Goal: Task Accomplishment & Management: Manage account settings

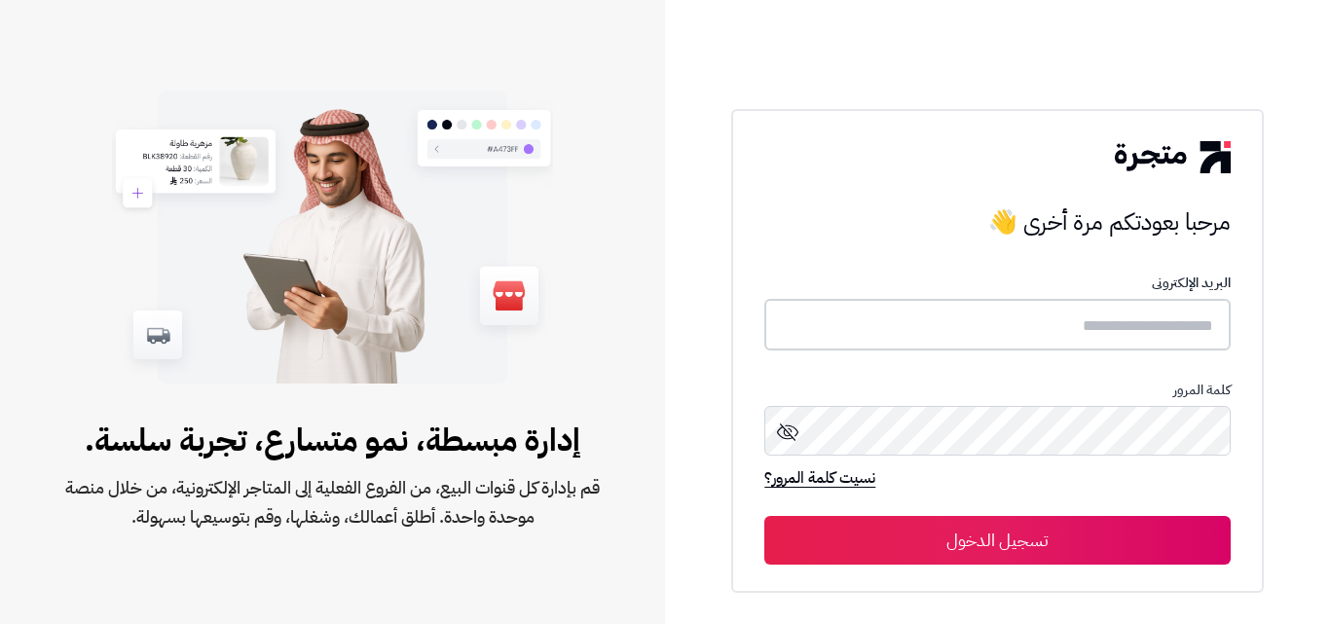
click at [1162, 313] on input "text" at bounding box center [996, 325] width 465 height 52
click at [1182, 333] on input "text" at bounding box center [996, 325] width 465 height 52
type input "**********"
click at [764, 516] on button "تسجيل الدخول" at bounding box center [996, 540] width 465 height 49
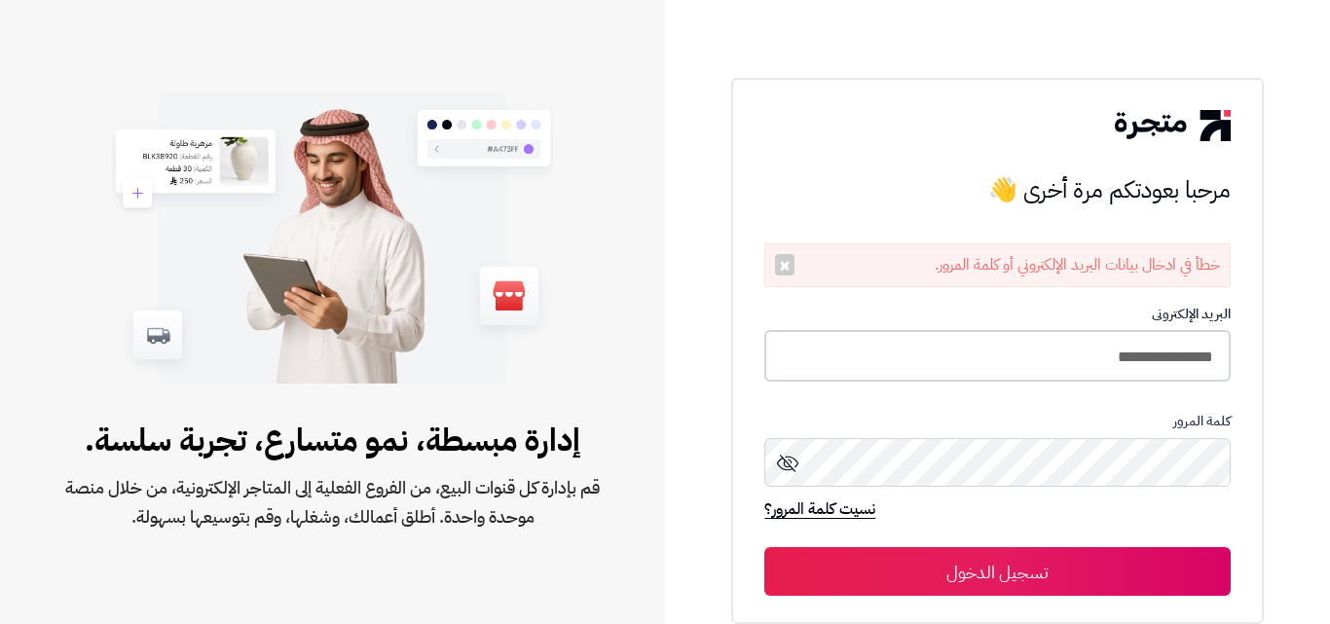
drag, startPoint x: 1177, startPoint y: 342, endPoint x: 1242, endPoint y: 367, distance: 70.0
click at [1242, 367] on div "**********" at bounding box center [996, 351] width 531 height 547
click at [764, 547] on button "تسجيل الدخول" at bounding box center [996, 571] width 465 height 49
drag, startPoint x: 1000, startPoint y: 347, endPoint x: 1307, endPoint y: 356, distance: 307.8
click at [1307, 356] on div "**********" at bounding box center [997, 312] width 665 height 624
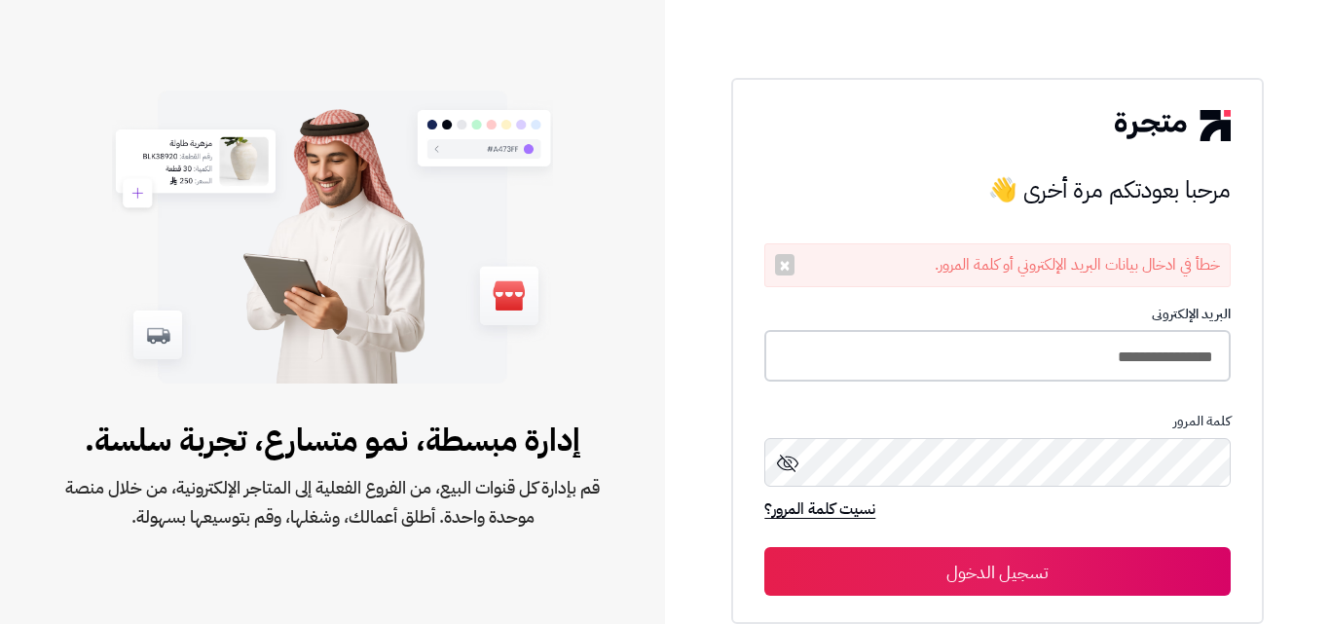
drag, startPoint x: 1175, startPoint y: 365, endPoint x: 1162, endPoint y: 369, distance: 13.2
click at [1175, 365] on input "**********" at bounding box center [996, 356] width 465 height 52
click at [1108, 362] on input "**********" at bounding box center [996, 356] width 465 height 52
click at [1110, 359] on input "**********" at bounding box center [996, 356] width 465 height 52
type input "**********"
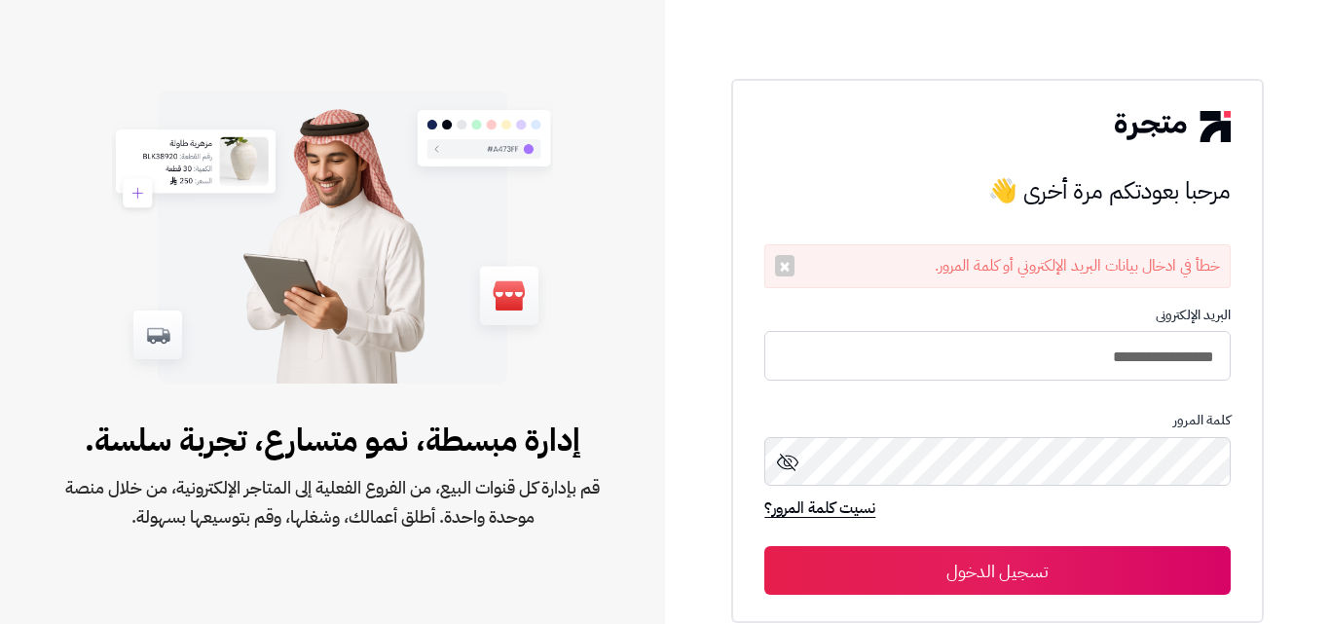
click at [1133, 560] on button "تسجيل الدخول" at bounding box center [996, 570] width 465 height 49
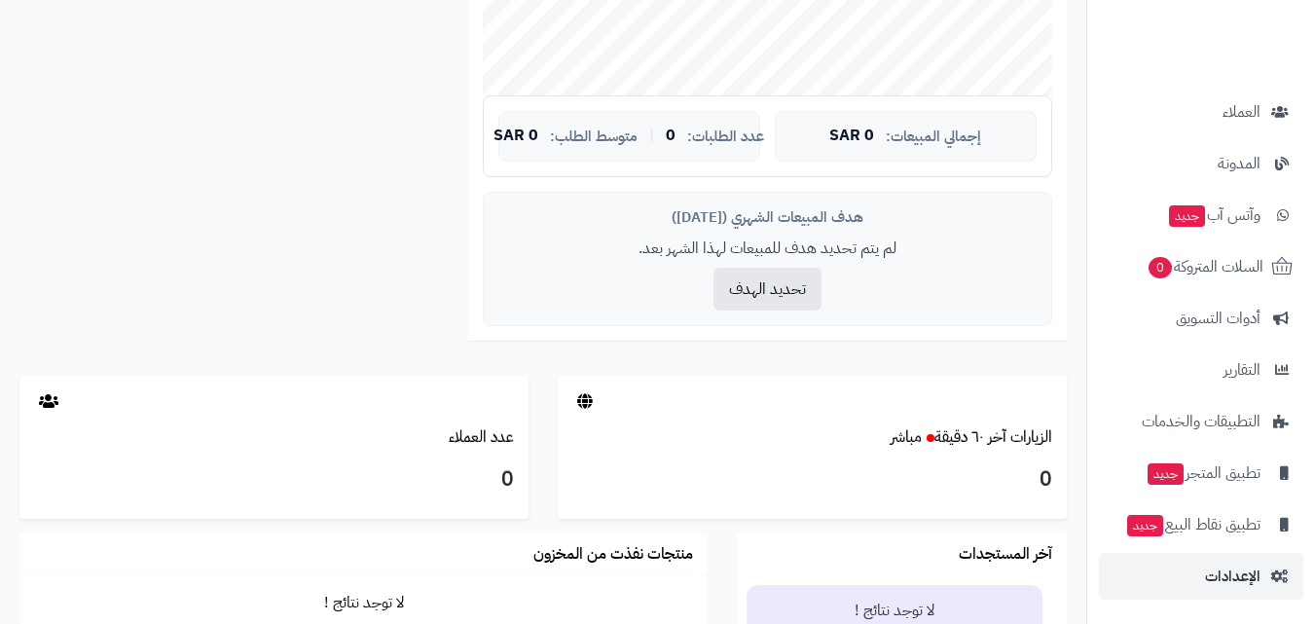
scroll to position [660, 0]
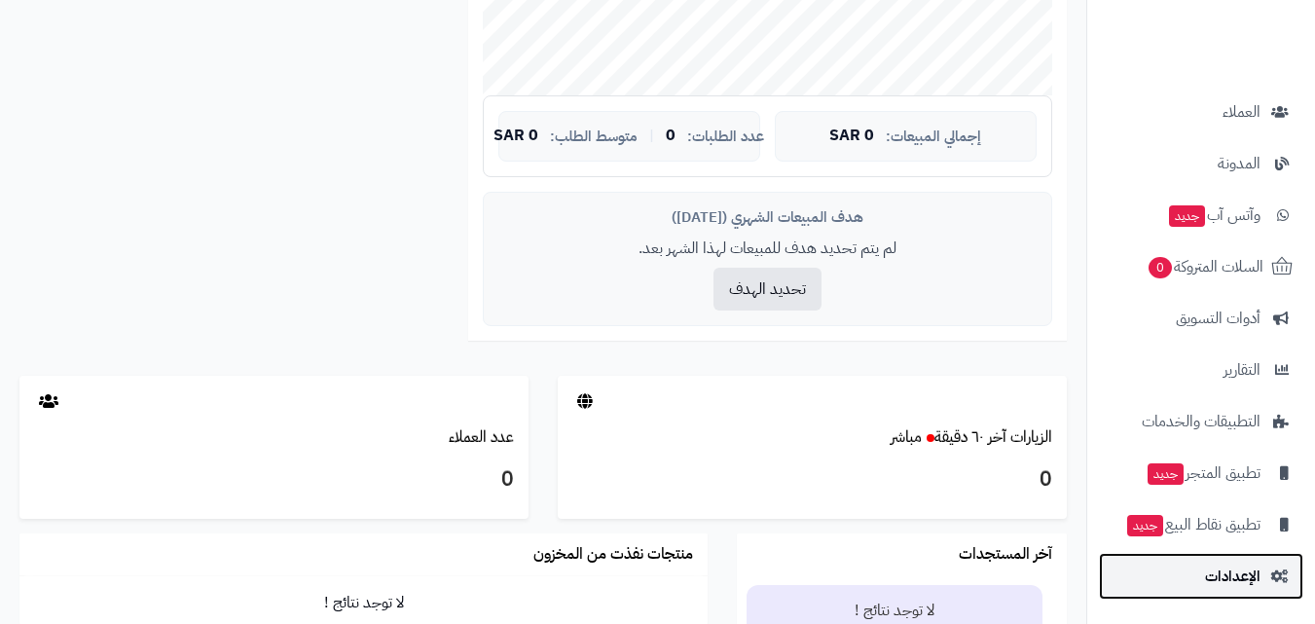
click at [1181, 593] on link "الإعدادات" at bounding box center [1201, 576] width 204 height 47
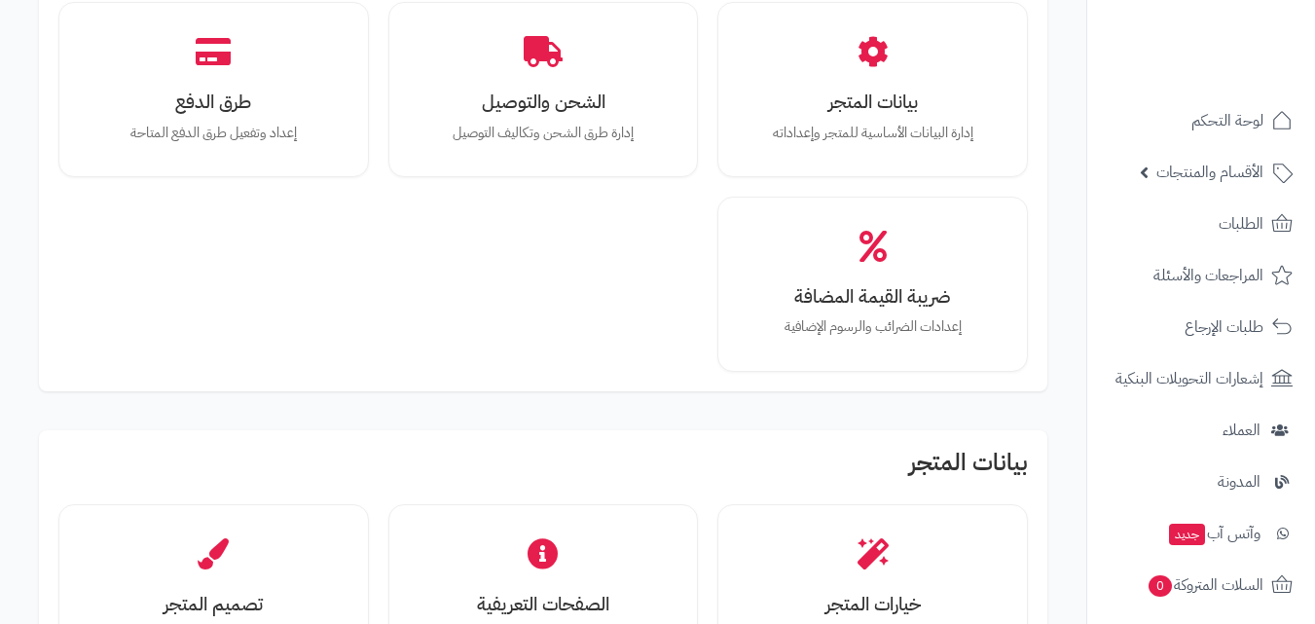
scroll to position [292, 0]
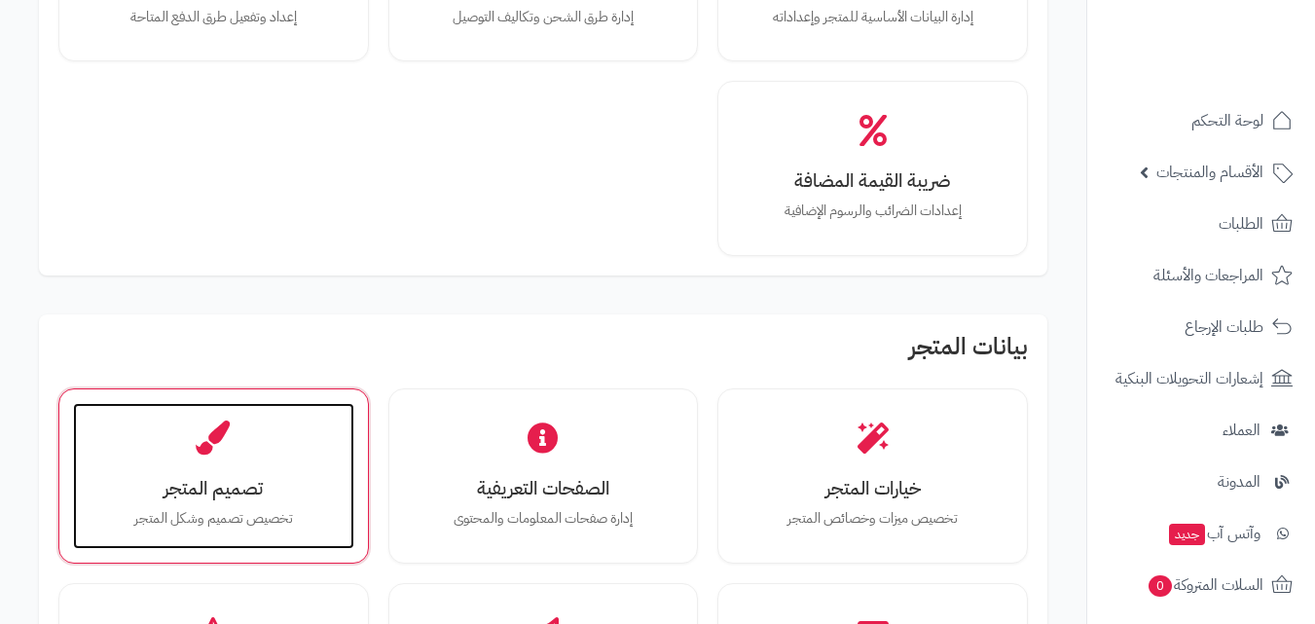
click at [236, 458] on div "تصميم المتجر تخصيص تصميم وشكل المتجر" at bounding box center [213, 476] width 281 height 146
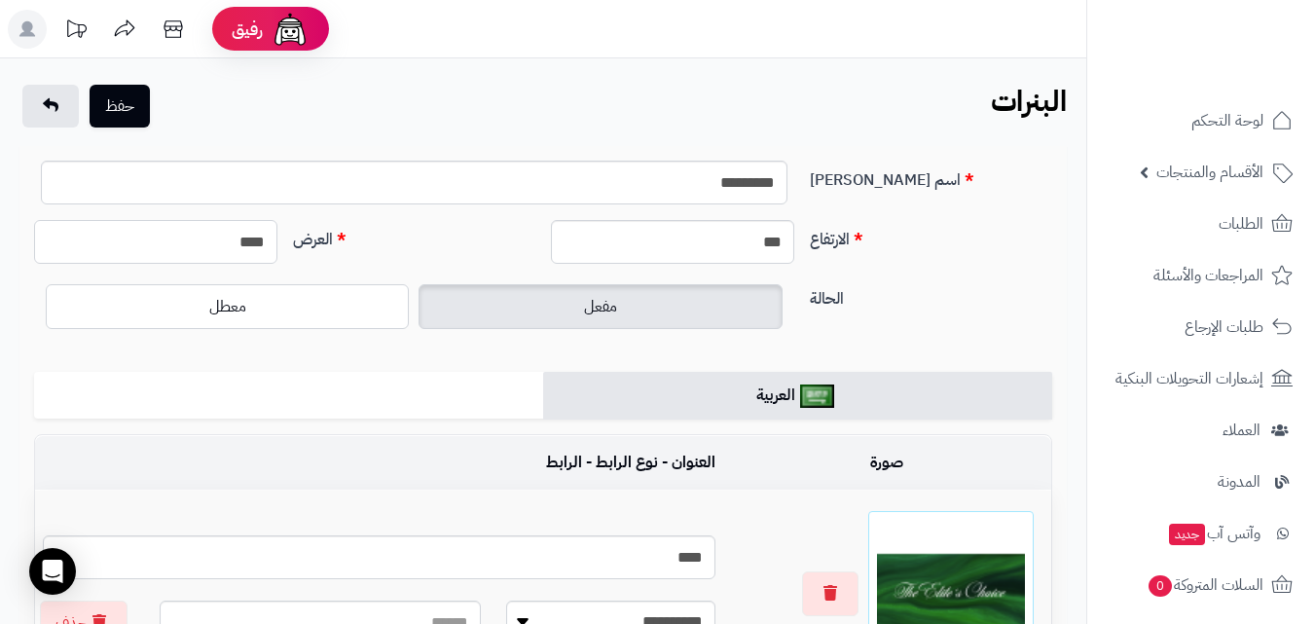
click at [266, 232] on input "****" at bounding box center [155, 242] width 243 height 44
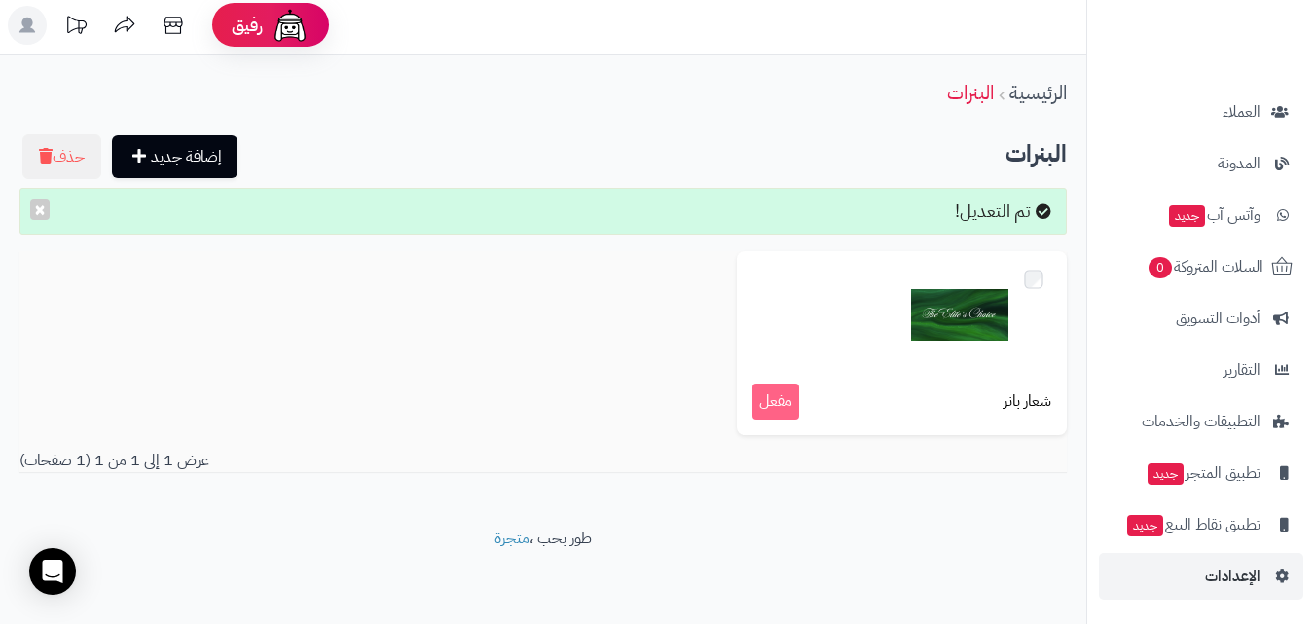
scroll to position [5, 0]
click at [1214, 590] on link "الإعدادات" at bounding box center [1201, 576] width 204 height 47
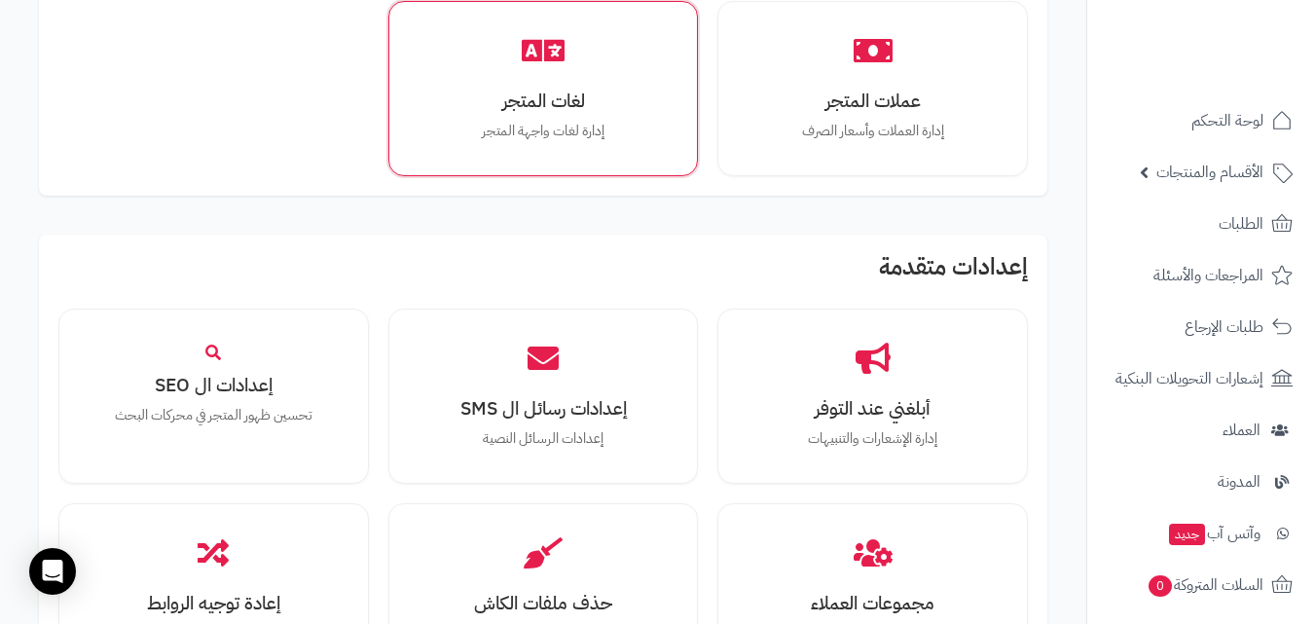
scroll to position [1947, 0]
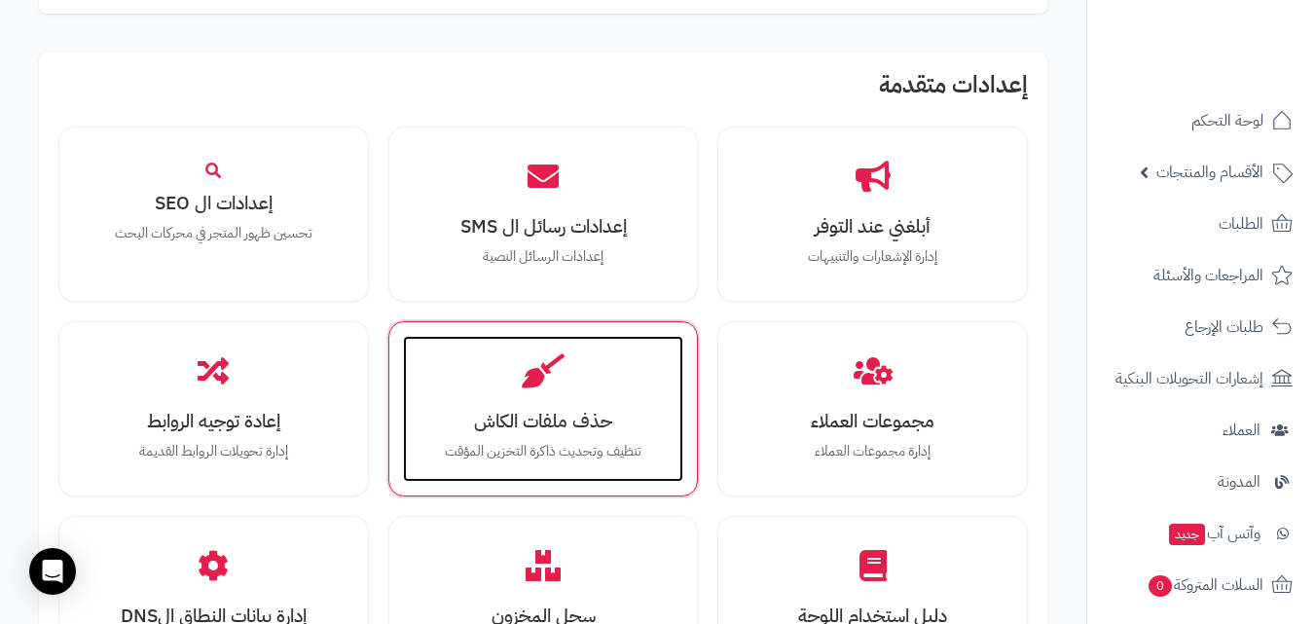
click at [442, 368] on div "حذف ملفات الكاش تنظيف وتحديث ذاكرة التخزين المؤقت" at bounding box center [543, 409] width 281 height 146
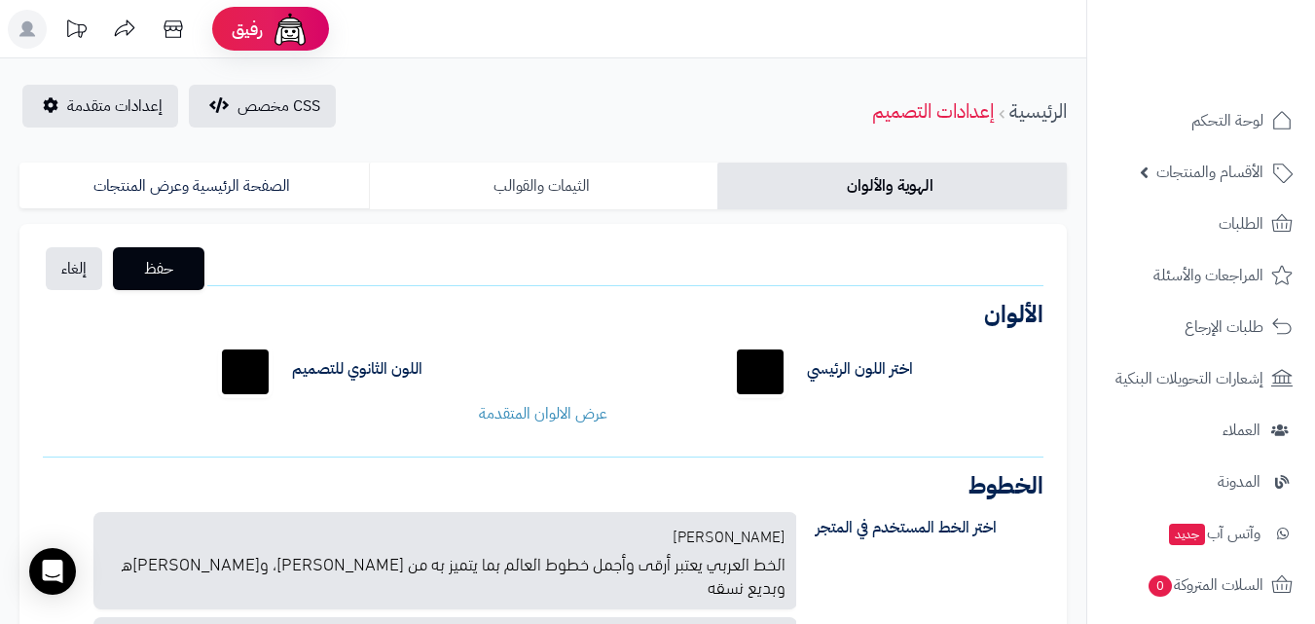
click at [682, 178] on link "الثيمات والقوالب" at bounding box center [543, 186] width 349 height 47
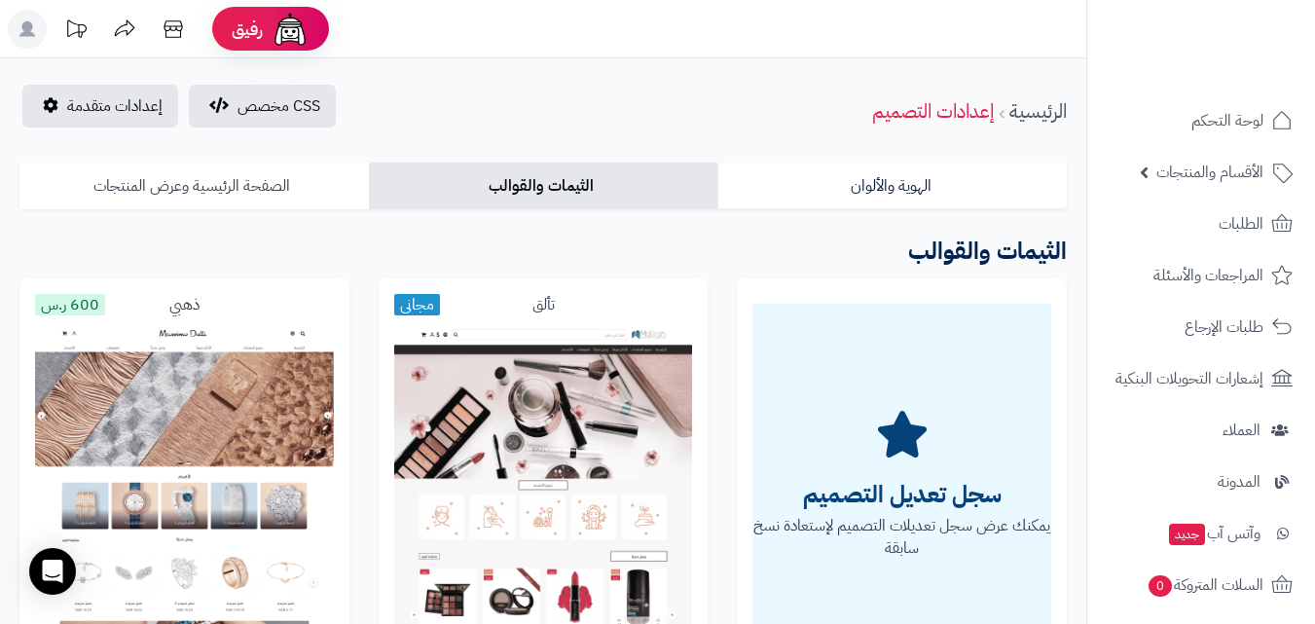
click at [271, 187] on link "الصفحة الرئيسية وعرض المنتجات" at bounding box center [193, 186] width 349 height 47
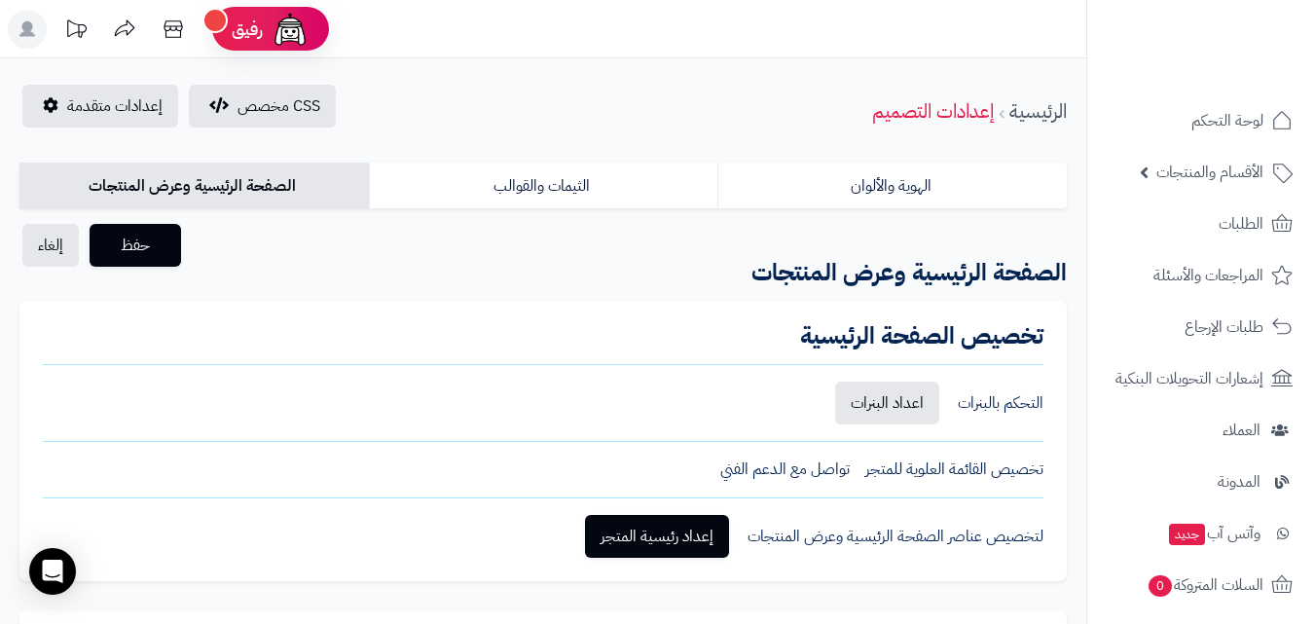
click at [692, 568] on div "تخصيص الصفحة الرئيسية التحكم بالبنرات اعداد البنرات تخصيص القائمة العلوية للمتج…" at bounding box center [542, 441] width 1047 height 280
click at [695, 560] on div "تخصيص الصفحة الرئيسية التحكم بالبنرات اعداد البنرات تخصيص القائمة العلوية للمتج…" at bounding box center [542, 441] width 1047 height 280
click at [713, 542] on link "إعداد رئيسية المتجر" at bounding box center [657, 536] width 144 height 43
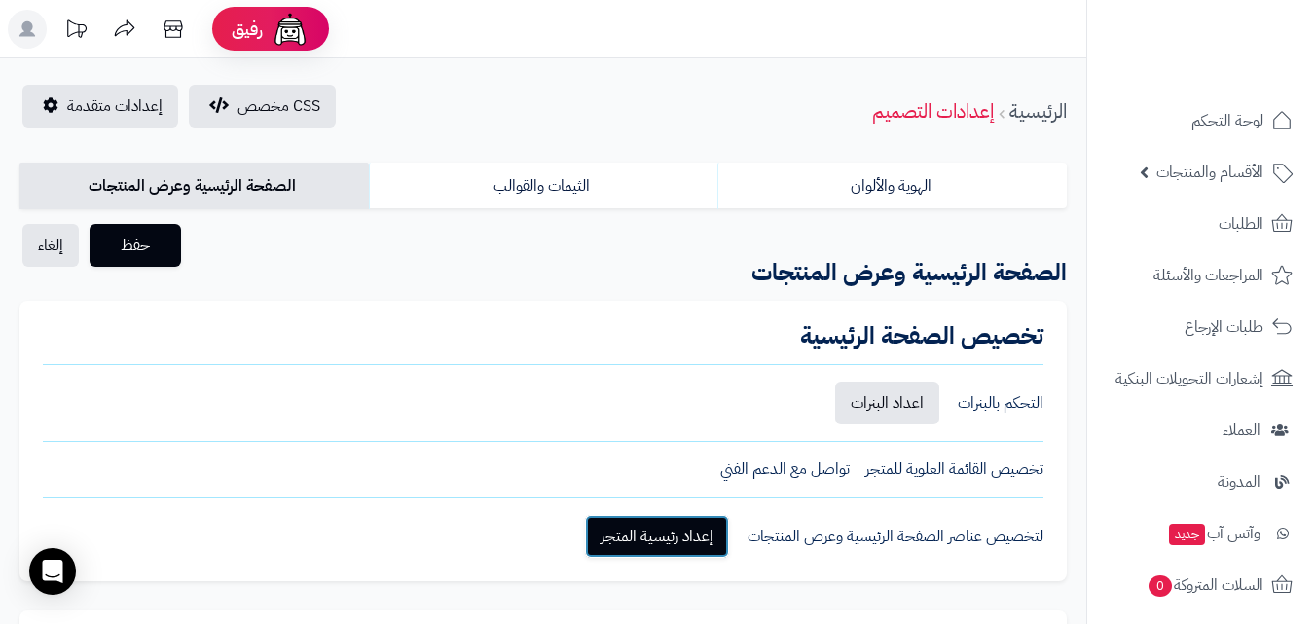
click at [671, 537] on link "إعداد رئيسية المتجر" at bounding box center [657, 536] width 144 height 43
click at [660, 541] on link "إعداد رئيسية المتجر" at bounding box center [657, 536] width 144 height 43
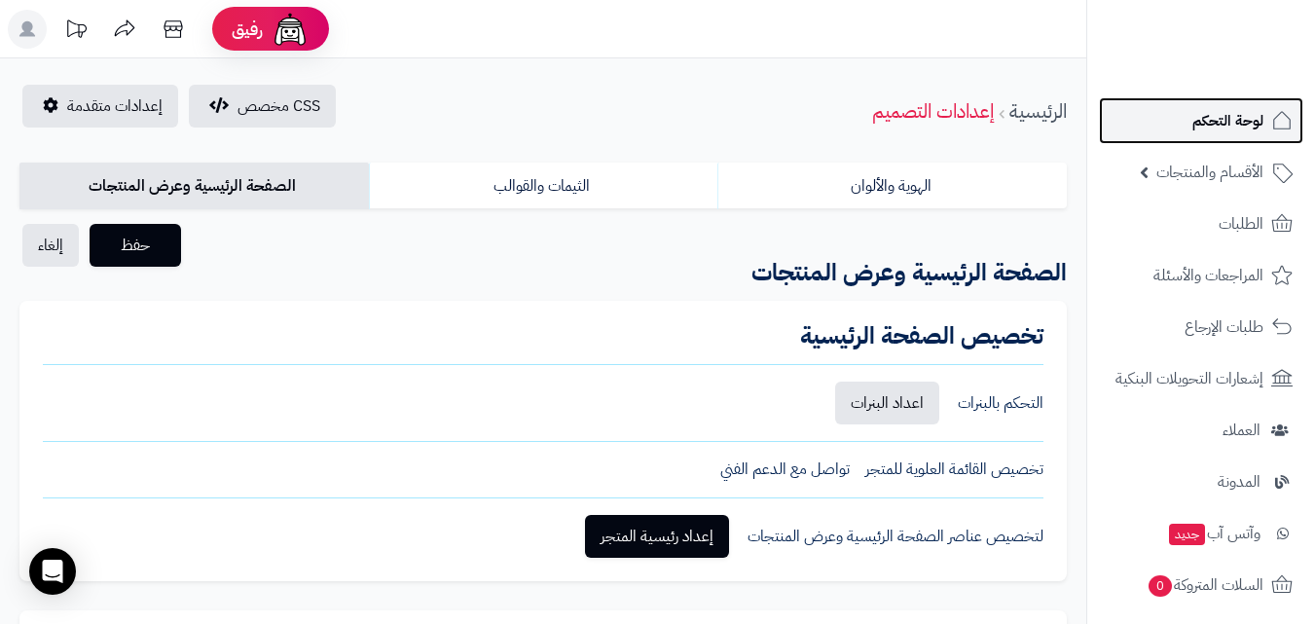
click at [1264, 128] on link "لوحة التحكم" at bounding box center [1201, 120] width 204 height 47
click at [16, 29] on rect at bounding box center [27, 29] width 39 height 39
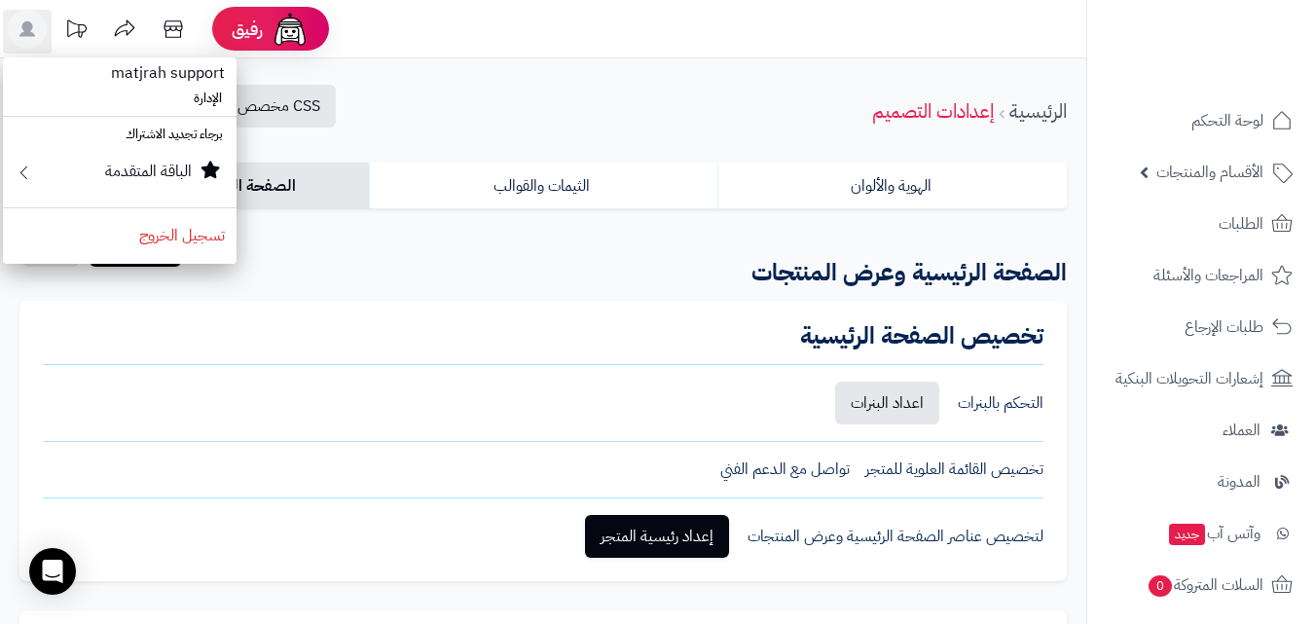
click at [510, 129] on div "CSS مخصص إعدادات متقدمة الرئيسية إعدادات التصميم" at bounding box center [543, 112] width 1086 height 54
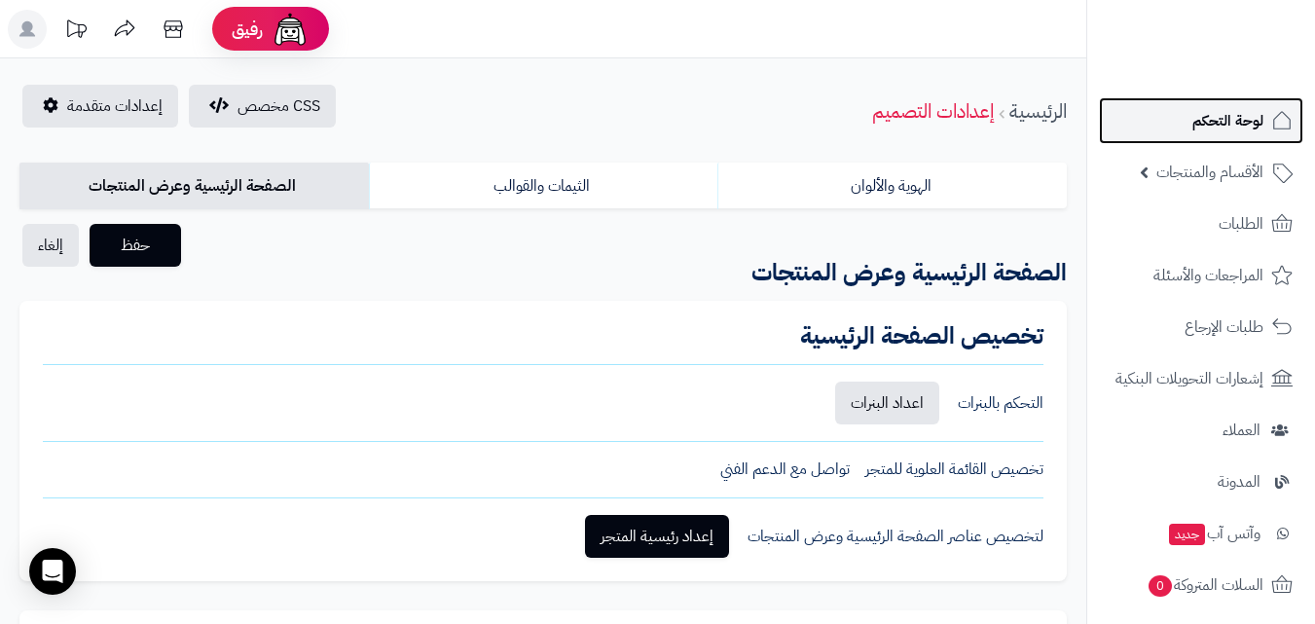
click at [1233, 117] on span "لوحة التحكم" at bounding box center [1227, 120] width 71 height 27
click at [44, 33] on rect at bounding box center [27, 29] width 39 height 39
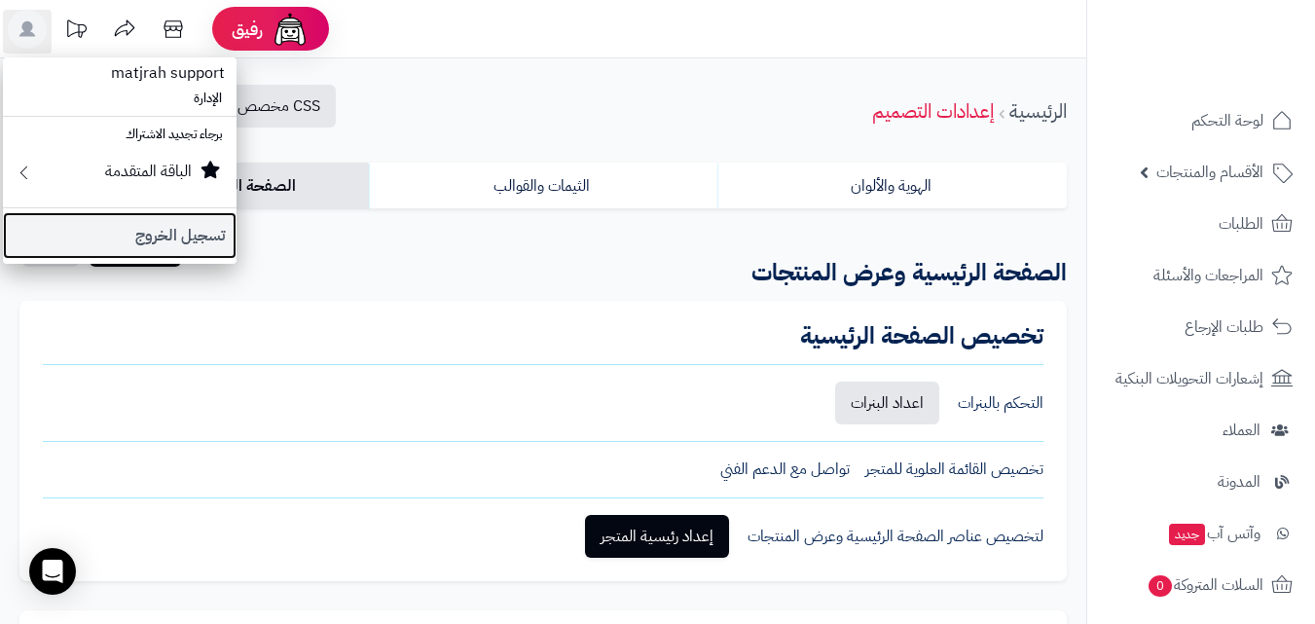
click at [211, 223] on link "تسجيل الخروج" at bounding box center [120, 235] width 234 height 47
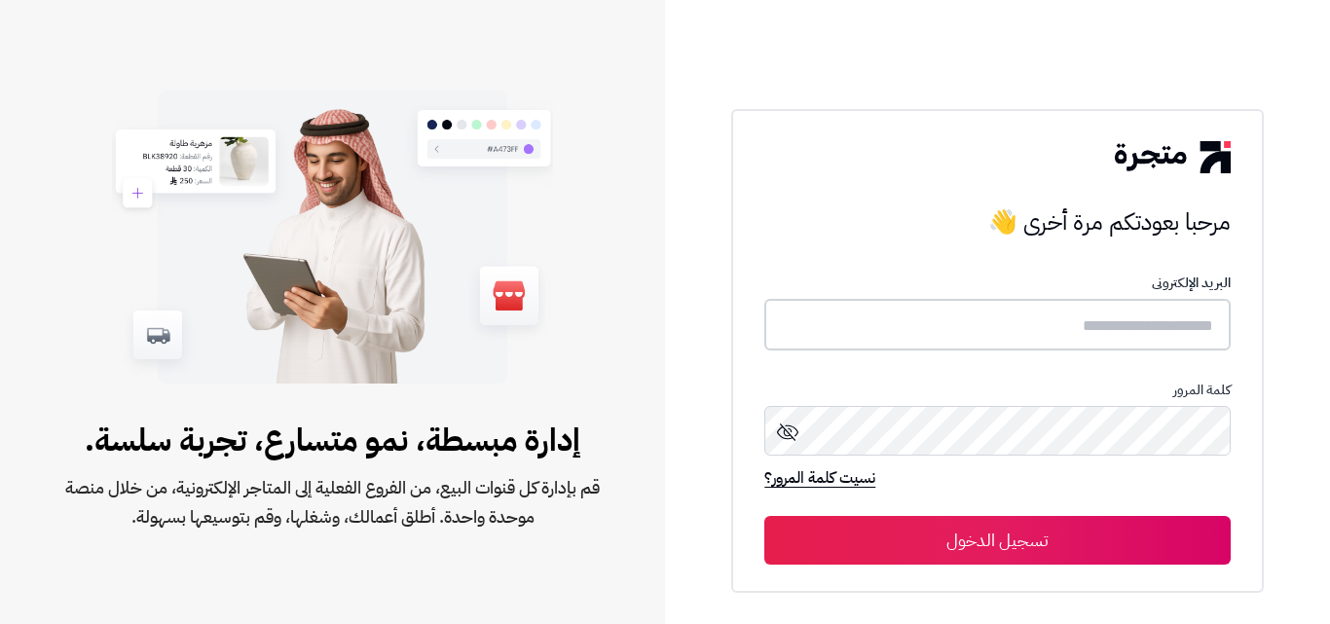
click at [1082, 336] on input "text" at bounding box center [996, 325] width 465 height 52
type input "**********"
click at [764, 516] on button "تسجيل الدخول" at bounding box center [996, 540] width 465 height 49
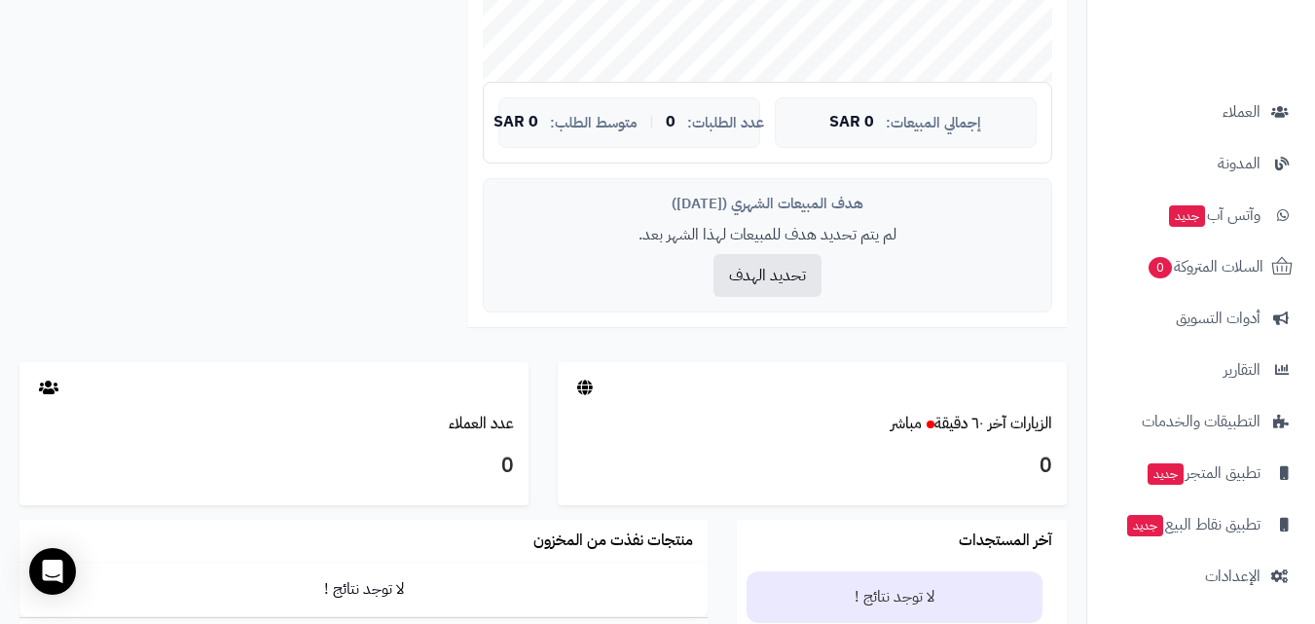
scroll to position [885, 0]
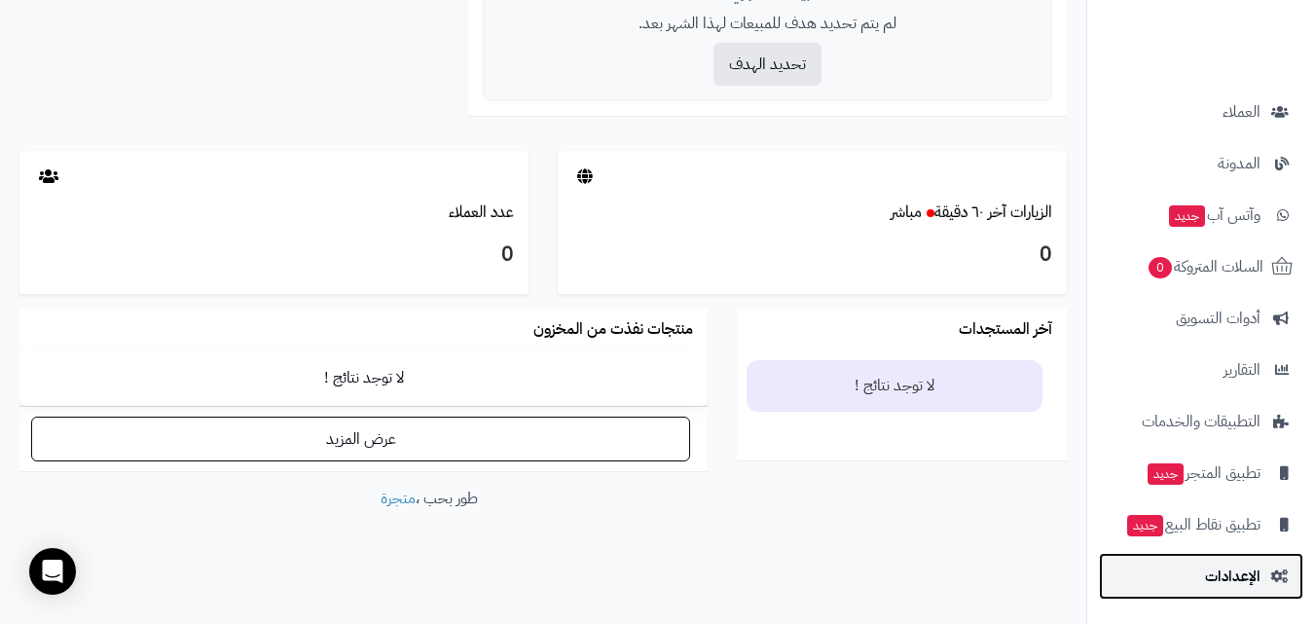
click at [1246, 576] on span "الإعدادات" at bounding box center [1232, 576] width 55 height 27
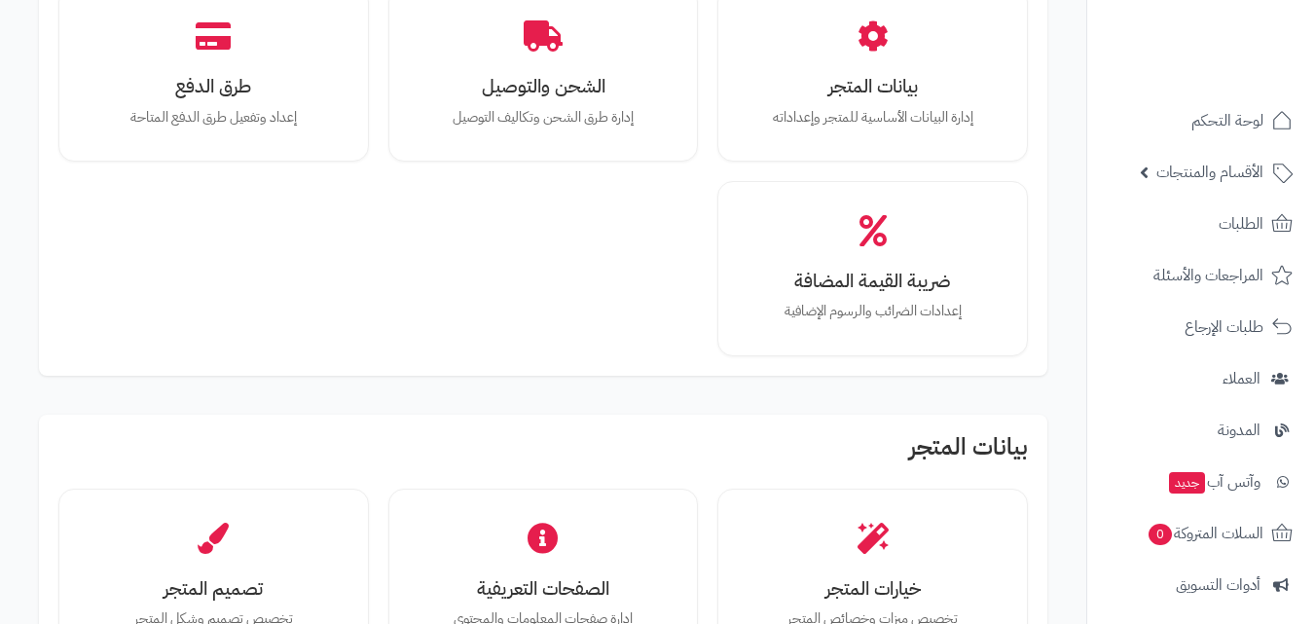
scroll to position [195, 0]
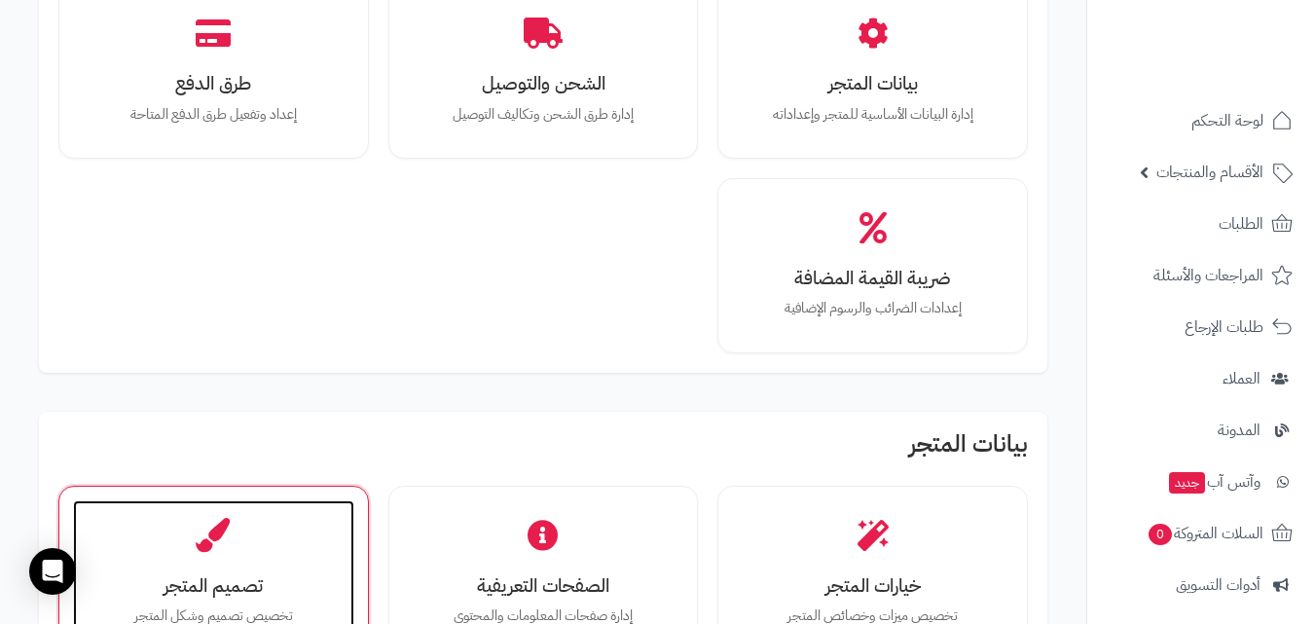
click at [258, 564] on div "تصميم المتجر تخصيص تصميم وشكل المتجر" at bounding box center [213, 573] width 281 height 146
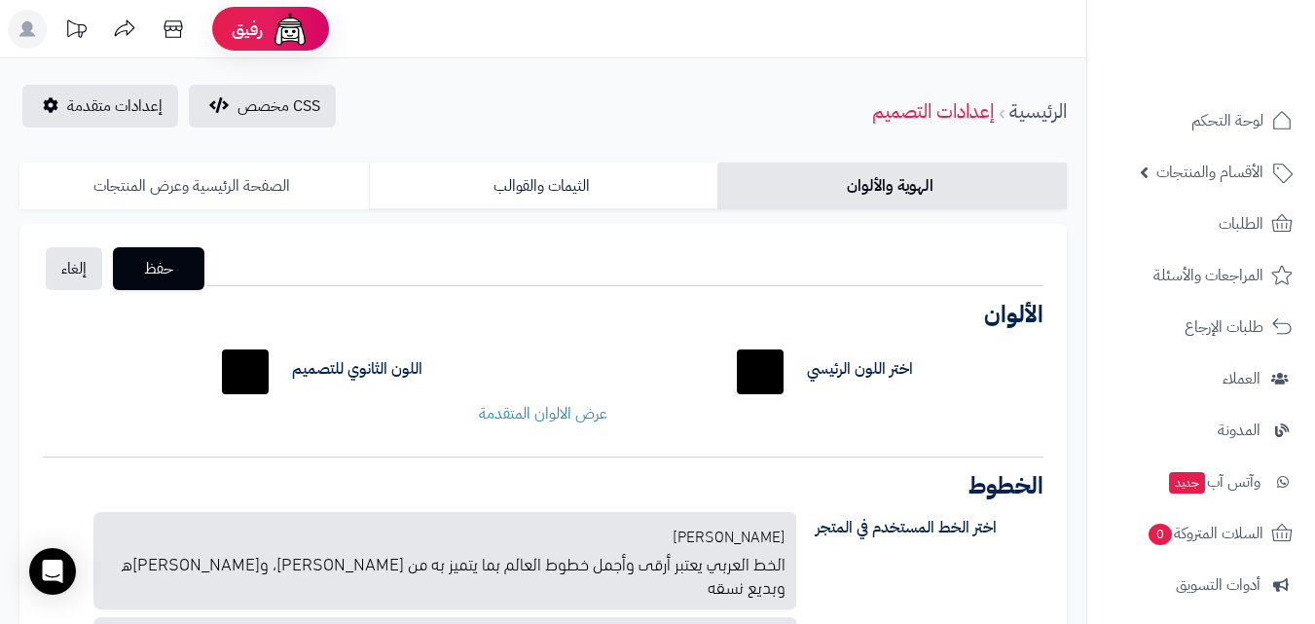
click at [280, 180] on link "الصفحة الرئيسية وعرض المنتجات" at bounding box center [193, 186] width 349 height 47
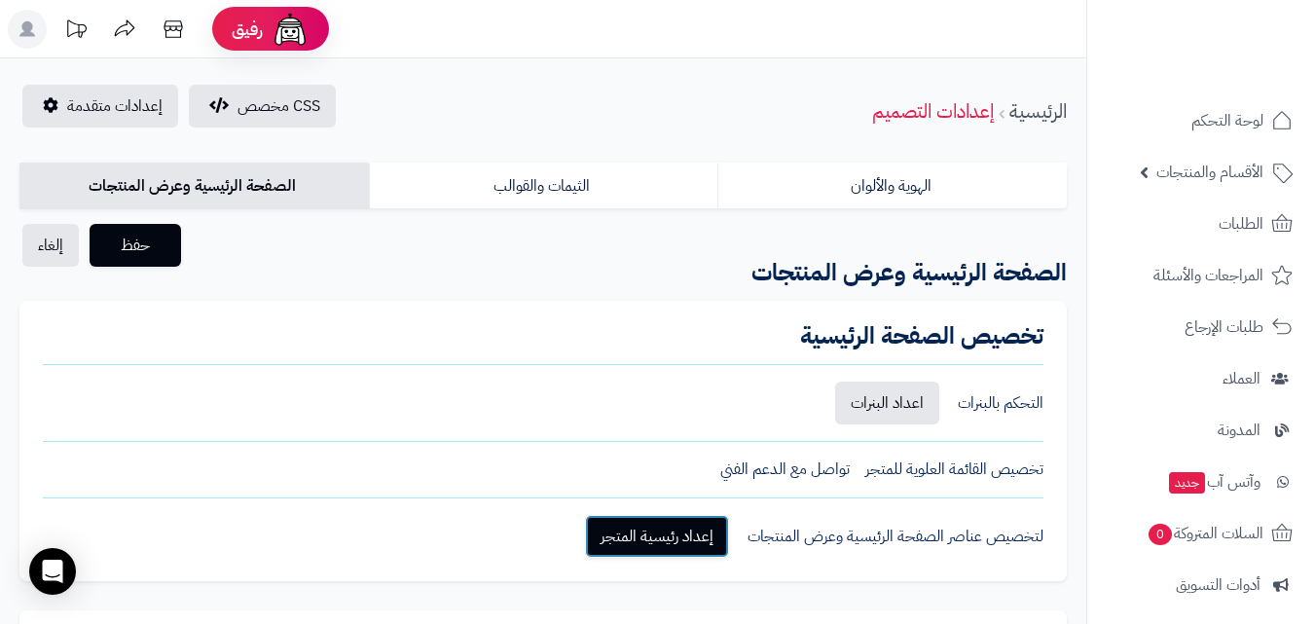
click at [699, 532] on link "إعداد رئيسية المتجر" at bounding box center [657, 536] width 144 height 43
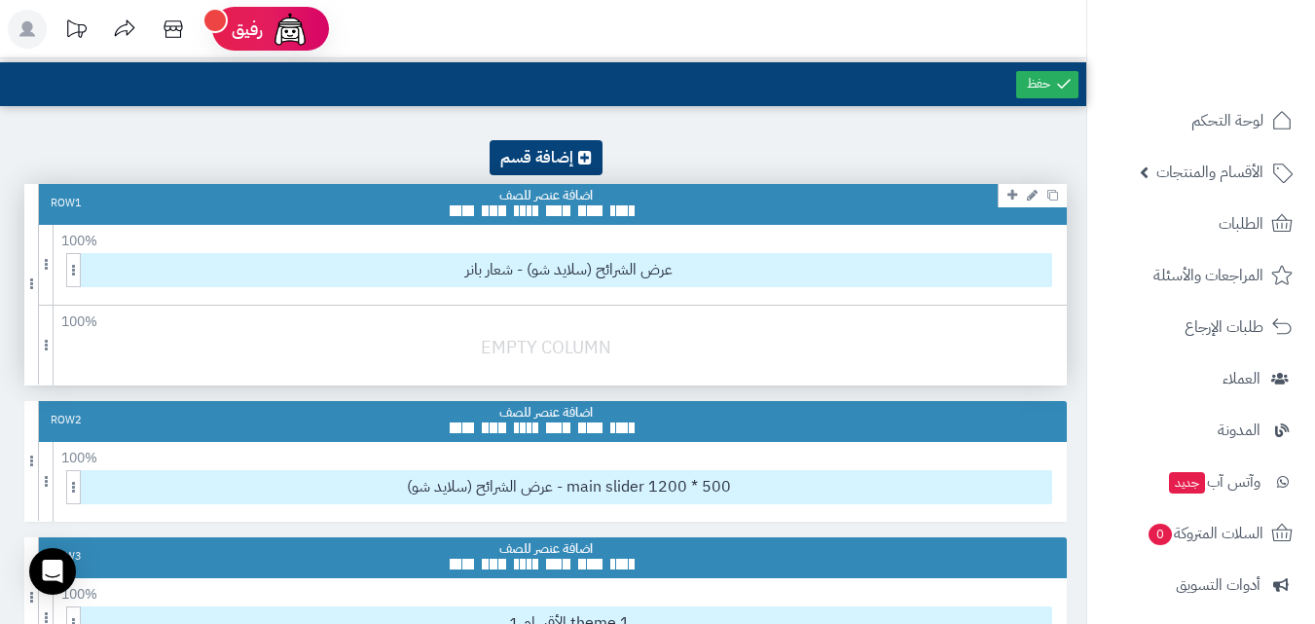
click at [896, 360] on div at bounding box center [550, 357] width 1052 height 46
click at [516, 327] on div "100 % 100 95 90 85 80 75 70 66 60 55 50 45 40 33 30 25 20 15 10 5" at bounding box center [545, 317] width 1043 height 23
click at [560, 338] on div at bounding box center [550, 357] width 1052 height 46
click at [1032, 198] on icon at bounding box center [1032, 195] width 11 height 13
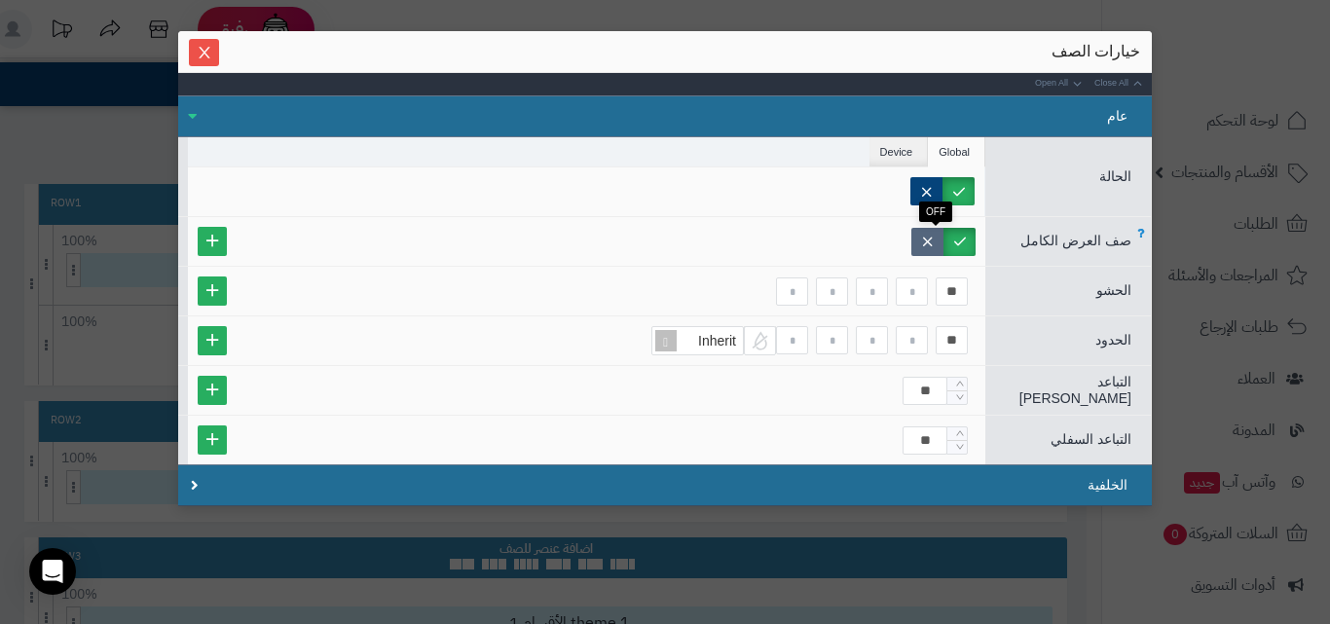
click at [933, 239] on label at bounding box center [927, 242] width 32 height 28
click at [962, 240] on label at bounding box center [959, 242] width 32 height 28
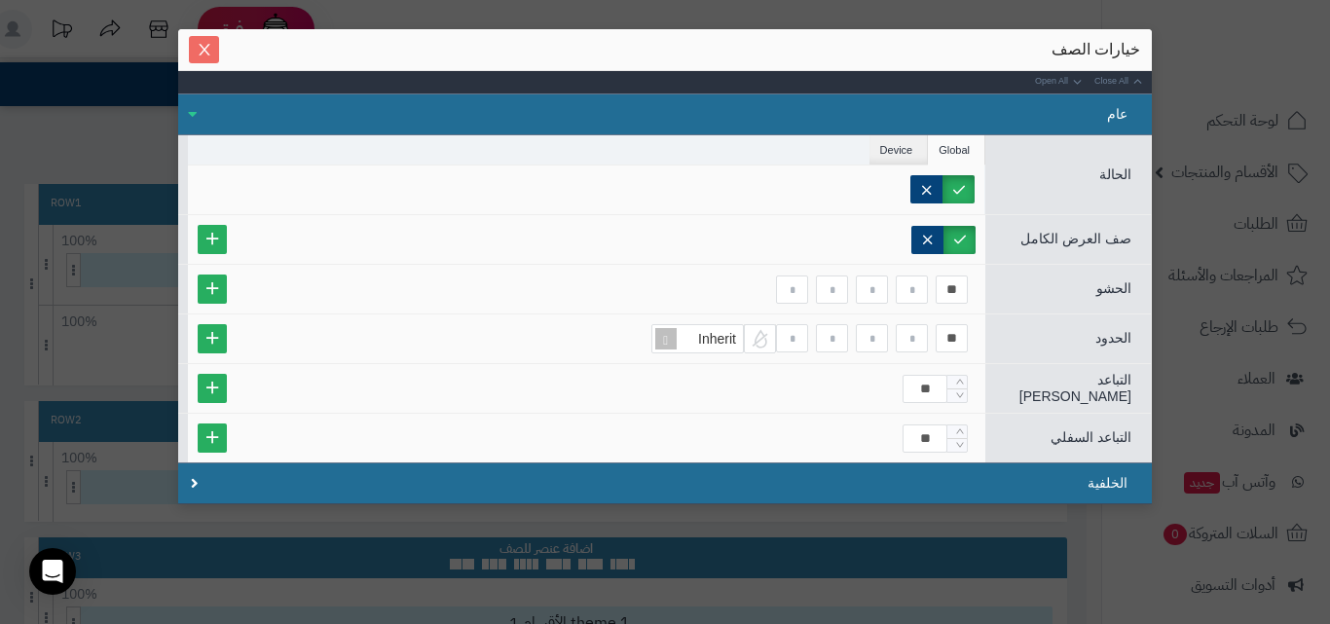
click at [202, 56] on span "Close" at bounding box center [204, 50] width 30 height 17
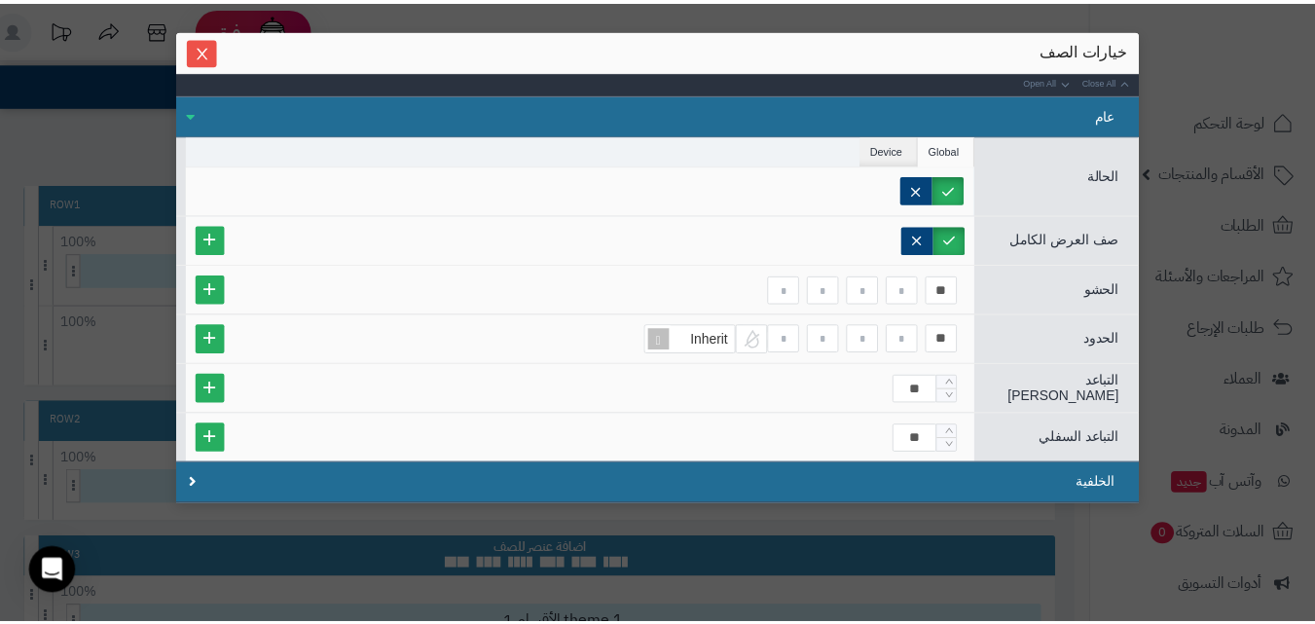
scroll to position [0, 0]
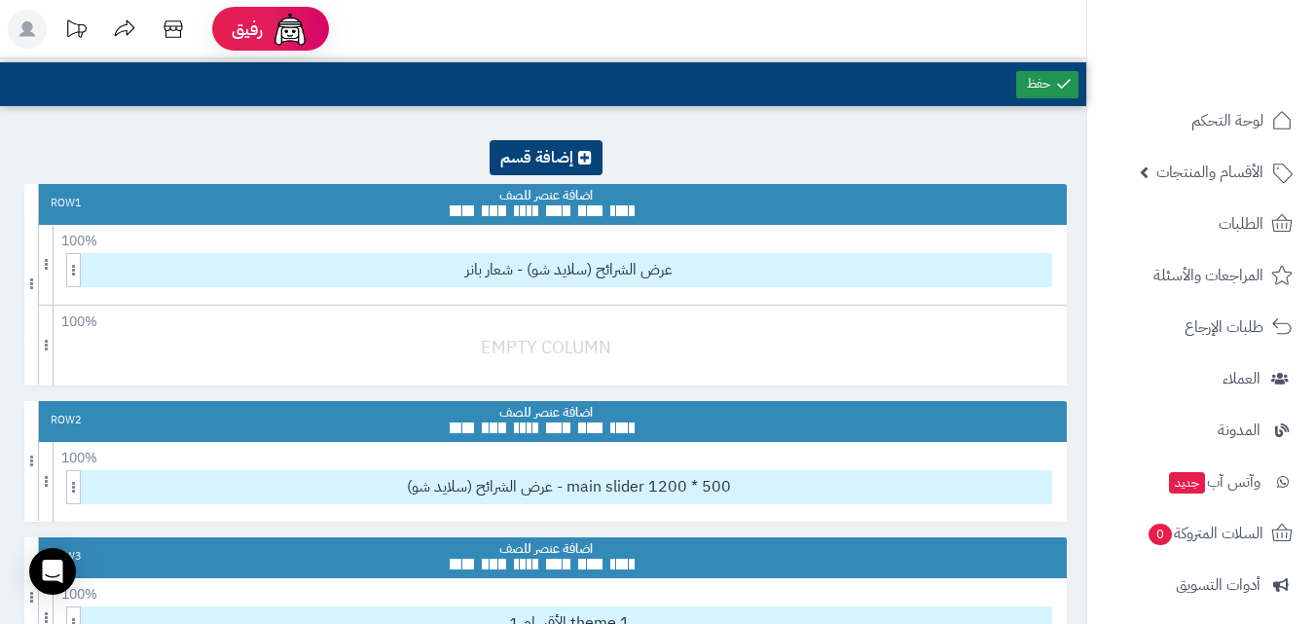
click at [1045, 82] on link at bounding box center [1047, 84] width 62 height 27
click at [573, 147] on link at bounding box center [546, 157] width 113 height 35
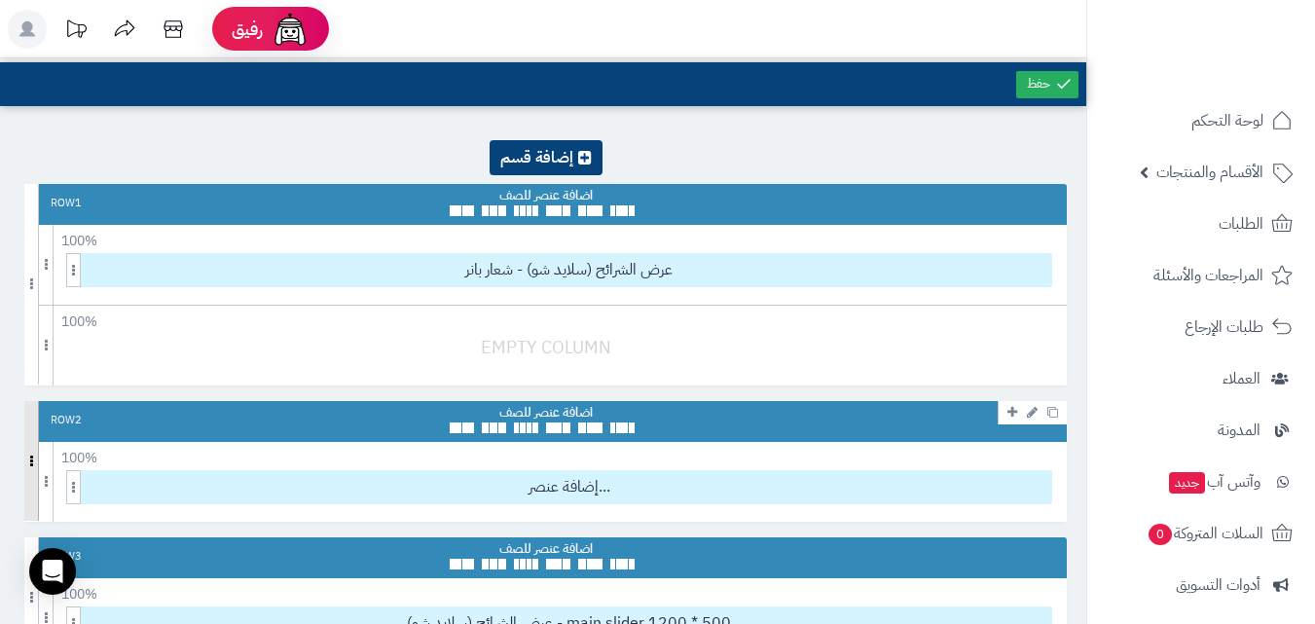
drag, startPoint x: 23, startPoint y: 460, endPoint x: 34, endPoint y: 447, distance: 17.3
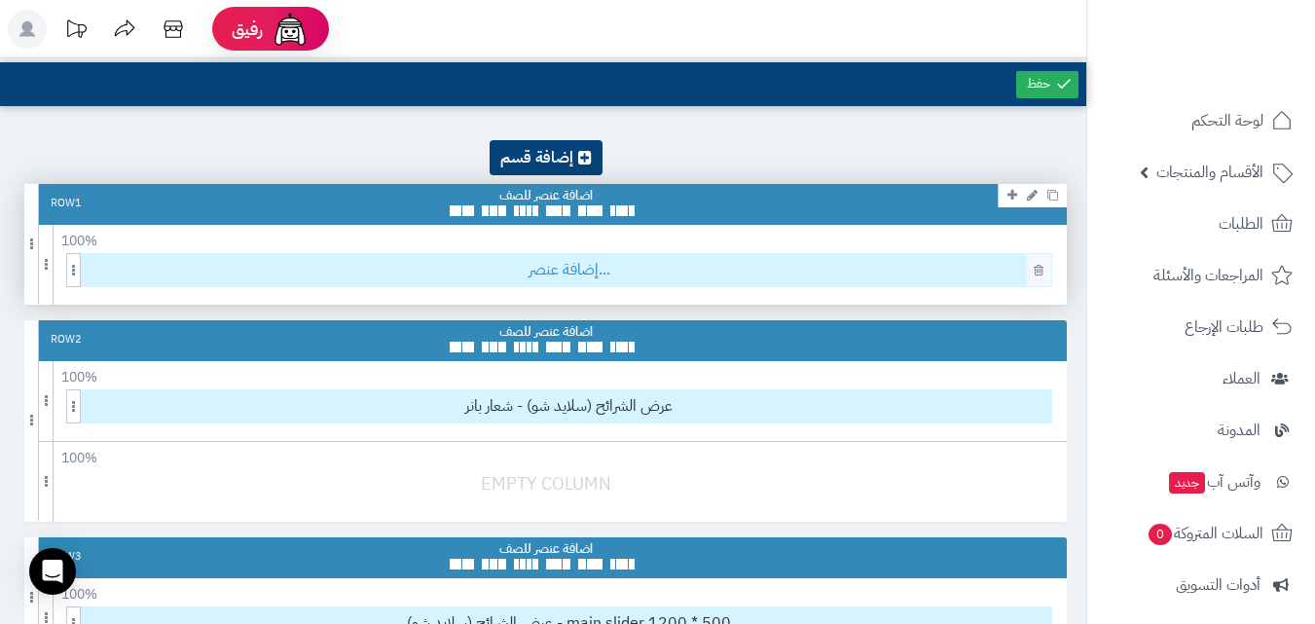
click at [613, 272] on span "إضافة عنصر..." at bounding box center [569, 270] width 965 height 32
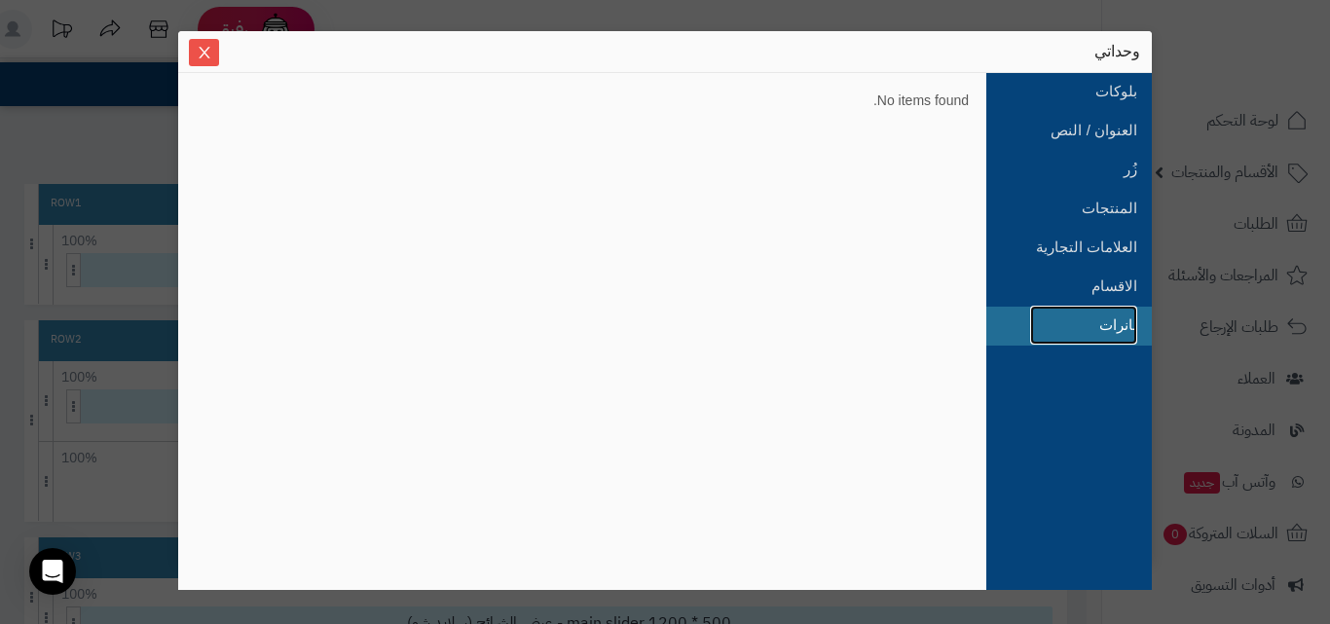
click at [1061, 335] on link "بانرات" at bounding box center [1083, 325] width 107 height 39
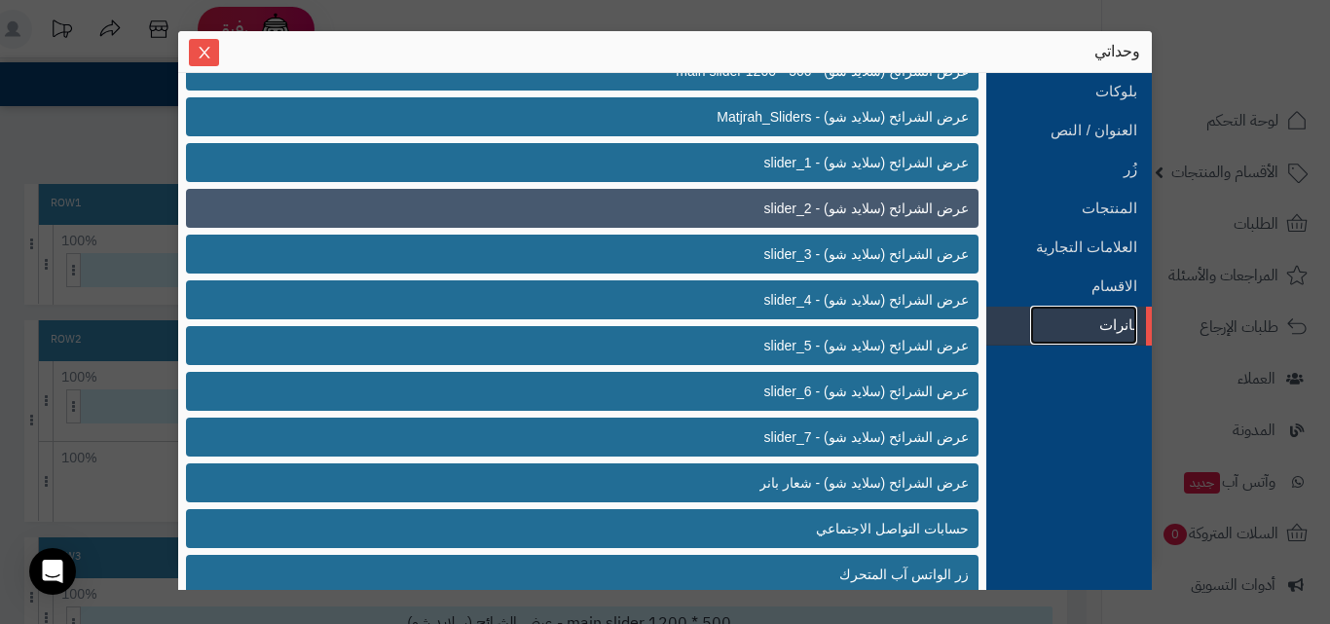
scroll to position [505, 0]
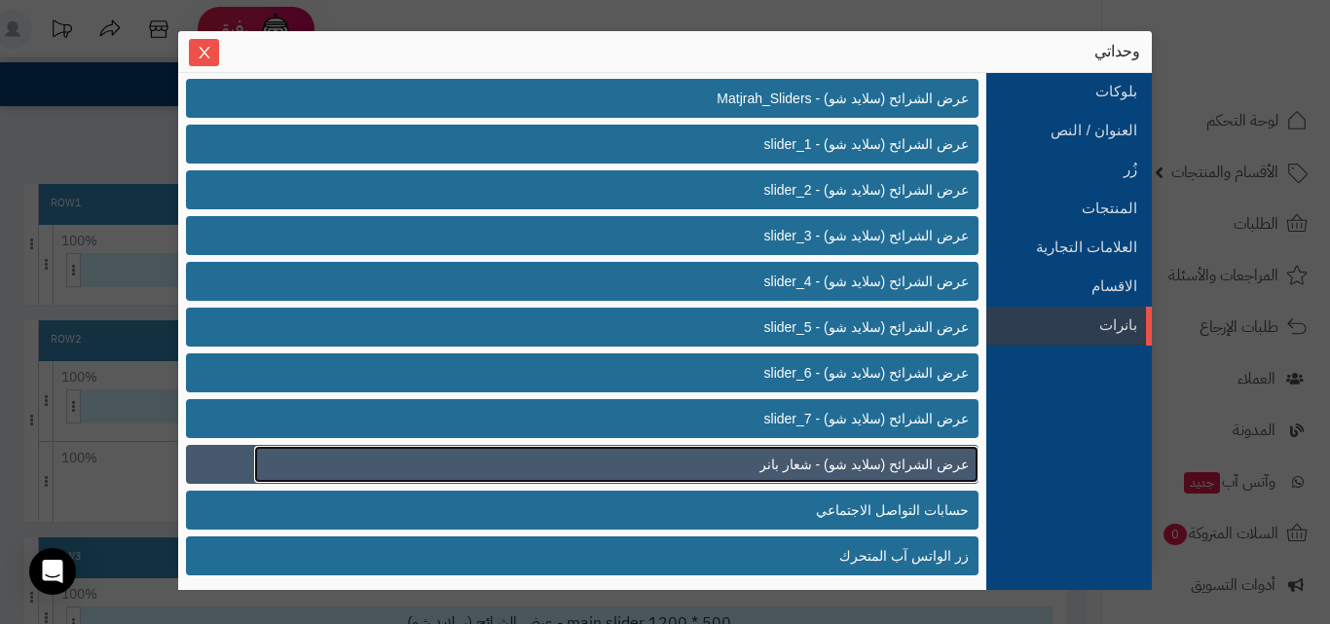
click at [914, 461] on span "عرض الشرائح (سلايد شو) - شعار بانر" at bounding box center [863, 465] width 209 height 20
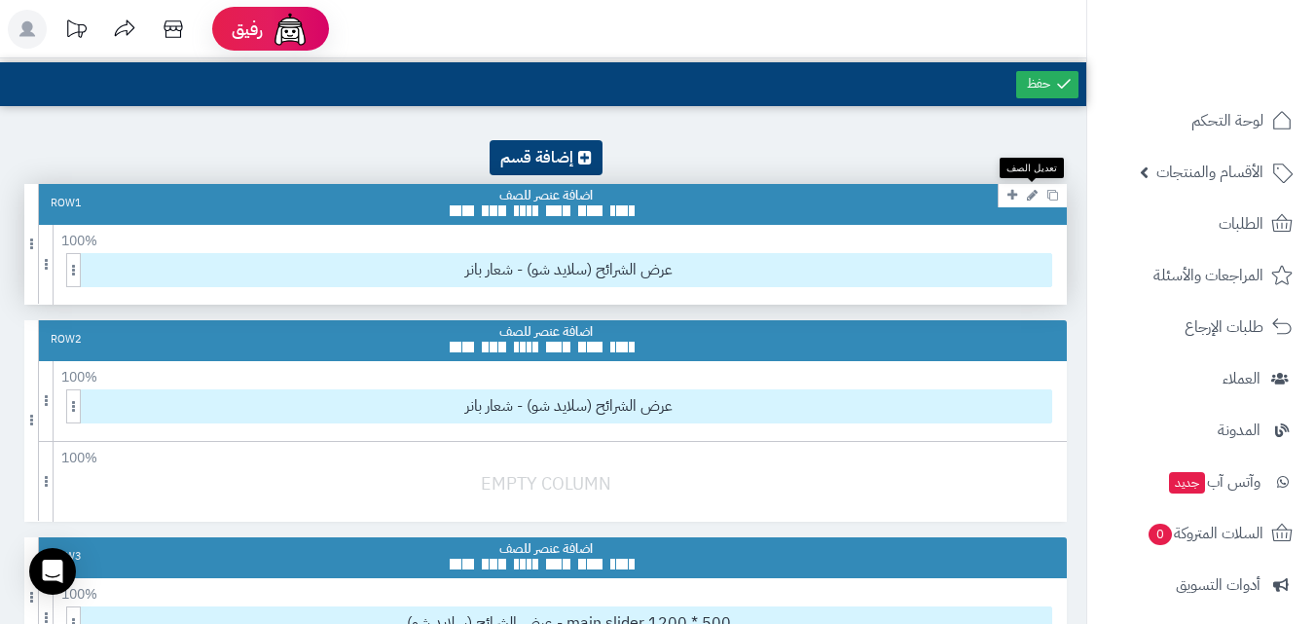
click at [1024, 202] on link at bounding box center [1032, 194] width 20 height 23
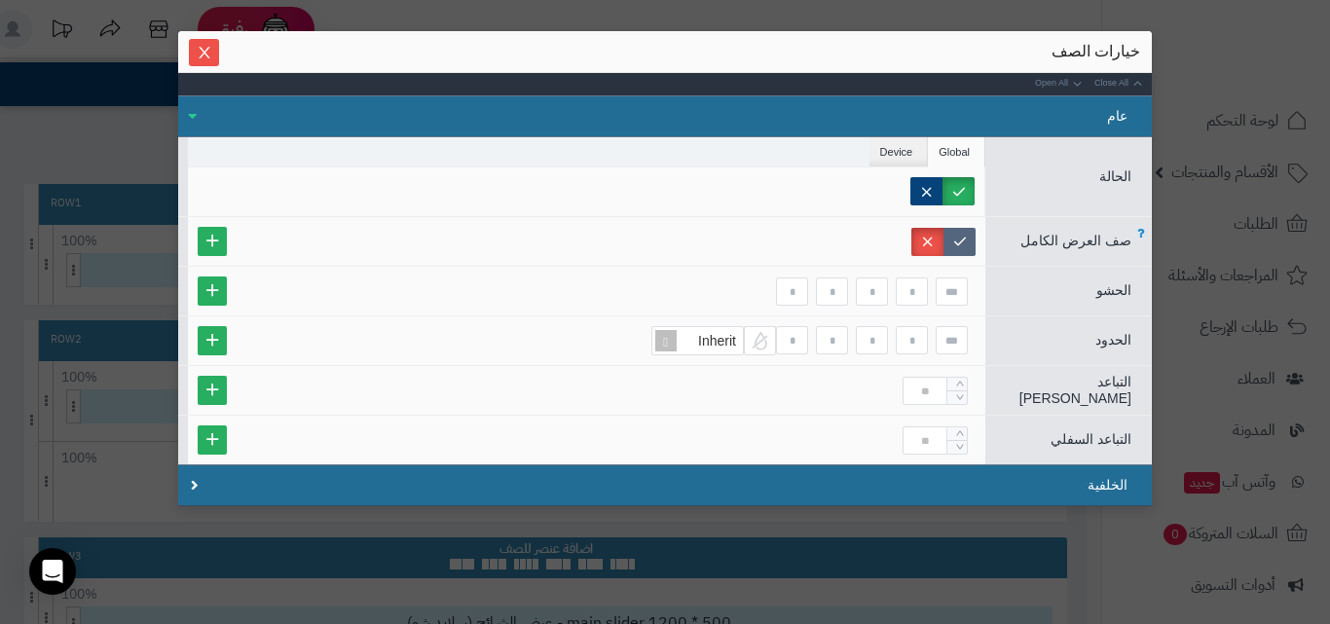
click at [960, 242] on label at bounding box center [959, 242] width 32 height 28
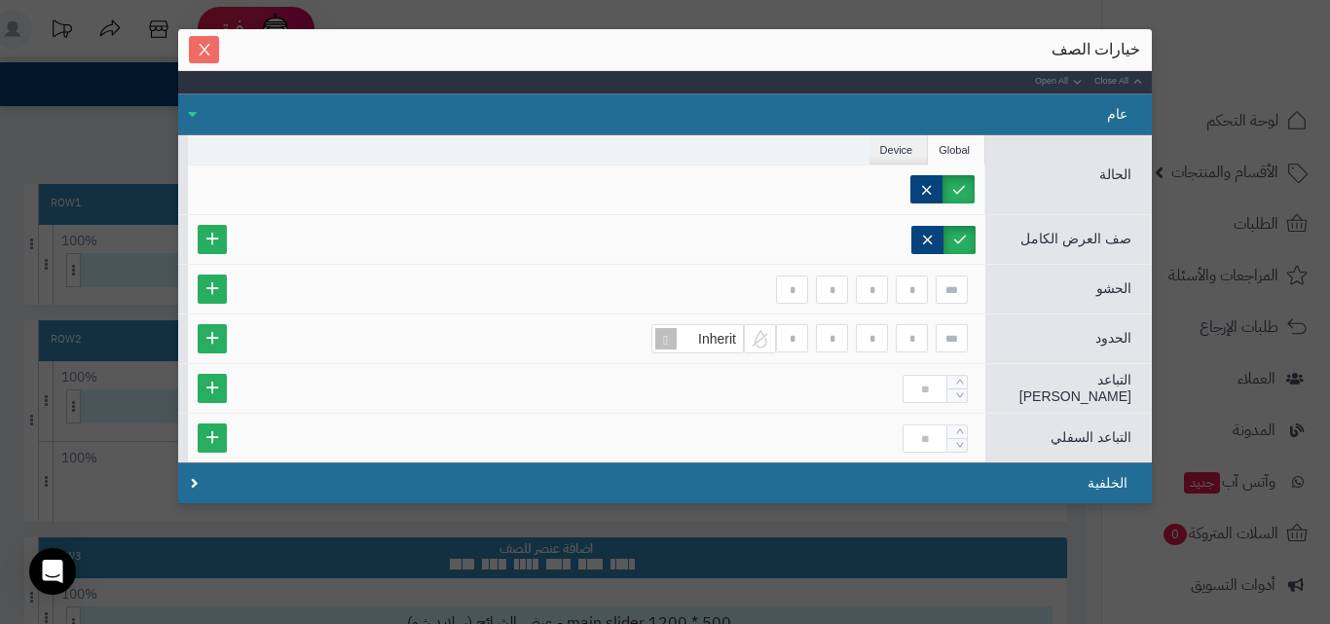
click at [211, 61] on button "Close" at bounding box center [204, 49] width 30 height 27
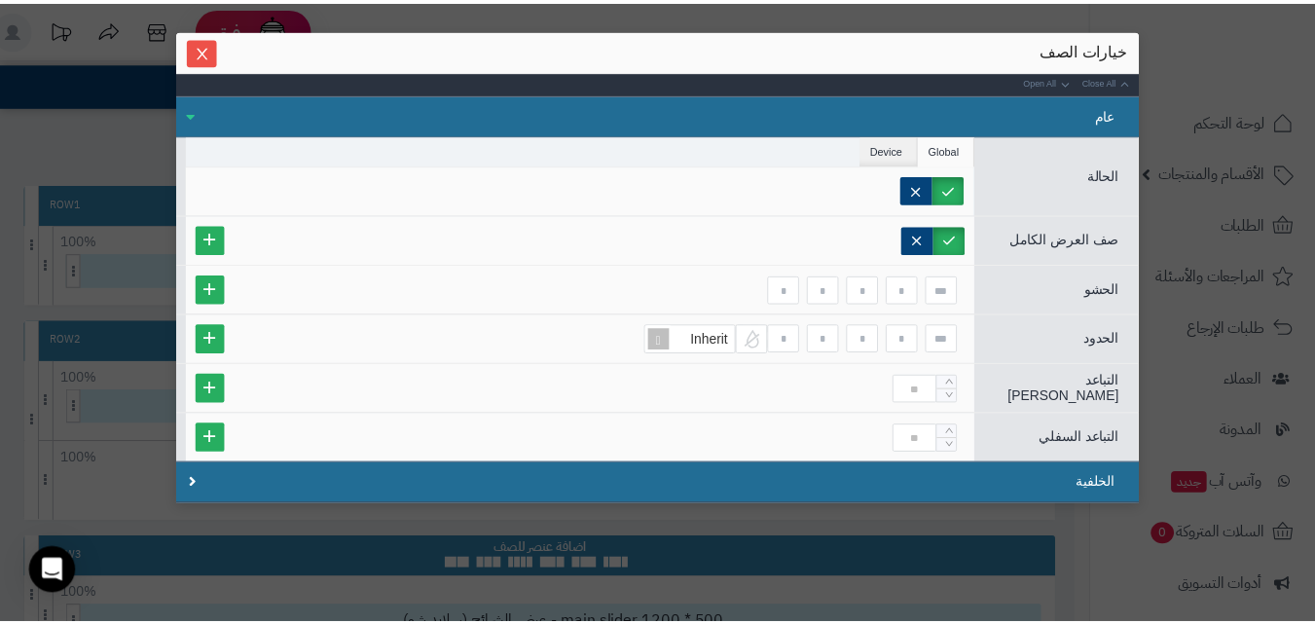
scroll to position [0, 0]
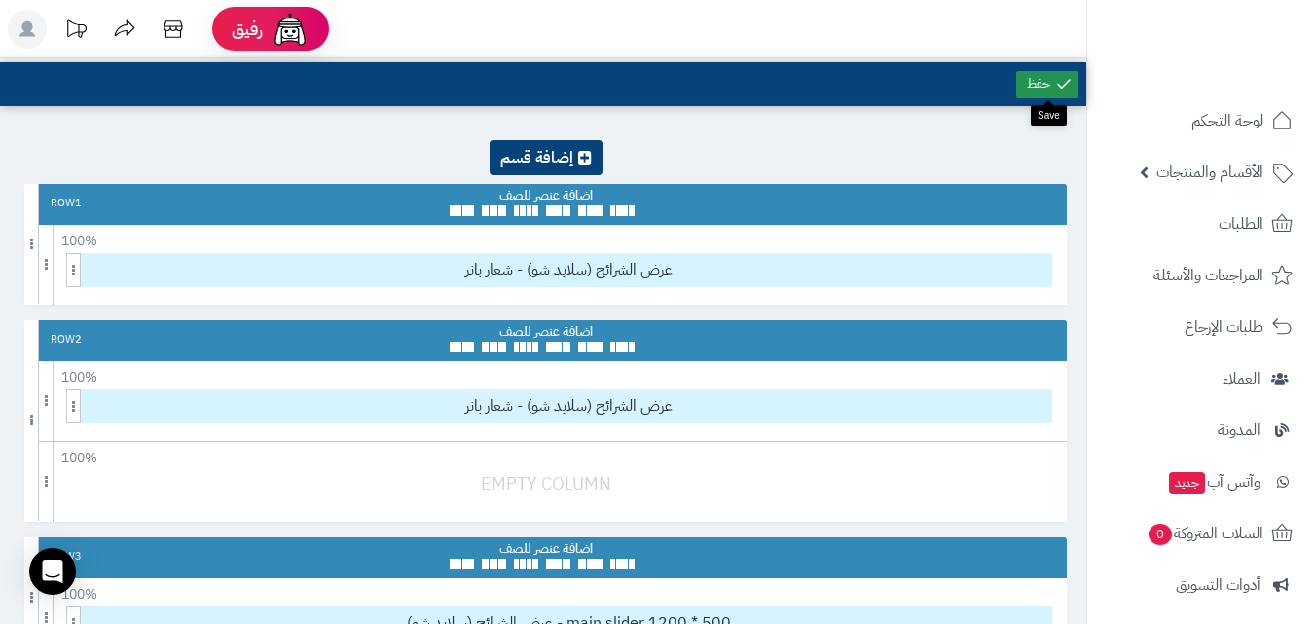
click at [1052, 79] on link at bounding box center [1047, 84] width 62 height 27
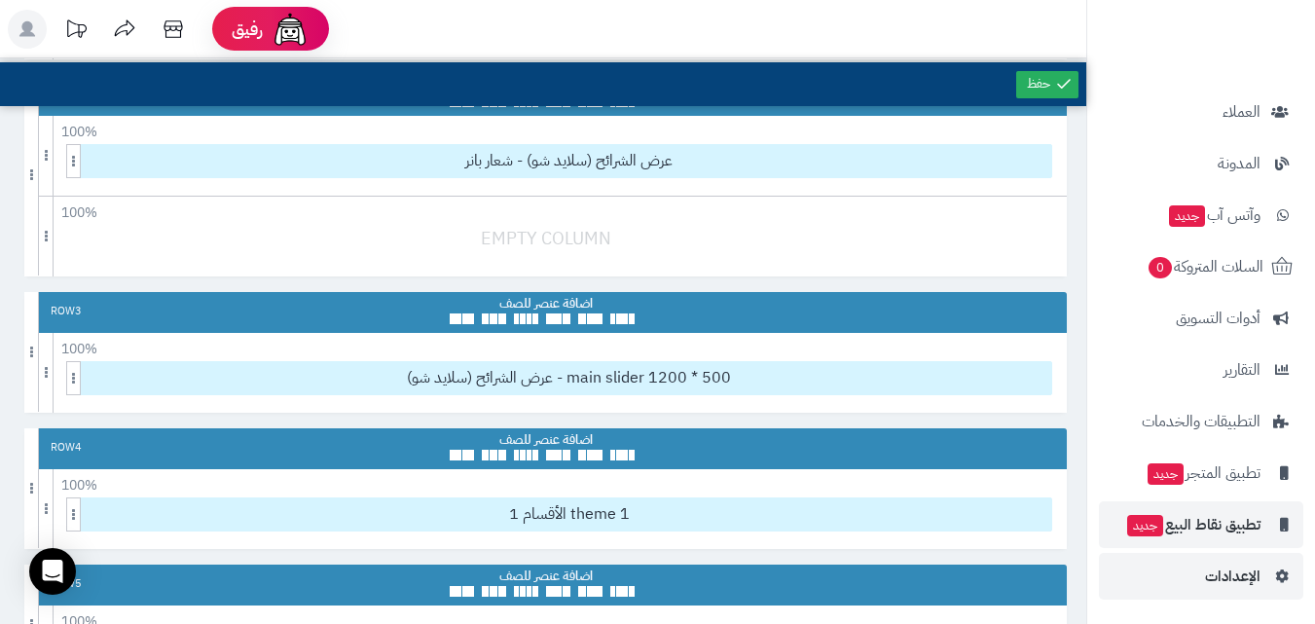
scroll to position [292, 0]
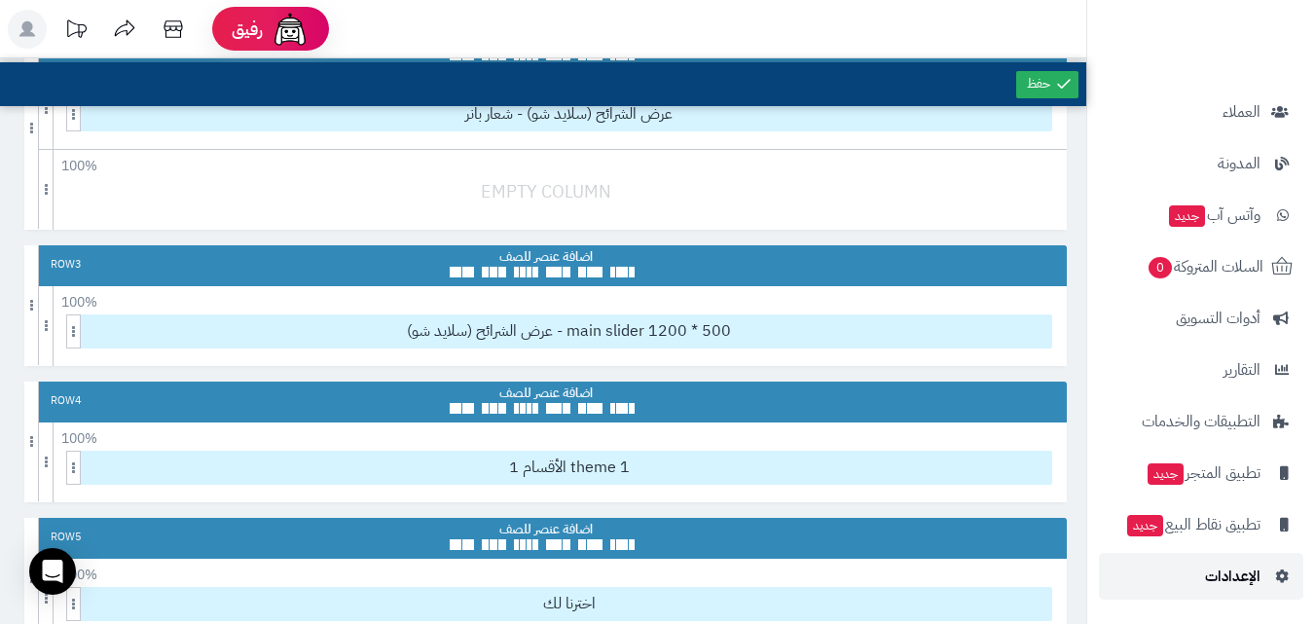
click at [1263, 579] on link "الإعدادات" at bounding box center [1201, 576] width 204 height 47
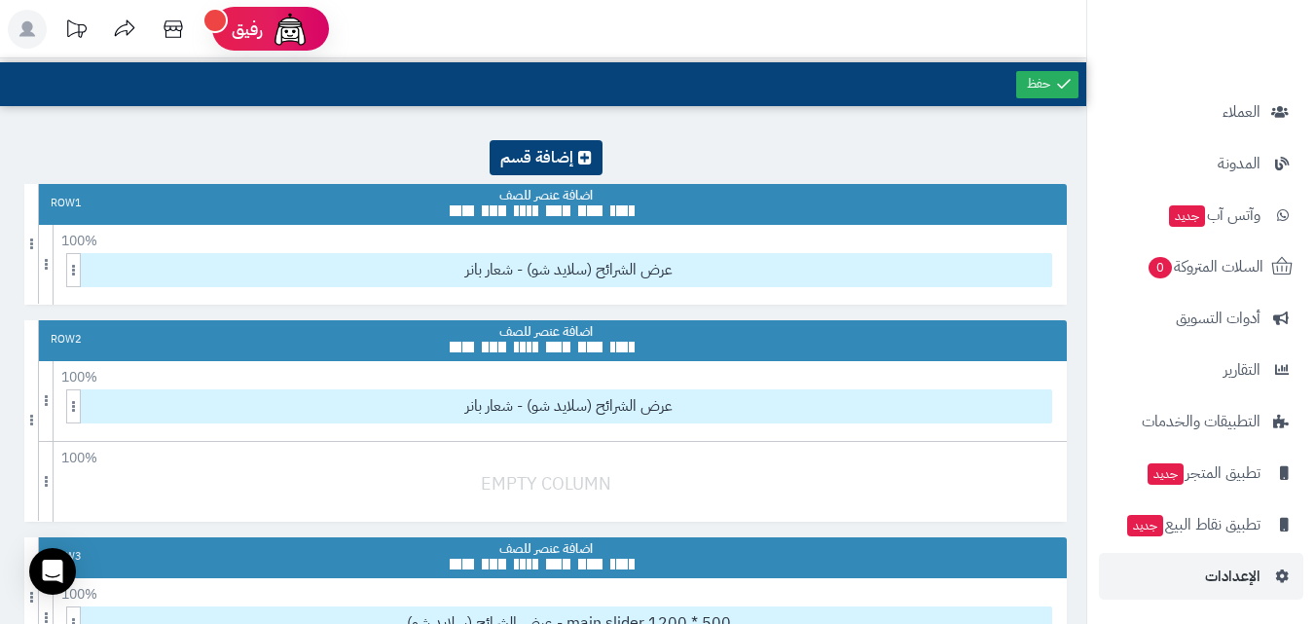
scroll to position [389, 0]
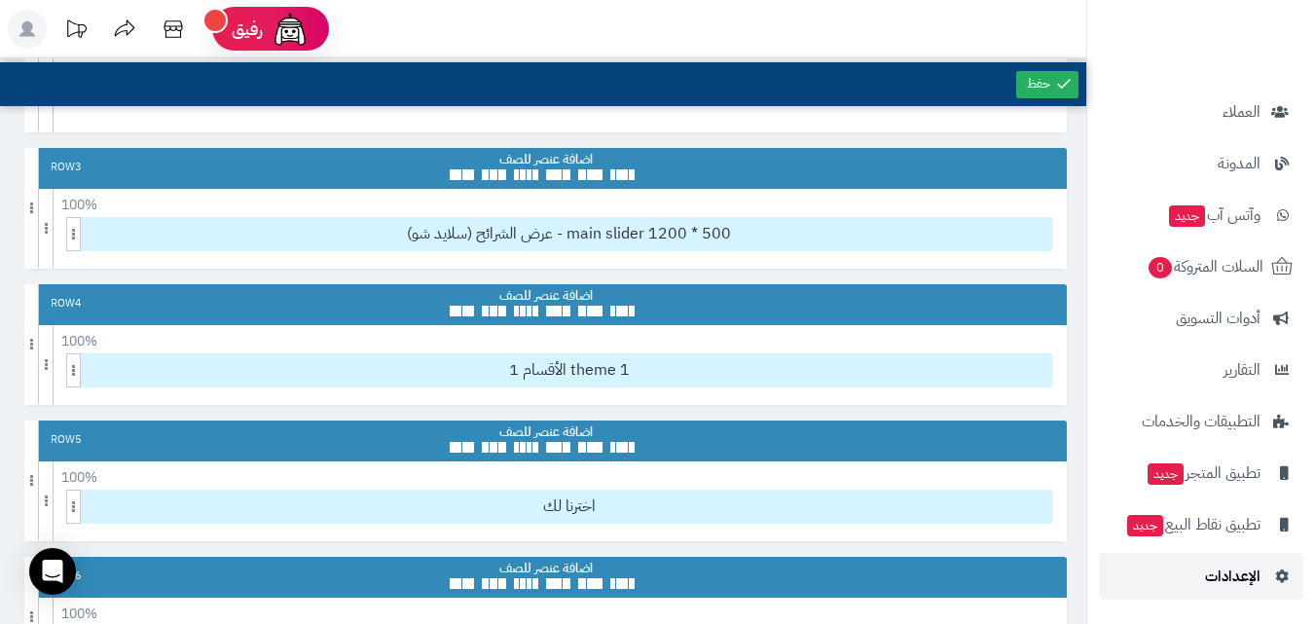
click at [1220, 575] on span "الإعدادات" at bounding box center [1232, 576] width 55 height 27
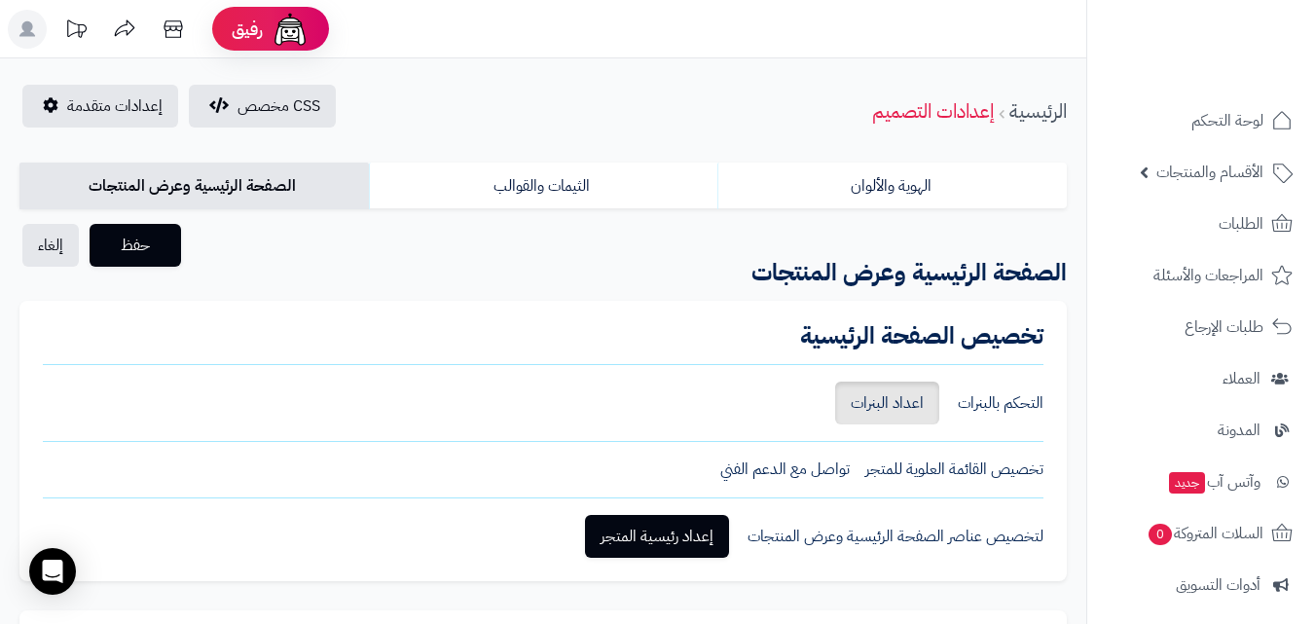
click at [929, 400] on link "اعداد البنرات" at bounding box center [887, 403] width 104 height 43
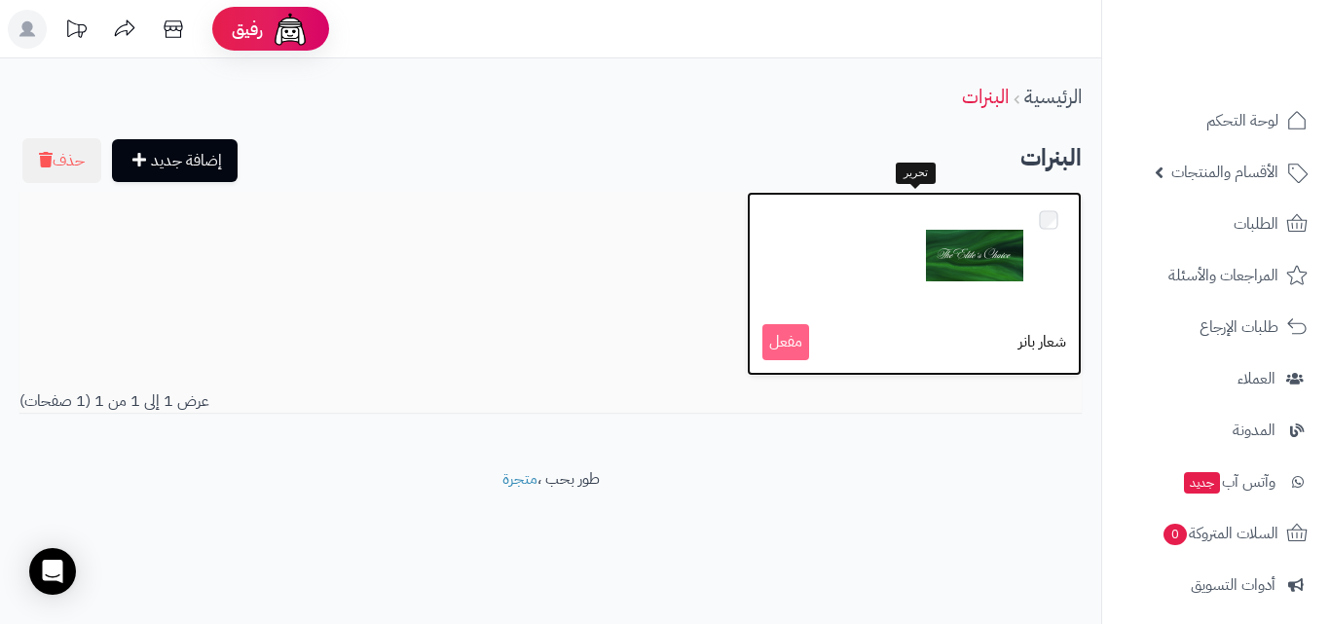
click at [960, 282] on img at bounding box center [974, 255] width 97 height 97
click at [950, 290] on img at bounding box center [974, 255] width 97 height 97
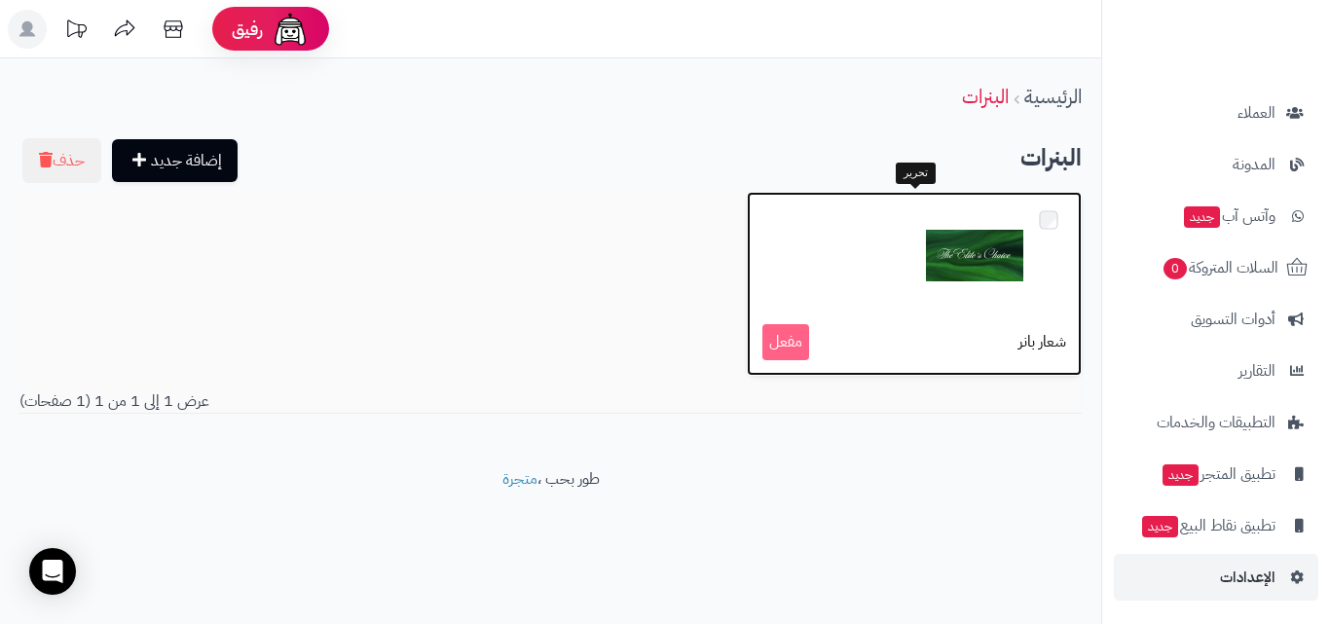
scroll to position [267, 0]
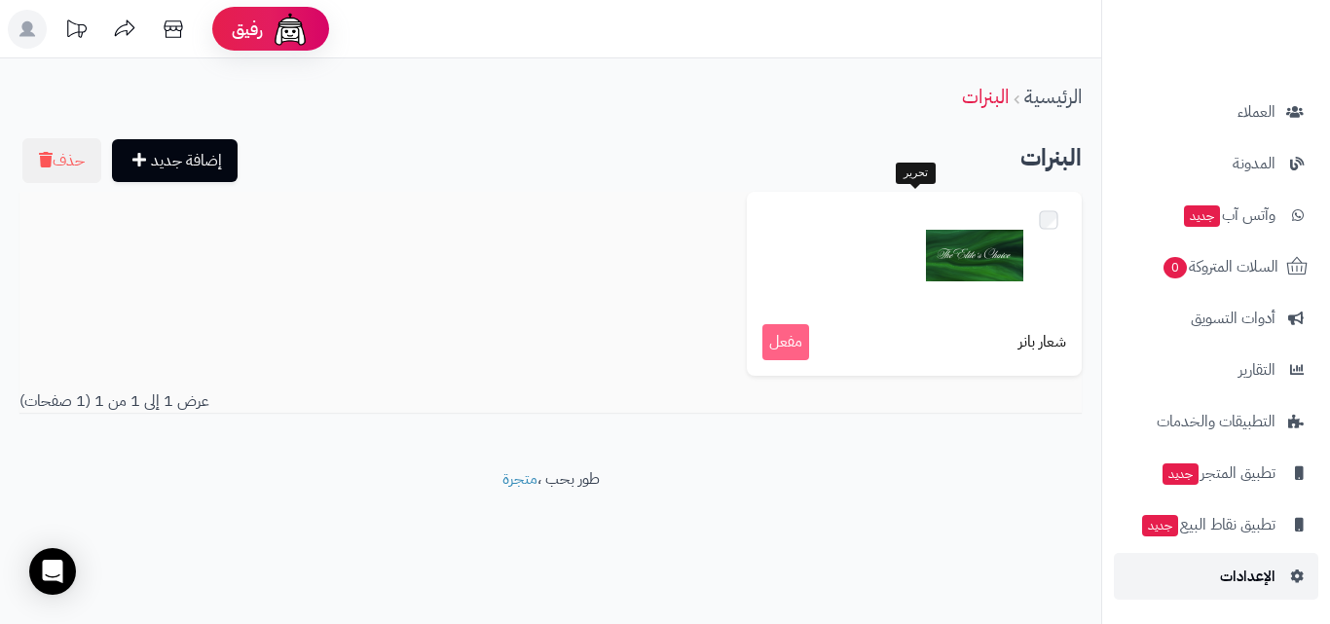
click at [1198, 567] on link "الإعدادات" at bounding box center [1216, 576] width 204 height 47
click at [36, 13] on rect at bounding box center [27, 29] width 39 height 39
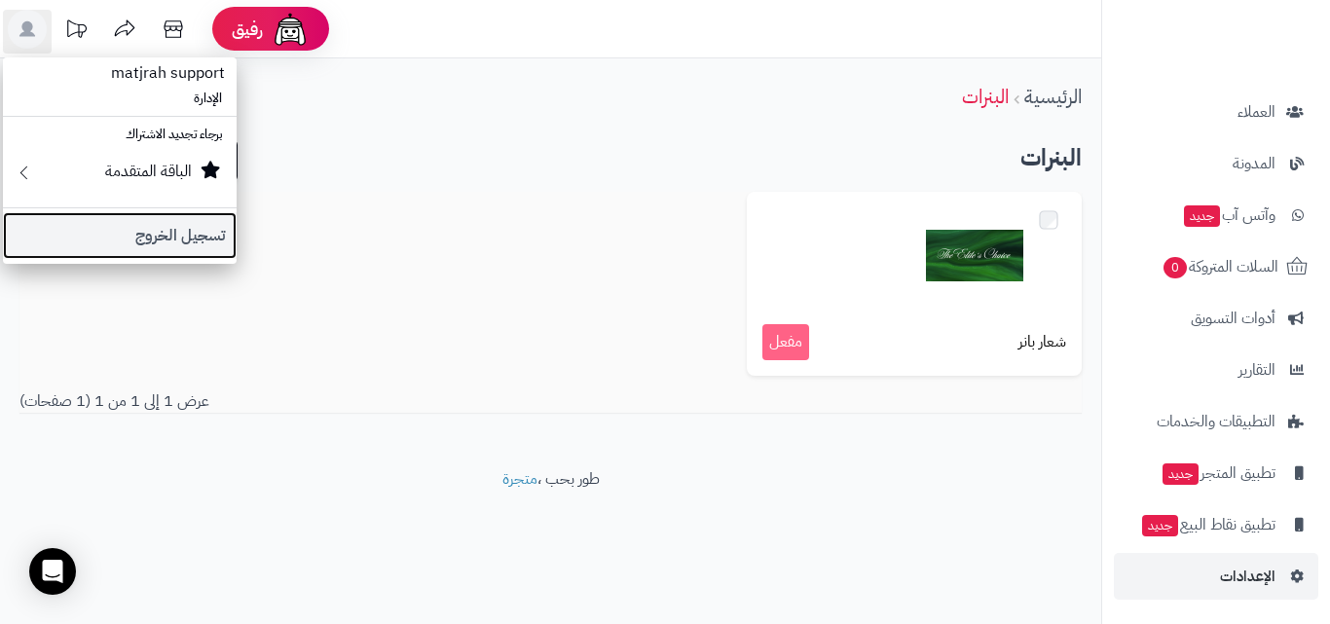
click at [161, 229] on link "تسجيل الخروج" at bounding box center [120, 235] width 234 height 47
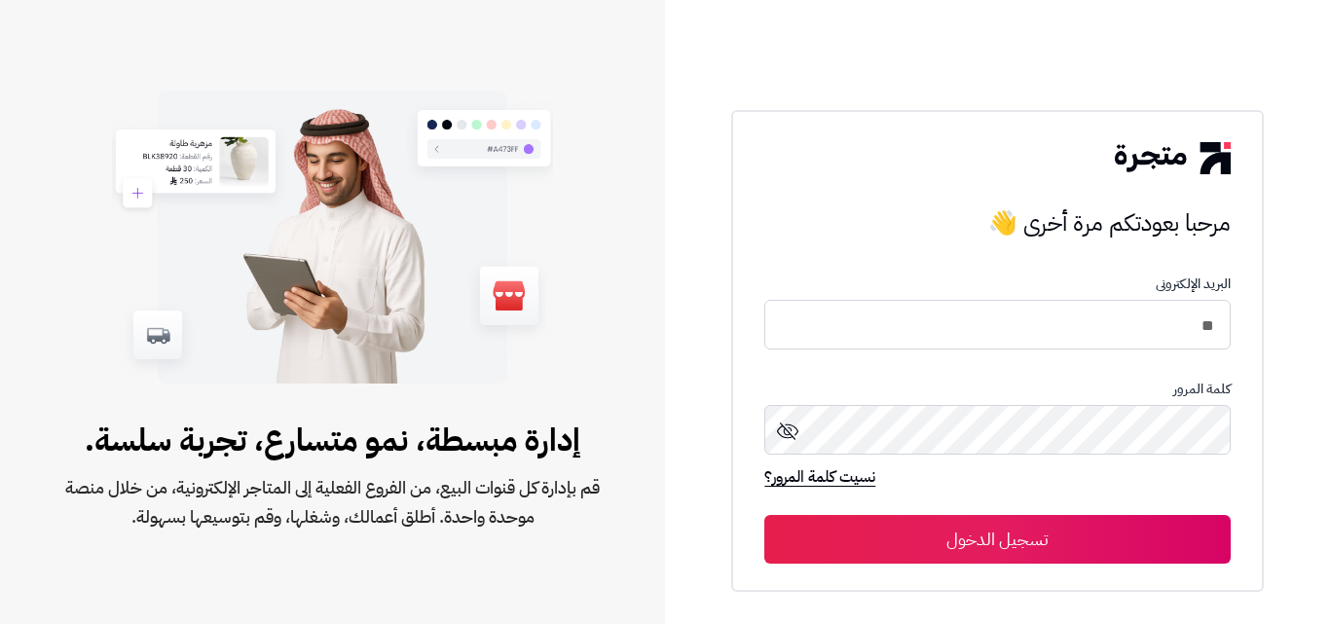
drag, startPoint x: 1000, startPoint y: 325, endPoint x: 1056, endPoint y: 320, distance: 56.7
click at [1056, 320] on input "**" at bounding box center [996, 325] width 465 height 50
type input "**********"
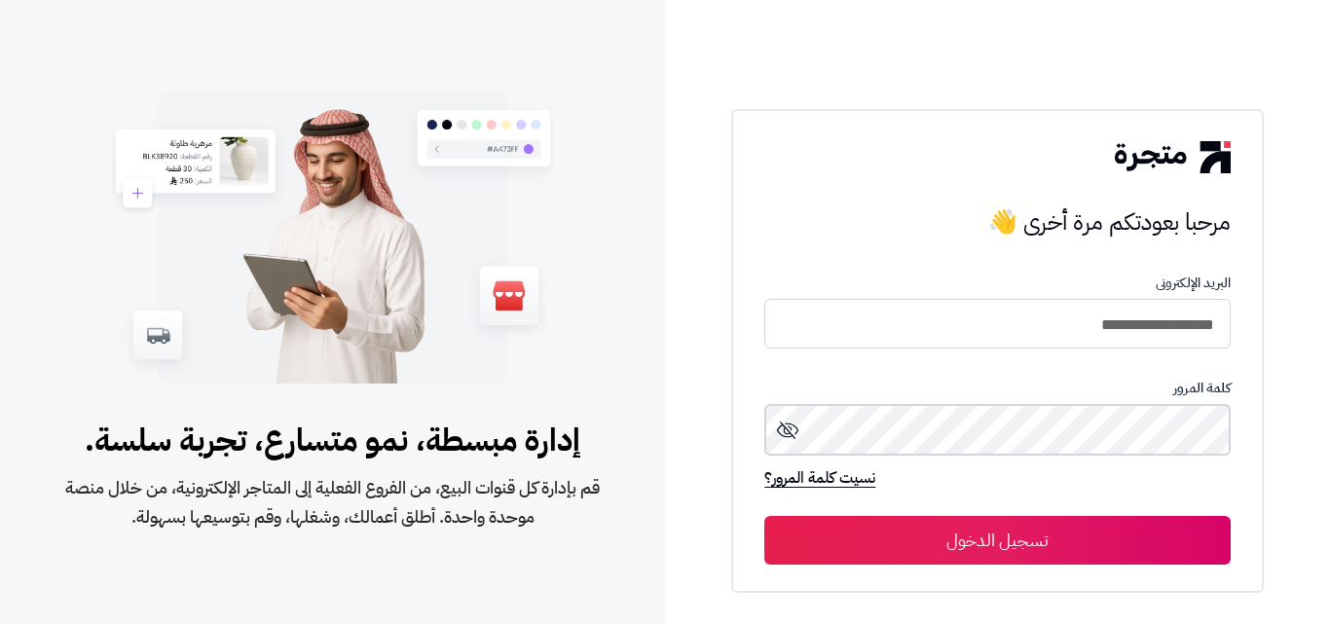
click at [764, 516] on button "تسجيل الدخول" at bounding box center [996, 540] width 465 height 49
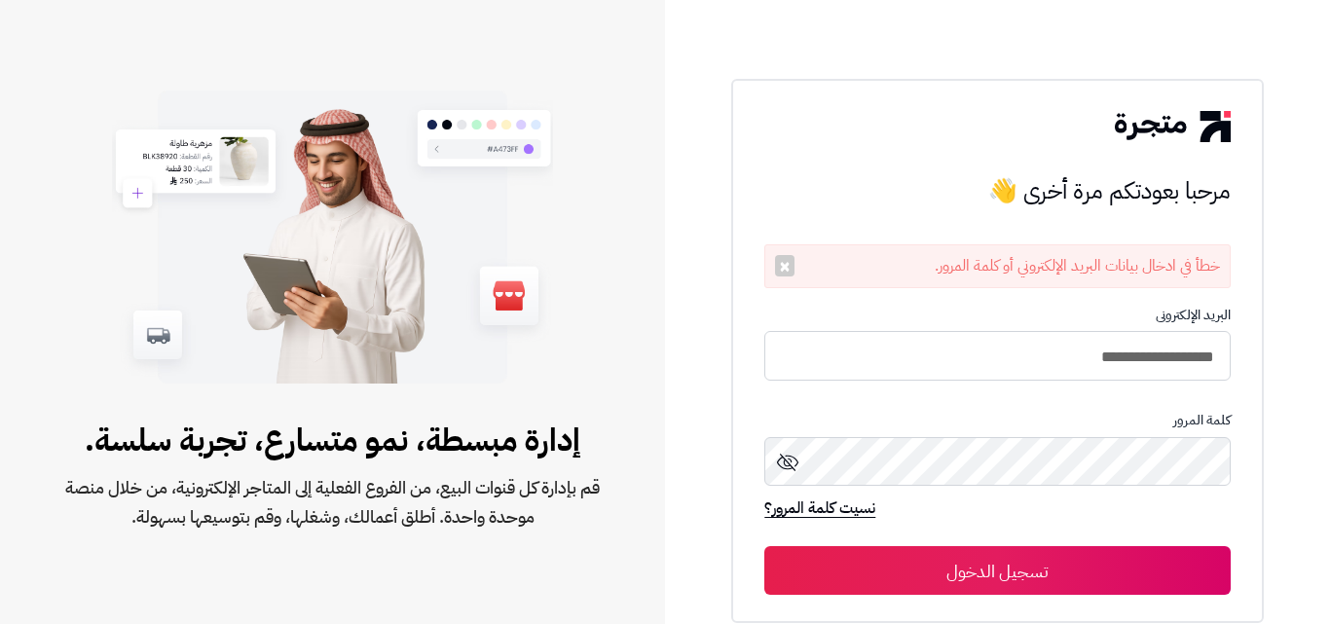
click at [1084, 388] on form "**********" at bounding box center [996, 451] width 465 height 287
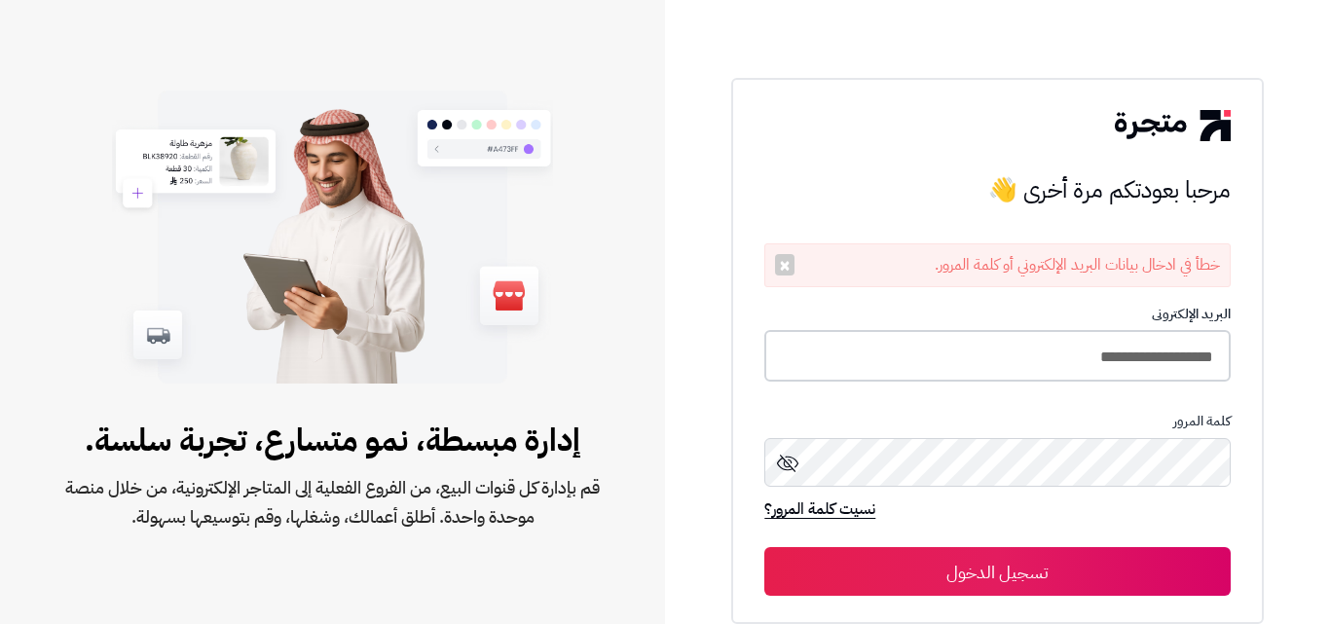
click at [1142, 350] on input "**********" at bounding box center [996, 356] width 465 height 52
drag, startPoint x: 1112, startPoint y: 363, endPoint x: 1046, endPoint y: 367, distance: 65.3
click at [1046, 367] on input "**********" at bounding box center [996, 356] width 465 height 52
type input "**********"
click at [764, 547] on button "تسجيل الدخول" at bounding box center [996, 571] width 465 height 49
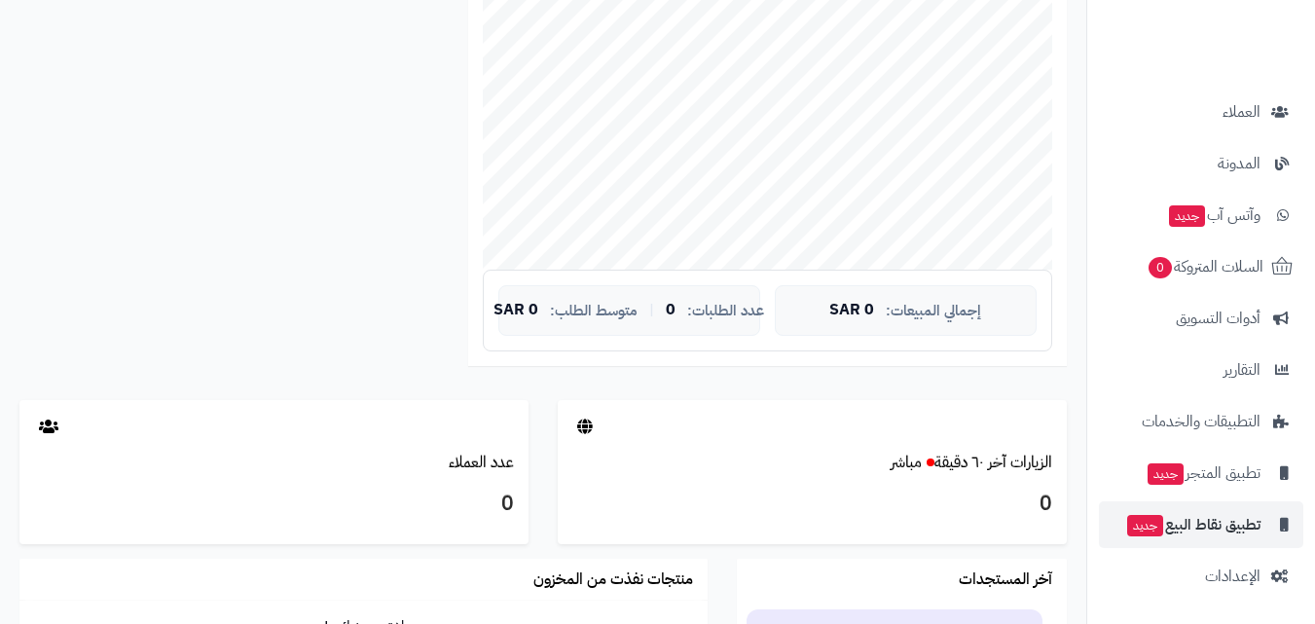
scroll to position [487, 0]
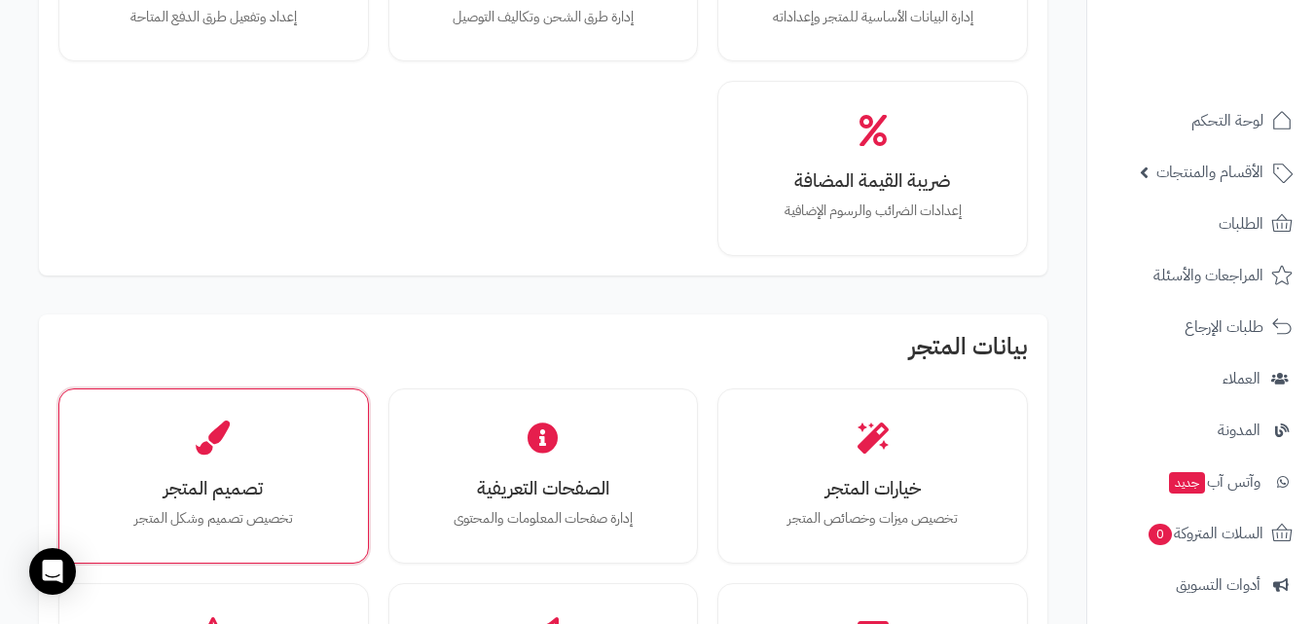
scroll to position [292, 0]
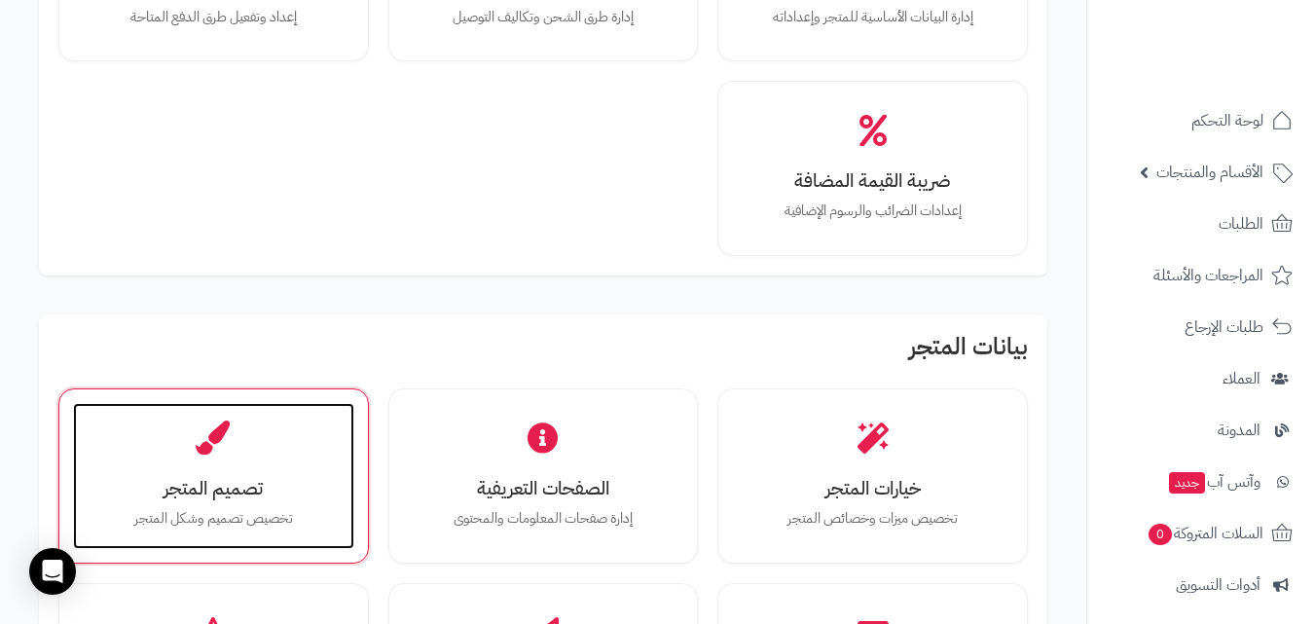
click at [266, 530] on div "تصميم المتجر تخصيص تصميم وشكل المتجر" at bounding box center [213, 476] width 281 height 146
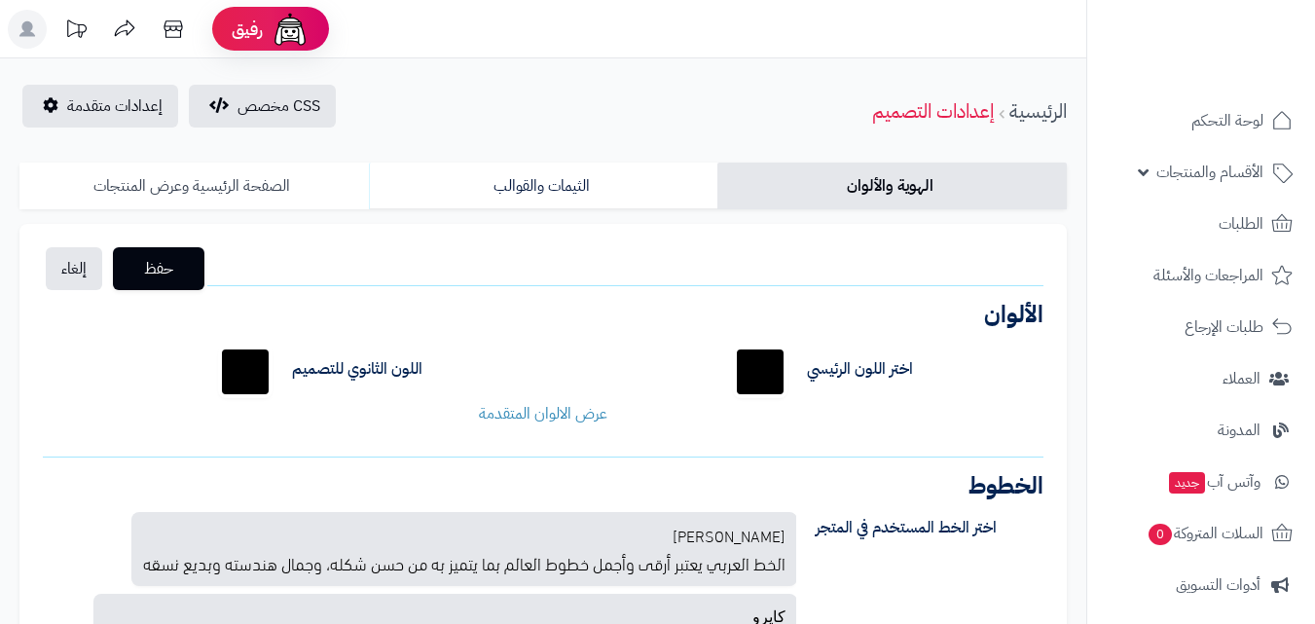
click at [258, 176] on link "الصفحة الرئيسية وعرض المنتجات" at bounding box center [193, 186] width 349 height 47
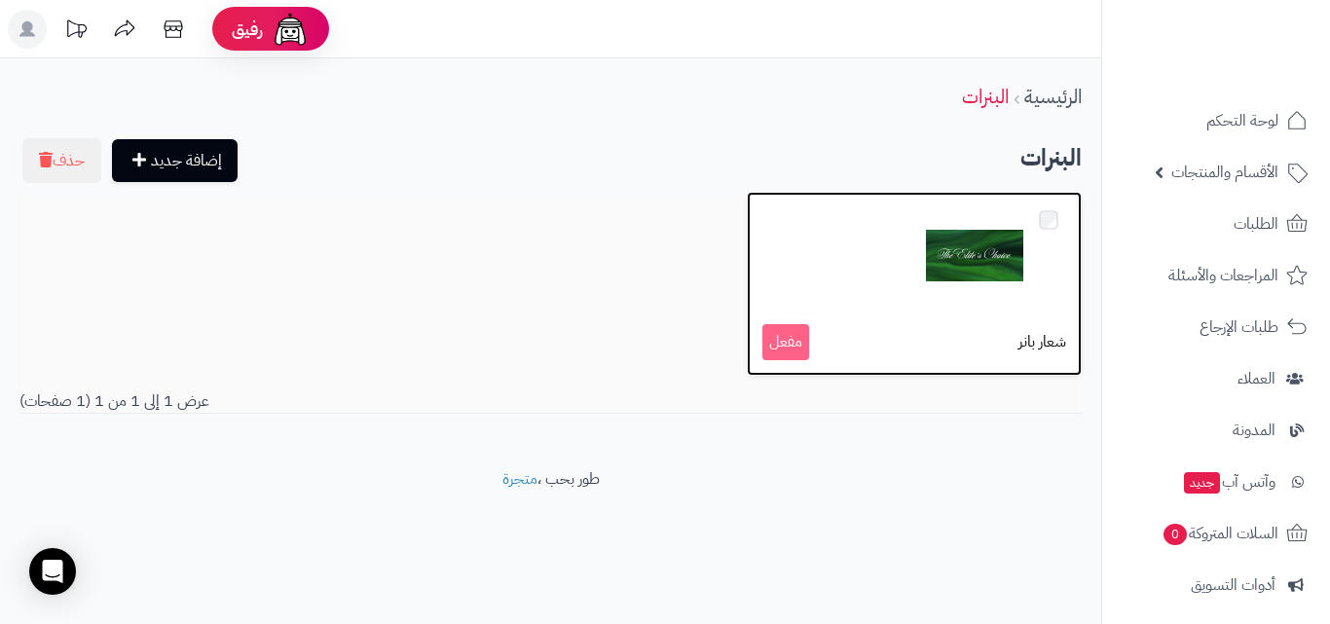
click at [969, 339] on p "شعار بانر مفعل" at bounding box center [914, 342] width 304 height 36
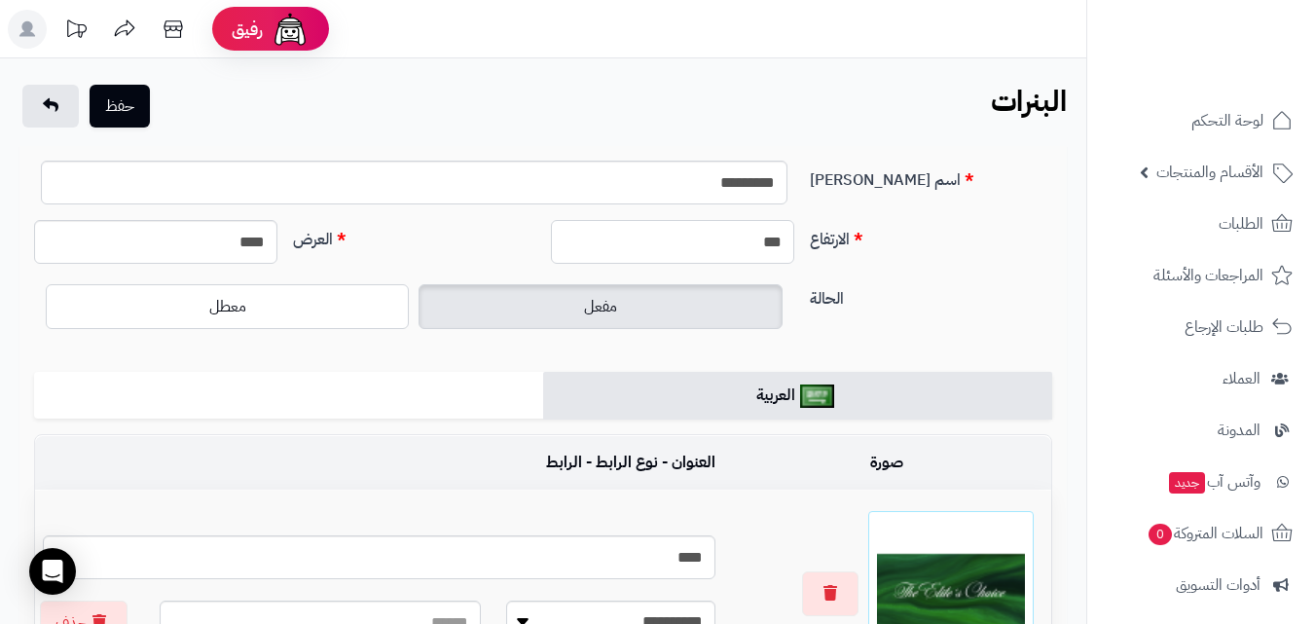
click at [698, 236] on input "***" at bounding box center [672, 242] width 243 height 44
type input "***"
click at [249, 232] on input "****" at bounding box center [155, 242] width 243 height 44
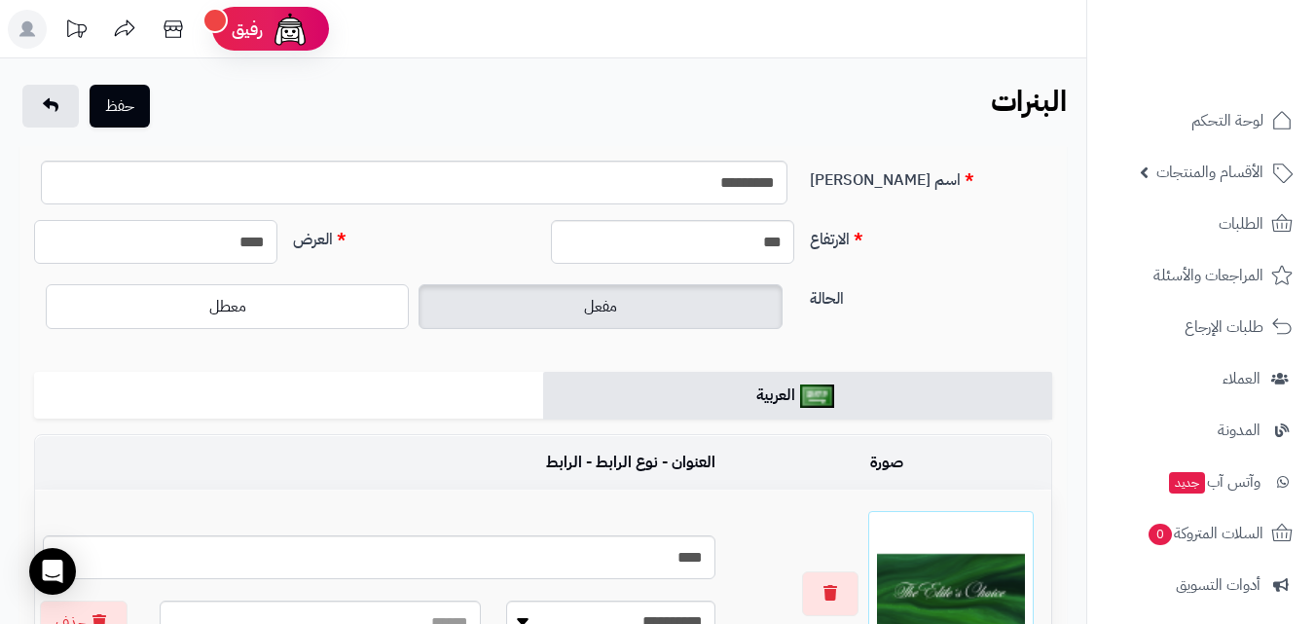
click at [249, 232] on input "****" at bounding box center [155, 242] width 243 height 44
type input "****"
click at [125, 100] on button "حفظ" at bounding box center [120, 105] width 60 height 43
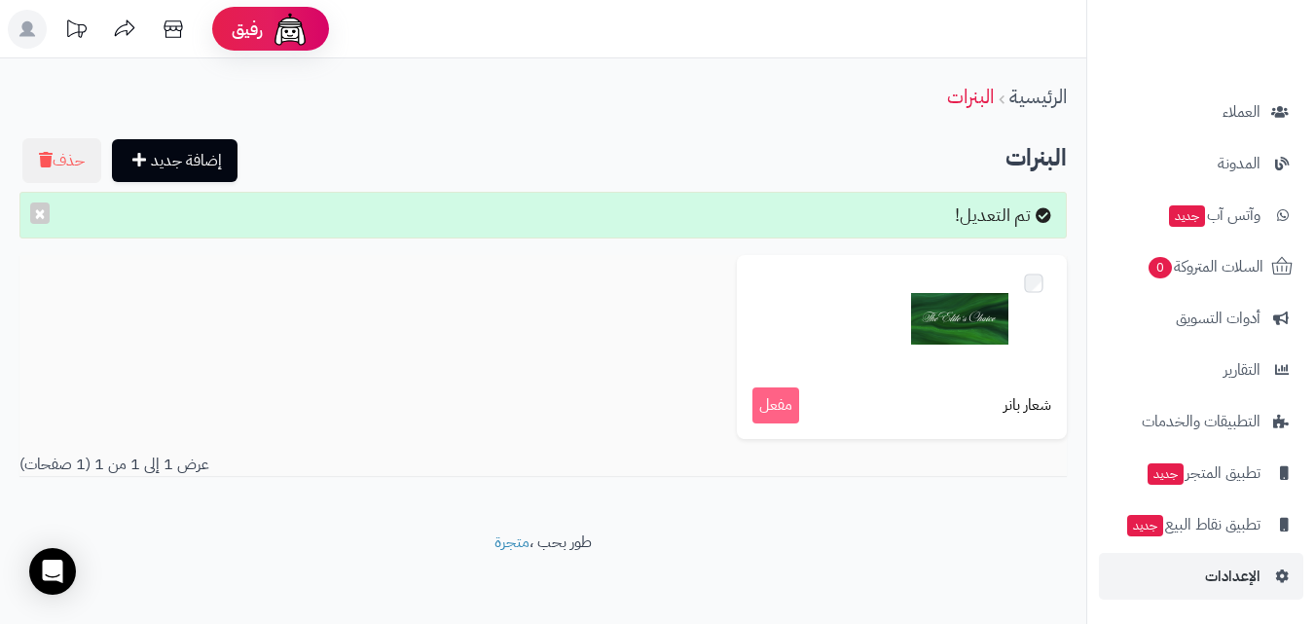
scroll to position [5, 0]
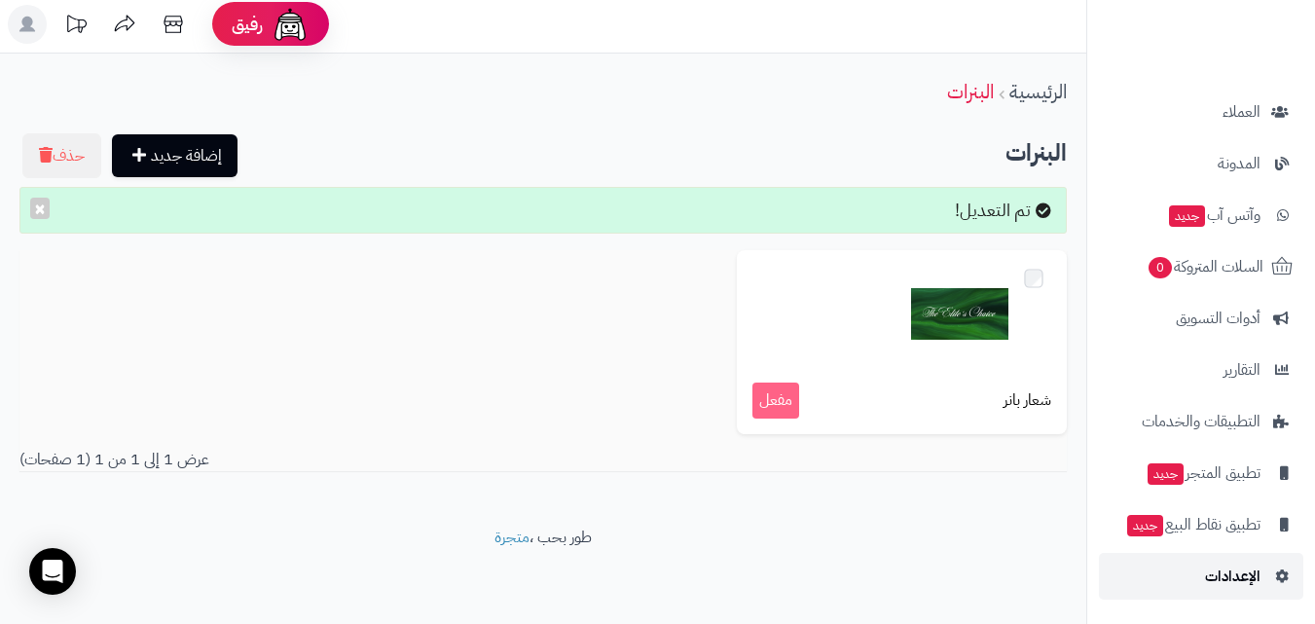
click at [1203, 566] on link "الإعدادات" at bounding box center [1201, 576] width 204 height 47
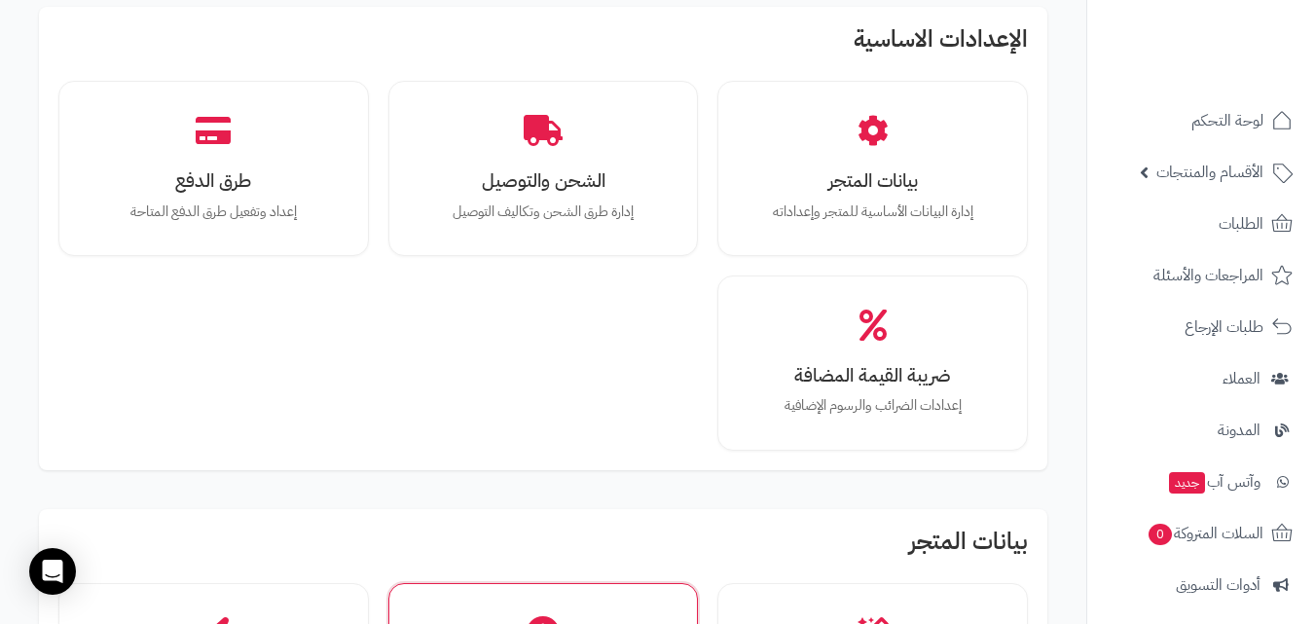
scroll to position [389, 0]
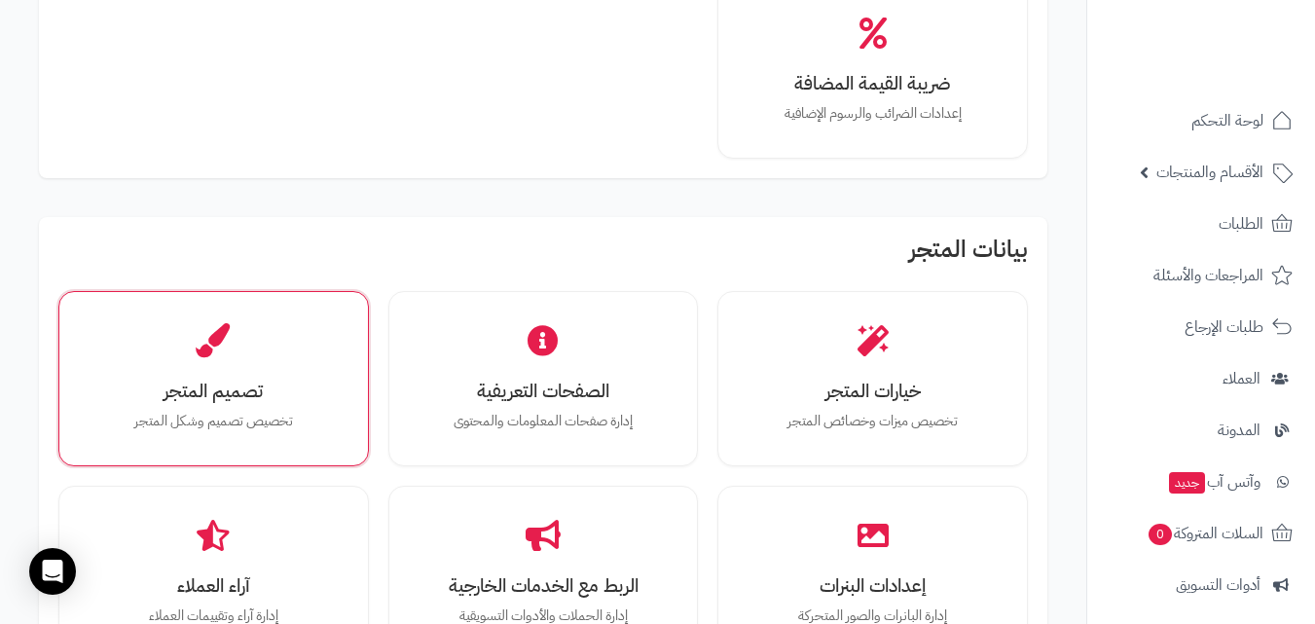
click at [256, 453] on div "تصميم المتجر تخصيص تصميم وشكل المتجر" at bounding box center [213, 378] width 311 height 175
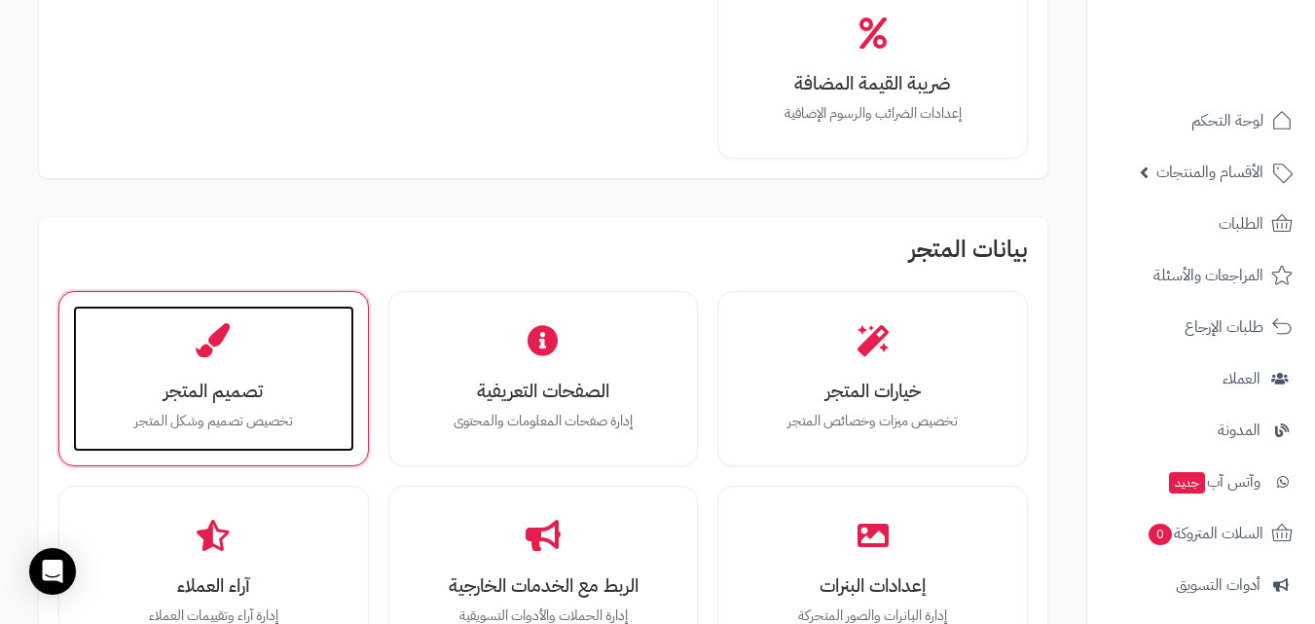
click at [269, 415] on p "تخصيص تصميم وشكل المتجر" at bounding box center [213, 421] width 242 height 21
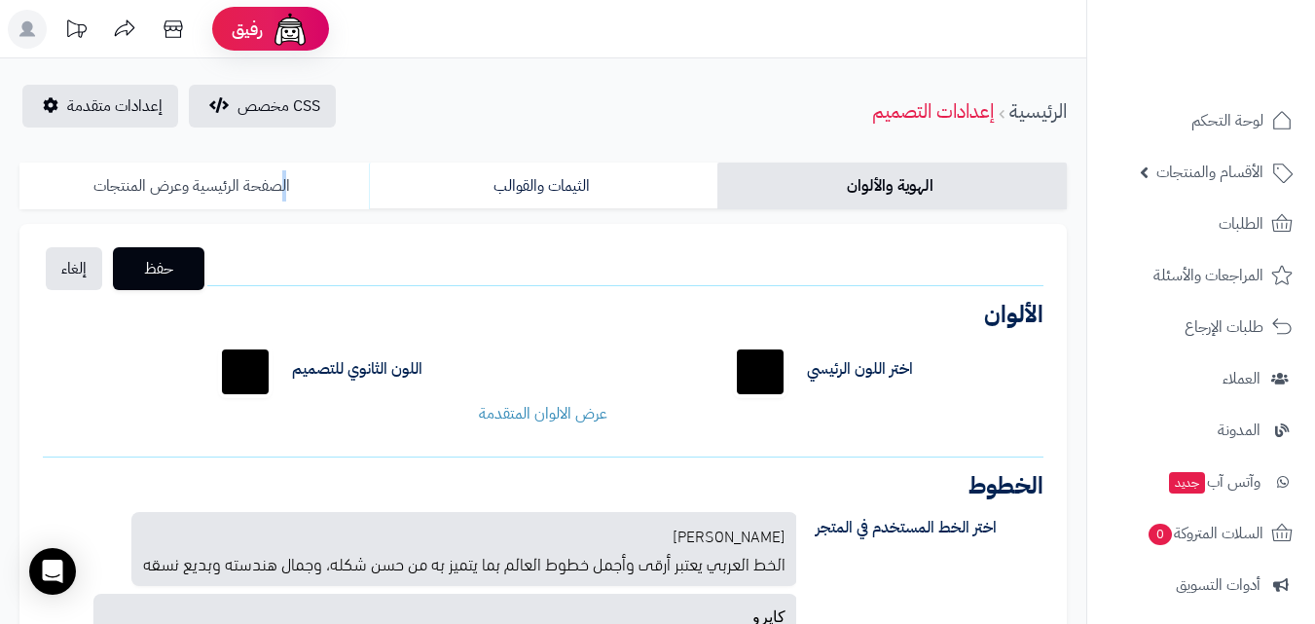
click at [283, 207] on link "الصفحة الرئيسية وعرض المنتجات" at bounding box center [193, 186] width 349 height 47
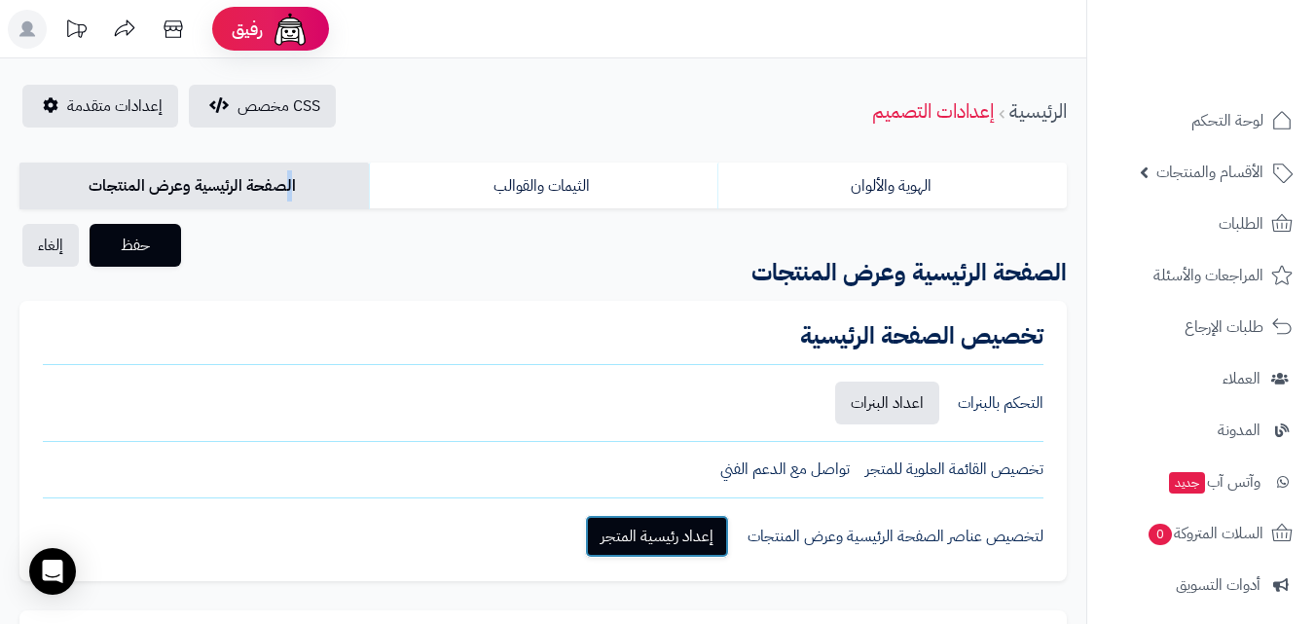
click at [717, 537] on link "إعداد رئيسية المتجر" at bounding box center [657, 536] width 144 height 43
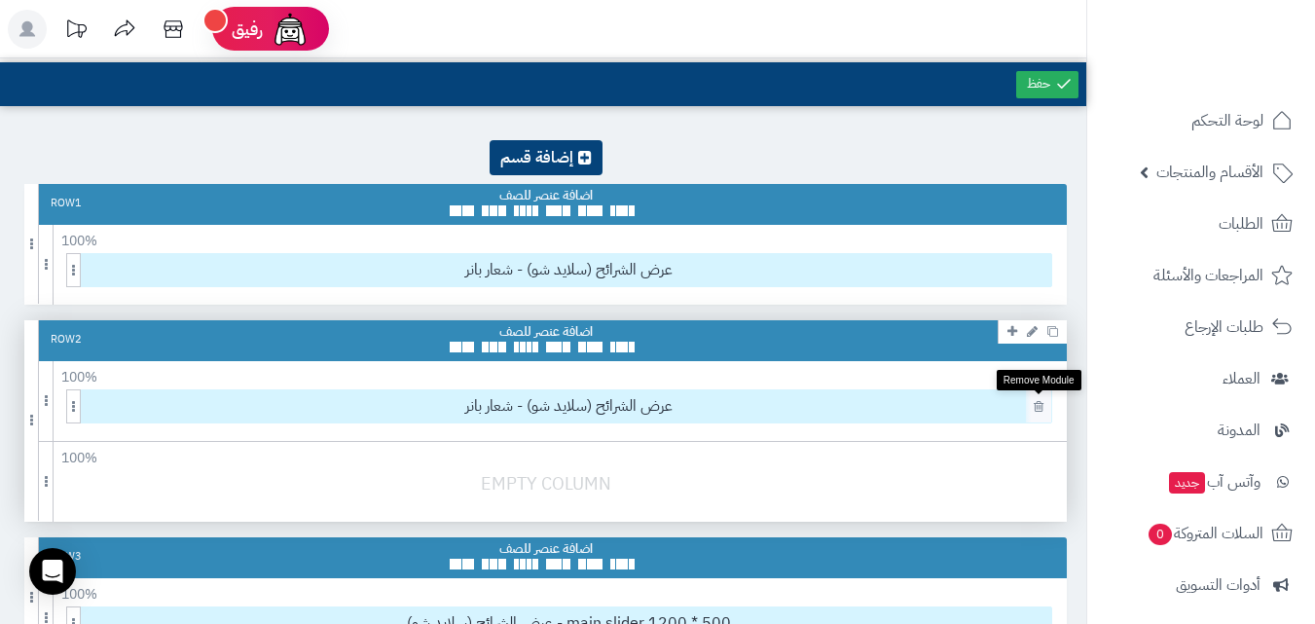
click at [1044, 405] on link at bounding box center [1038, 406] width 19 height 22
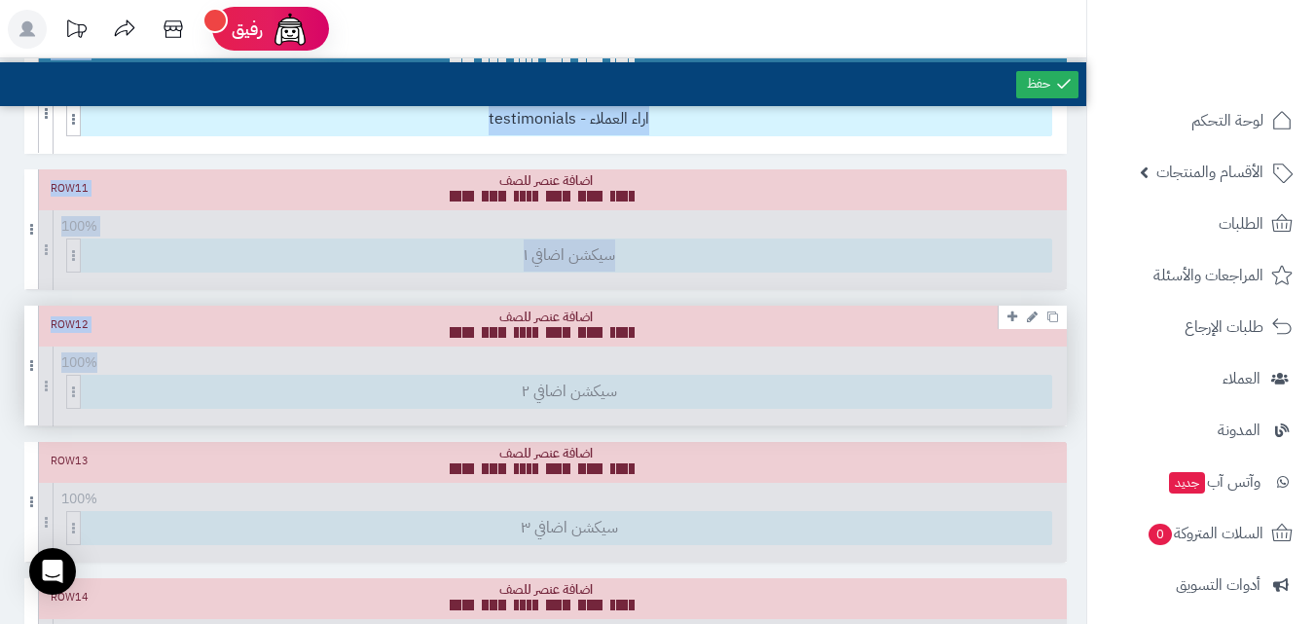
drag, startPoint x: 796, startPoint y: 339, endPoint x: 775, endPoint y: 368, distance: 36.2
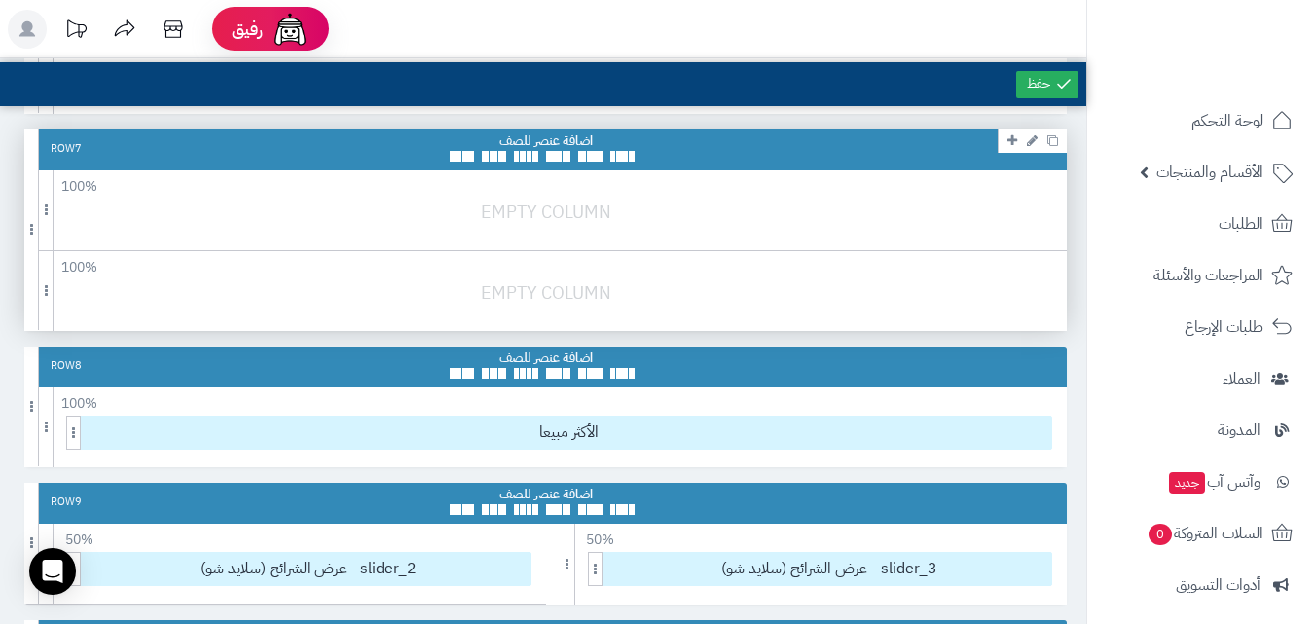
scroll to position [778, 0]
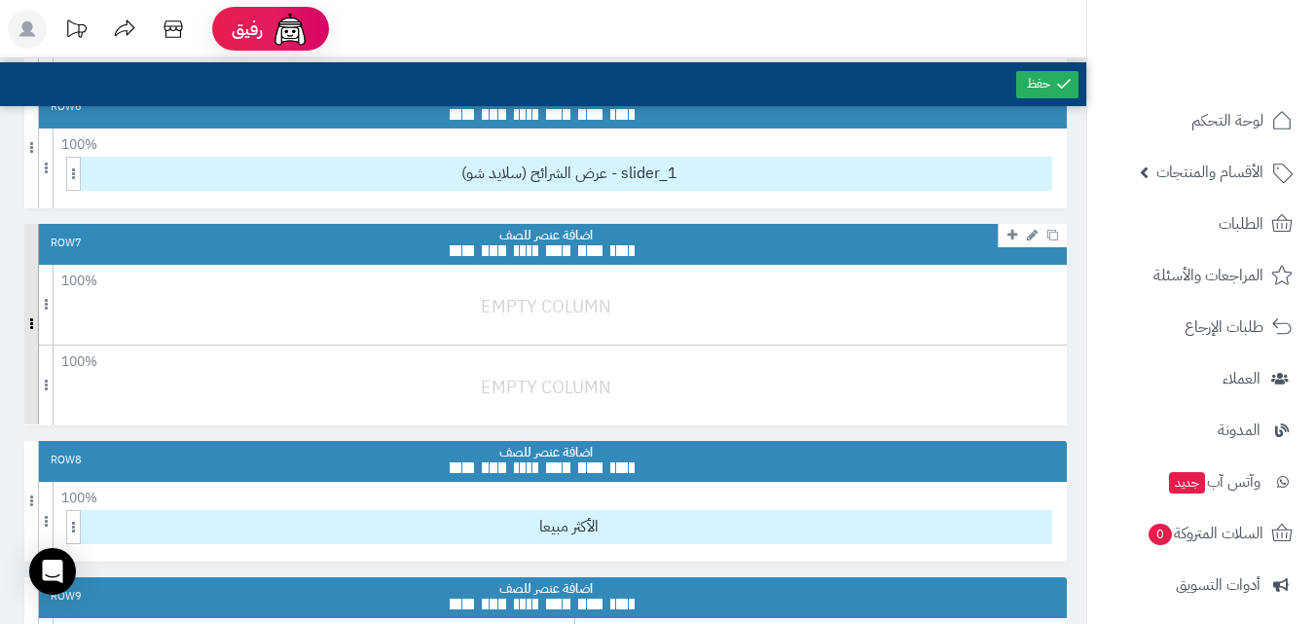
drag, startPoint x: 309, startPoint y: 351, endPoint x: 26, endPoint y: 346, distance: 282.4
click at [26, 346] on span at bounding box center [31, 324] width 15 height 201
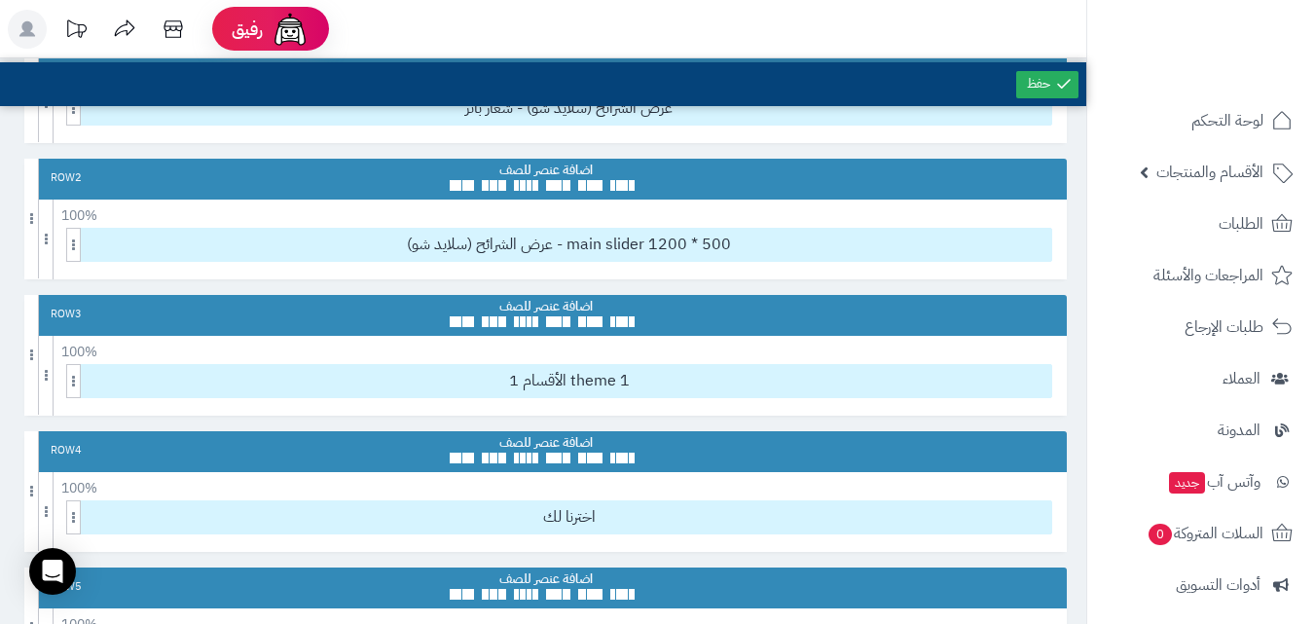
scroll to position [0, 0]
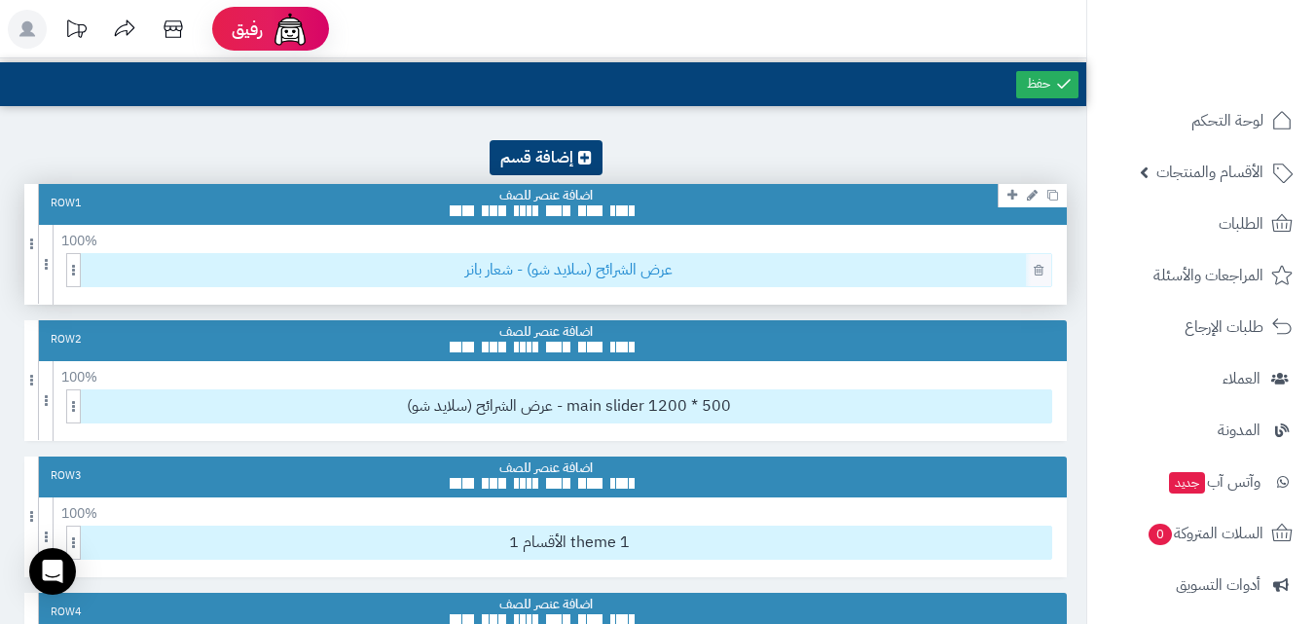
click at [528, 279] on span "عرض الشرائح (سلايد شو) - شعار بانر" at bounding box center [569, 270] width 965 height 32
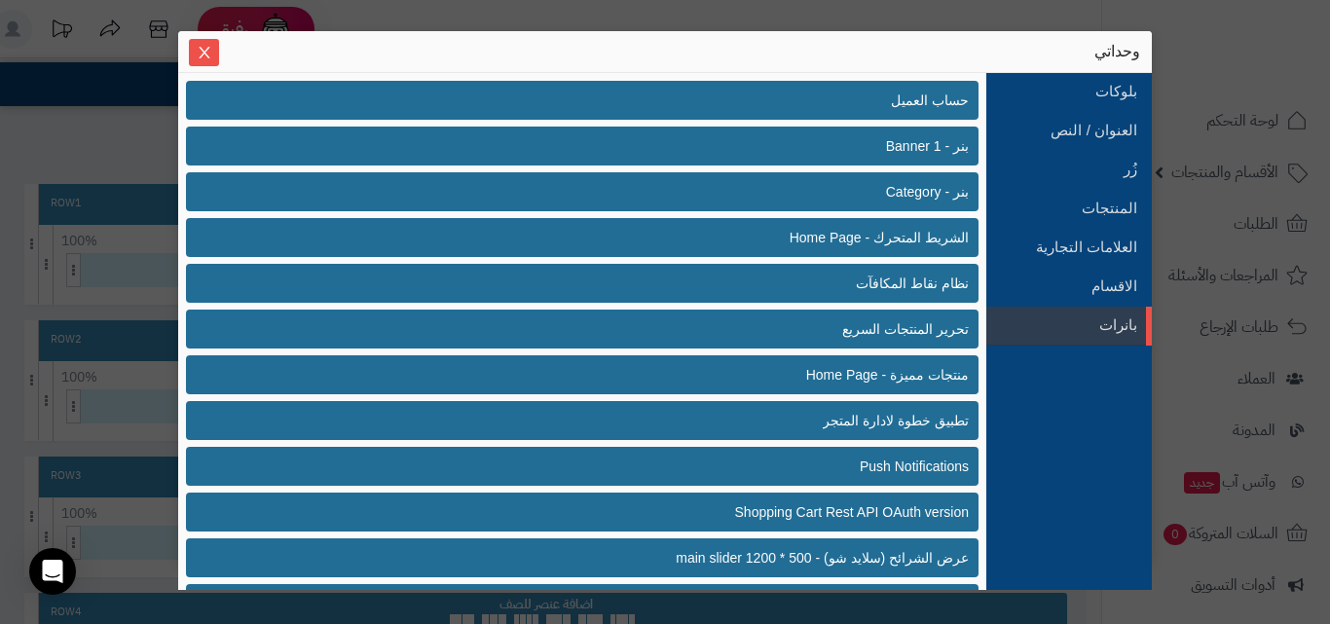
click at [207, 33] on div "وحداتي" at bounding box center [664, 52] width 973 height 42
click at [208, 46] on icon "Close" at bounding box center [205, 52] width 16 height 16
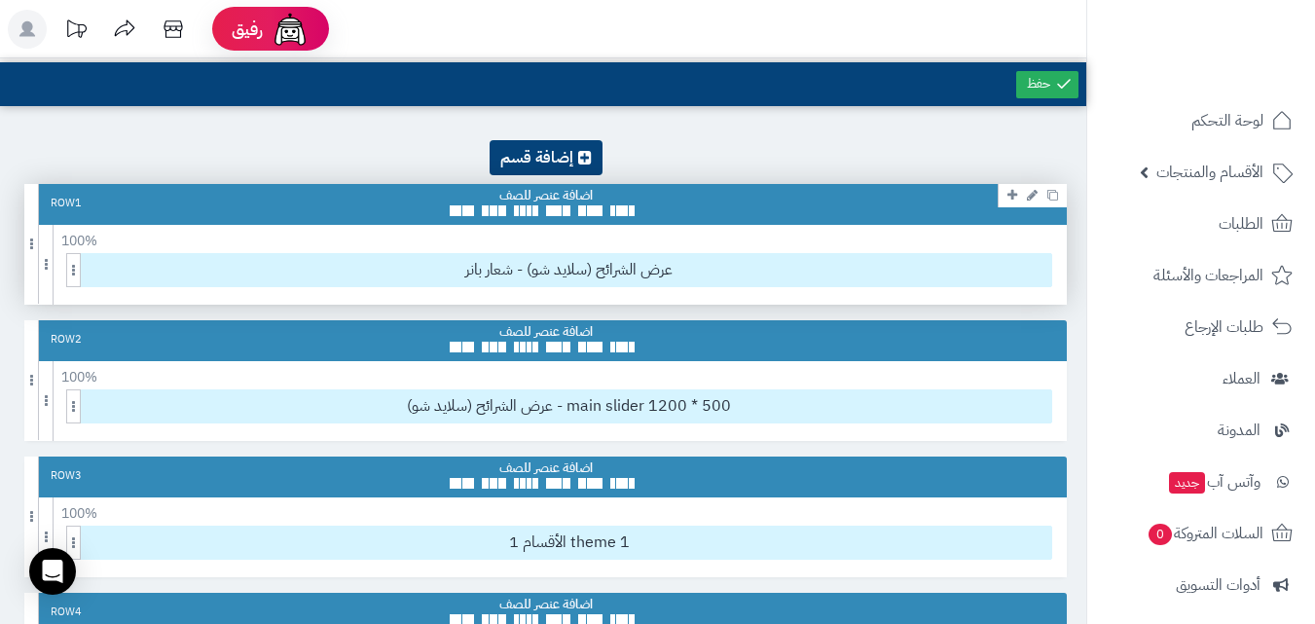
click at [1030, 199] on icon at bounding box center [1032, 195] width 11 height 13
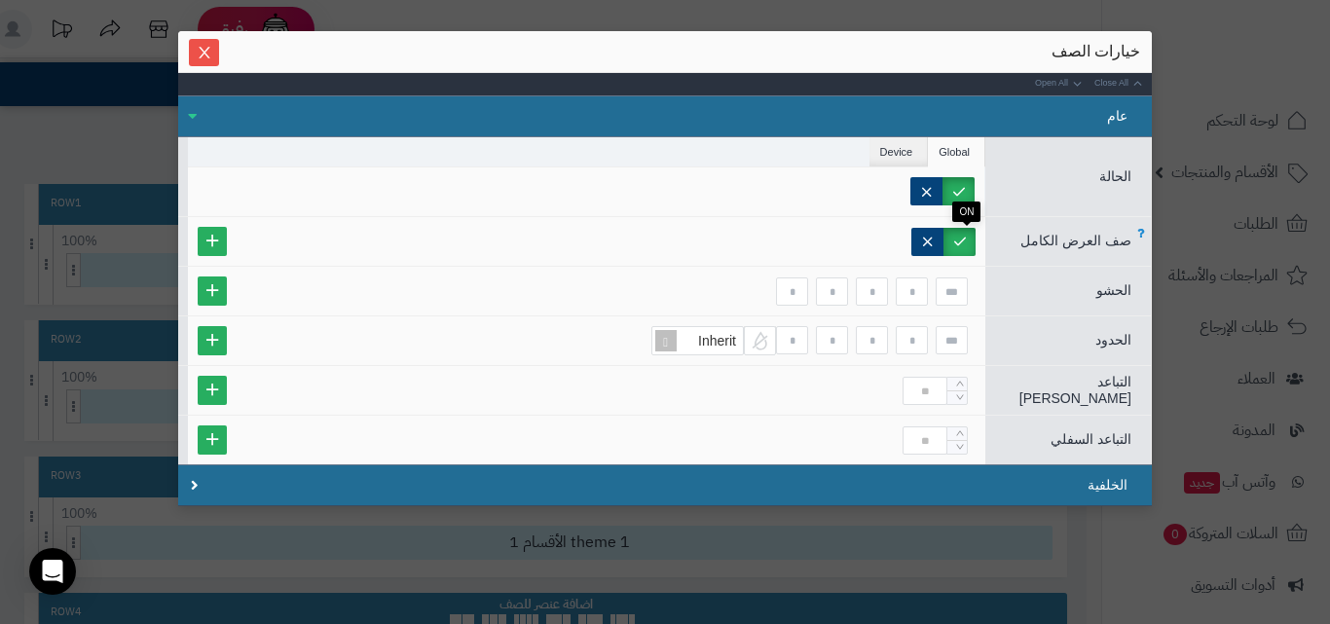
click at [968, 239] on label at bounding box center [959, 242] width 32 height 28
click at [943, 245] on label at bounding box center [927, 242] width 32 height 28
click at [968, 245] on label at bounding box center [959, 242] width 32 height 28
click at [915, 146] on li "Device" at bounding box center [898, 151] width 59 height 29
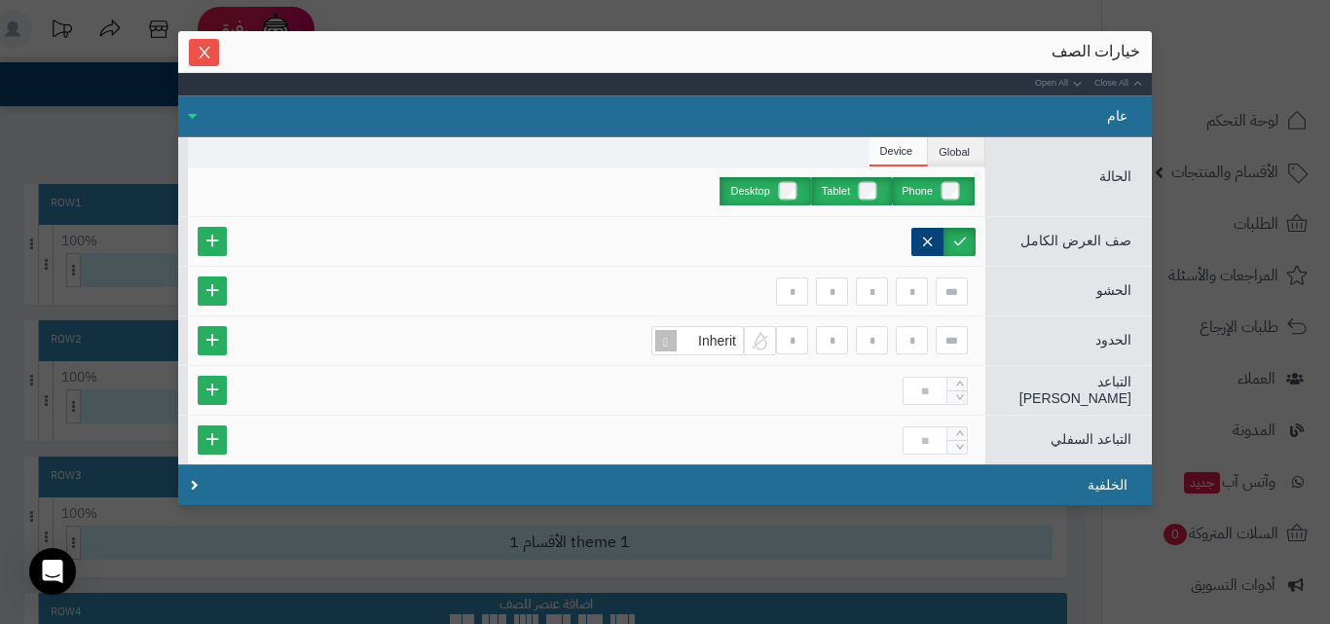
click at [963, 186] on label "Phone" at bounding box center [933, 191] width 83 height 28
click at [880, 189] on label "Tablet" at bounding box center [851, 191] width 81 height 28
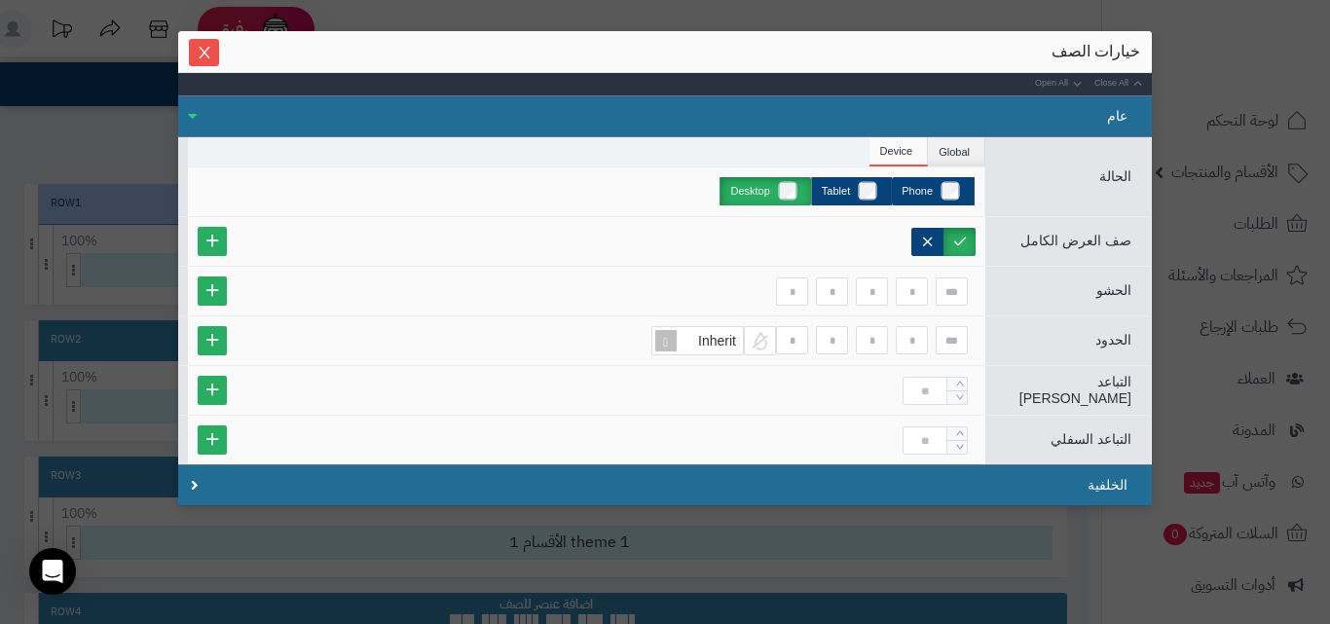
click at [781, 189] on label "Desktop" at bounding box center [764, 191] width 91 height 28
click at [879, 196] on label "Tablet" at bounding box center [851, 191] width 81 height 28
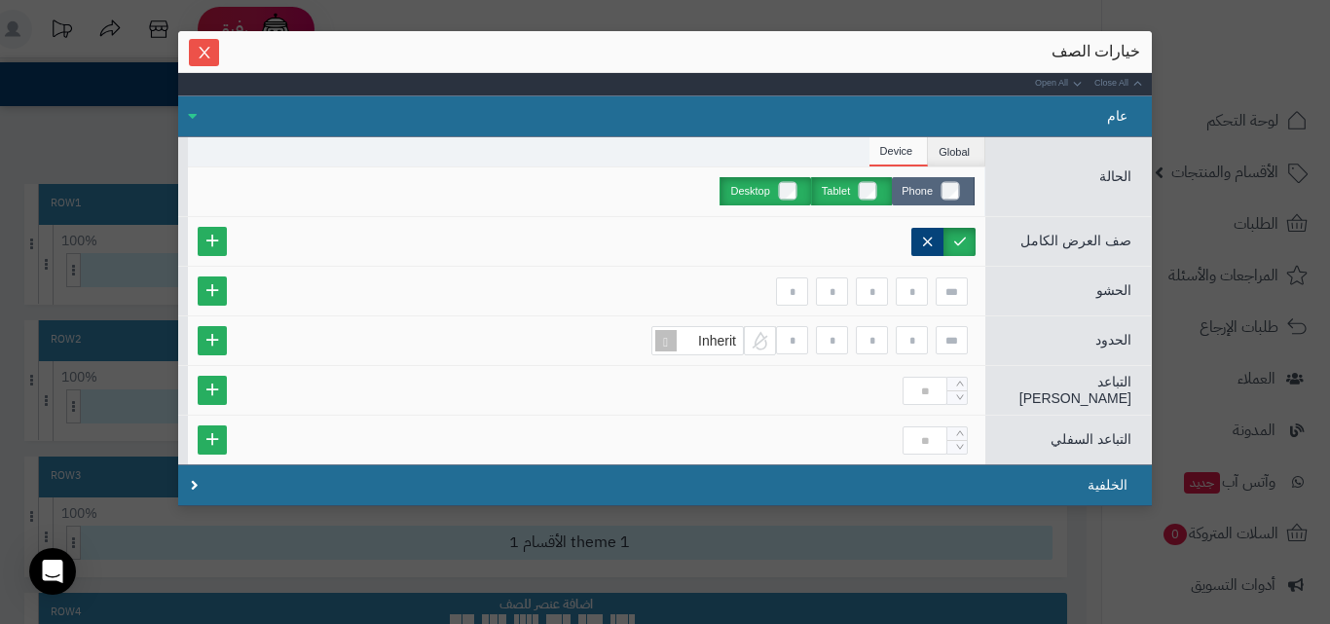
click at [949, 196] on label "Phone" at bounding box center [933, 191] width 83 height 28
click at [975, 246] on label at bounding box center [959, 242] width 32 height 28
click at [985, 165] on li "Global" at bounding box center [956, 151] width 57 height 29
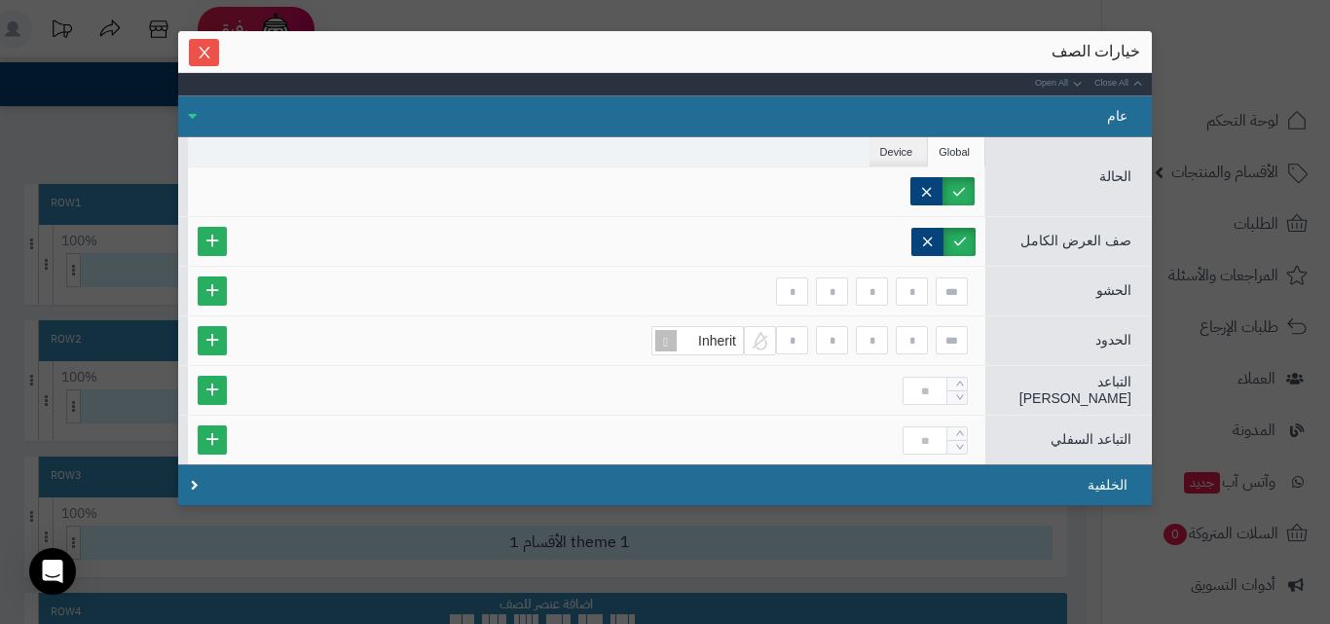
click at [228, 48] on div "خيارات الصف" at bounding box center [665, 51] width 950 height 21
click at [219, 48] on span "Close" at bounding box center [204, 52] width 30 height 17
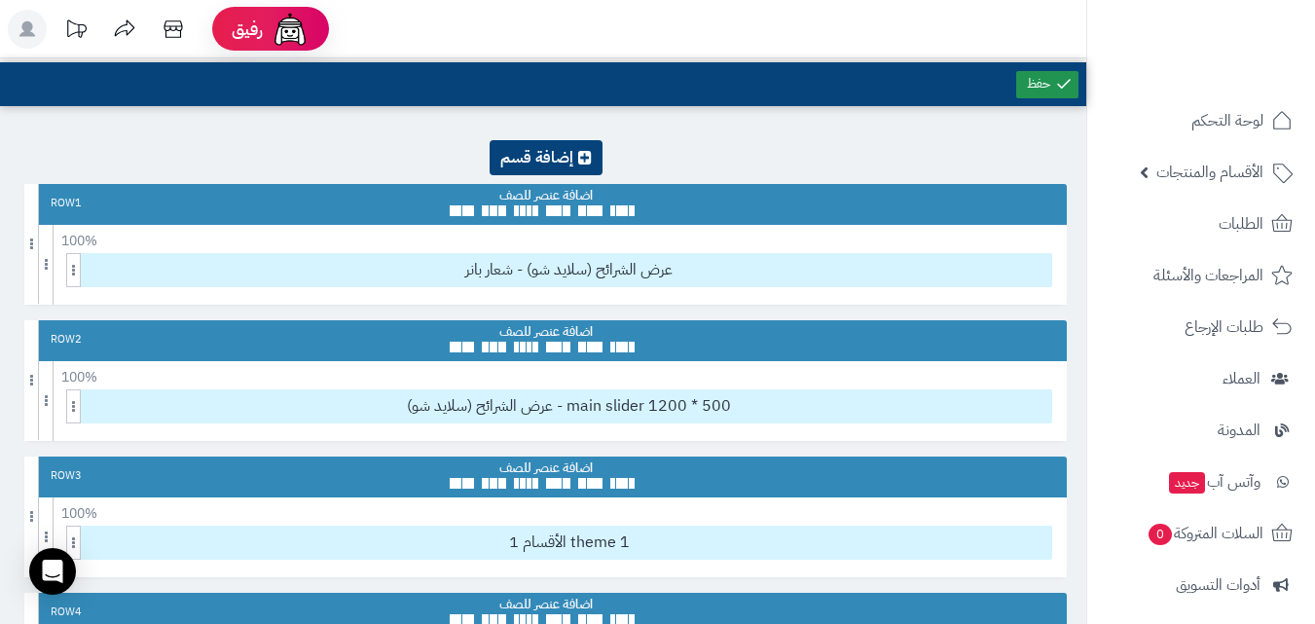
click at [1044, 90] on link at bounding box center [1047, 84] width 62 height 27
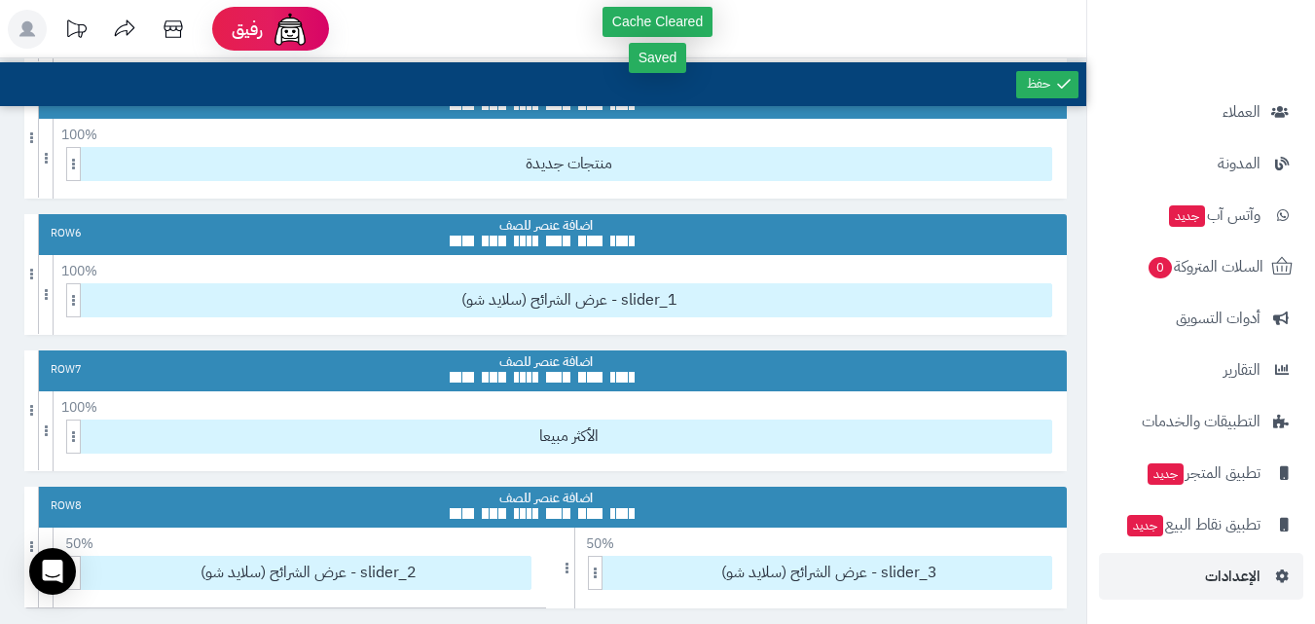
scroll to position [779, 0]
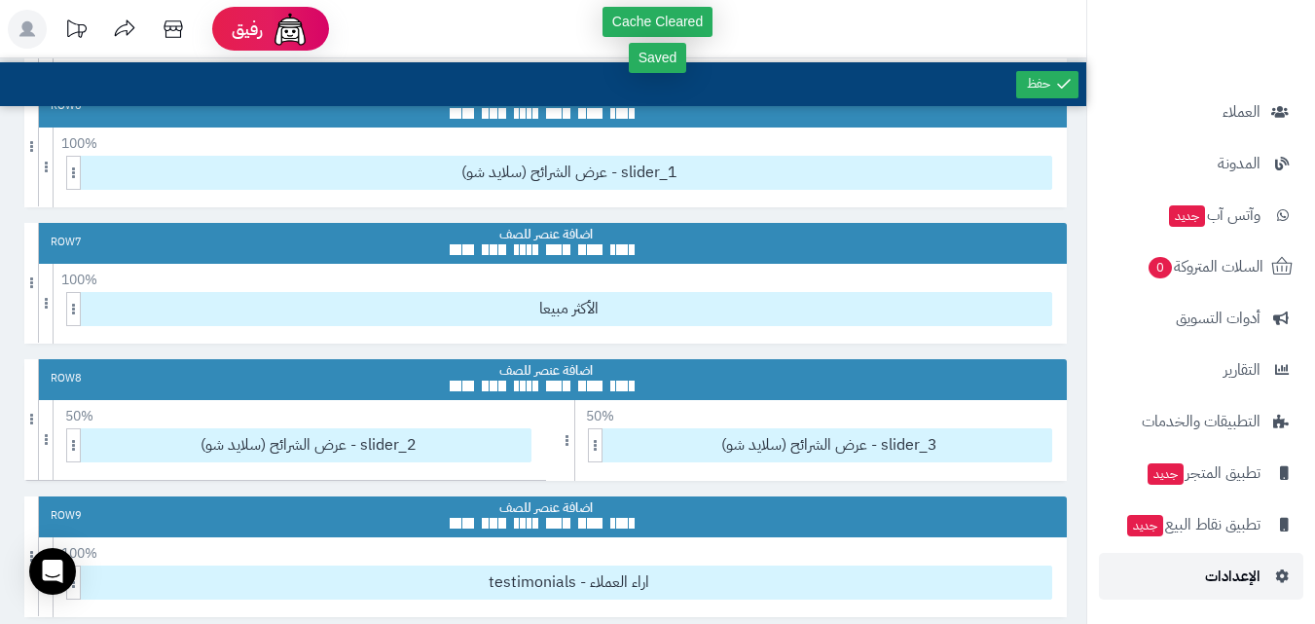
click at [1233, 587] on span "الإعدادات" at bounding box center [1232, 576] width 55 height 27
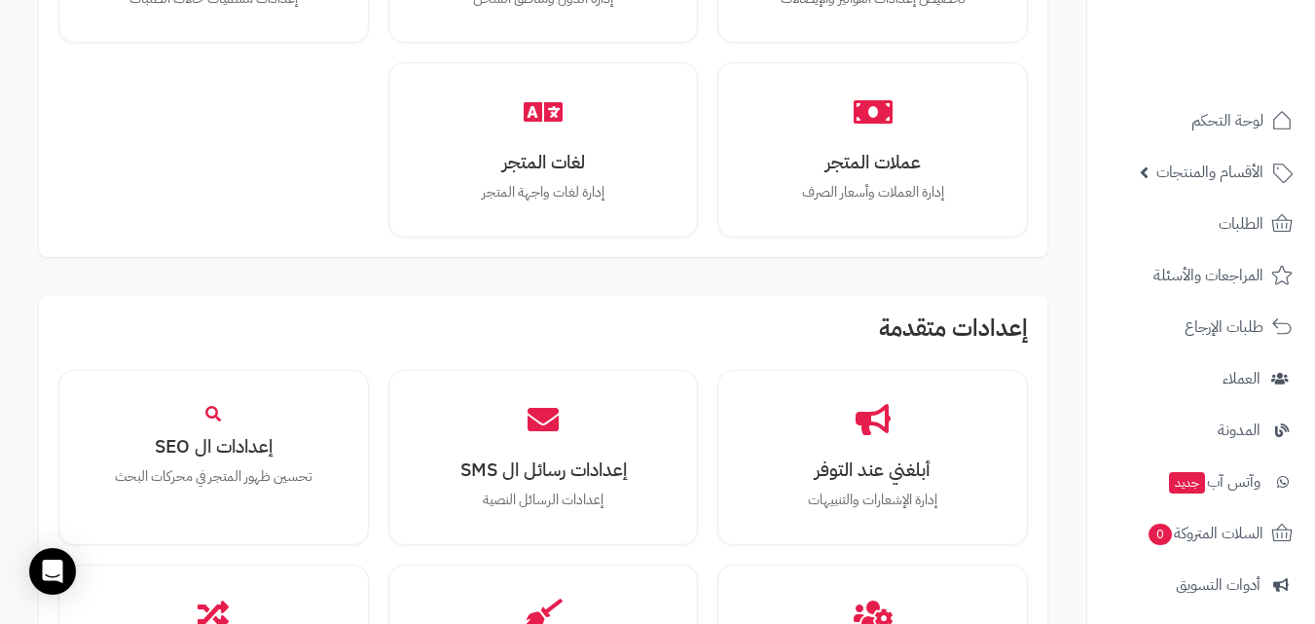
scroll to position [1850, 0]
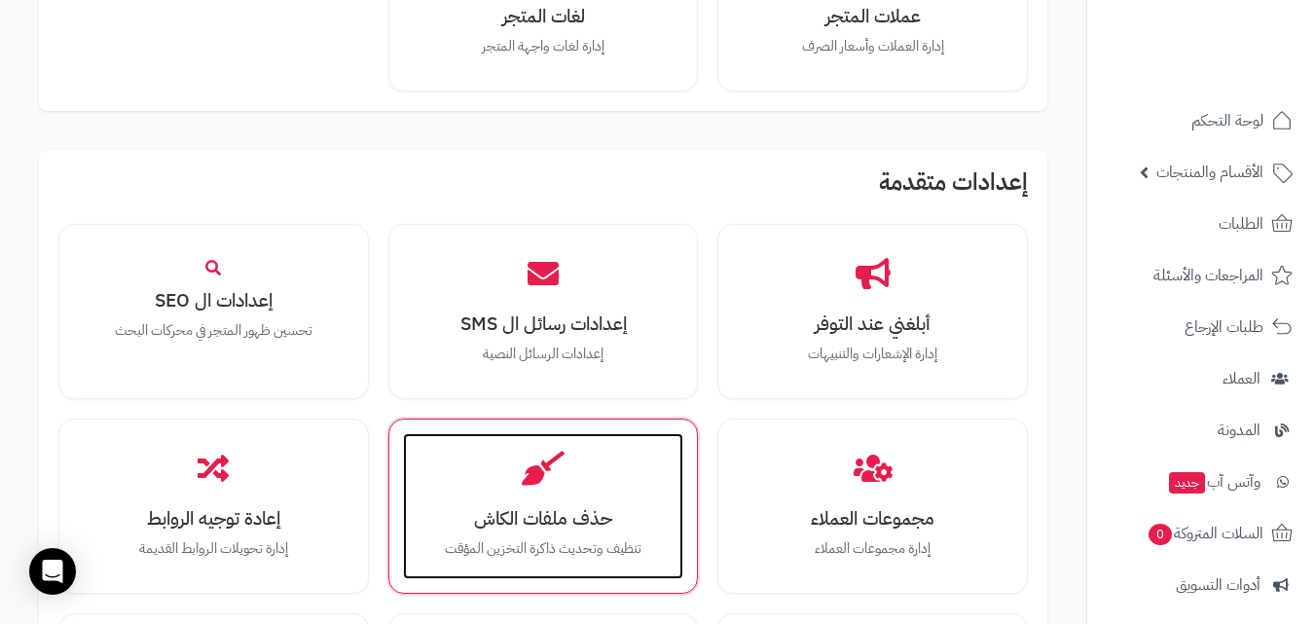
click at [516, 499] on div "حذف ملفات الكاش تنظيف وتحديث ذاكرة التخزين المؤقت" at bounding box center [543, 506] width 281 height 146
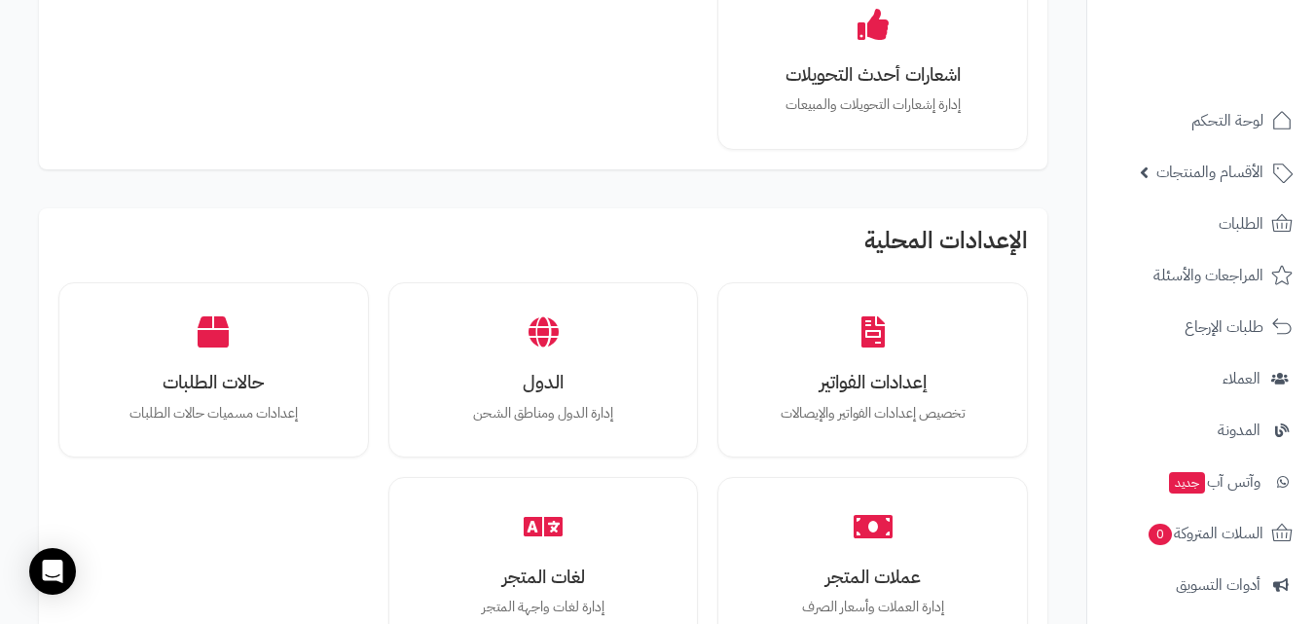
scroll to position [1265, 0]
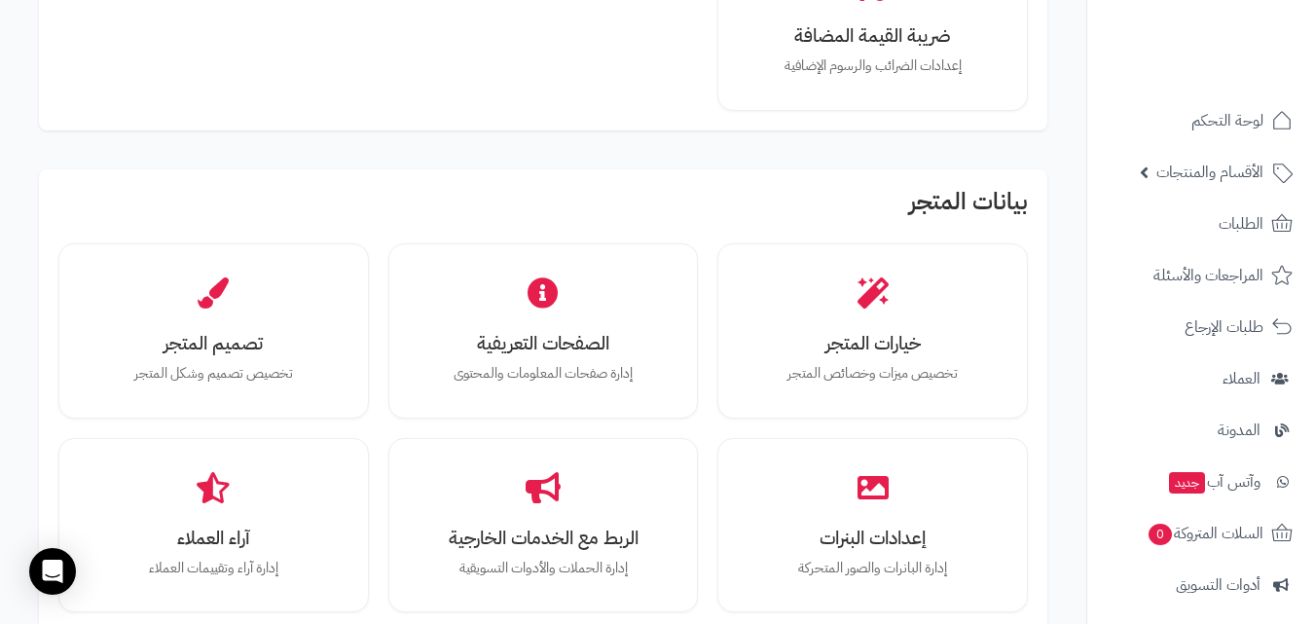
scroll to position [584, 0]
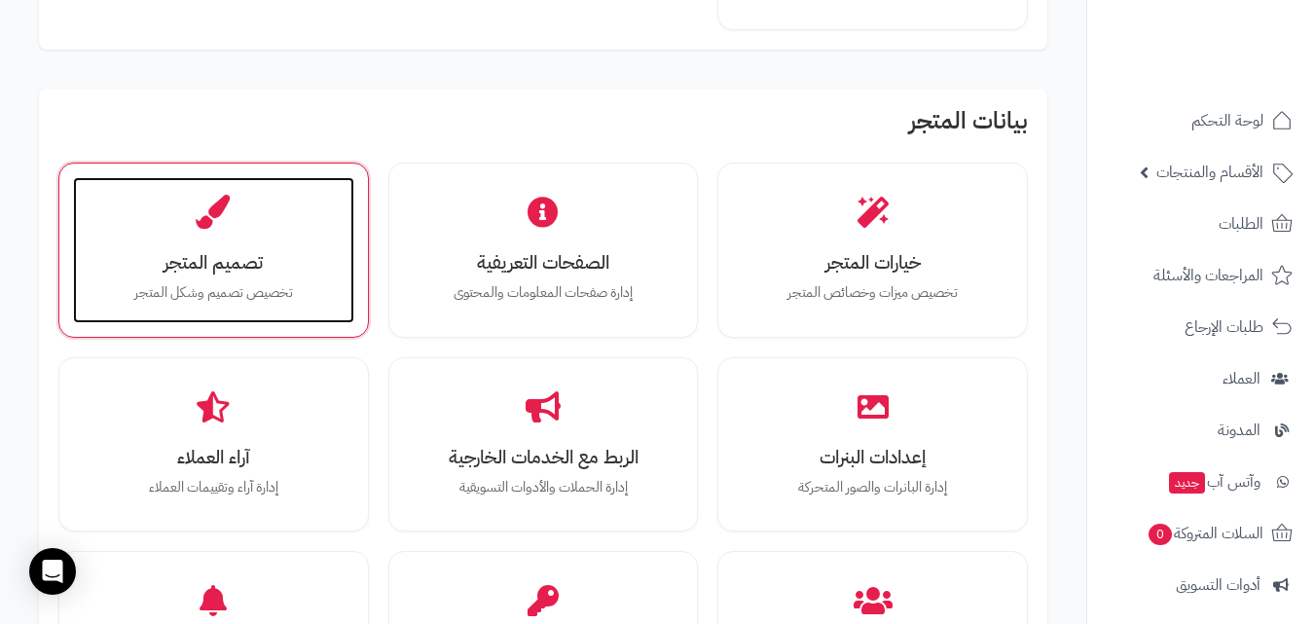
click at [267, 315] on div "تصميم المتجر تخصيص تصميم وشكل المتجر" at bounding box center [213, 250] width 281 height 146
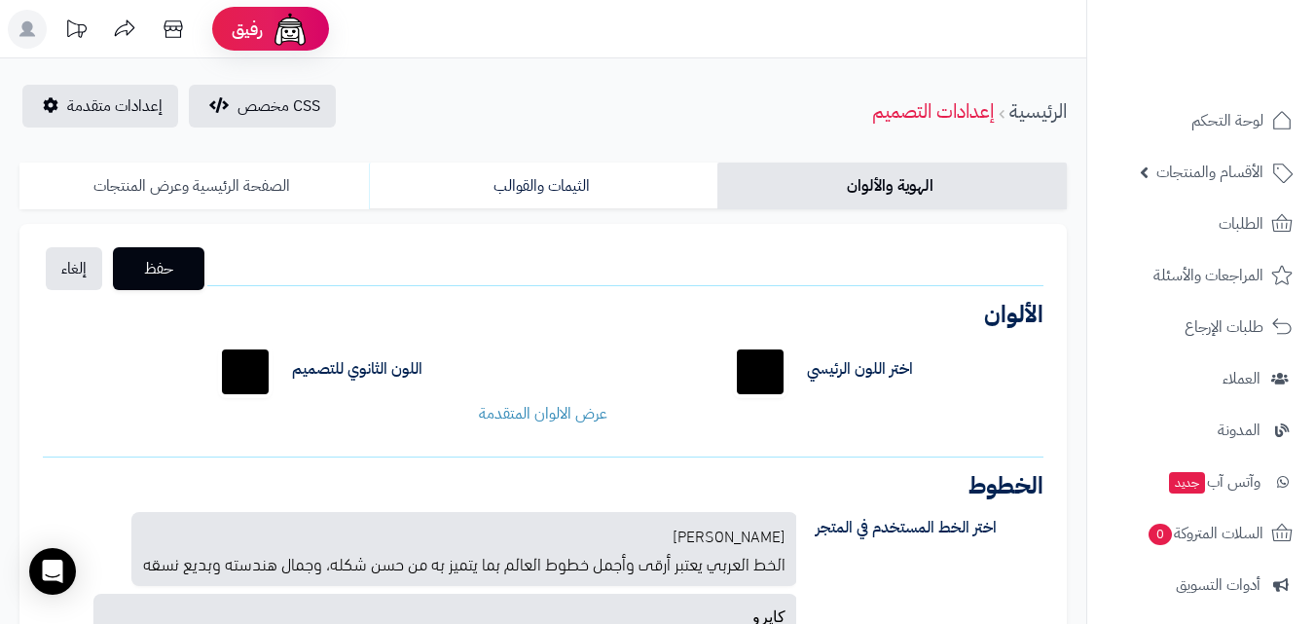
click at [202, 174] on link "الصفحة الرئيسية وعرض المنتجات" at bounding box center [193, 186] width 349 height 47
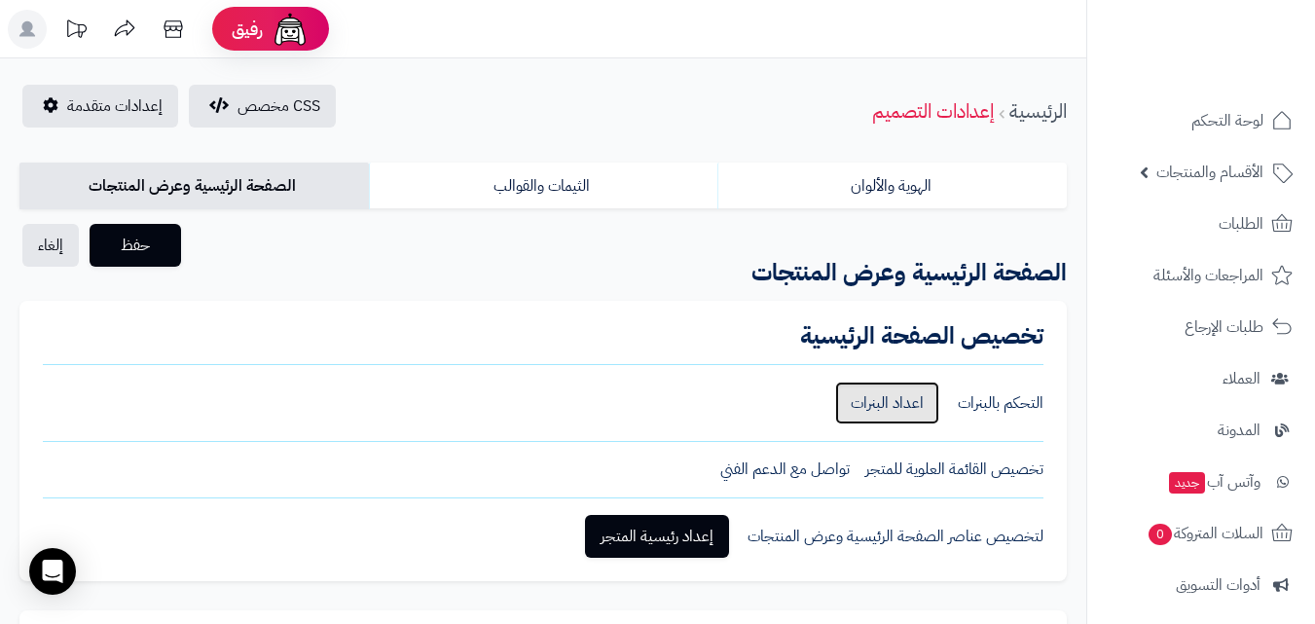
click at [866, 397] on link "اعداد البنرات" at bounding box center [887, 403] width 104 height 43
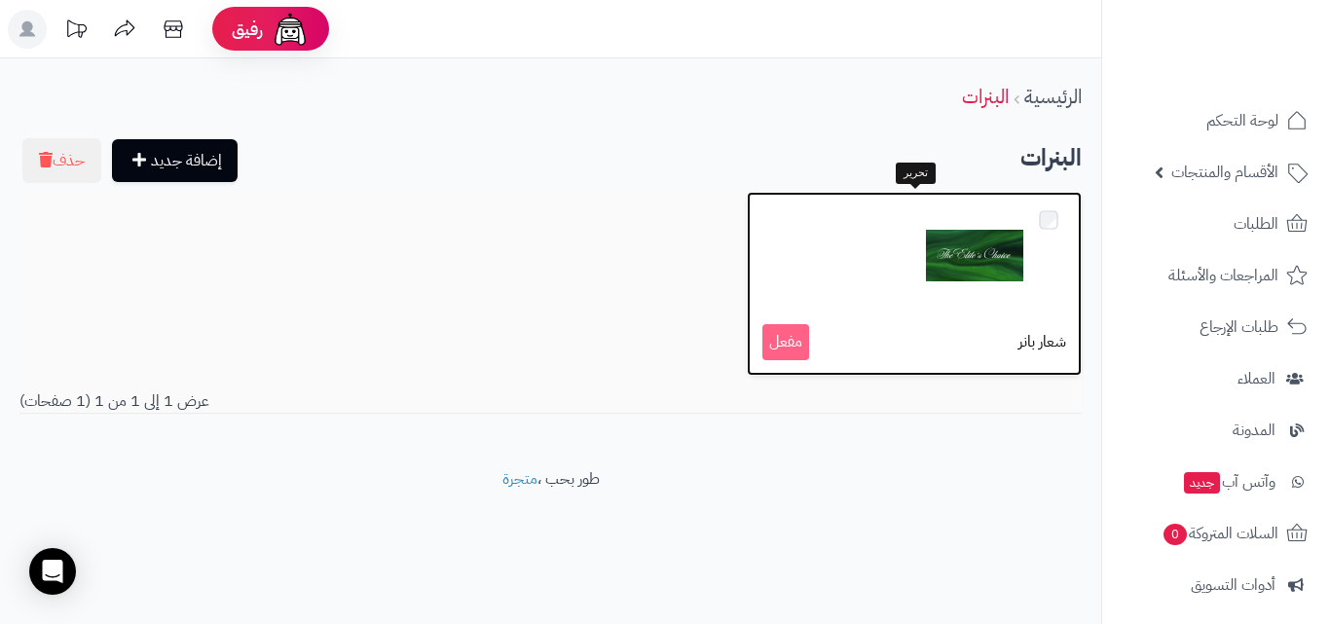
click at [960, 340] on p "شعار بانر مفعل" at bounding box center [914, 342] width 304 height 36
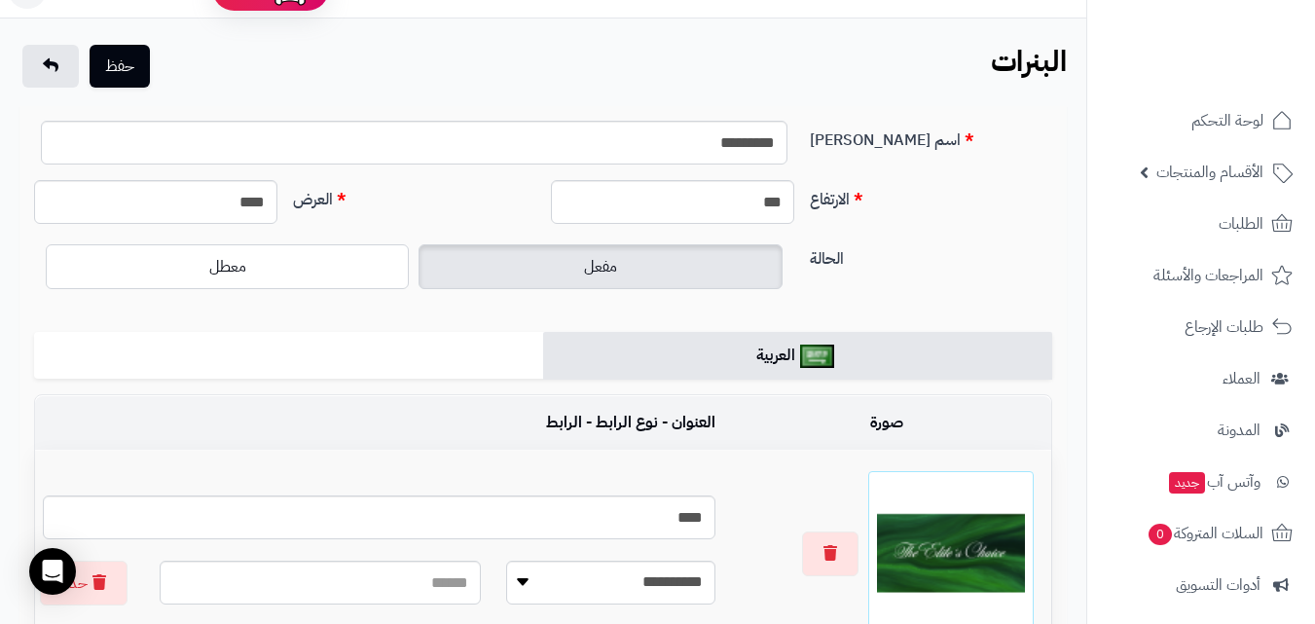
scroll to position [292, 0]
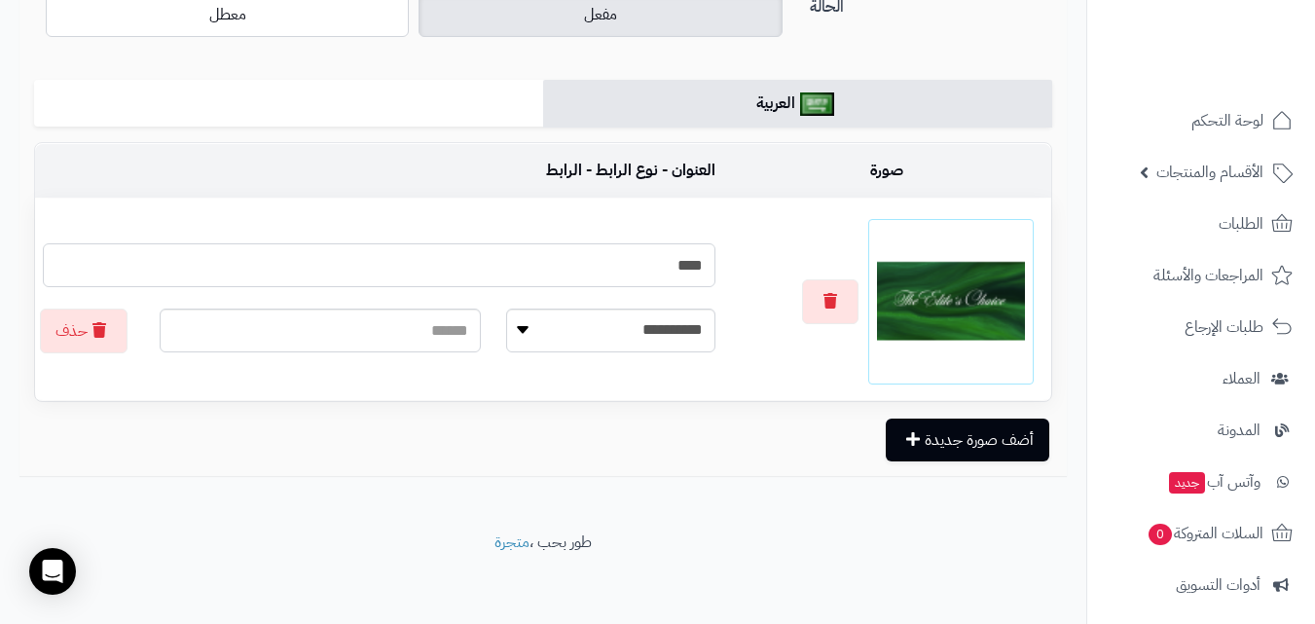
click at [543, 274] on input "****" at bounding box center [379, 265] width 673 height 44
click at [939, 303] on img at bounding box center [951, 302] width 148 height 148
click at [905, 302] on img at bounding box center [951, 302] width 148 height 148
click at [948, 301] on img at bounding box center [951, 302] width 148 height 148
click at [591, 338] on select "**********" at bounding box center [610, 331] width 209 height 44
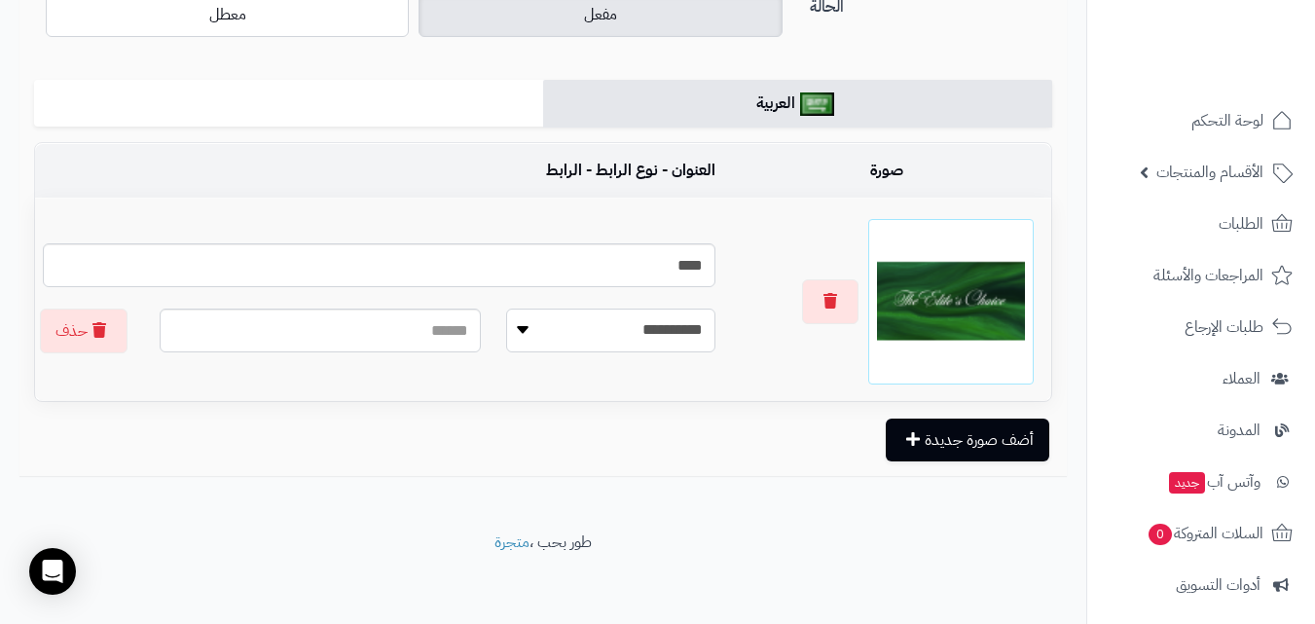
select select
click at [506, 309] on select "**********" at bounding box center [610, 331] width 209 height 44
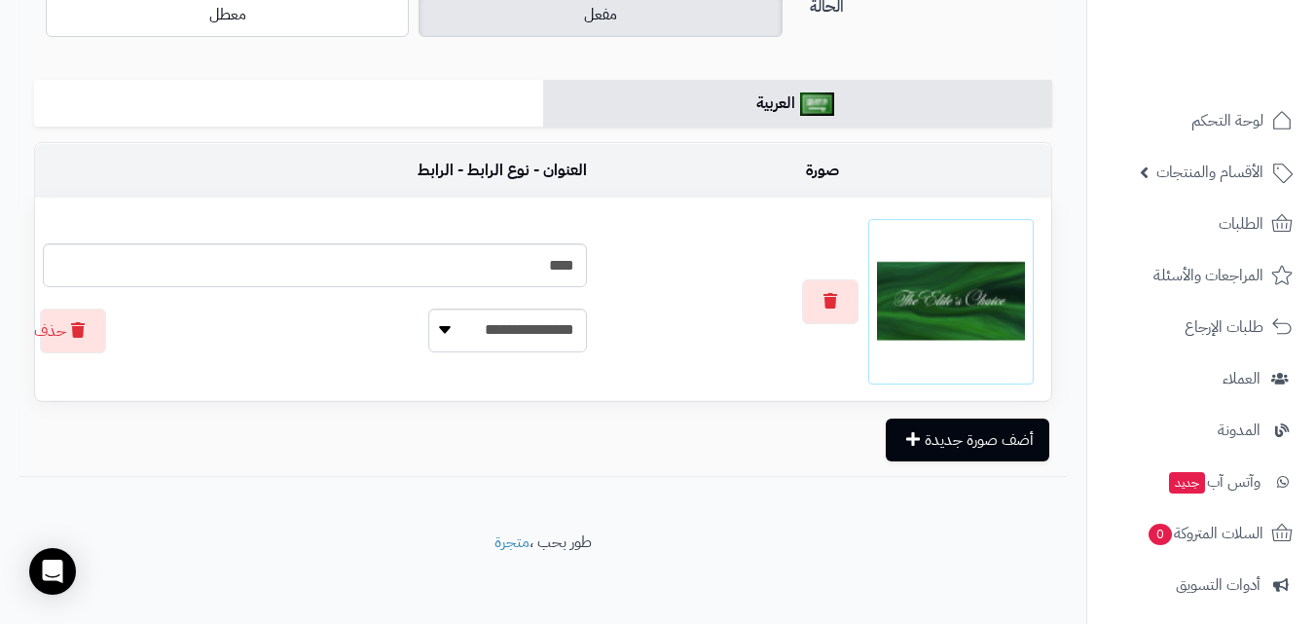
click at [927, 335] on img at bounding box center [951, 302] width 148 height 148
click at [990, 448] on button "أضف صورة جديدة" at bounding box center [968, 439] width 164 height 43
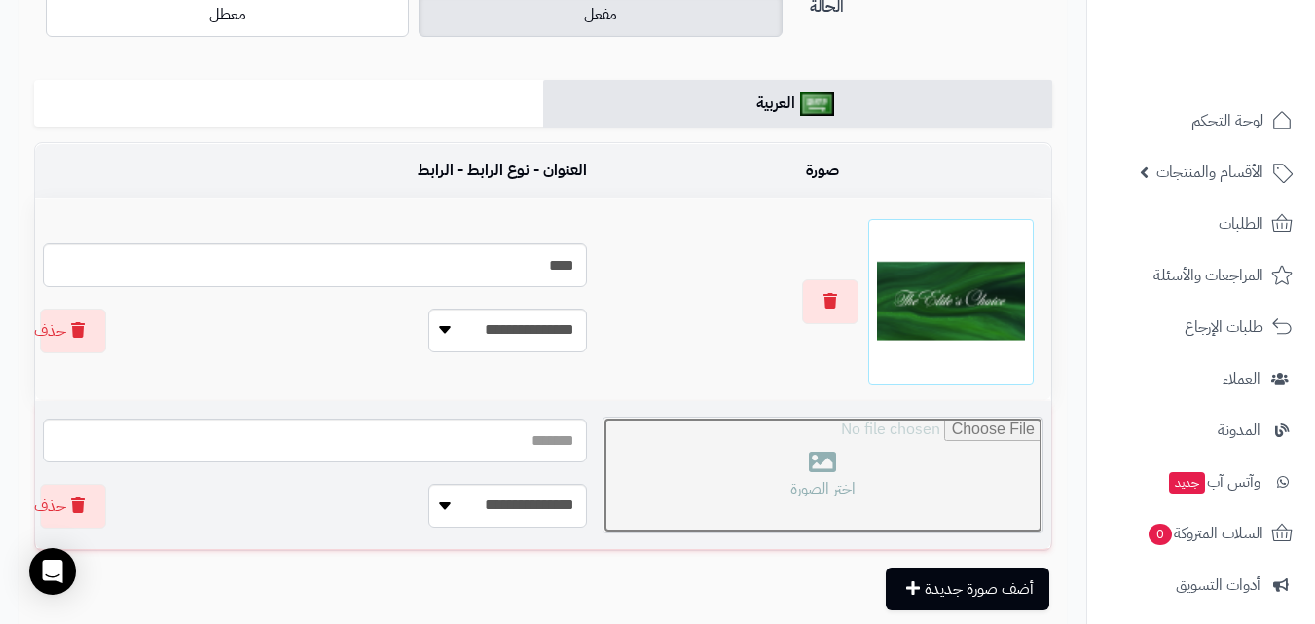
click at [875, 515] on input "file" at bounding box center [823, 475] width 439 height 115
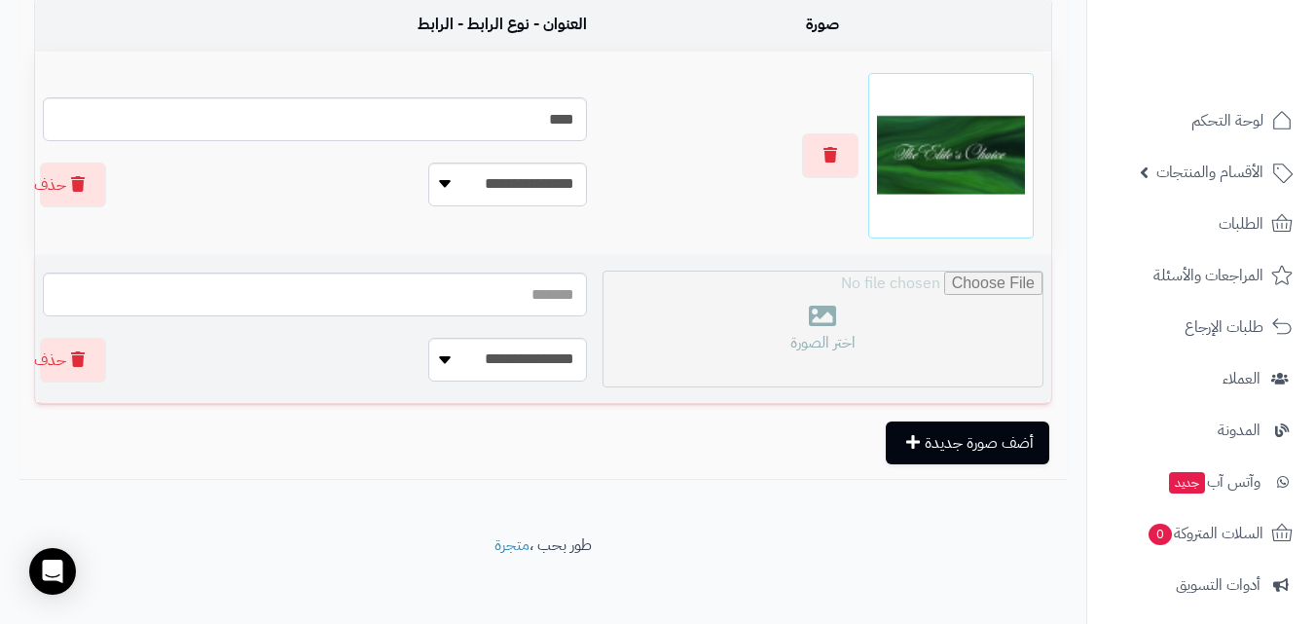
scroll to position [446, 0]
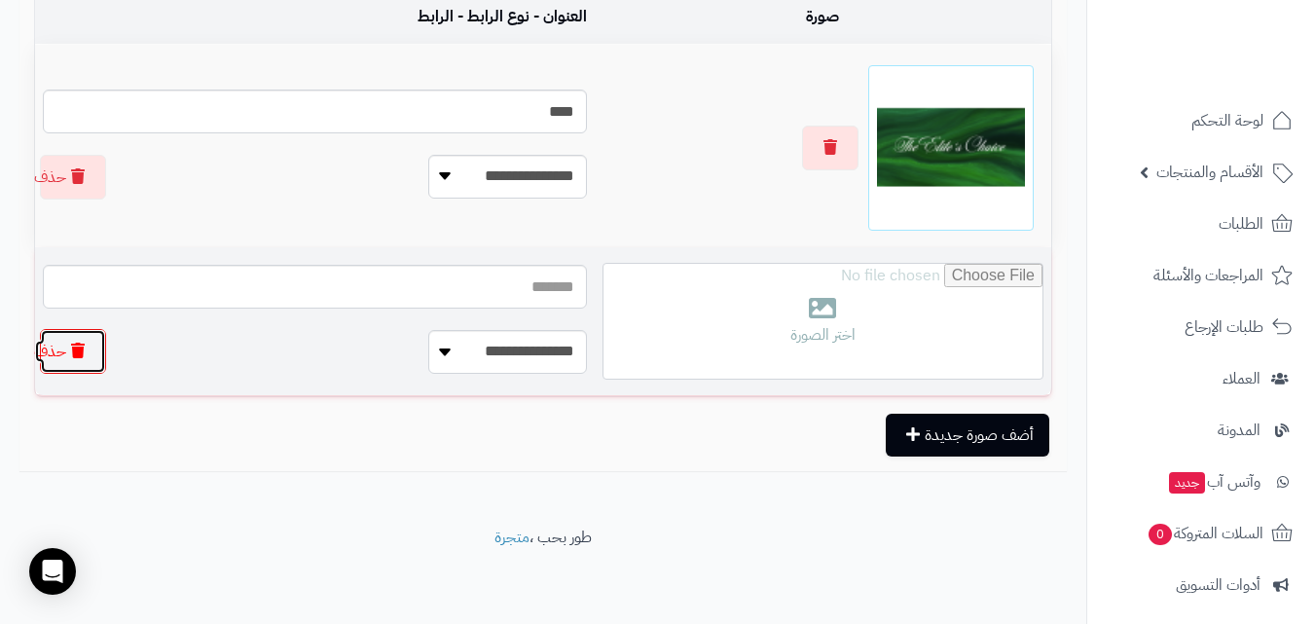
click at [73, 363] on button "حذف" at bounding box center [73, 351] width 66 height 45
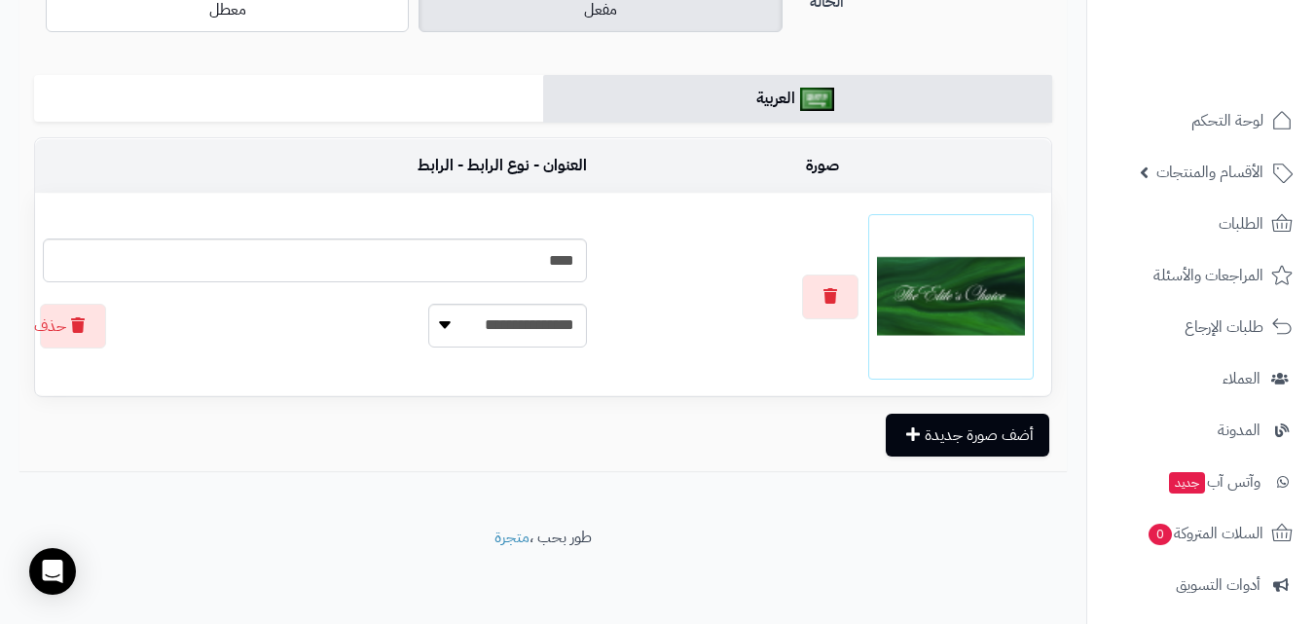
click at [923, 294] on img at bounding box center [951, 297] width 148 height 148
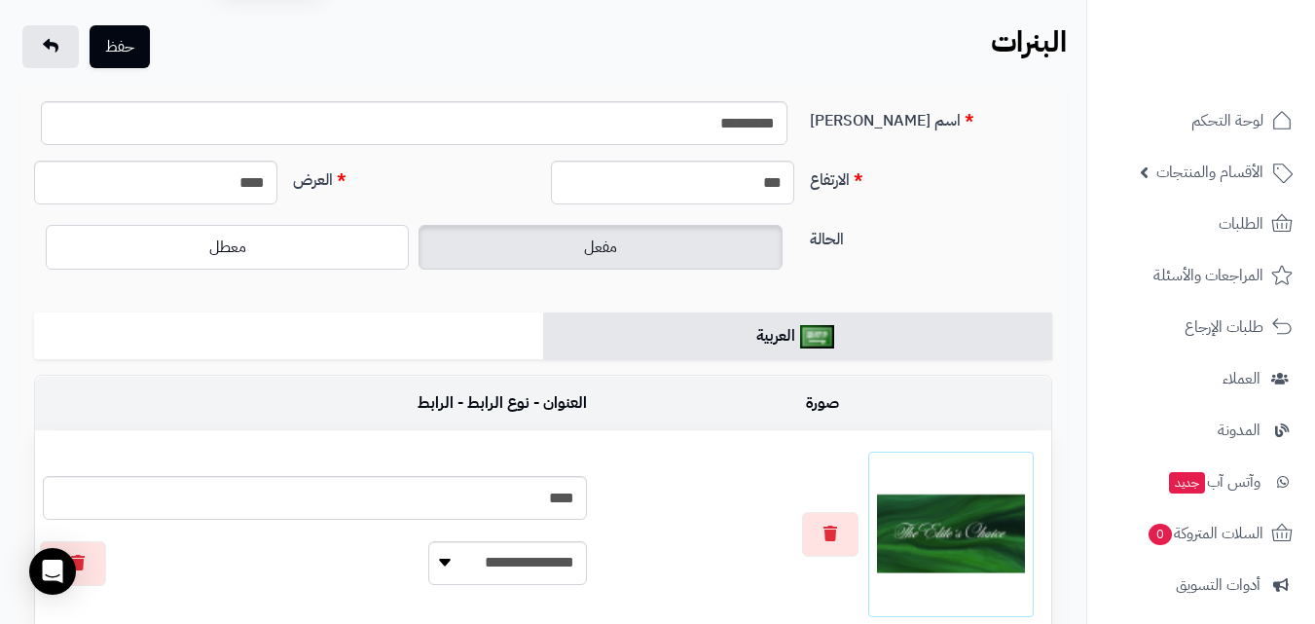
scroll to position [5, 0]
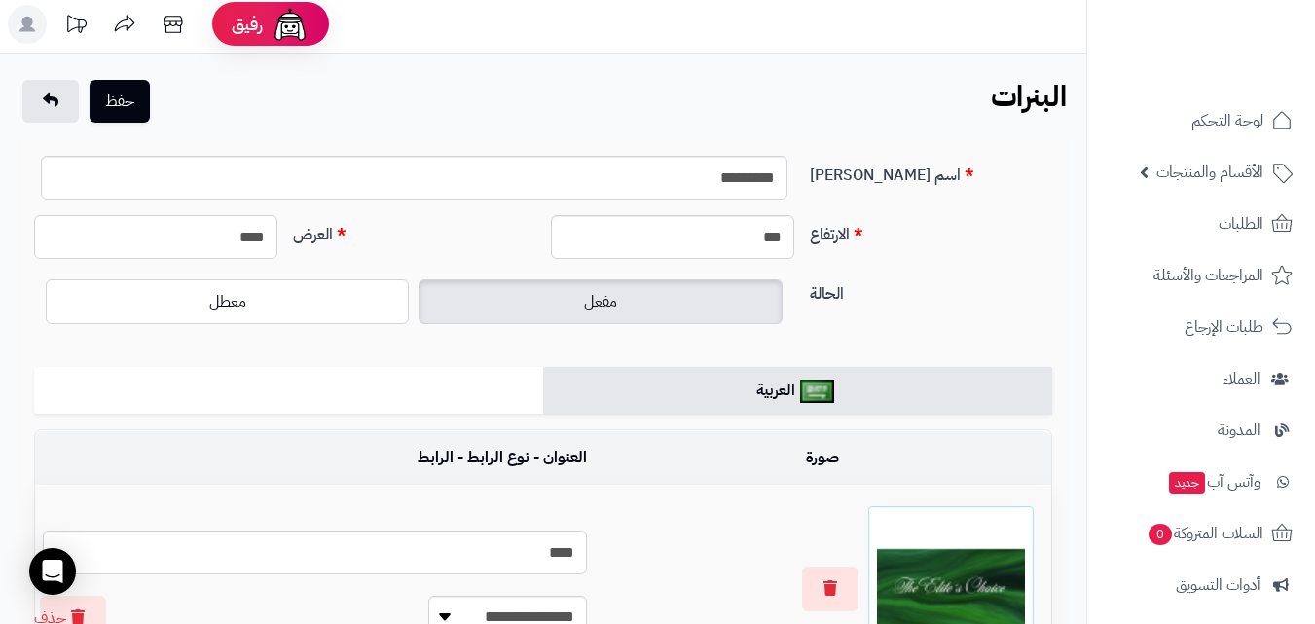
click at [243, 238] on input "****" at bounding box center [155, 237] width 243 height 44
click at [254, 239] on input "****" at bounding box center [155, 237] width 243 height 44
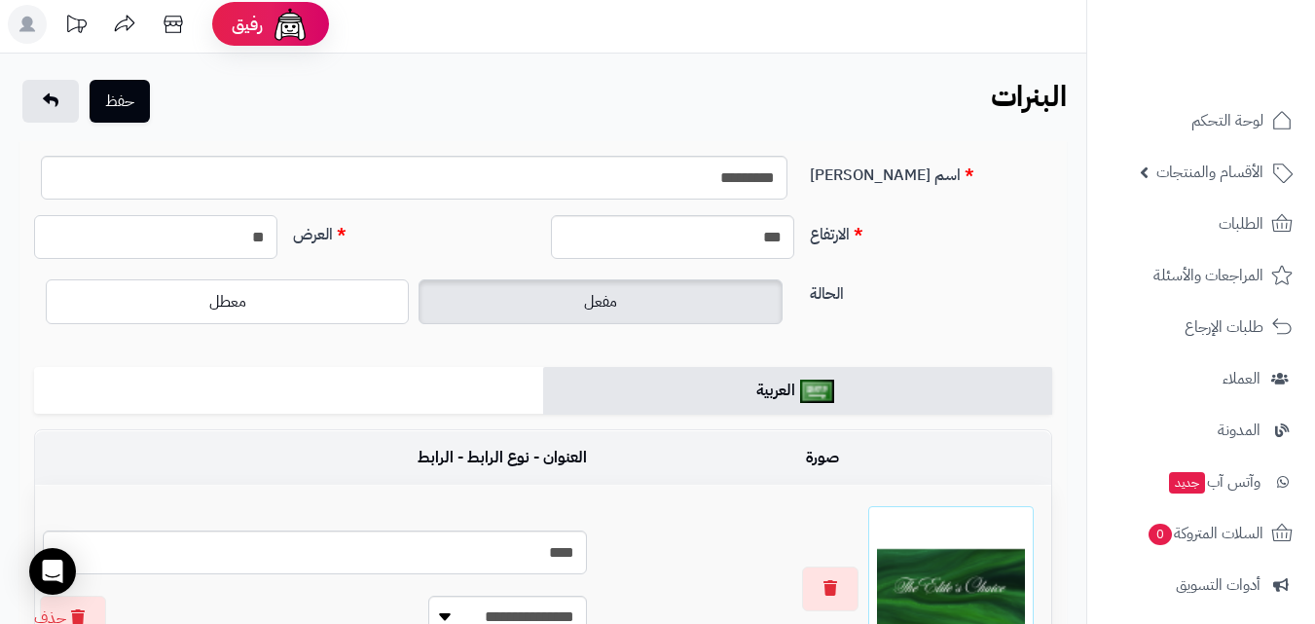
type input "*"
type input "****"
click at [100, 117] on button "حفظ" at bounding box center [120, 100] width 60 height 43
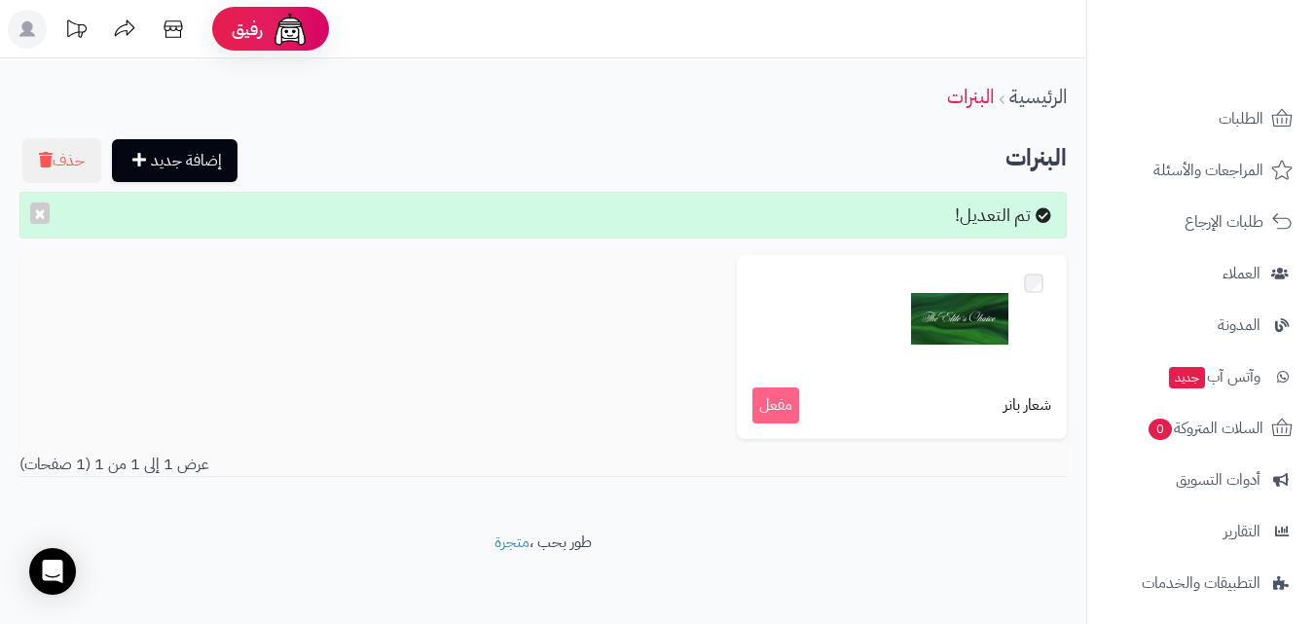
scroll to position [267, 0]
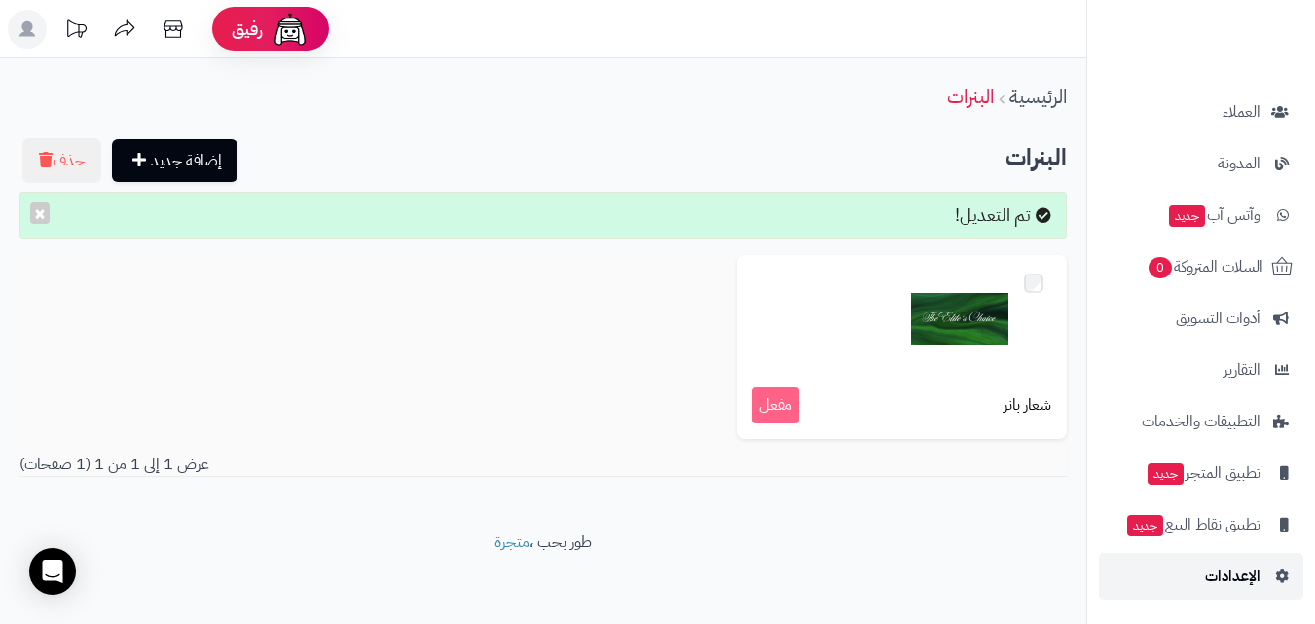
click at [1233, 576] on span "الإعدادات" at bounding box center [1232, 576] width 55 height 27
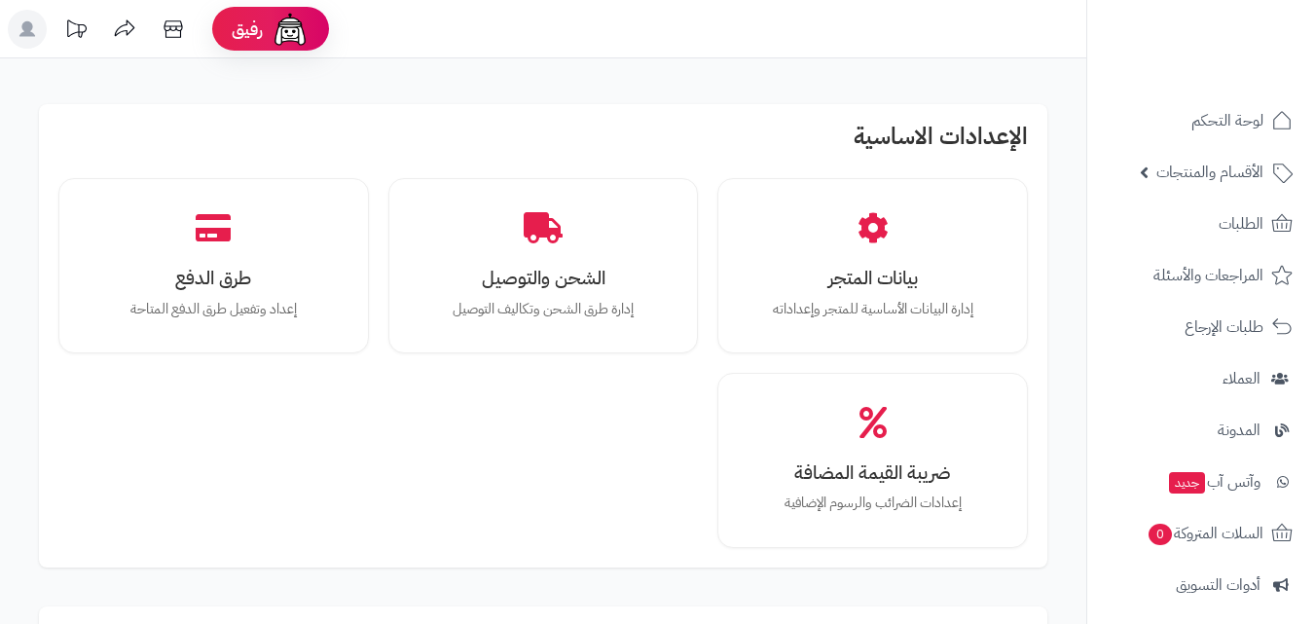
scroll to position [584, 0]
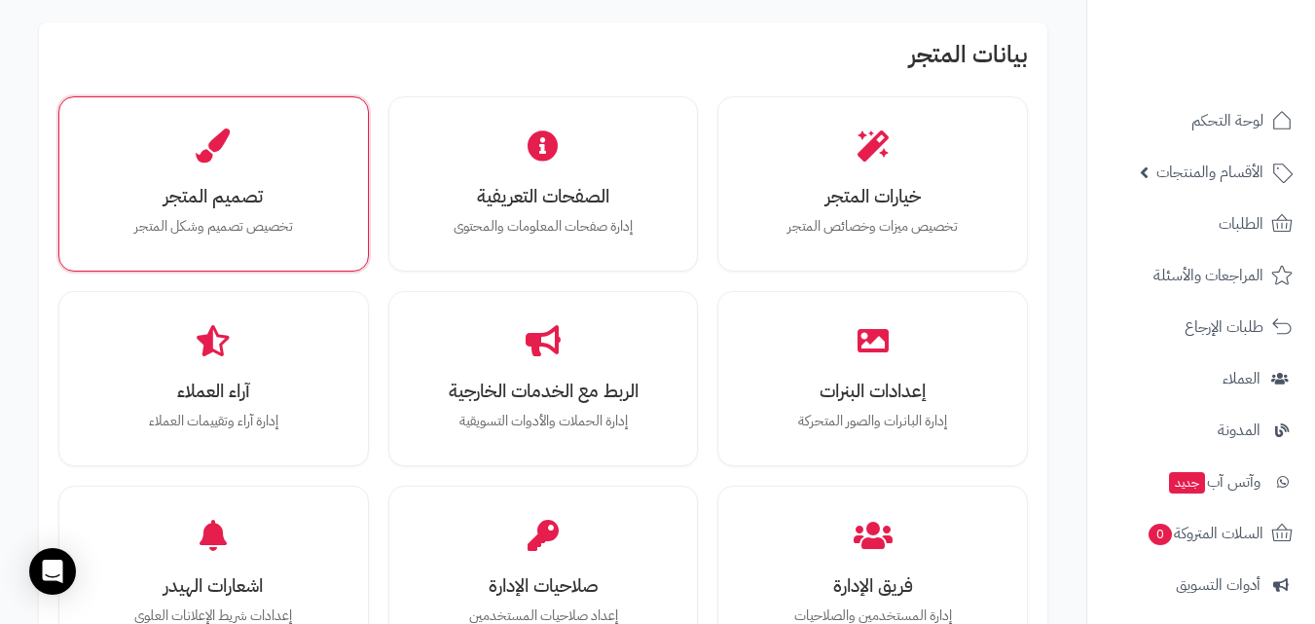
click at [356, 220] on div "تصميم المتجر تخصيص تصميم وشكل المتجر" at bounding box center [213, 183] width 311 height 175
click at [257, 219] on p "تخصيص تصميم وشكل المتجر" at bounding box center [213, 226] width 242 height 21
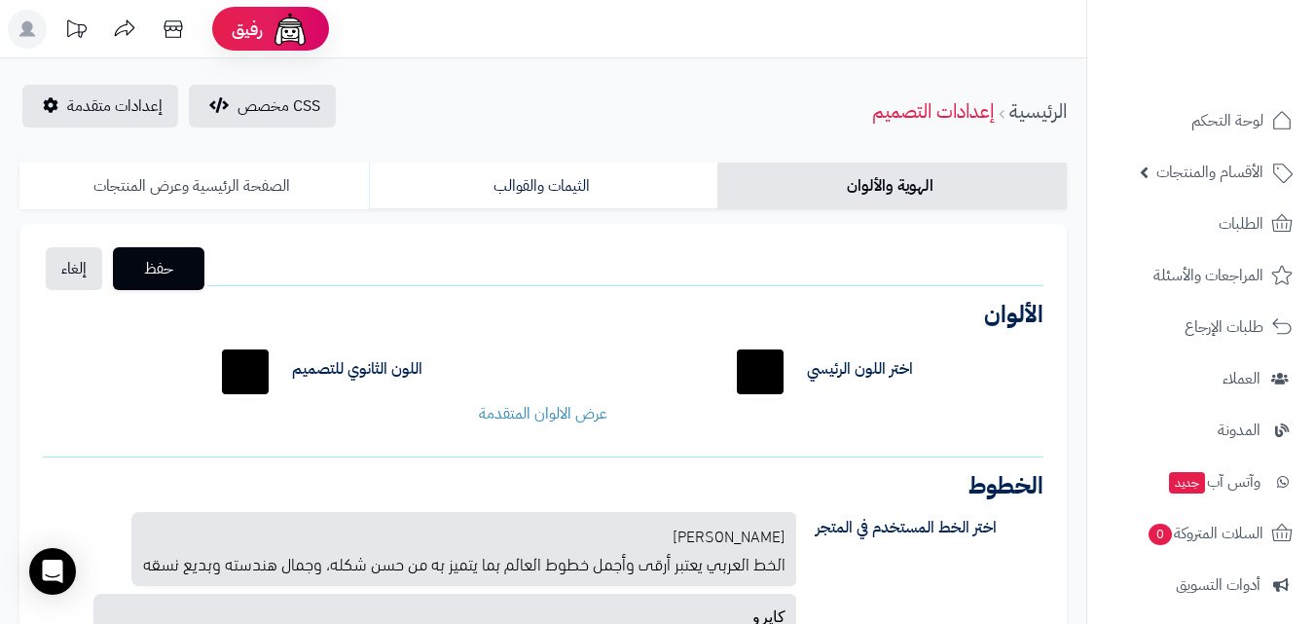
click at [276, 198] on link "الصفحة الرئيسية وعرض المنتجات" at bounding box center [193, 186] width 349 height 47
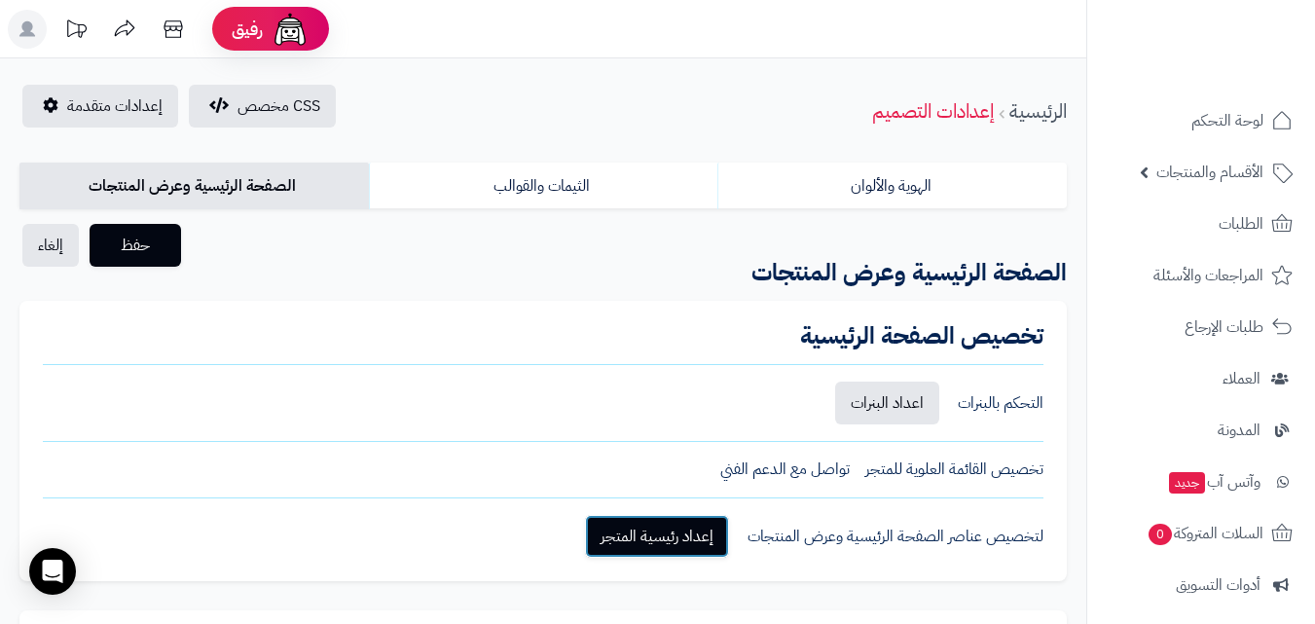
click at [696, 538] on link "إعداد رئيسية المتجر" at bounding box center [657, 536] width 144 height 43
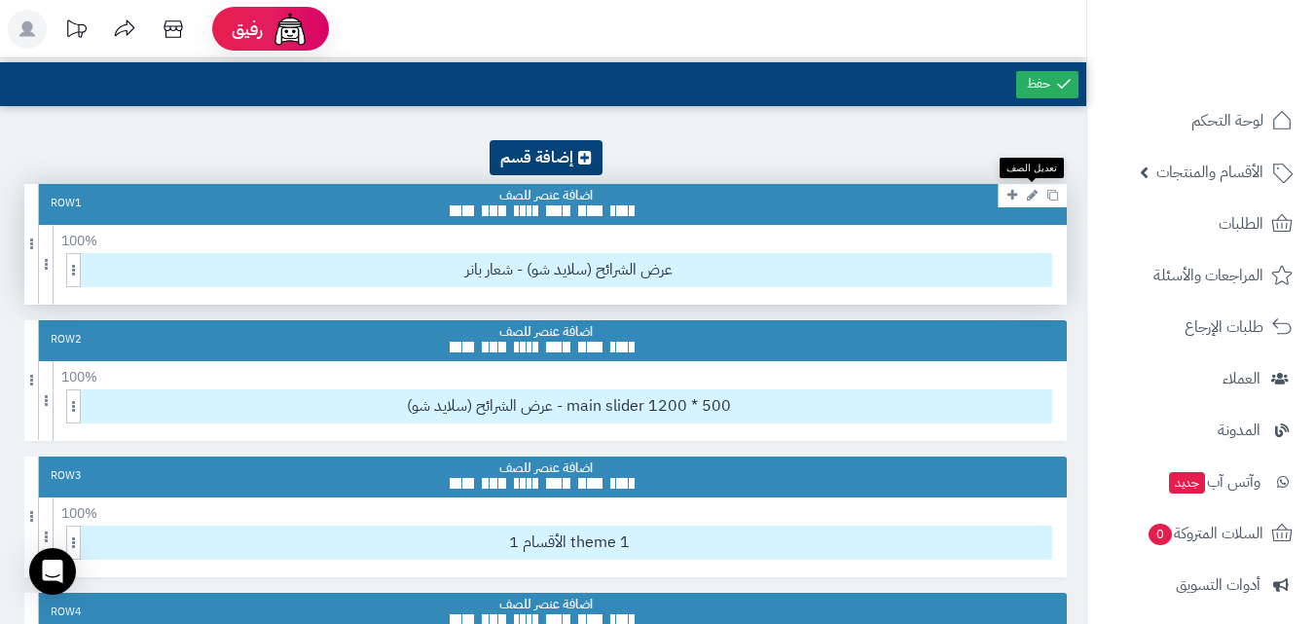
click at [1034, 199] on icon at bounding box center [1032, 195] width 11 height 13
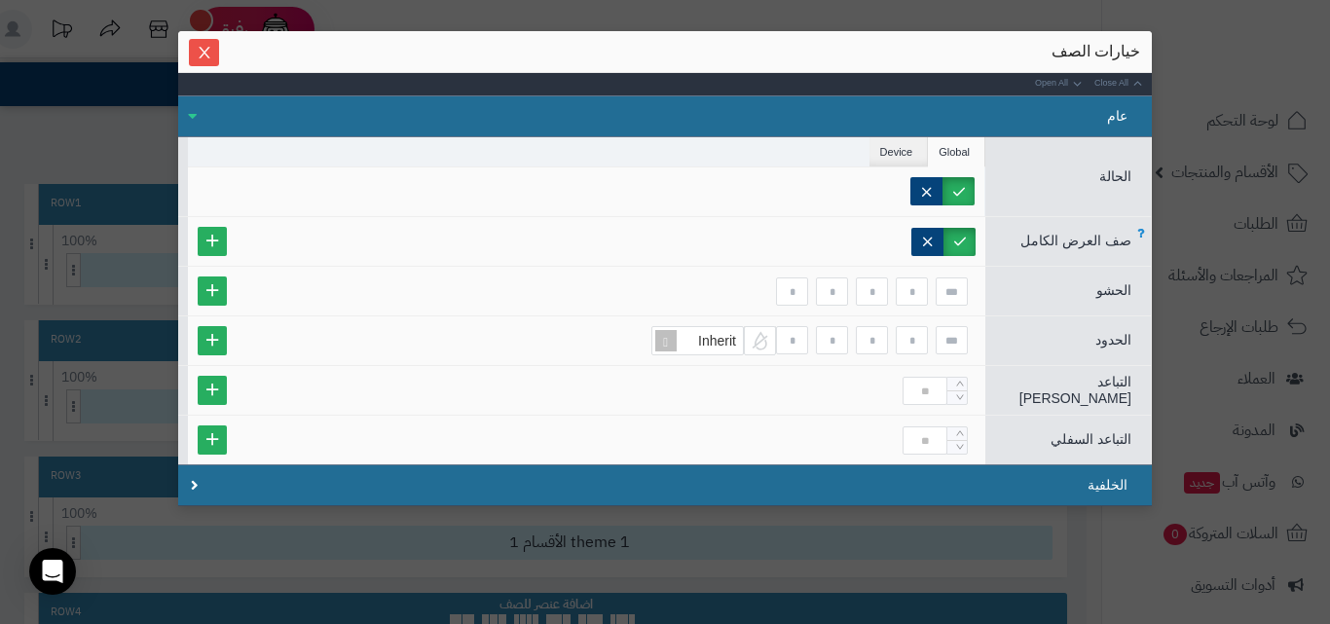
click at [975, 241] on label at bounding box center [959, 242] width 32 height 28
click at [938, 243] on label at bounding box center [927, 242] width 32 height 28
click at [965, 246] on label at bounding box center [959, 242] width 32 height 28
click at [209, 55] on icon "Close" at bounding box center [204, 52] width 11 height 12
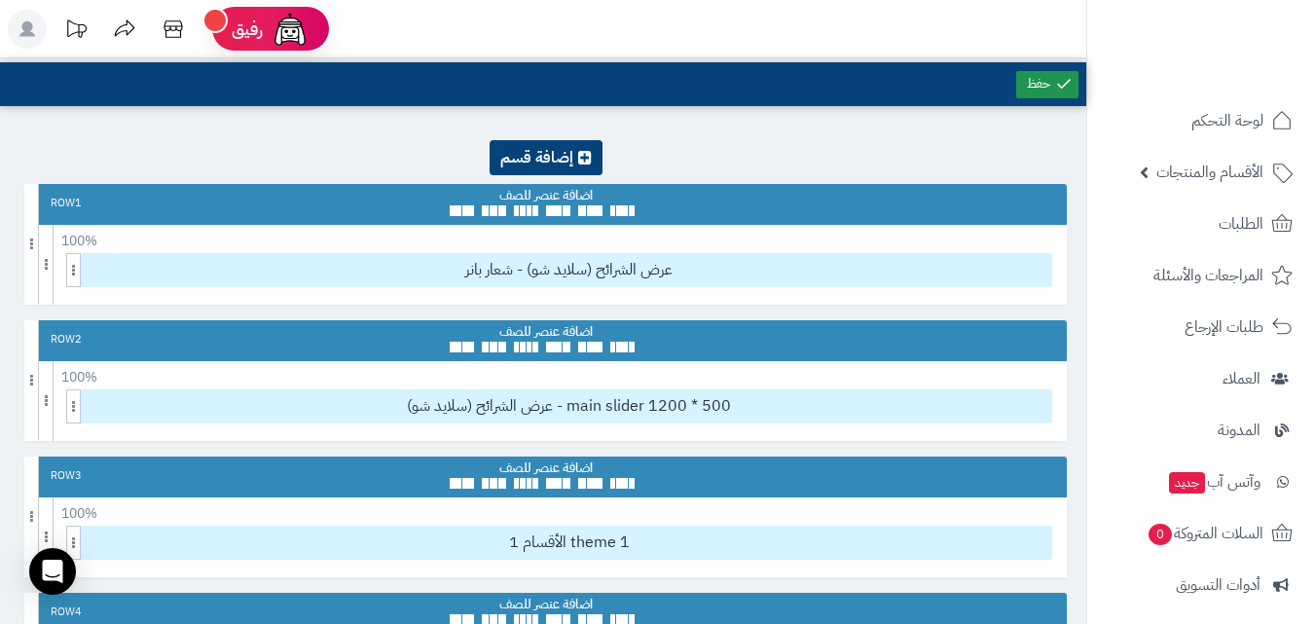
click at [1062, 77] on icon at bounding box center [1064, 84] width 18 height 18
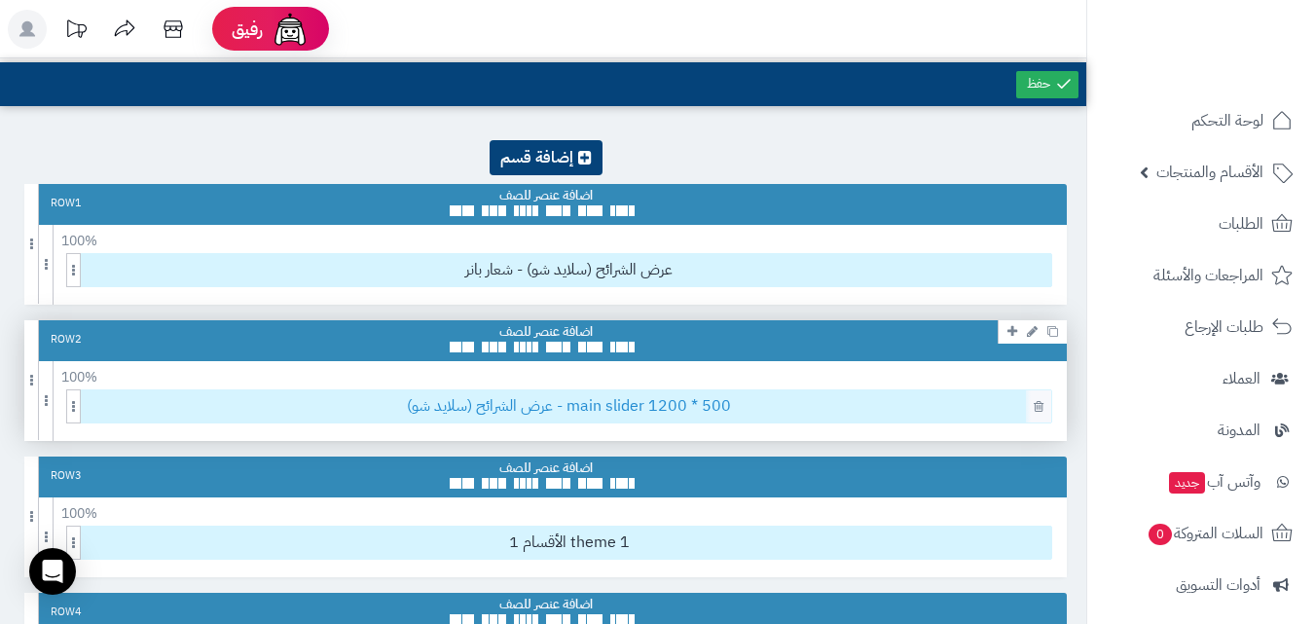
click at [678, 409] on span "عرض الشرائح (سلايد شو) - main slider 1200 * 500" at bounding box center [569, 406] width 965 height 32
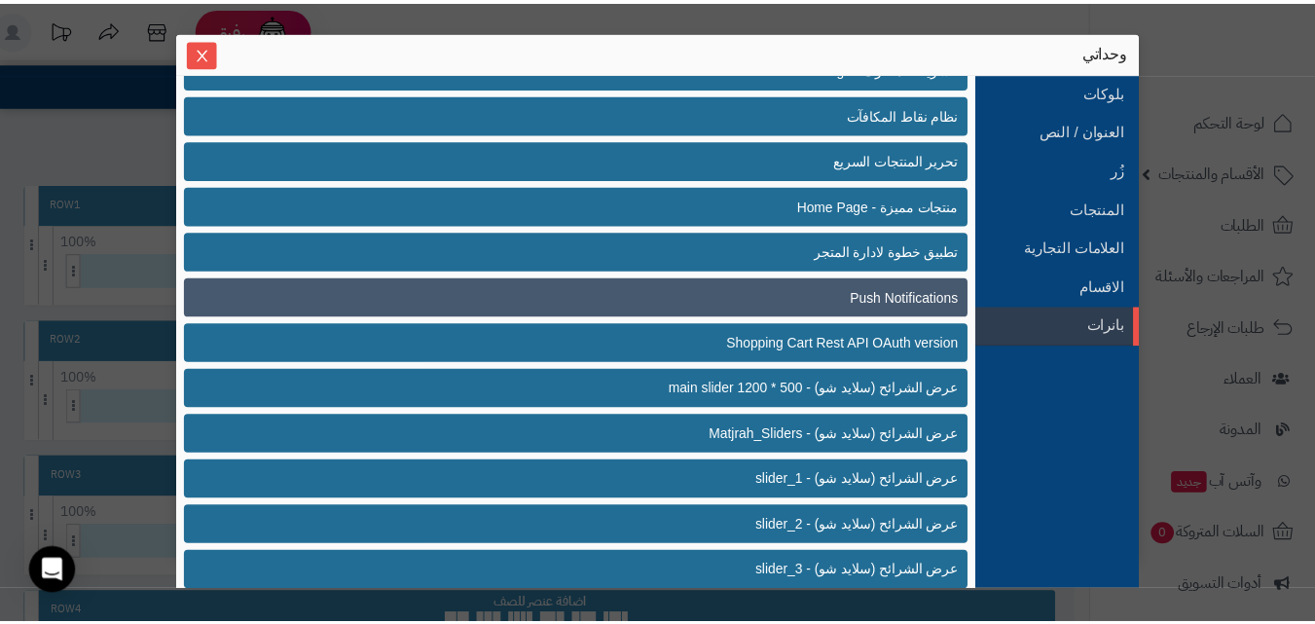
scroll to position [505, 0]
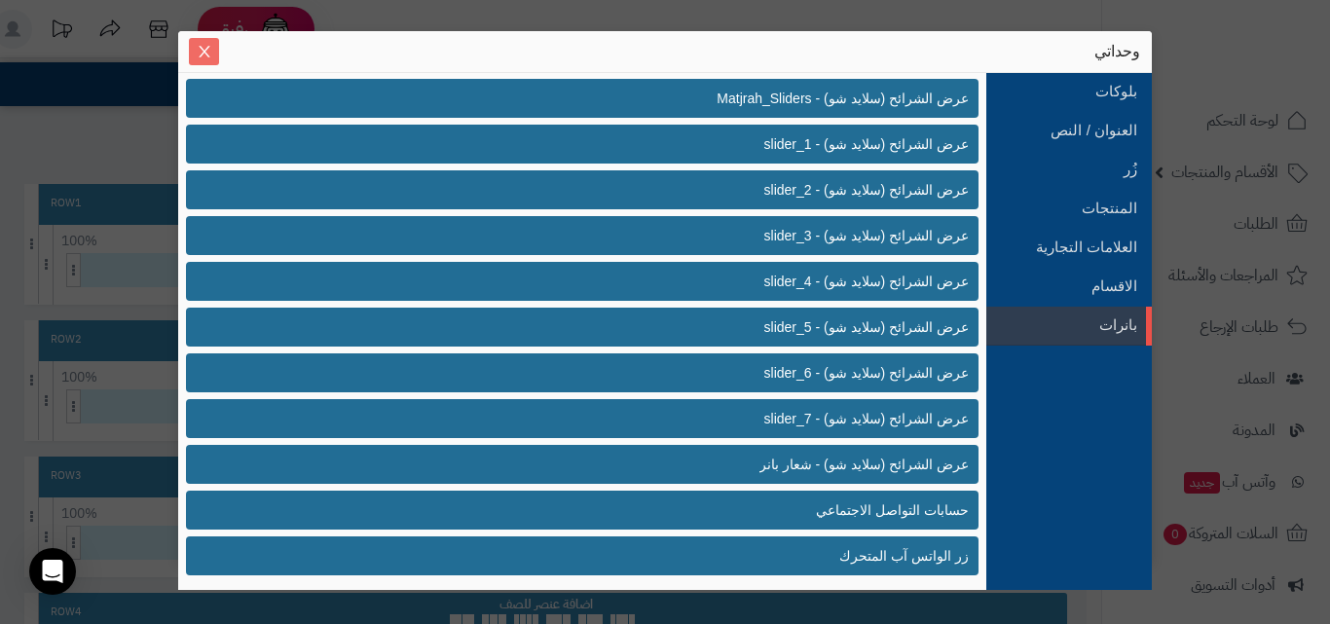
click at [214, 48] on span "Close" at bounding box center [204, 52] width 30 height 17
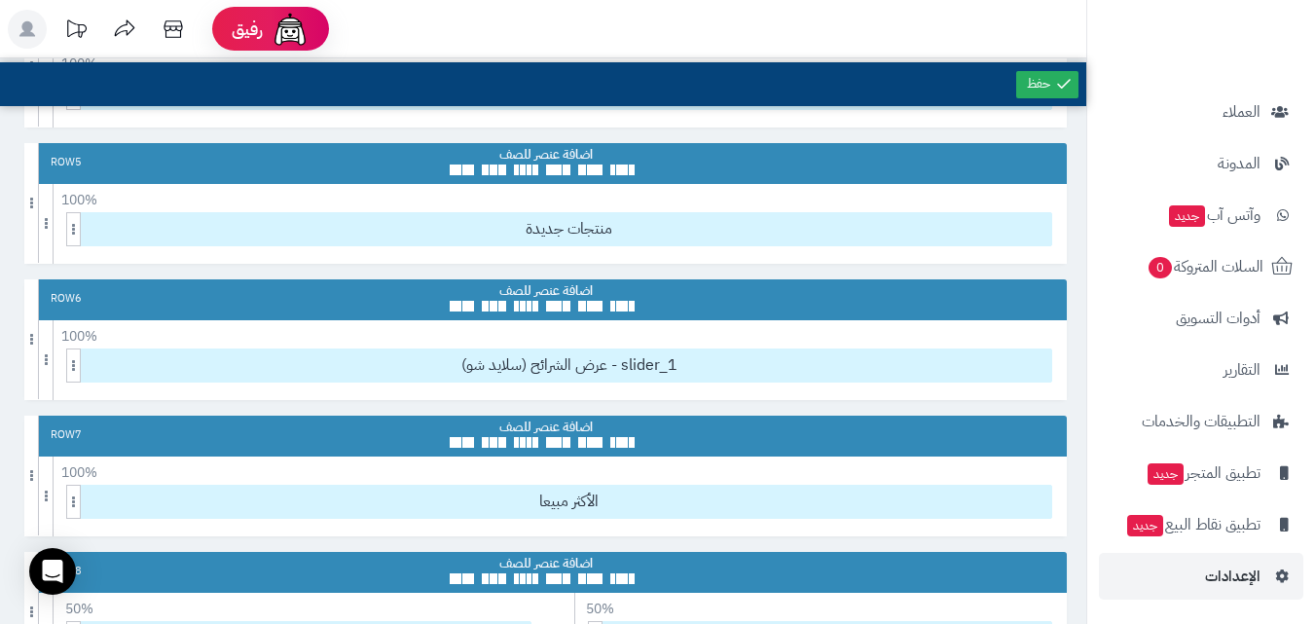
scroll to position [681, 0]
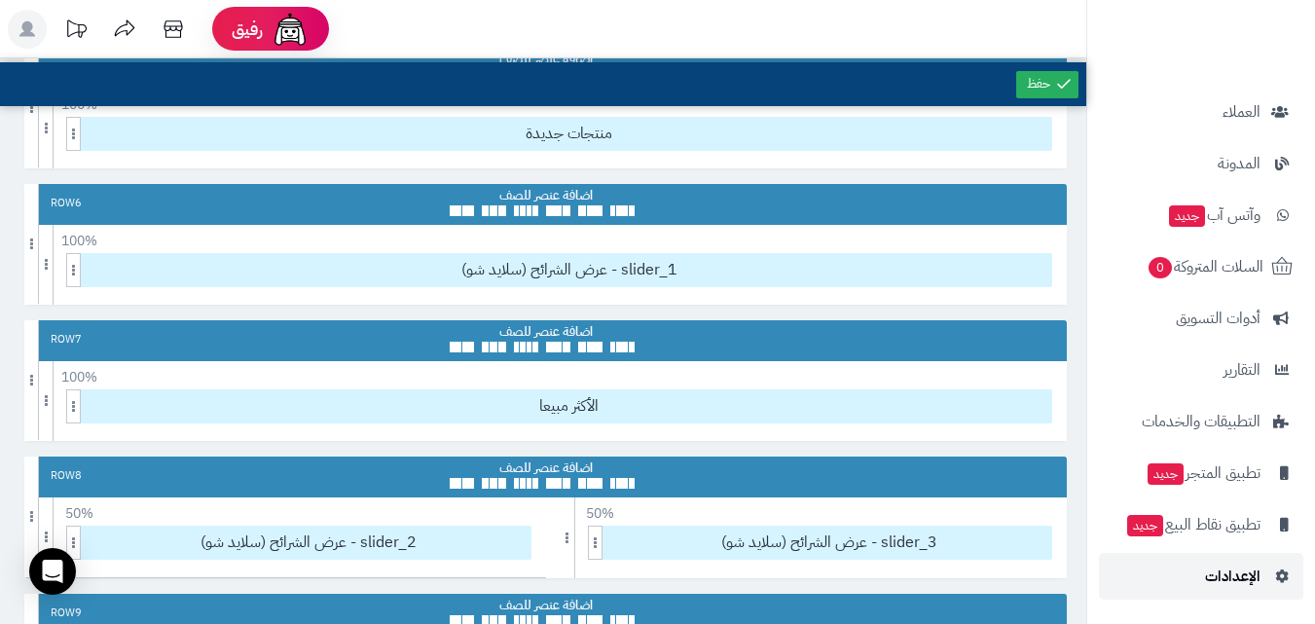
click at [1215, 575] on span "الإعدادات" at bounding box center [1232, 576] width 55 height 27
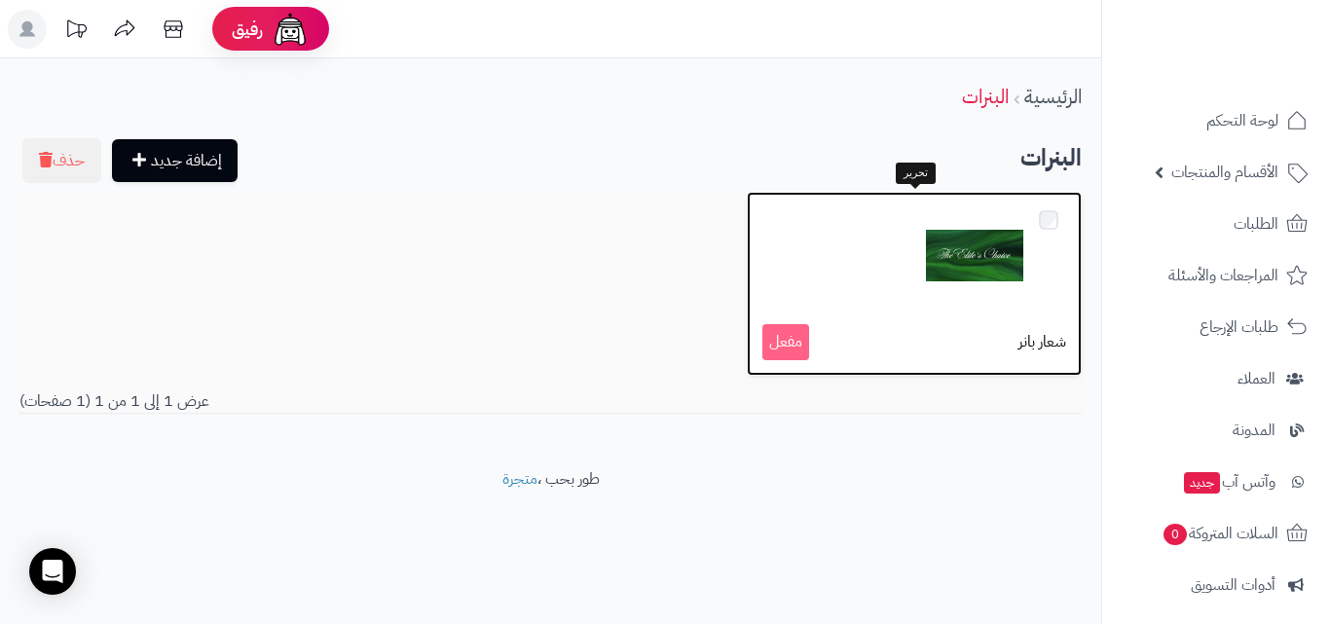
click at [924, 312] on div "شعار بانر مفعل" at bounding box center [914, 284] width 335 height 184
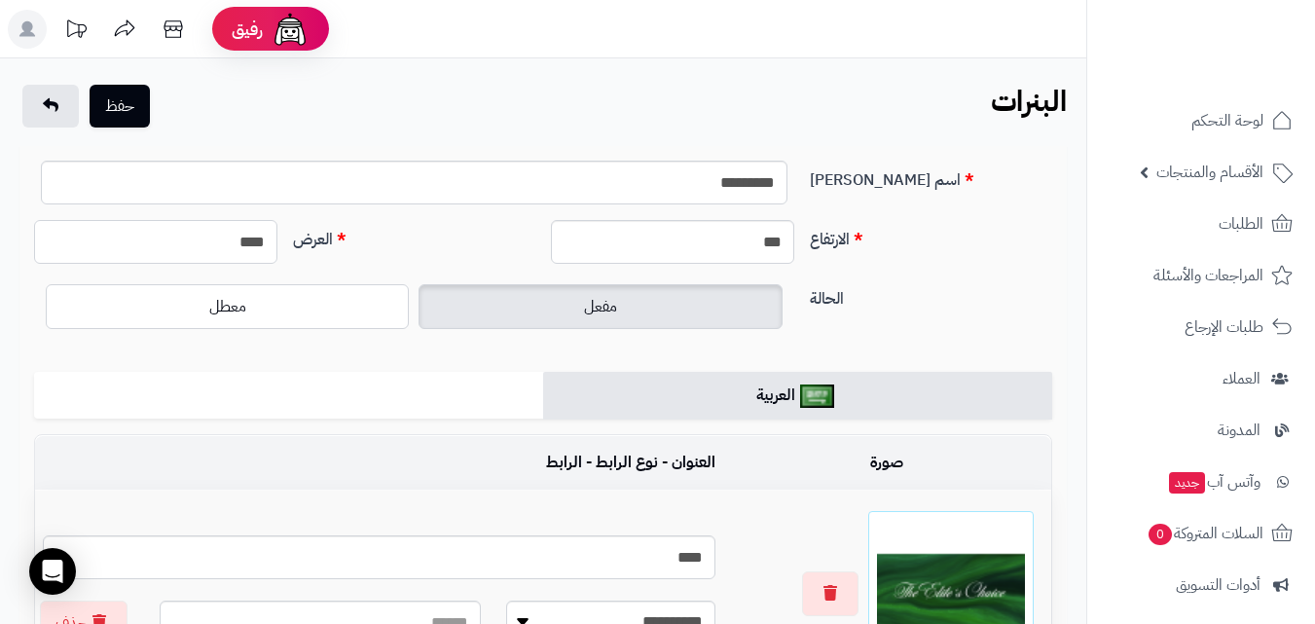
click at [241, 242] on input "****" at bounding box center [155, 242] width 243 height 44
type input "****"
click at [515, 249] on label "العرض" at bounding box center [414, 235] width 259 height 31
click at [277, 249] on input "****" at bounding box center [155, 242] width 243 height 44
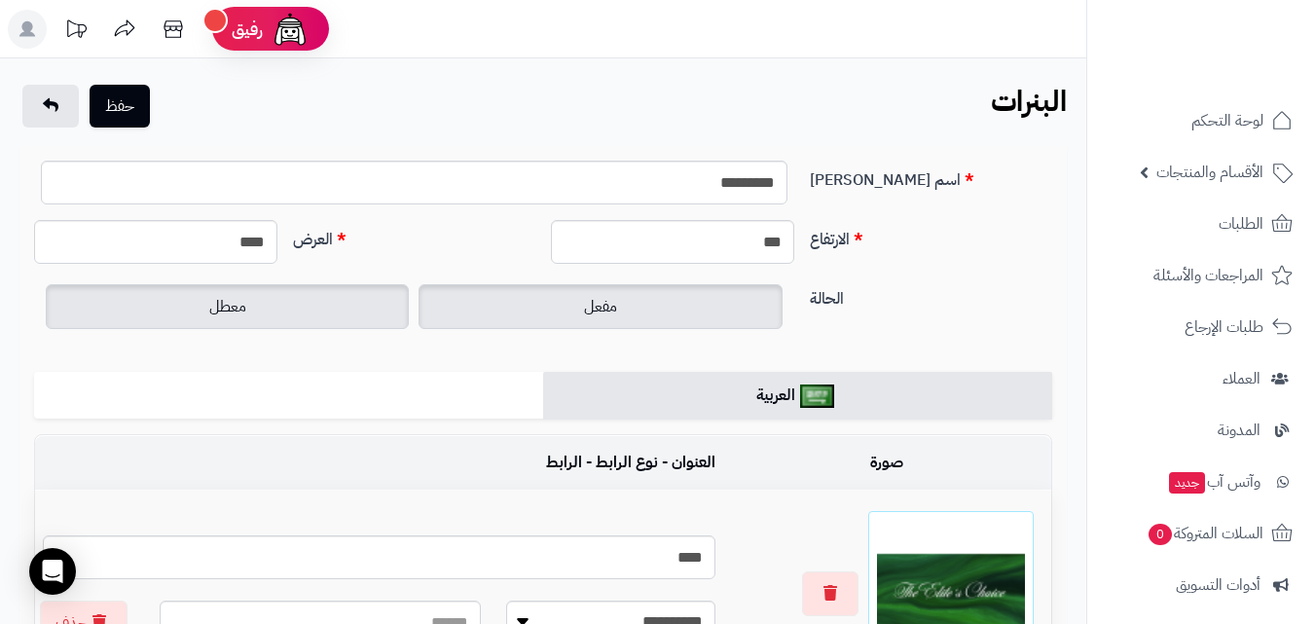
click at [358, 307] on label "معطل" at bounding box center [227, 306] width 363 height 45
click at [522, 305] on label "مفعل" at bounding box center [600, 306] width 363 height 45
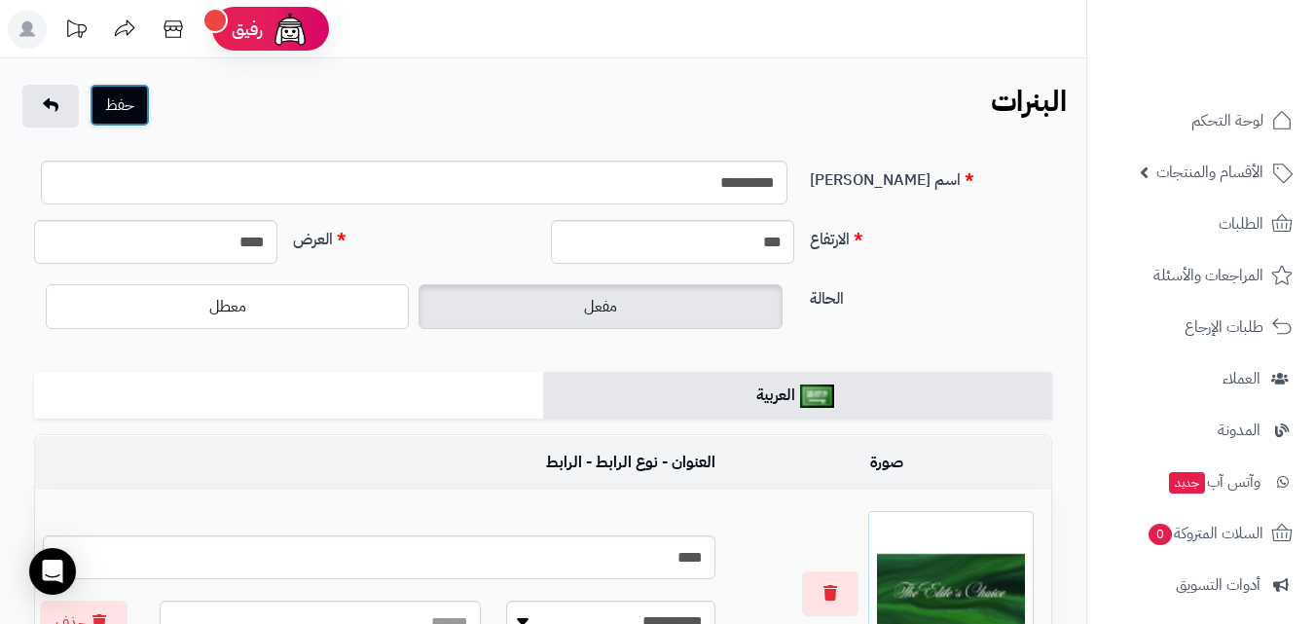
click at [149, 122] on button "حفظ" at bounding box center [120, 105] width 60 height 43
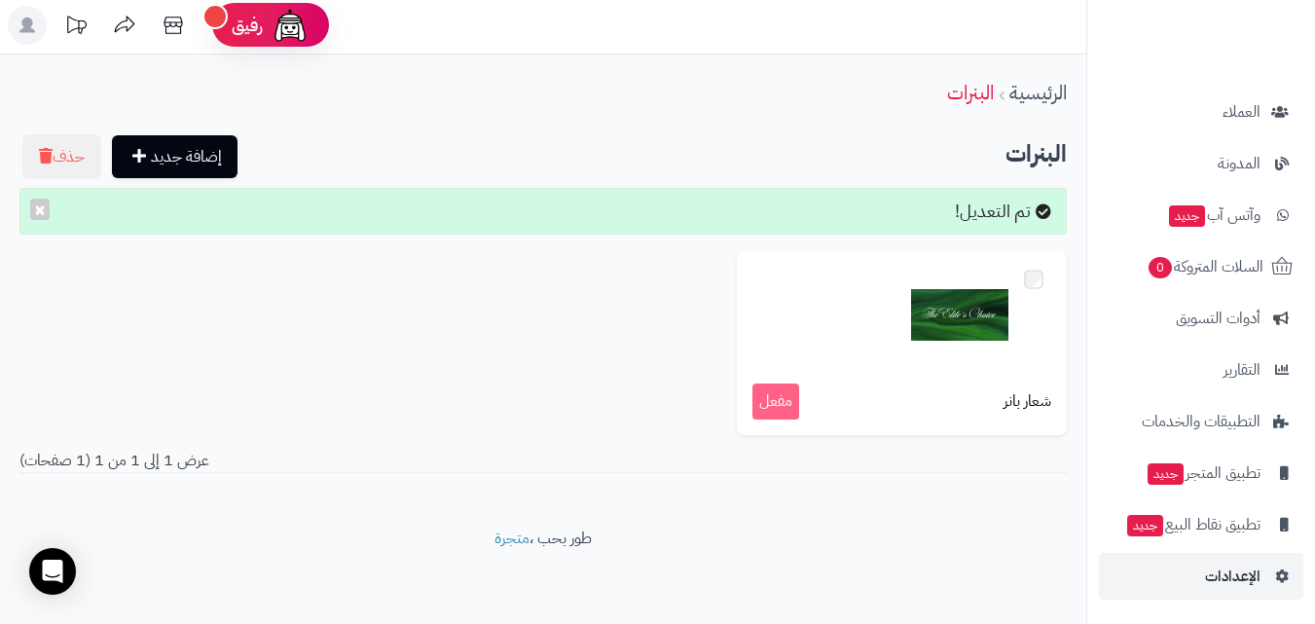
scroll to position [5, 0]
click at [1241, 582] on span "الإعدادات" at bounding box center [1232, 576] width 55 height 27
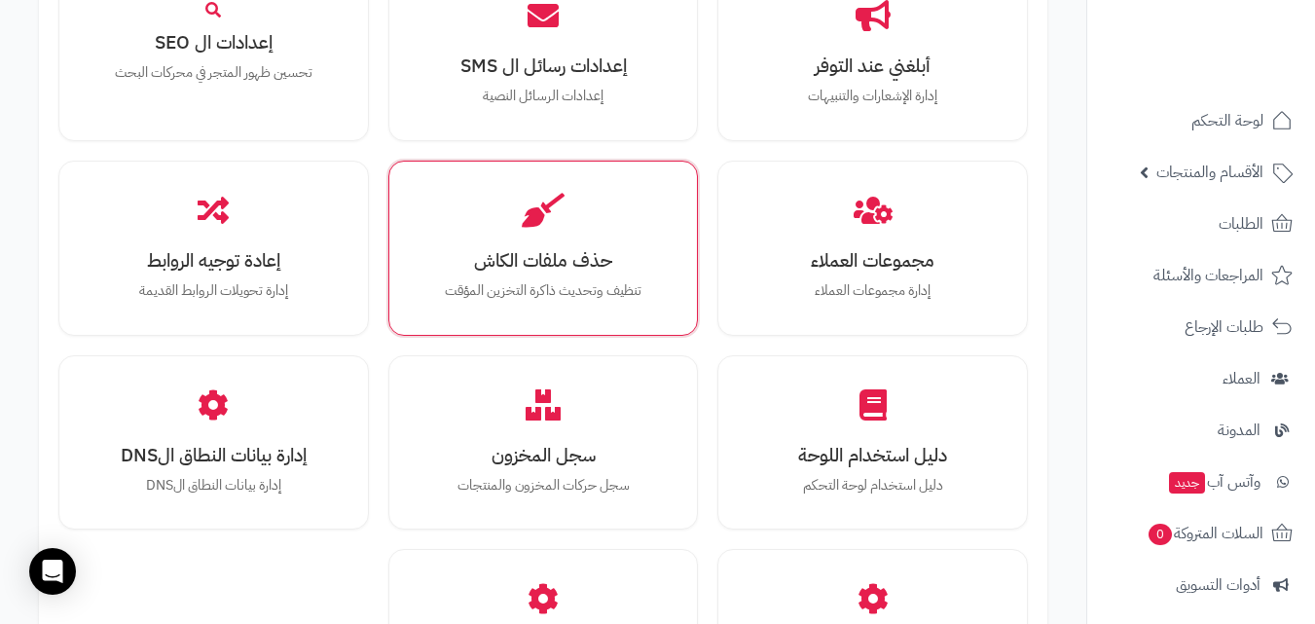
scroll to position [2142, 0]
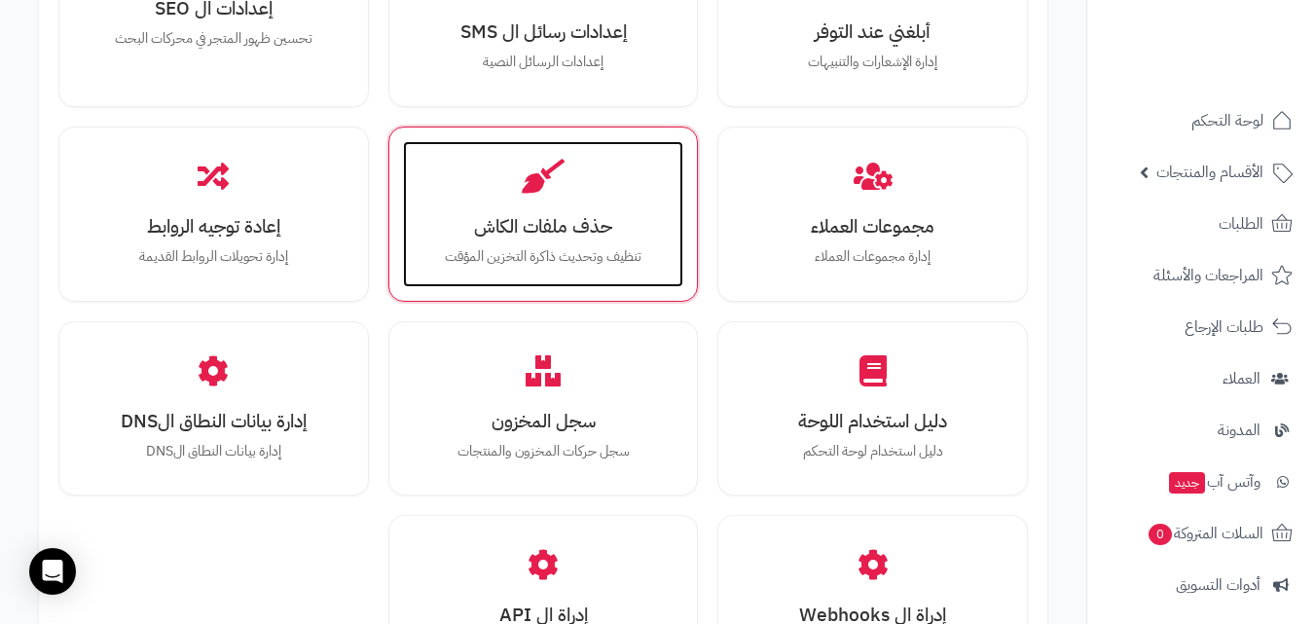
click at [525, 220] on h3 "حذف ملفات الكاش" at bounding box center [543, 226] width 242 height 20
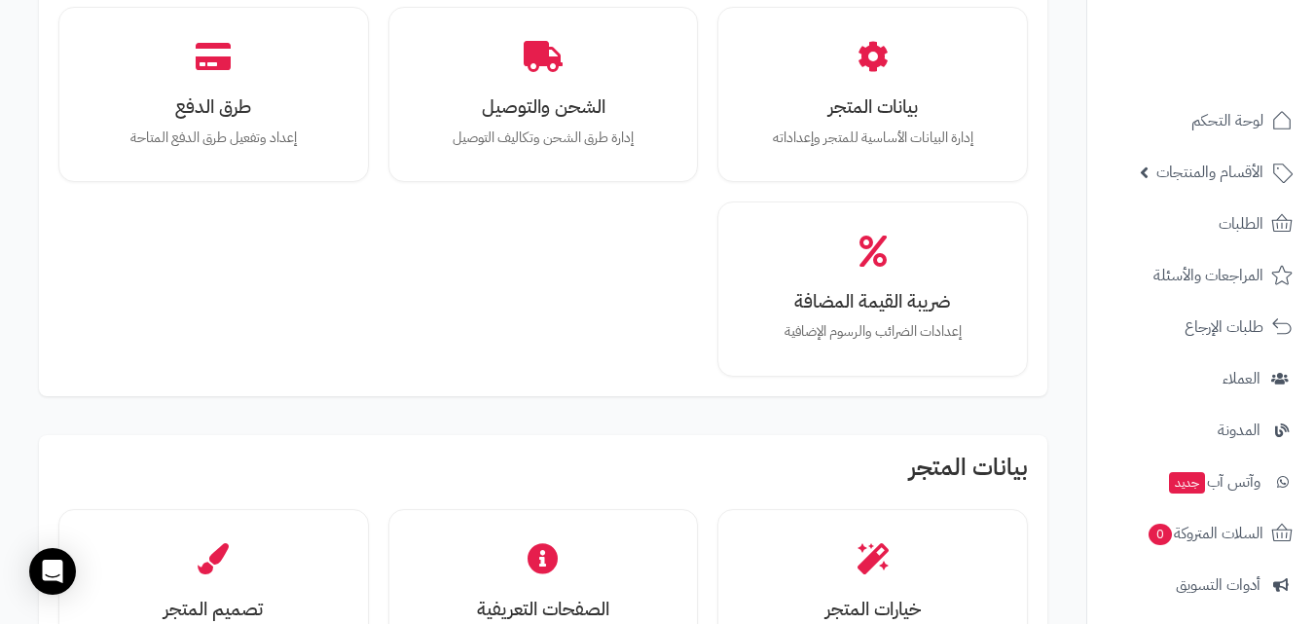
scroll to position [487, 0]
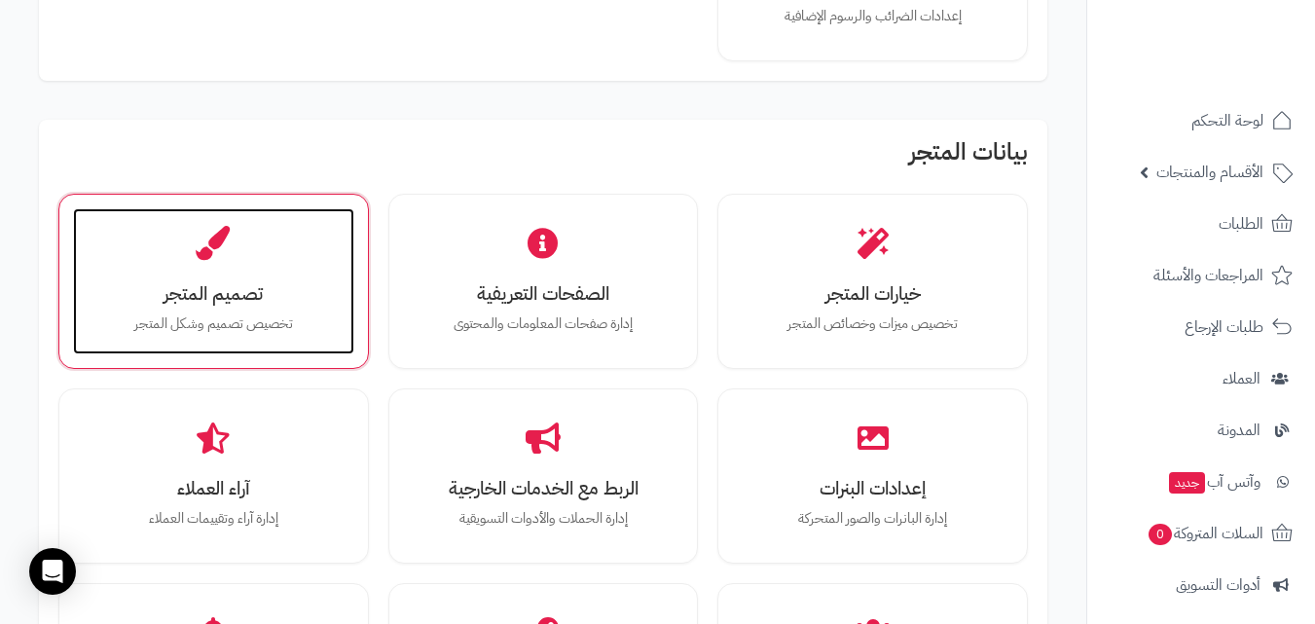
click at [242, 316] on p "تخصيص تصميم وشكل المتجر" at bounding box center [213, 323] width 242 height 21
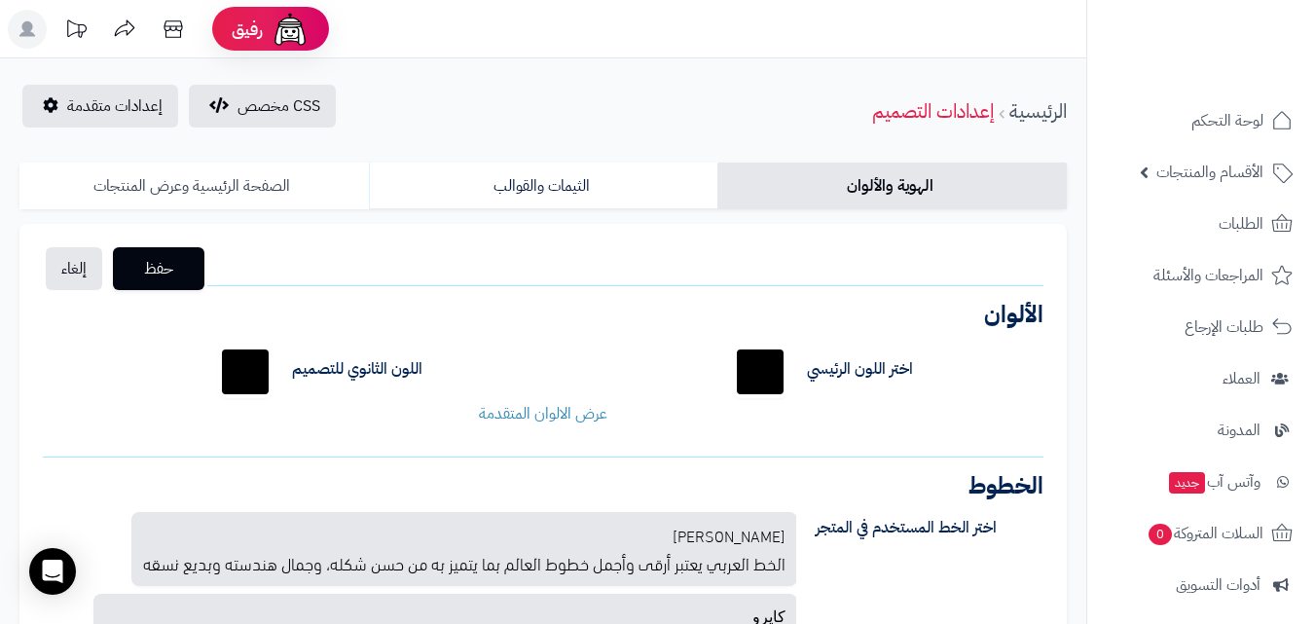
click at [235, 187] on link "الصفحة الرئيسية وعرض المنتجات" at bounding box center [193, 186] width 349 height 47
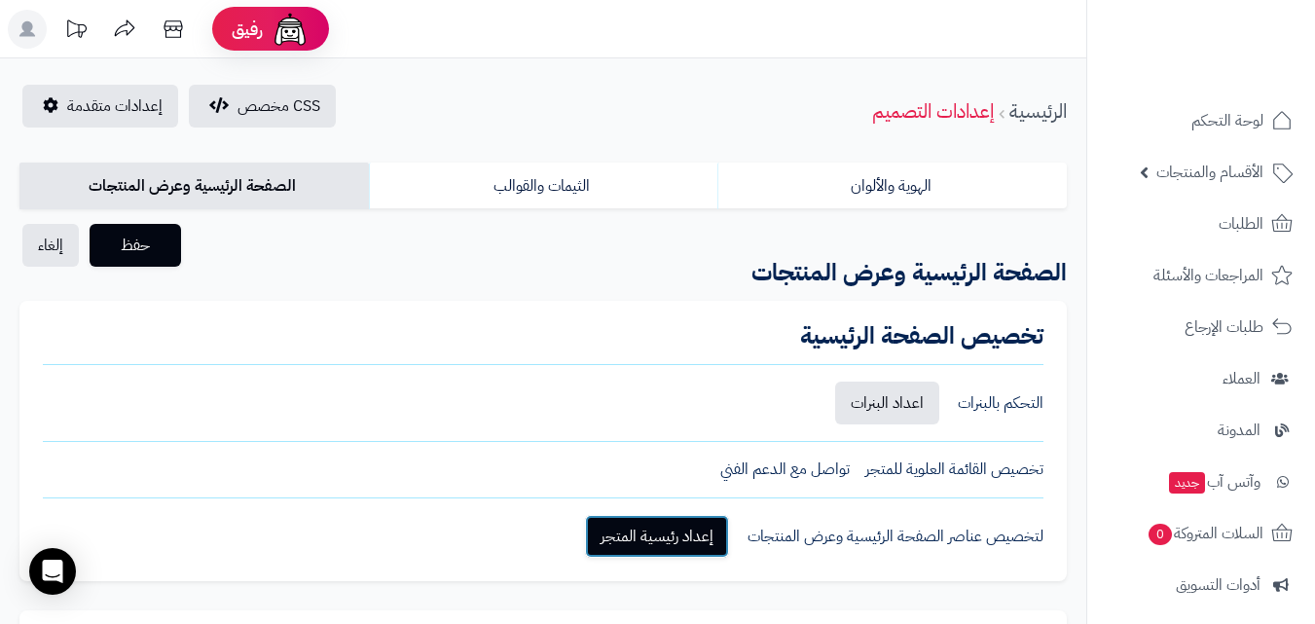
click at [675, 529] on link "إعداد رئيسية المتجر" at bounding box center [657, 536] width 144 height 43
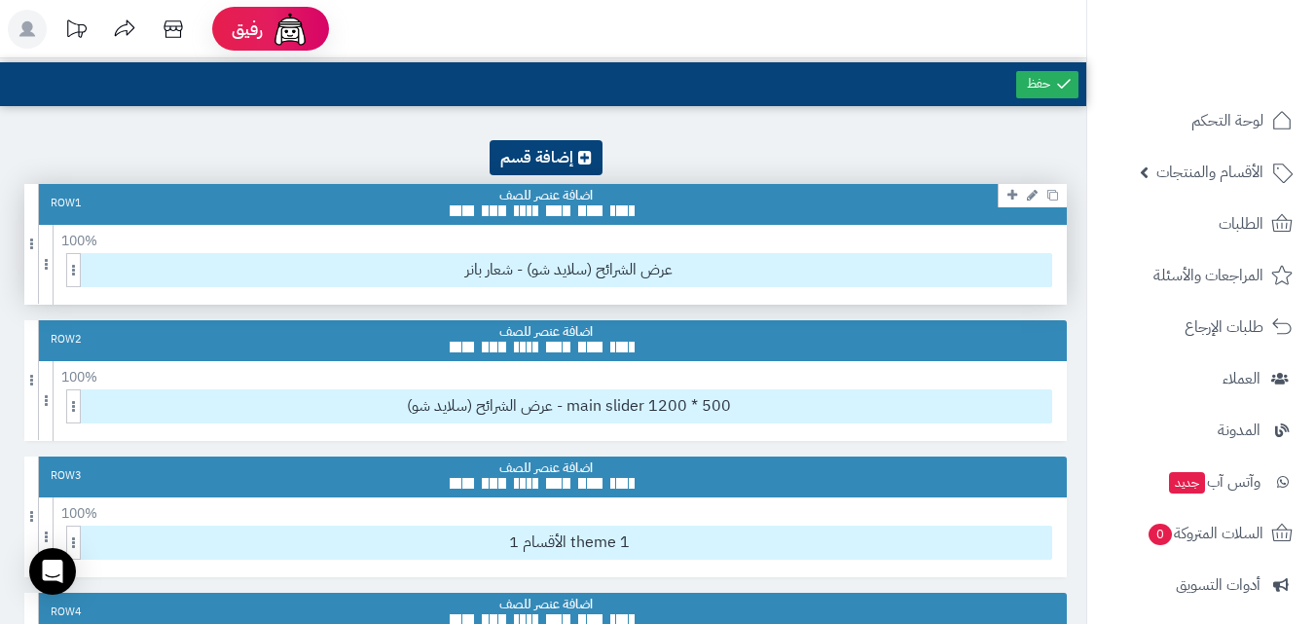
click at [1033, 202] on link at bounding box center [1032, 194] width 20 height 23
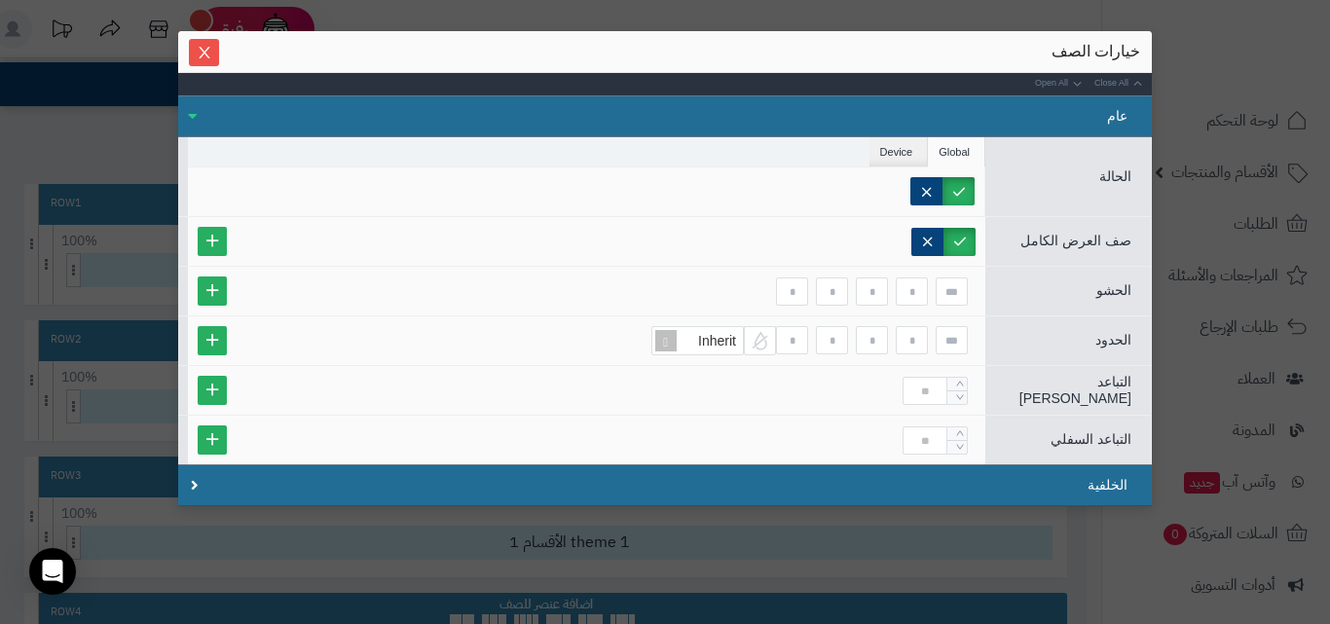
scroll to position [2, 0]
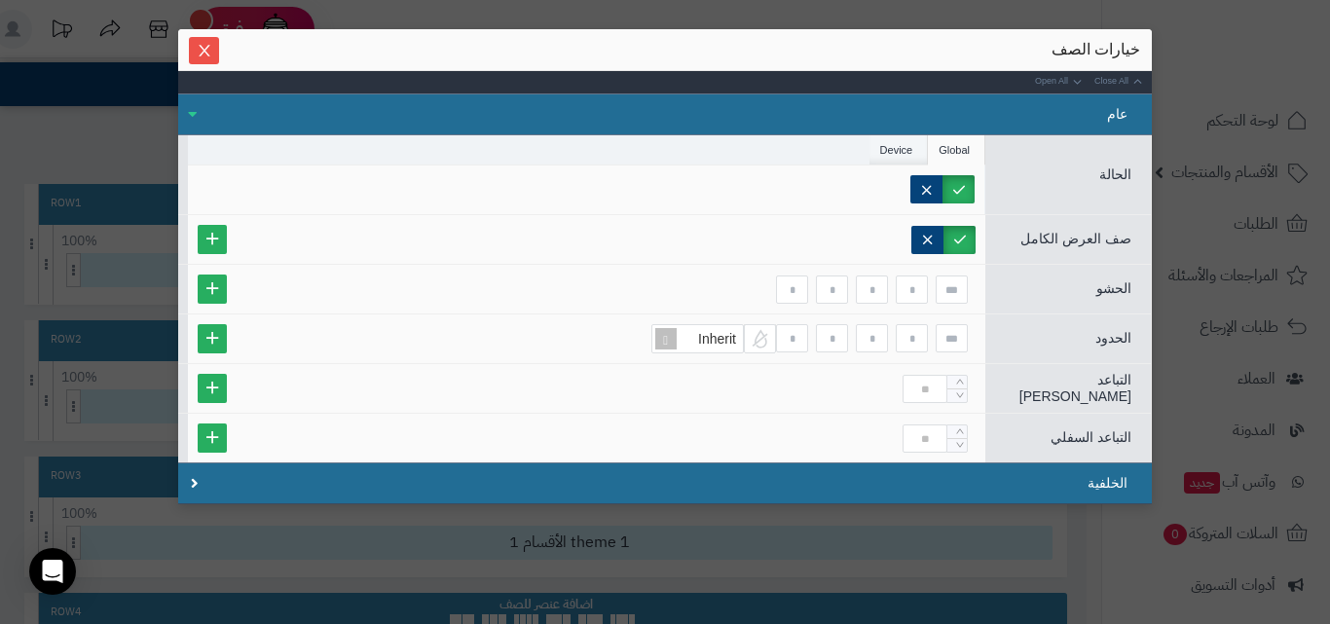
click at [909, 151] on li "Device" at bounding box center [898, 149] width 59 height 29
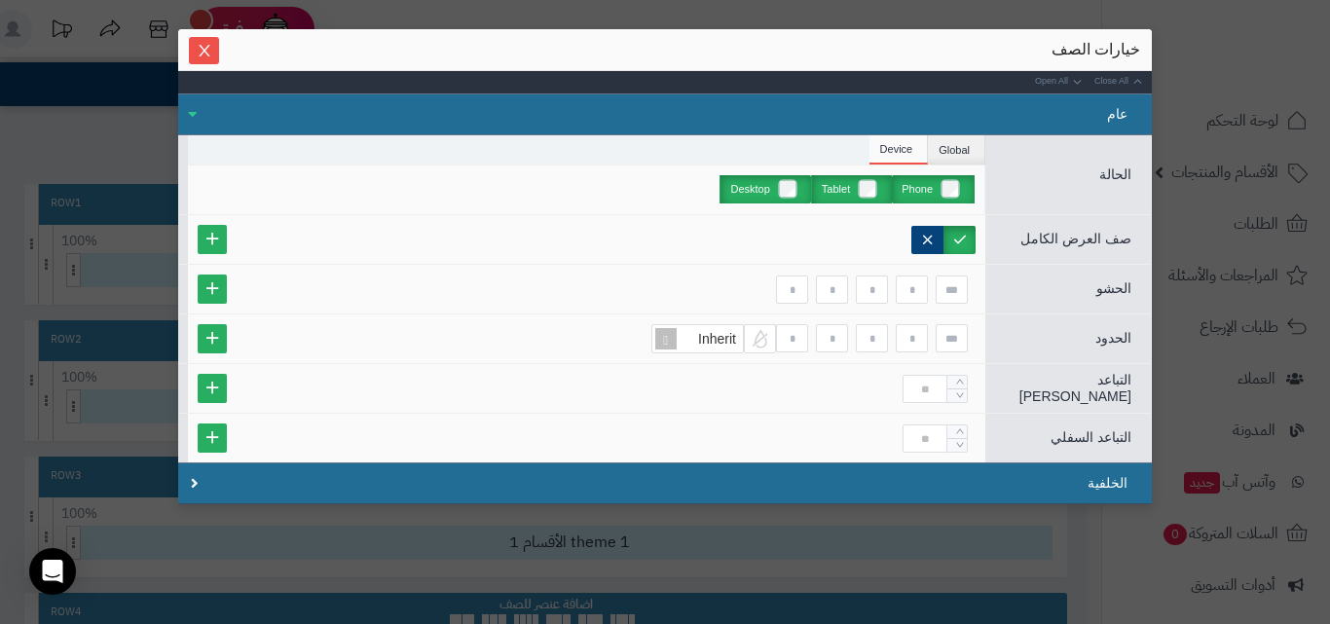
click at [961, 191] on label "Phone" at bounding box center [933, 189] width 83 height 28
click at [869, 189] on label "Tablet" at bounding box center [851, 189] width 81 height 28
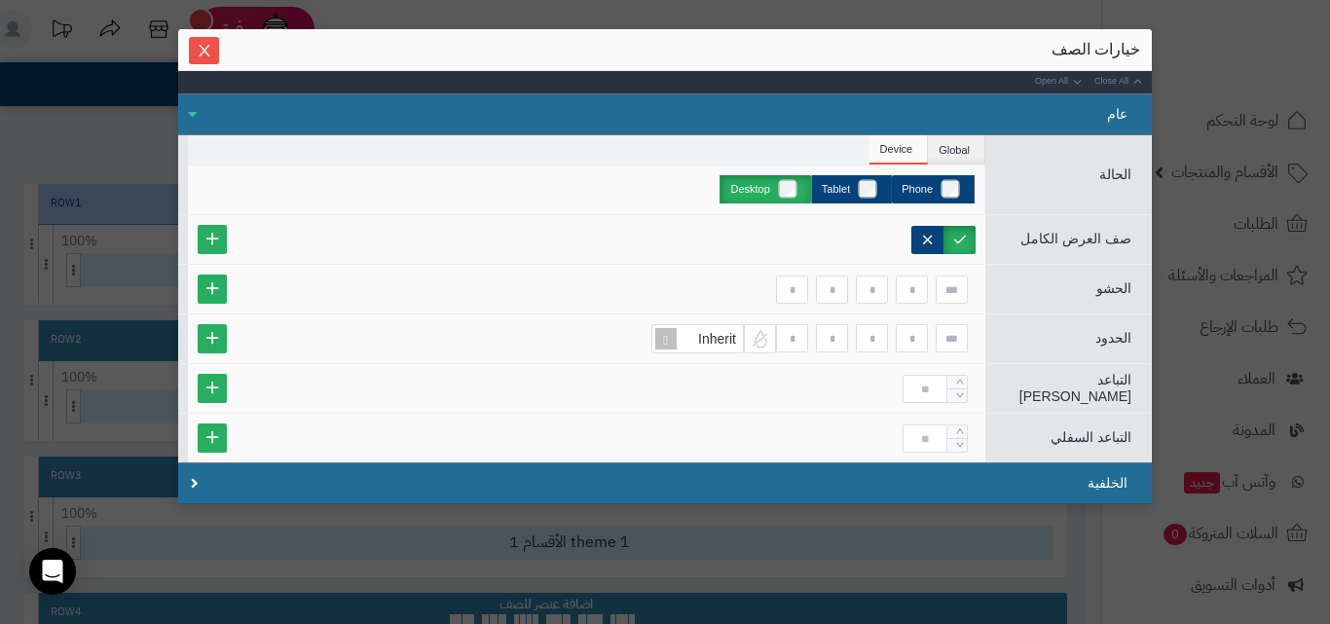
click at [798, 176] on label "Desktop" at bounding box center [764, 189] width 91 height 28
click at [892, 189] on label "Tablet" at bounding box center [851, 189] width 81 height 28
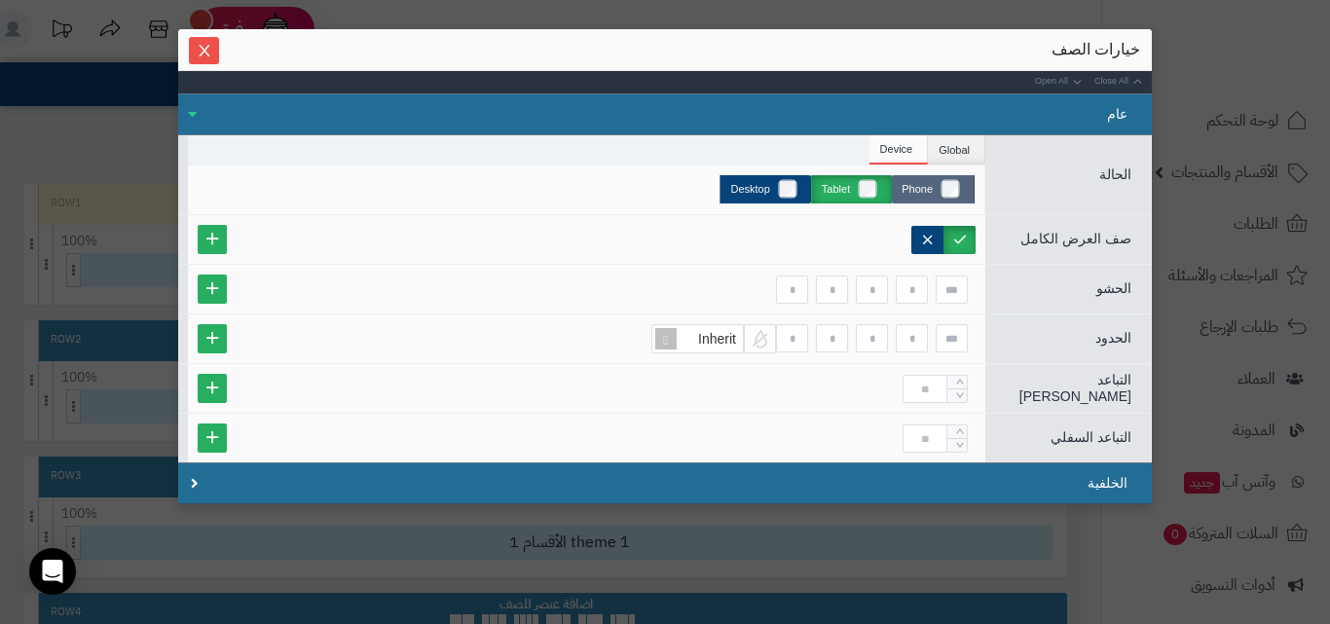
click at [934, 188] on label "Phone" at bounding box center [933, 189] width 83 height 28
click at [782, 179] on label "Desktop" at bounding box center [764, 189] width 91 height 28
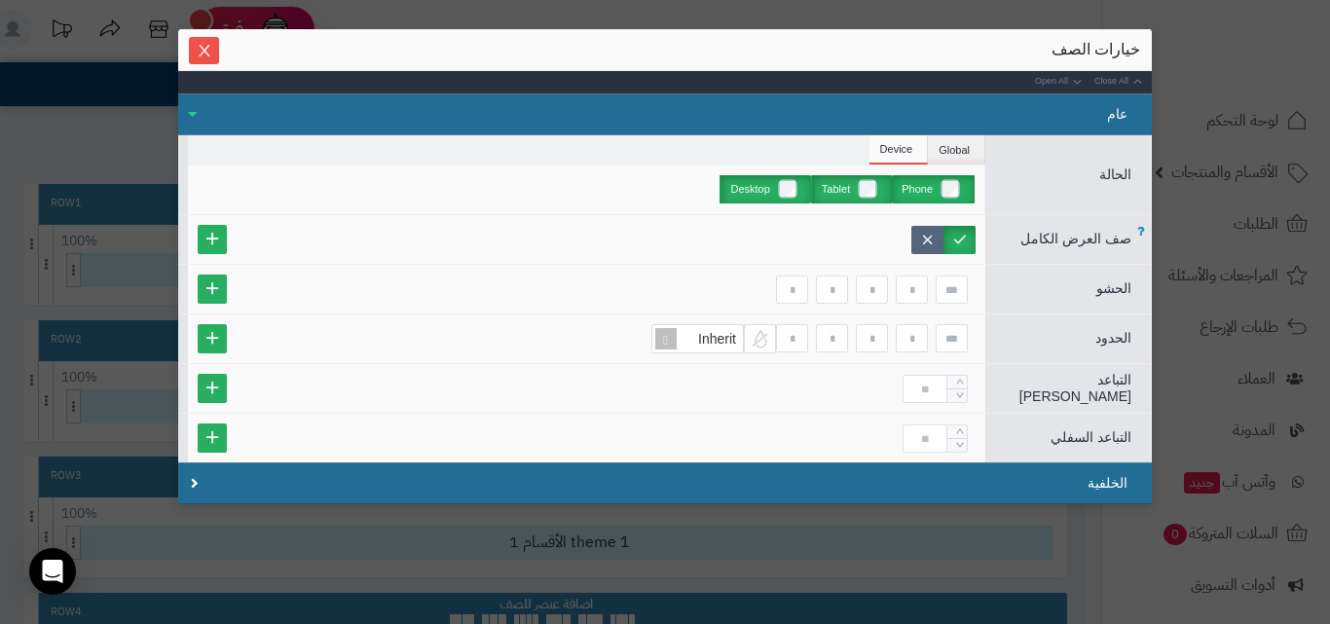
click at [928, 240] on label at bounding box center [927, 240] width 32 height 28
click at [966, 152] on li "Global" at bounding box center [956, 149] width 57 height 29
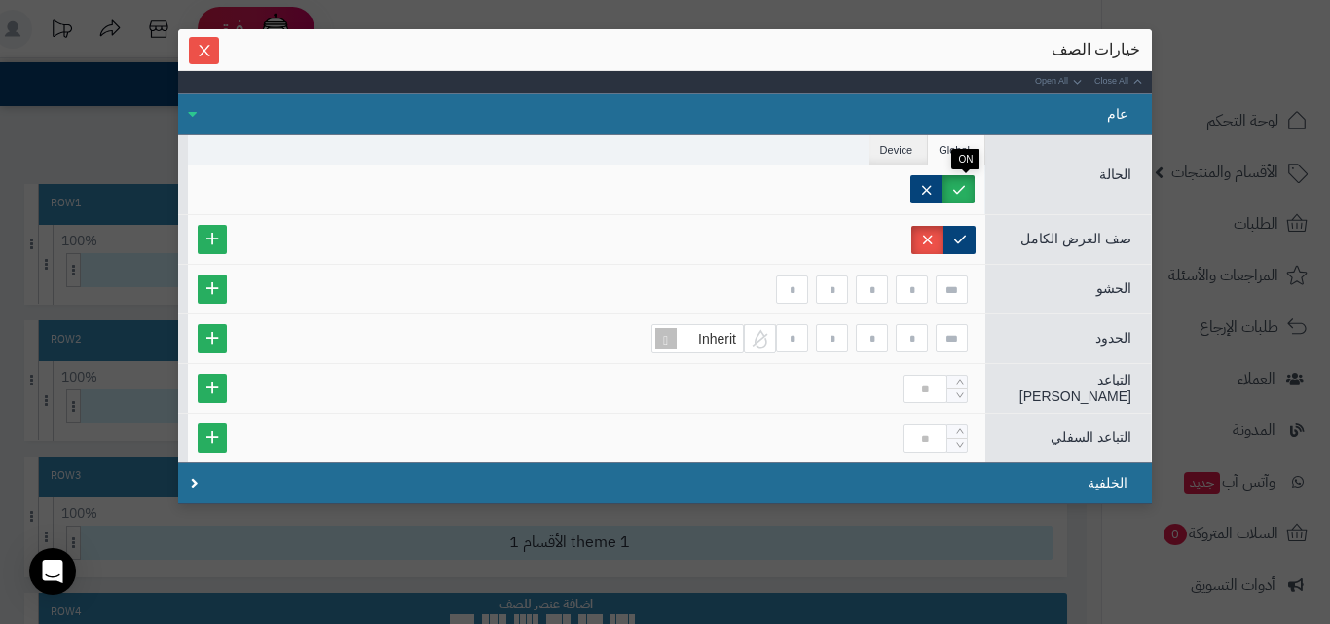
click at [957, 195] on label at bounding box center [958, 189] width 32 height 28
click at [941, 191] on label at bounding box center [926, 189] width 32 height 28
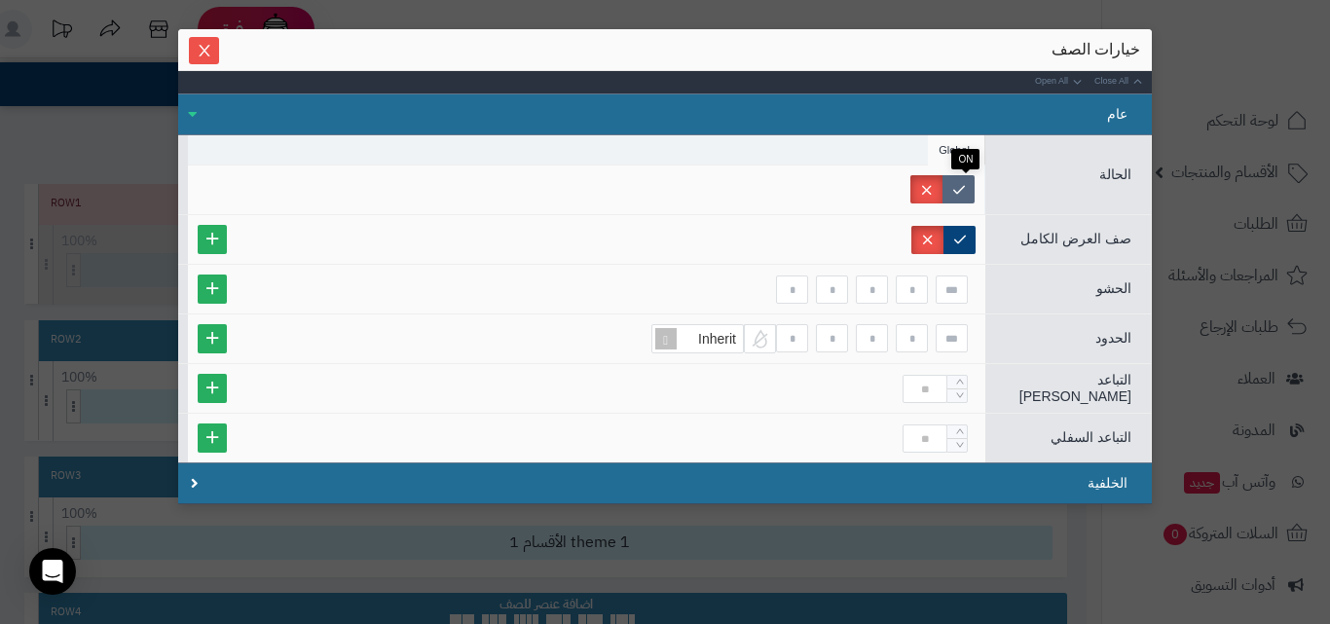
click at [967, 190] on label at bounding box center [958, 189] width 32 height 28
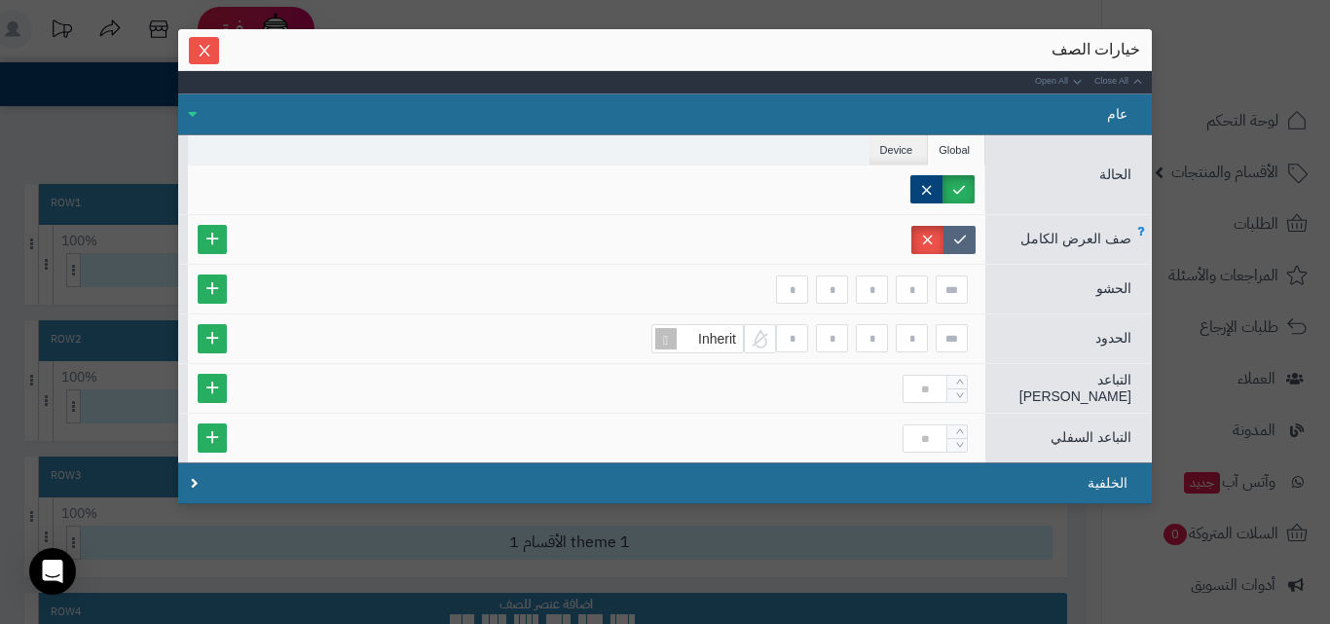
click at [966, 246] on label at bounding box center [959, 240] width 32 height 28
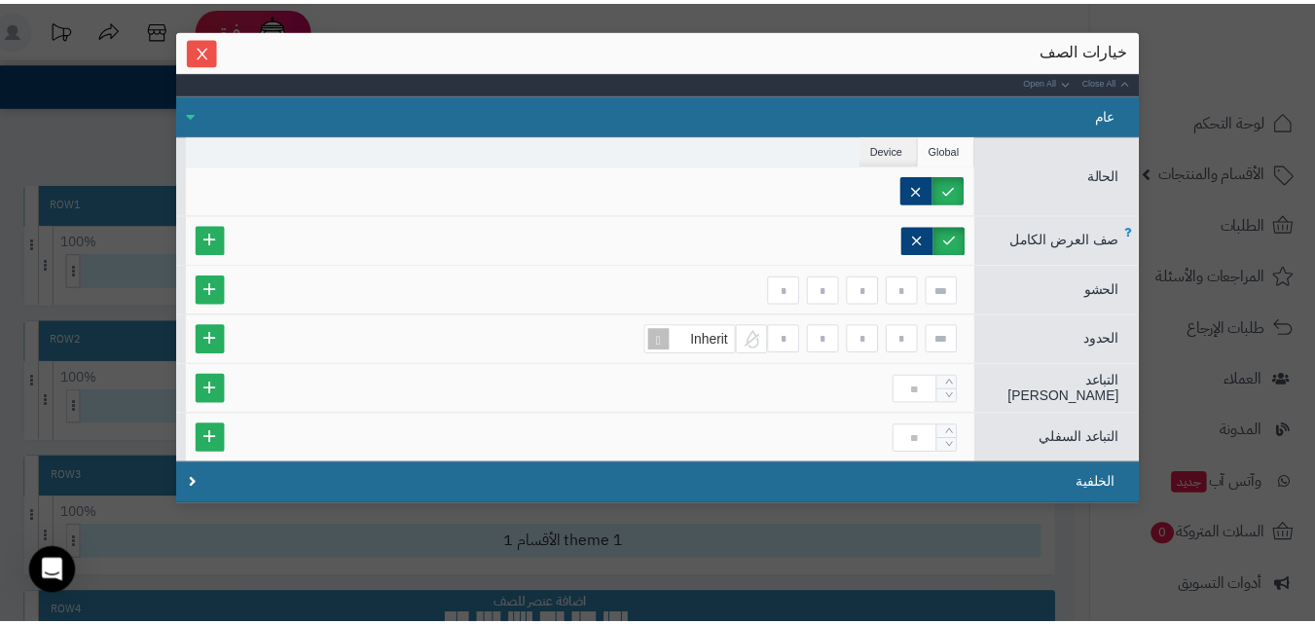
scroll to position [0, 0]
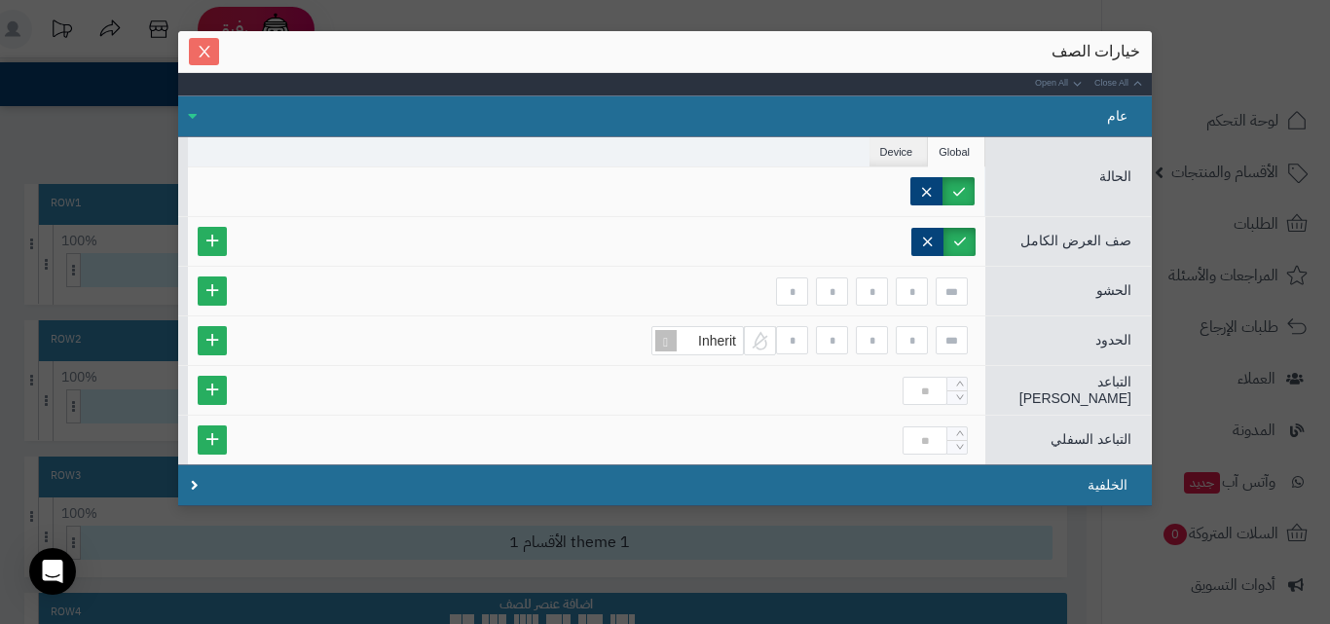
click at [218, 40] on button "Close" at bounding box center [204, 51] width 30 height 27
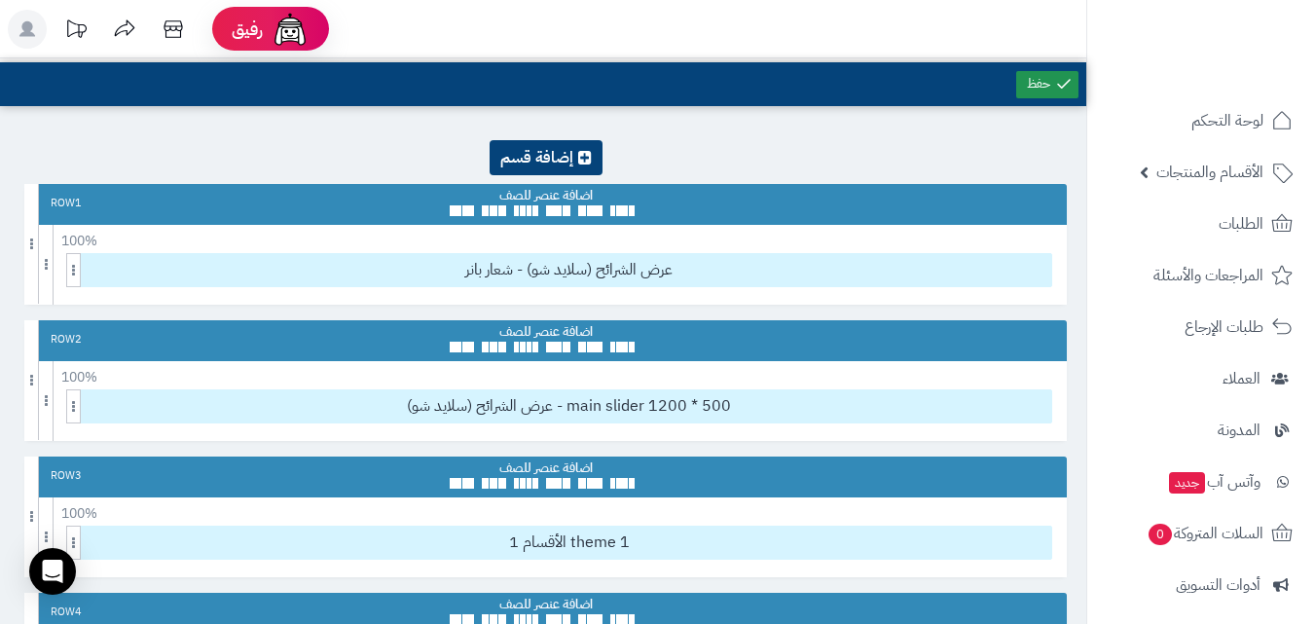
click at [1029, 93] on link at bounding box center [1047, 84] width 62 height 27
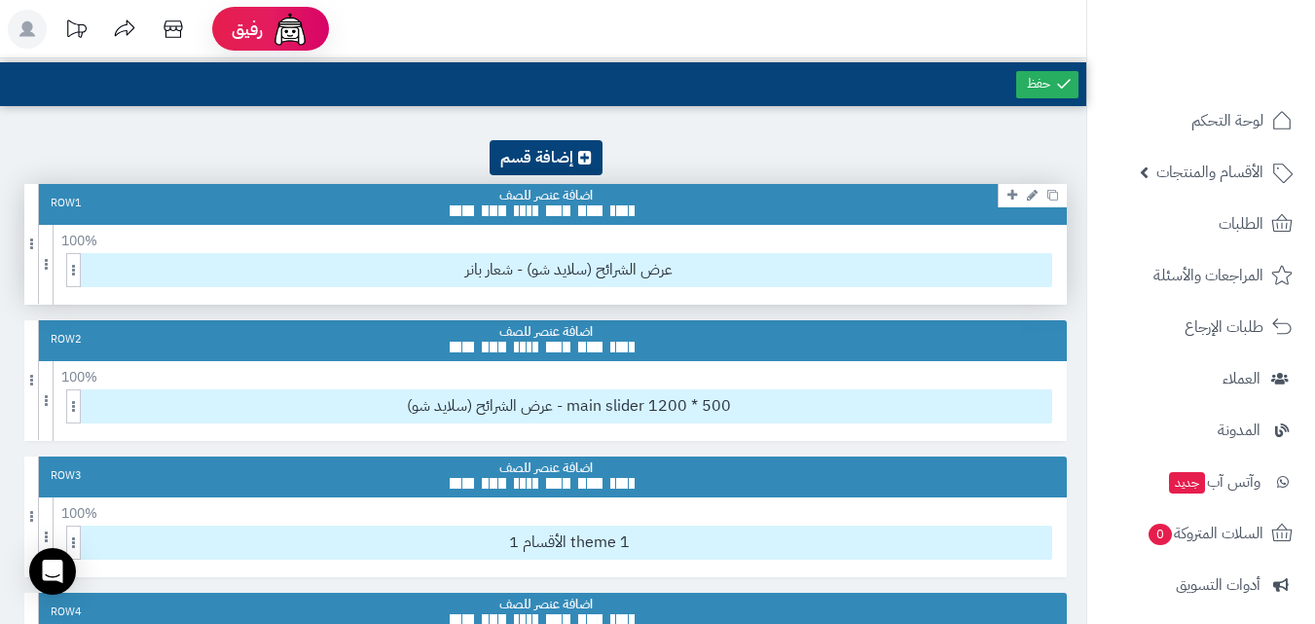
click at [1029, 197] on icon at bounding box center [1032, 195] width 11 height 13
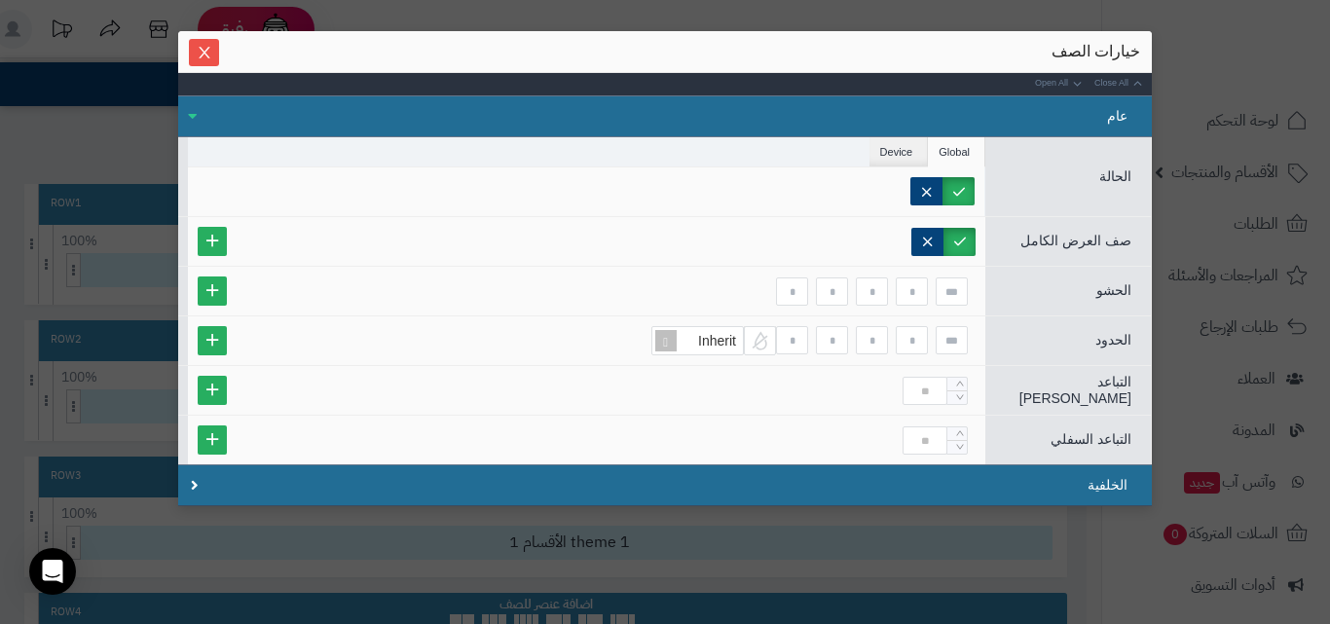
click at [228, 63] on div "خيارات الصف" at bounding box center [664, 52] width 973 height 42
click at [219, 62] on button "Close" at bounding box center [204, 51] width 30 height 27
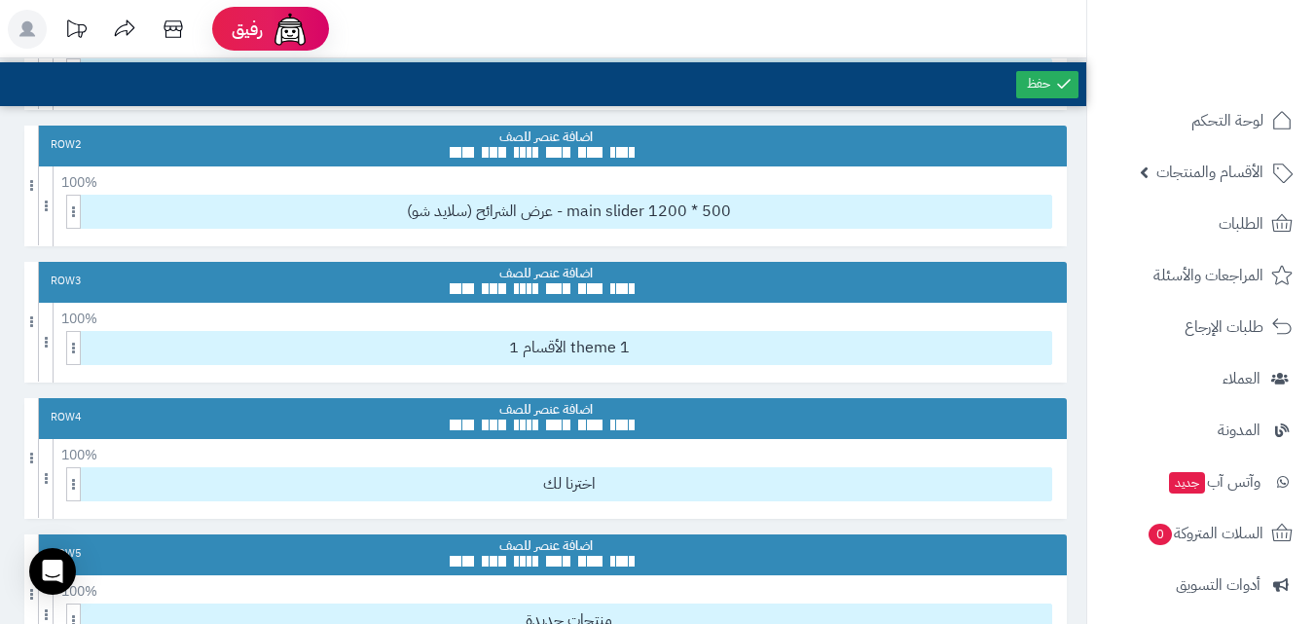
scroll to position [267, 0]
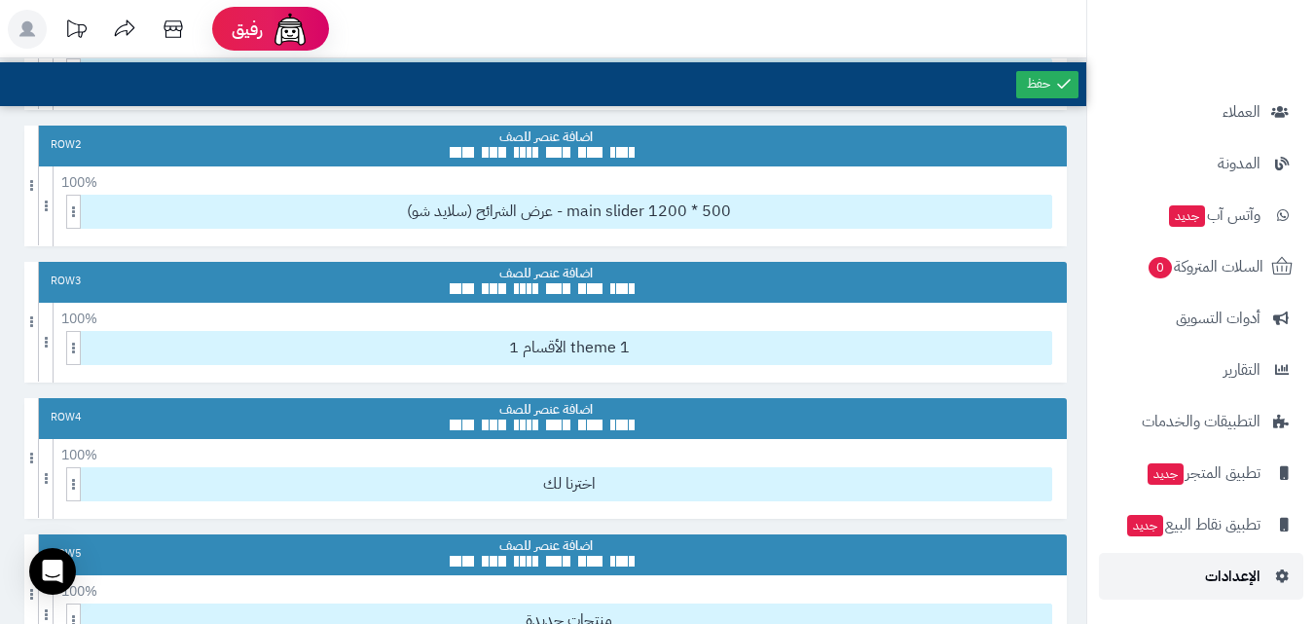
click at [1287, 577] on icon at bounding box center [1280, 576] width 18 height 14
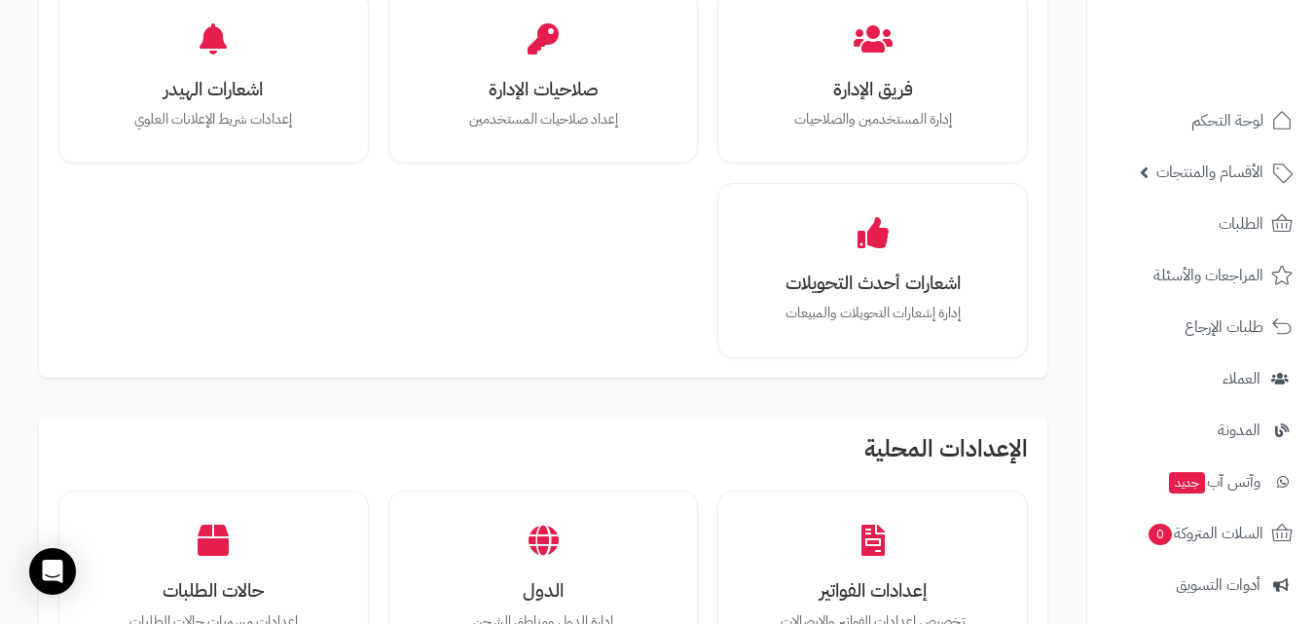
scroll to position [1470, 0]
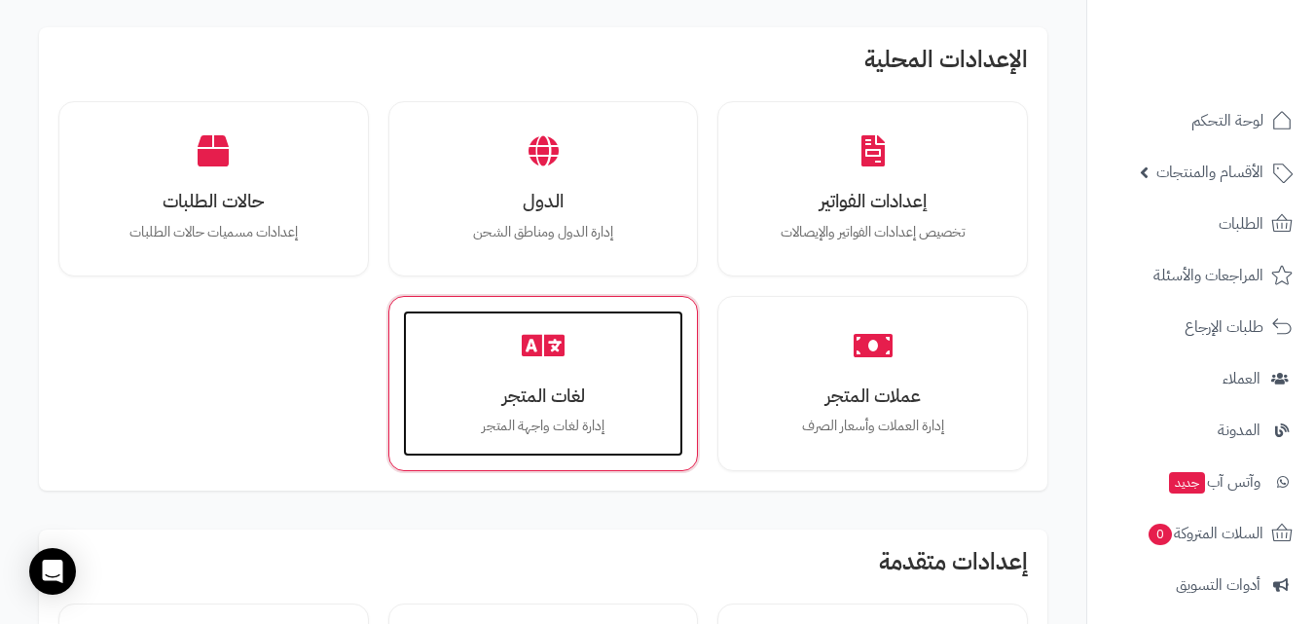
click at [547, 414] on div "لغات المتجر إدارة لغات واجهة المتجر" at bounding box center [543, 384] width 281 height 146
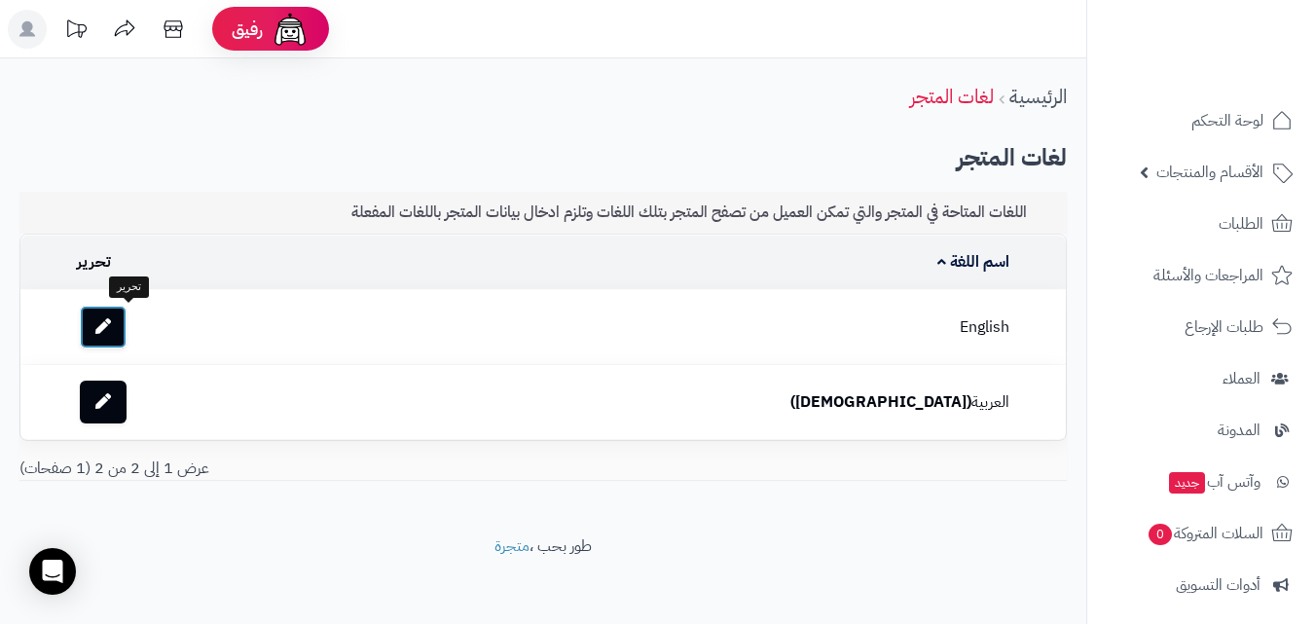
click at [127, 329] on link at bounding box center [103, 327] width 47 height 43
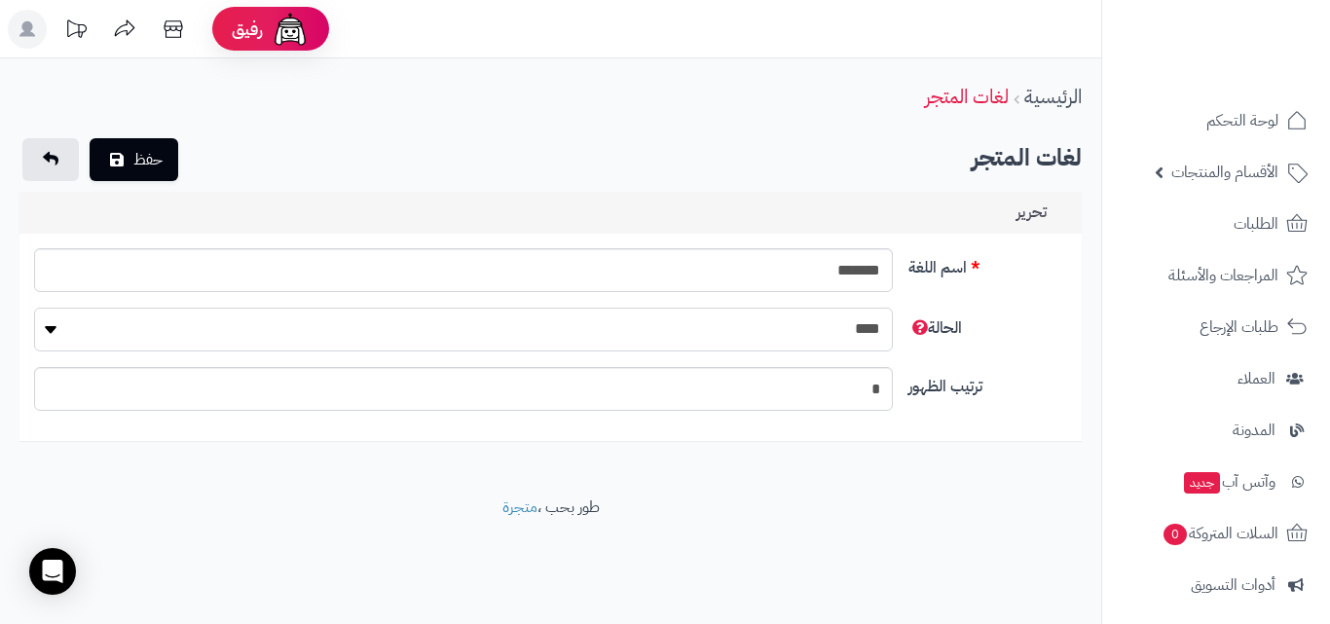
click at [701, 335] on select "**** ****" at bounding box center [463, 330] width 858 height 44
select select "*"
click at [34, 308] on select "**** ****" at bounding box center [463, 330] width 858 height 44
click at [154, 163] on button "حفظ" at bounding box center [134, 158] width 89 height 43
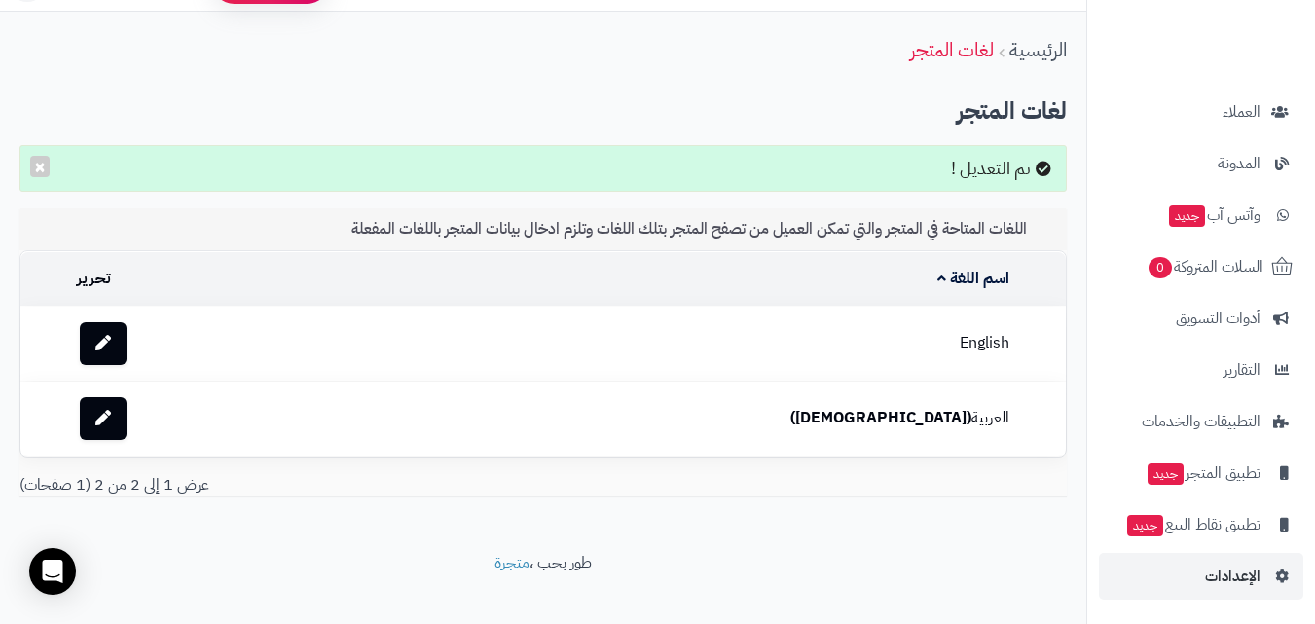
scroll to position [72, 0]
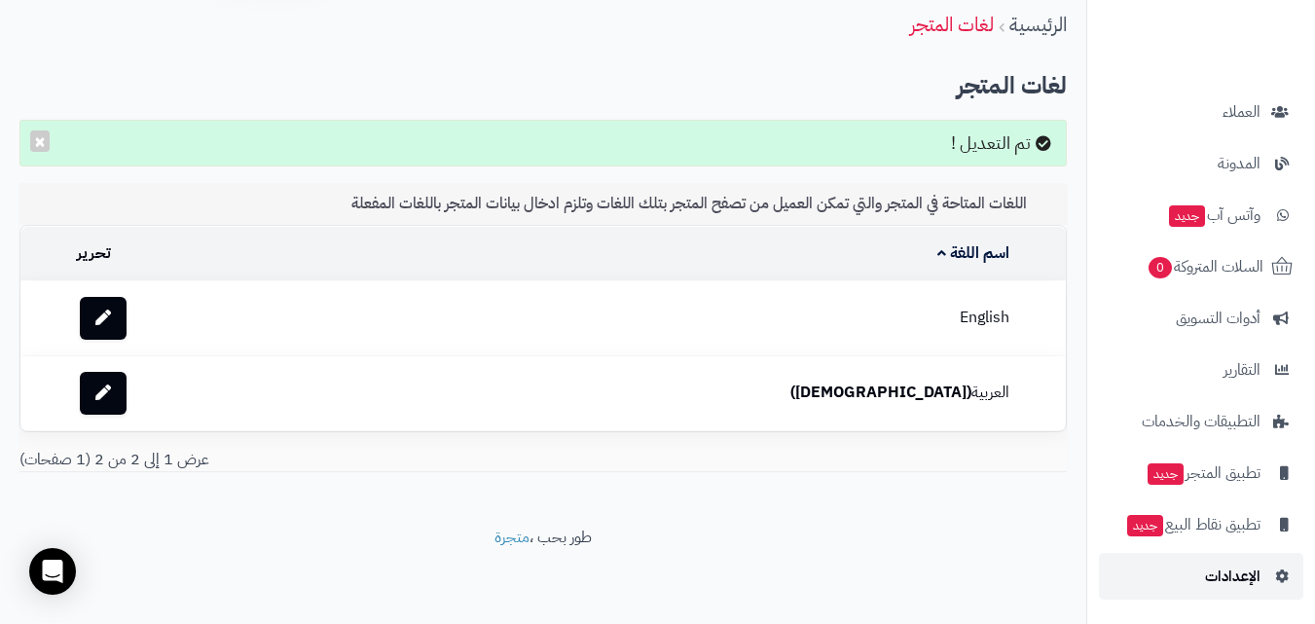
click at [1268, 579] on link "الإعدادات" at bounding box center [1201, 576] width 204 height 47
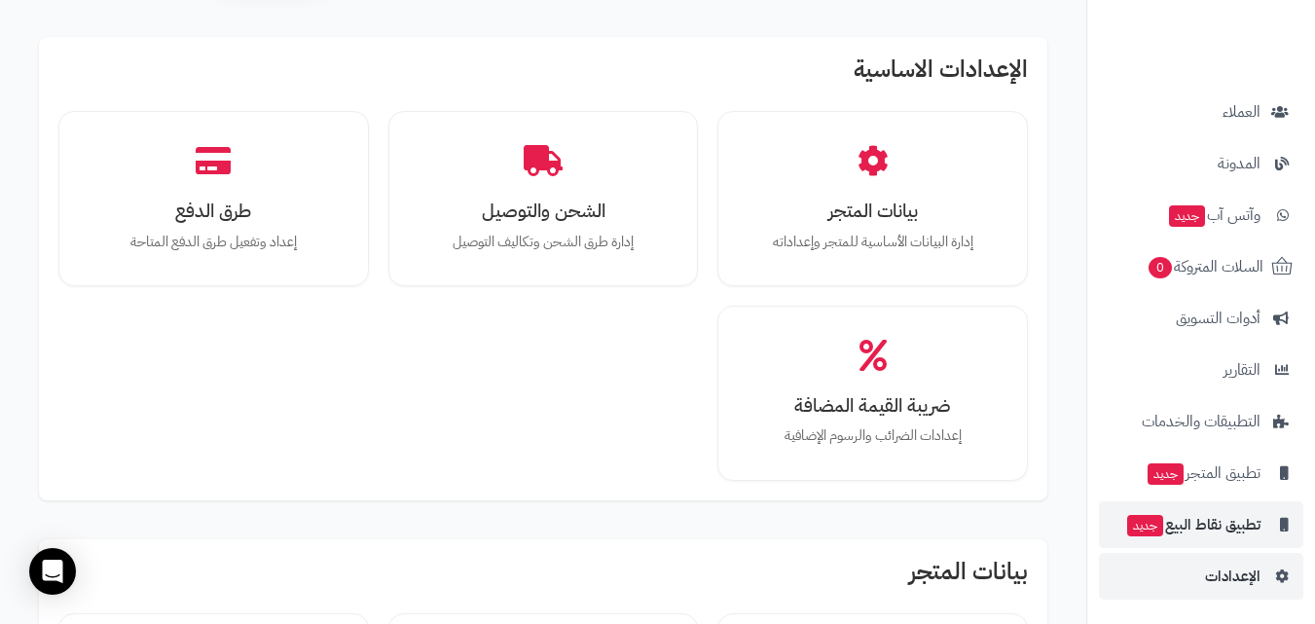
scroll to position [389, 0]
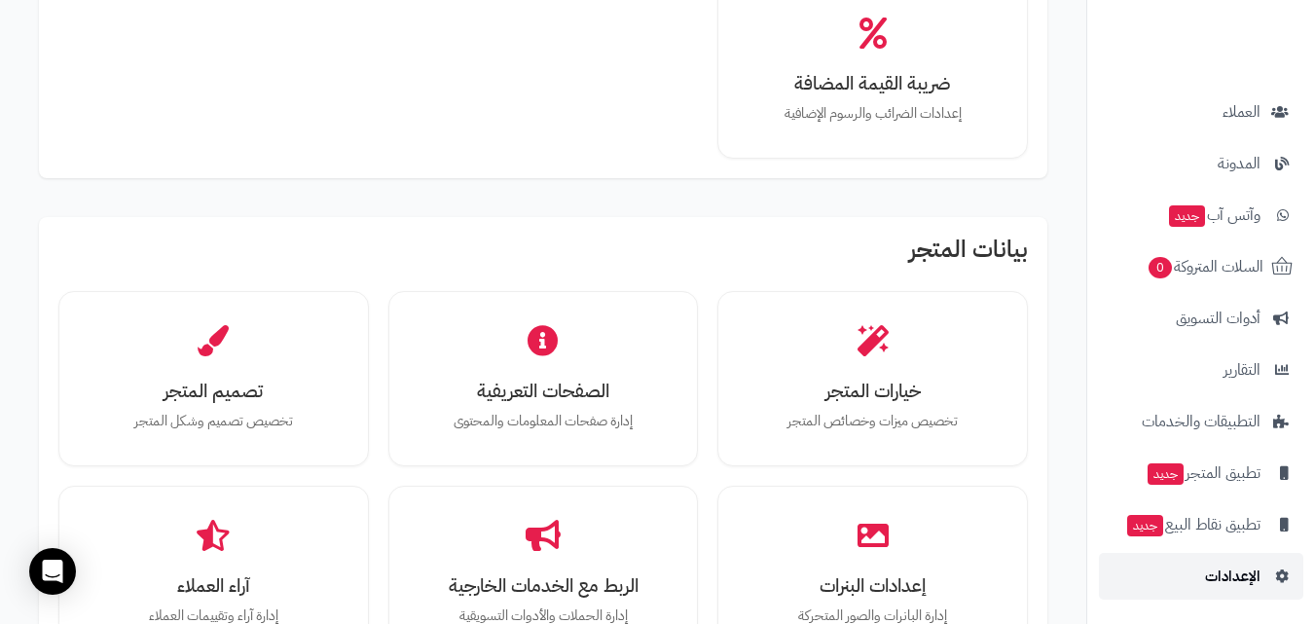
click at [1238, 571] on span "الإعدادات" at bounding box center [1232, 576] width 55 height 27
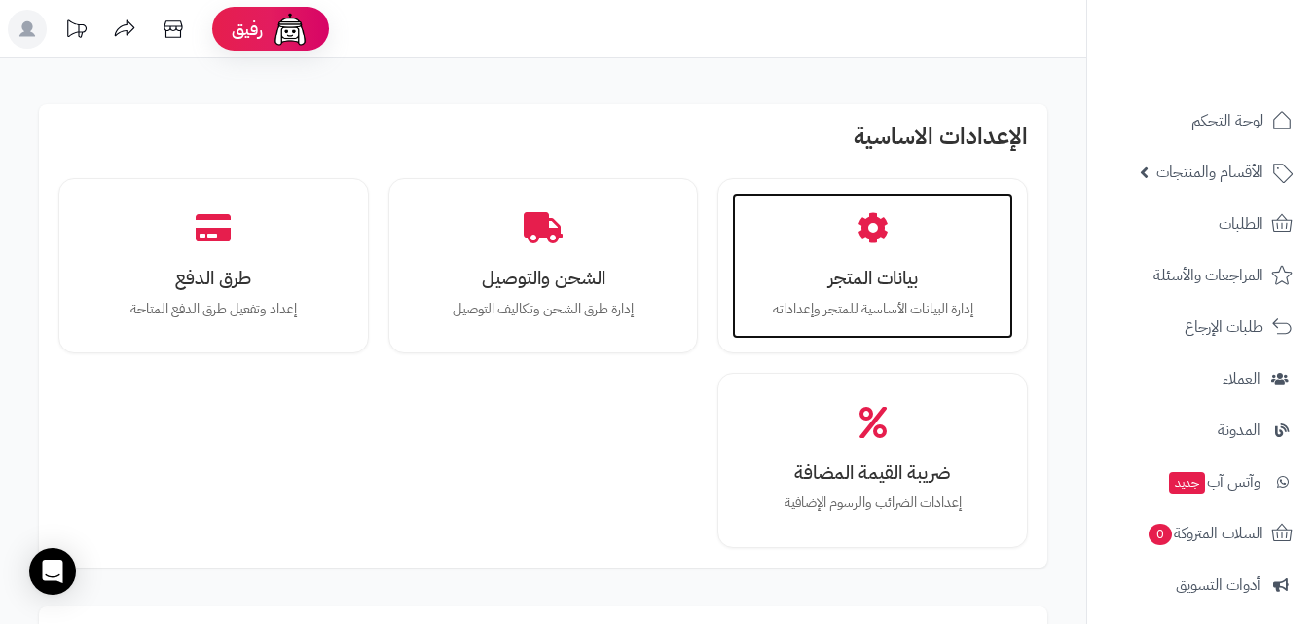
click at [835, 328] on div "بيانات المتجر إدارة البيانات الأساسية للمتجر وإعداداته" at bounding box center [872, 266] width 281 height 146
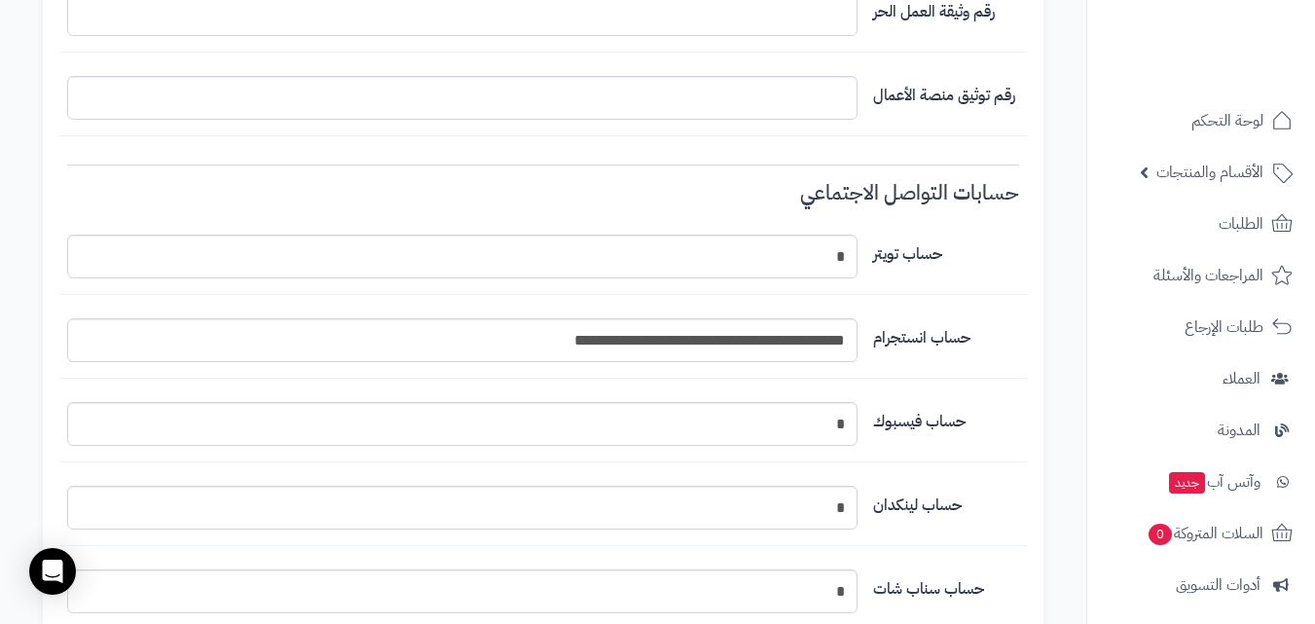
scroll to position [1557, 0]
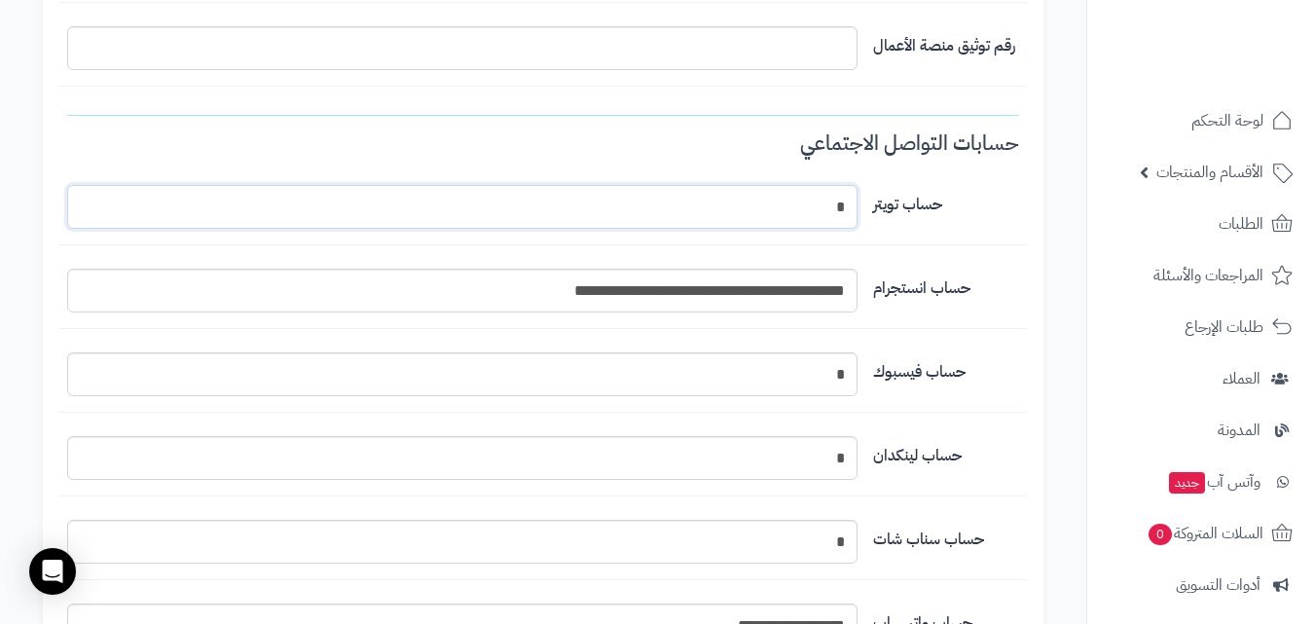
click at [754, 198] on input "*" at bounding box center [462, 207] width 790 height 44
drag, startPoint x: 524, startPoint y: 290, endPoint x: 504, endPoint y: 288, distance: 19.6
click at [504, 288] on input "**********" at bounding box center [462, 291] width 790 height 44
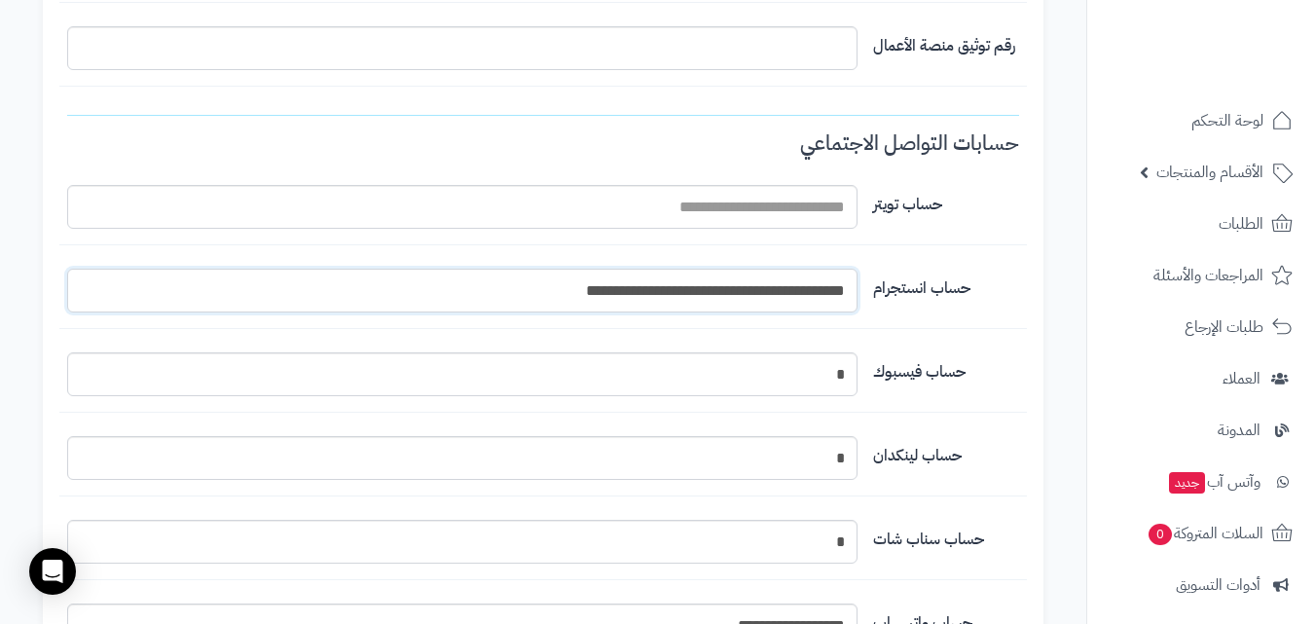
click at [843, 286] on input "**********" at bounding box center [462, 291] width 790 height 44
type input "**********"
drag, startPoint x: 830, startPoint y: 386, endPoint x: 1002, endPoint y: 380, distance: 171.5
click at [1002, 380] on div "حساب فيسبوك *" at bounding box center [543, 382] width 968 height 60
click at [838, 450] on input "*" at bounding box center [462, 458] width 790 height 44
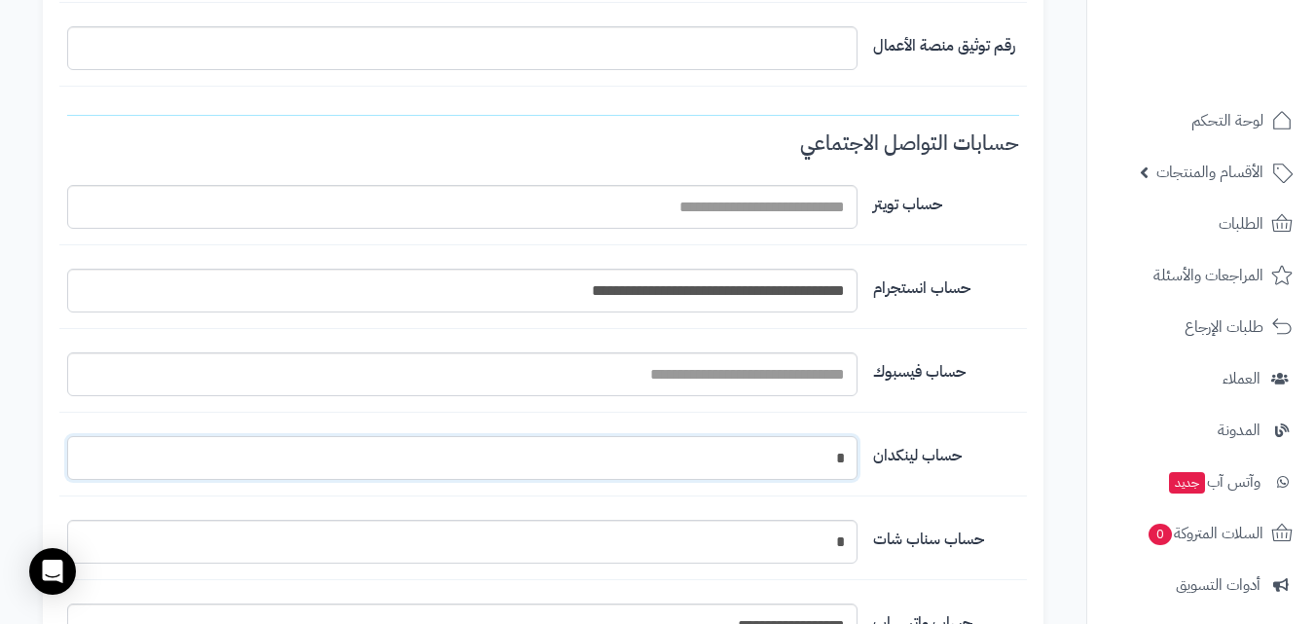
click at [849, 449] on input "*" at bounding box center [462, 458] width 790 height 44
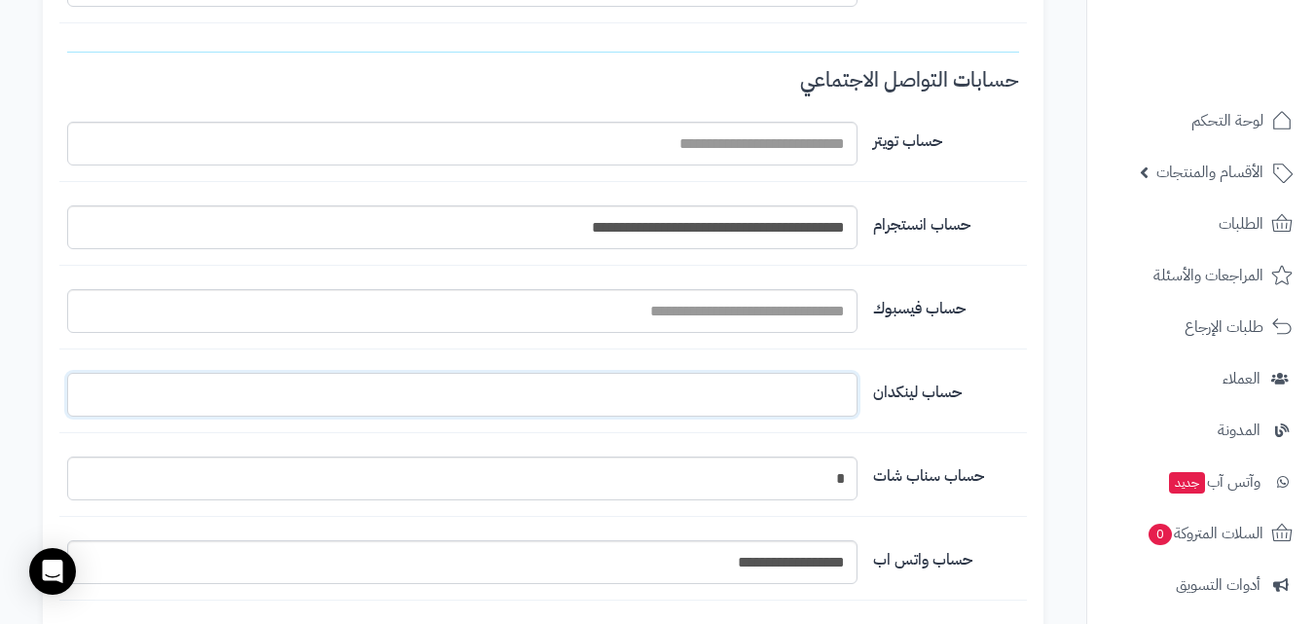
scroll to position [1655, 0]
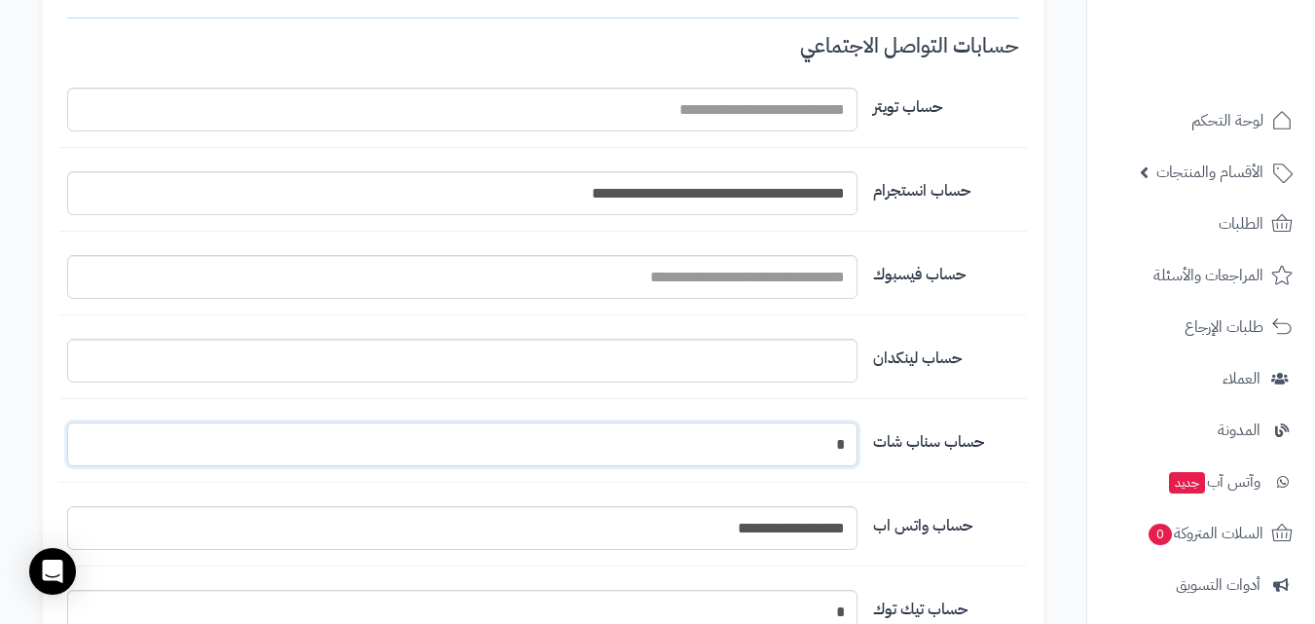
click at [835, 440] on input "*" at bounding box center [462, 444] width 790 height 44
click at [665, 532] on input "**********" at bounding box center [462, 528] width 790 height 44
click at [671, 538] on input "**********" at bounding box center [462, 528] width 790 height 44
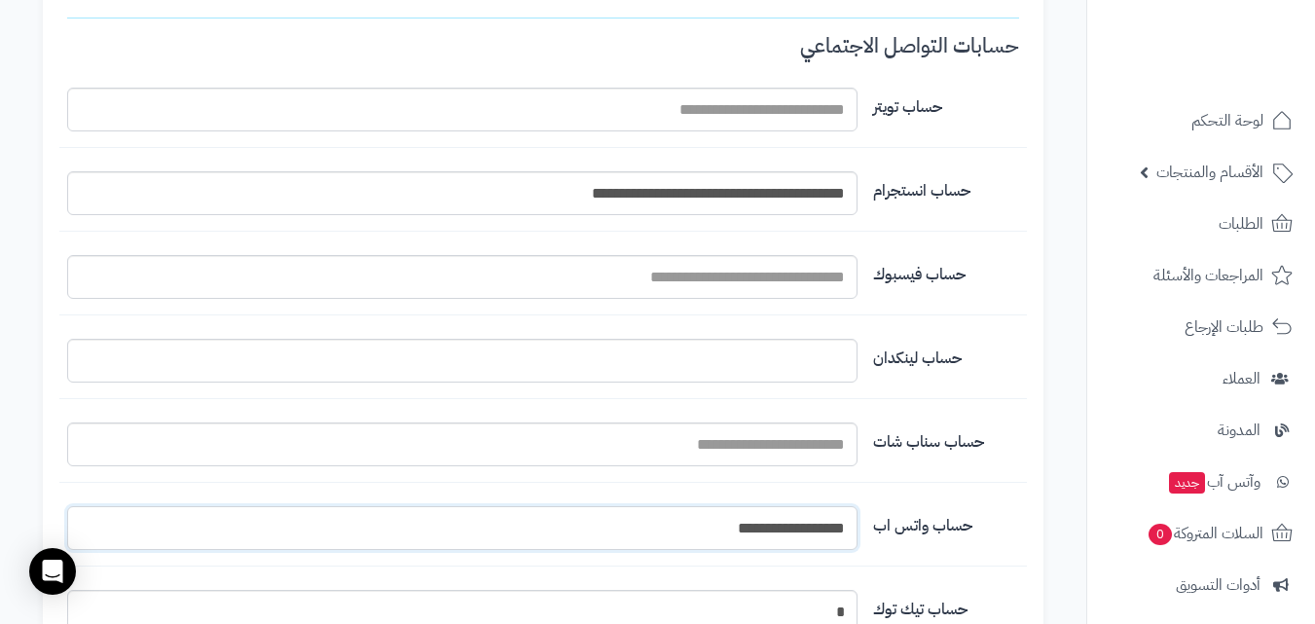
click at [671, 538] on input "**********" at bounding box center [462, 528] width 790 height 44
click at [675, 543] on input "اسم المتجر" at bounding box center [462, 528] width 790 height 44
paste input "**********"
type input "**********"
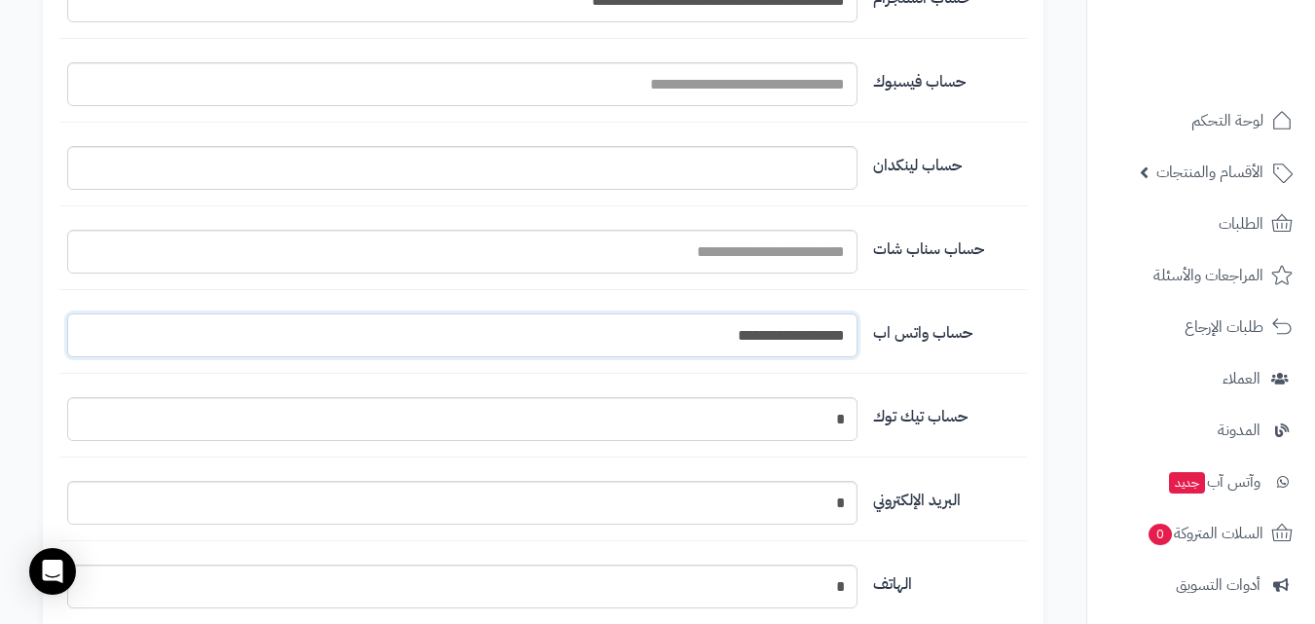
scroll to position [1850, 0]
click at [857, 446] on div "حساب تيك توك *" at bounding box center [543, 425] width 968 height 60
click at [845, 430] on input "*" at bounding box center [462, 417] width 790 height 44
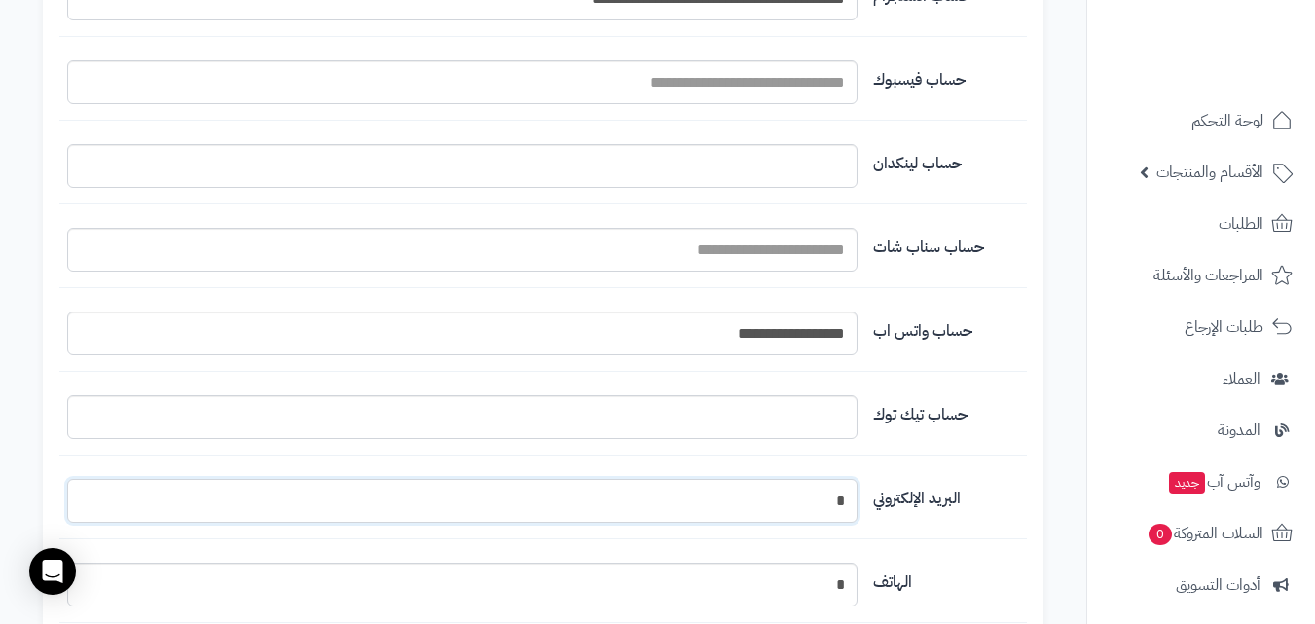
click at [838, 499] on input "*" at bounding box center [462, 501] width 790 height 44
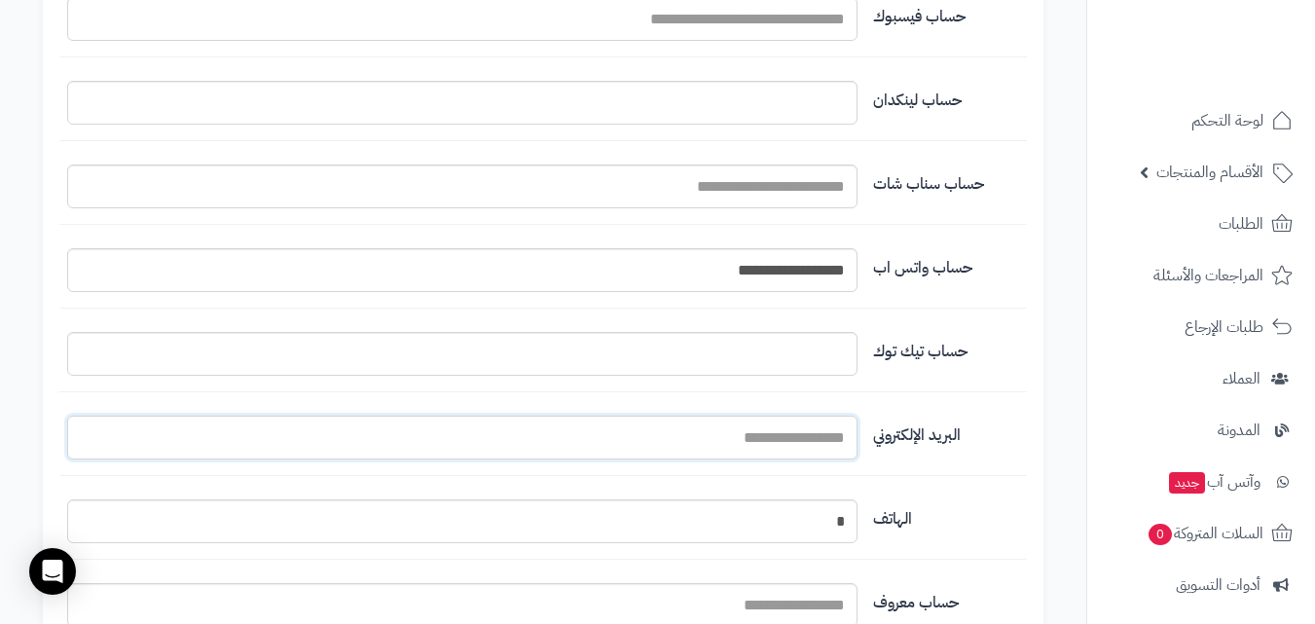
scroll to position [1947, 0]
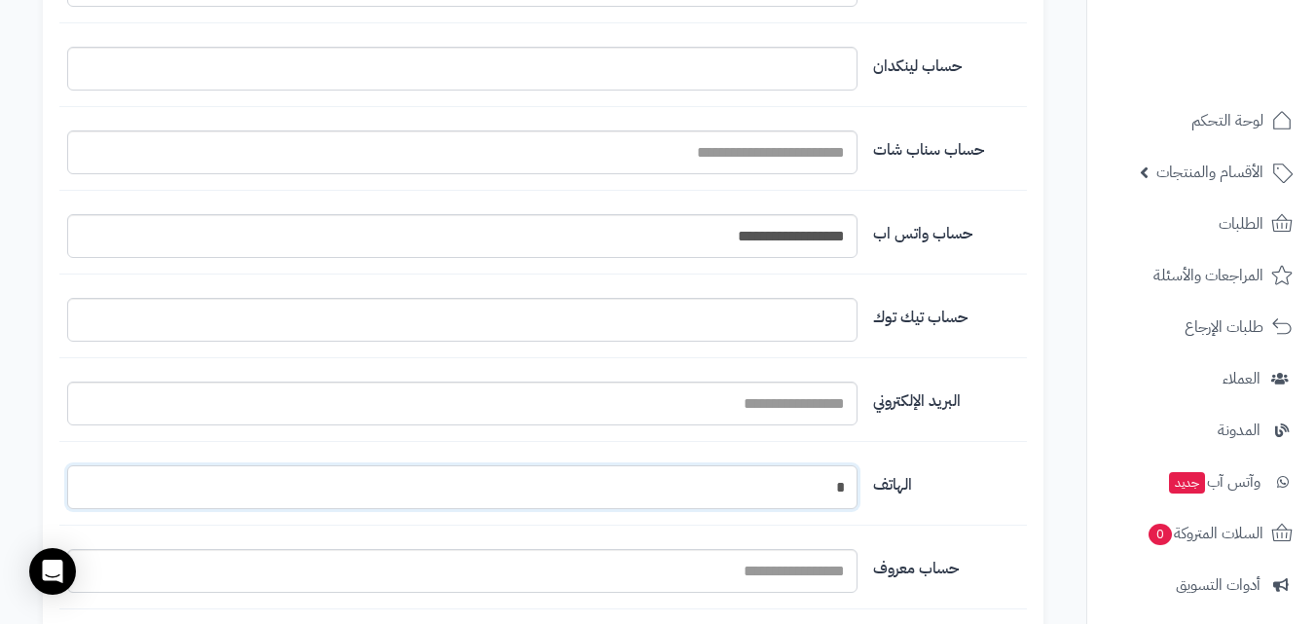
click at [842, 480] on input "*" at bounding box center [462, 487] width 790 height 44
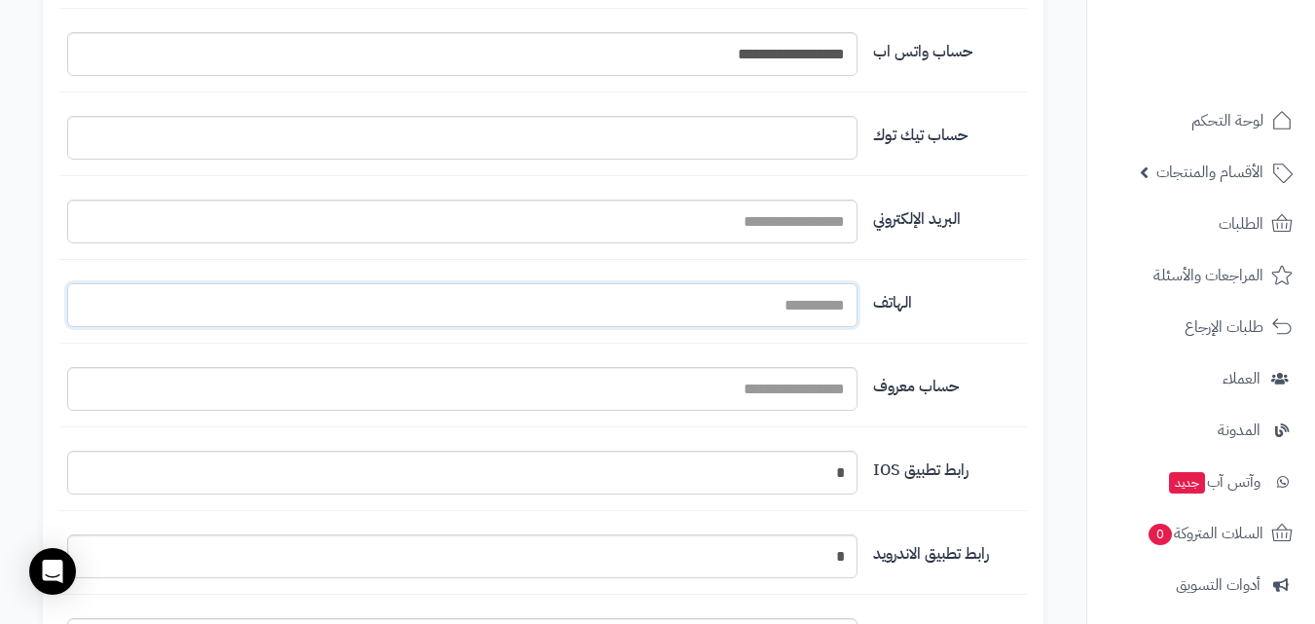
scroll to position [2142, 0]
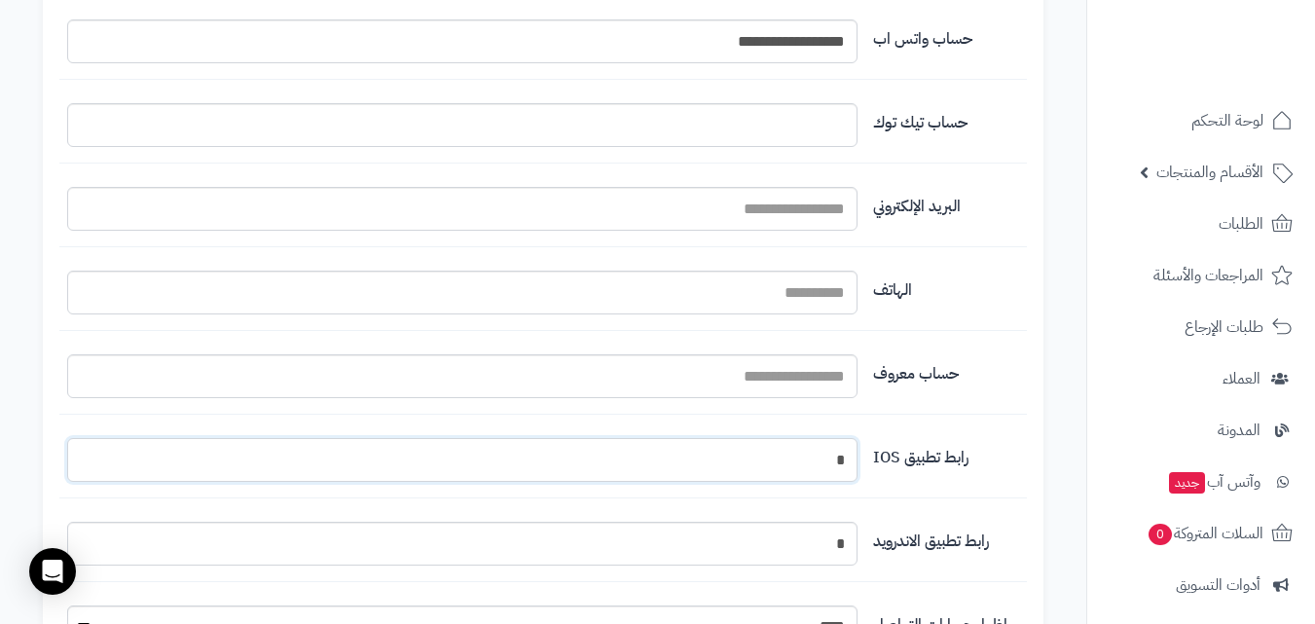
click at [856, 465] on input "*" at bounding box center [462, 460] width 790 height 44
click at [843, 546] on input "*" at bounding box center [462, 544] width 790 height 44
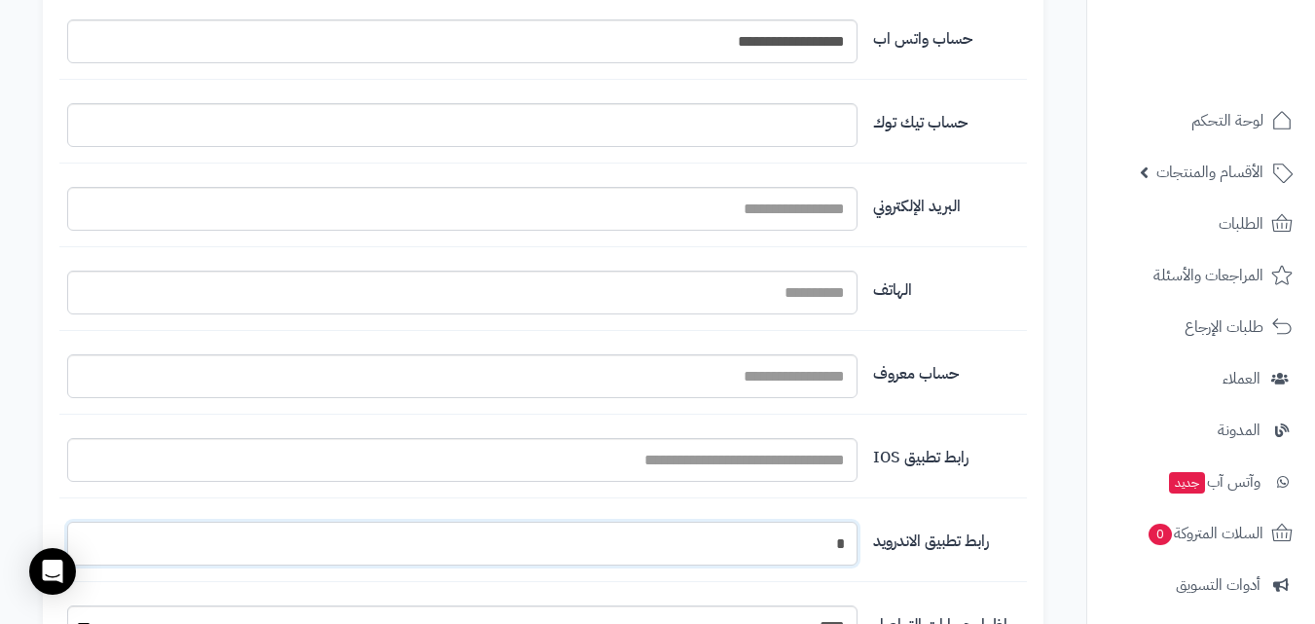
click at [843, 546] on input "*" at bounding box center [462, 544] width 790 height 44
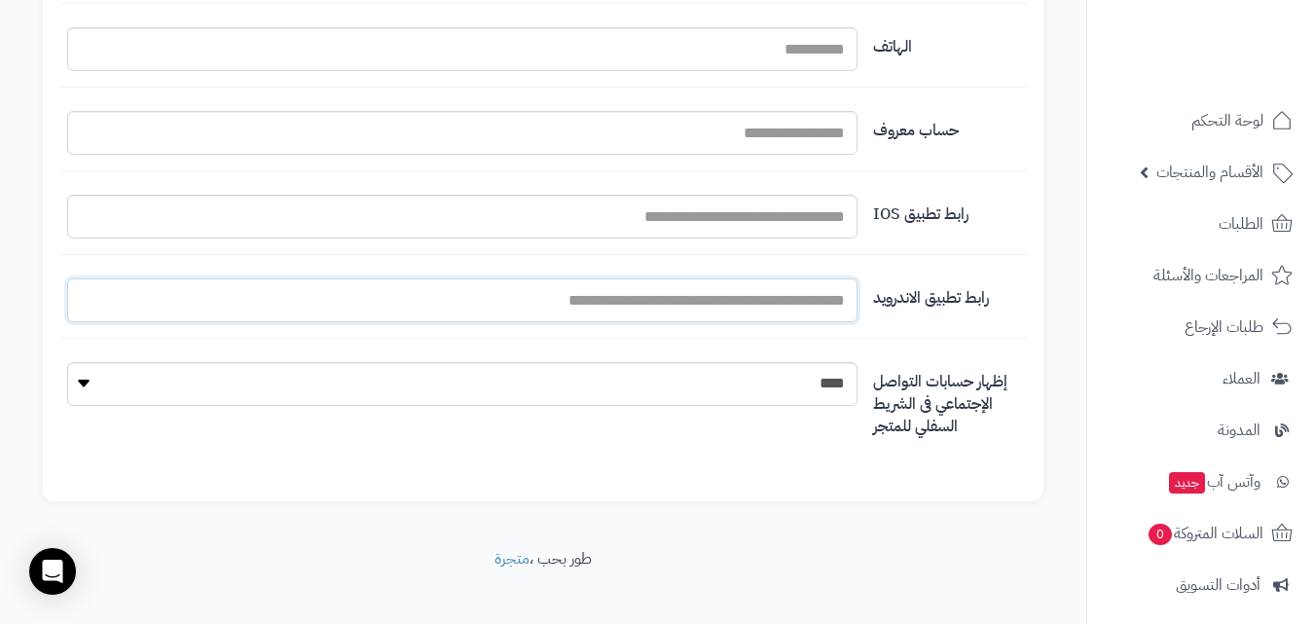
scroll to position [2406, 0]
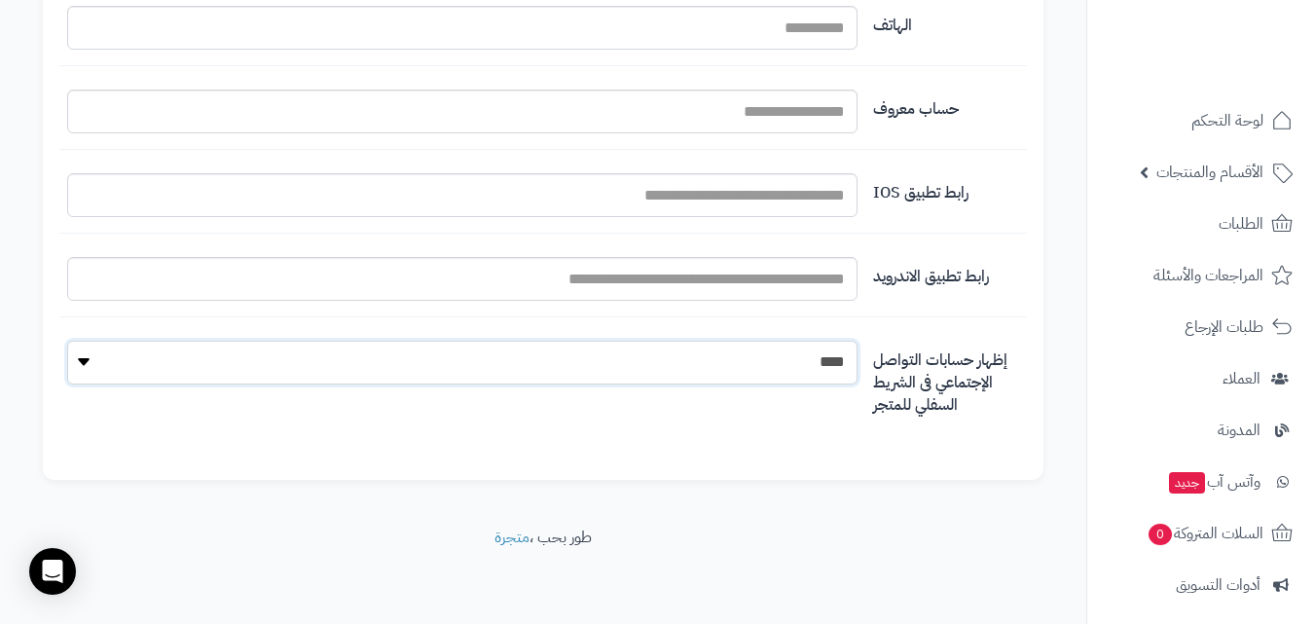
click at [844, 360] on select "**** ****" at bounding box center [462, 363] width 790 height 44
click at [67, 341] on select "**** ****" at bounding box center [462, 363] width 790 height 44
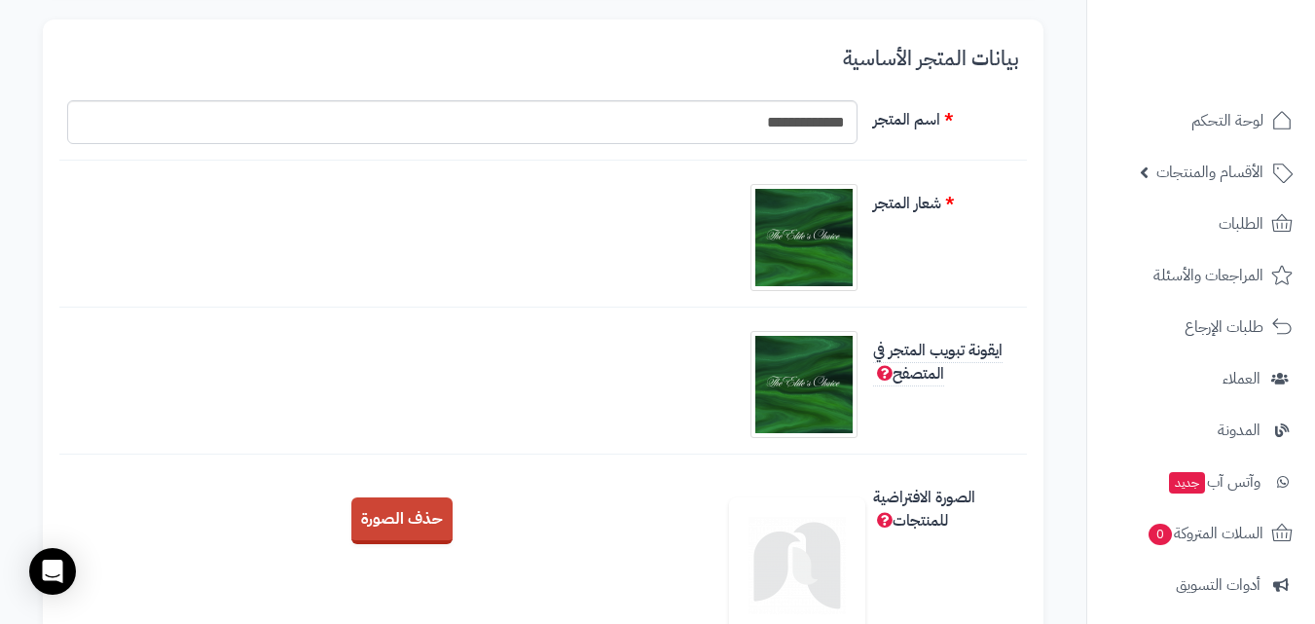
scroll to position [0, 0]
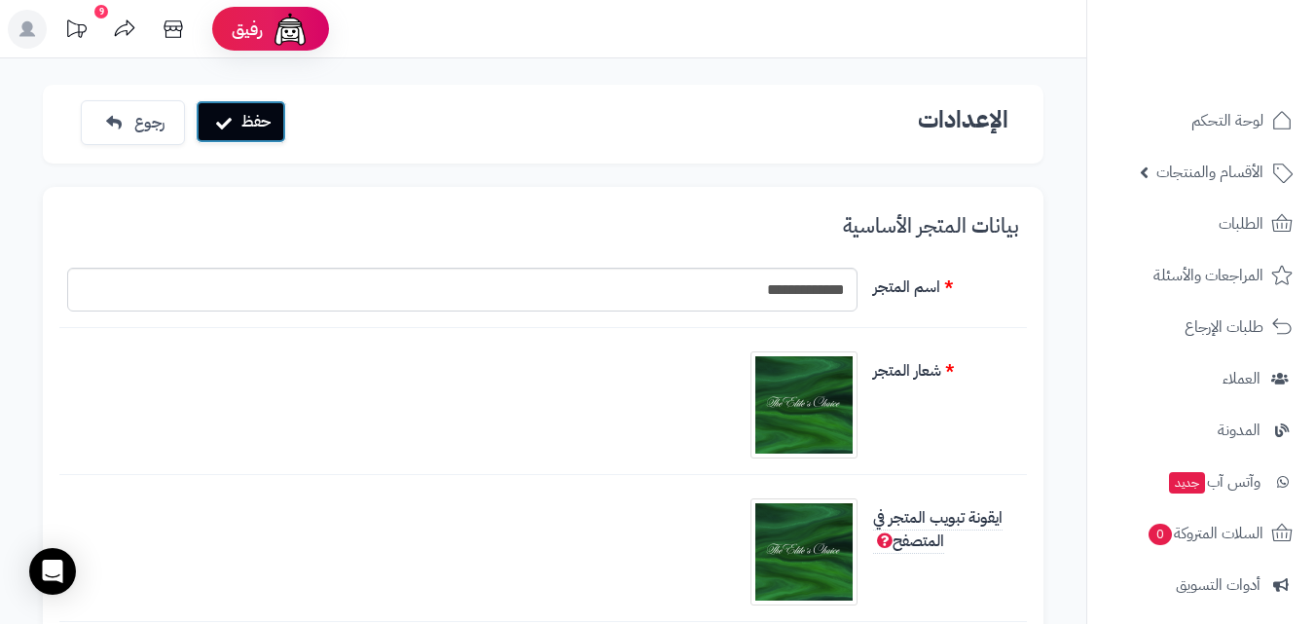
click at [238, 112] on button "حفظ" at bounding box center [241, 121] width 91 height 43
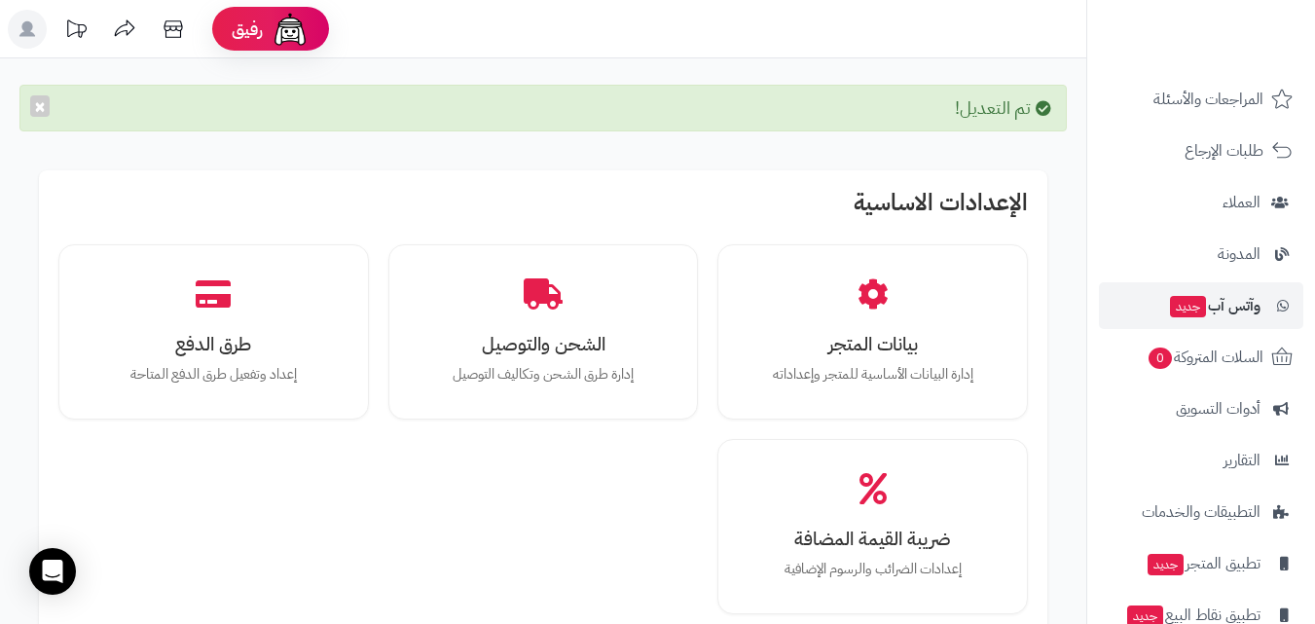
scroll to position [267, 0]
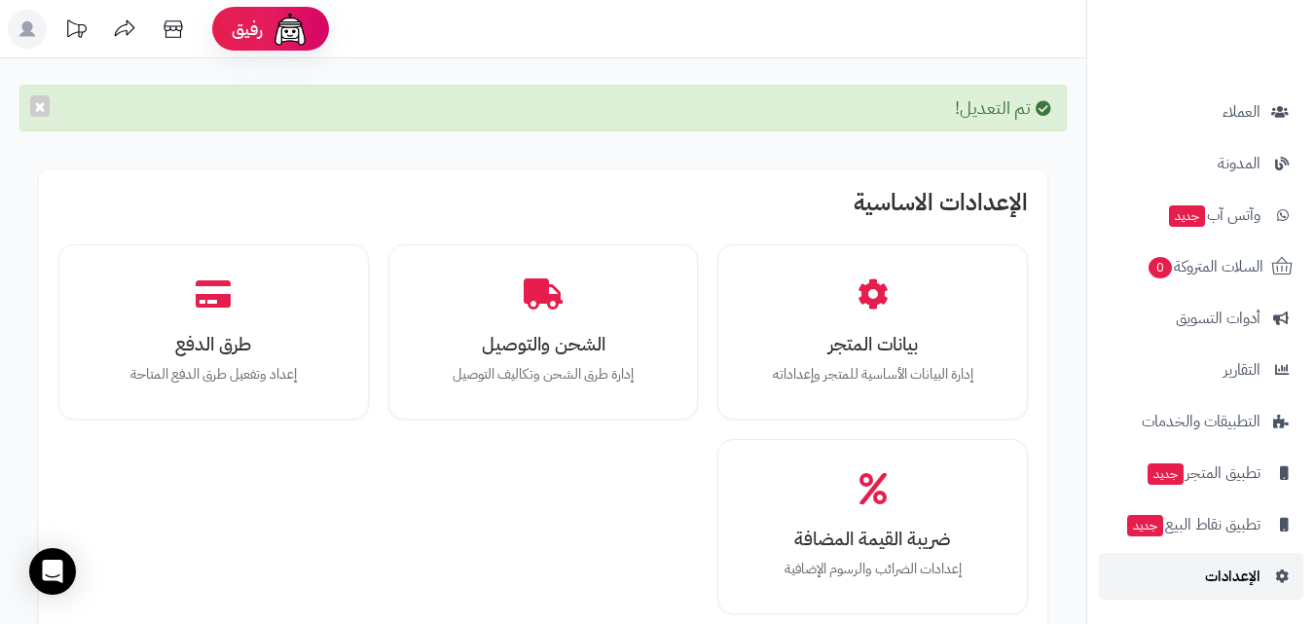
click at [1276, 566] on link "الإعدادات" at bounding box center [1201, 576] width 204 height 47
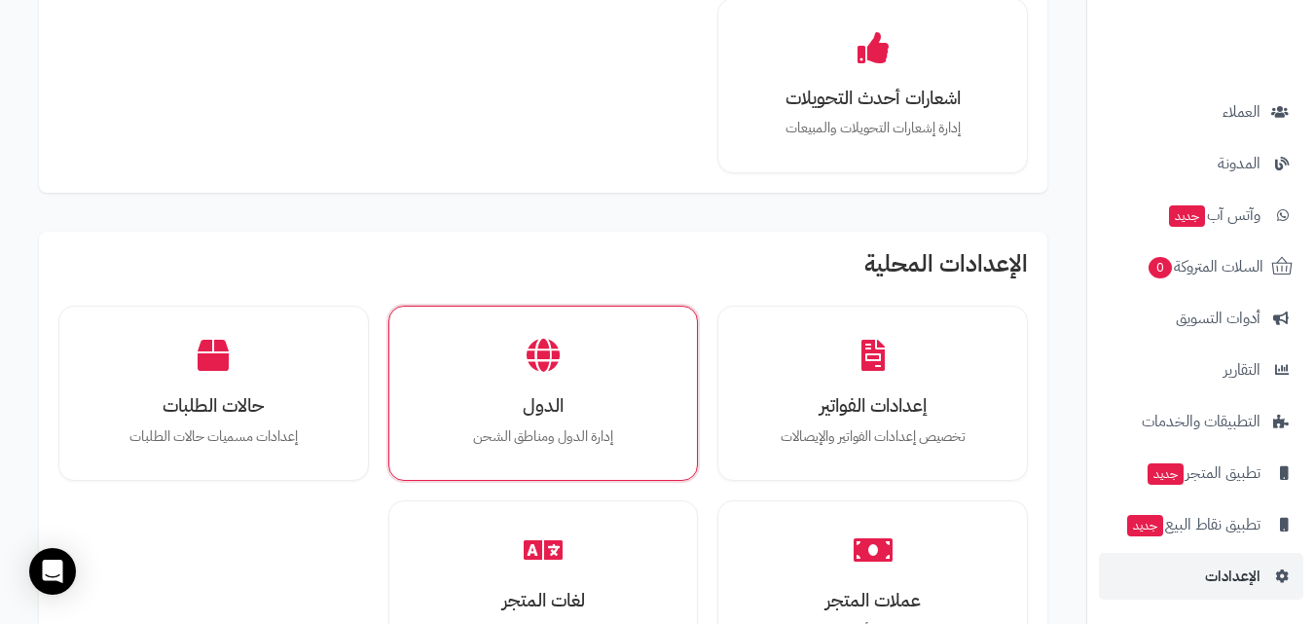
scroll to position [876, 0]
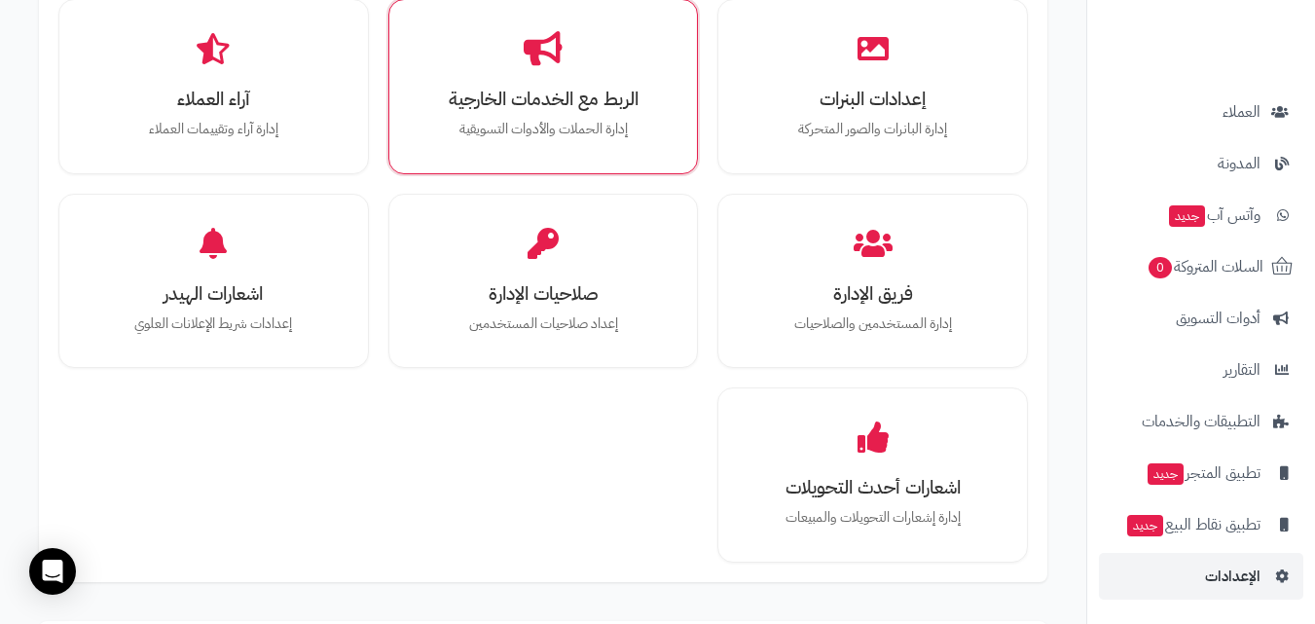
click at [685, 128] on div "الربط مع الخدمات الخارجية إدارة الحملات والأدوات التسويقية" at bounding box center [543, 86] width 311 height 175
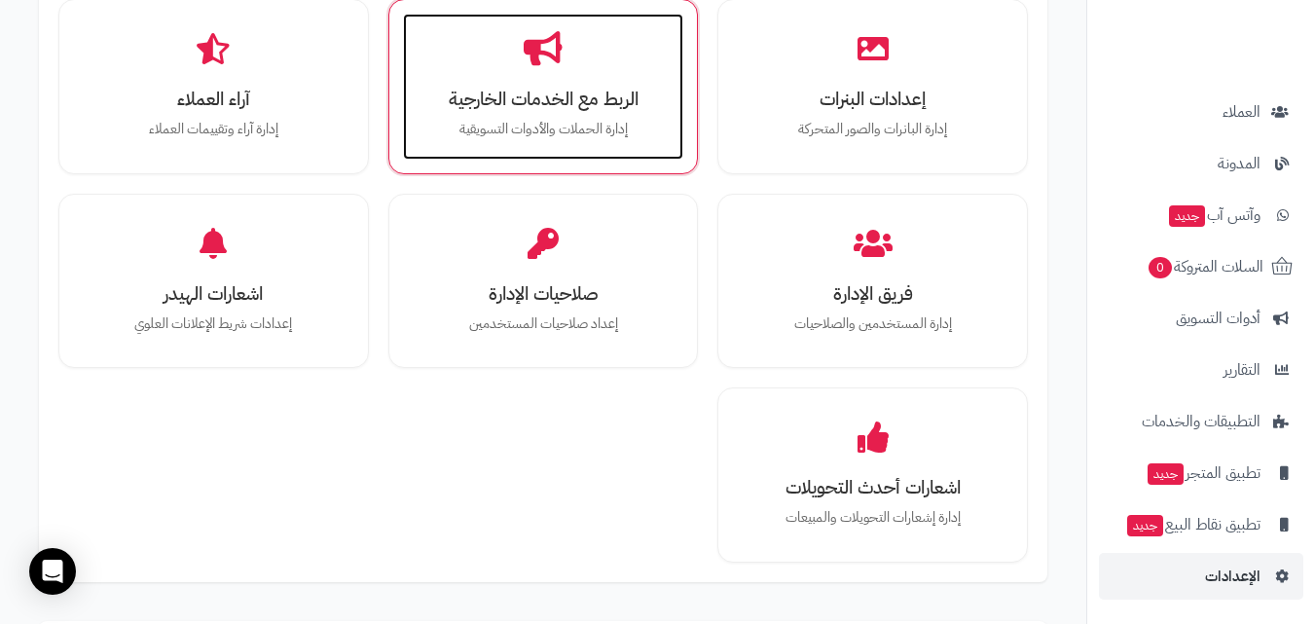
click at [614, 131] on p "إدارة الحملات والأدوات التسويقية" at bounding box center [543, 129] width 242 height 21
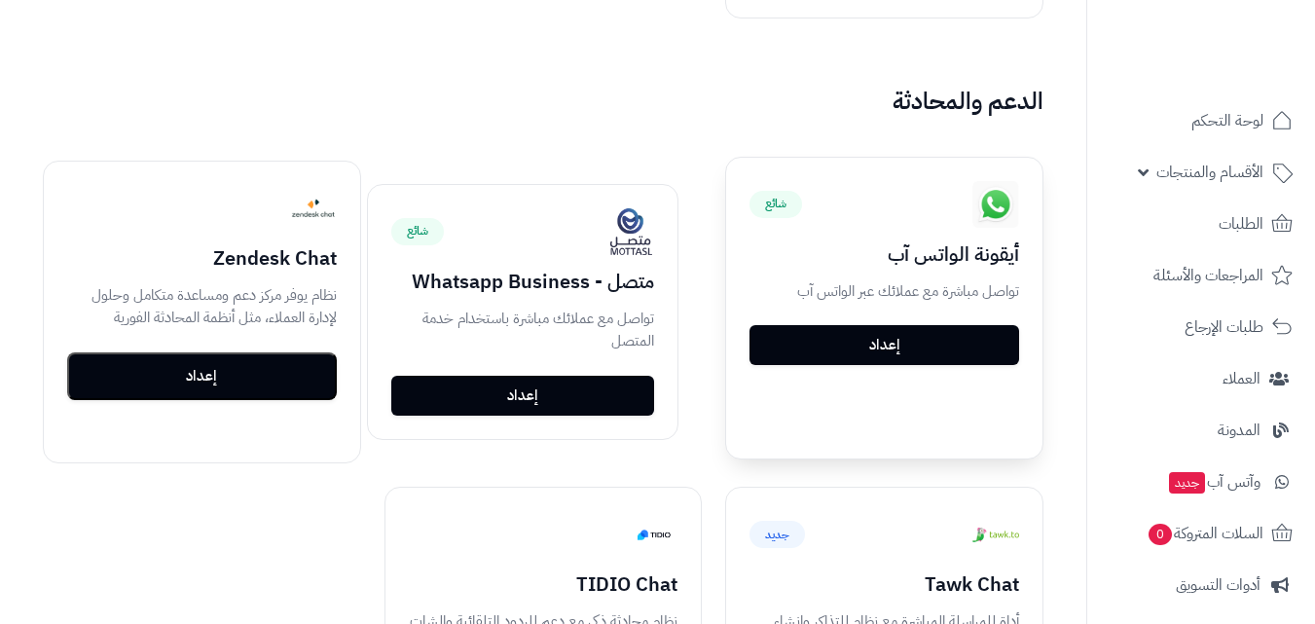
scroll to position [2044, 0]
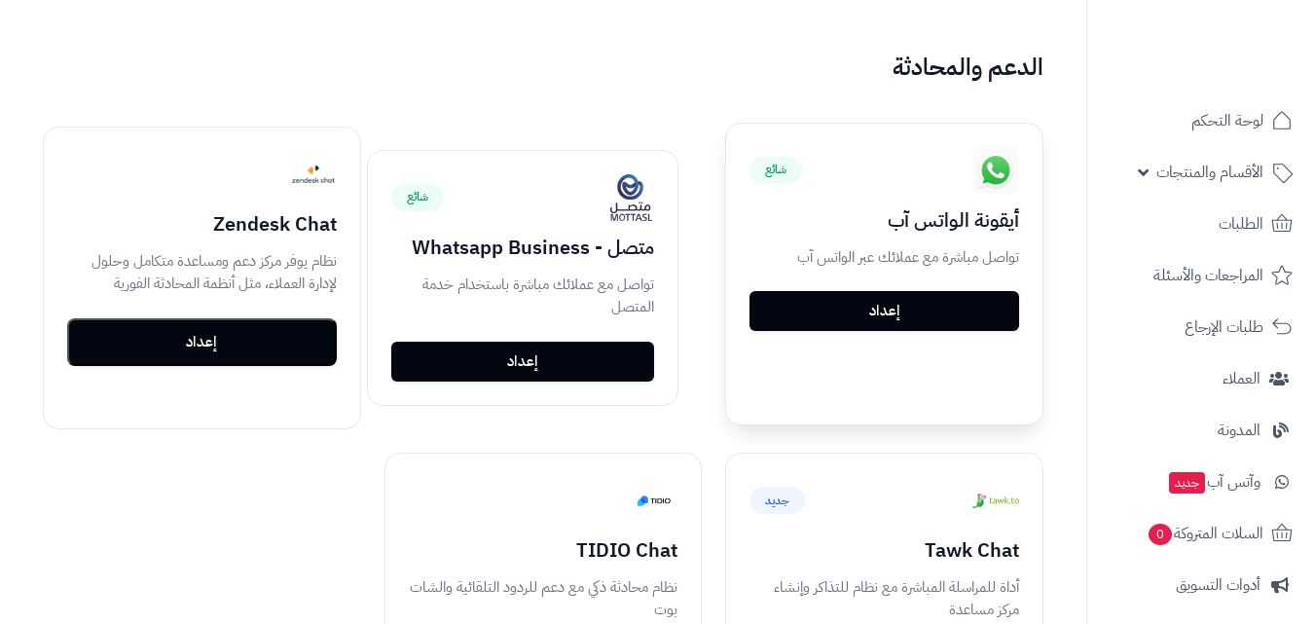
click at [927, 293] on link "إعداد" at bounding box center [885, 311] width 270 height 41
click at [899, 300] on link "إعداد" at bounding box center [885, 311] width 270 height 41
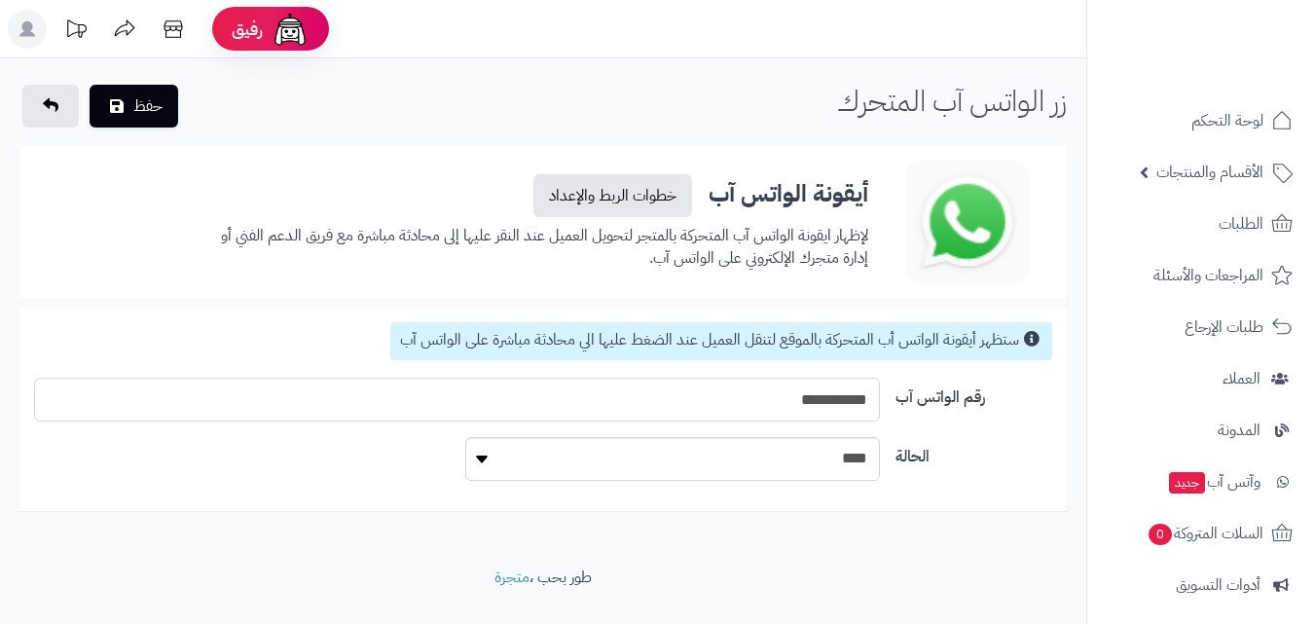
click at [796, 394] on input "**********" at bounding box center [457, 400] width 846 height 44
type input "**********"
click at [793, 463] on select "**** ****" at bounding box center [673, 459] width 416 height 44
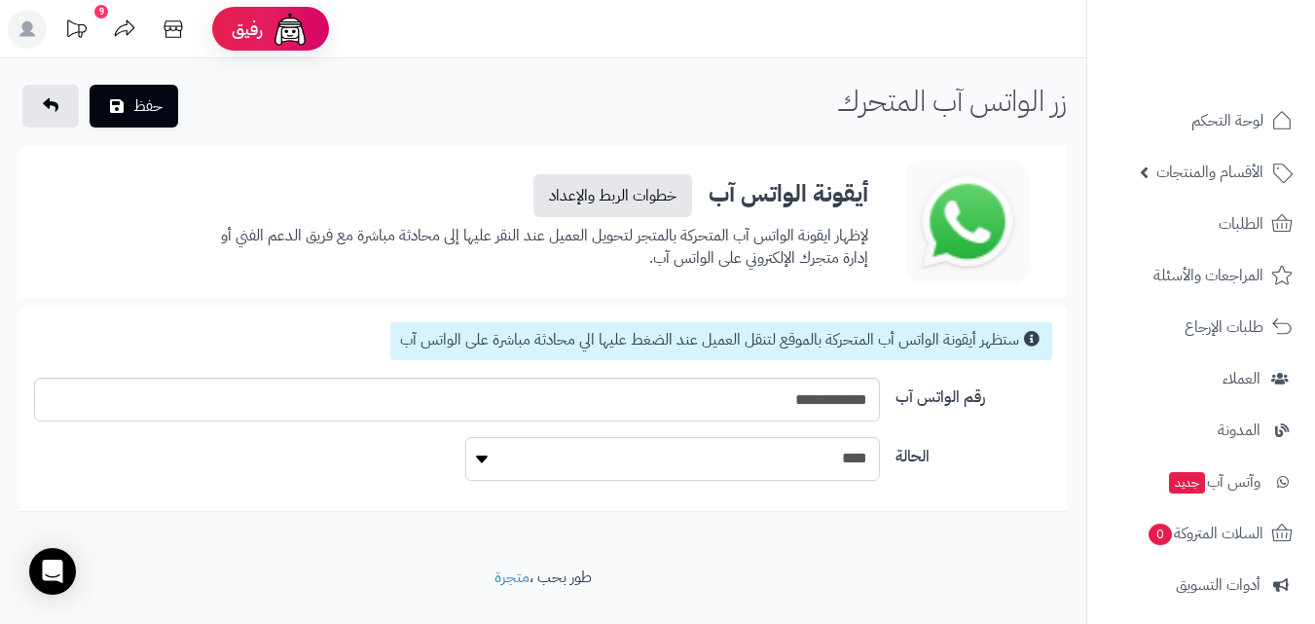
select select "*"
click at [465, 437] on select "**** ****" at bounding box center [673, 459] width 416 height 44
click at [128, 125] on button "حفظ" at bounding box center [134, 105] width 89 height 43
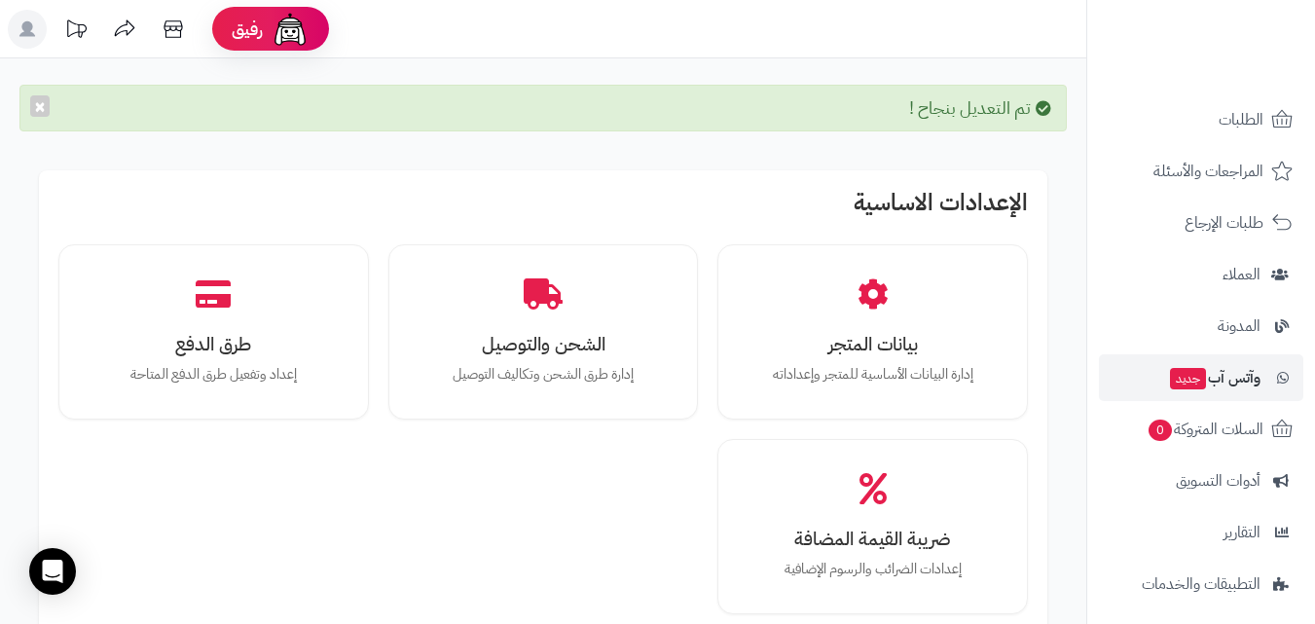
scroll to position [267, 0]
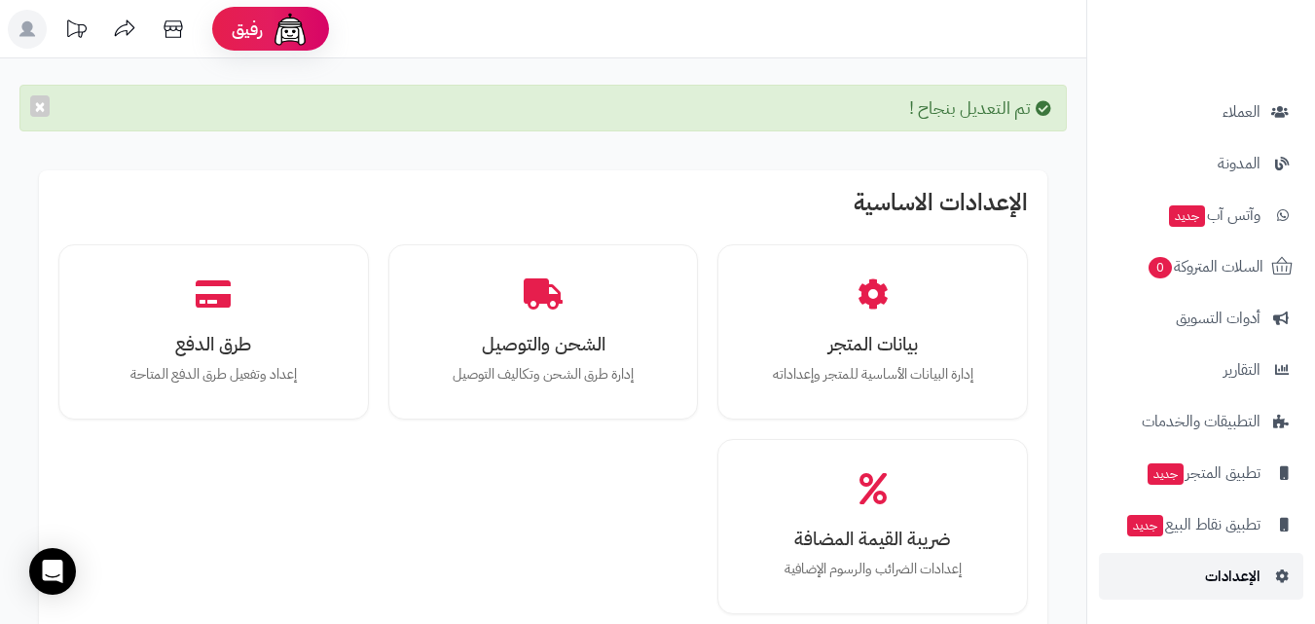
click at [1256, 556] on link "الإعدادات" at bounding box center [1201, 576] width 204 height 47
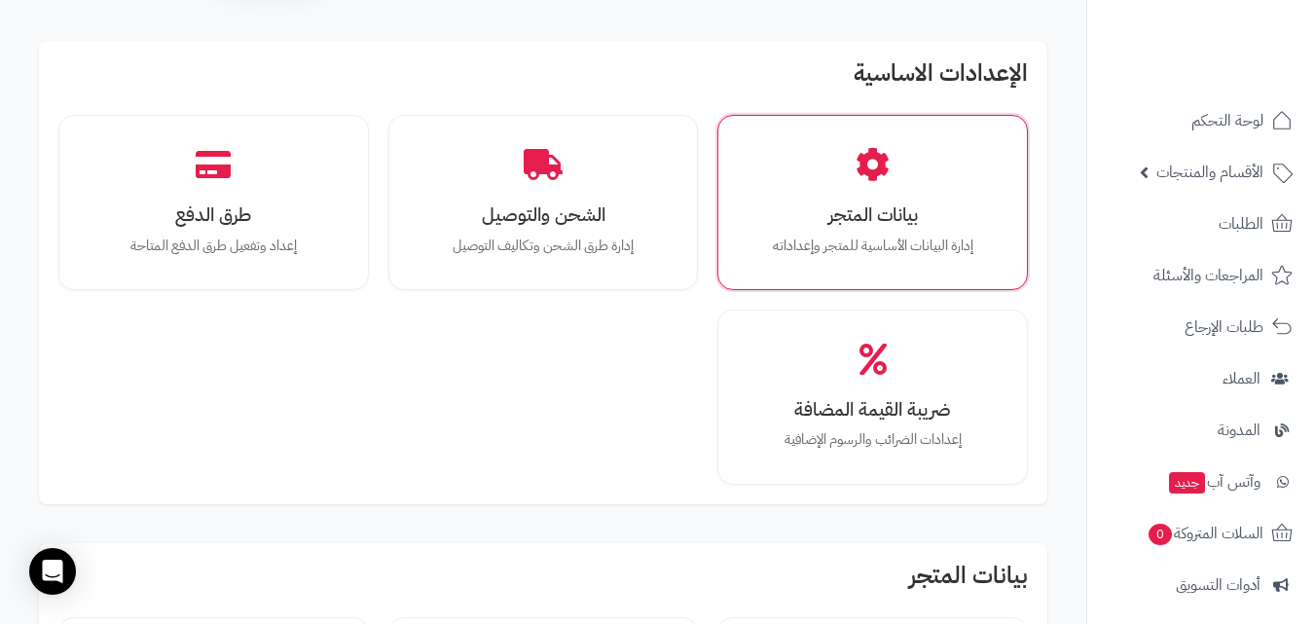
scroll to position [97, 0]
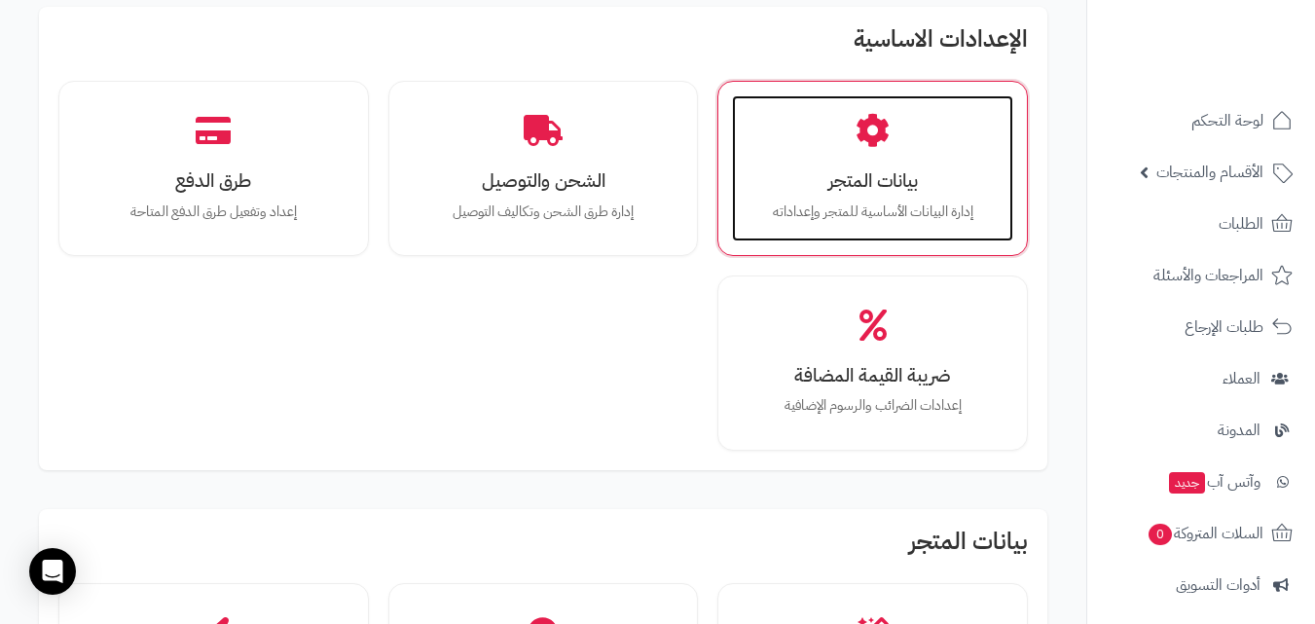
click at [938, 228] on div "بيانات المتجر إدارة البيانات الأساسية للمتجر وإعداداته" at bounding box center [872, 168] width 281 height 146
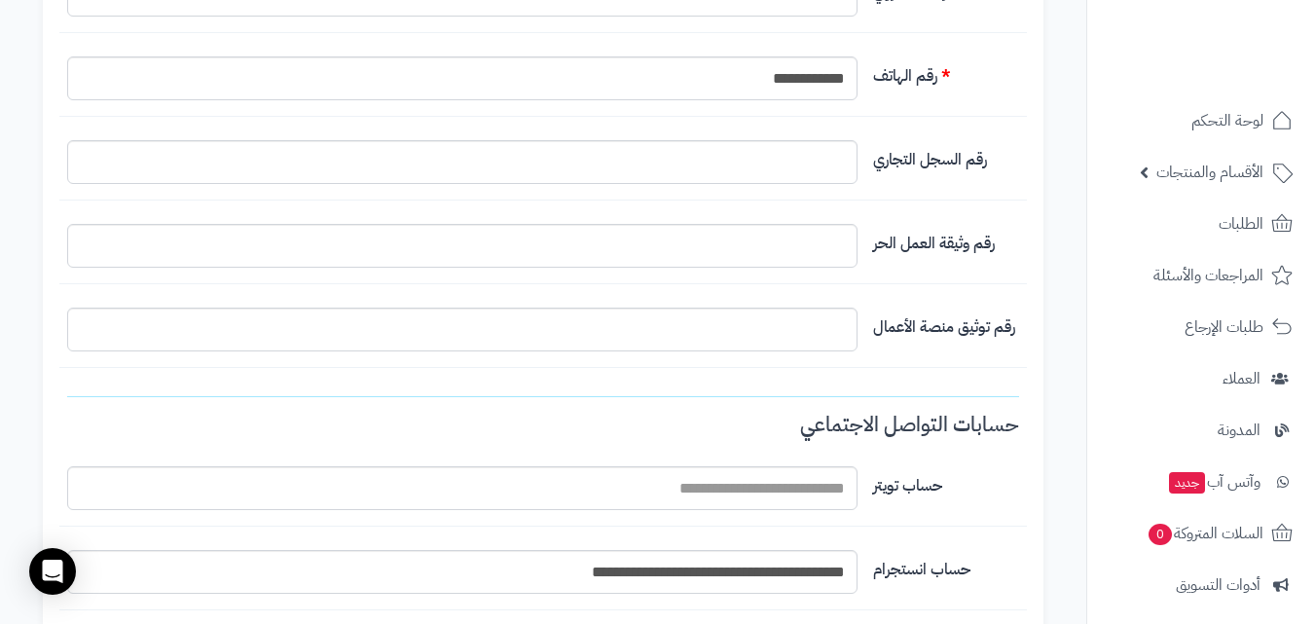
scroll to position [1168, 0]
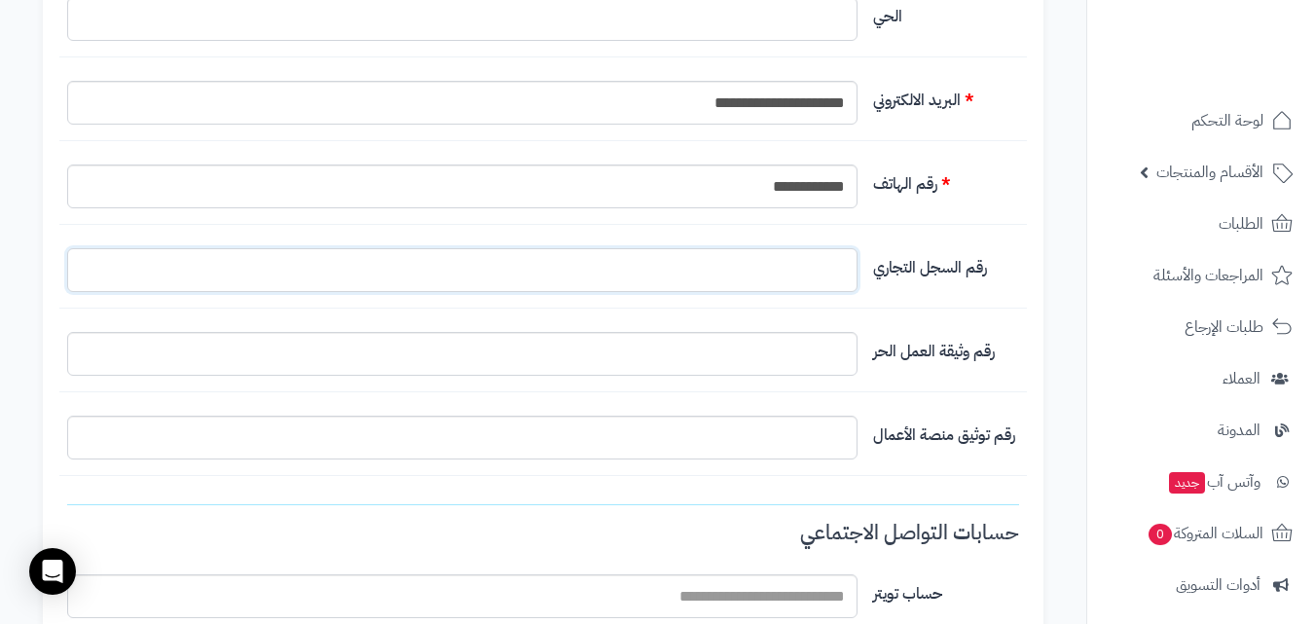
click at [751, 267] on input "التخطيط الافتراضي" at bounding box center [462, 270] width 790 height 44
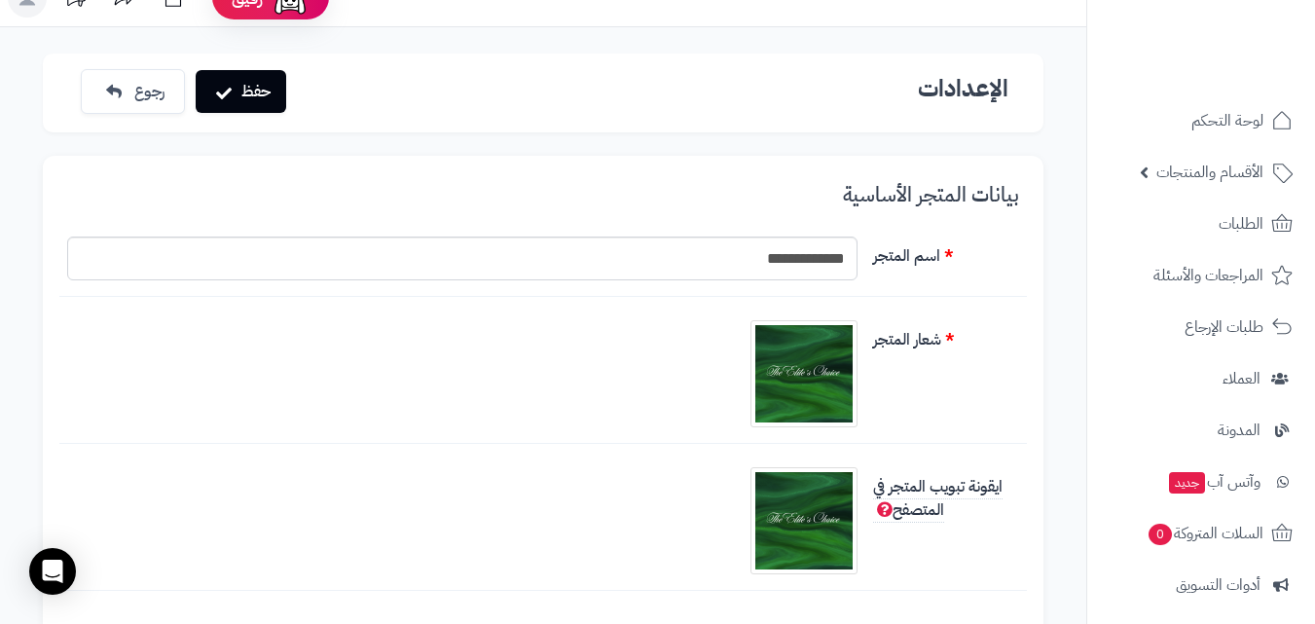
scroll to position [0, 0]
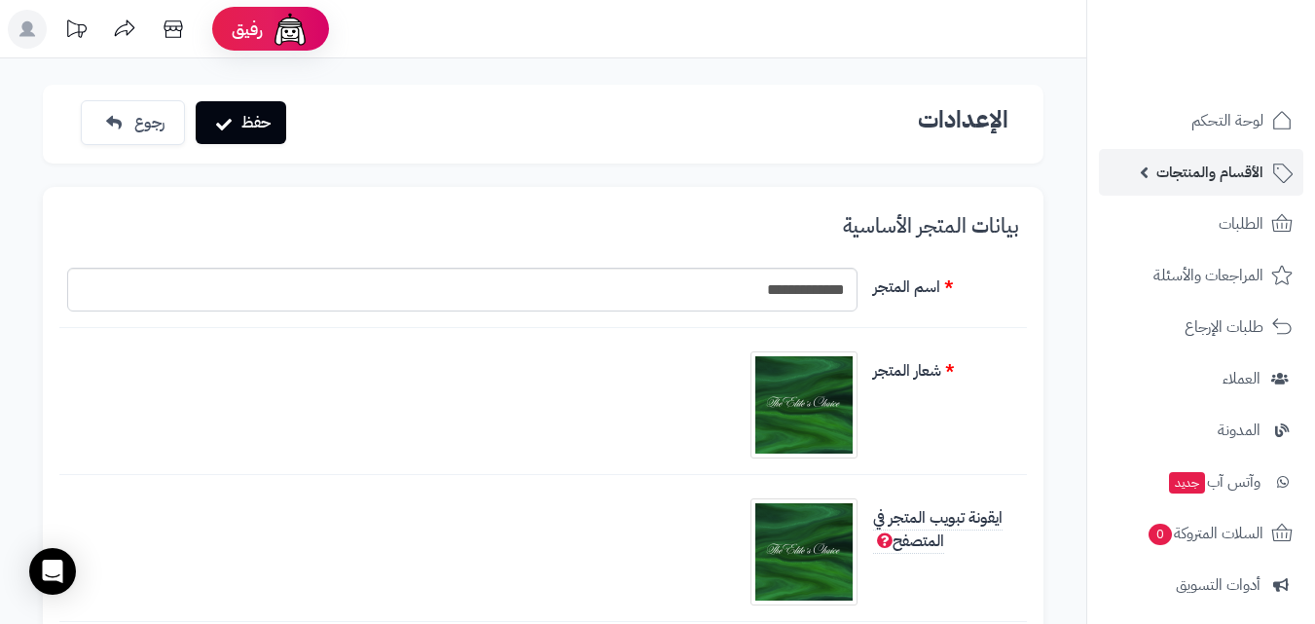
click at [1214, 182] on span "الأقسام والمنتجات" at bounding box center [1209, 172] width 107 height 27
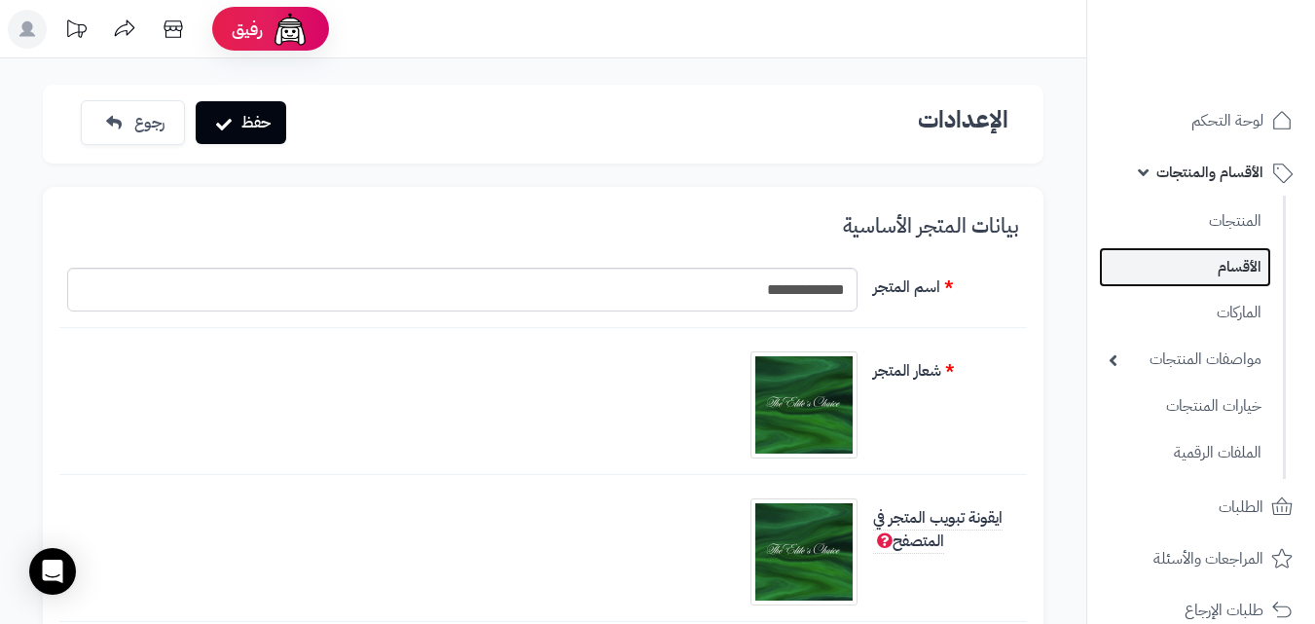
click at [1230, 262] on link "الأقسام" at bounding box center [1185, 267] width 172 height 40
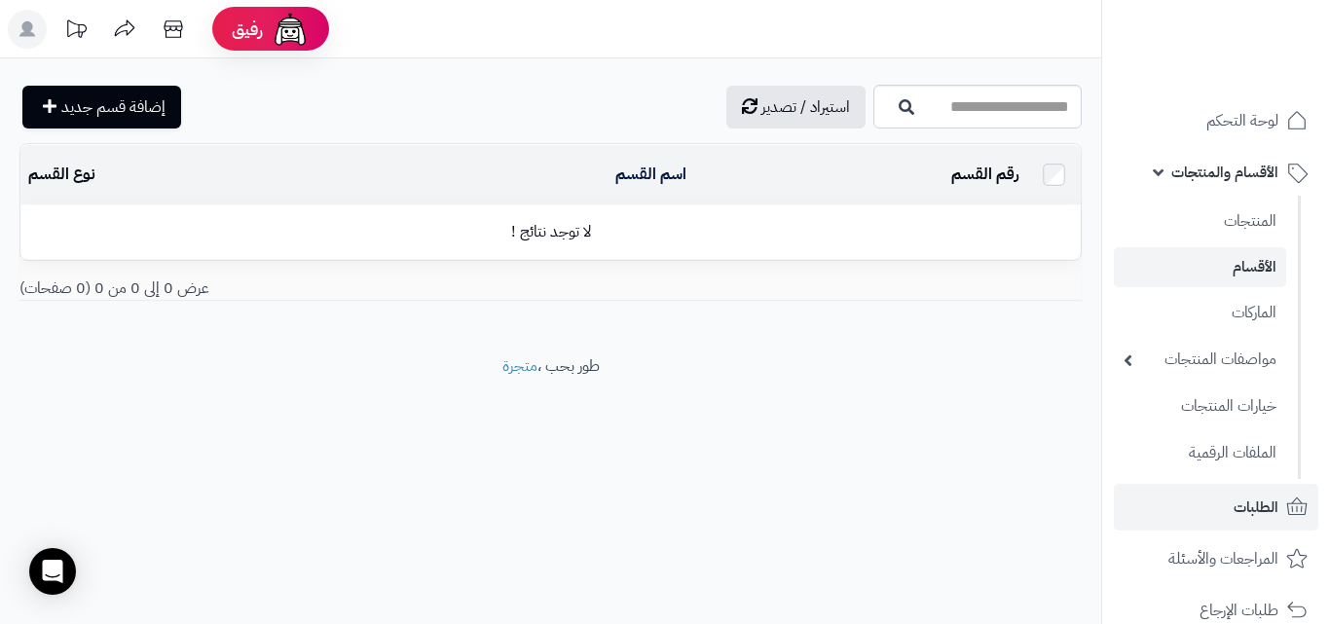
scroll to position [550, 0]
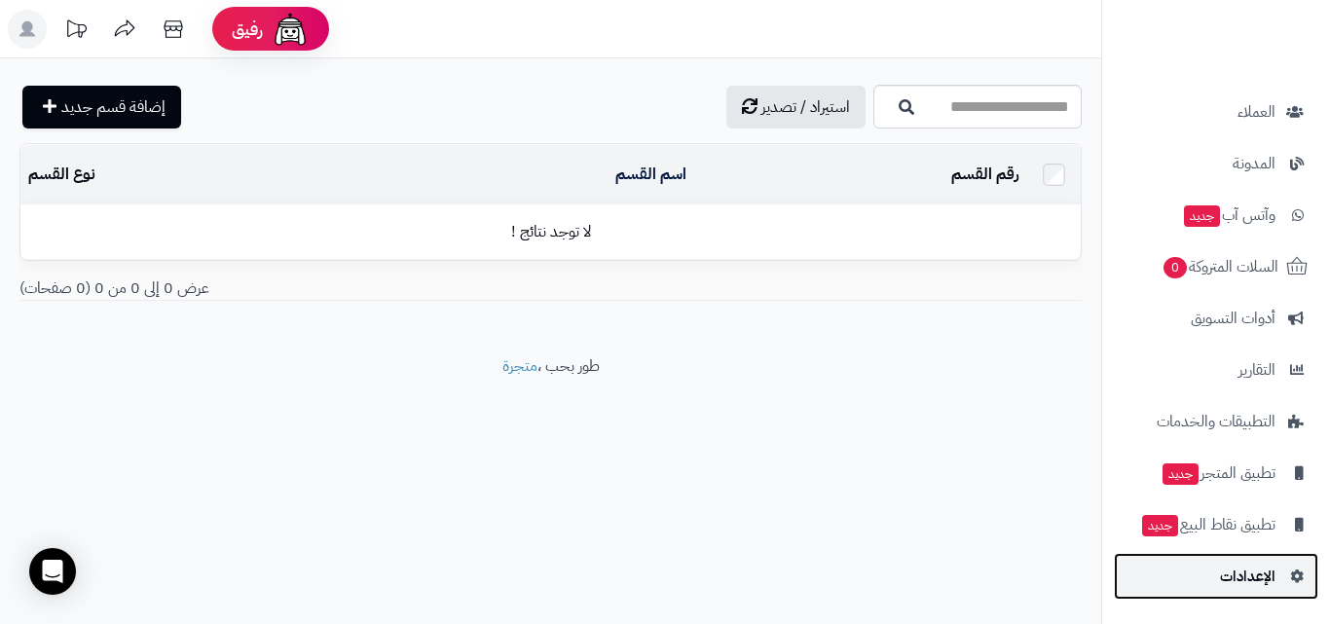
click at [1232, 580] on span "الإعدادات" at bounding box center [1247, 576] width 55 height 27
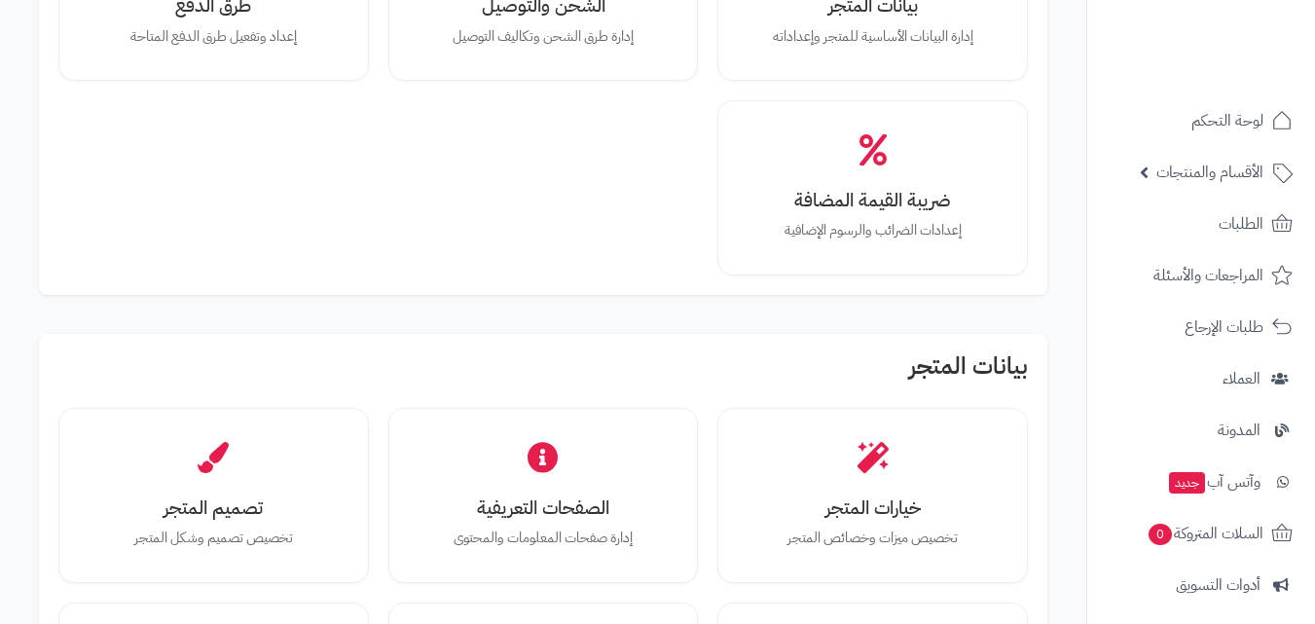
scroll to position [389, 0]
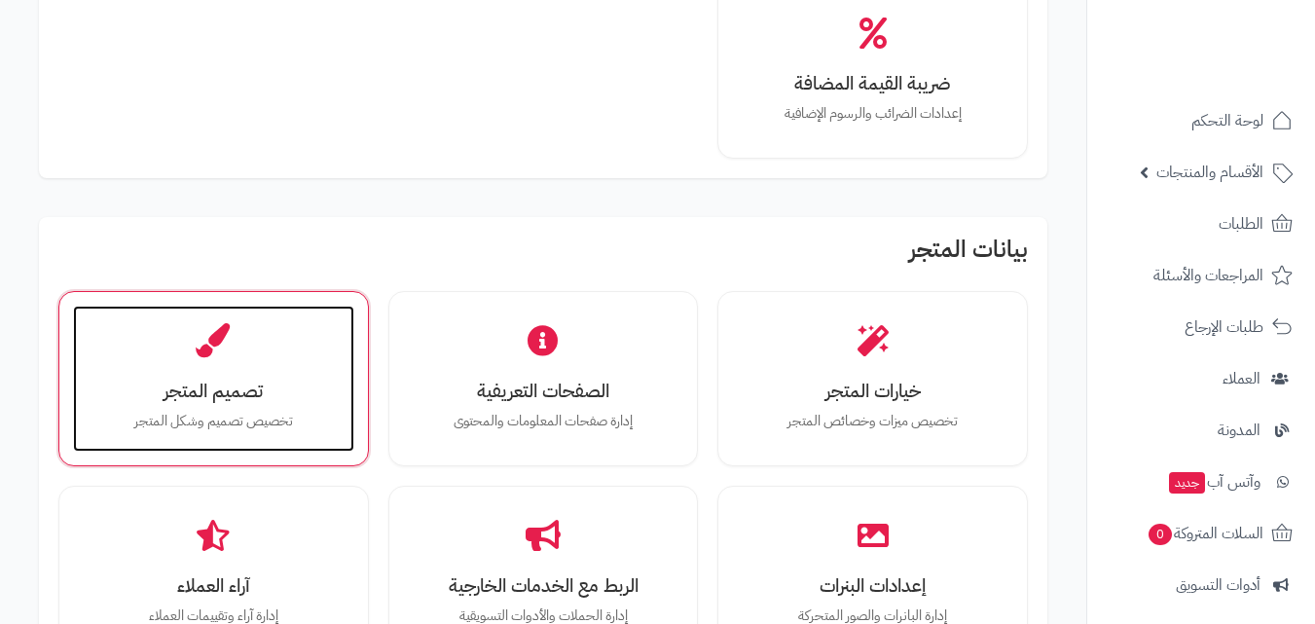
click at [303, 378] on div "تصميم المتجر تخصيص تصميم وشكل المتجر" at bounding box center [213, 379] width 281 height 146
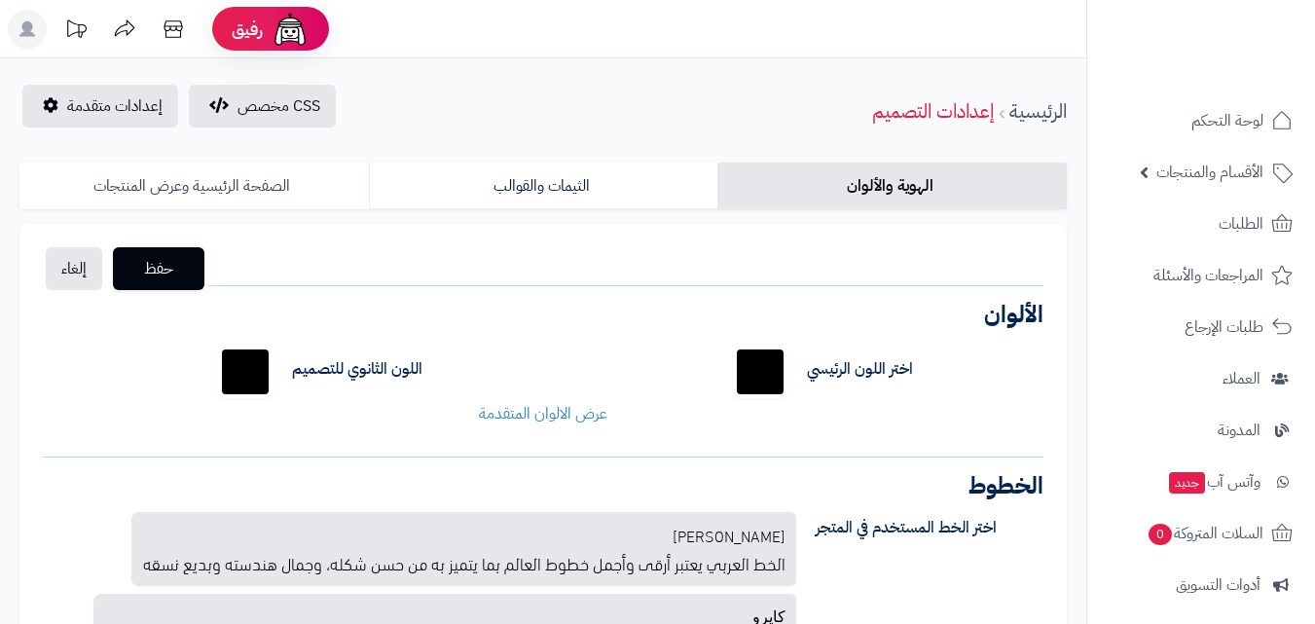
click at [308, 167] on link "الصفحة الرئيسية وعرض المنتجات" at bounding box center [193, 186] width 349 height 47
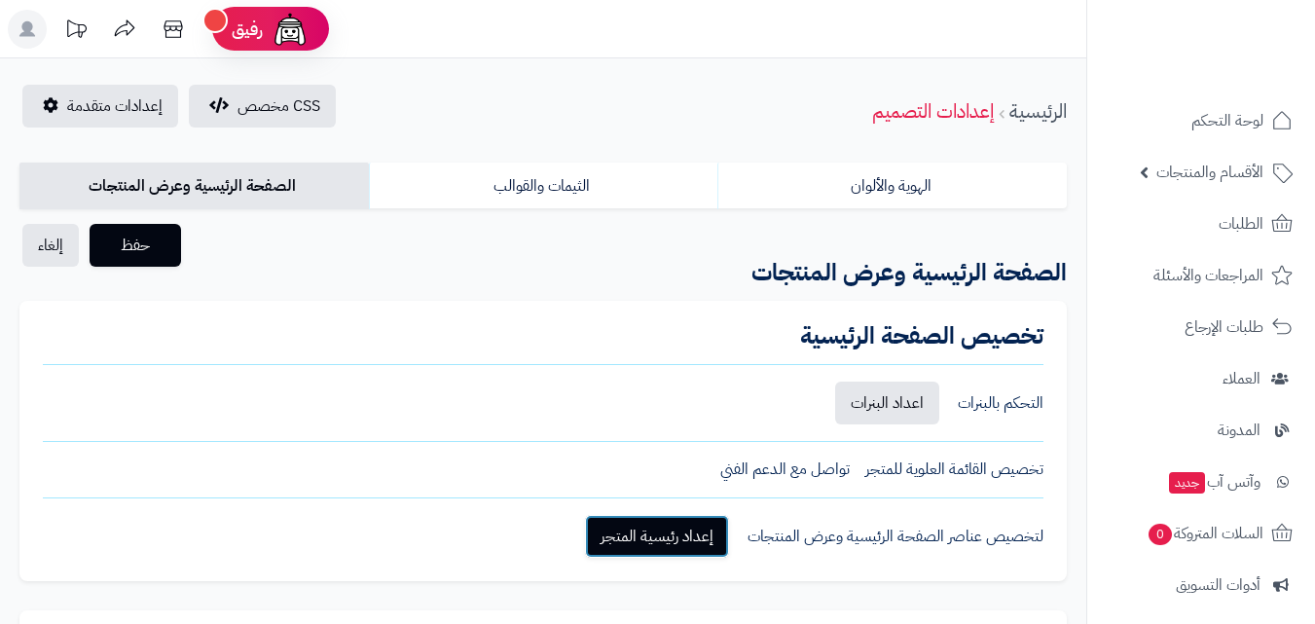
click at [700, 527] on link "إعداد رئيسية المتجر" at bounding box center [657, 536] width 144 height 43
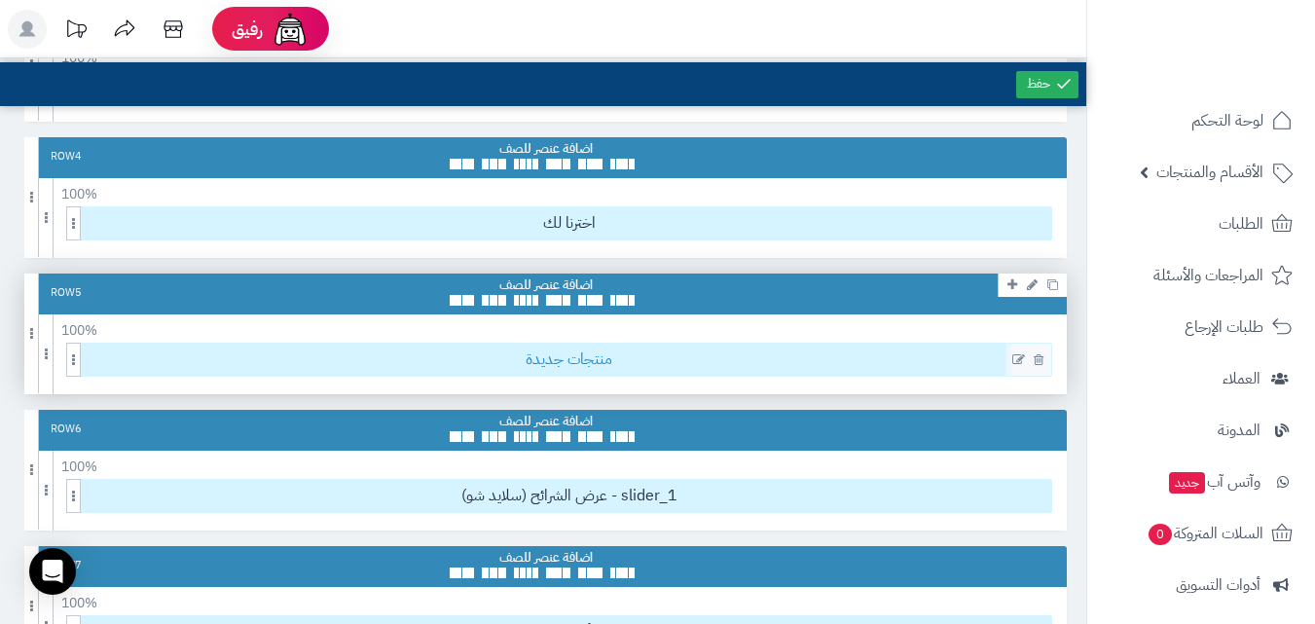
scroll to position [487, 0]
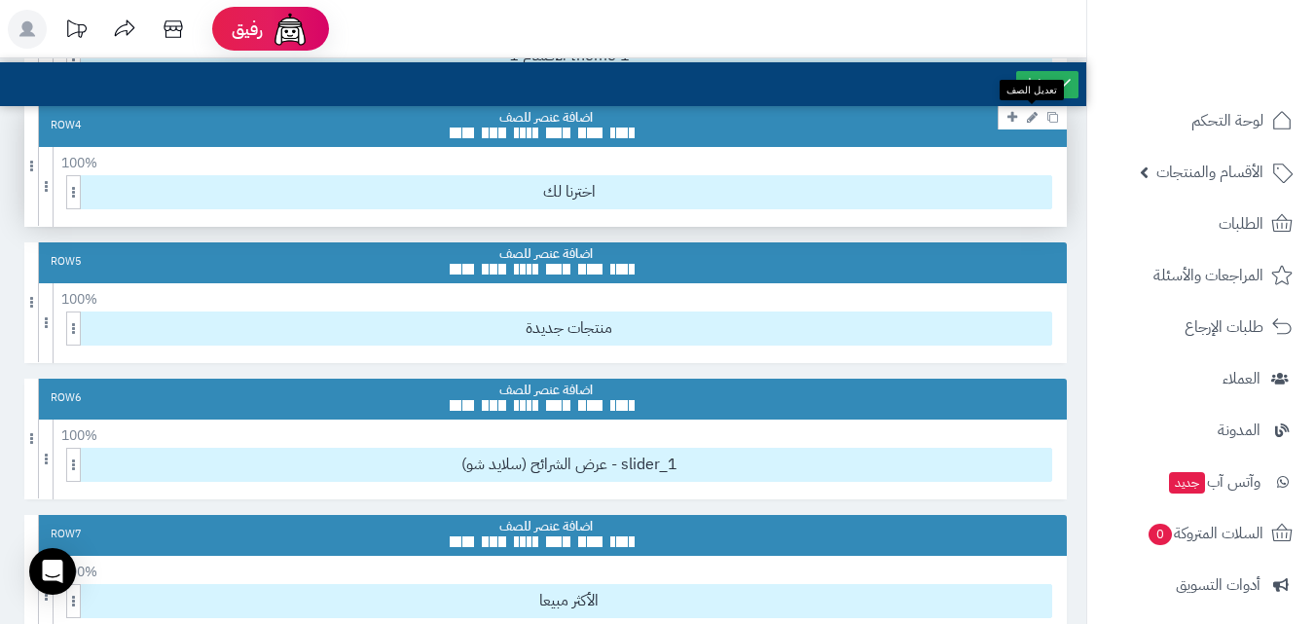
click at [1029, 117] on icon at bounding box center [1032, 117] width 11 height 13
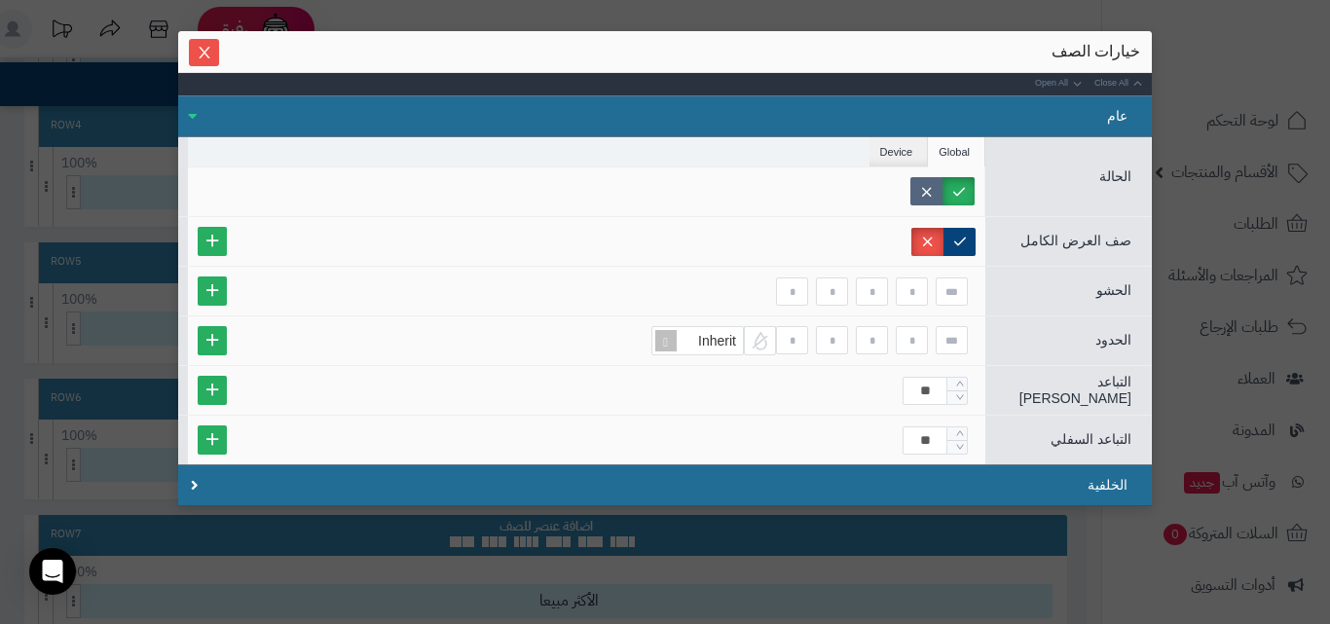
click at [927, 192] on label at bounding box center [926, 191] width 32 height 28
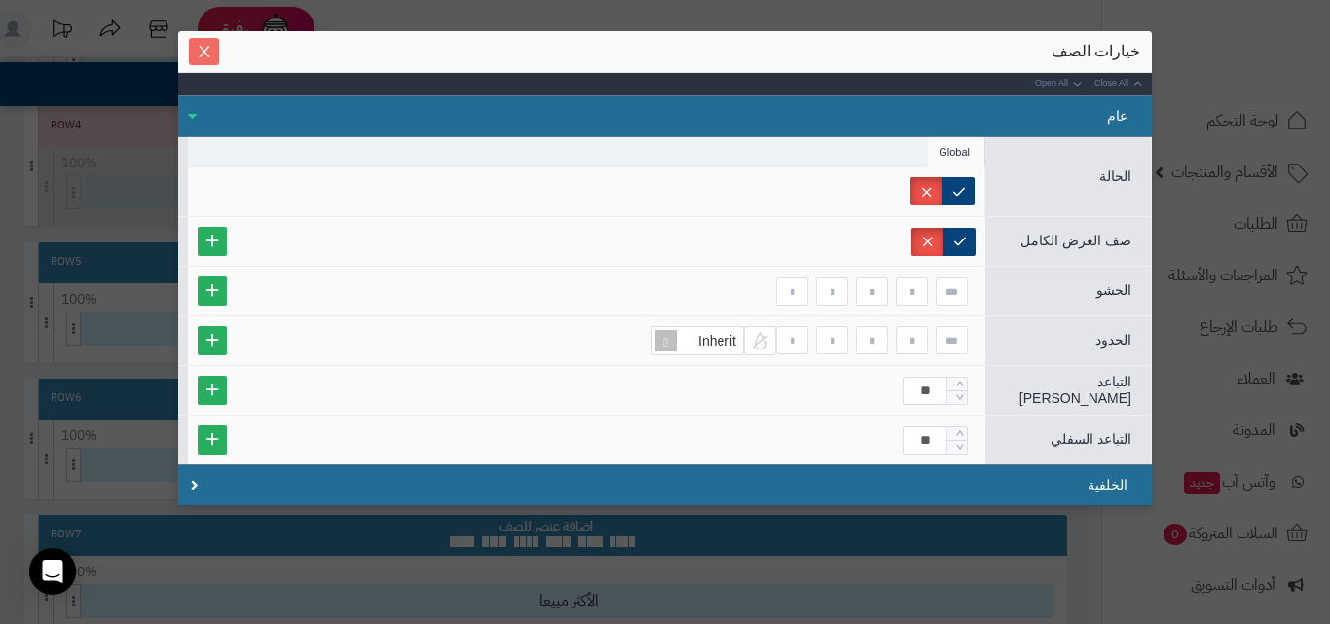
click at [219, 53] on span "Close" at bounding box center [204, 52] width 30 height 17
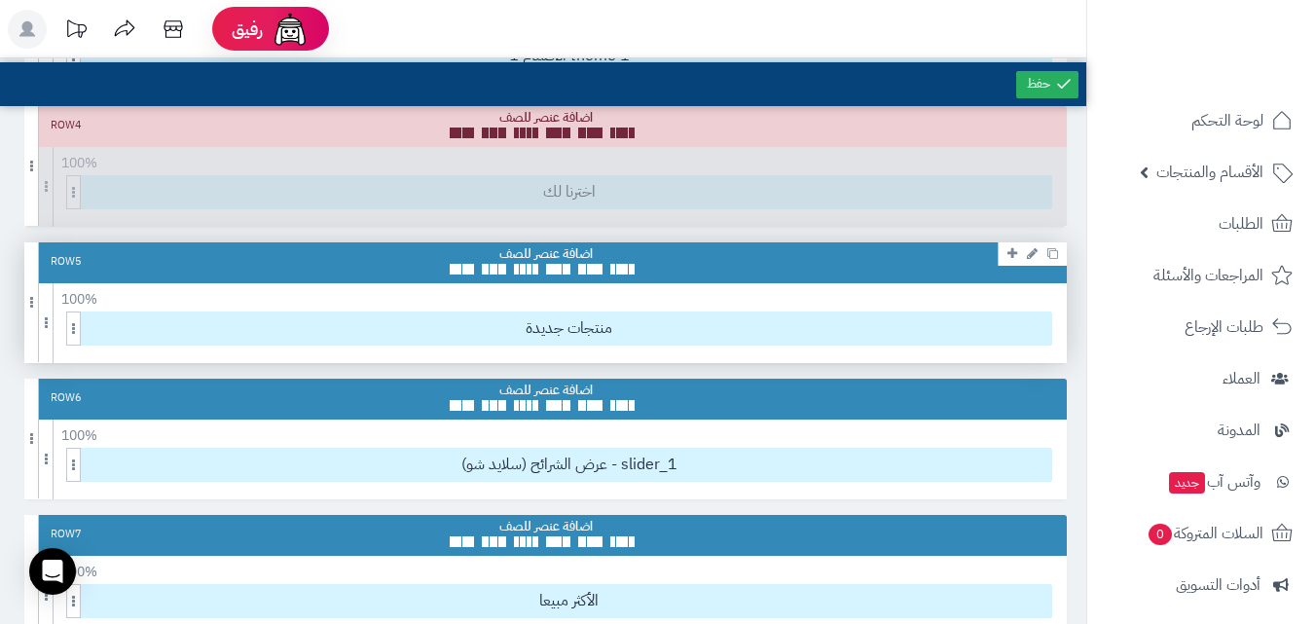
click at [1009, 254] on icon at bounding box center [1013, 253] width 10 height 13
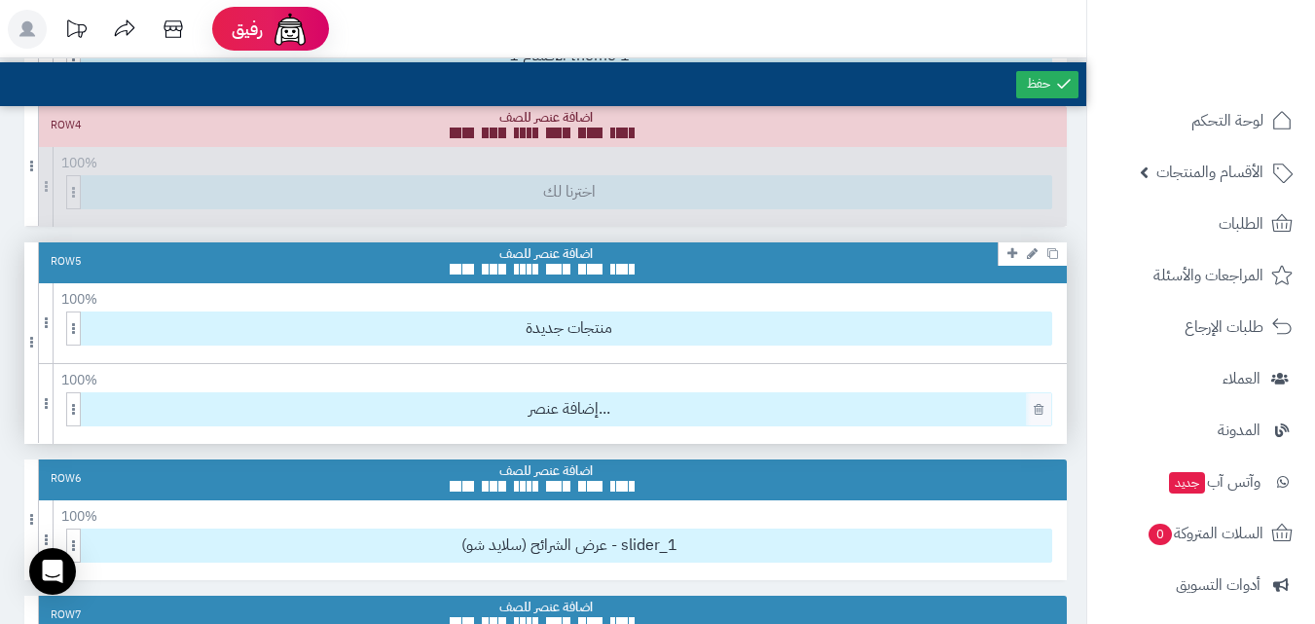
click at [1042, 408] on icon at bounding box center [1039, 409] width 10 height 13
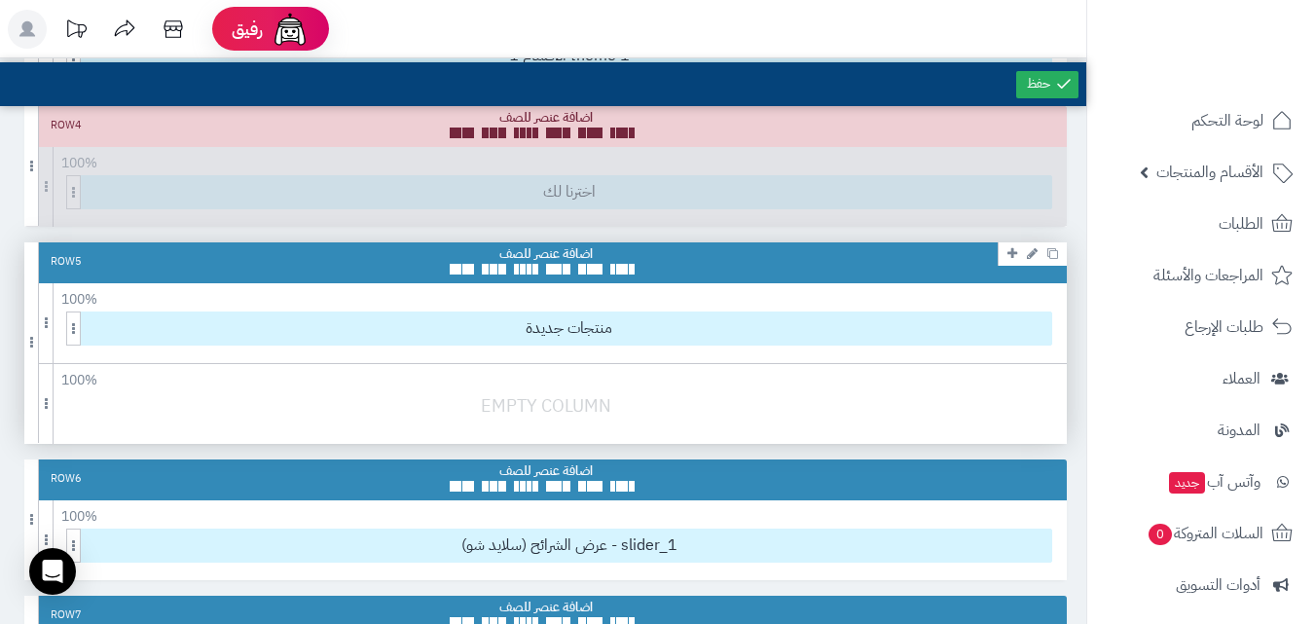
click at [1031, 250] on icon at bounding box center [1032, 253] width 11 height 13
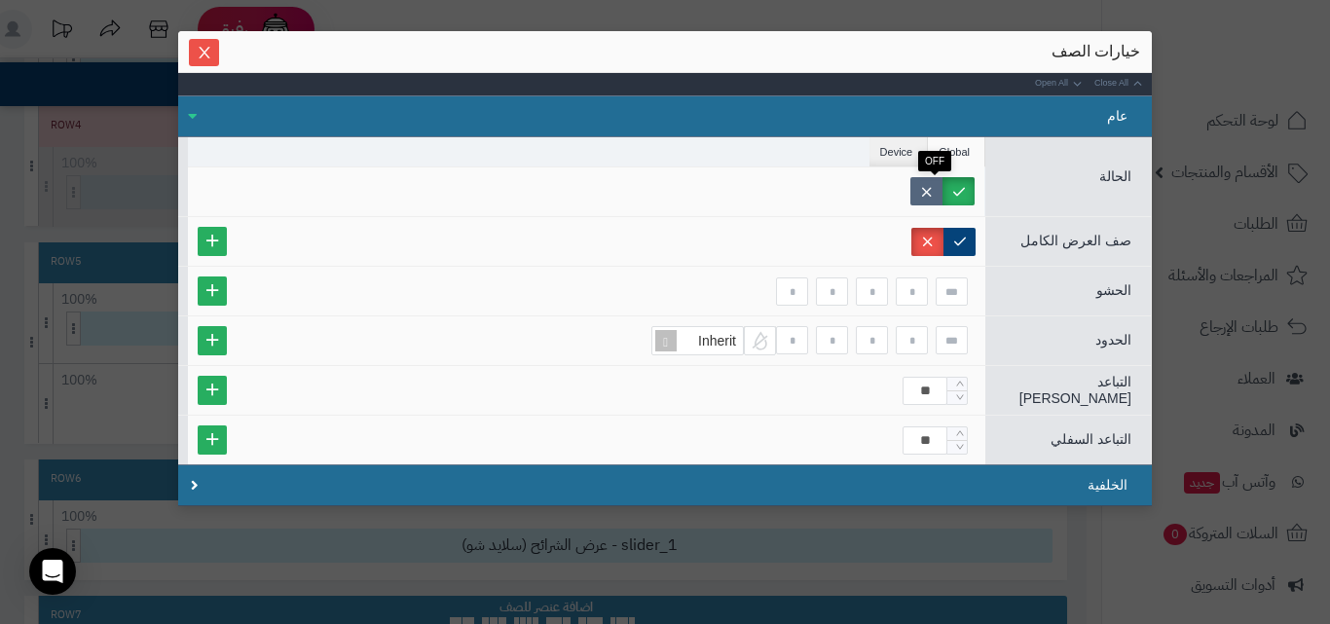
click at [942, 179] on label at bounding box center [926, 191] width 32 height 28
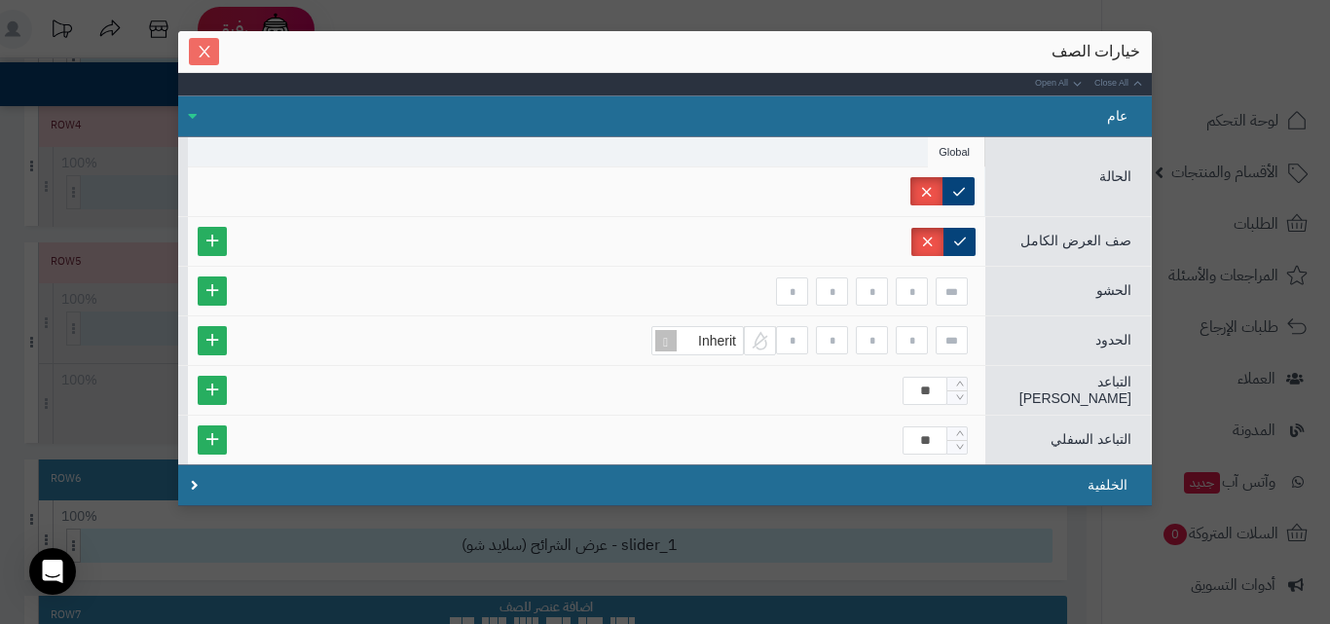
click at [212, 55] on icon "Close" at bounding box center [205, 52] width 16 height 16
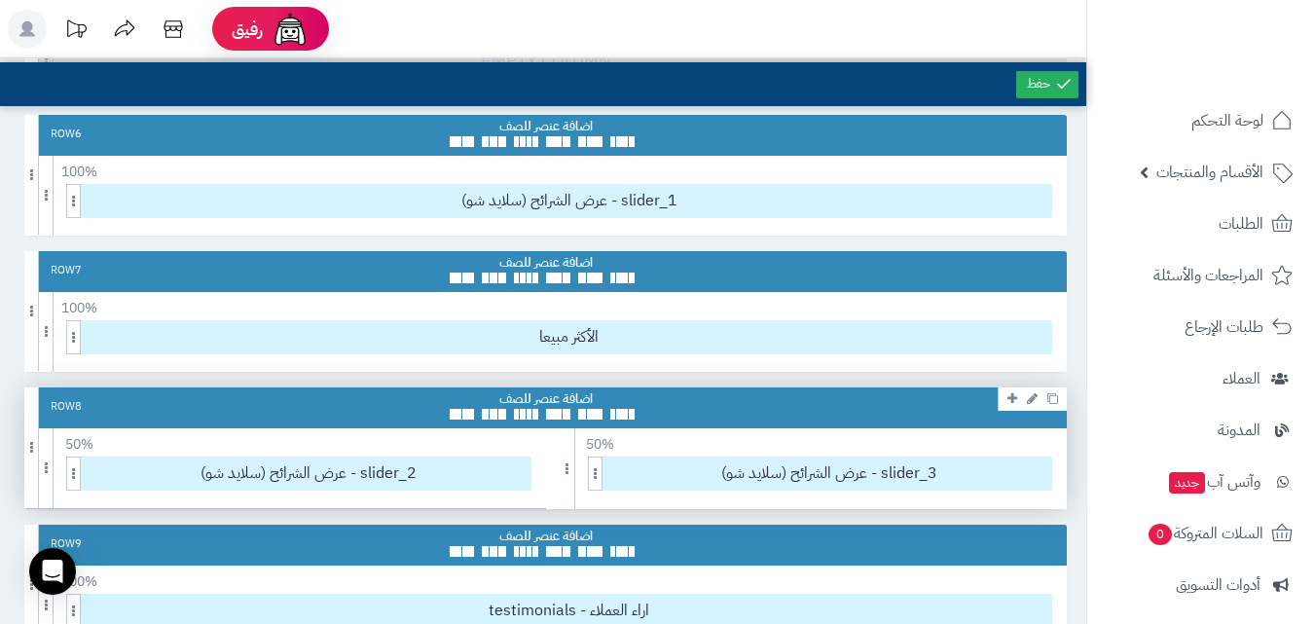
scroll to position [876, 0]
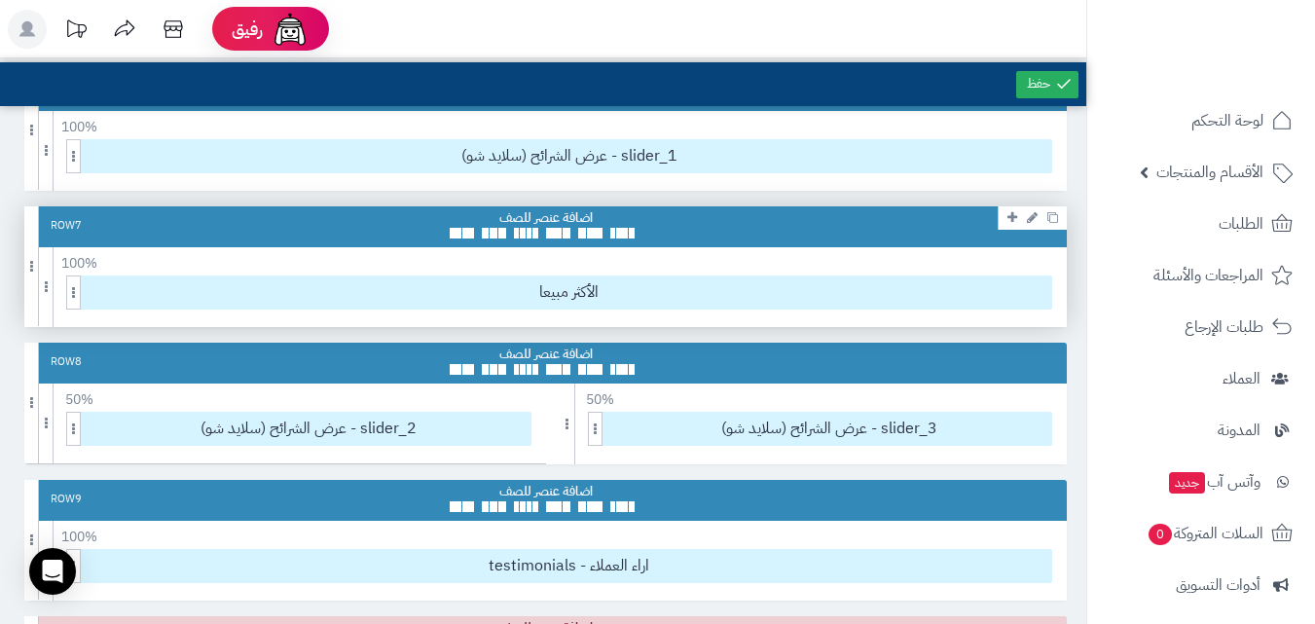
click at [1033, 216] on icon at bounding box center [1032, 217] width 11 height 13
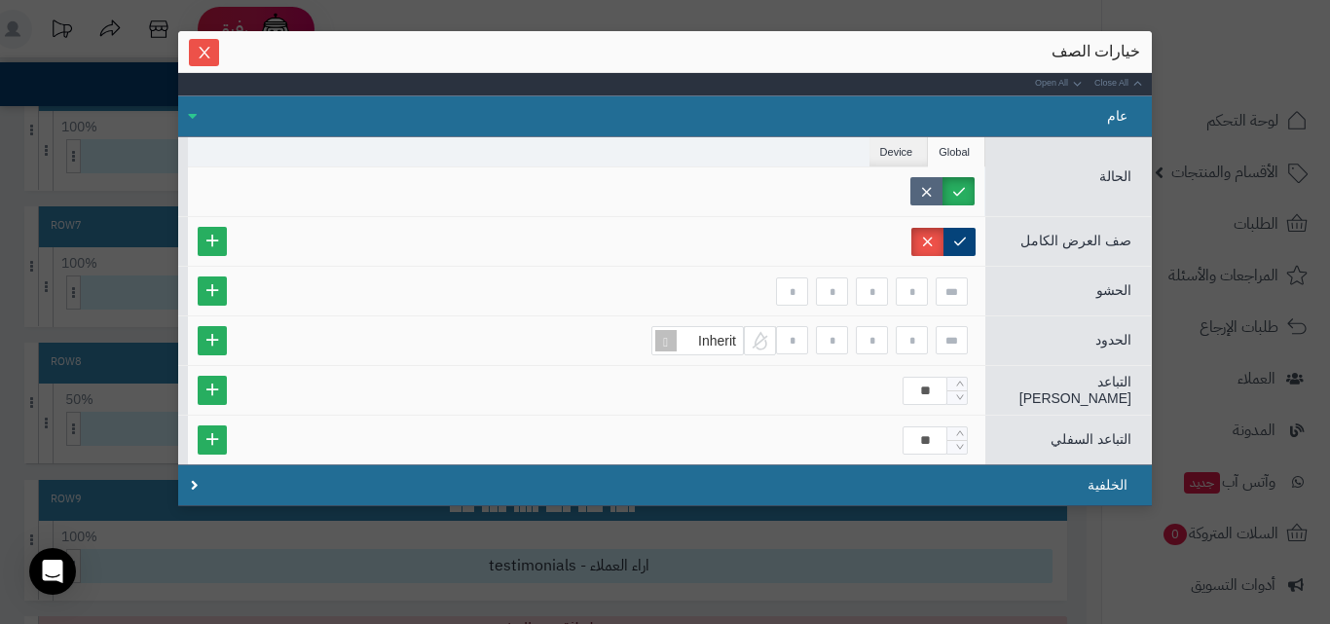
click at [935, 198] on label at bounding box center [926, 191] width 32 height 28
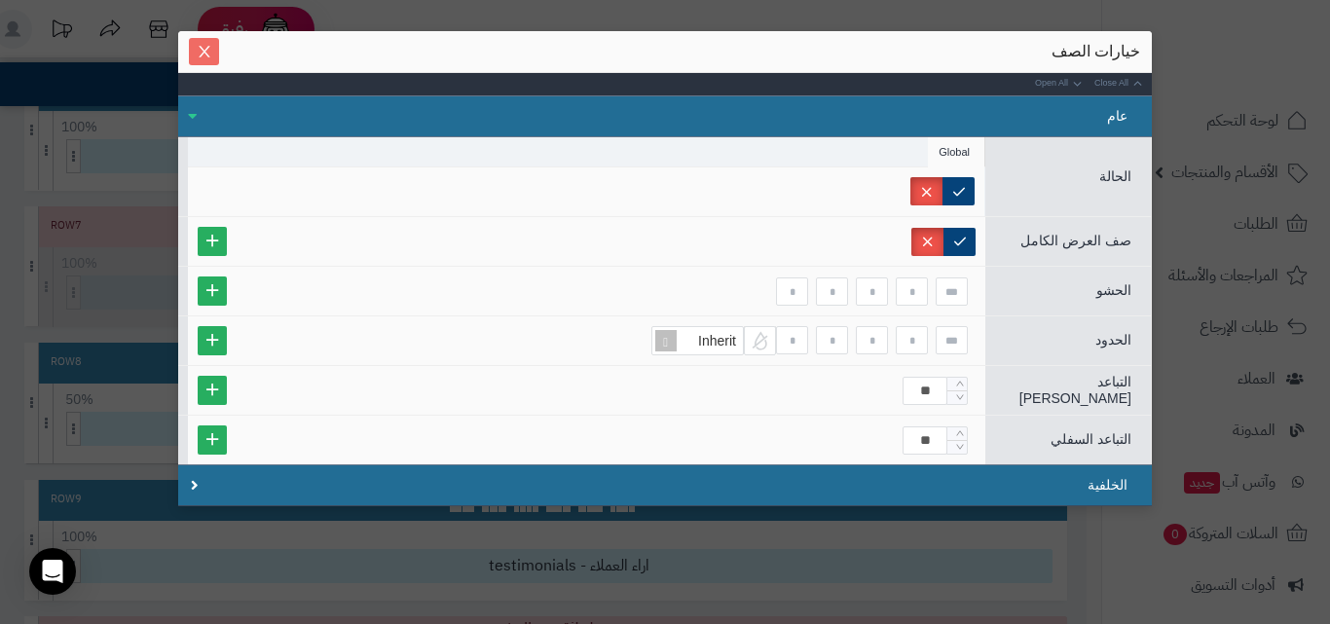
click at [219, 48] on span "Close" at bounding box center [204, 52] width 30 height 17
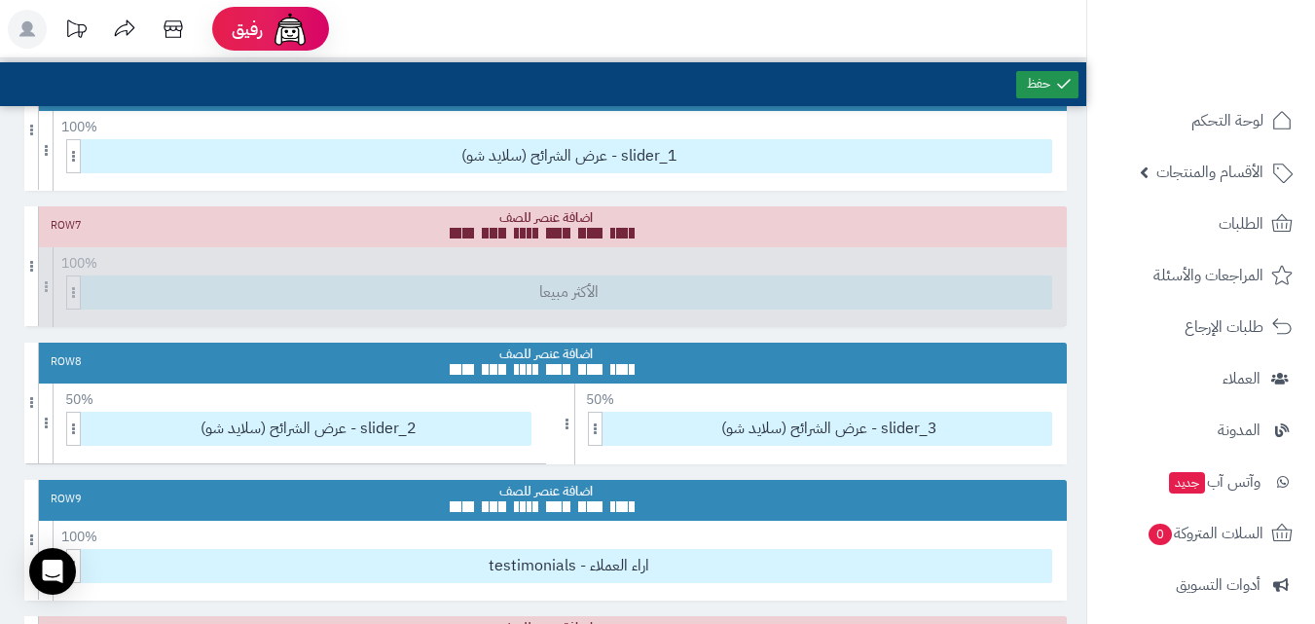
click at [1050, 94] on link at bounding box center [1047, 84] width 62 height 27
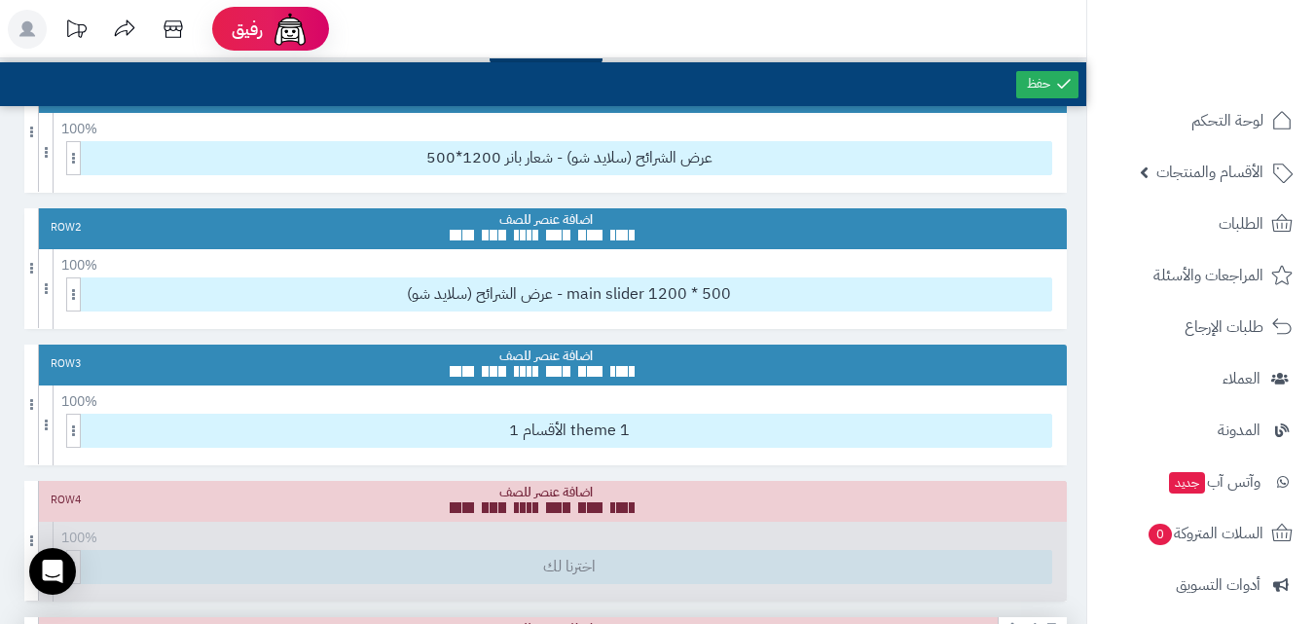
scroll to position [0, 0]
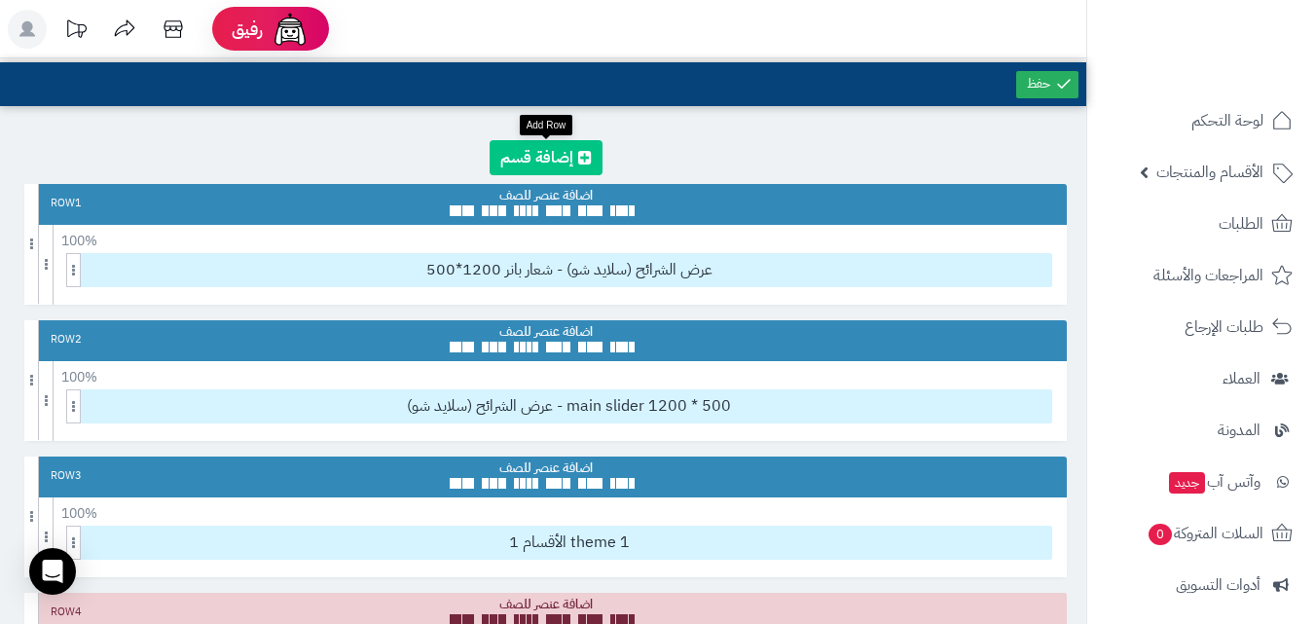
click at [586, 150] on icon at bounding box center [585, 158] width 14 height 16
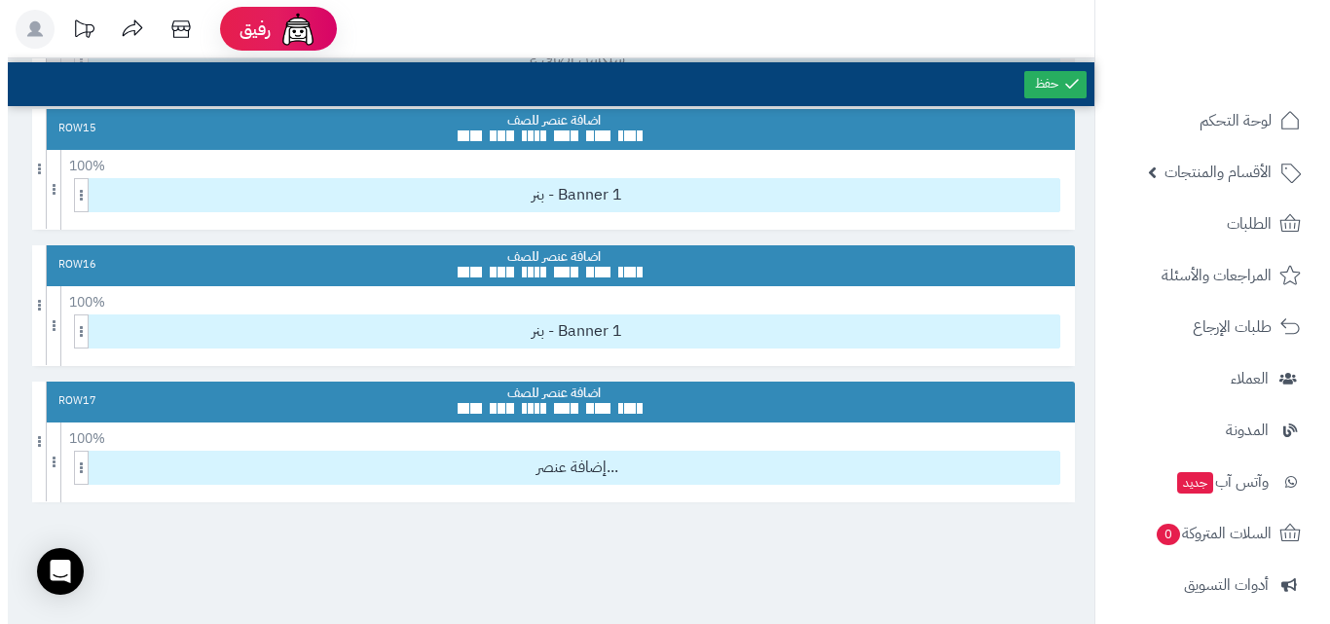
scroll to position [2327, 0]
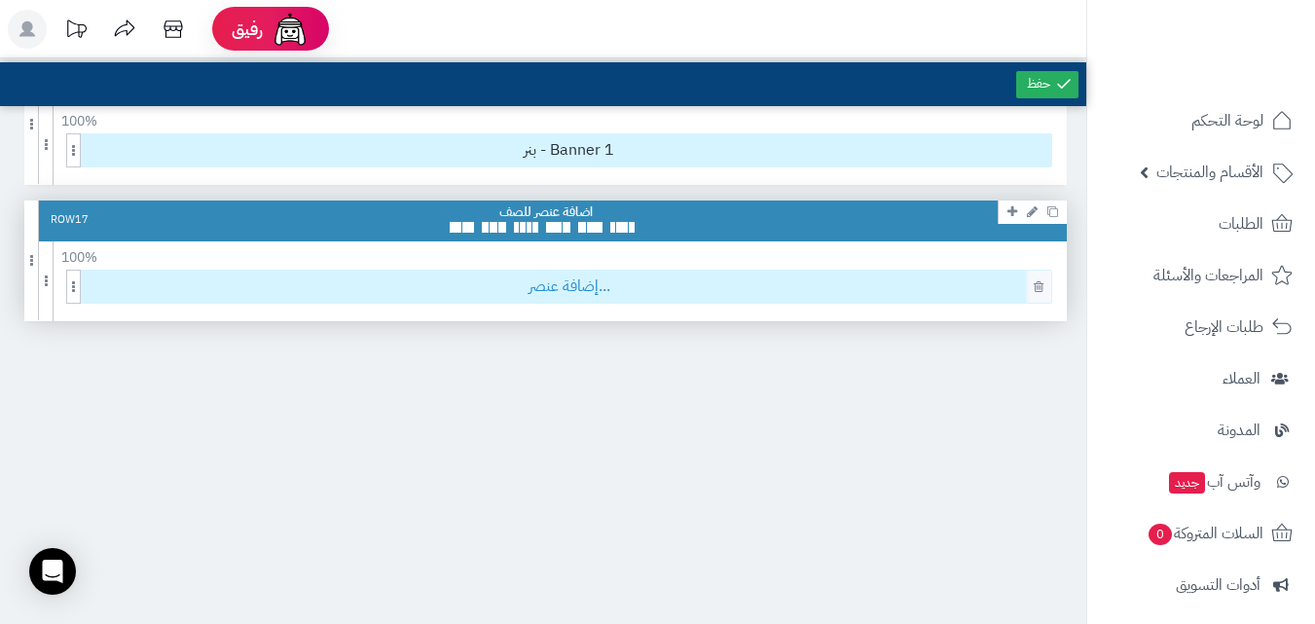
click at [818, 291] on span "إضافة عنصر..." at bounding box center [569, 287] width 965 height 32
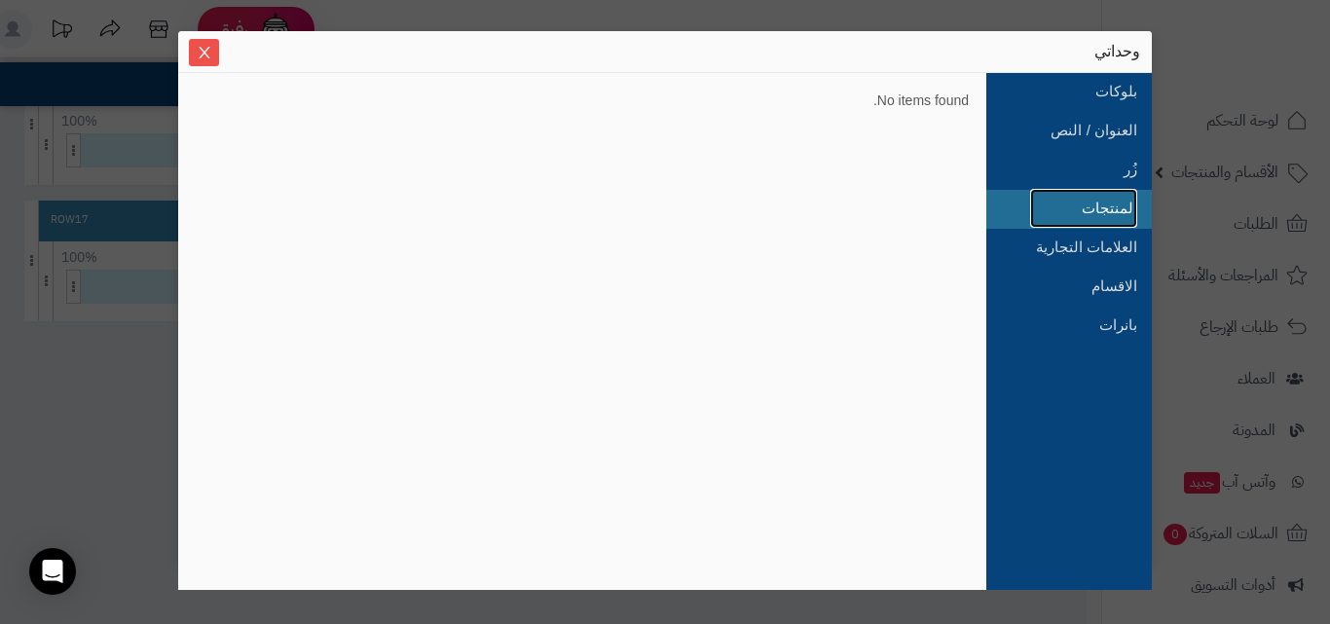
click at [1105, 225] on link "المنتجات" at bounding box center [1083, 208] width 107 height 39
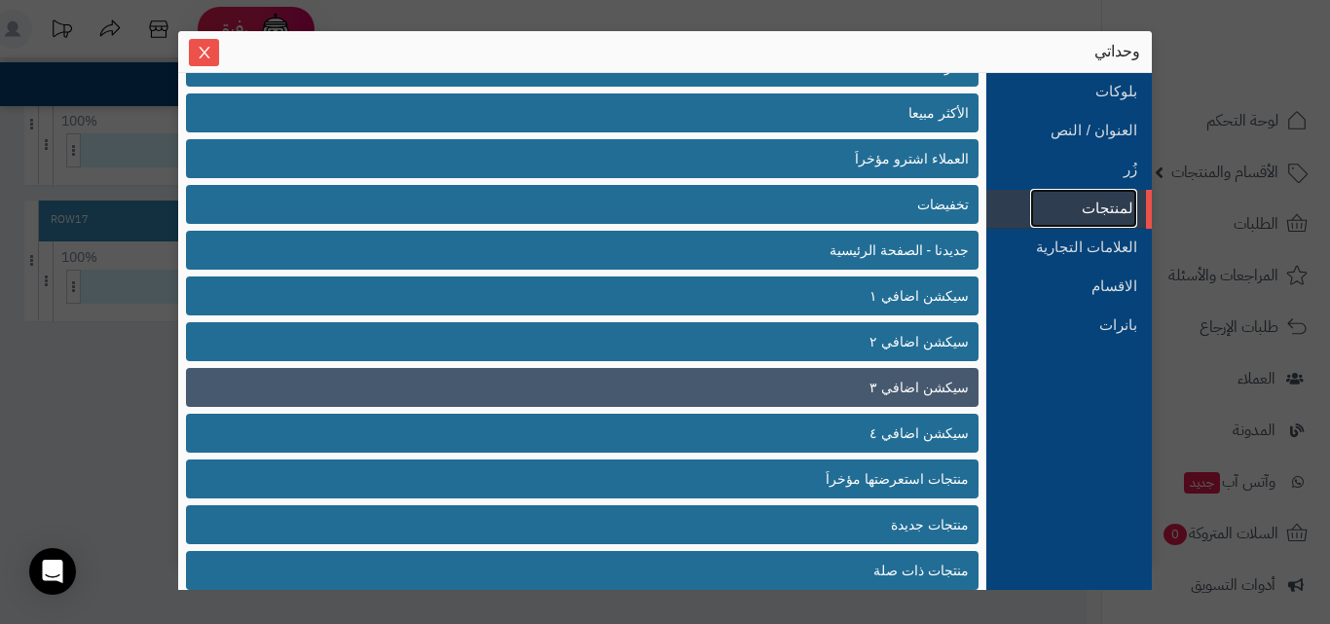
scroll to position [0, 0]
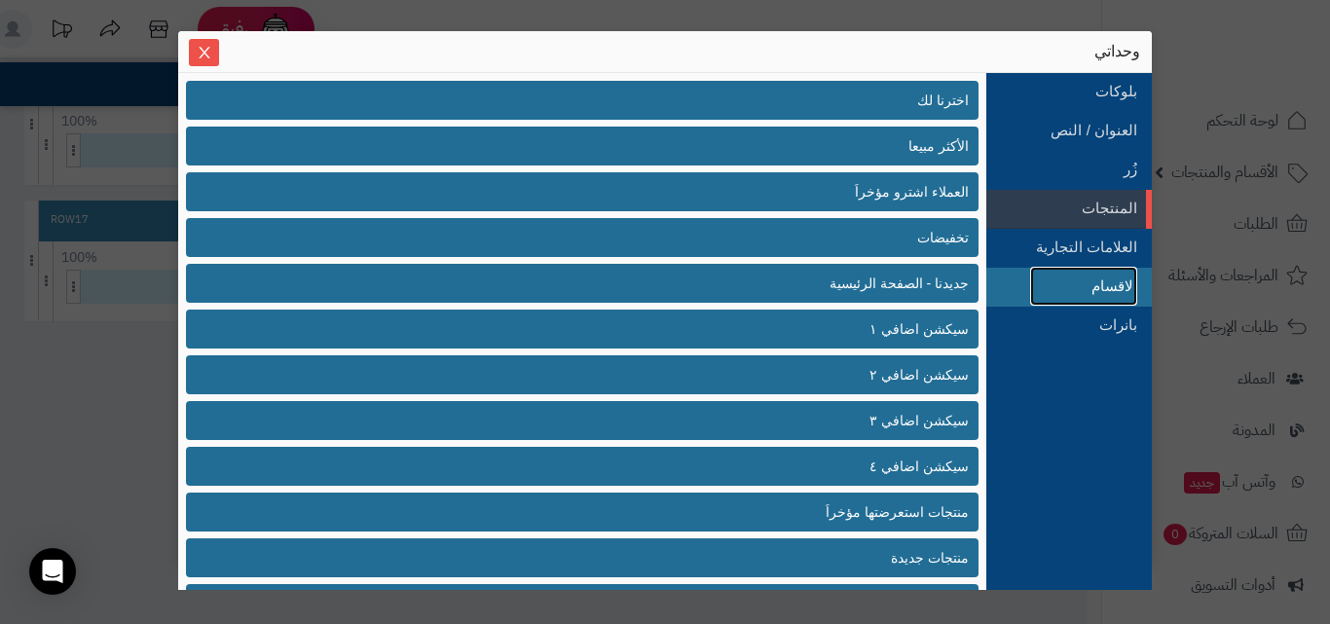
click at [1052, 285] on link "الاقسام" at bounding box center [1083, 286] width 107 height 39
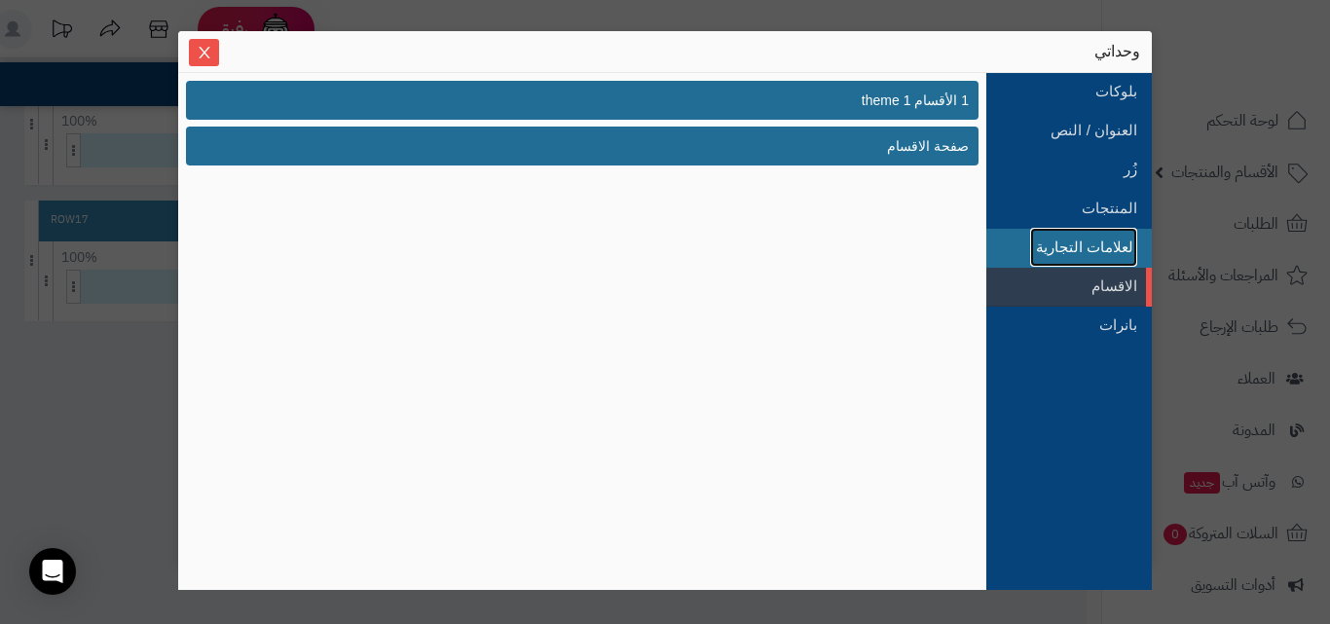
click at [1114, 258] on link "العلامات التجارية" at bounding box center [1083, 247] width 107 height 39
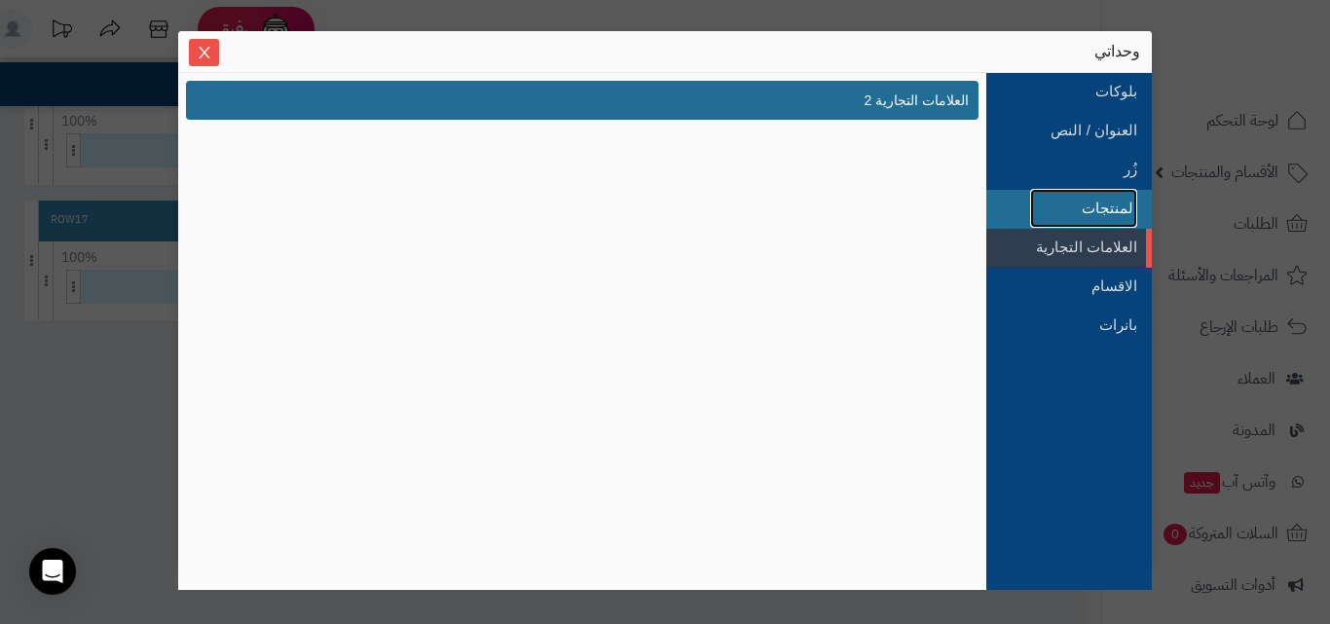
click at [1089, 202] on link "المنتجات" at bounding box center [1083, 208] width 107 height 39
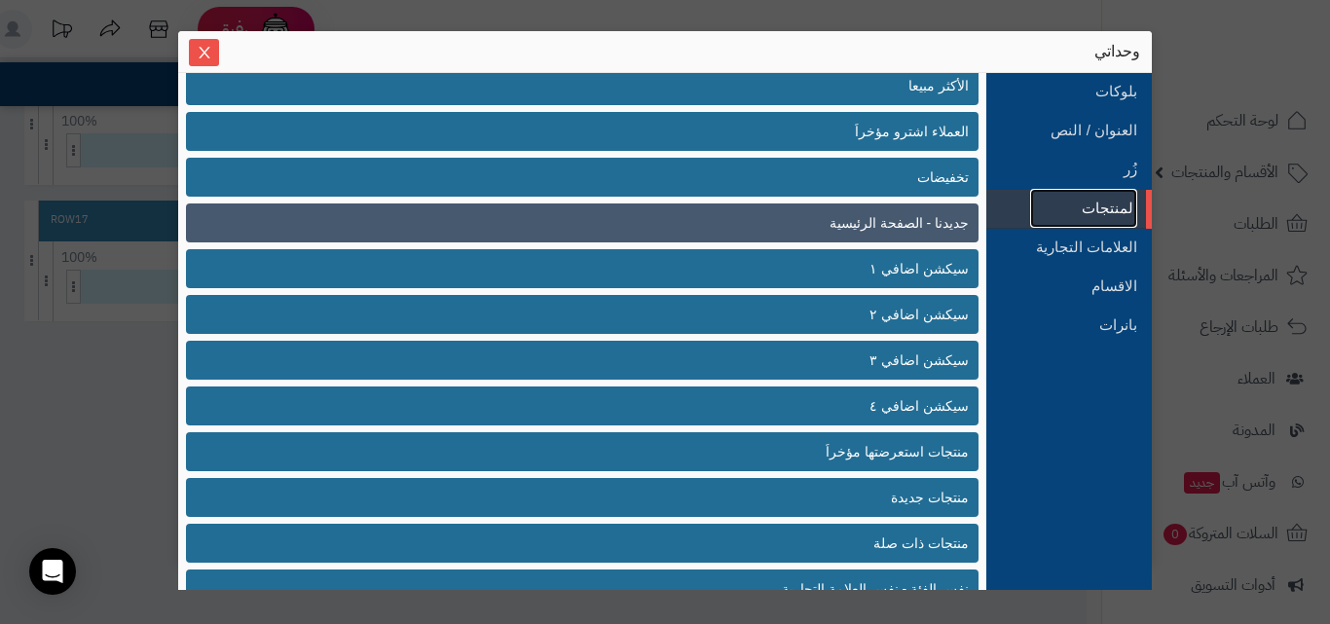
scroll to position [93, 0]
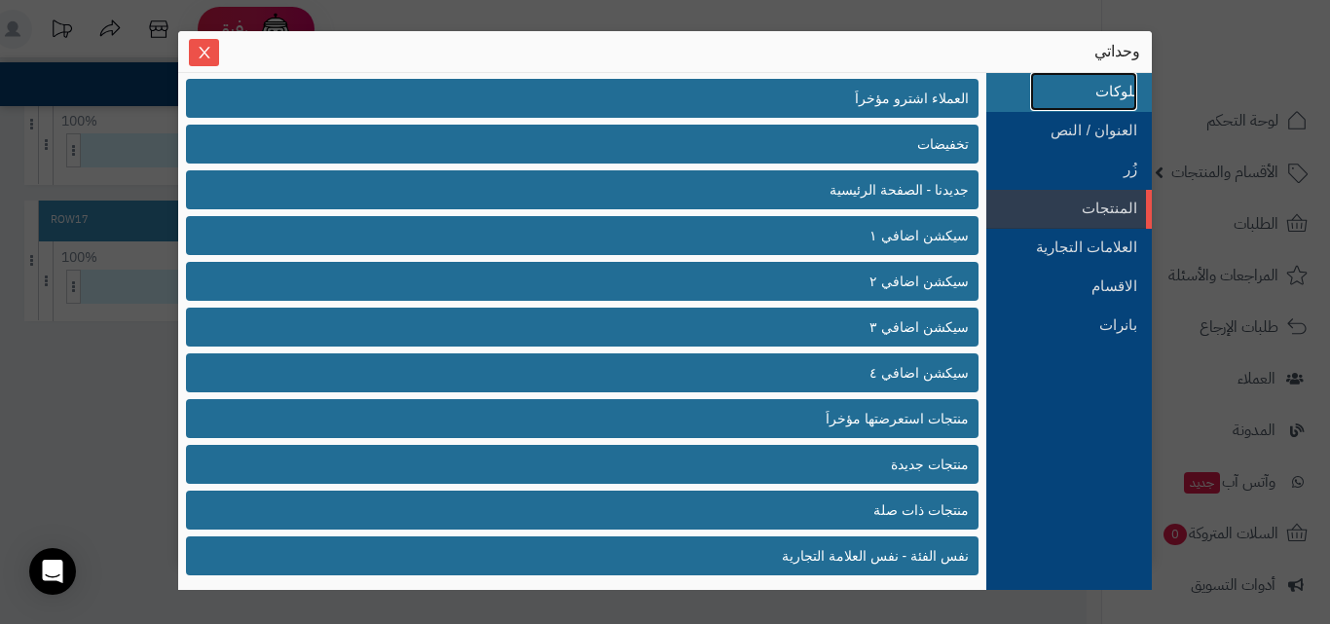
click at [1116, 105] on link "بلوكات" at bounding box center [1083, 91] width 107 height 39
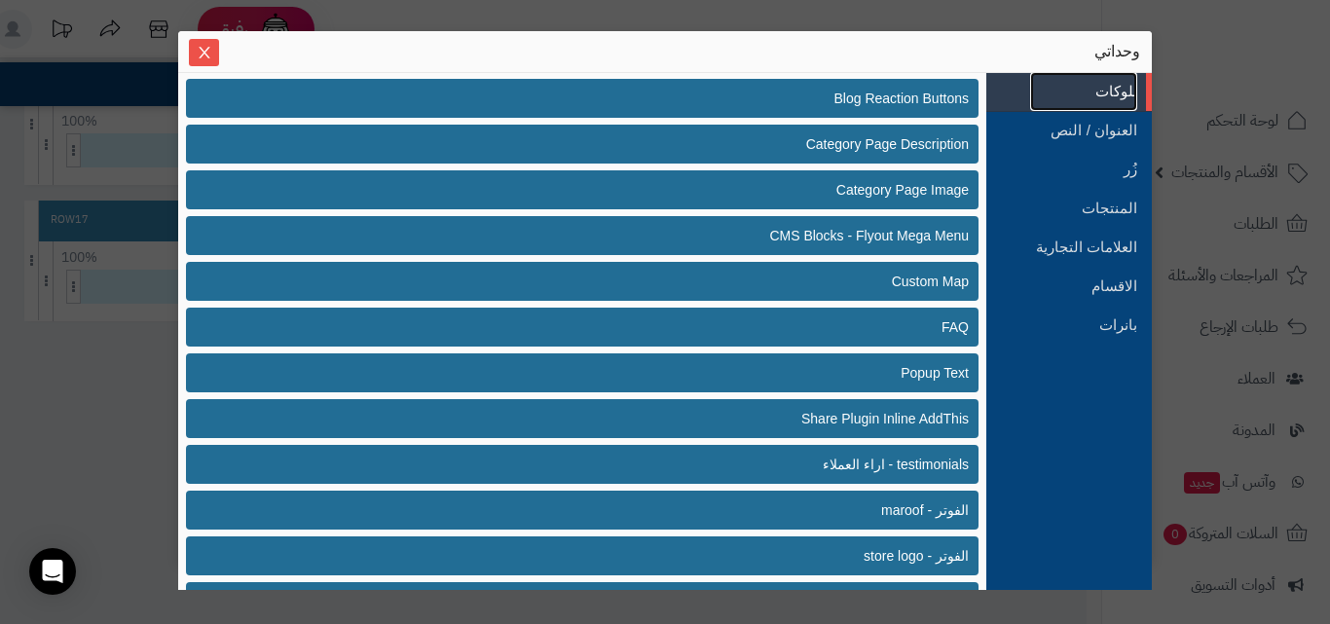
scroll to position [0, 0]
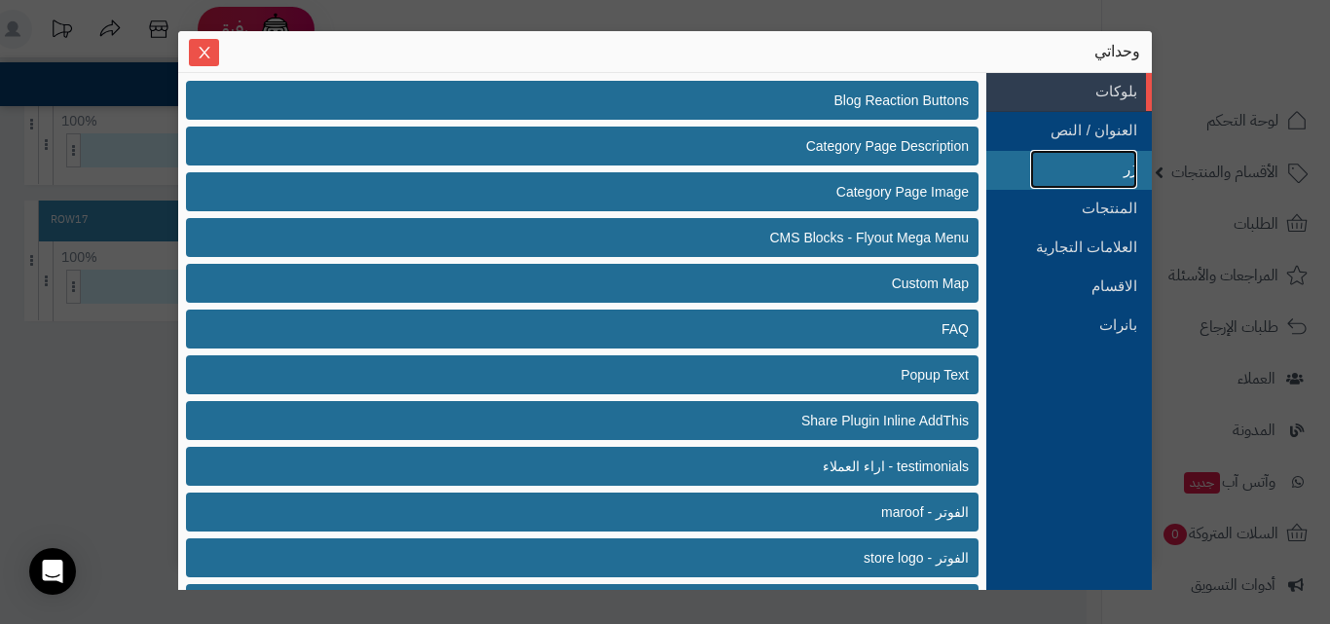
click at [1134, 165] on link "زُر" at bounding box center [1083, 169] width 107 height 39
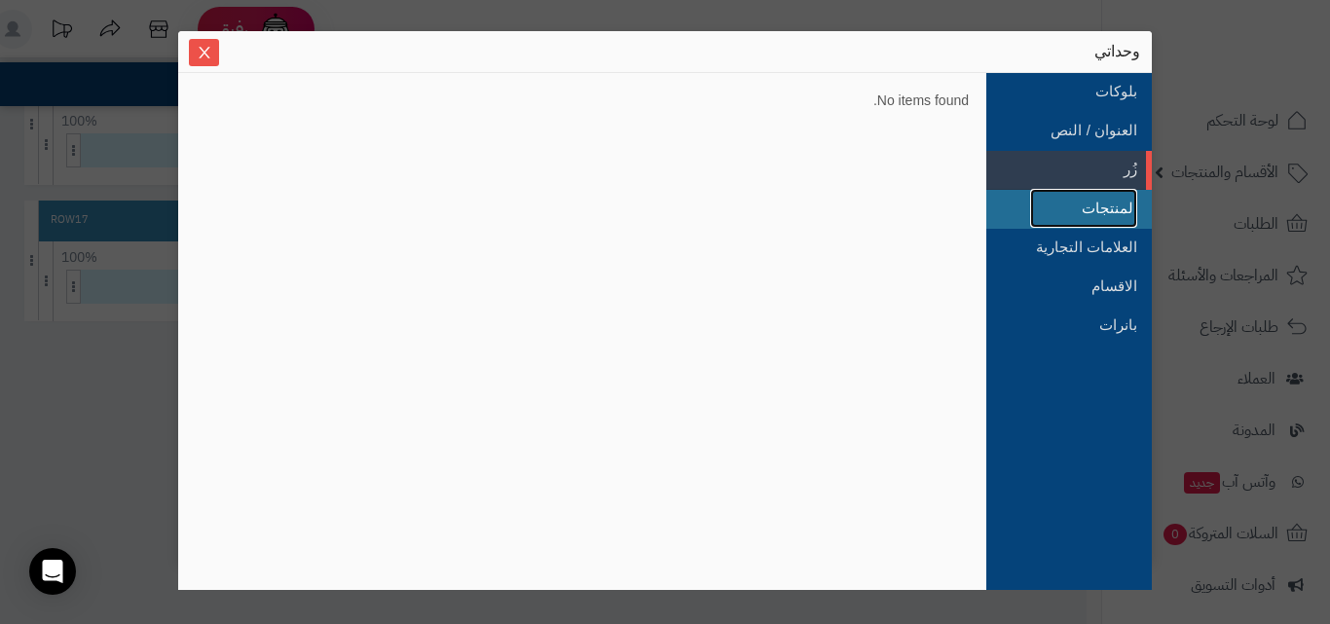
click at [1109, 225] on link "المنتجات" at bounding box center [1083, 208] width 107 height 39
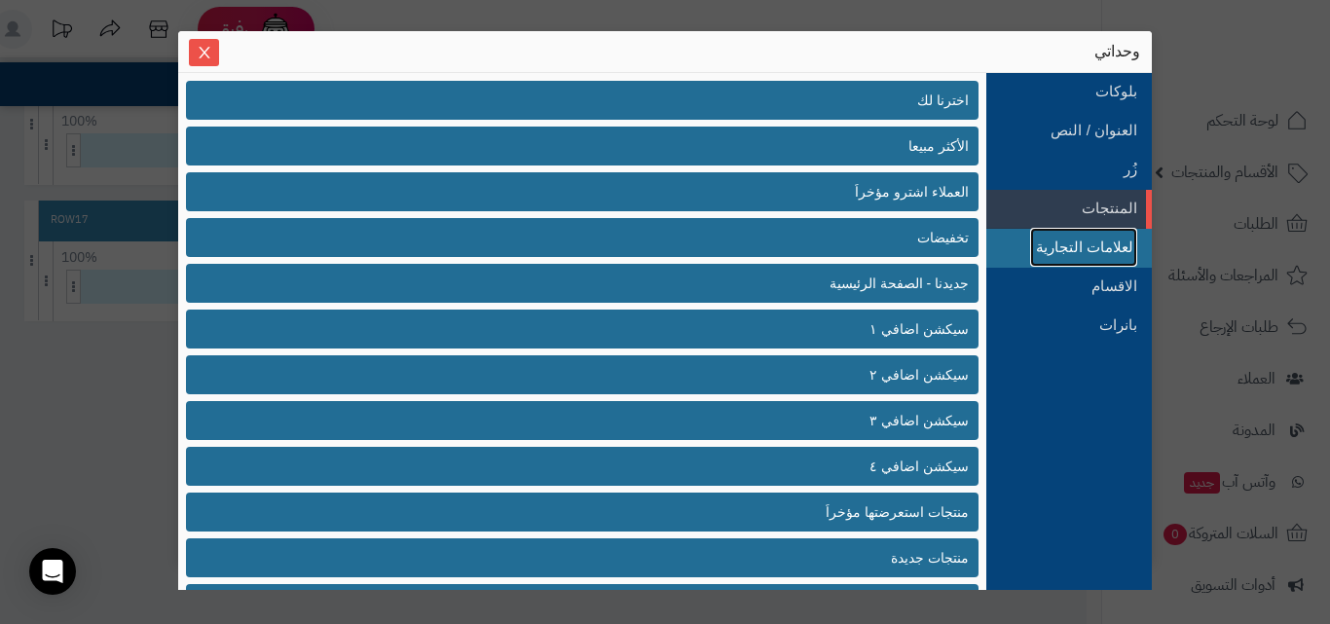
click at [1109, 244] on link "العلامات التجارية" at bounding box center [1083, 247] width 107 height 39
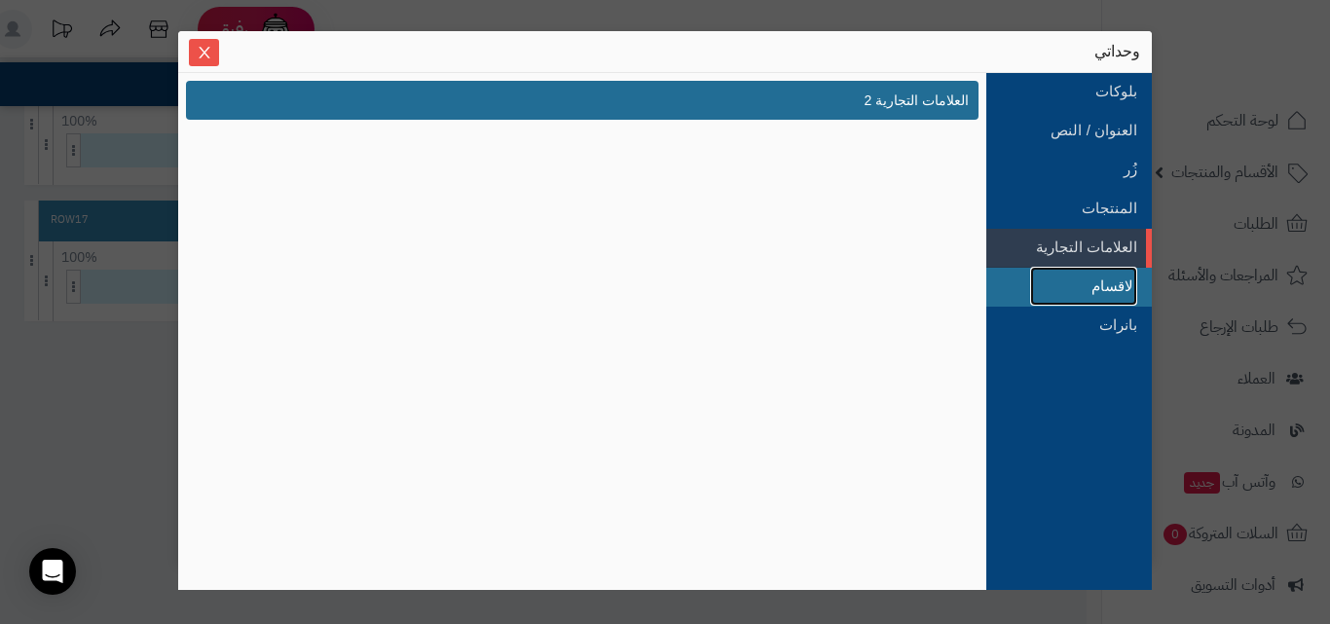
click at [1109, 272] on link "الاقسام" at bounding box center [1083, 286] width 107 height 39
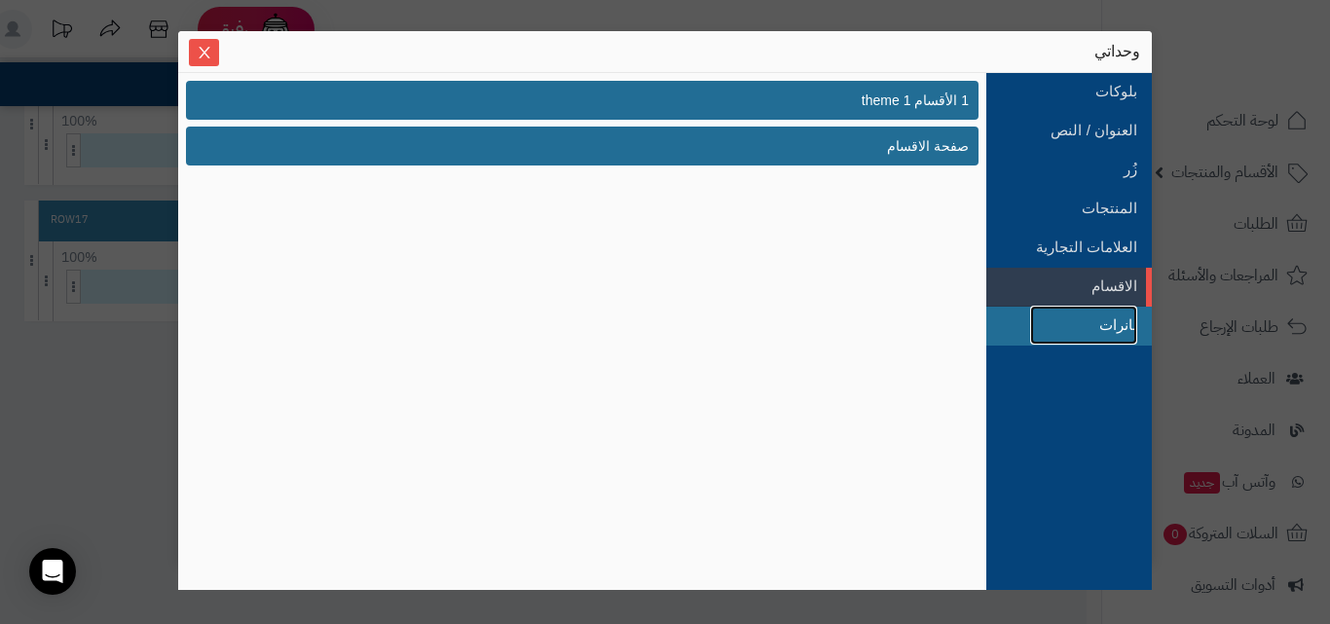
click at [1113, 309] on link "بانرات" at bounding box center [1083, 325] width 107 height 39
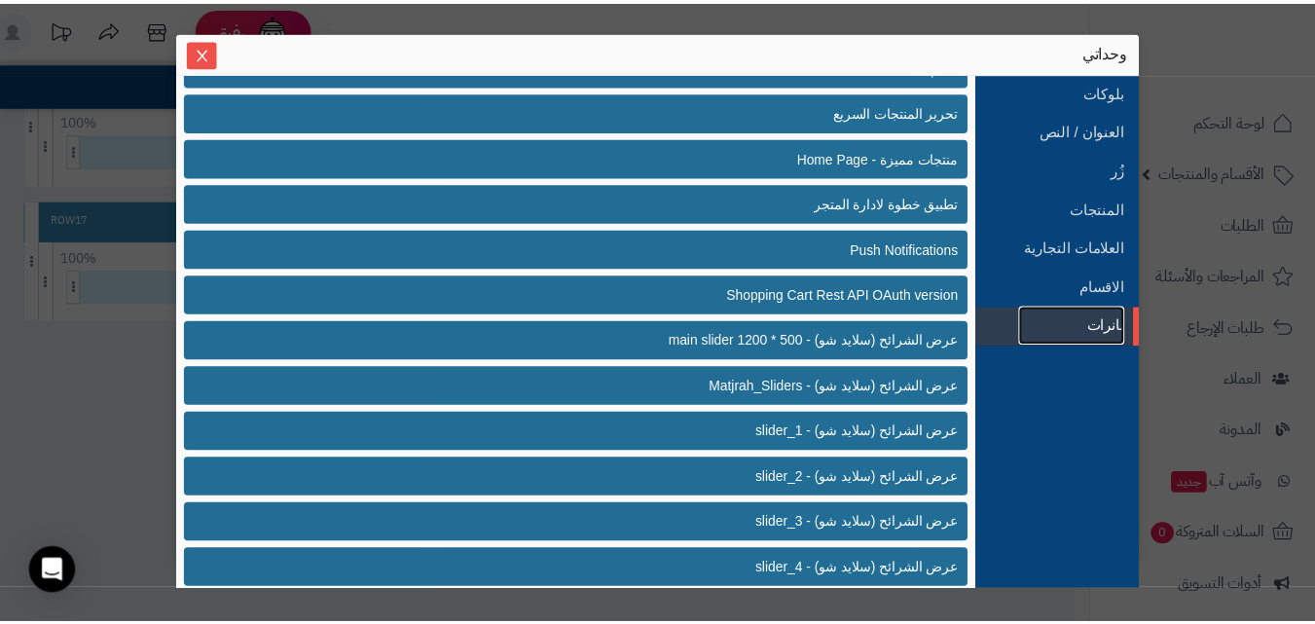
scroll to position [389, 0]
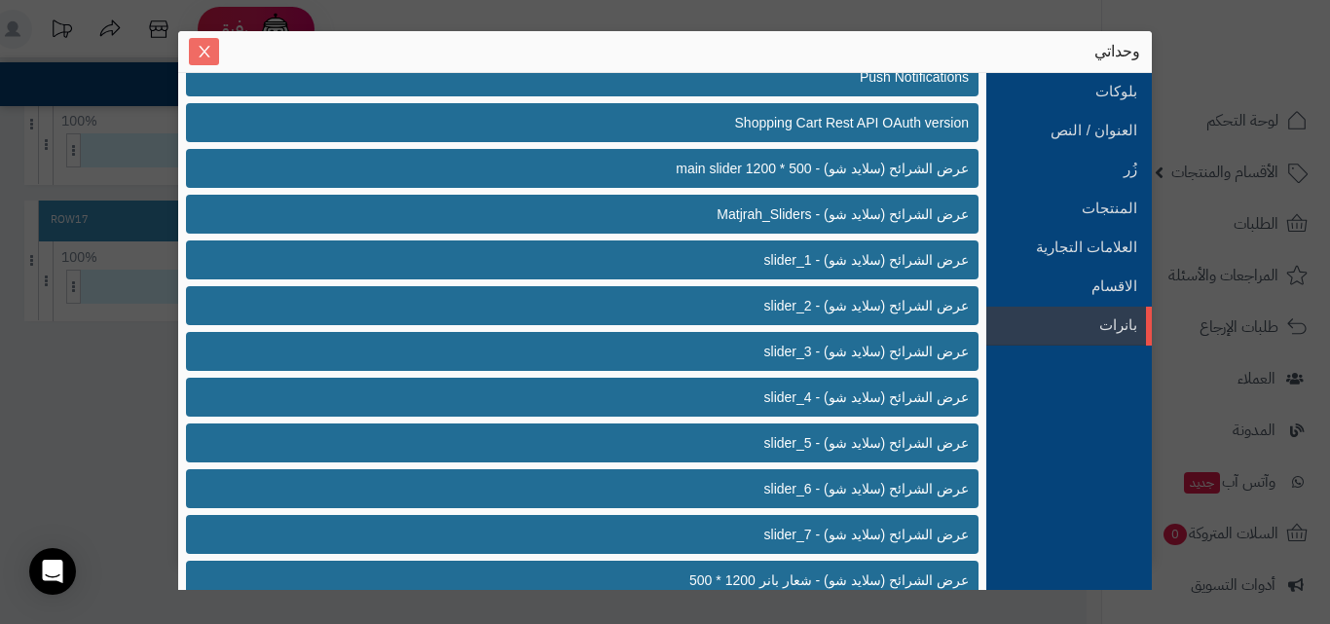
click at [199, 55] on icon "Close" at bounding box center [205, 52] width 16 height 16
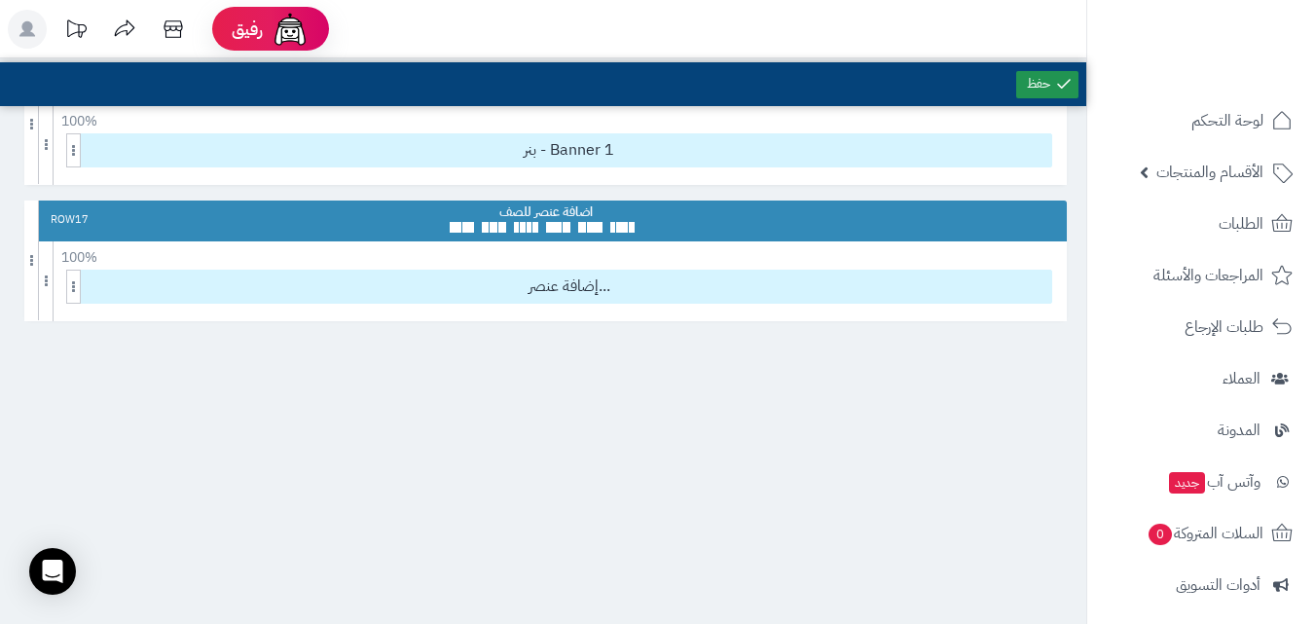
click at [1062, 83] on icon at bounding box center [1064, 84] width 18 height 18
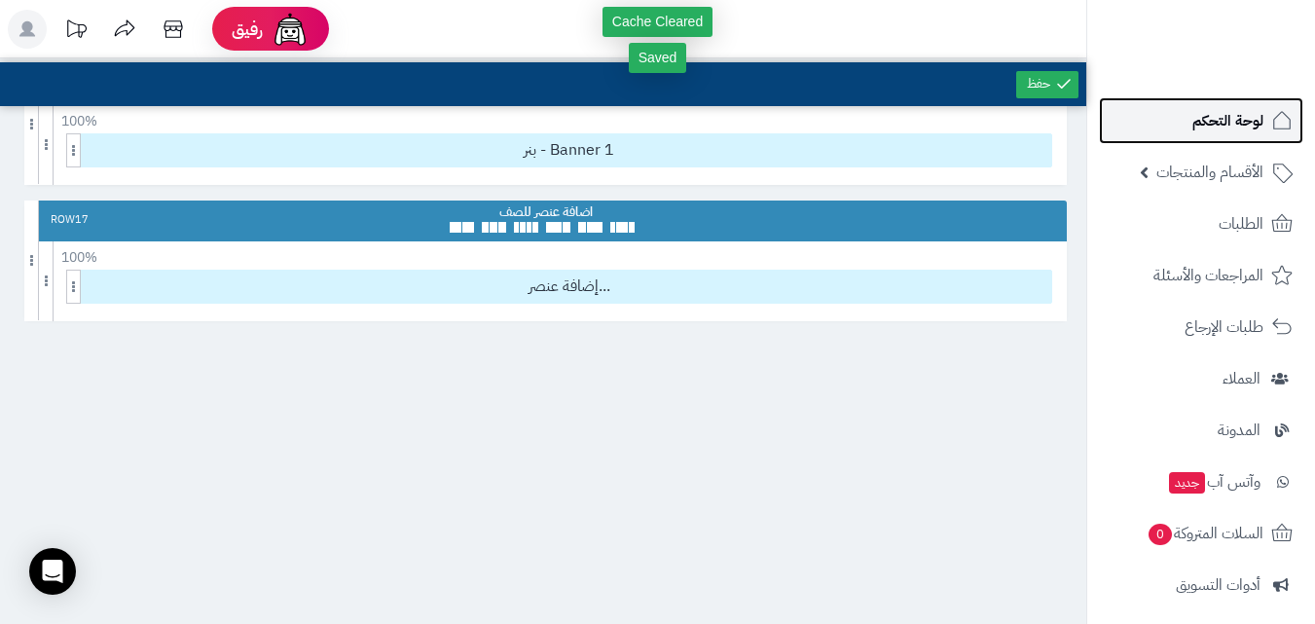
click at [1241, 131] on span "لوحة التحكم" at bounding box center [1227, 120] width 71 height 27
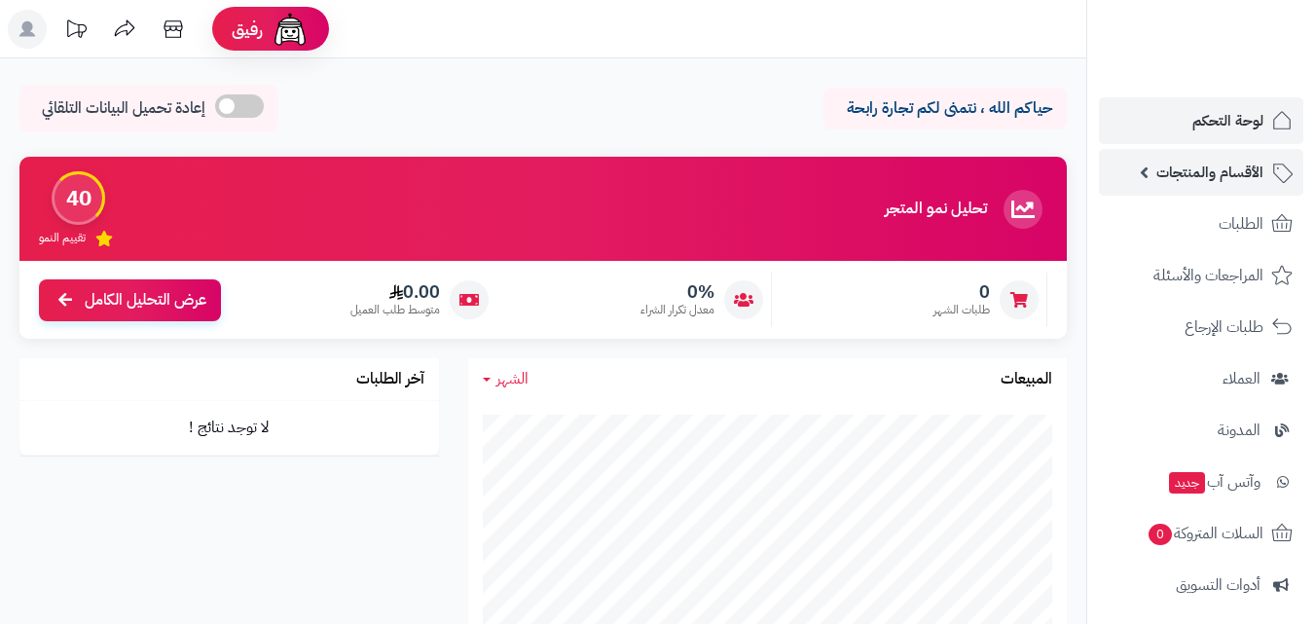
click at [1235, 192] on link "الأقسام والمنتجات" at bounding box center [1201, 172] width 204 height 47
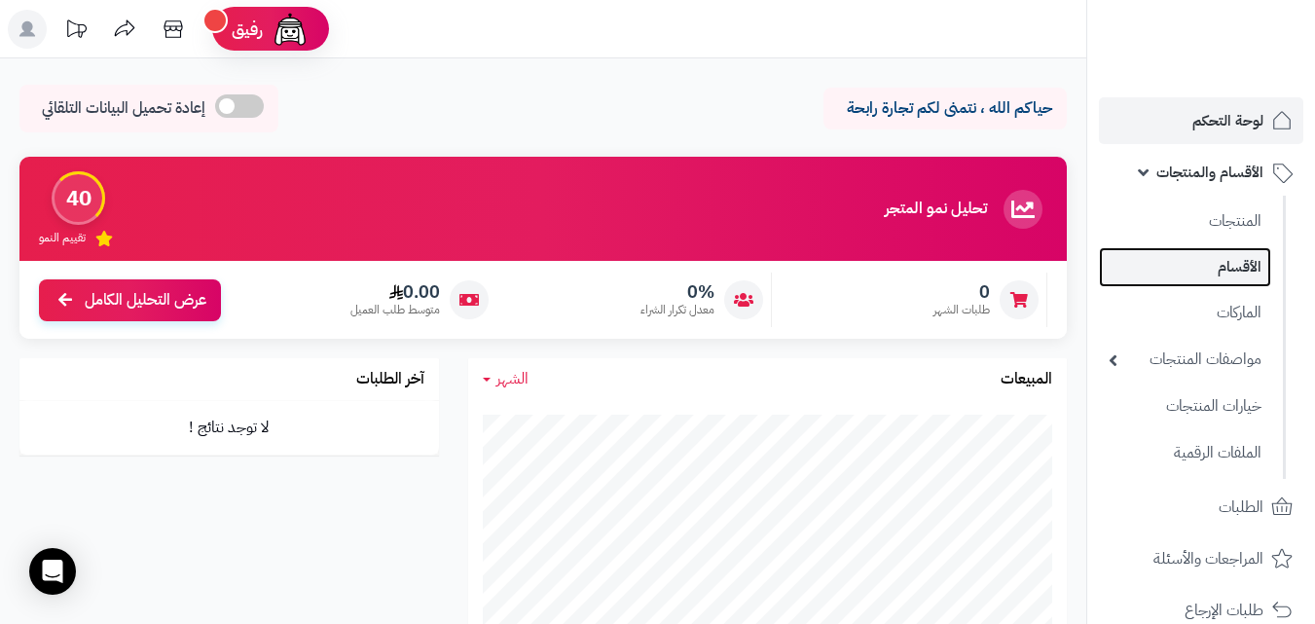
click at [1247, 254] on link "الأقسام" at bounding box center [1185, 267] width 172 height 40
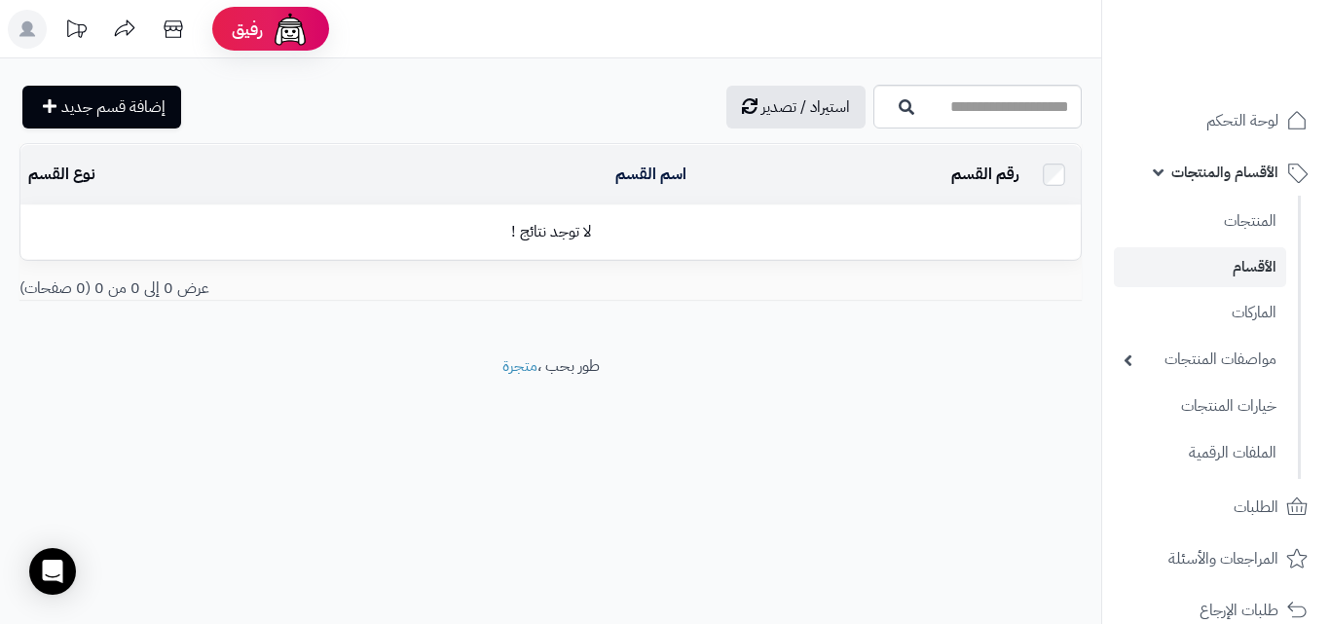
click at [98, 79] on div "استيراد / تصدير إضافة قسم جديد تصفية اسم القسم تصفية رقم القسم المحدد: 0 حذف اس…" at bounding box center [550, 206] width 1101 height 297
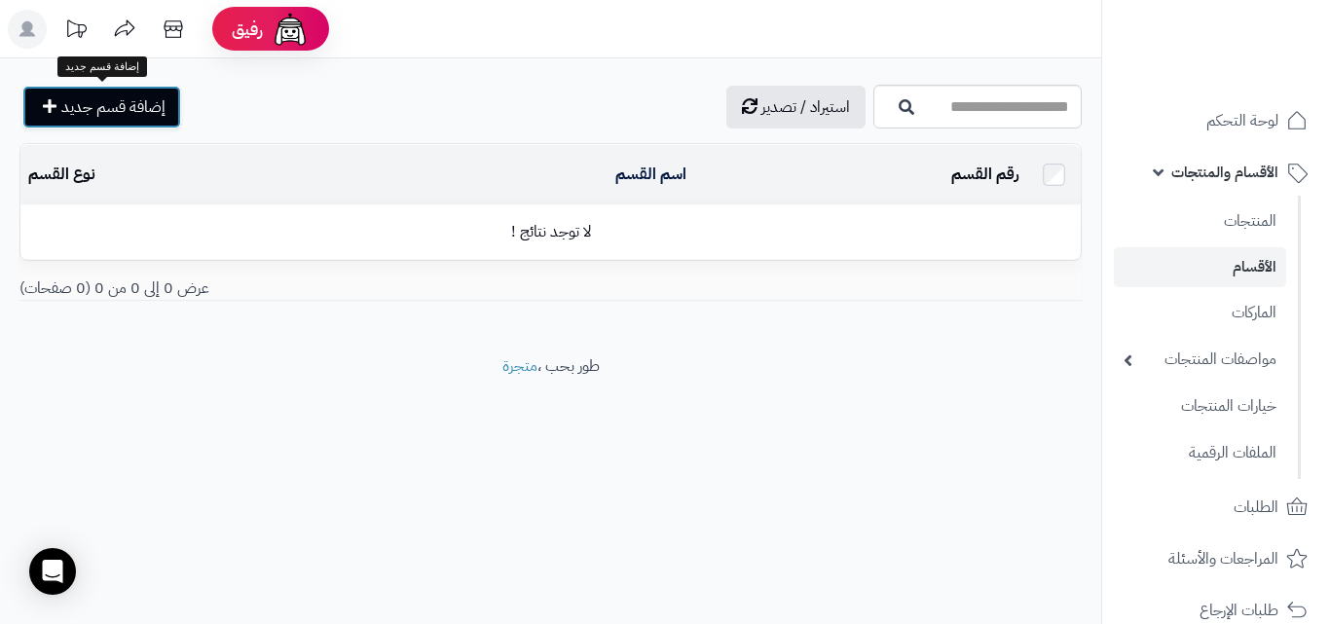
click at [118, 92] on link "إضافة قسم جديد" at bounding box center [101, 107] width 159 height 43
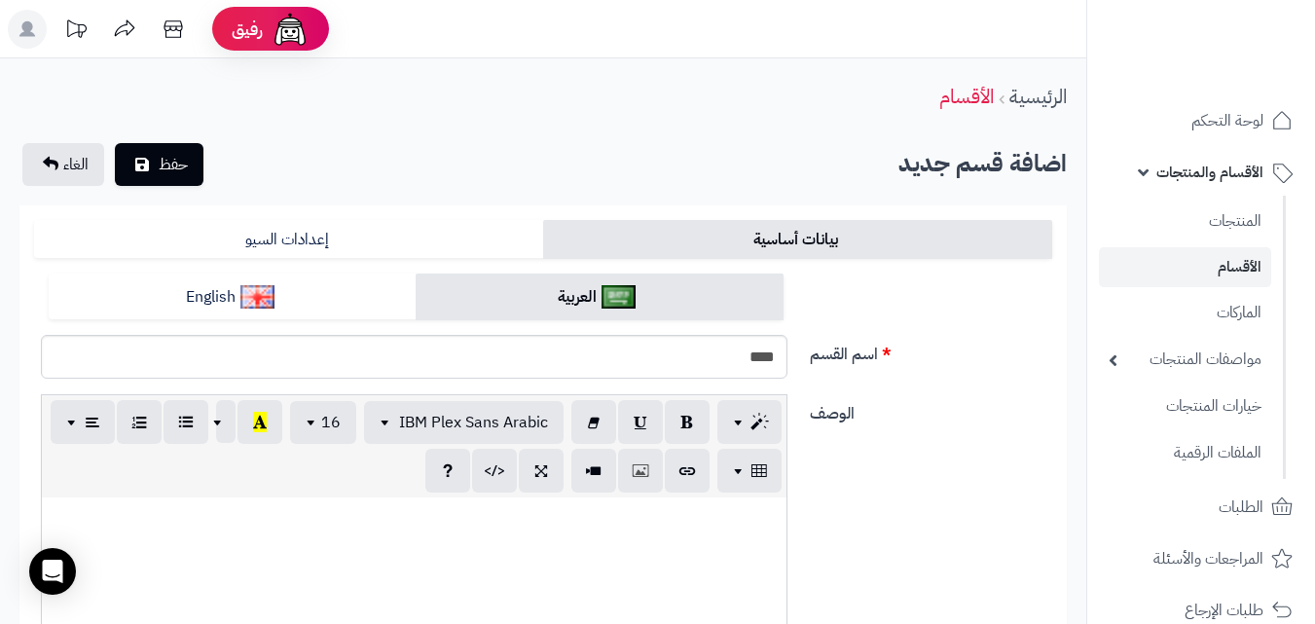
type input "*****"
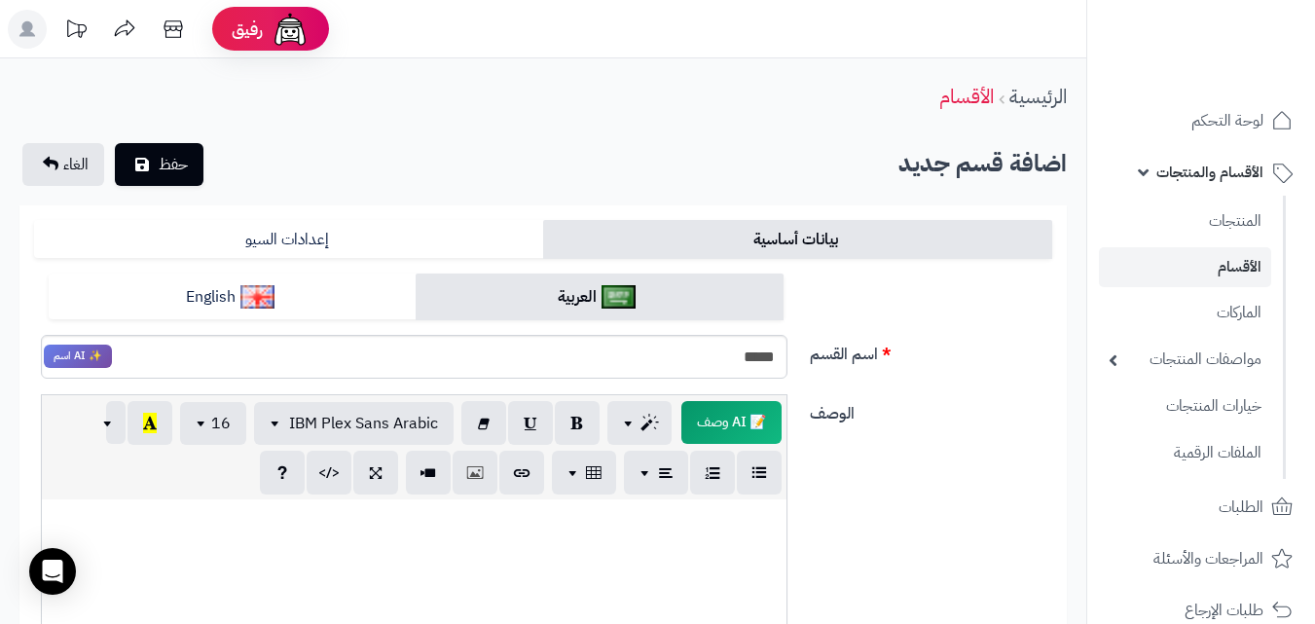
click at [593, 354] on input "*****" at bounding box center [414, 357] width 747 height 44
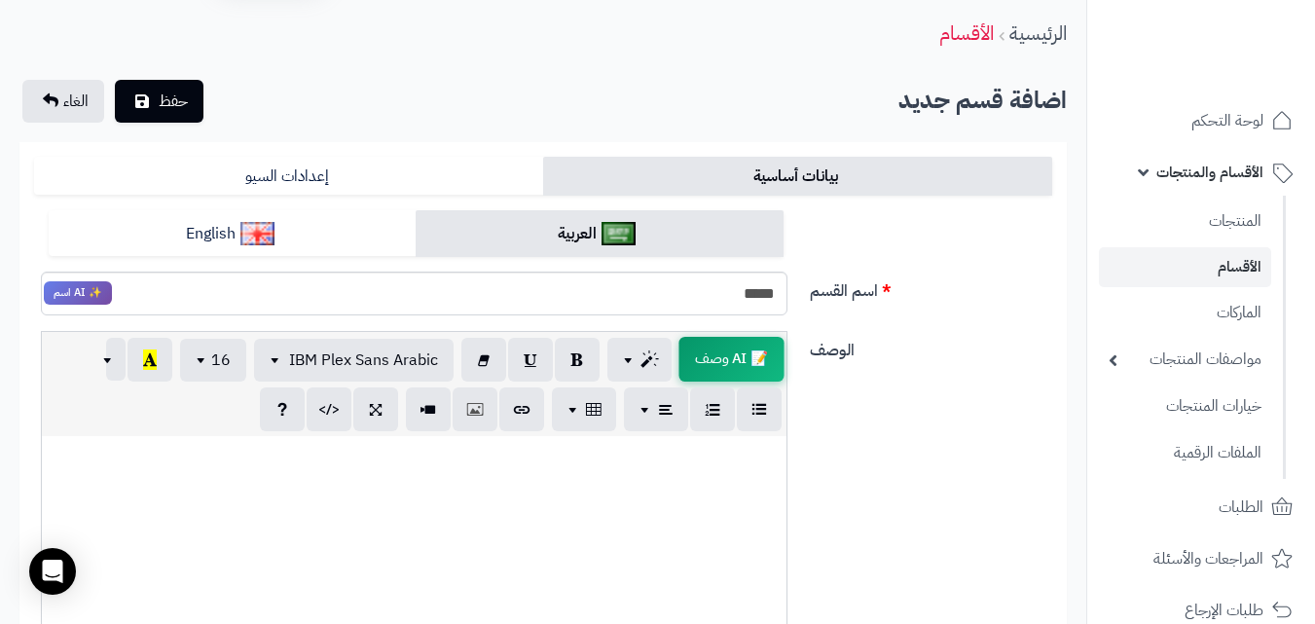
scroll to position [97, 0]
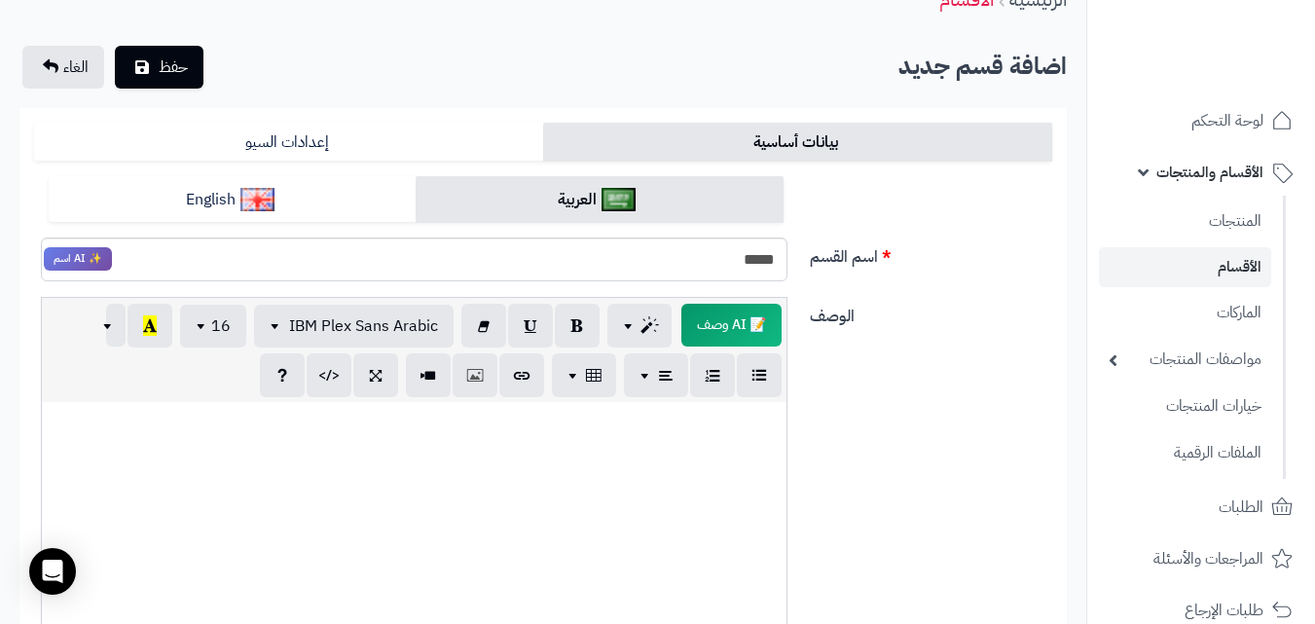
type input "*****"
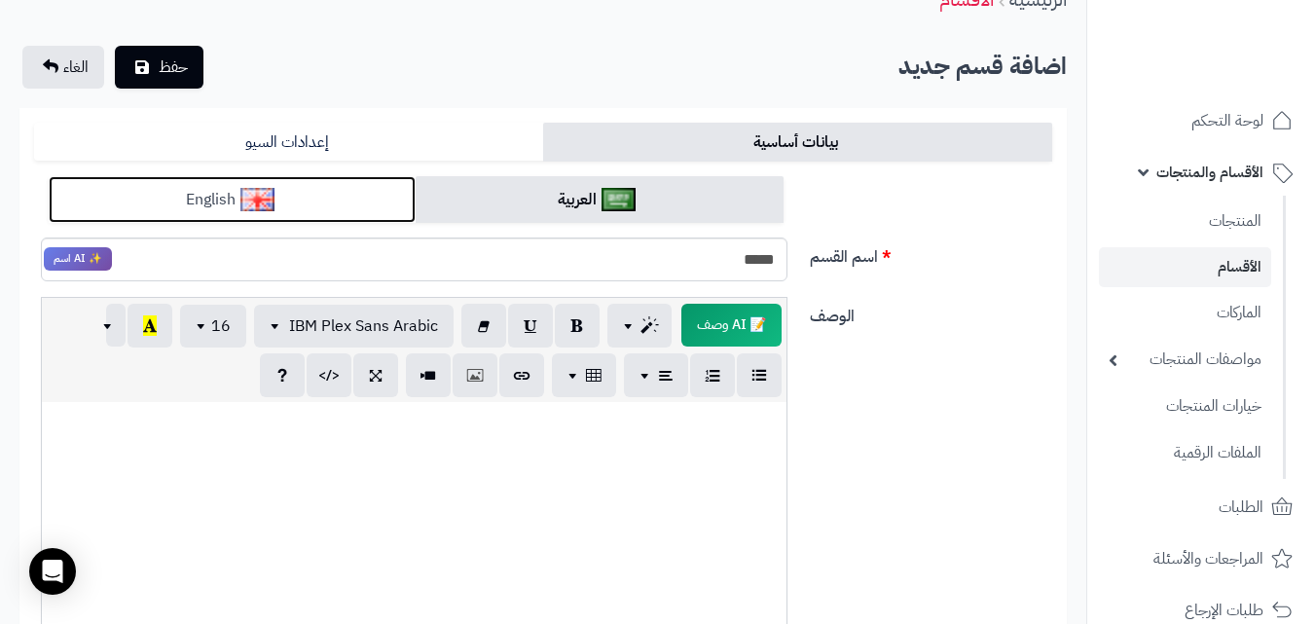
click at [346, 214] on link "English" at bounding box center [232, 200] width 367 height 48
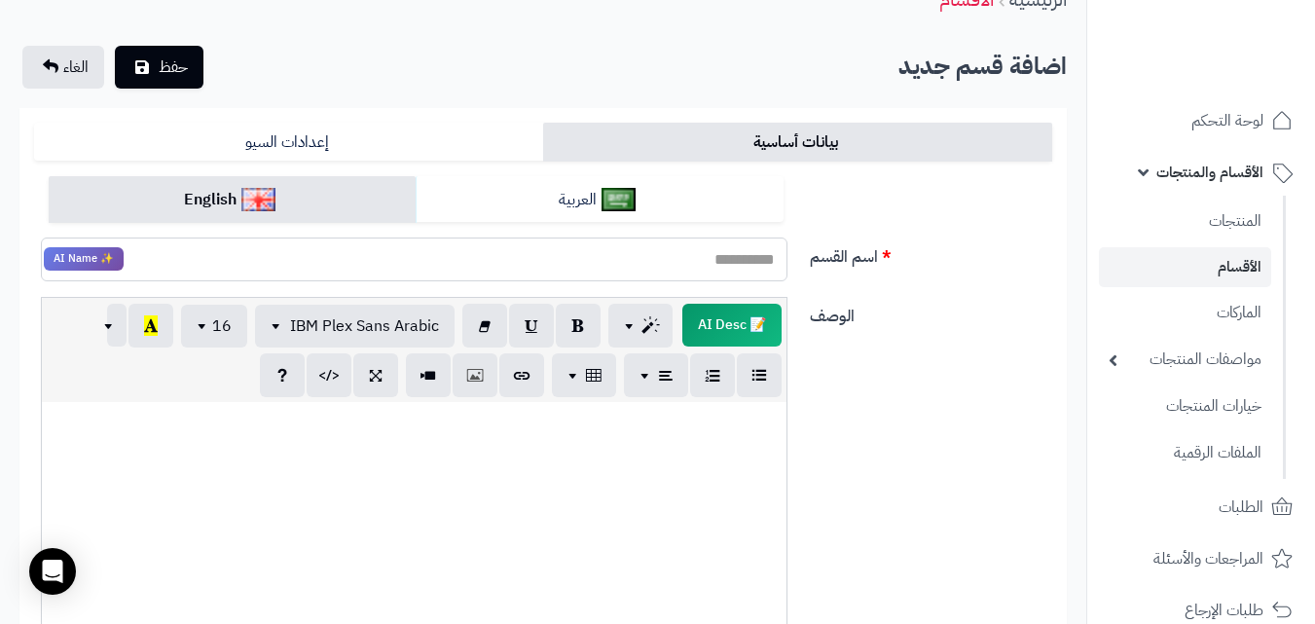
click at [716, 260] on input "اسم القسم" at bounding box center [414, 260] width 747 height 44
paste input "**********"
type input "**********"
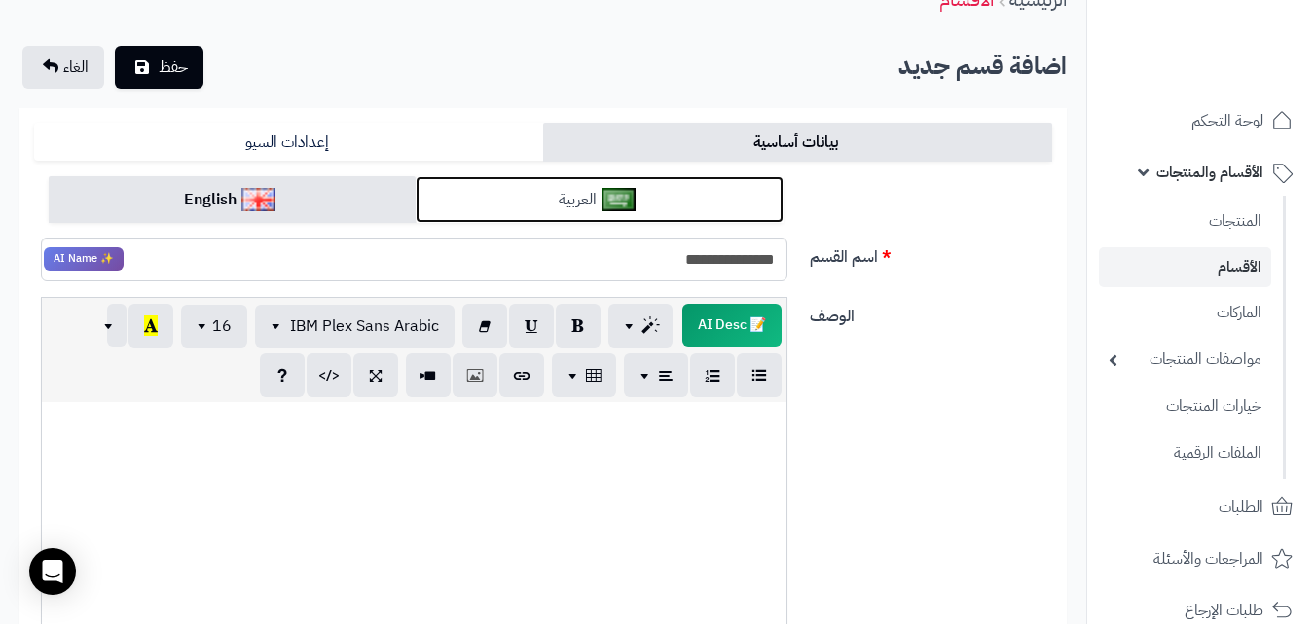
click at [670, 204] on link "العربية" at bounding box center [599, 200] width 367 height 48
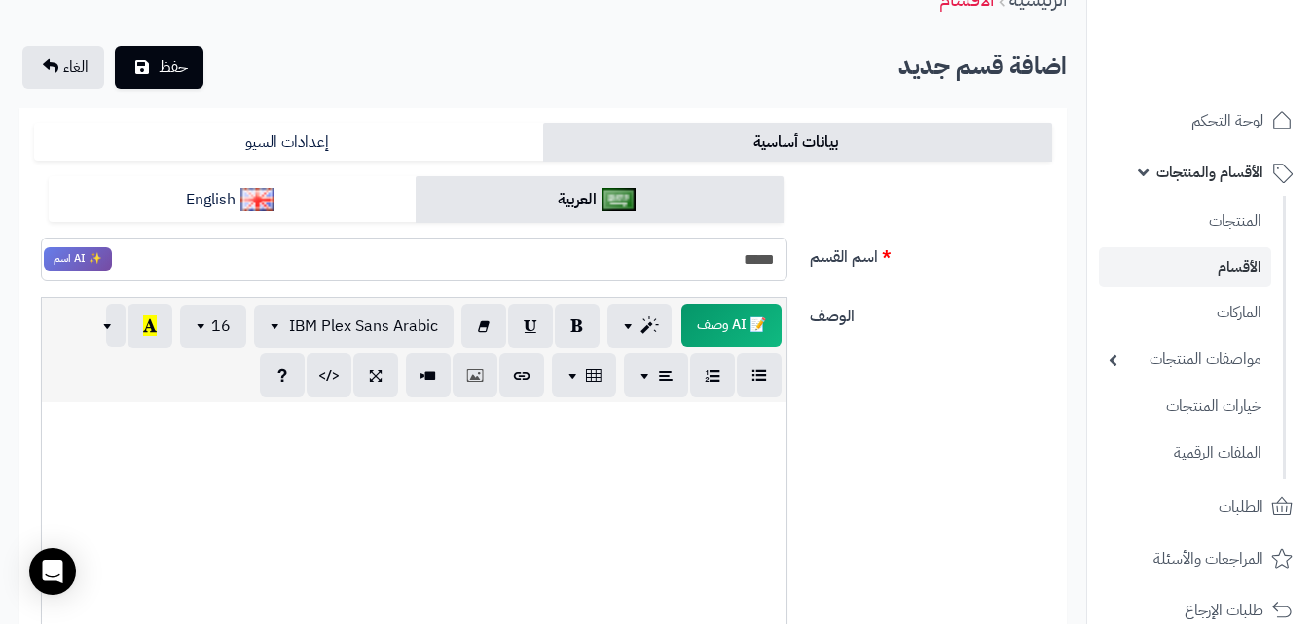
click at [778, 262] on input "*****" at bounding box center [414, 260] width 747 height 44
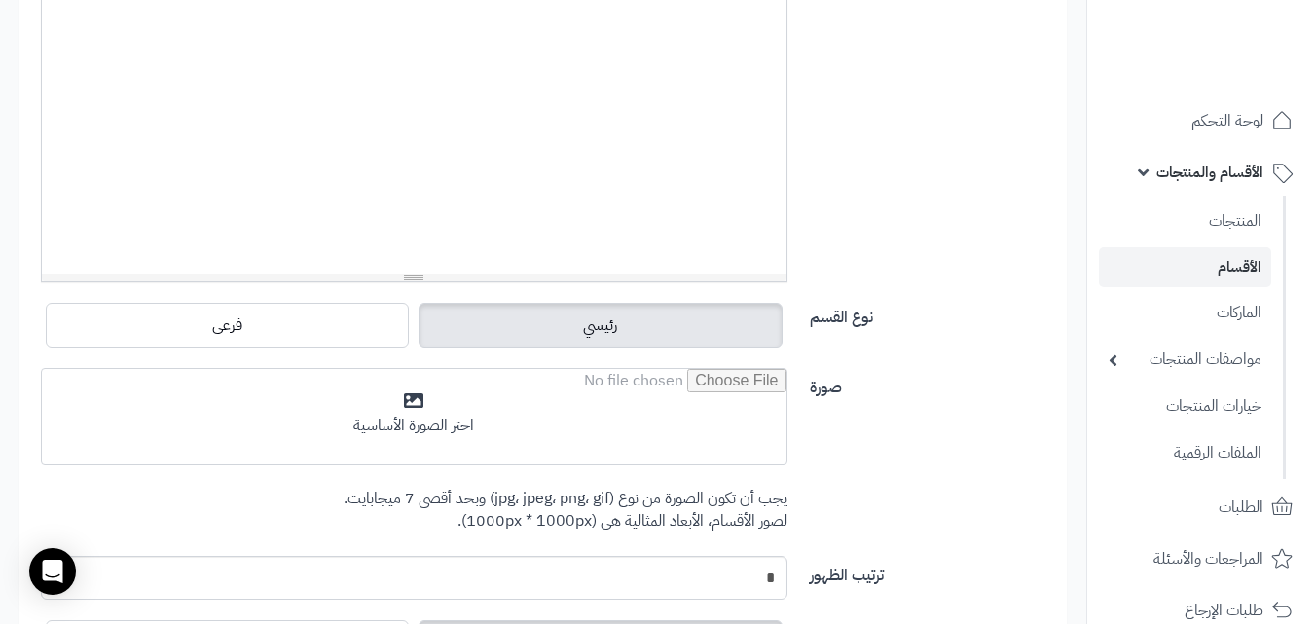
scroll to position [0, 0]
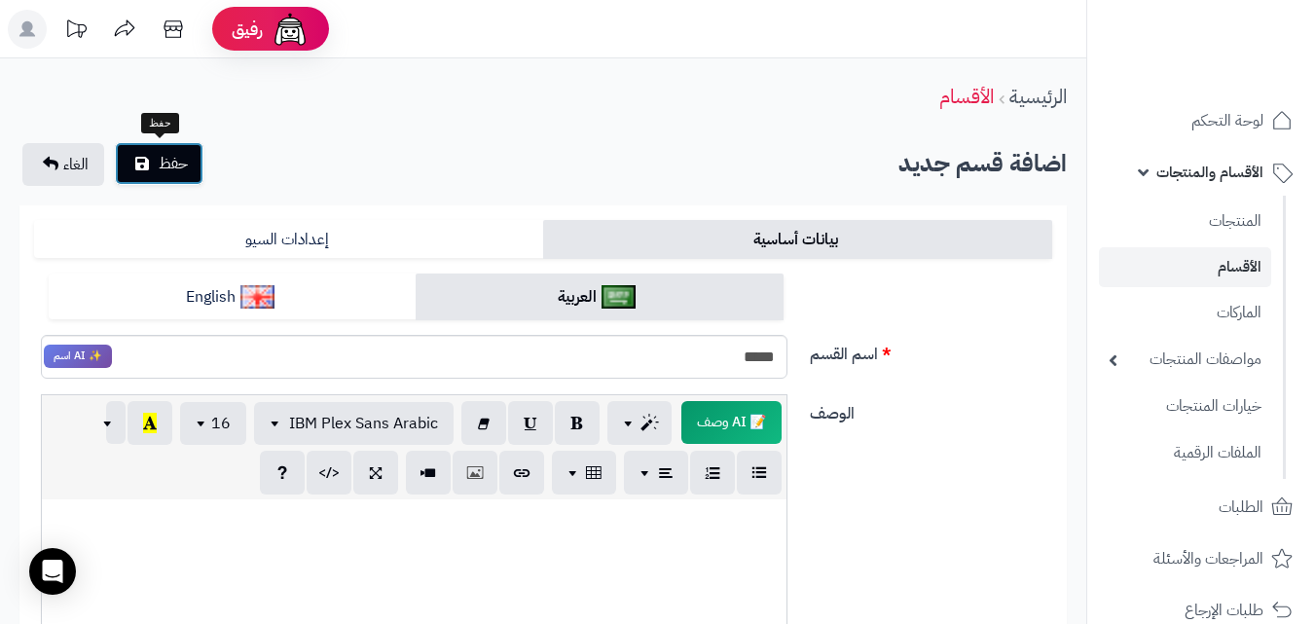
click at [142, 165] on icon "submit" at bounding box center [142, 164] width 14 height 16
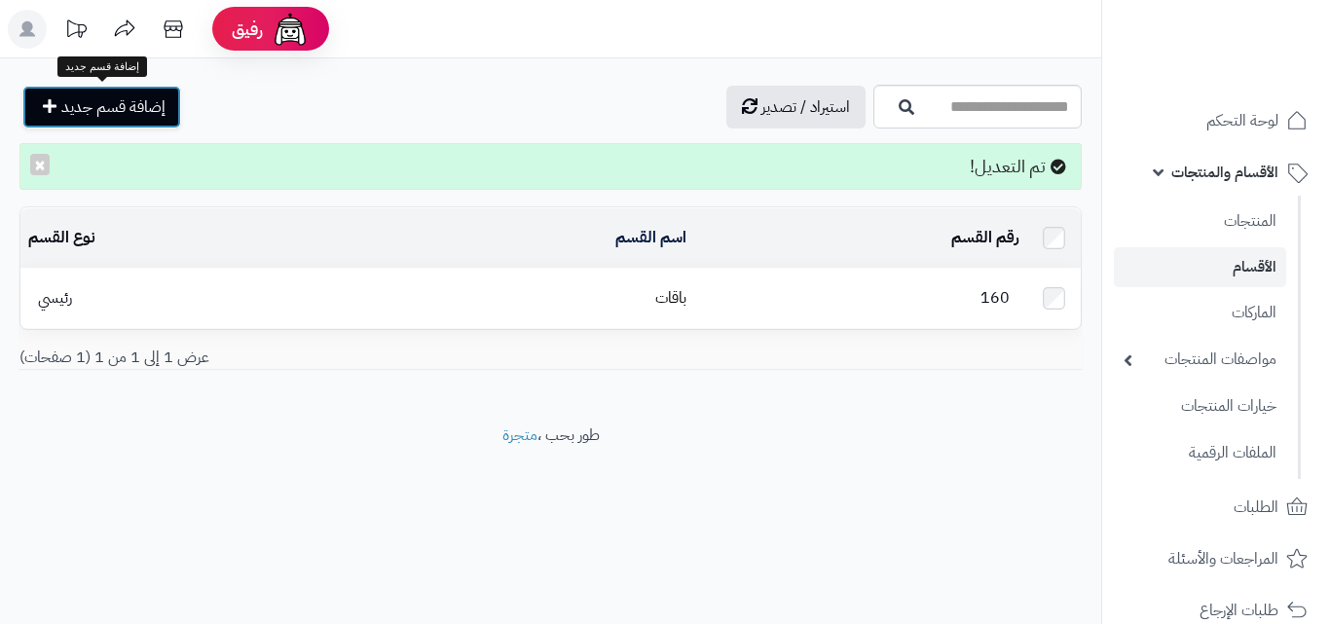
click at [145, 107] on span "إضافة قسم جديد" at bounding box center [113, 106] width 104 height 23
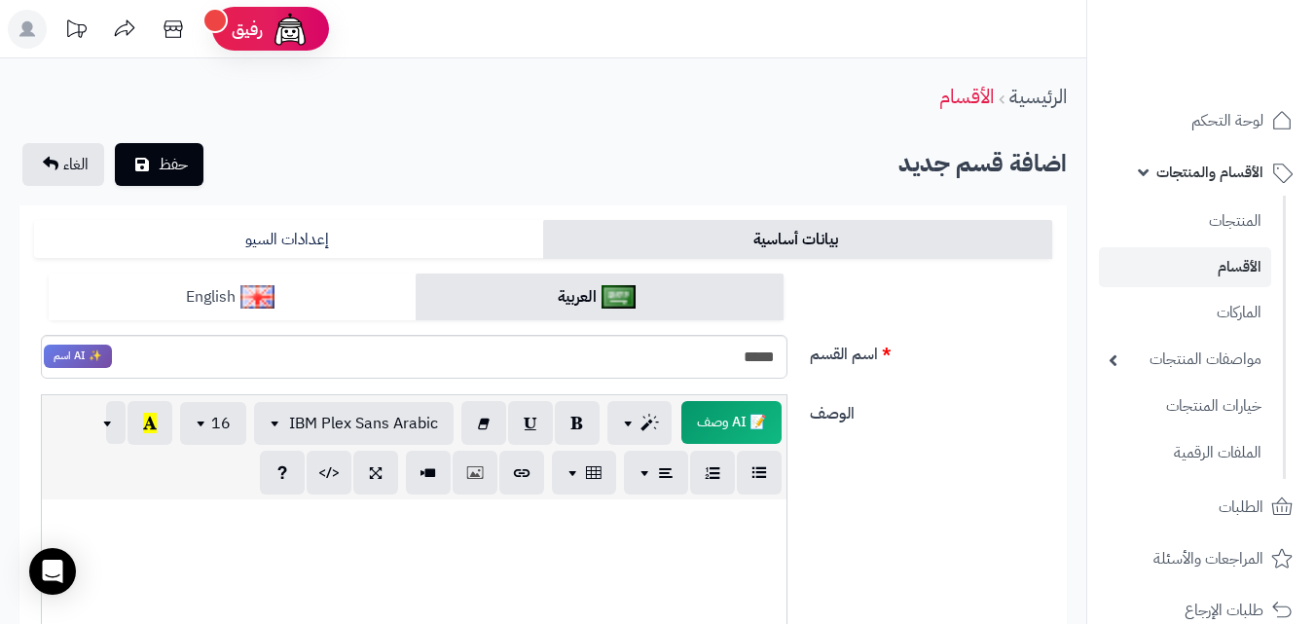
type input "*****"
click at [287, 308] on link "English" at bounding box center [232, 298] width 367 height 48
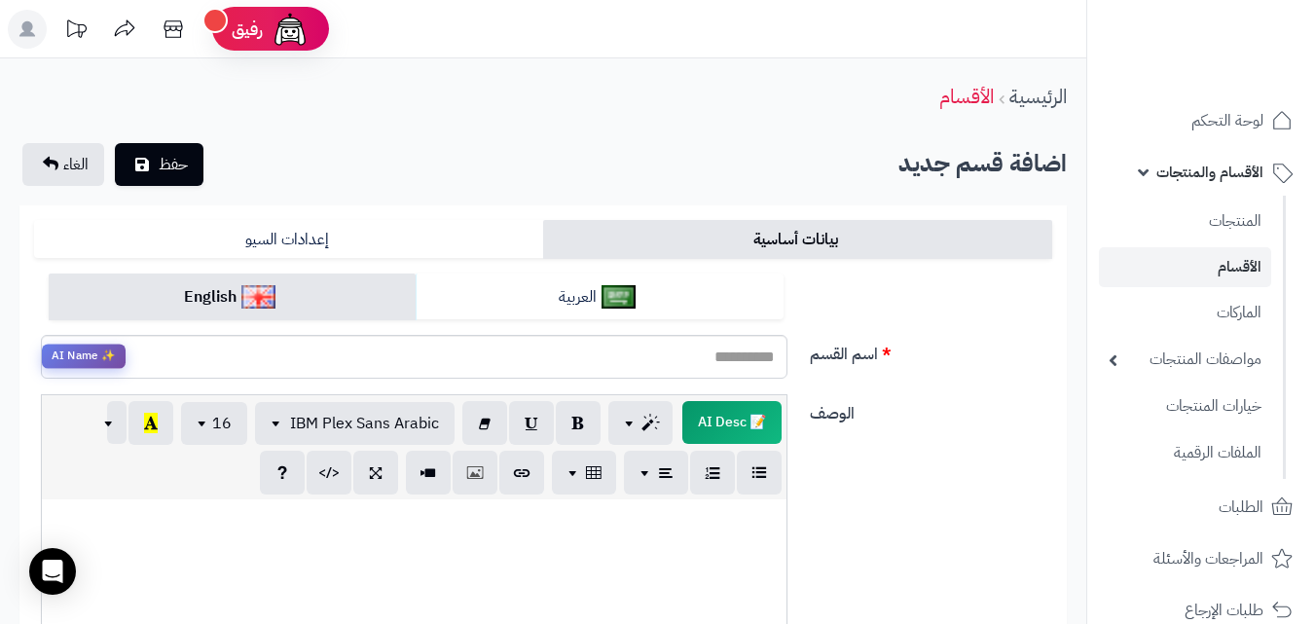
click at [64, 361] on span "✨ AI Name" at bounding box center [84, 357] width 84 height 24
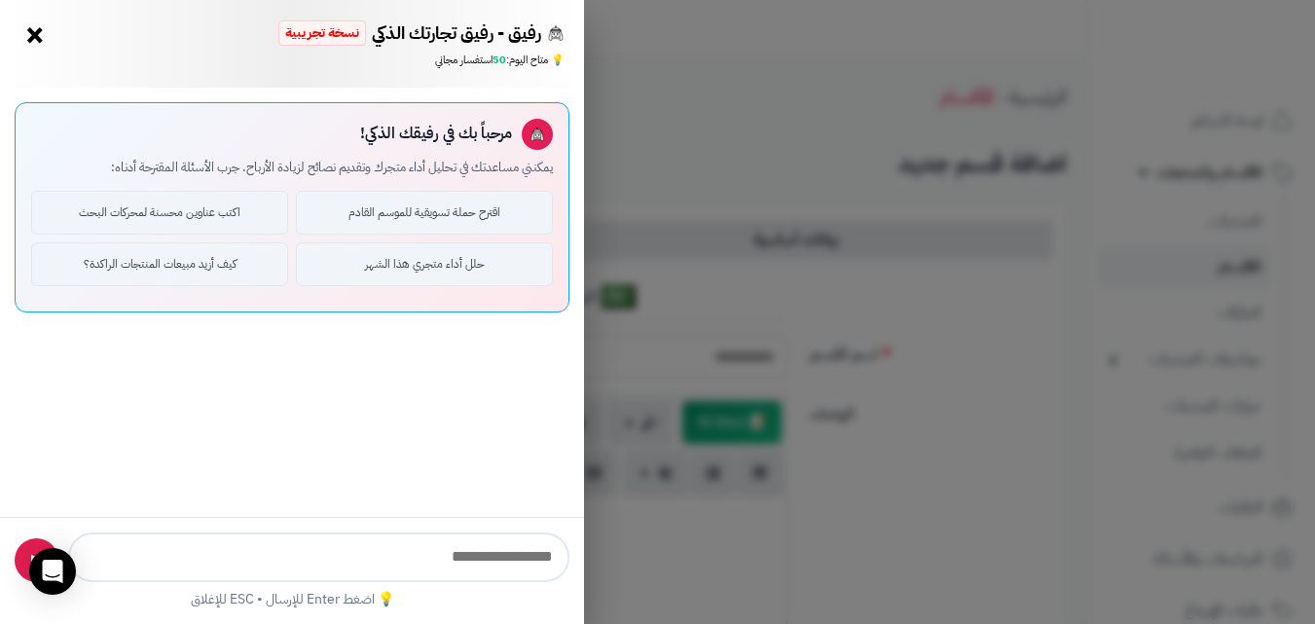
type input "**********"
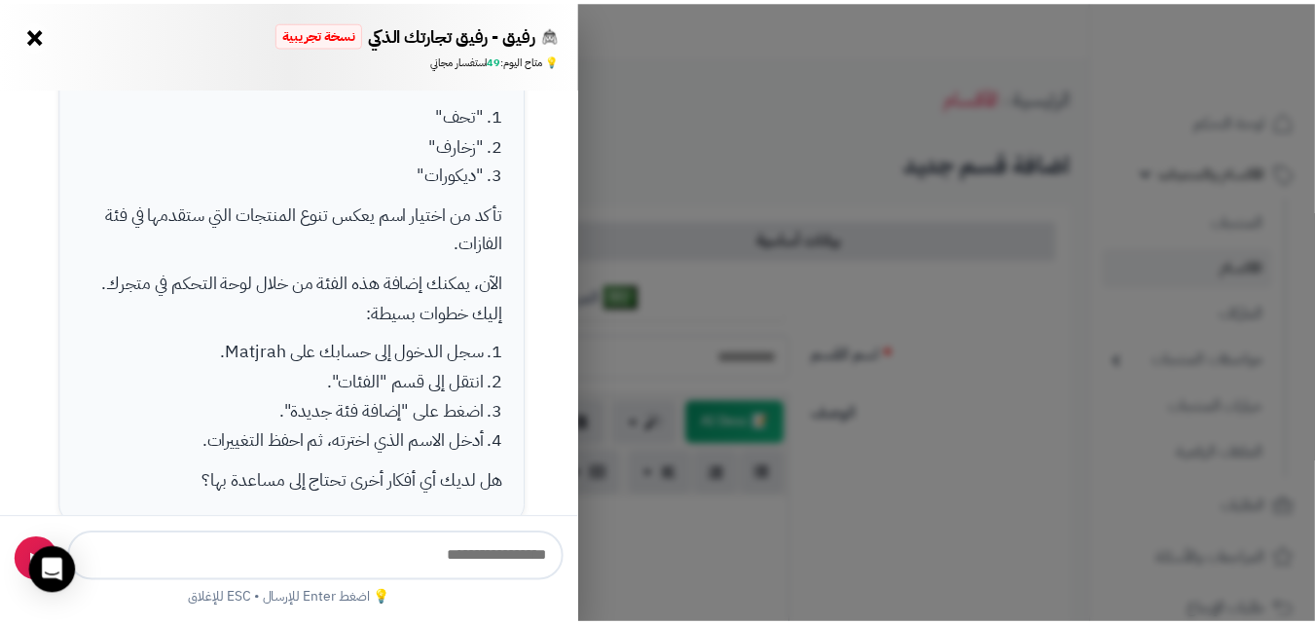
scroll to position [449, 0]
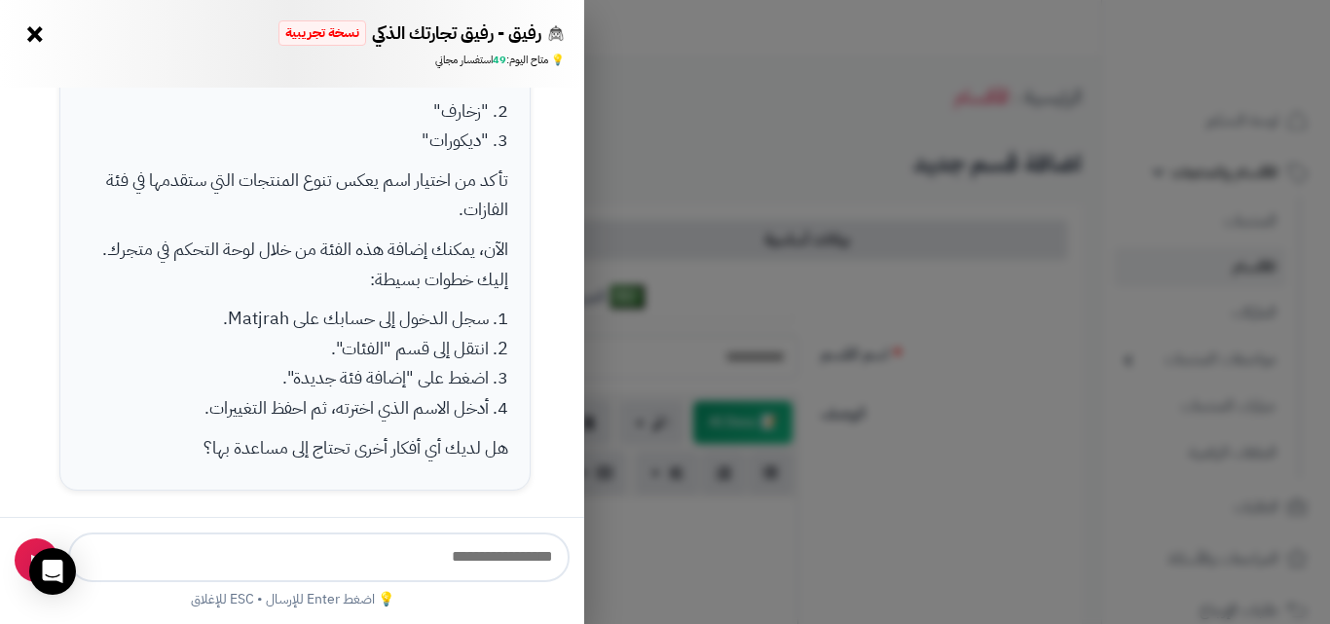
click at [31, 35] on button "×" at bounding box center [34, 33] width 31 height 31
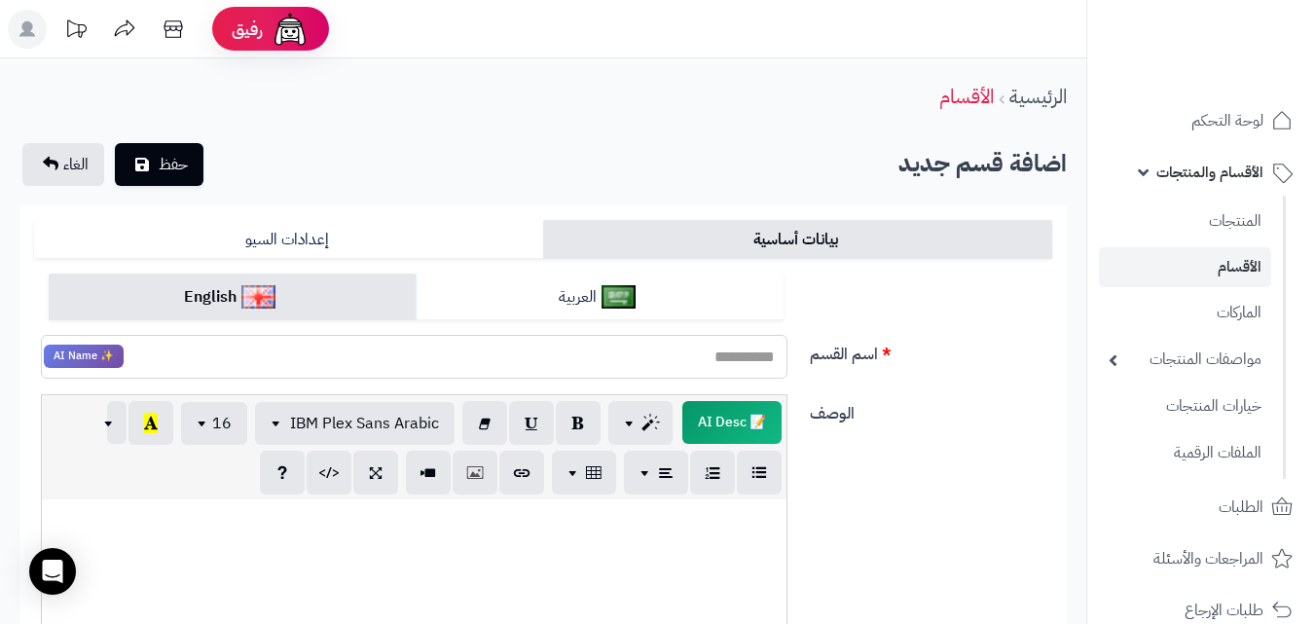
click at [433, 339] on input "اسم القسم" at bounding box center [414, 357] width 747 height 44
paste input "**********"
type input "**********"
click at [174, 172] on span "حفظ" at bounding box center [173, 163] width 29 height 23
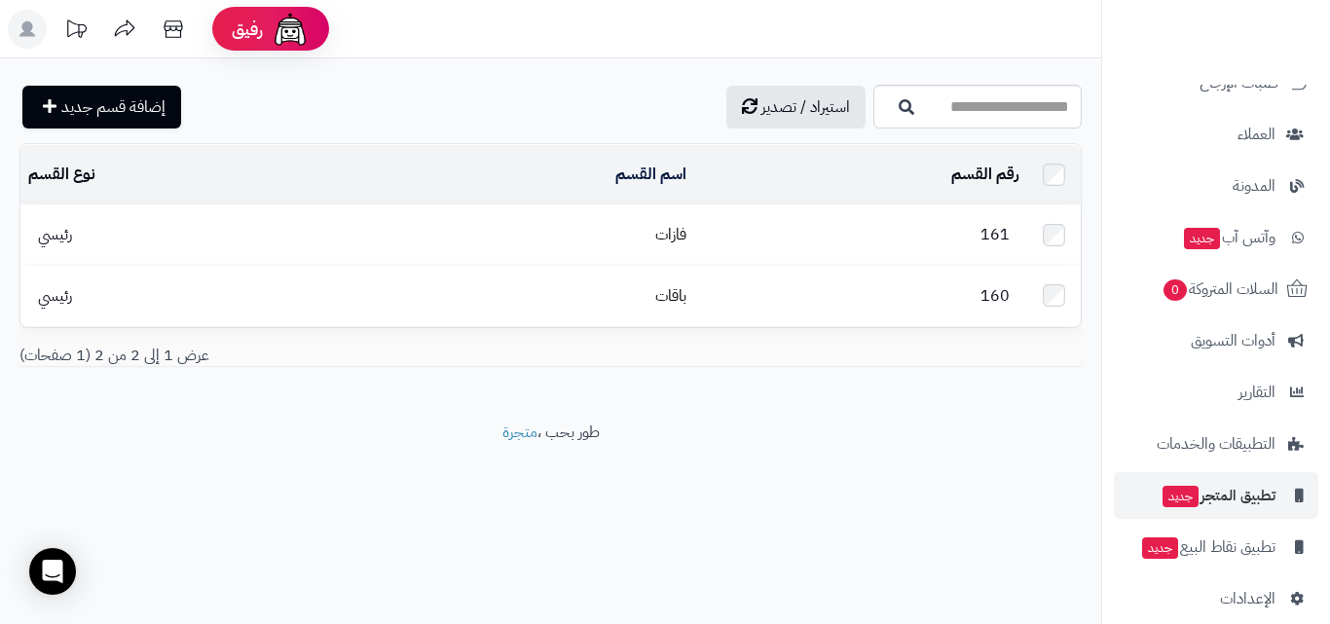
scroll to position [550, 0]
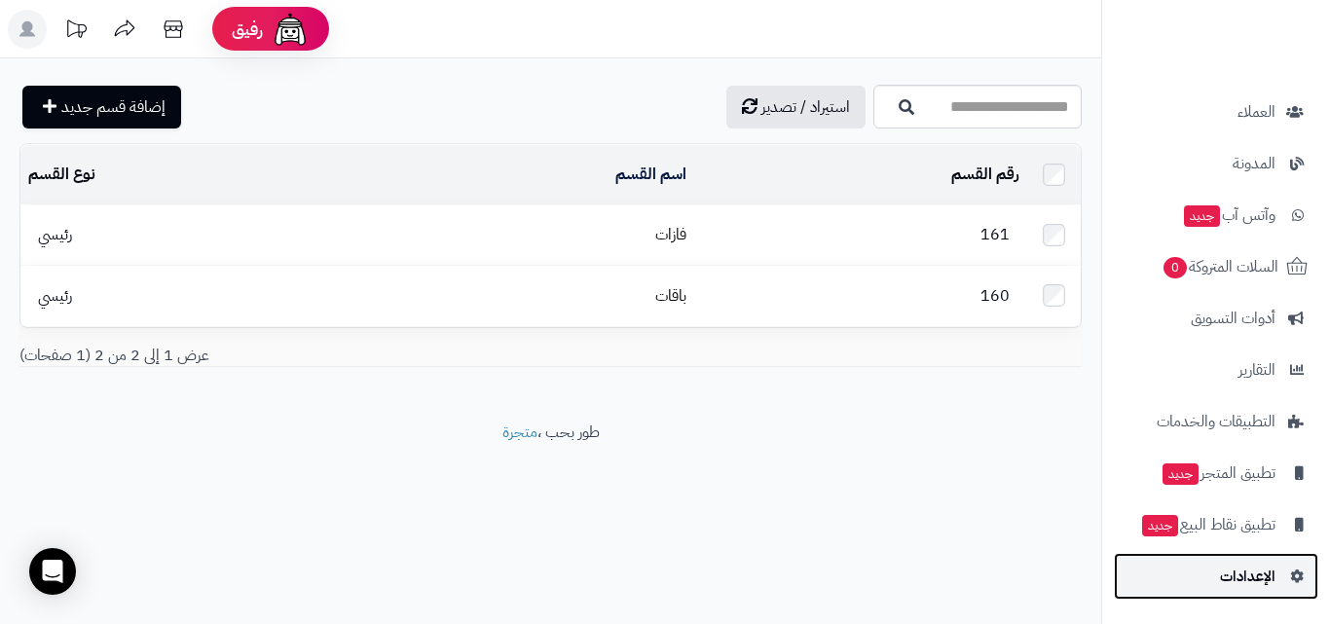
click at [1275, 583] on link "الإعدادات" at bounding box center [1216, 576] width 204 height 47
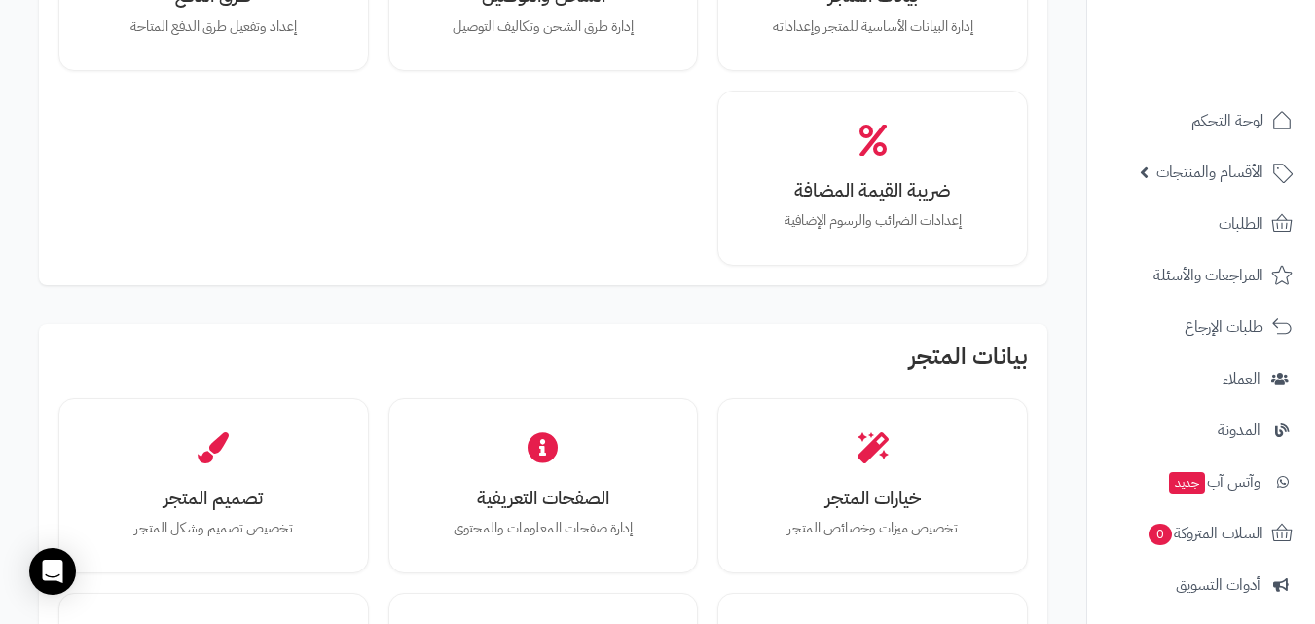
scroll to position [292, 0]
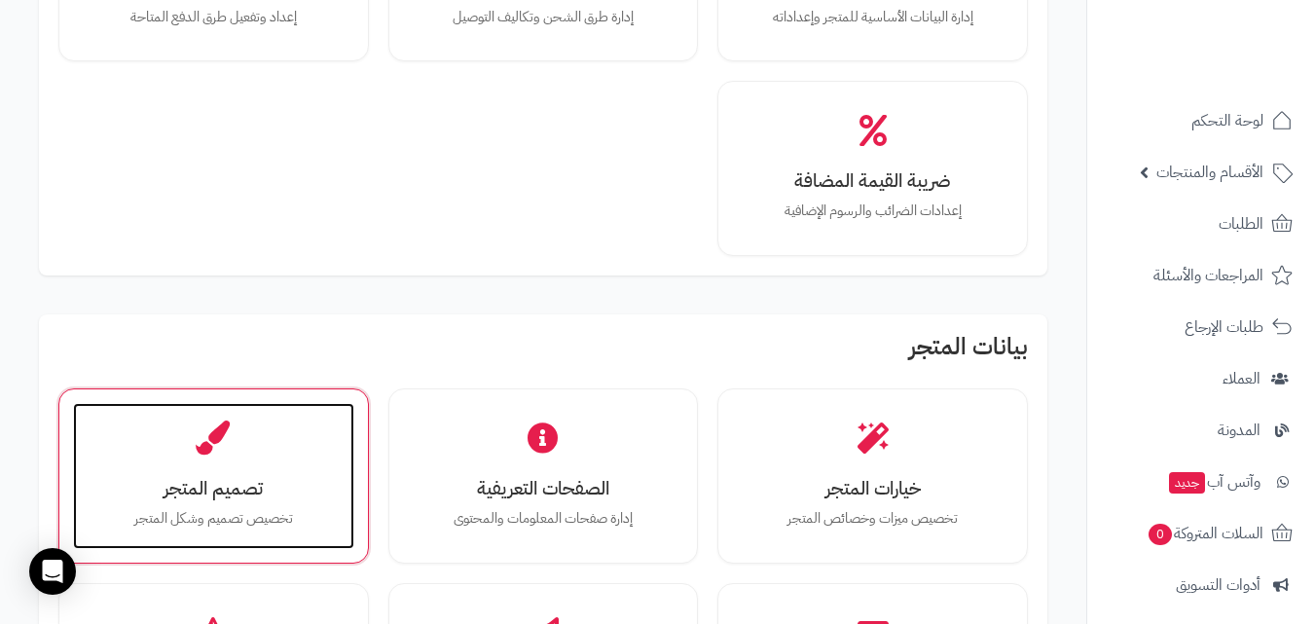
click at [248, 443] on div "تصميم المتجر تخصيص تصميم وشكل المتجر" at bounding box center [213, 476] width 281 height 146
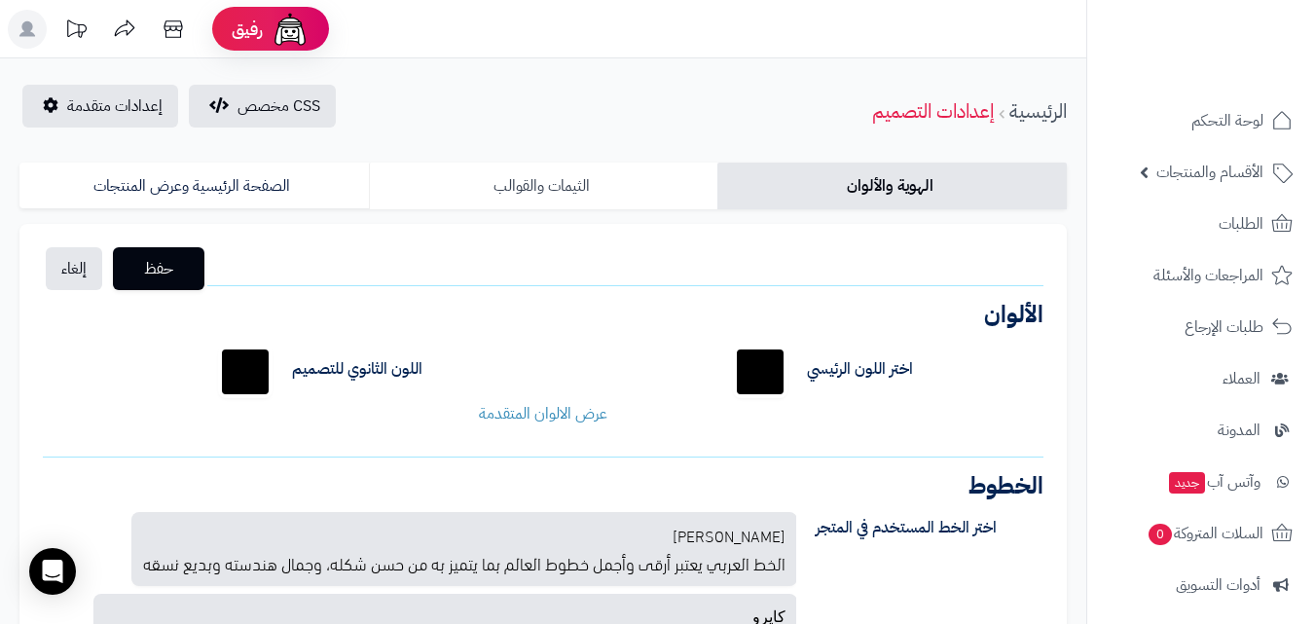
click at [536, 184] on link "الثيمات والقوالب" at bounding box center [543, 186] width 349 height 47
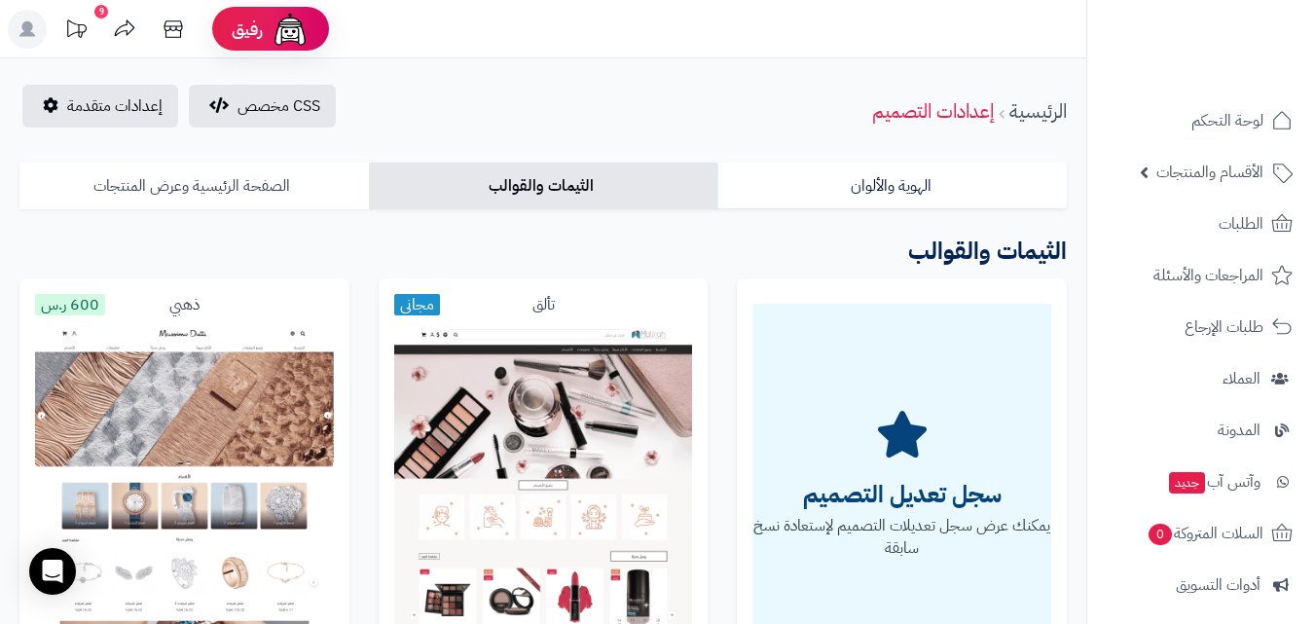
click at [292, 176] on link "الصفحة الرئيسية وعرض المنتجات" at bounding box center [193, 186] width 349 height 47
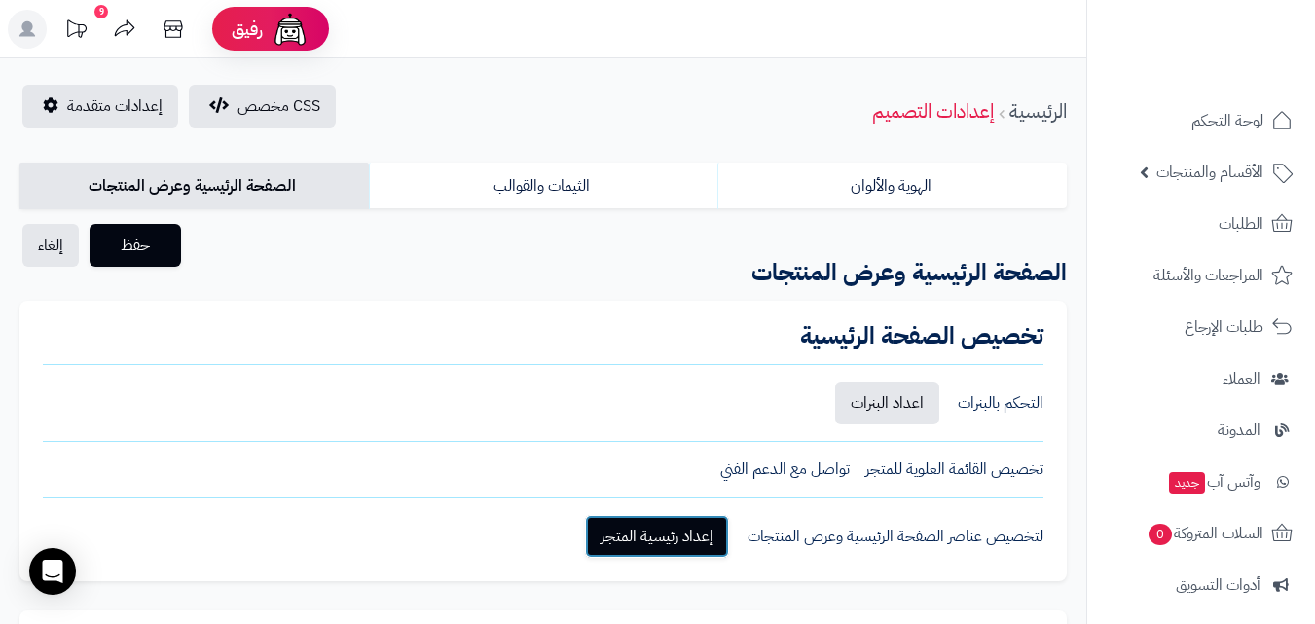
click at [691, 533] on link "إعداد رئيسية المتجر" at bounding box center [657, 536] width 144 height 43
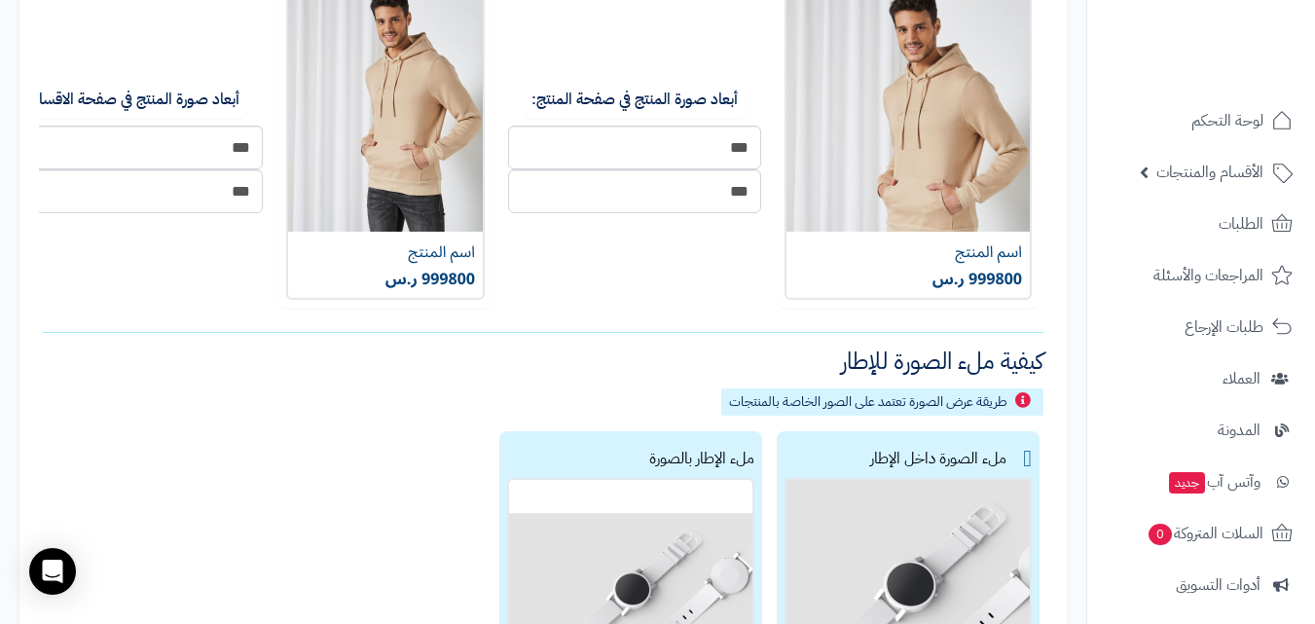
scroll to position [792, 0]
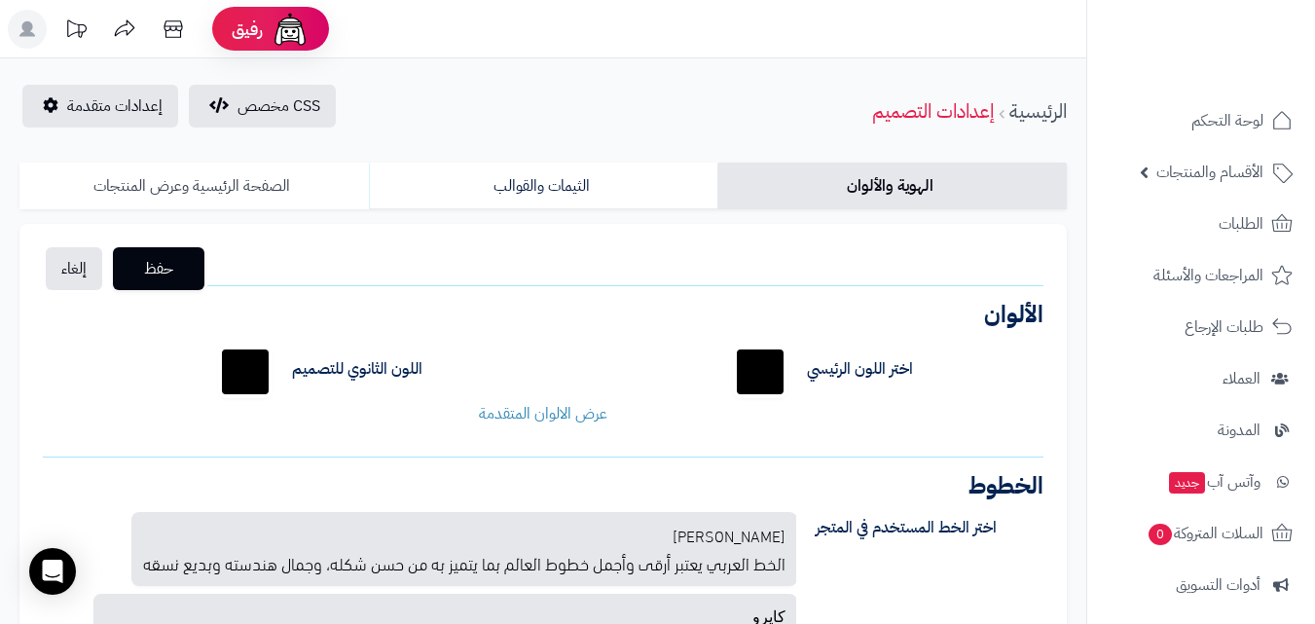
click at [257, 188] on link "الصفحة الرئيسية وعرض المنتجات" at bounding box center [193, 186] width 349 height 47
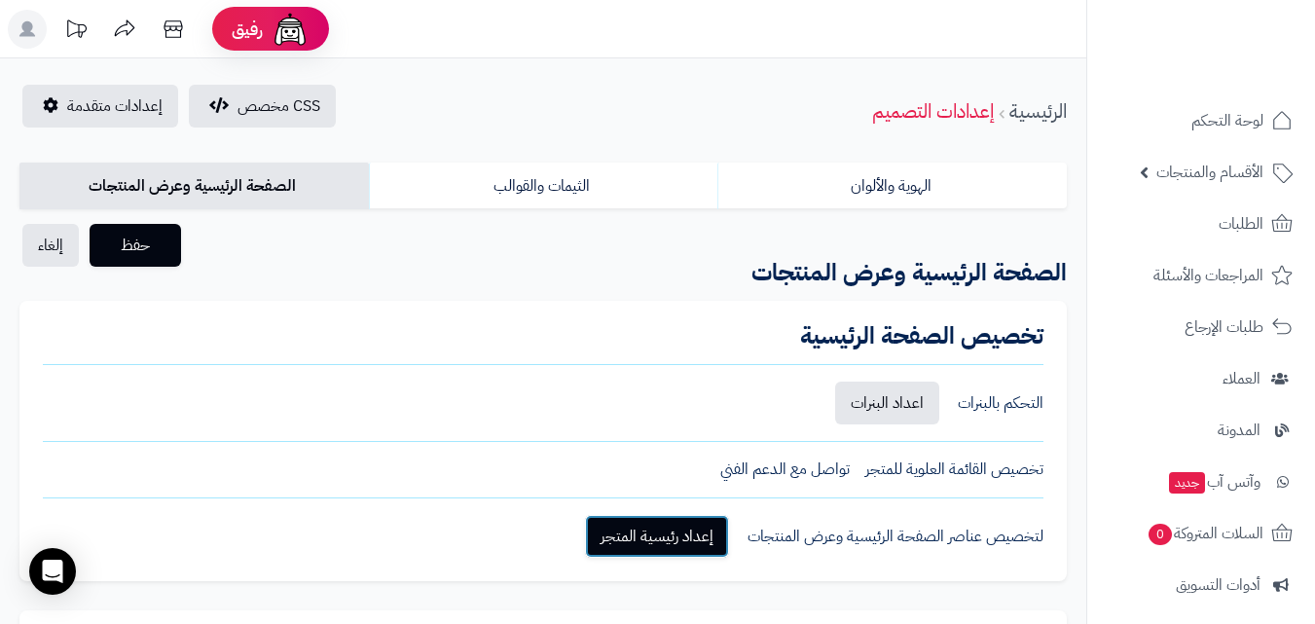
click at [643, 541] on link "إعداد رئيسية المتجر" at bounding box center [657, 536] width 144 height 43
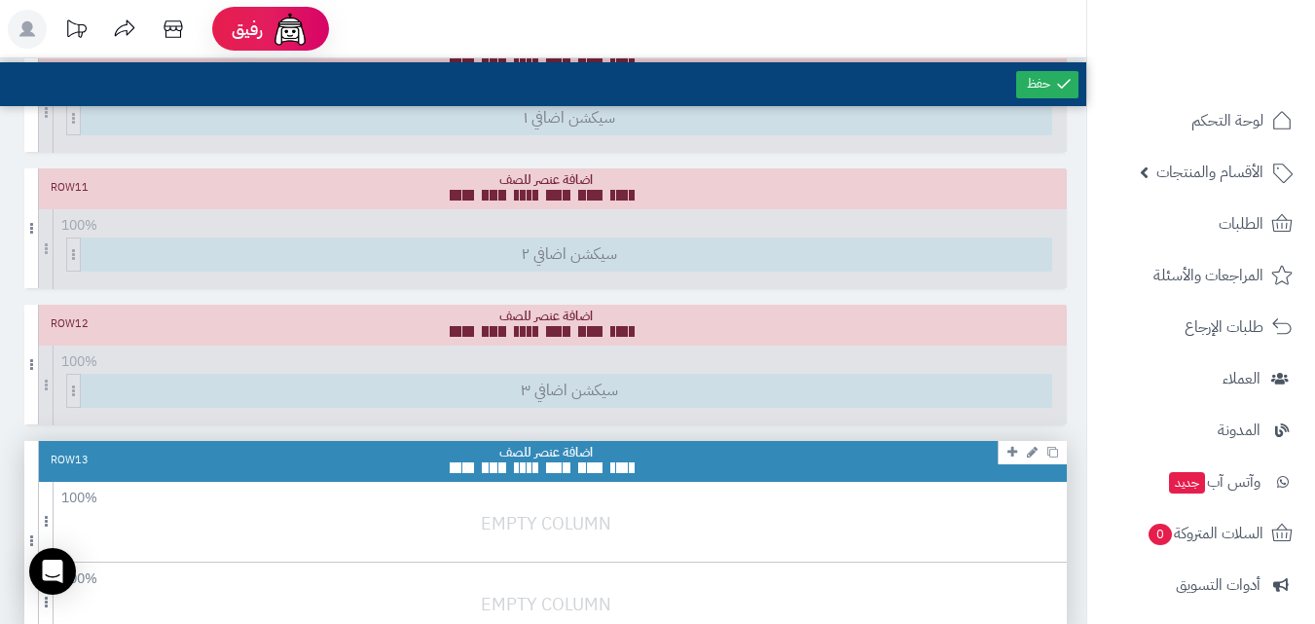
scroll to position [2142, 0]
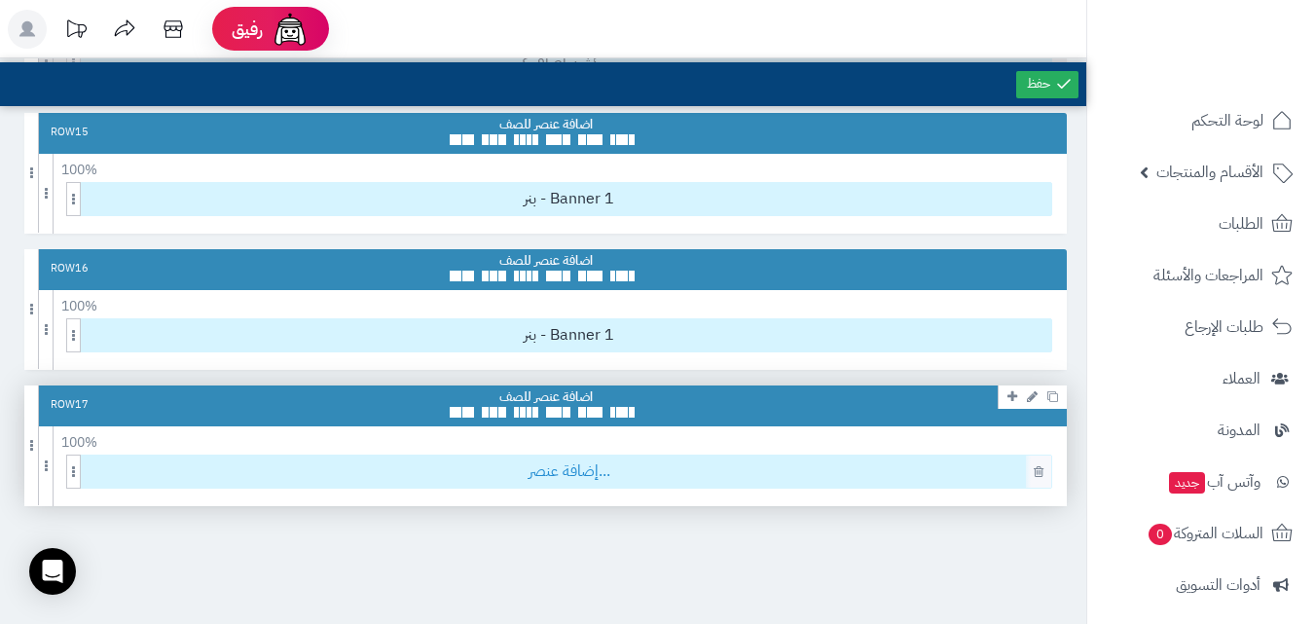
click at [886, 476] on span "إضافة عنصر..." at bounding box center [569, 472] width 965 height 32
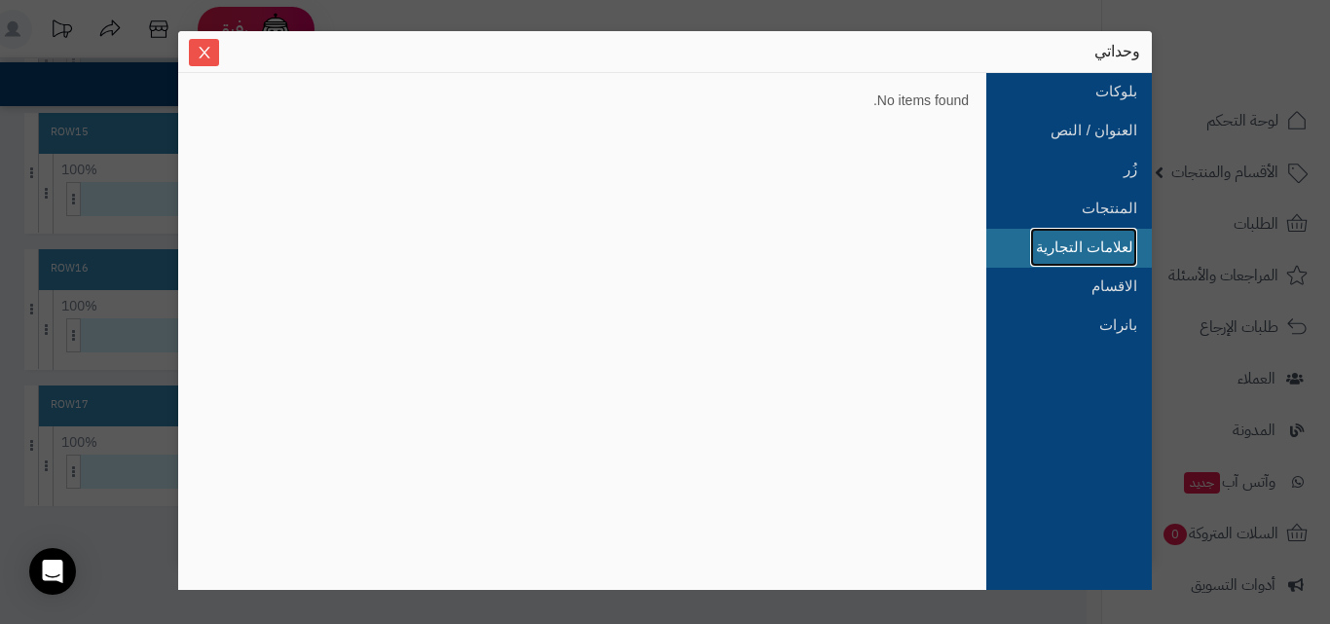
click at [1110, 264] on link "العلامات التجارية" at bounding box center [1083, 247] width 107 height 39
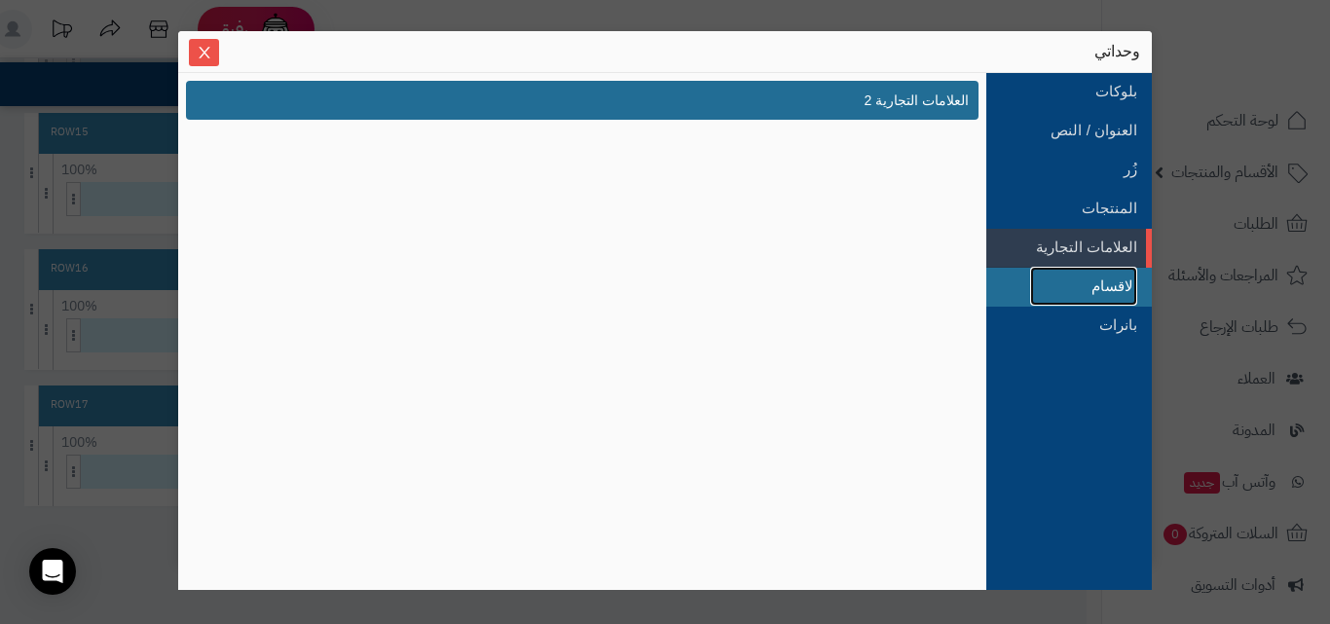
click at [1116, 281] on link "الاقسام" at bounding box center [1083, 286] width 107 height 39
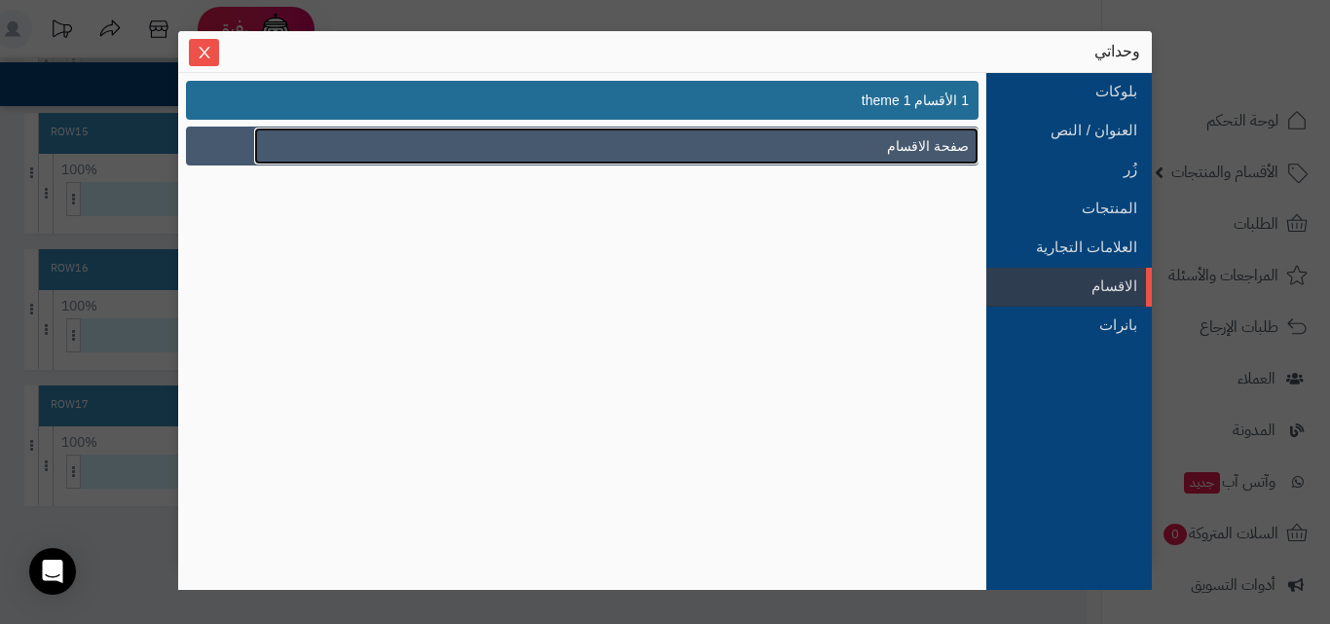
click at [907, 153] on span "صفحة الاقسام" at bounding box center [928, 146] width 82 height 20
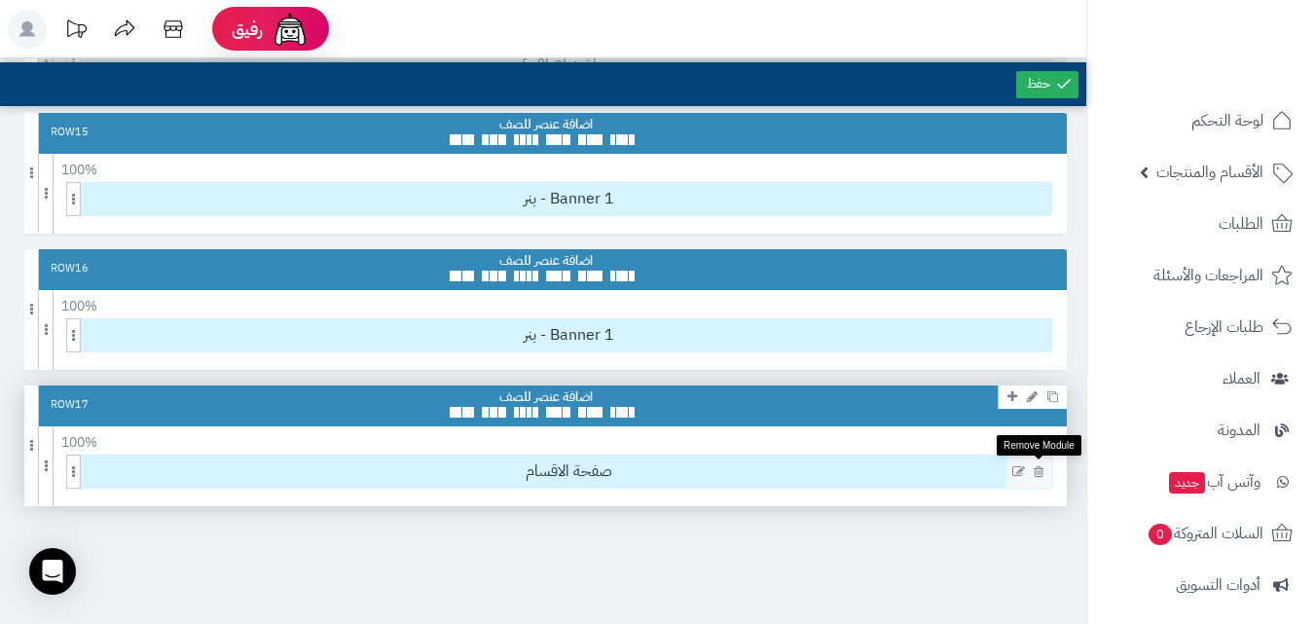
click at [1040, 476] on icon at bounding box center [1039, 471] width 10 height 13
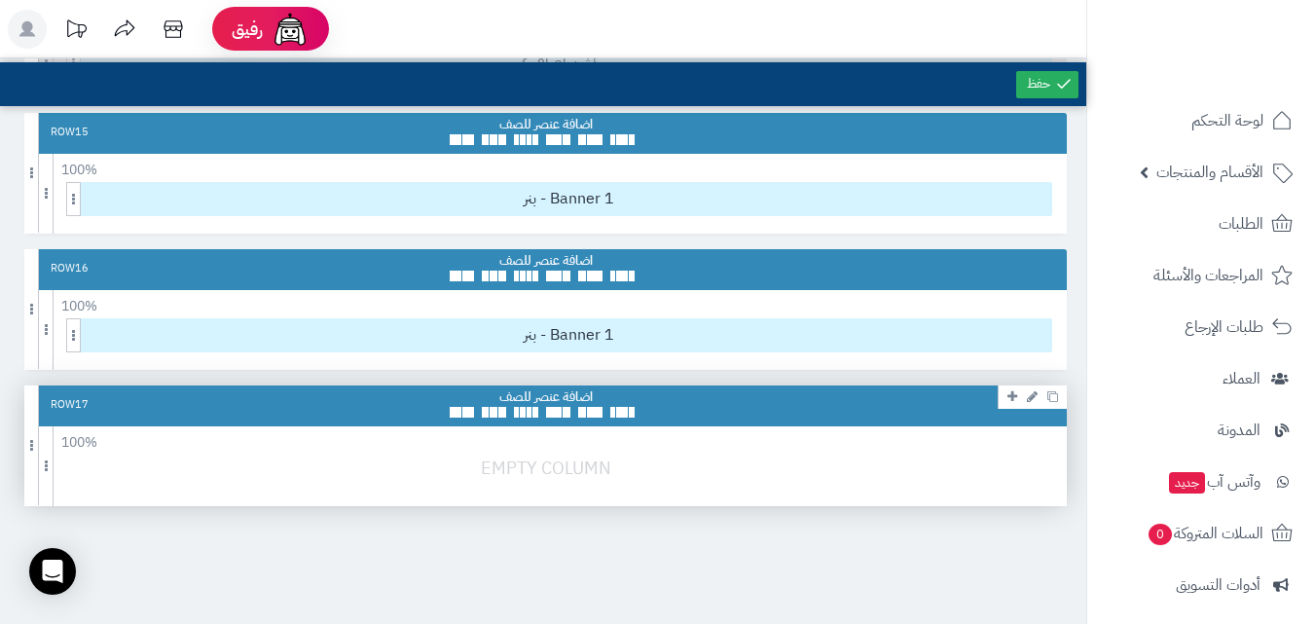
click at [1019, 391] on link at bounding box center [1012, 396] width 19 height 23
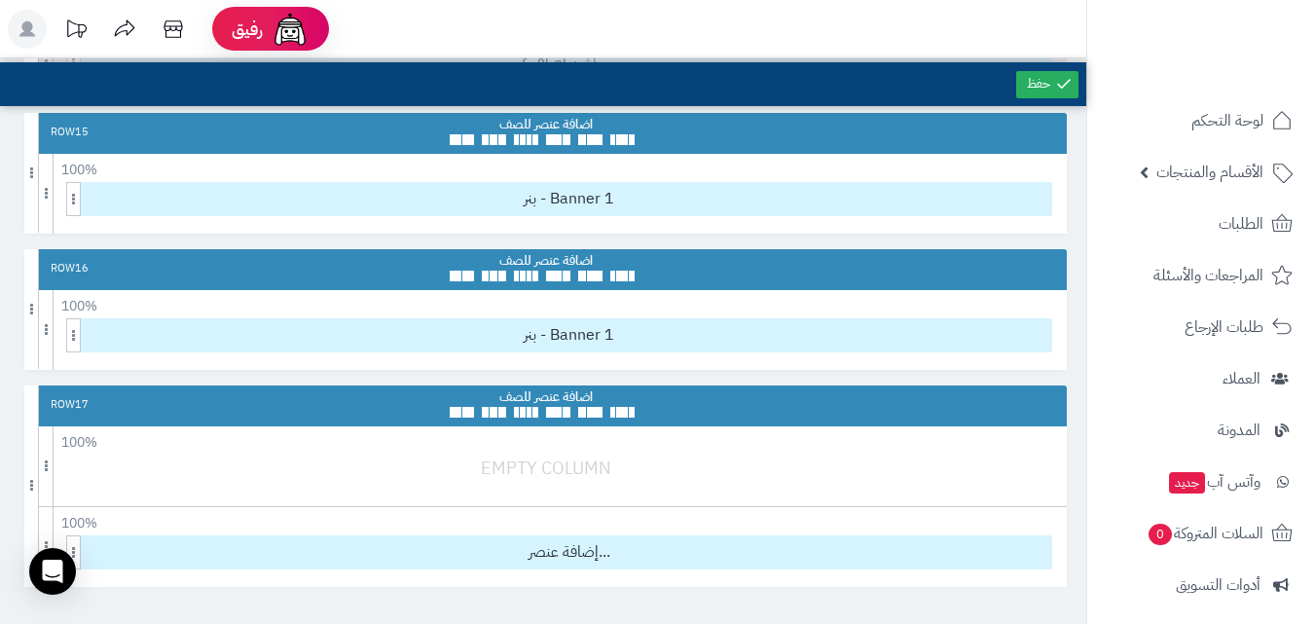
click at [876, 482] on div at bounding box center [550, 478] width 1052 height 46
click at [1035, 399] on icon at bounding box center [1032, 396] width 11 height 13
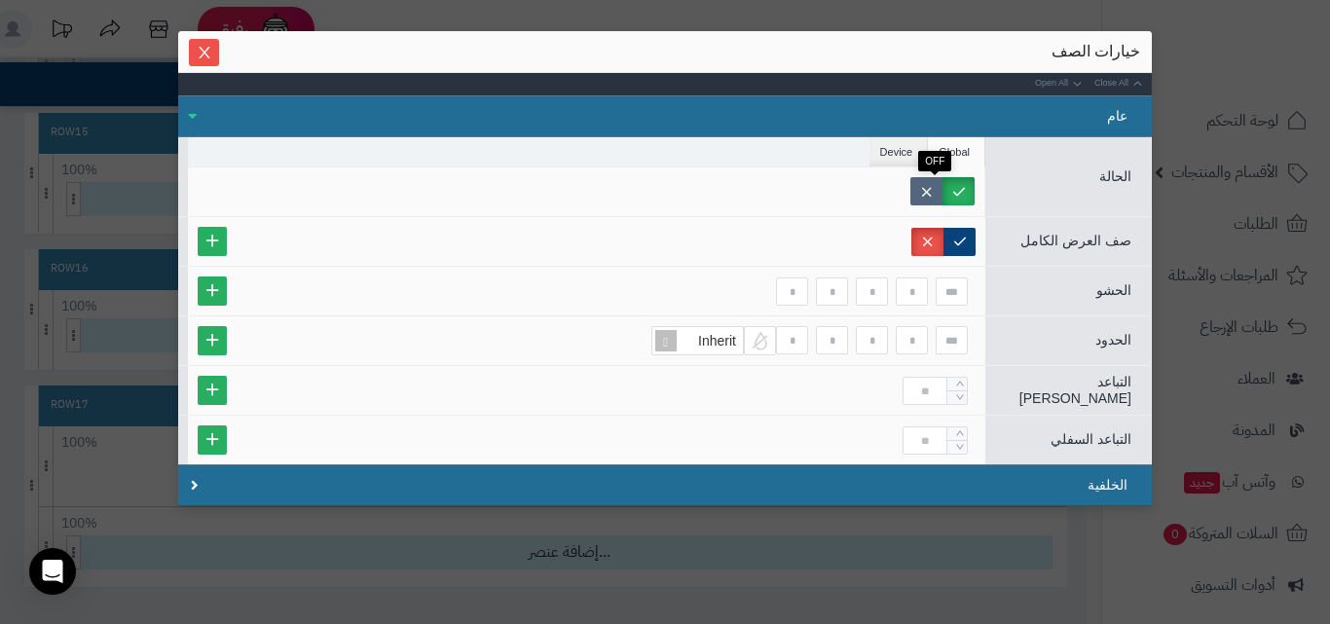
click at [935, 183] on label at bounding box center [926, 191] width 32 height 28
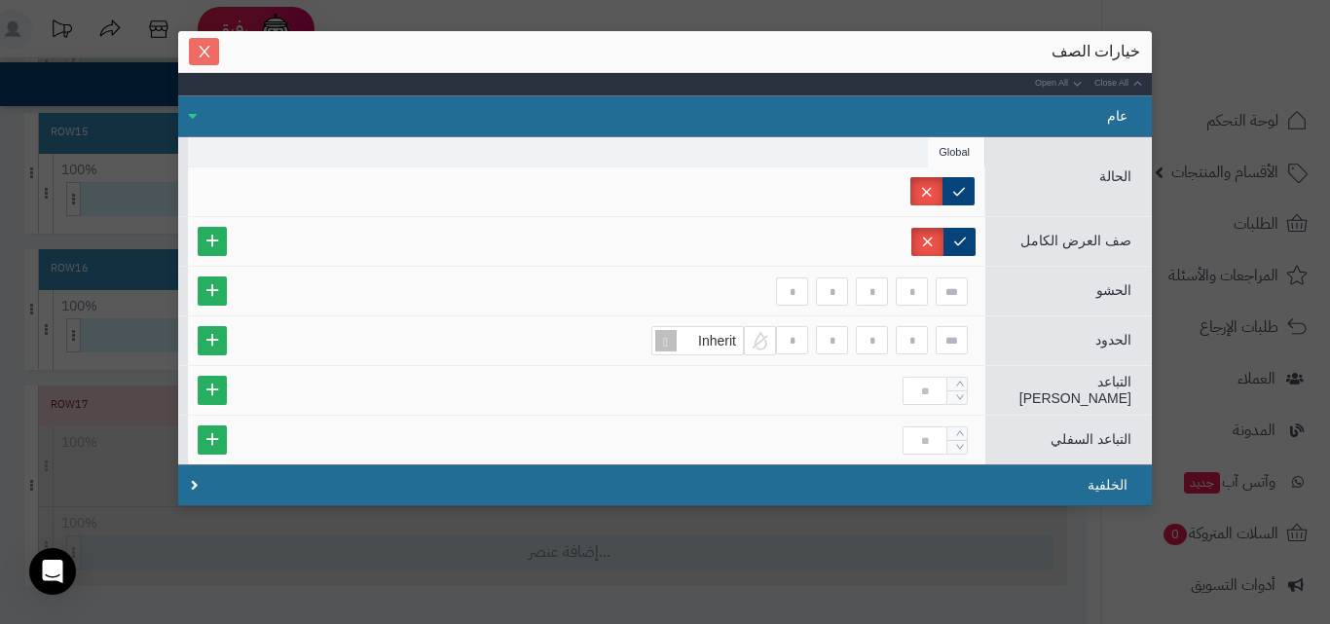
click at [212, 47] on icon "Close" at bounding box center [205, 52] width 16 height 16
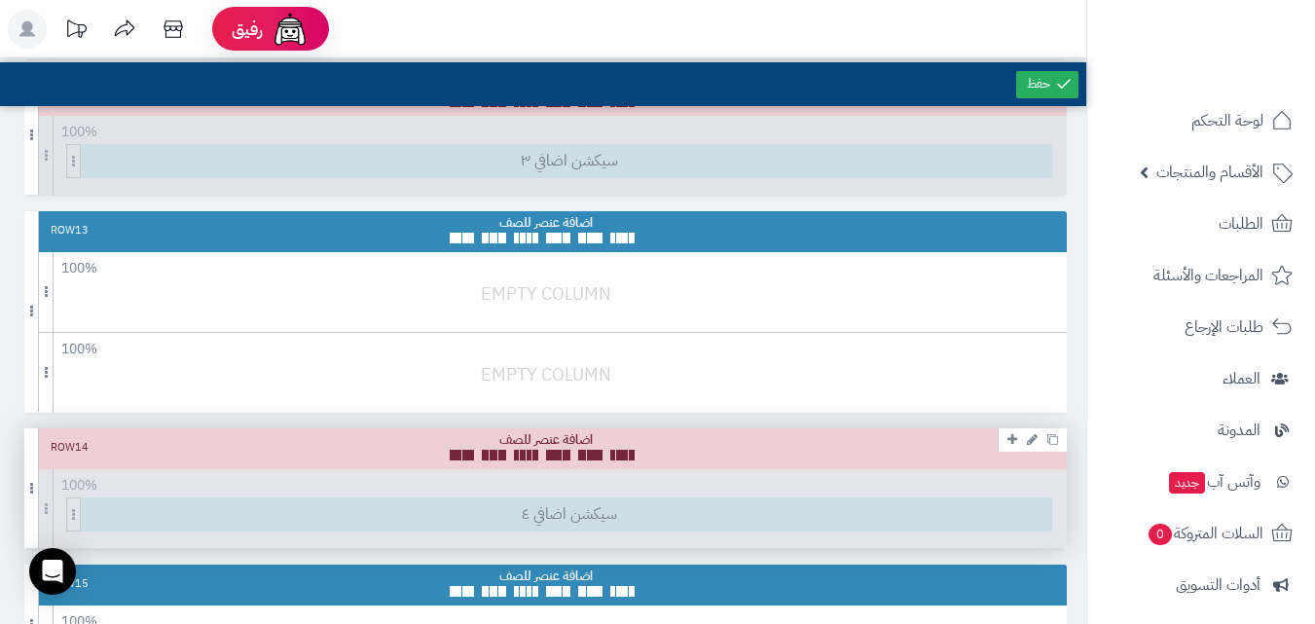
scroll to position [1646, 0]
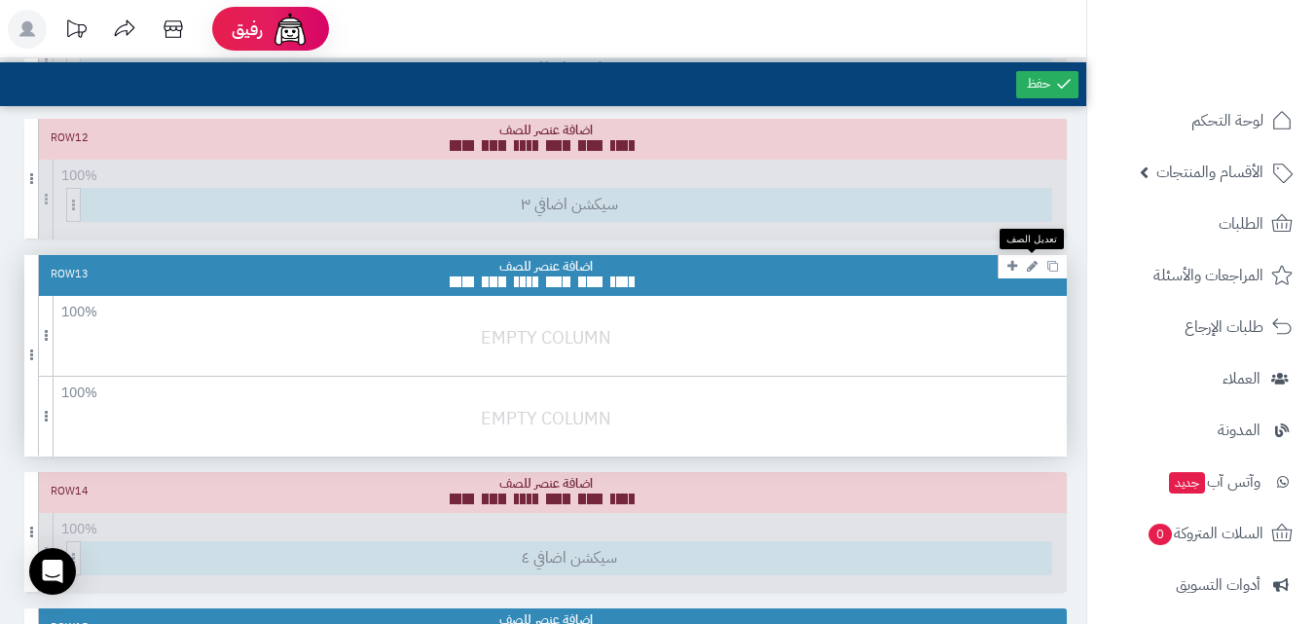
click at [1030, 266] on icon at bounding box center [1032, 266] width 11 height 13
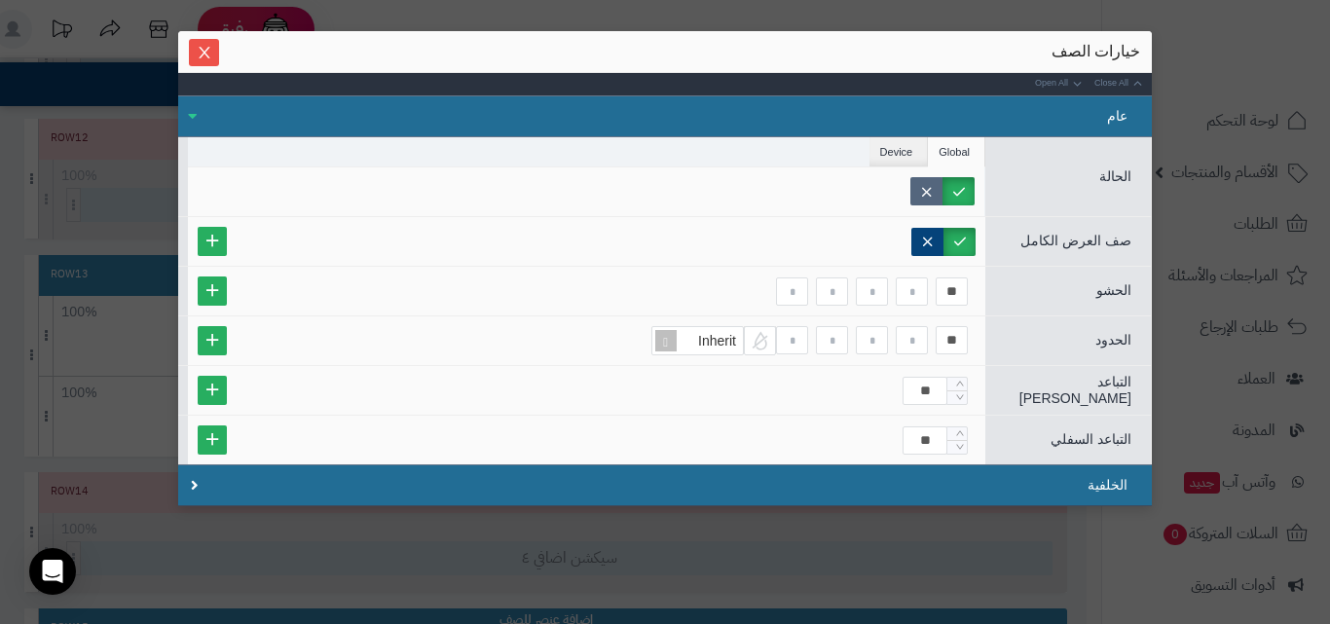
click at [926, 187] on label at bounding box center [926, 191] width 32 height 28
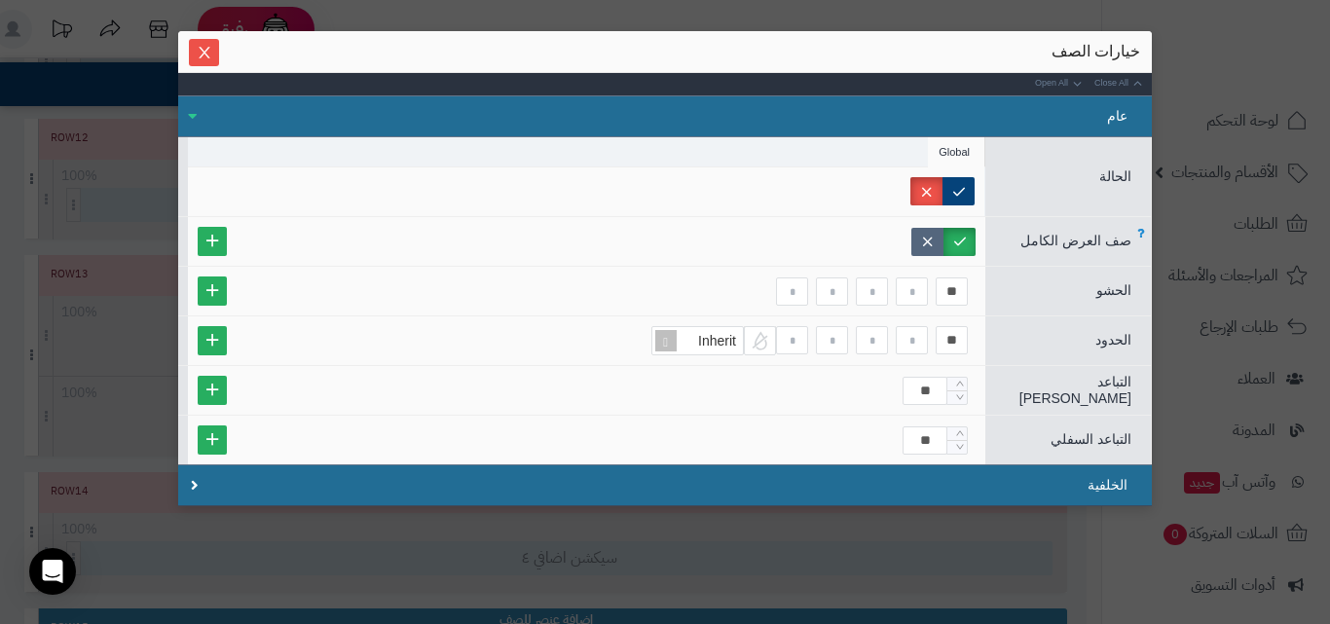
click at [934, 231] on label at bounding box center [927, 242] width 32 height 28
click at [199, 47] on span "Close" at bounding box center [204, 52] width 30 height 17
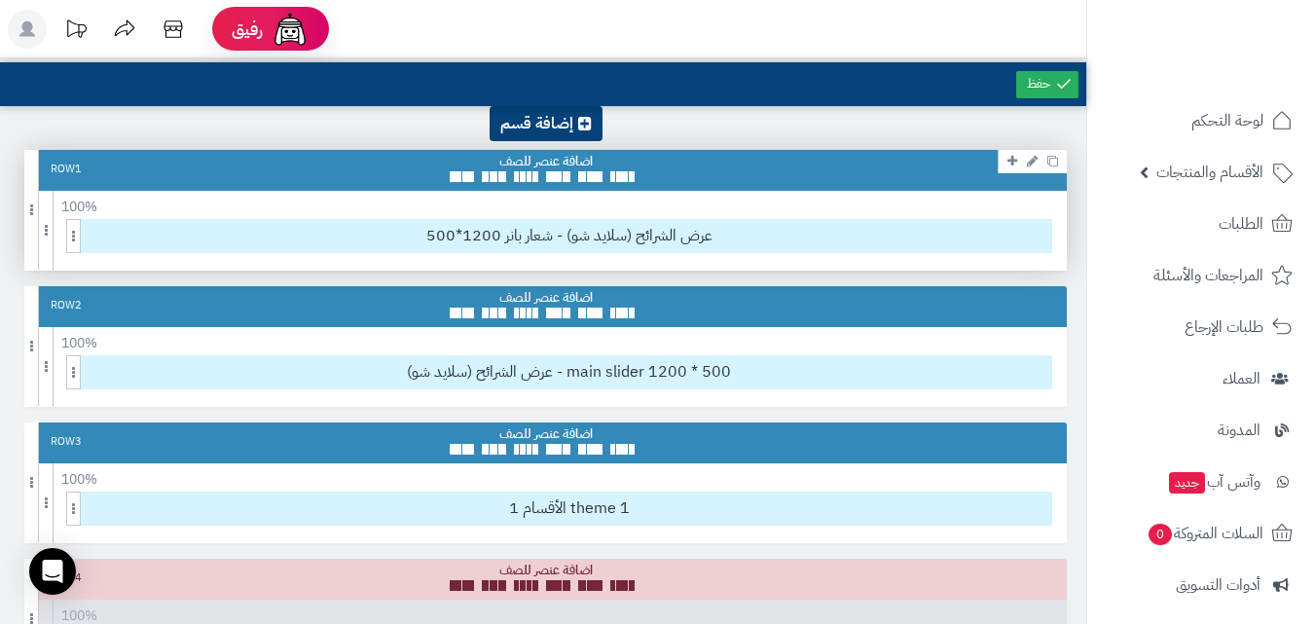
scroll to position [0, 0]
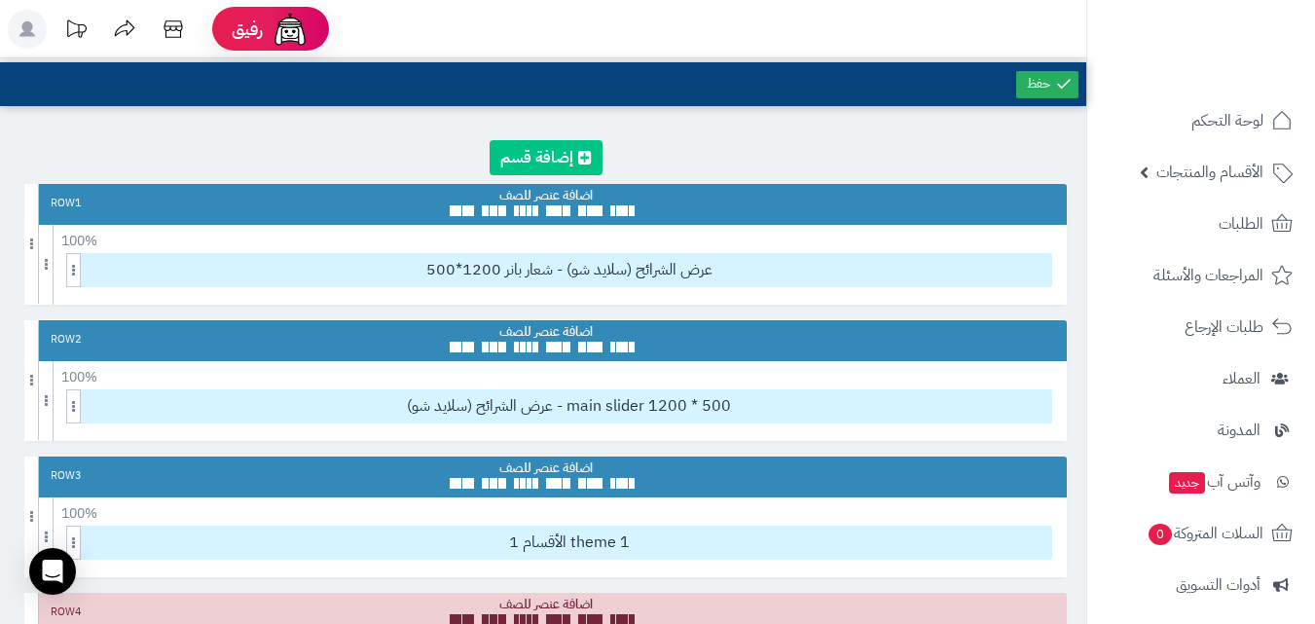
click at [594, 154] on link at bounding box center [546, 157] width 113 height 35
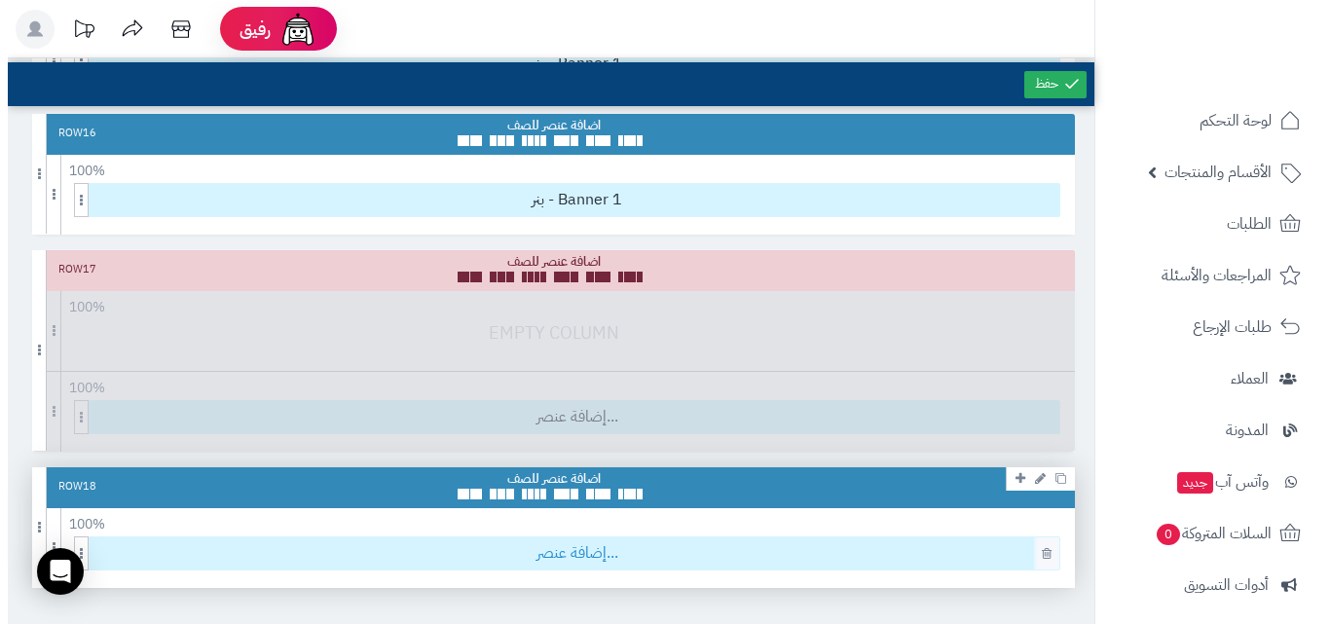
scroll to position [2544, 0]
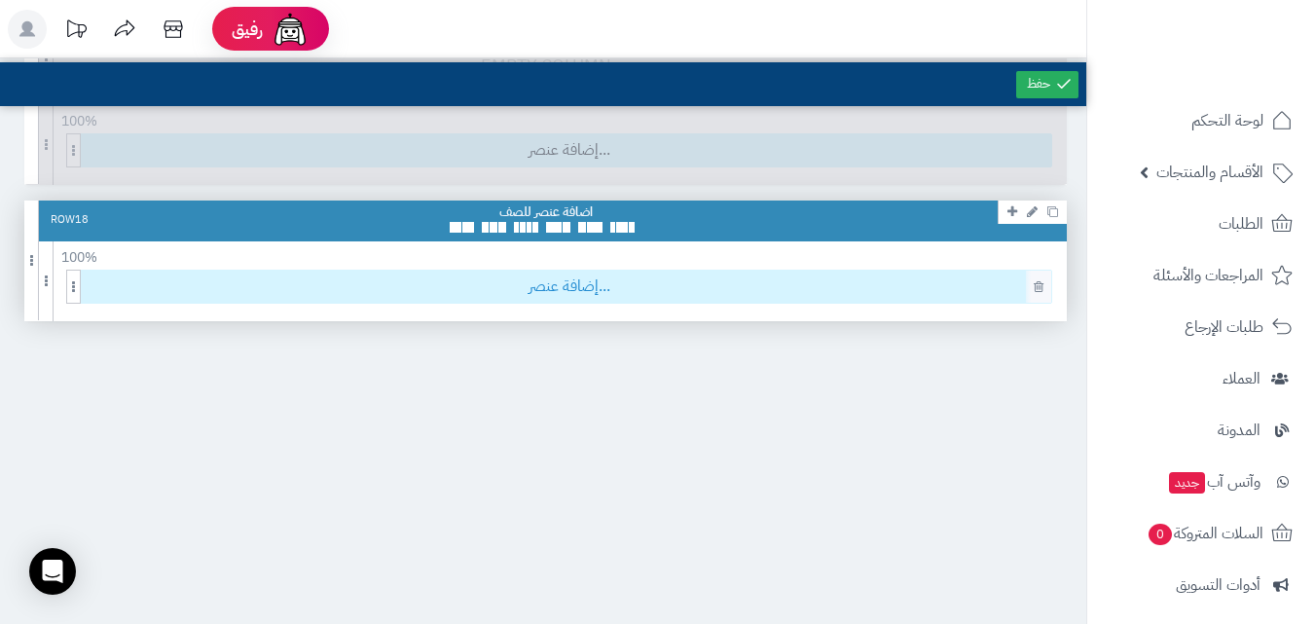
click at [975, 282] on span "إضافة عنصر..." at bounding box center [569, 287] width 965 height 32
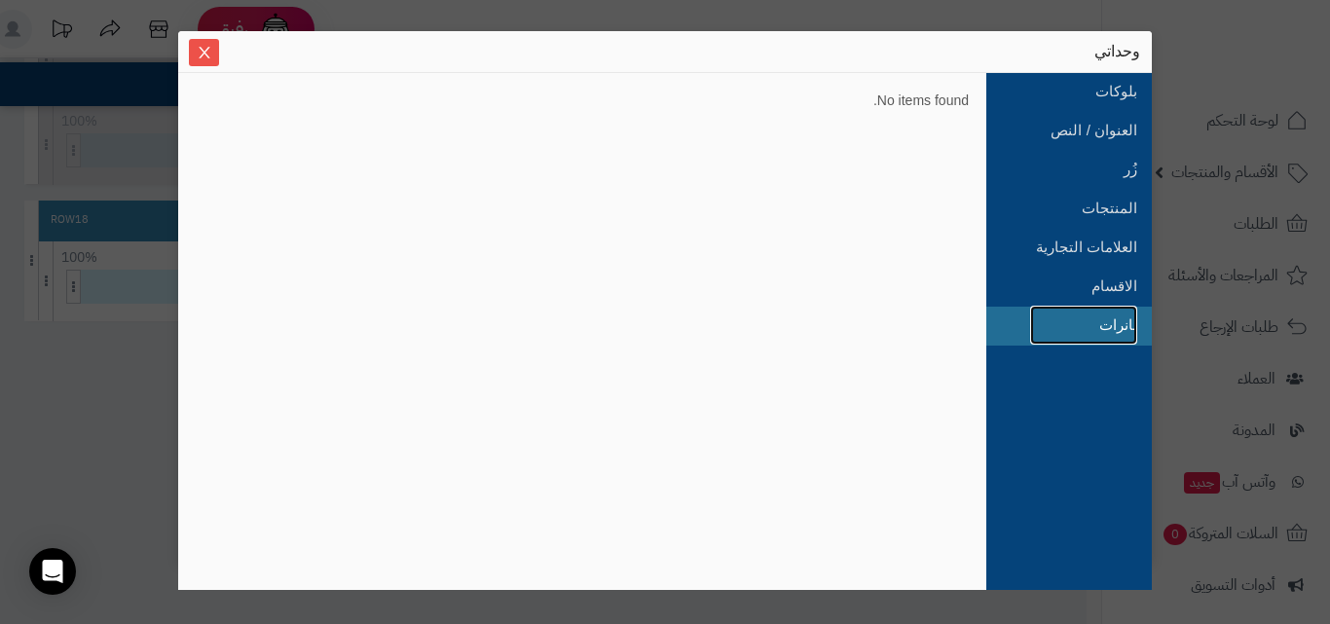
click at [1114, 326] on link "بانرات" at bounding box center [1083, 325] width 107 height 39
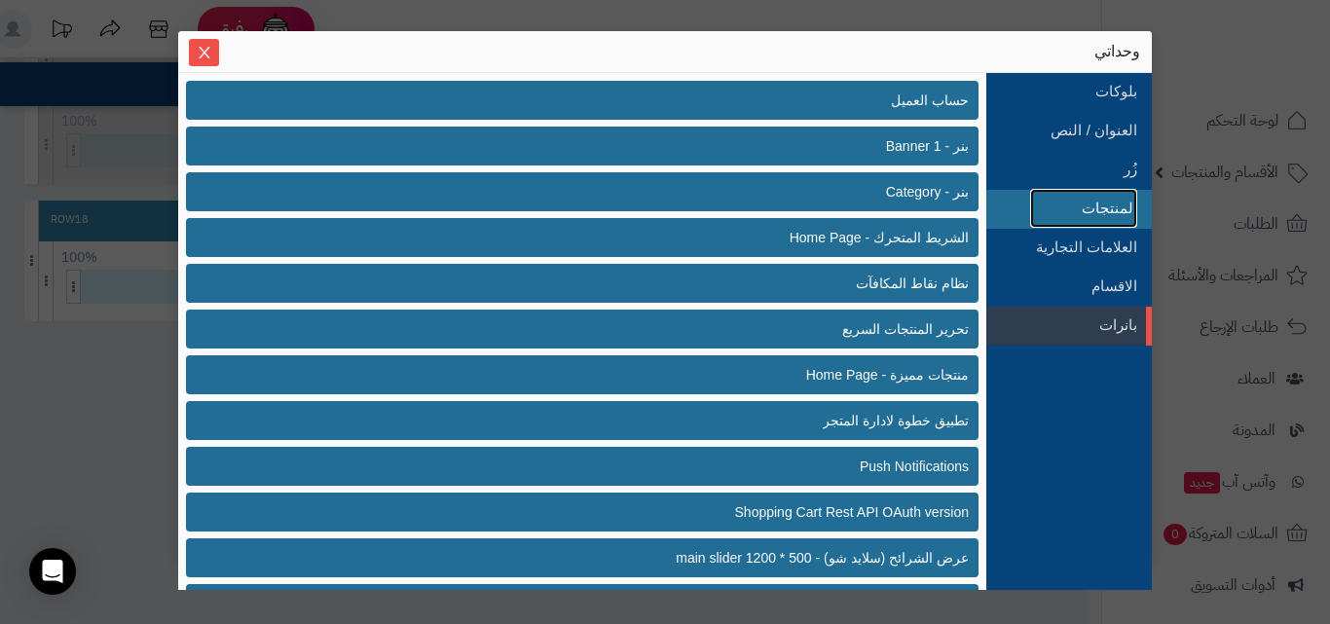
click at [1114, 221] on link "المنتجات" at bounding box center [1083, 208] width 107 height 39
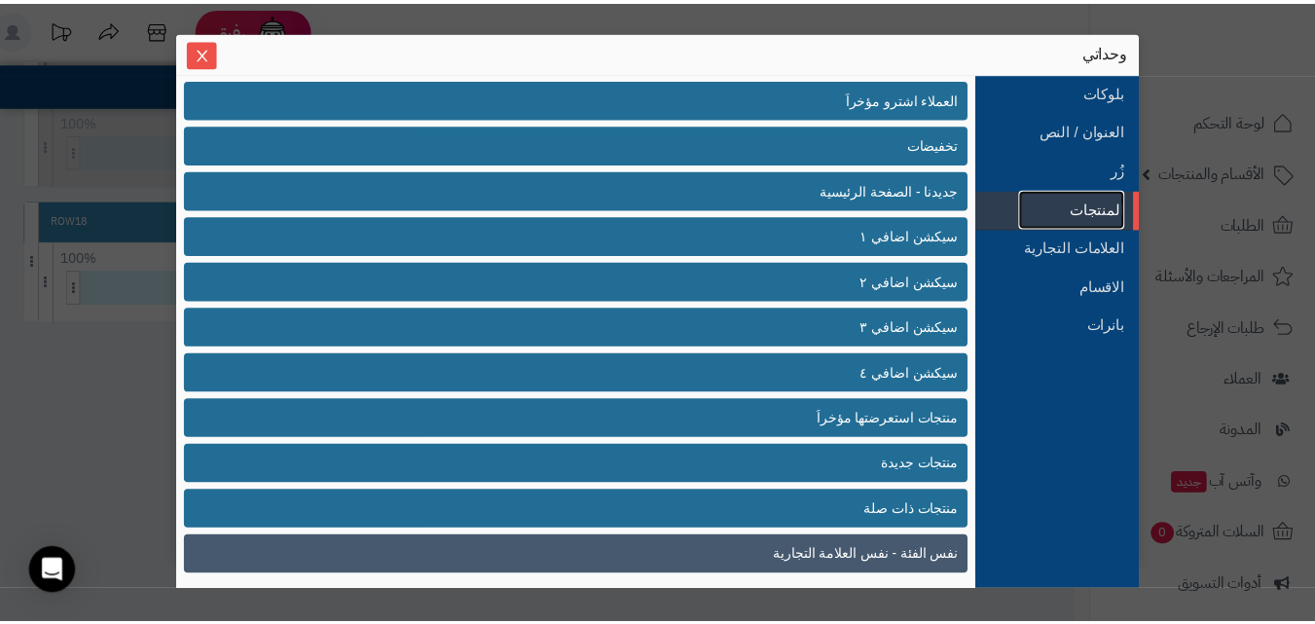
scroll to position [0, 0]
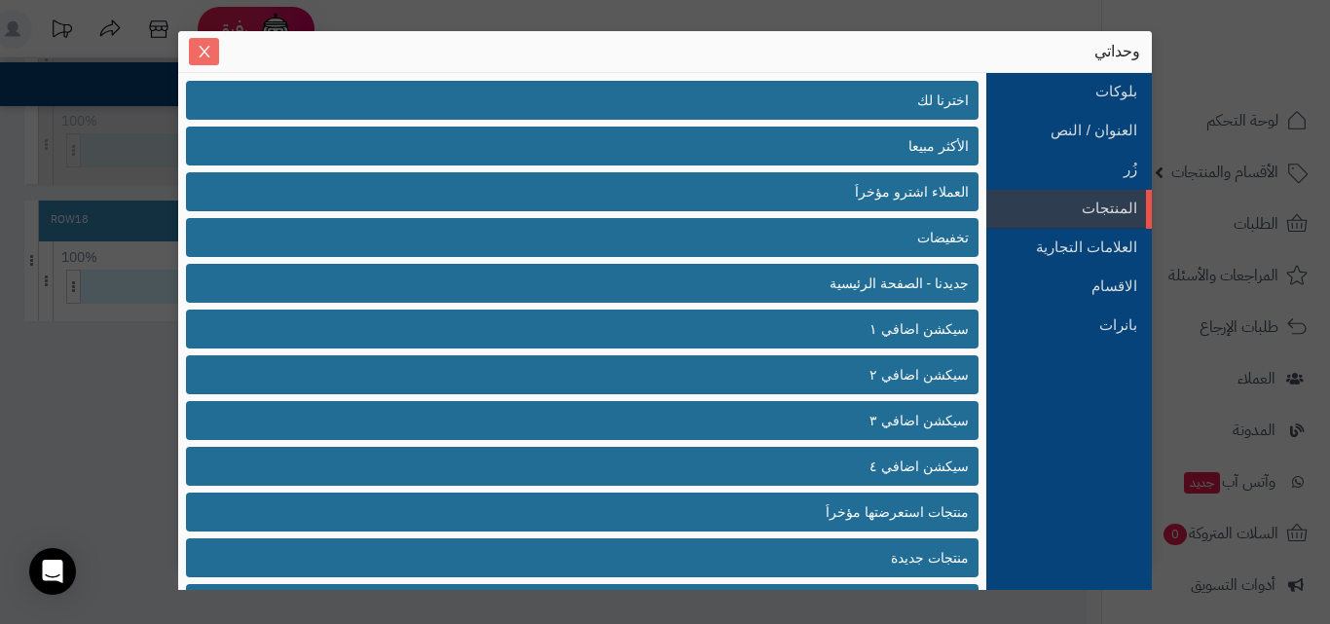
click at [202, 63] on button "Close" at bounding box center [204, 51] width 30 height 27
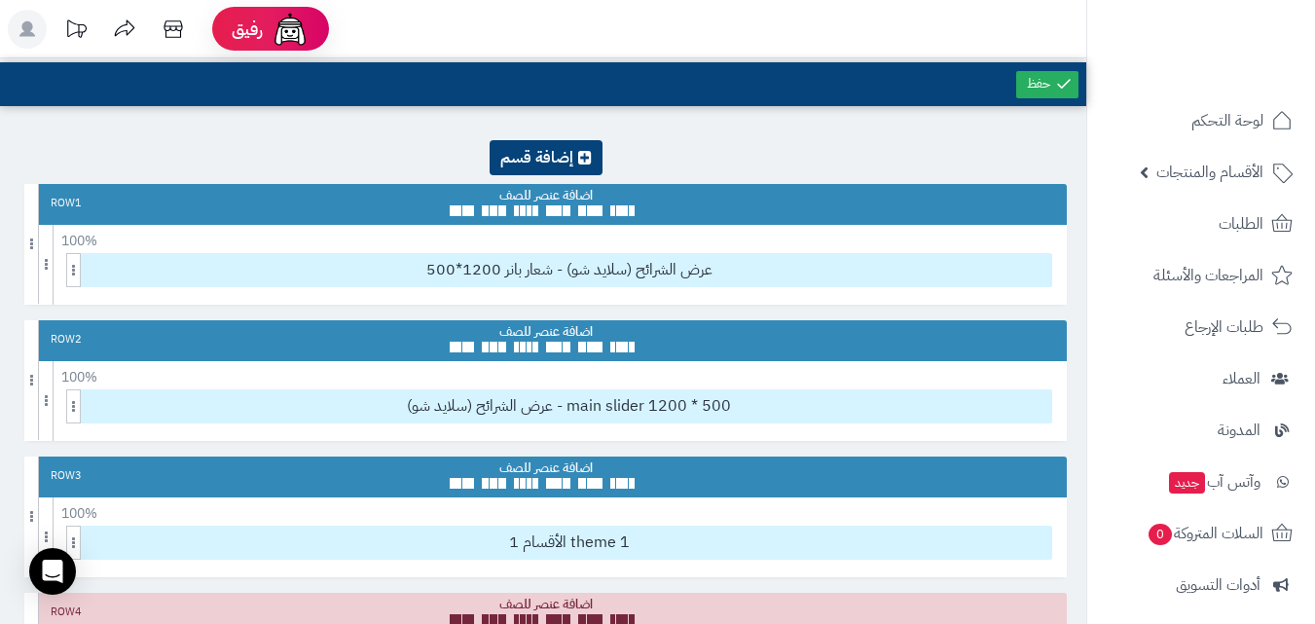
click at [1014, 80] on div at bounding box center [1047, 84] width 70 height 44
click at [1026, 85] on link at bounding box center [1047, 84] width 62 height 27
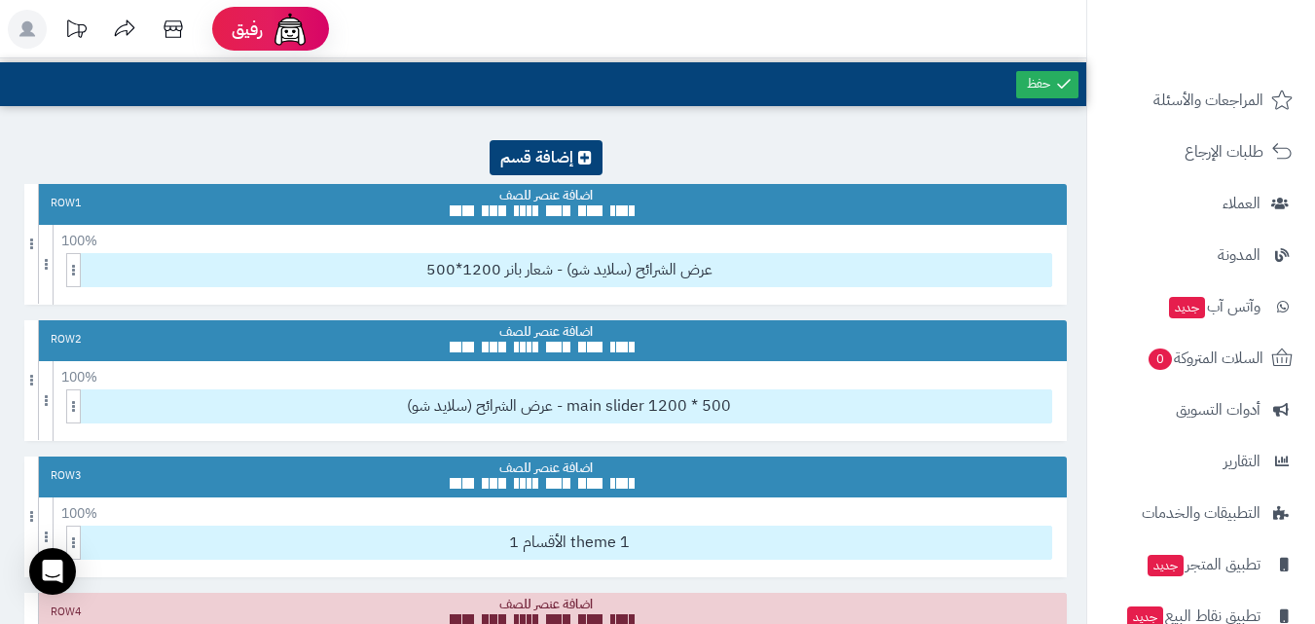
scroll to position [267, 0]
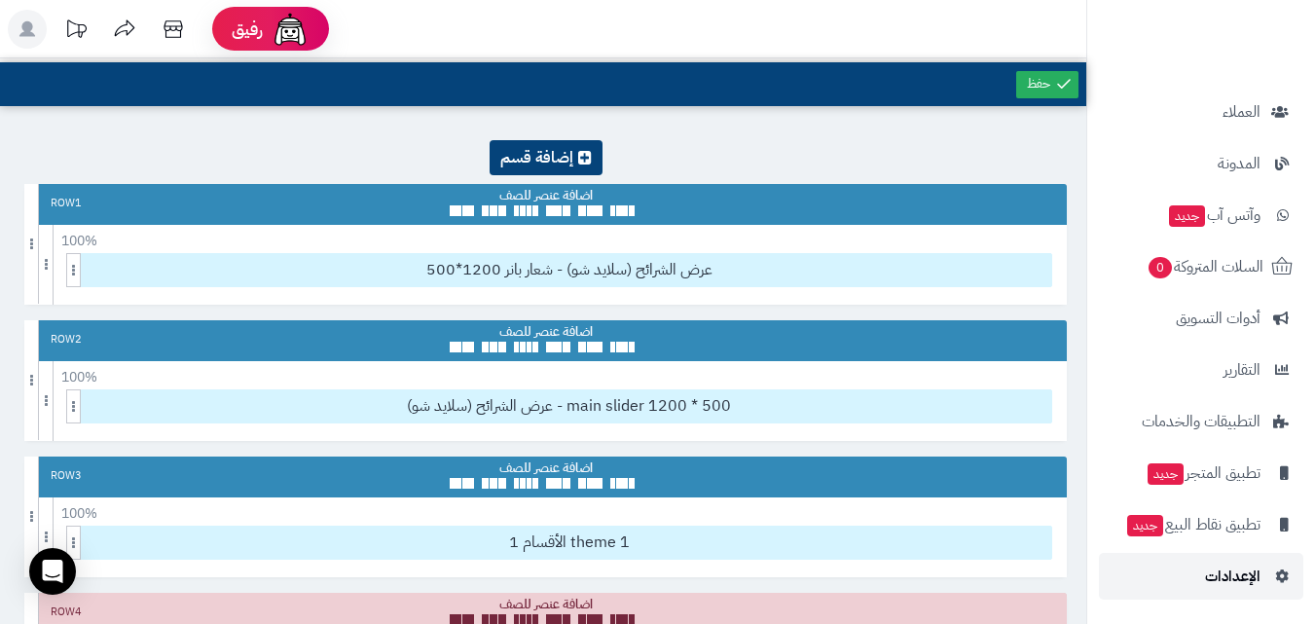
click at [1211, 579] on span "الإعدادات" at bounding box center [1232, 576] width 55 height 27
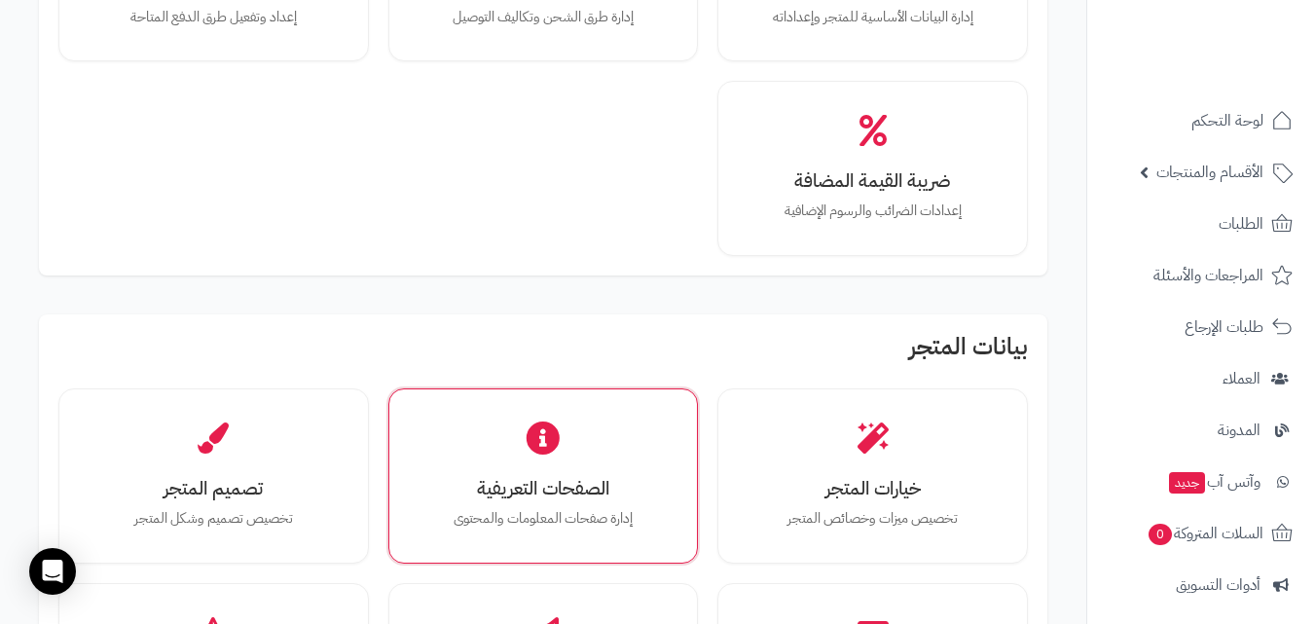
scroll to position [195, 0]
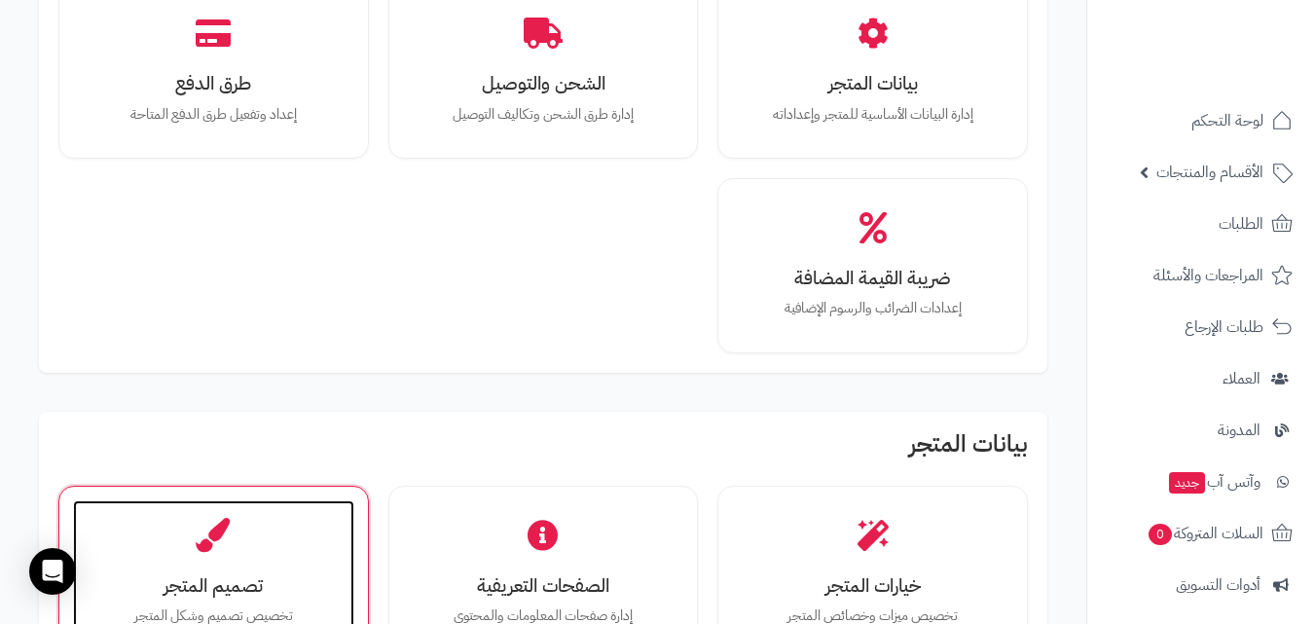
click at [312, 520] on div "تصميم المتجر تخصيص تصميم وشكل المتجر" at bounding box center [213, 573] width 281 height 146
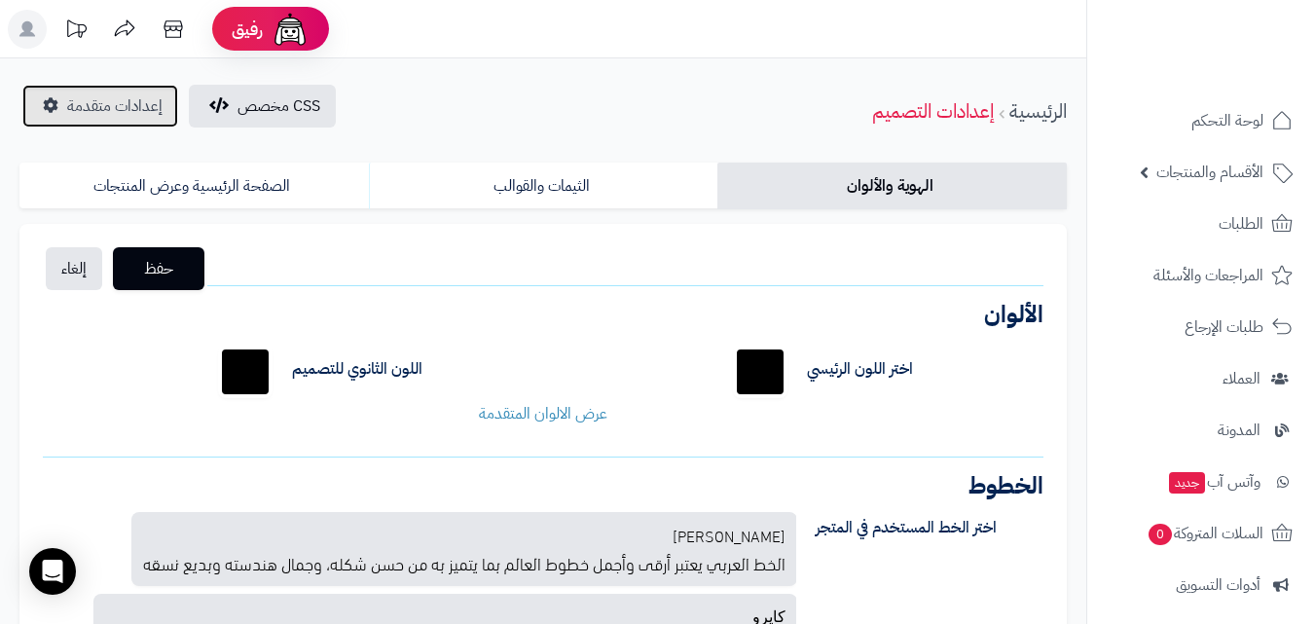
click at [127, 108] on span "إعدادات متقدمة" at bounding box center [114, 105] width 95 height 23
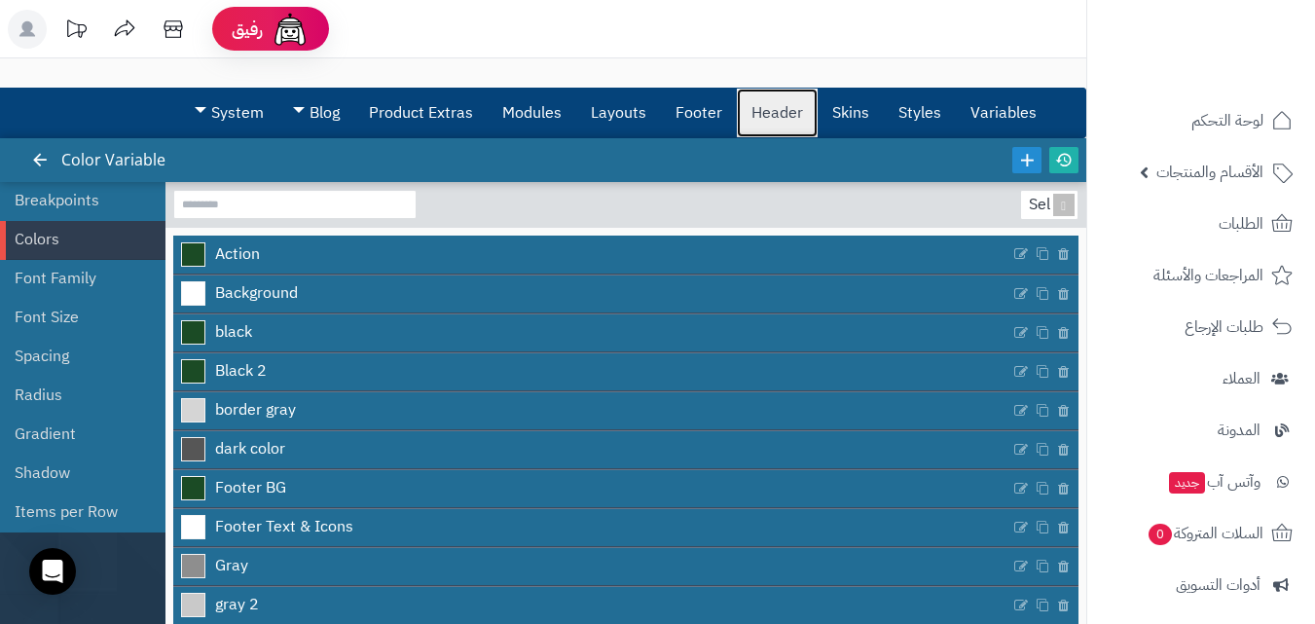
click at [753, 118] on link "Header" at bounding box center [777, 113] width 81 height 49
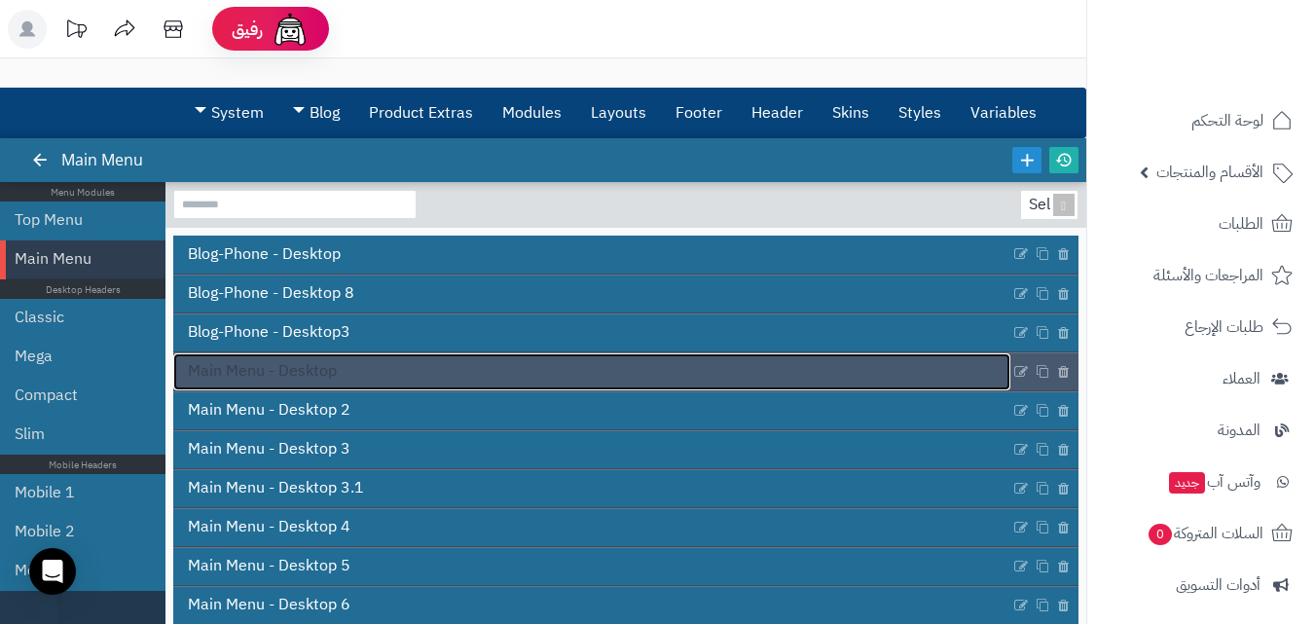
click at [782, 374] on link "Main Menu - Desktop" at bounding box center [591, 371] width 837 height 37
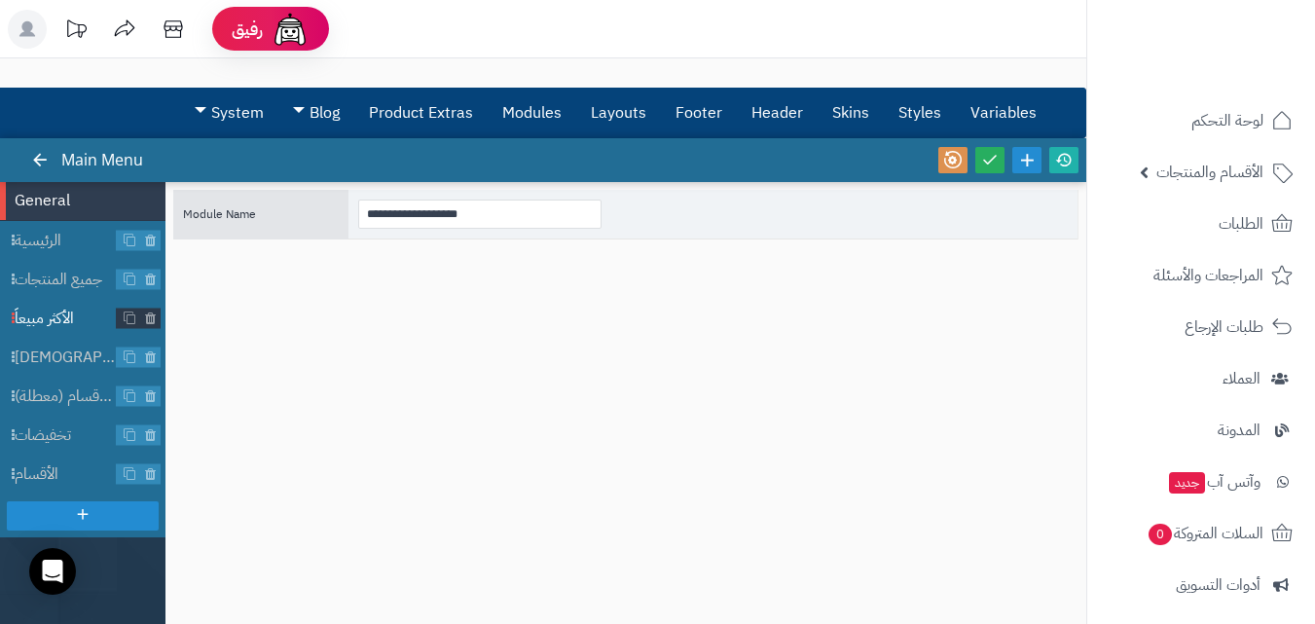
click at [74, 314] on span "الأكثر مبيعاً" at bounding box center [66, 319] width 102 height 22
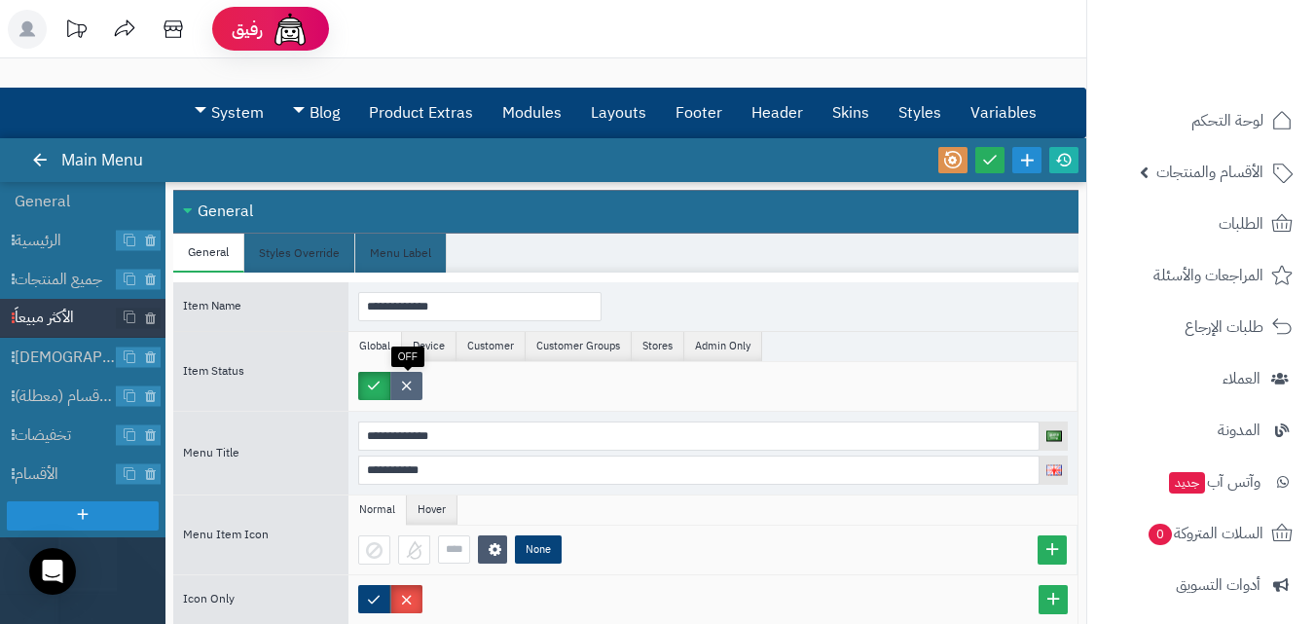
click at [406, 391] on label at bounding box center [406, 386] width 32 height 28
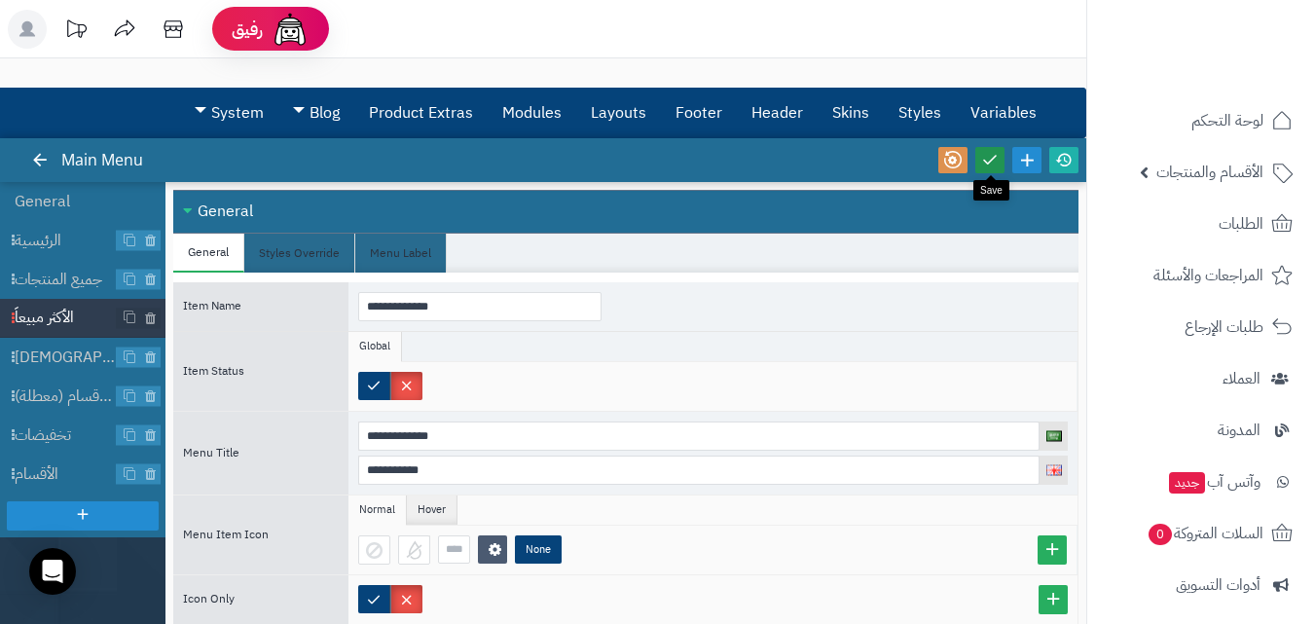
click at [995, 162] on icon at bounding box center [990, 160] width 18 height 18
click at [1056, 165] on icon at bounding box center [1064, 160] width 18 height 18
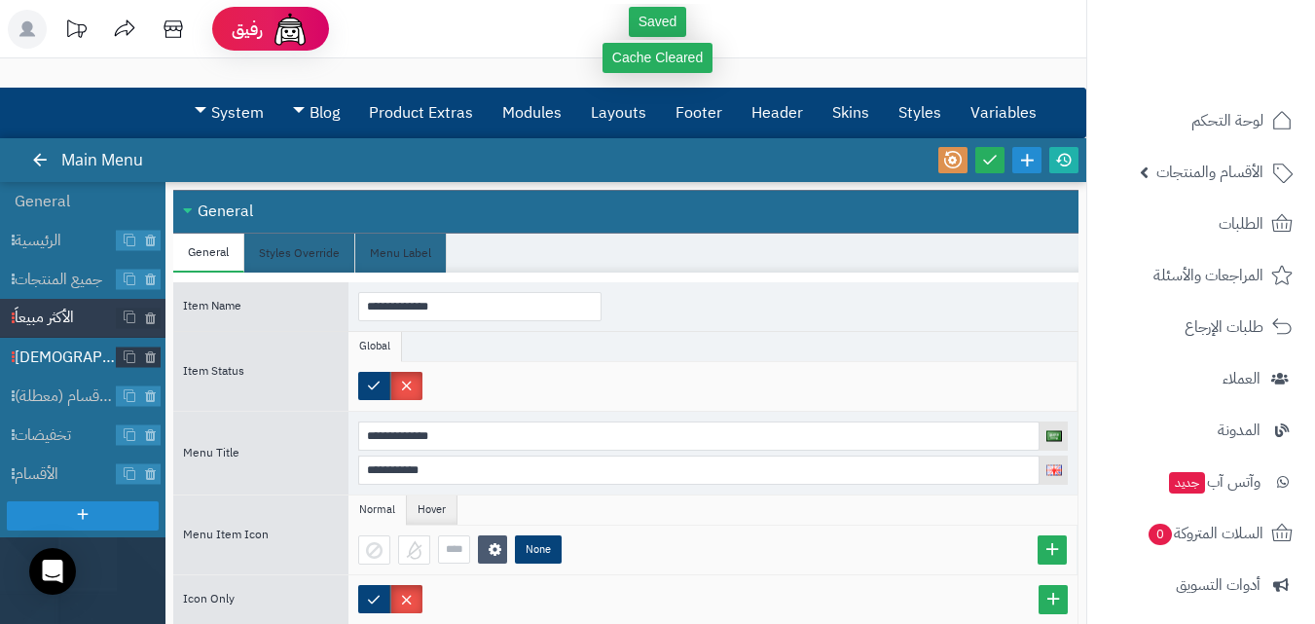
click at [89, 357] on span "[DEMOGRAPHIC_DATA]" at bounding box center [66, 358] width 102 height 22
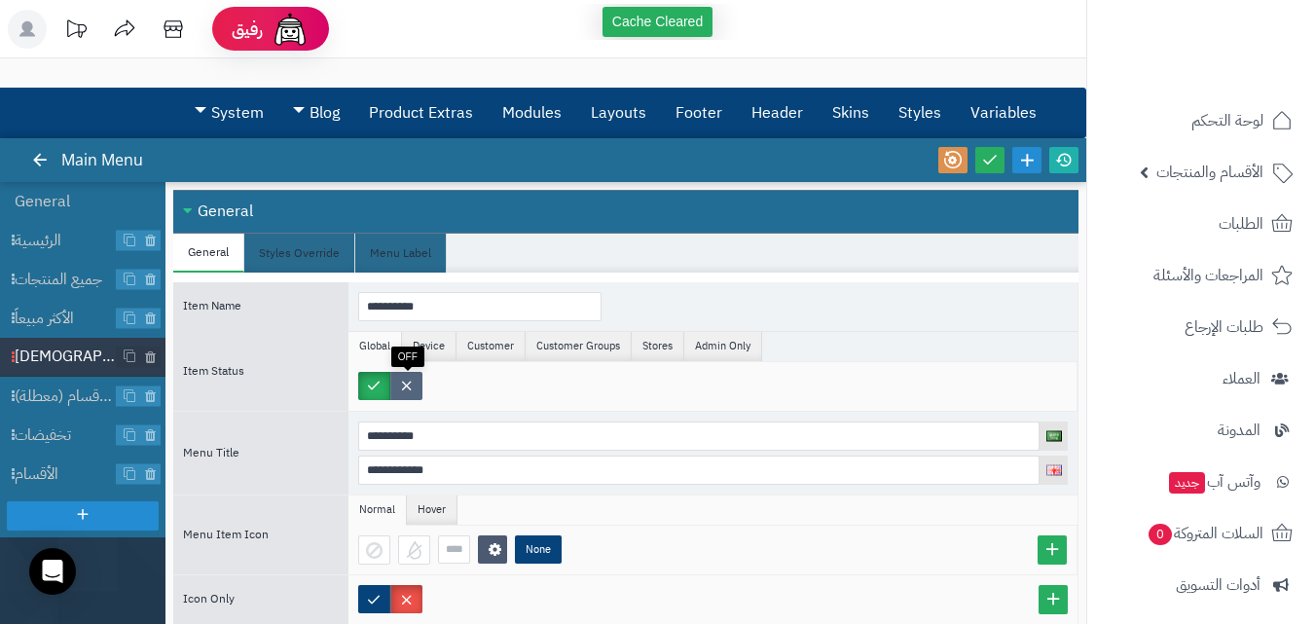
click at [405, 389] on label at bounding box center [406, 386] width 32 height 28
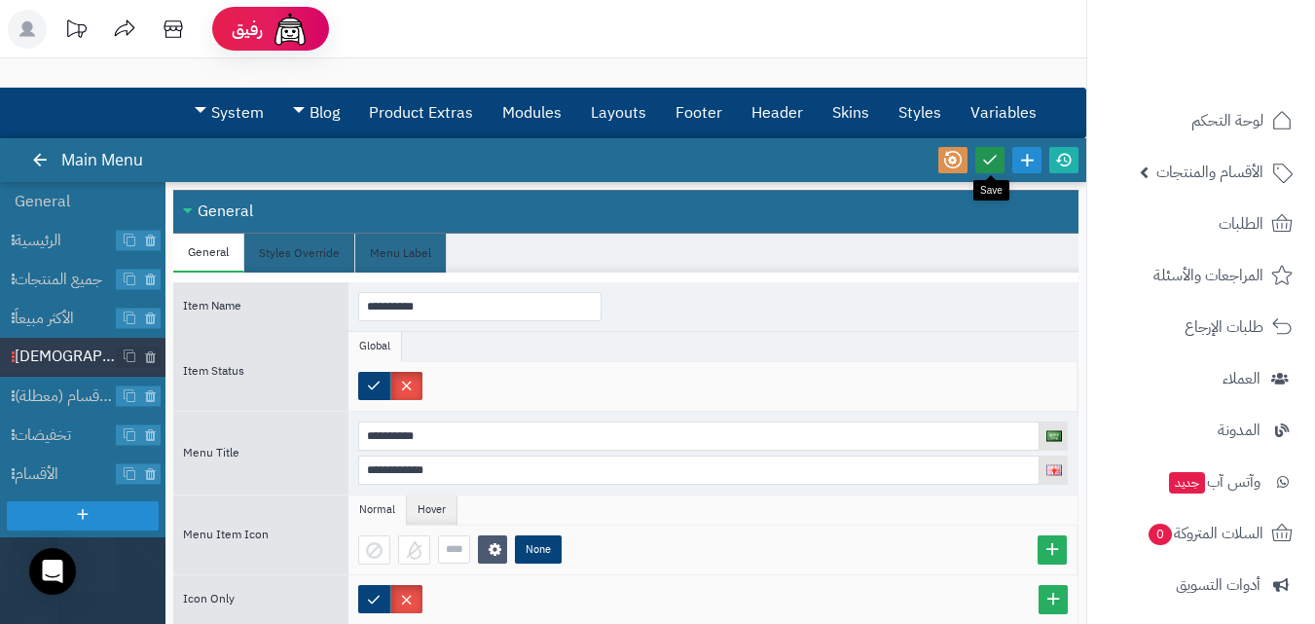
click at [993, 165] on icon at bounding box center [990, 160] width 18 height 18
click at [1072, 159] on icon at bounding box center [1064, 160] width 18 height 18
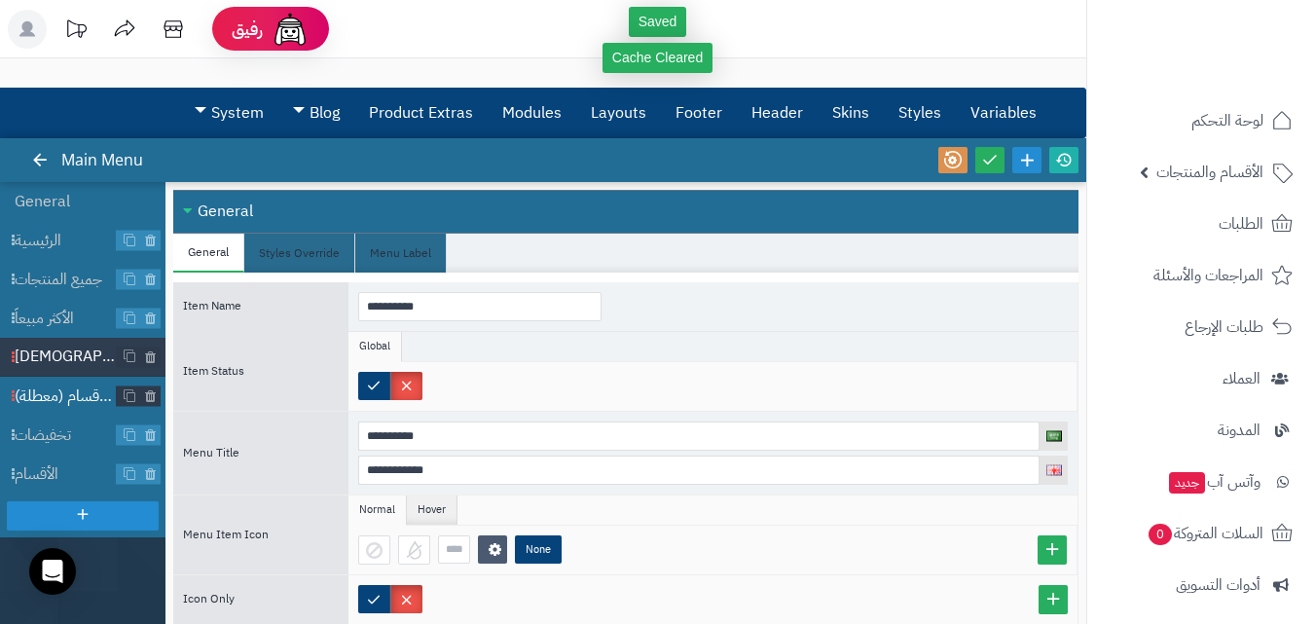
click at [64, 402] on span "تصفح الاقسام (معطلة)" at bounding box center [66, 396] width 102 height 22
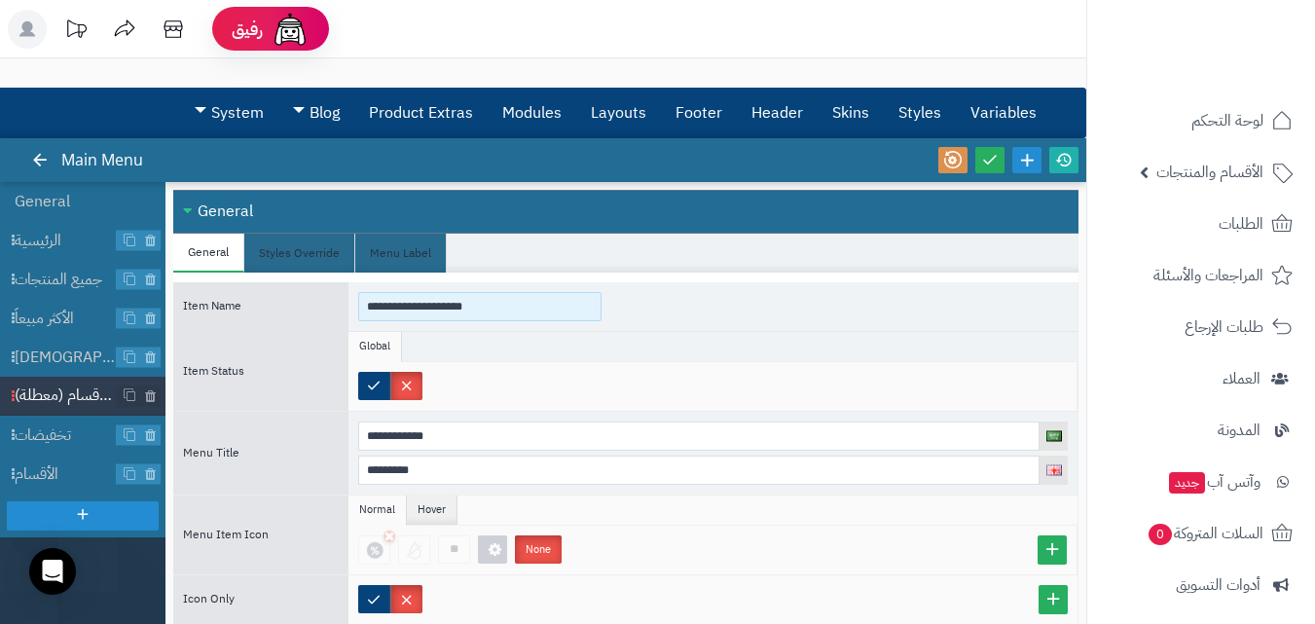
drag, startPoint x: 396, startPoint y: 306, endPoint x: 357, endPoint y: 306, distance: 38.9
click at [357, 306] on div "**********" at bounding box center [712, 306] width 729 height 49
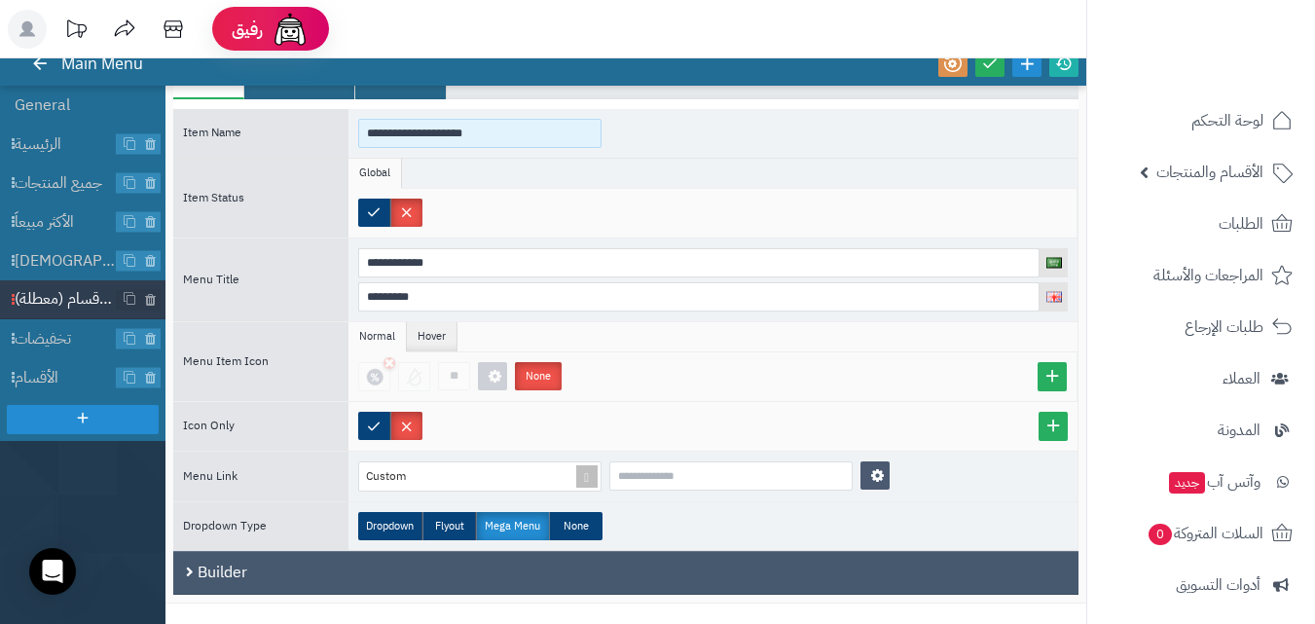
scroll to position [172, 0]
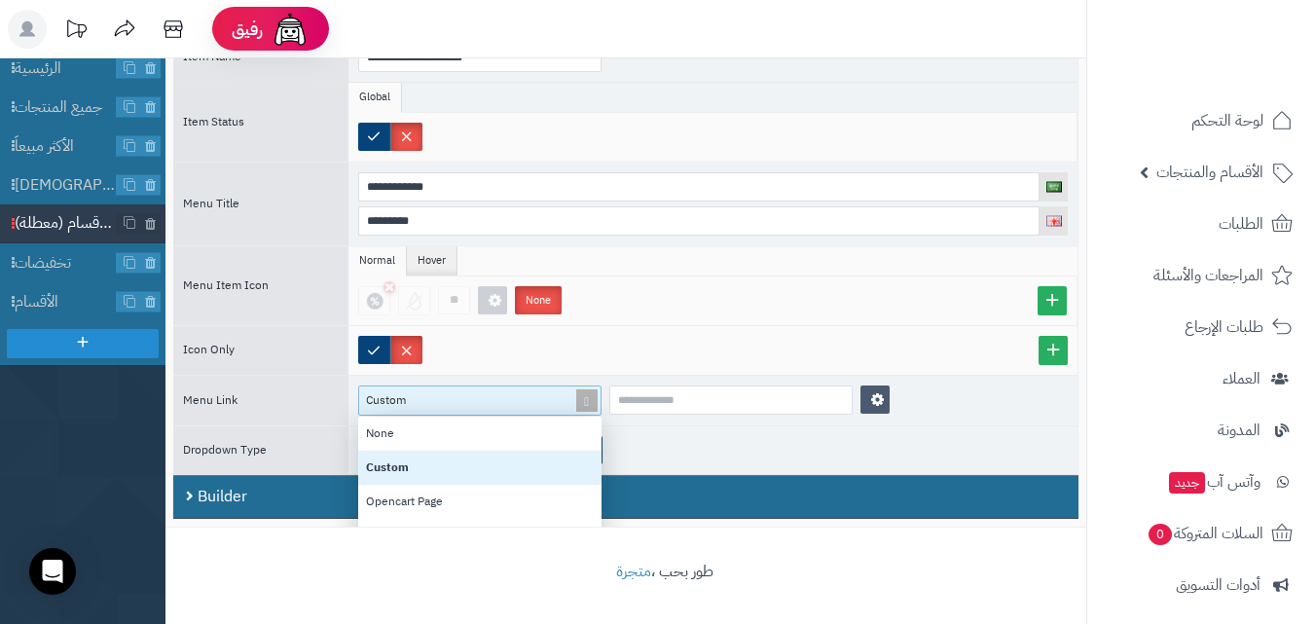
click at [570, 408] on div "Custom" at bounding box center [471, 400] width 225 height 28
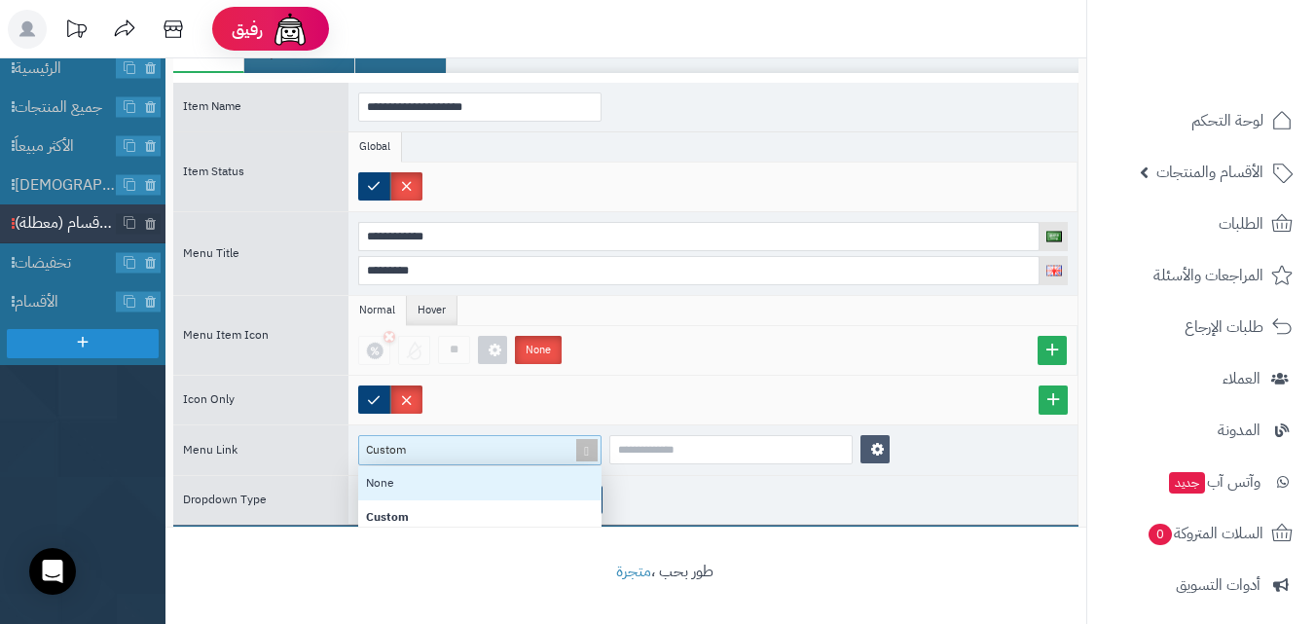
scroll to position [0, 0]
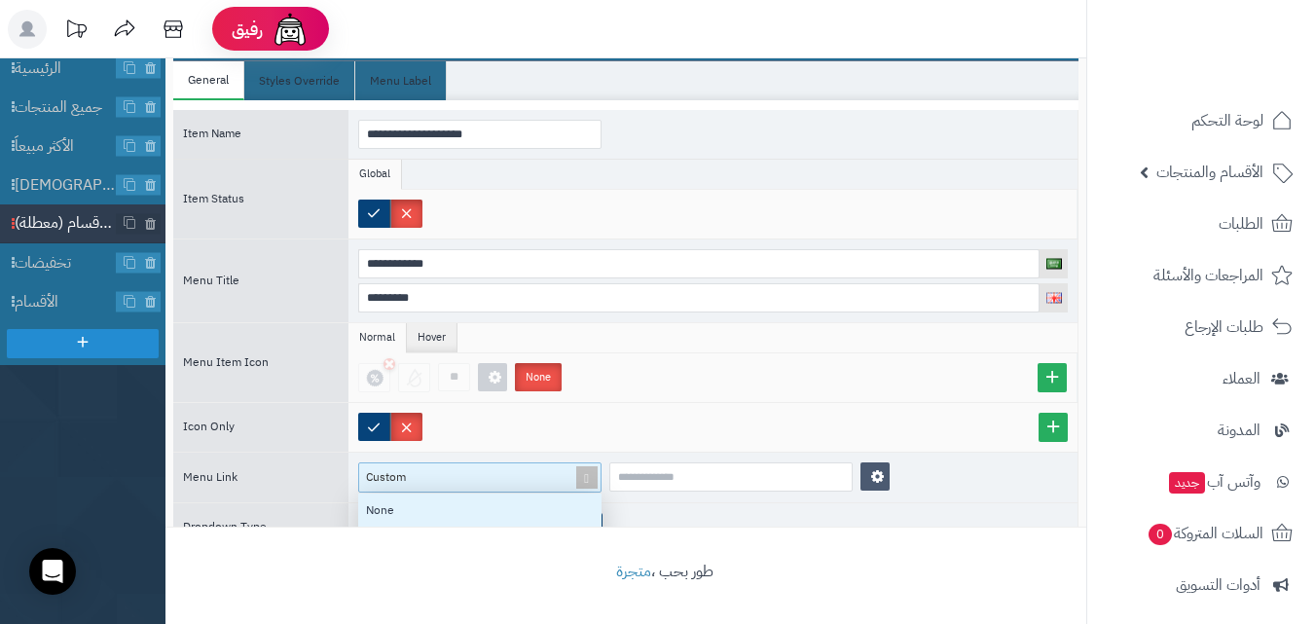
click at [511, 165] on ul "Global" at bounding box center [712, 175] width 729 height 30
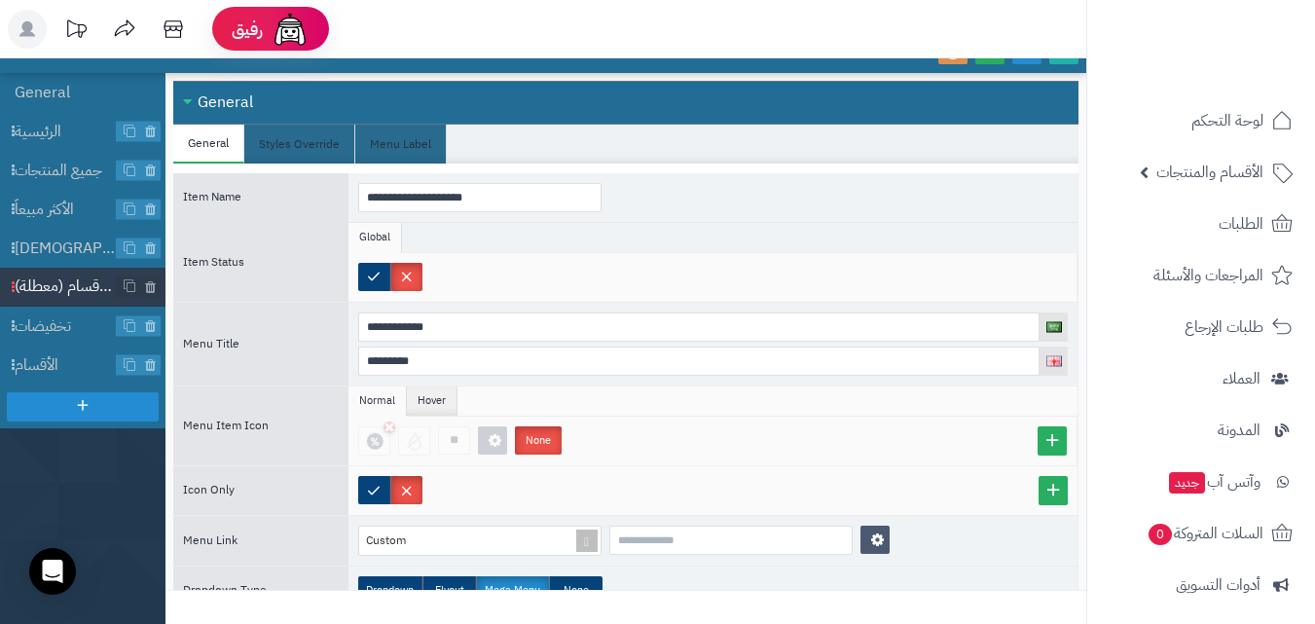
scroll to position [75, 0]
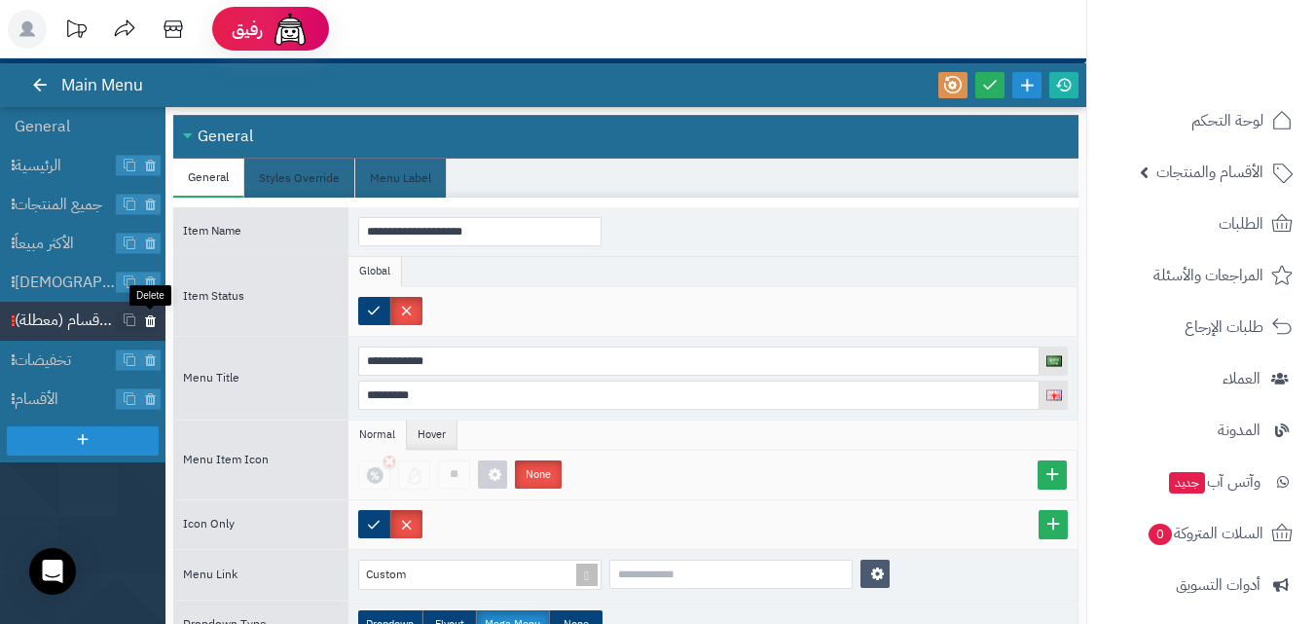
click at [146, 326] on icon at bounding box center [150, 320] width 13 height 17
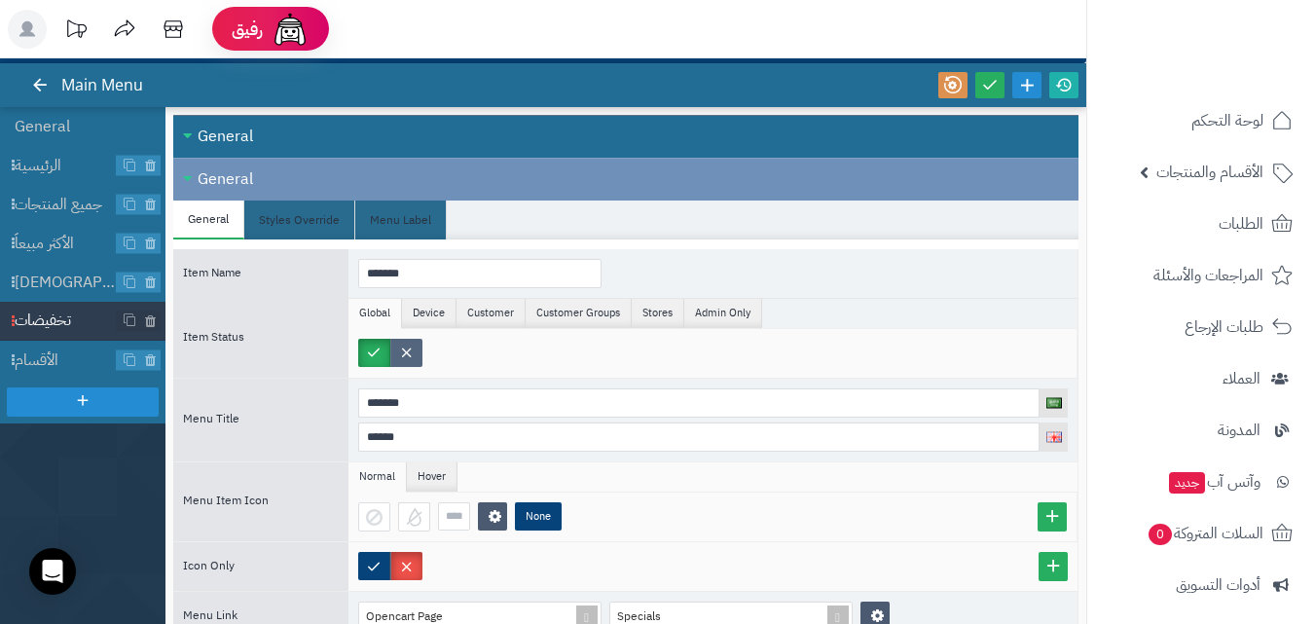
click at [399, 354] on label at bounding box center [406, 353] width 32 height 28
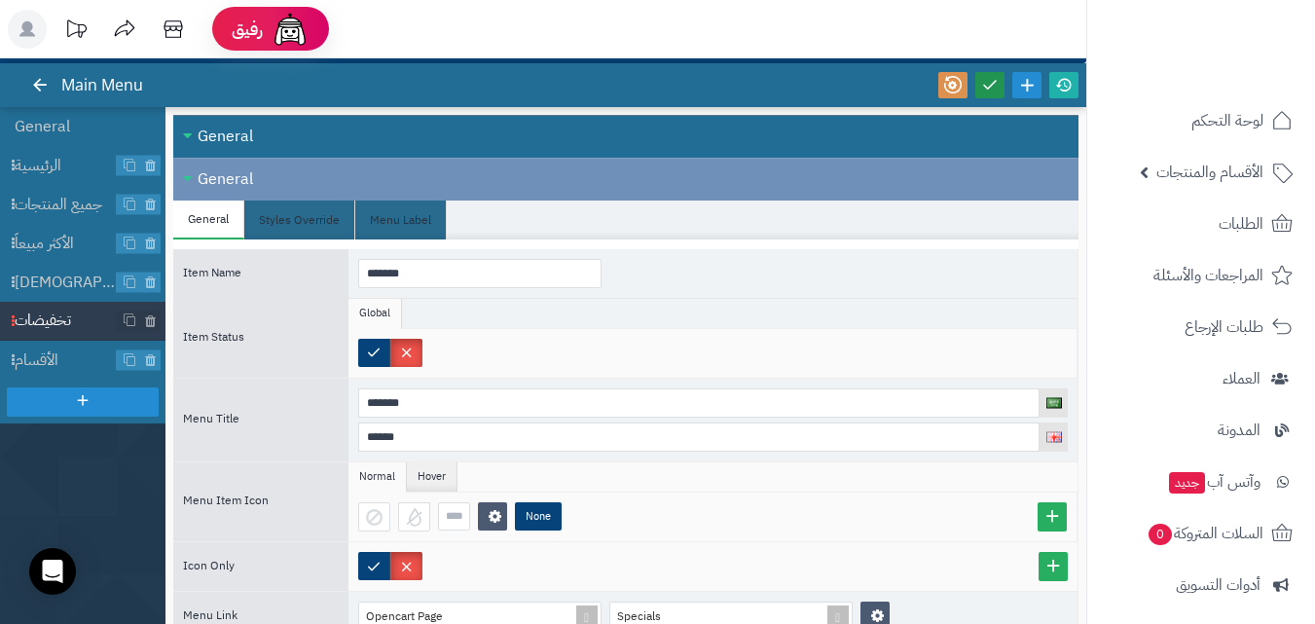
click at [985, 93] on link at bounding box center [989, 85] width 29 height 26
click at [1073, 86] on link at bounding box center [1063, 85] width 29 height 26
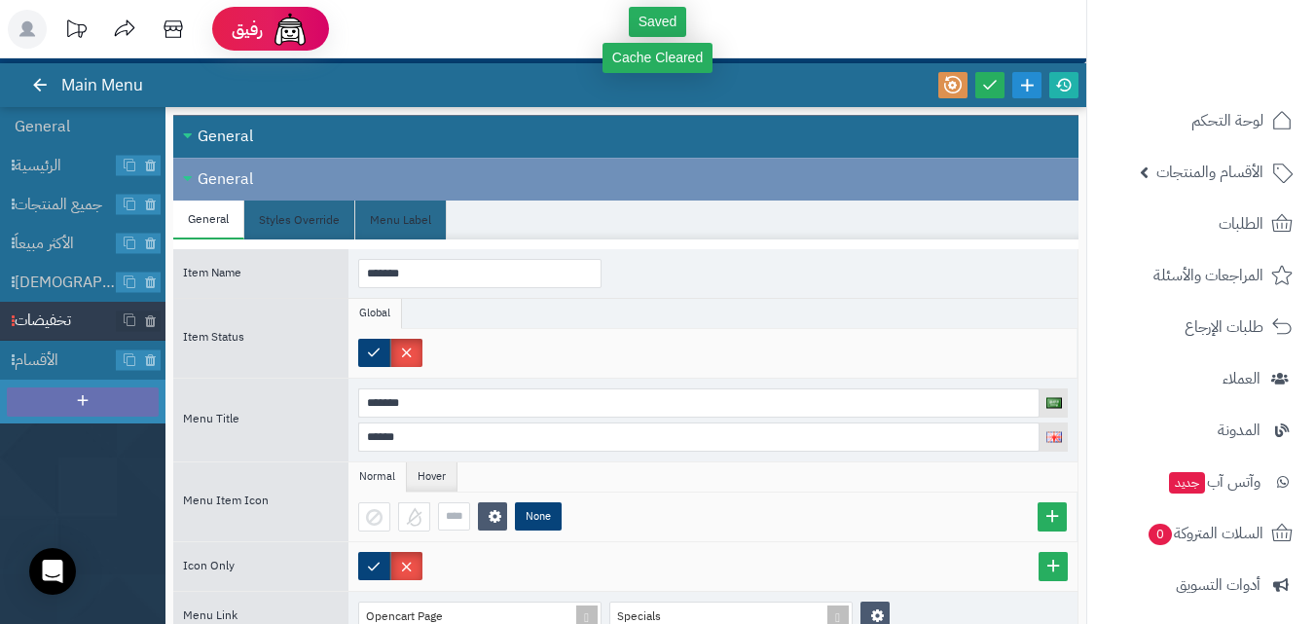
click at [87, 402] on icon at bounding box center [83, 400] width 18 height 18
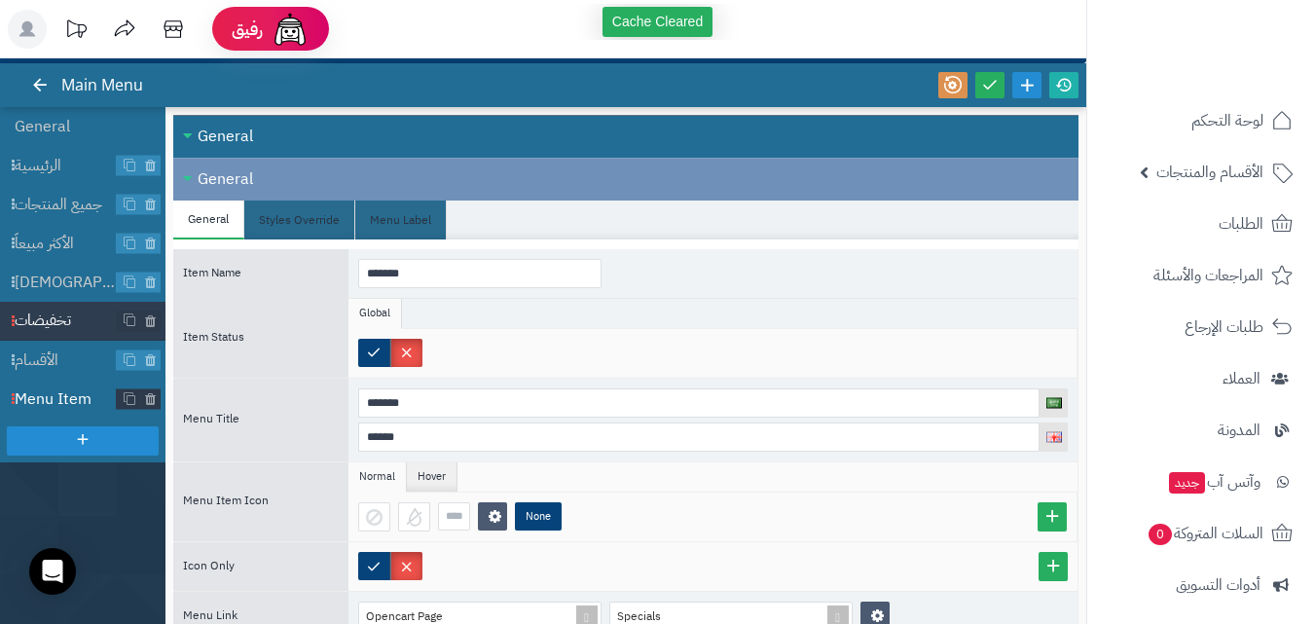
click at [84, 394] on span "Menu Item" at bounding box center [66, 399] width 102 height 22
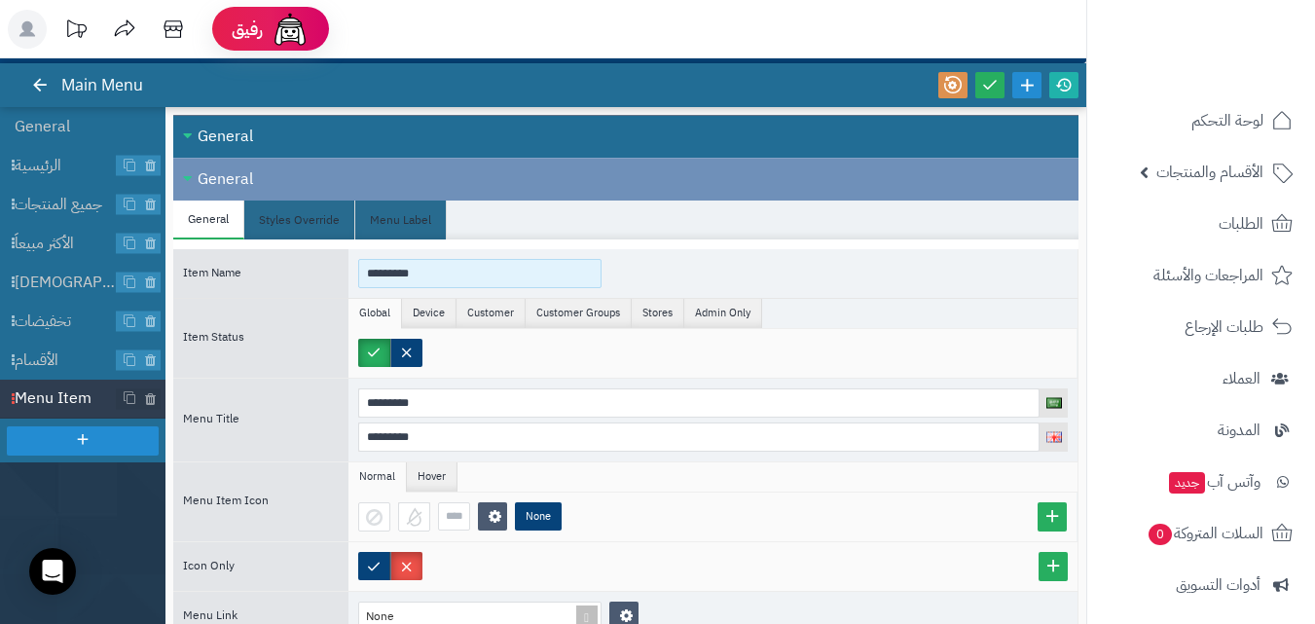
click at [454, 269] on input "*********" at bounding box center [479, 273] width 243 height 29
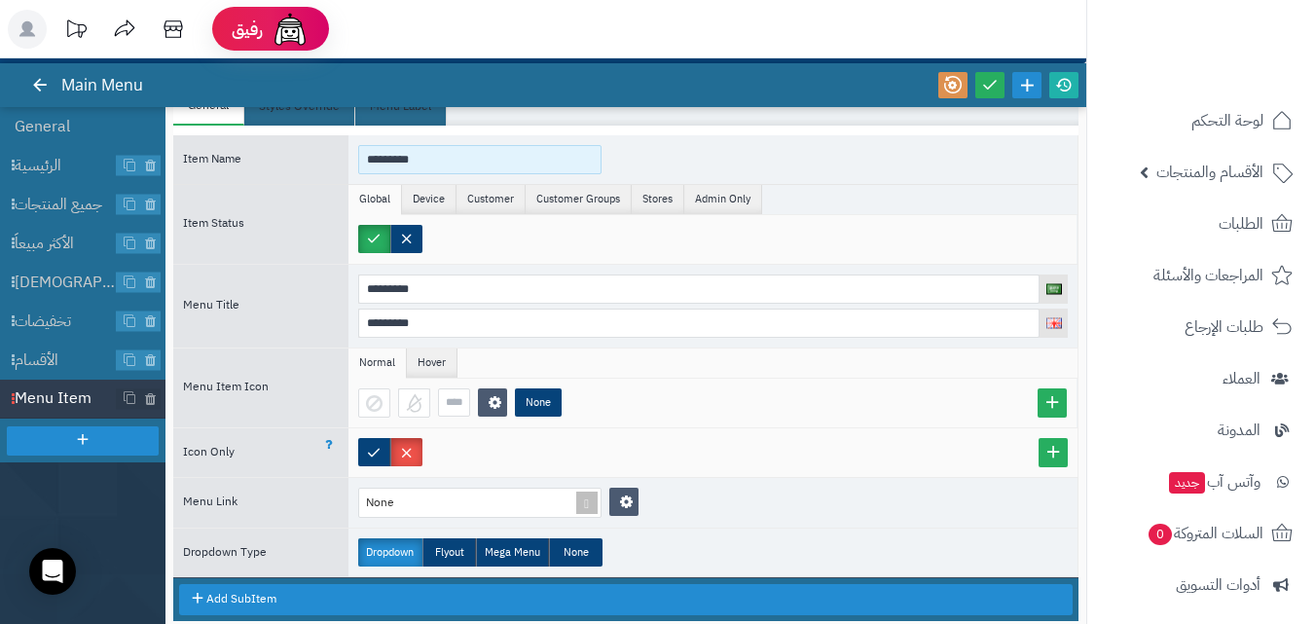
scroll to position [119, 0]
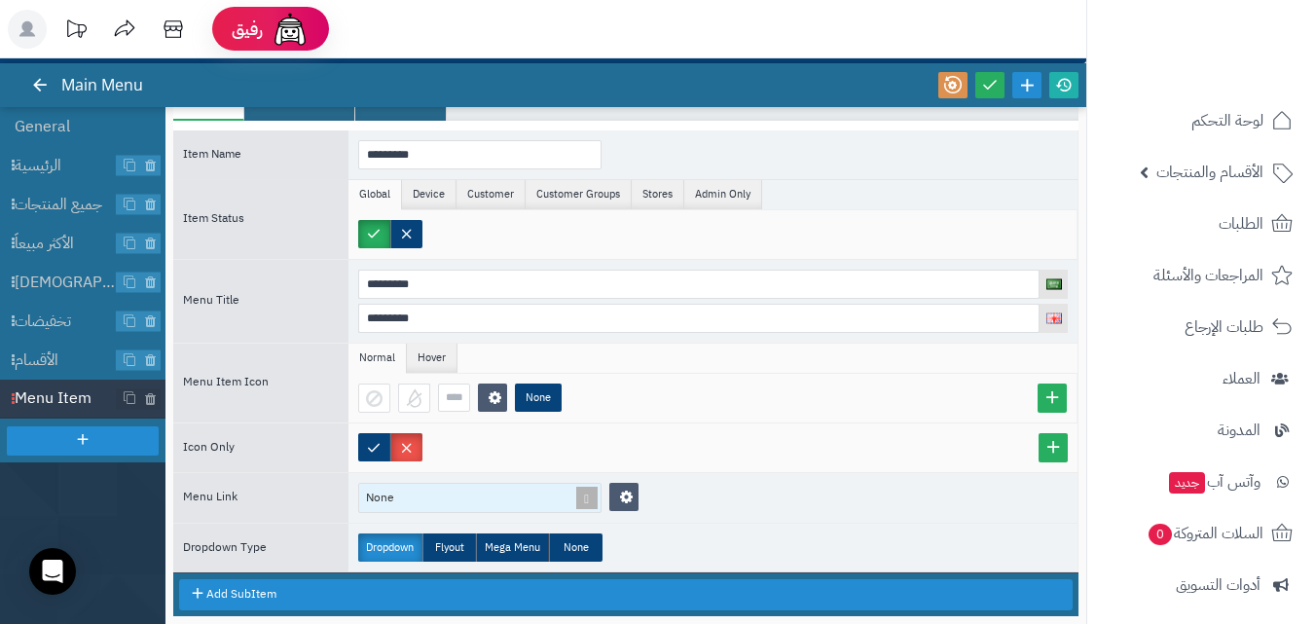
click at [492, 494] on div "None" at bounding box center [479, 498] width 243 height 30
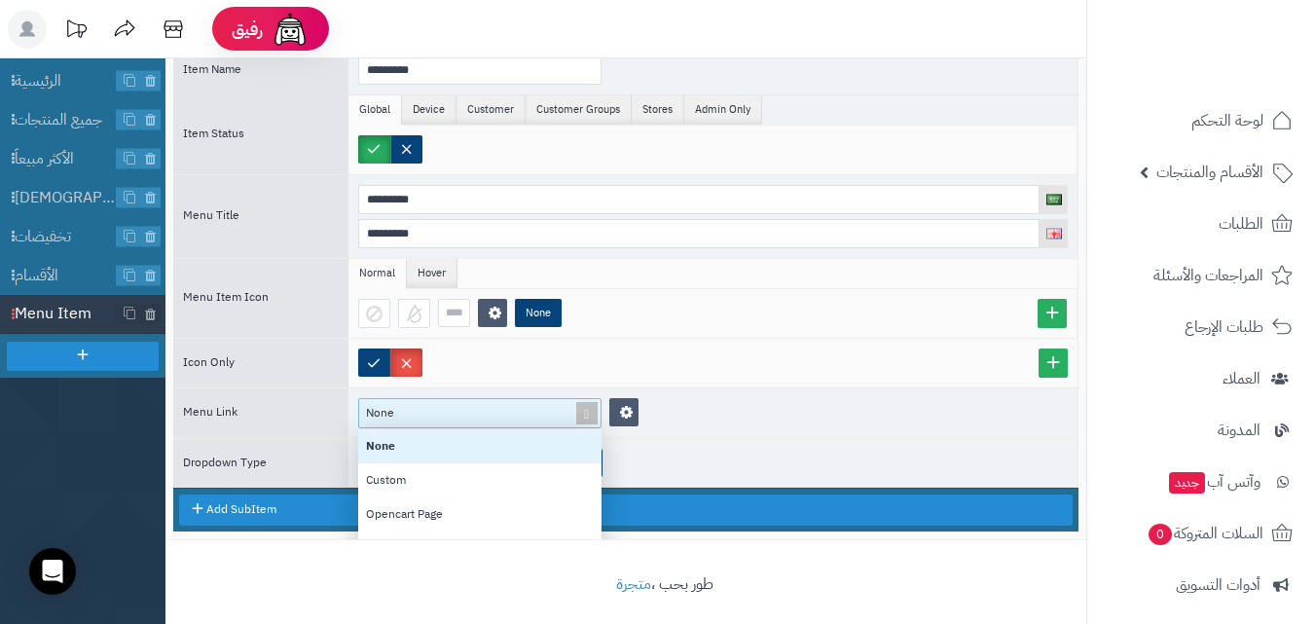
scroll to position [97, 0]
click at [501, 453] on div "Category" at bounding box center [479, 451] width 243 height 34
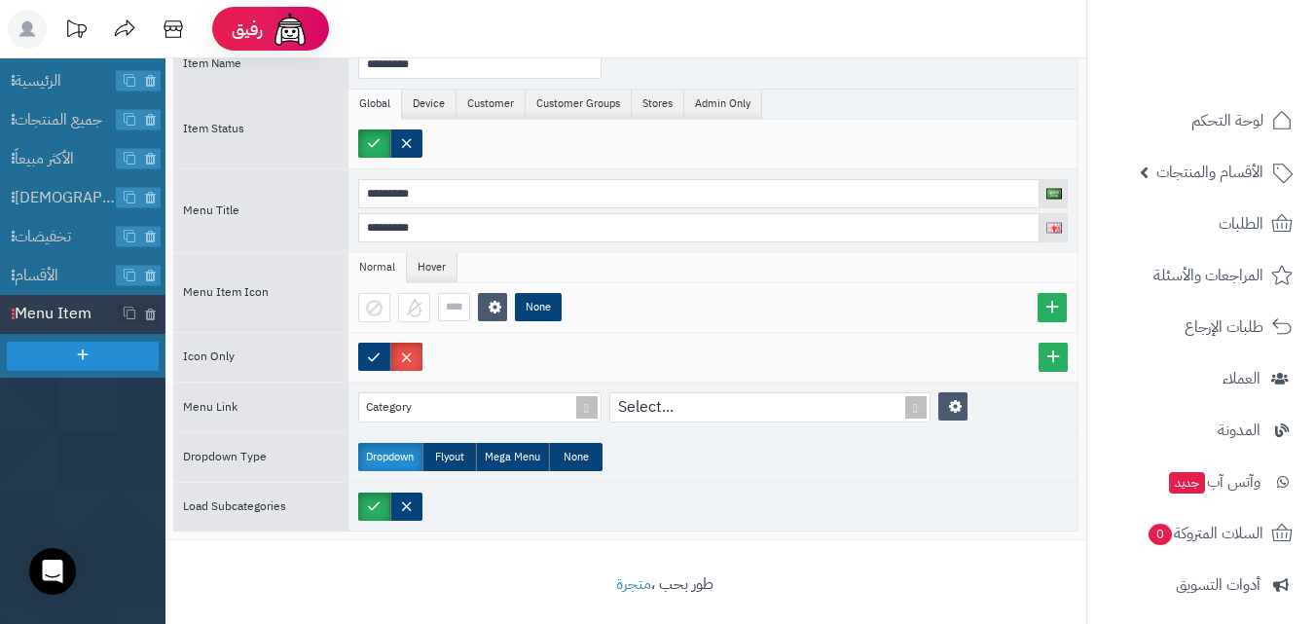
scroll to position [0, 0]
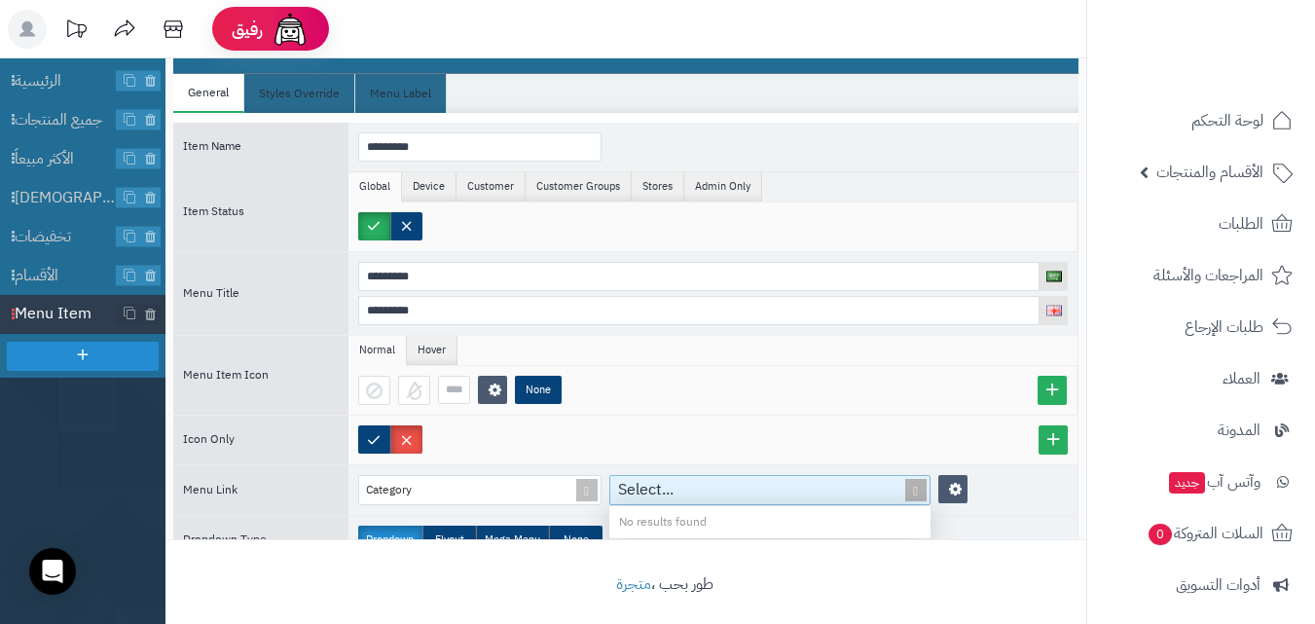
click at [708, 483] on div "Select..." at bounding box center [758, 490] width 297 height 28
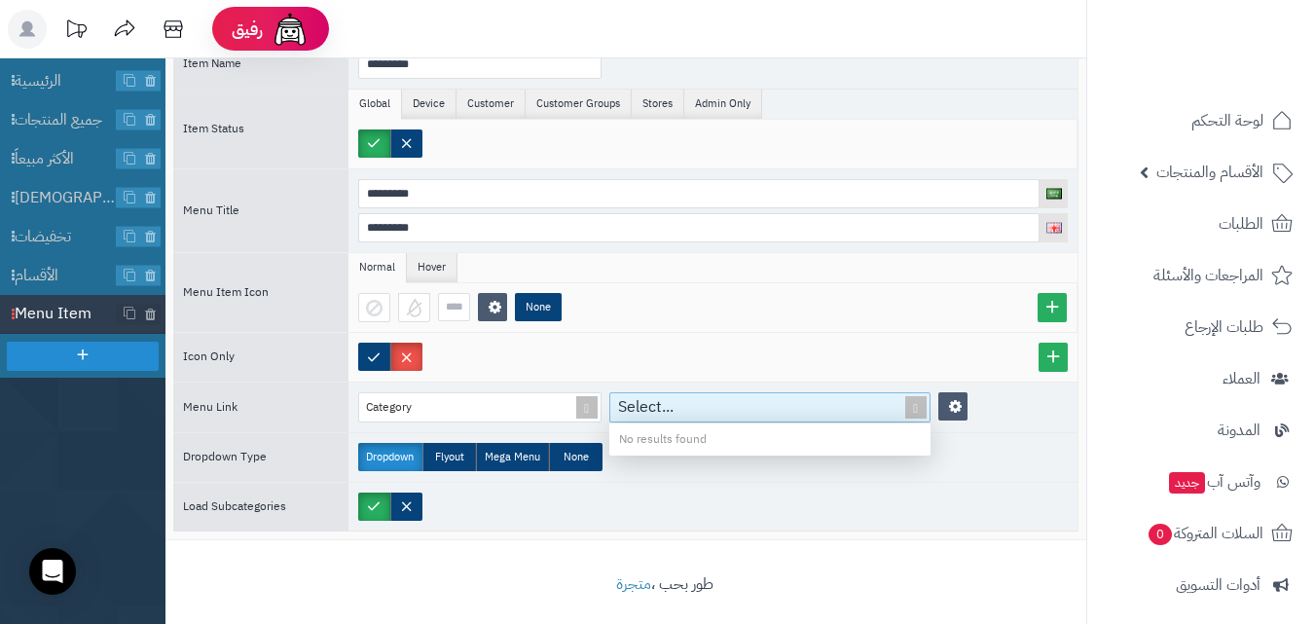
click at [761, 432] on div "No results found" at bounding box center [769, 439] width 321 height 32
click at [737, 410] on div "Select..." at bounding box center [758, 407] width 297 height 28
type input "**"
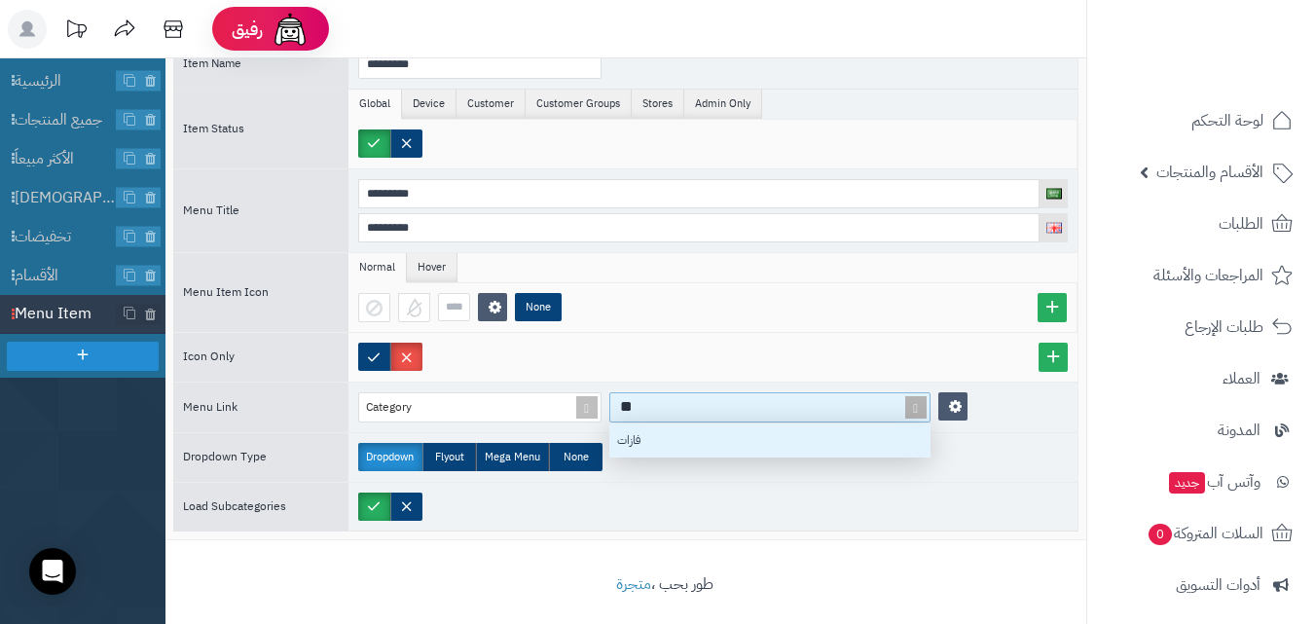
scroll to position [19, 307]
click at [734, 445] on div "فازات" at bounding box center [769, 440] width 321 height 34
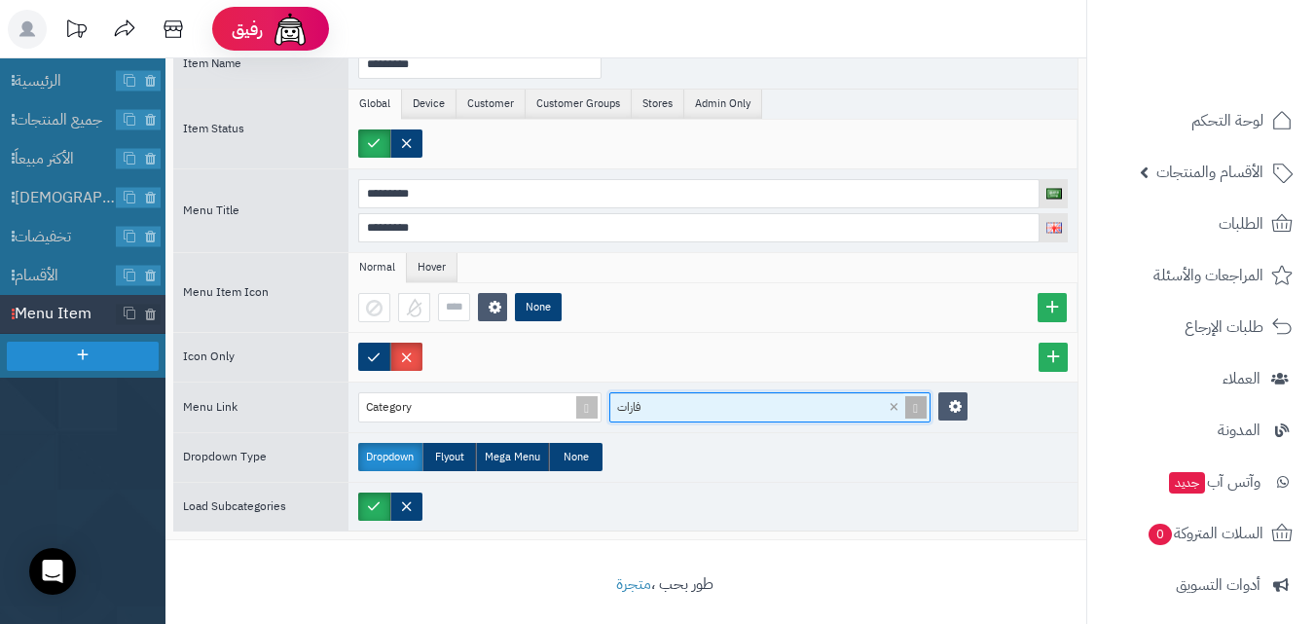
scroll to position [0, 0]
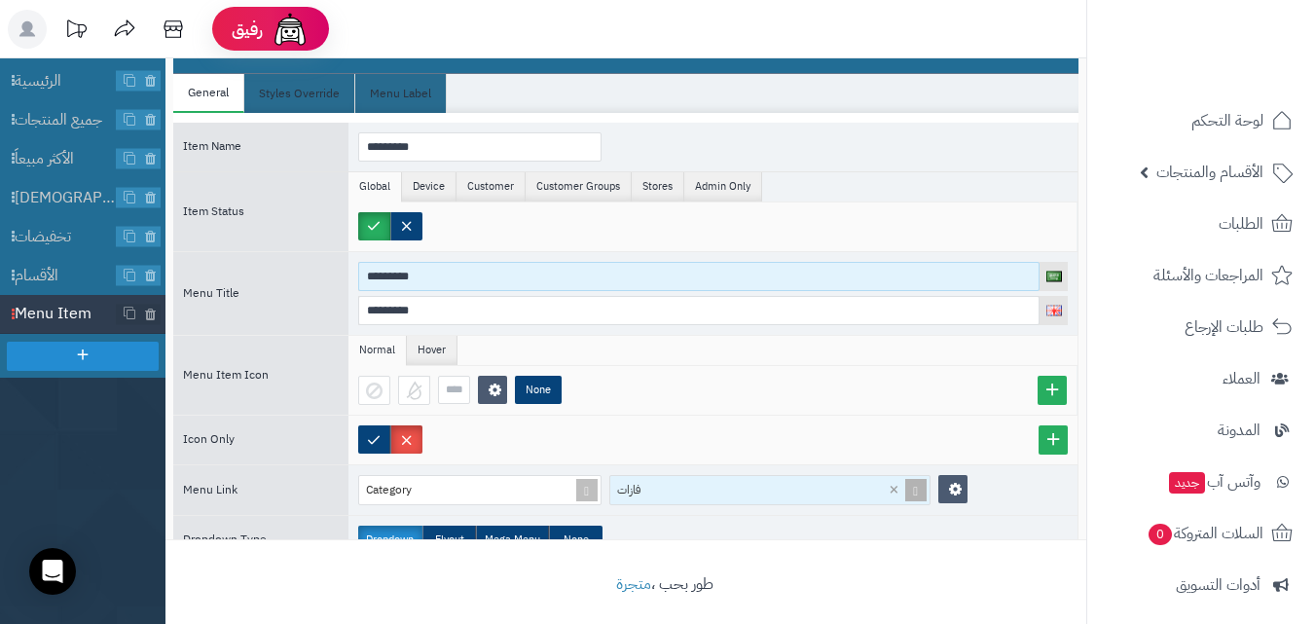
click at [497, 272] on input "*********" at bounding box center [698, 276] width 681 height 29
type input "*"
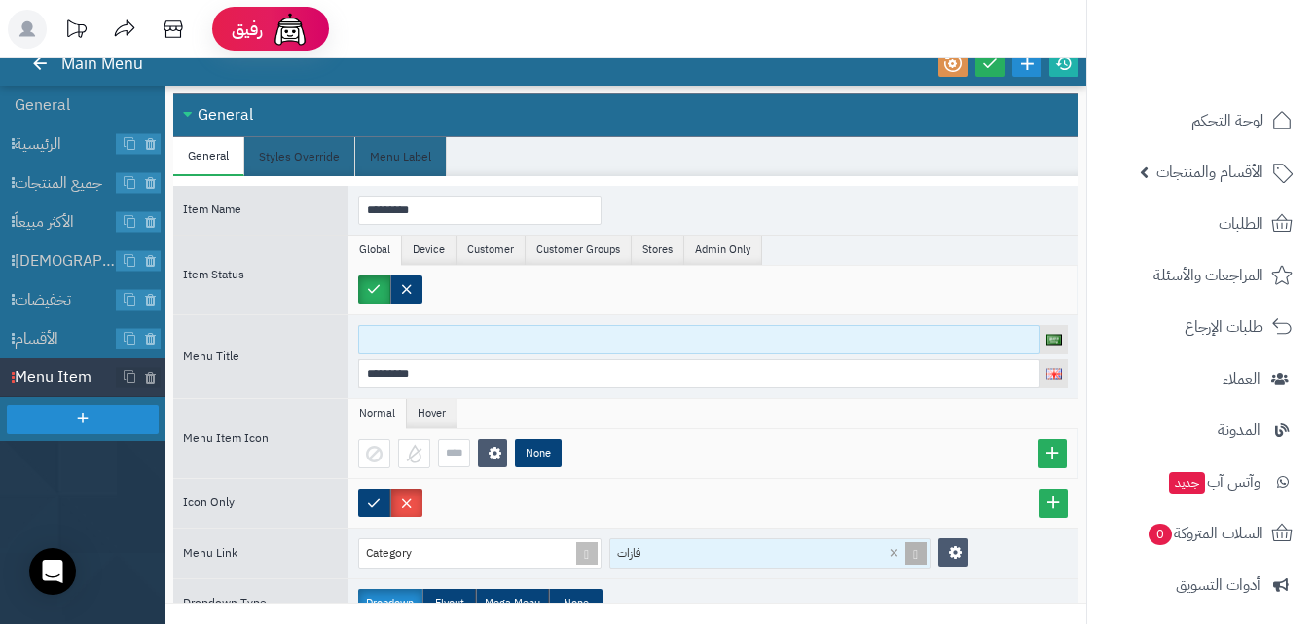
scroll to position [62, 0]
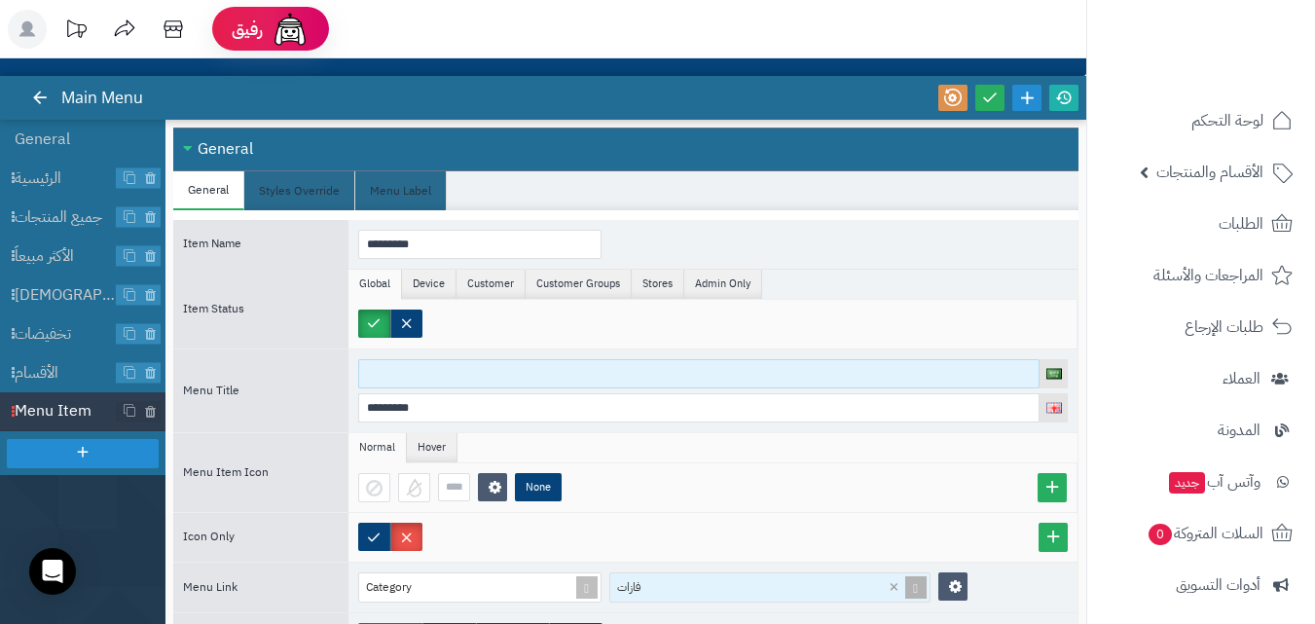
click at [491, 359] on input at bounding box center [698, 373] width 681 height 29
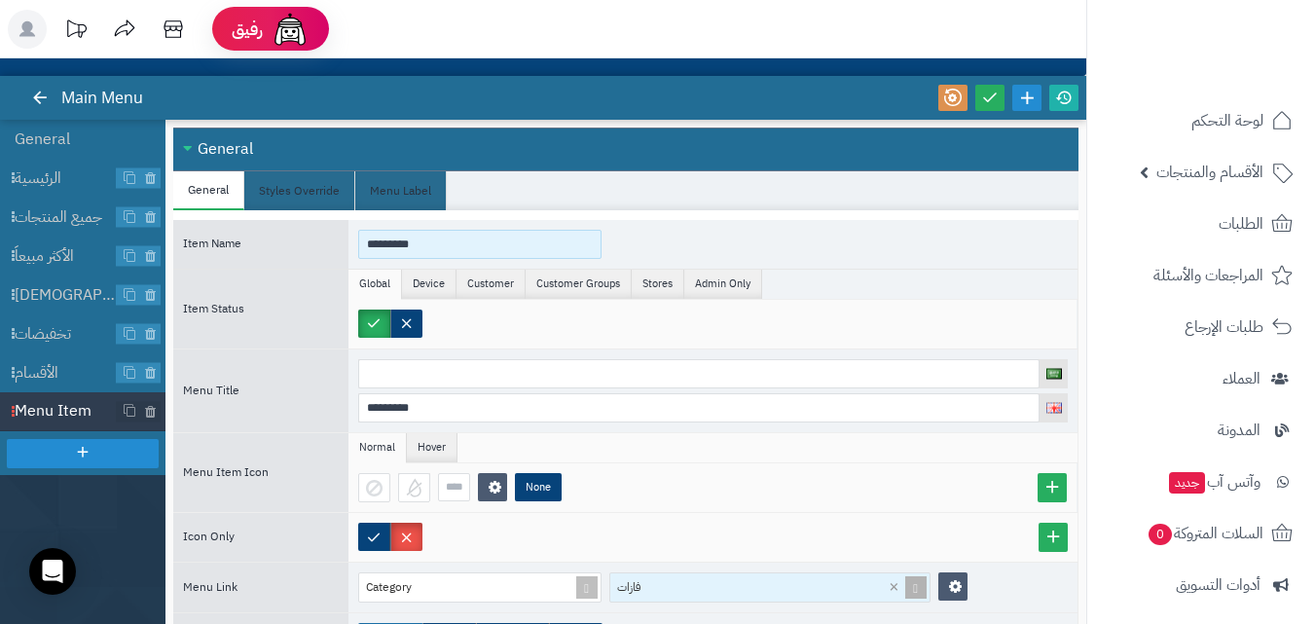
click at [464, 241] on input "*********" at bounding box center [479, 244] width 243 height 29
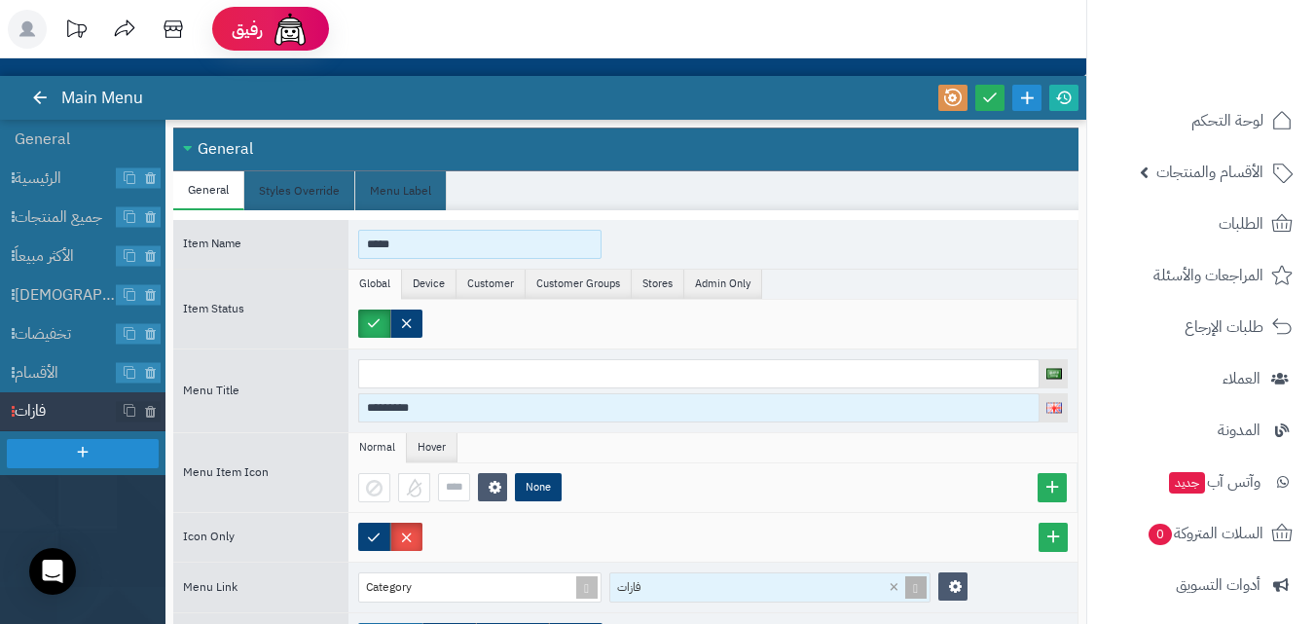
type input "*****"
click at [472, 397] on input "*********" at bounding box center [698, 407] width 681 height 29
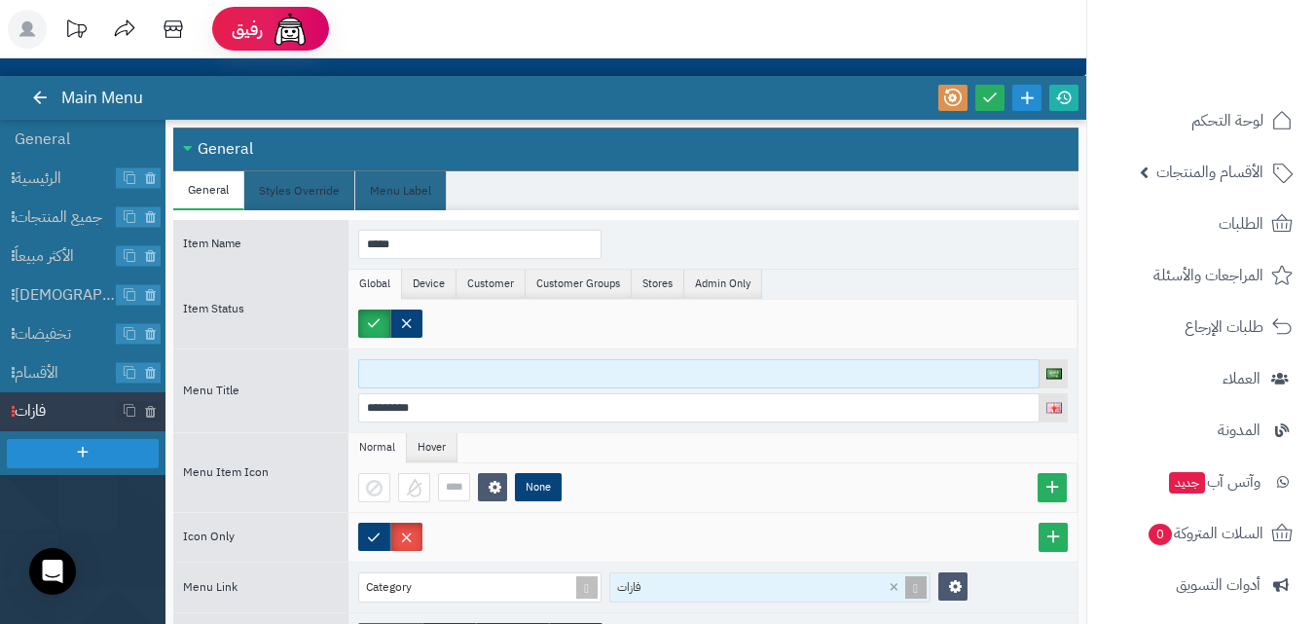
click at [475, 383] on input at bounding box center [698, 373] width 681 height 29
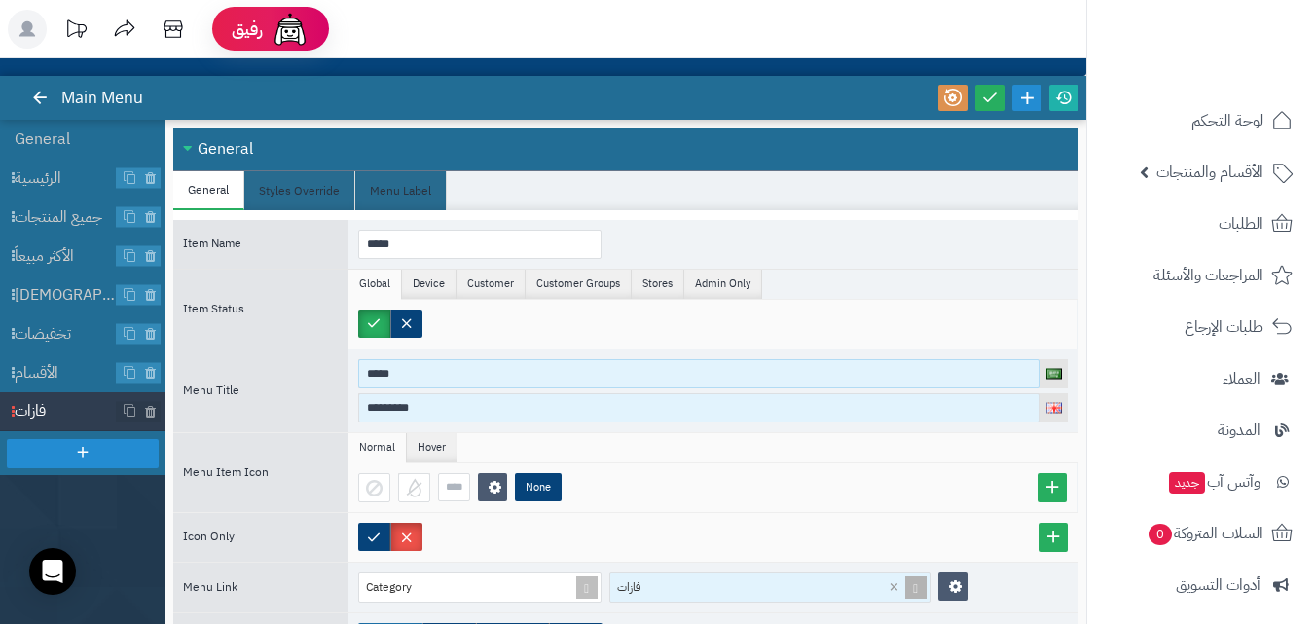
type input "*****"
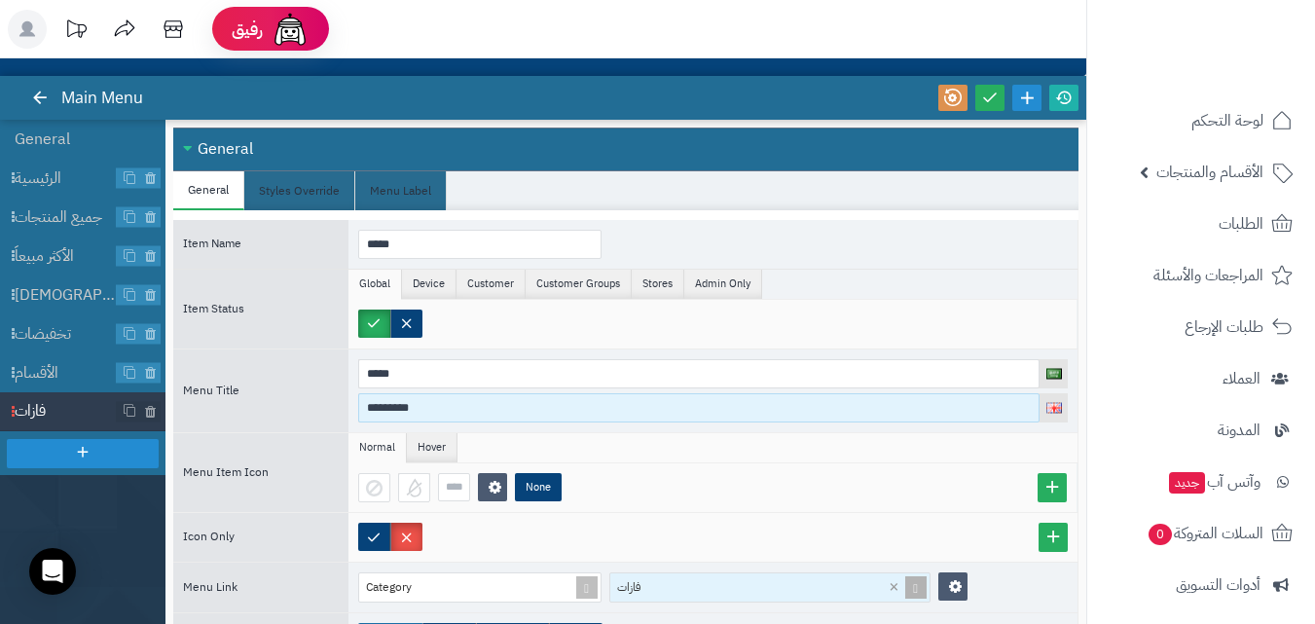
click at [490, 419] on input "*********" at bounding box center [698, 407] width 681 height 29
click at [611, 406] on input at bounding box center [698, 407] width 681 height 29
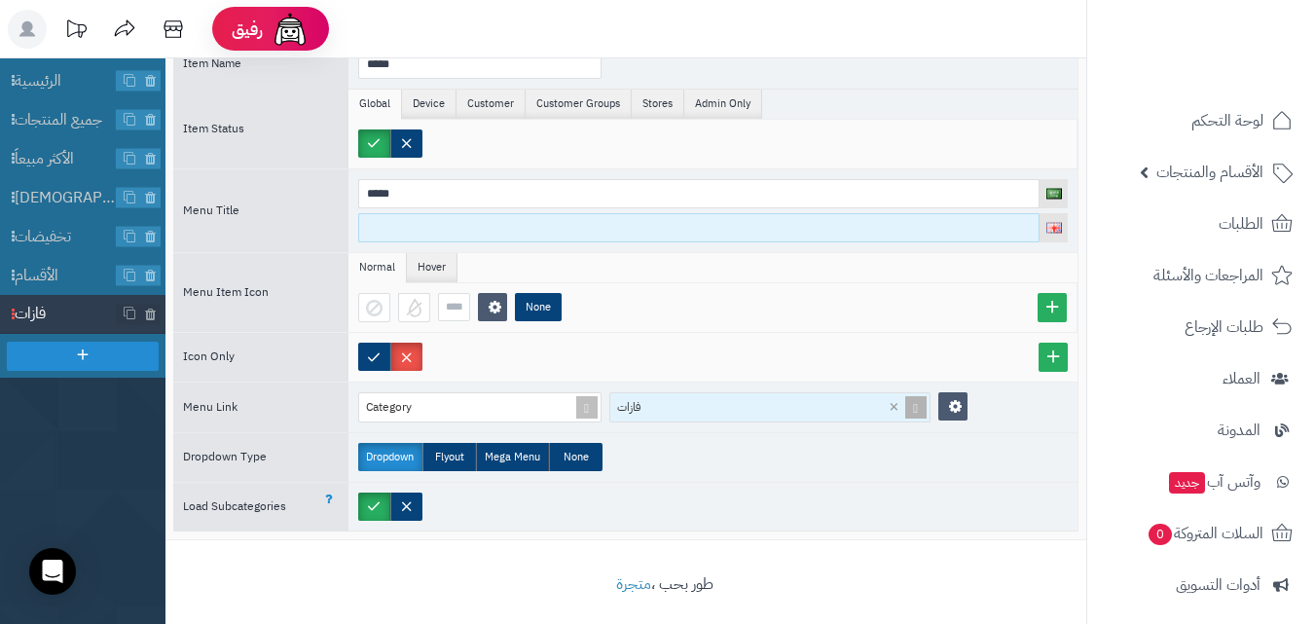
scroll to position [0, 0]
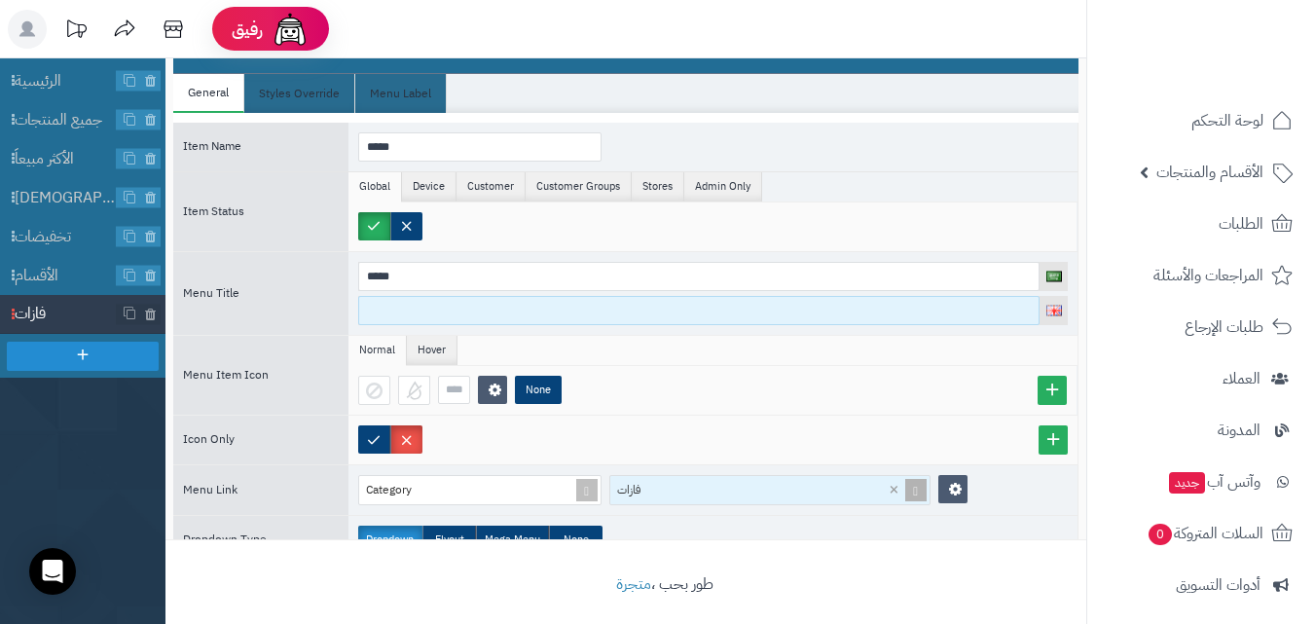
click at [502, 310] on input at bounding box center [698, 310] width 681 height 29
paste input "**********"
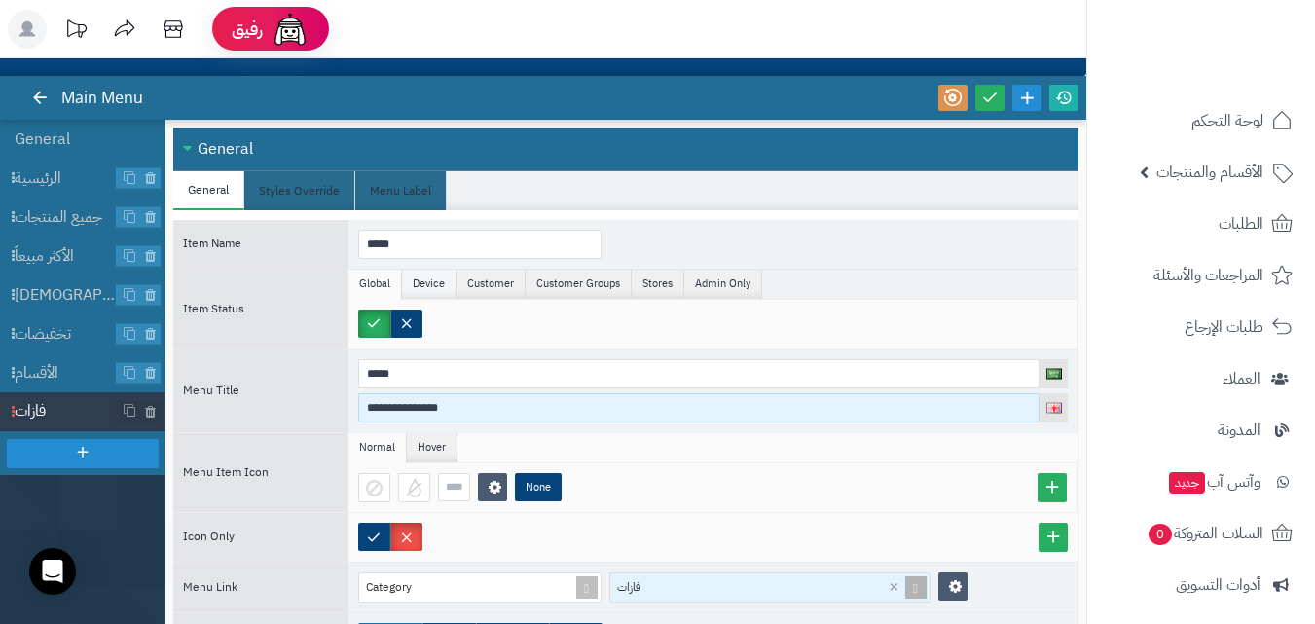
type input "**********"
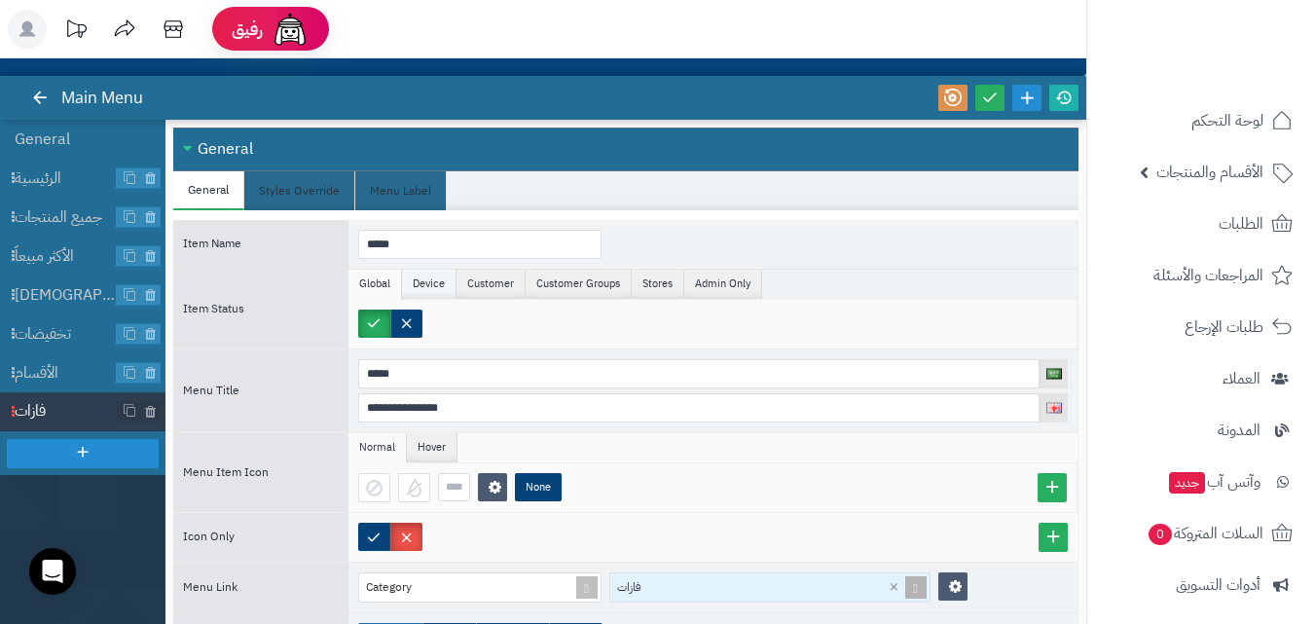
click at [428, 286] on li "Device" at bounding box center [429, 284] width 55 height 29
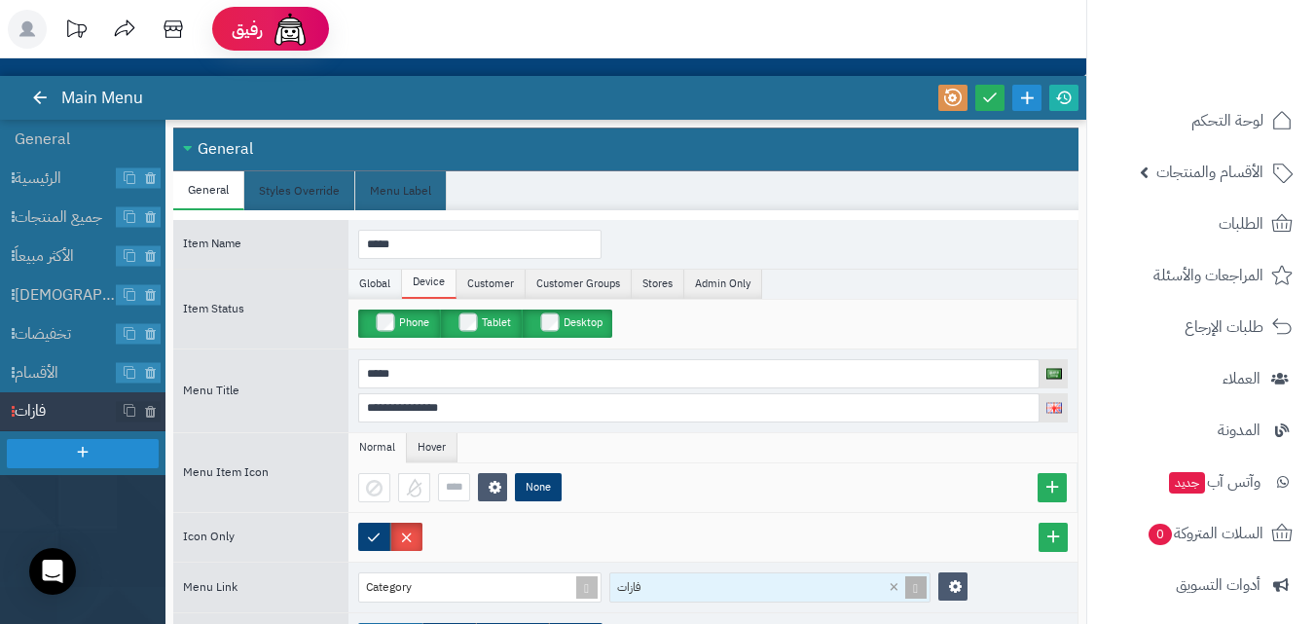
click at [393, 280] on li "Global" at bounding box center [375, 284] width 54 height 29
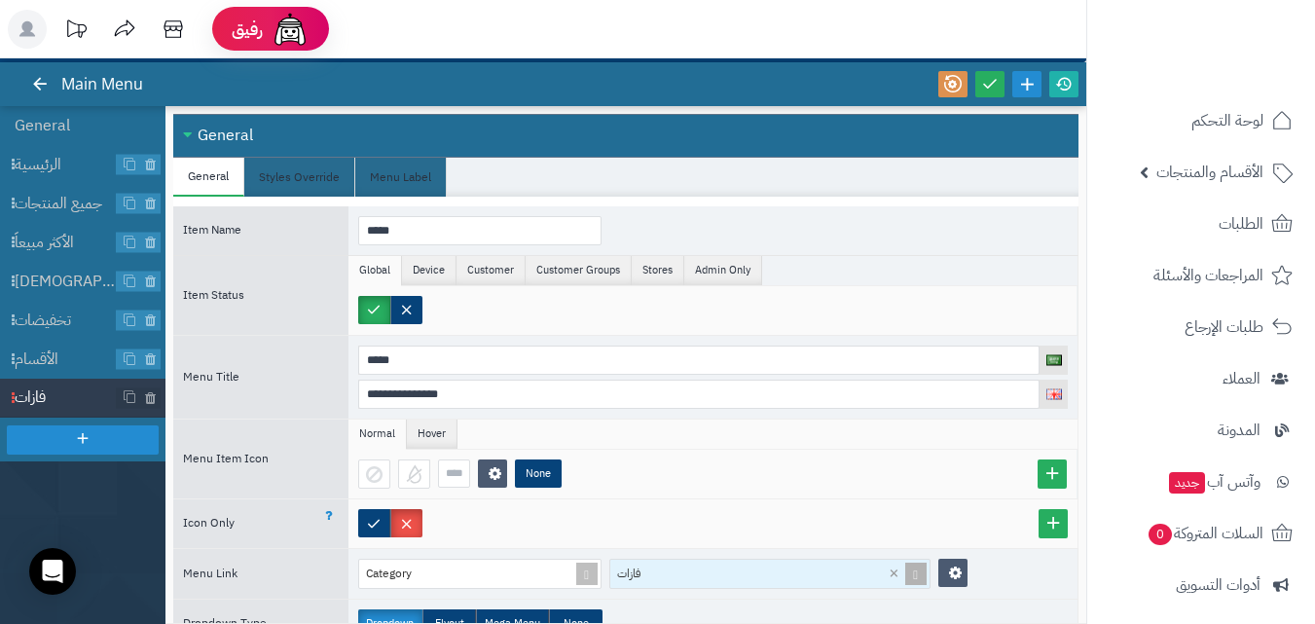
scroll to position [0, 0]
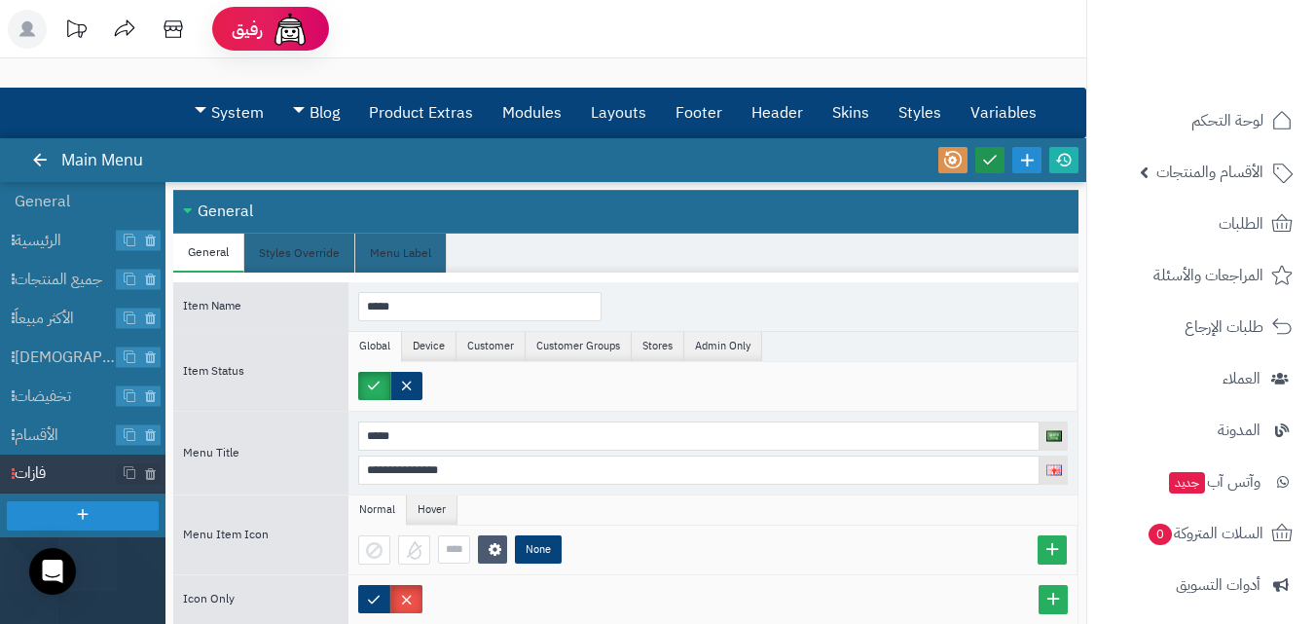
click at [995, 166] on icon at bounding box center [990, 159] width 18 height 18
click at [1074, 156] on link at bounding box center [1063, 160] width 29 height 26
click at [75, 515] on icon at bounding box center [83, 514] width 18 height 18
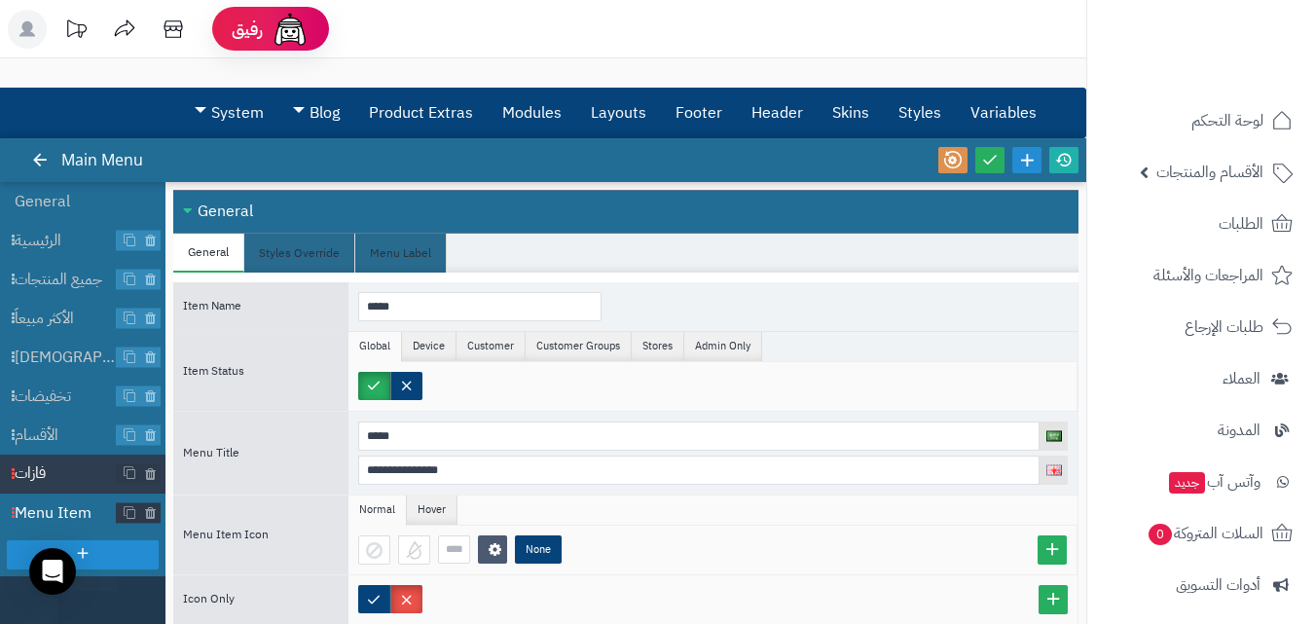
click at [77, 514] on span "Menu Item" at bounding box center [66, 513] width 102 height 22
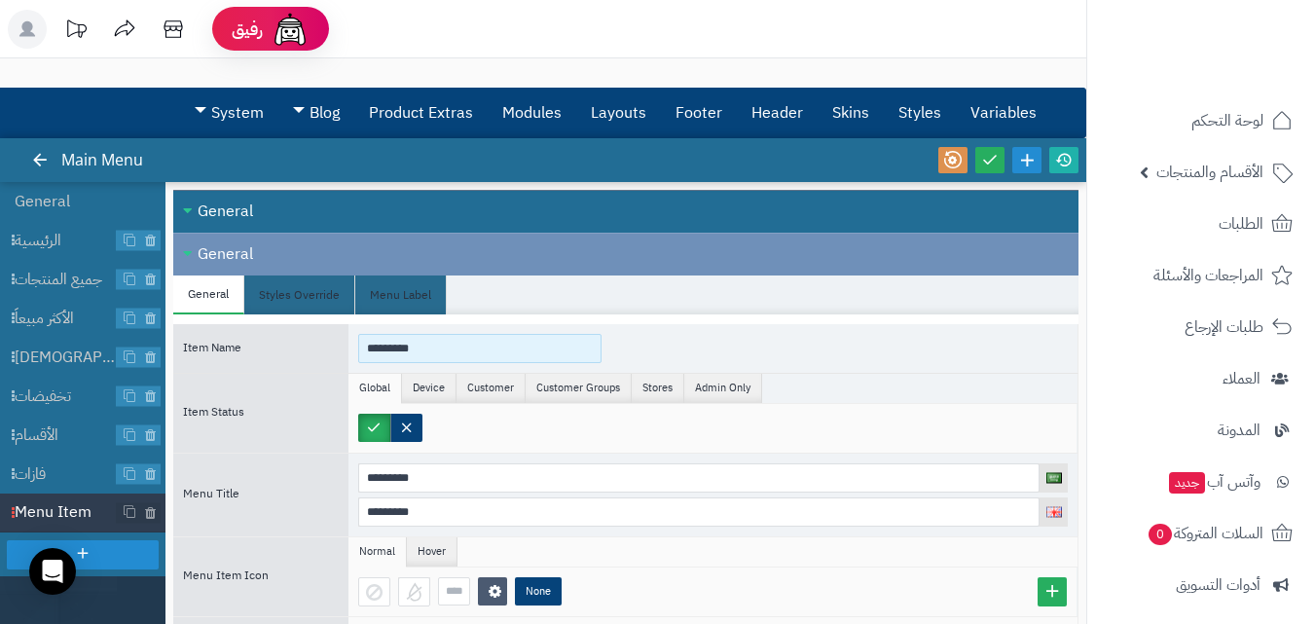
click at [458, 347] on input "*********" at bounding box center [479, 348] width 243 height 29
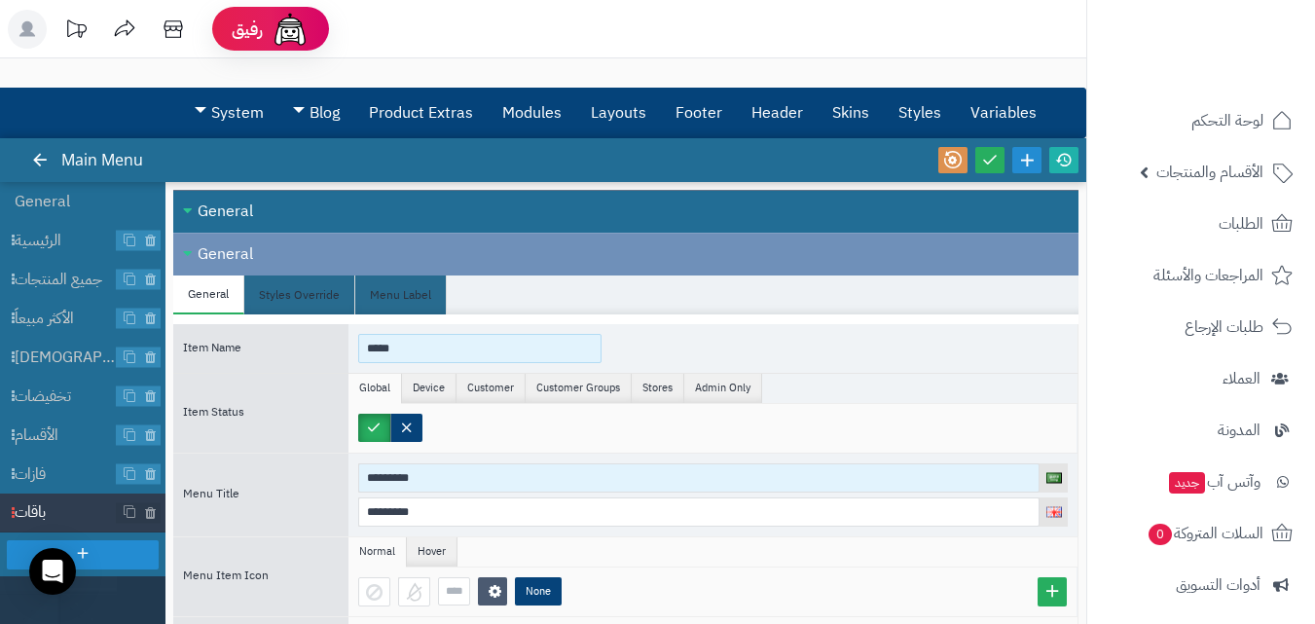
type input "*****"
click at [501, 487] on input "*********" at bounding box center [698, 477] width 681 height 29
type input "*"
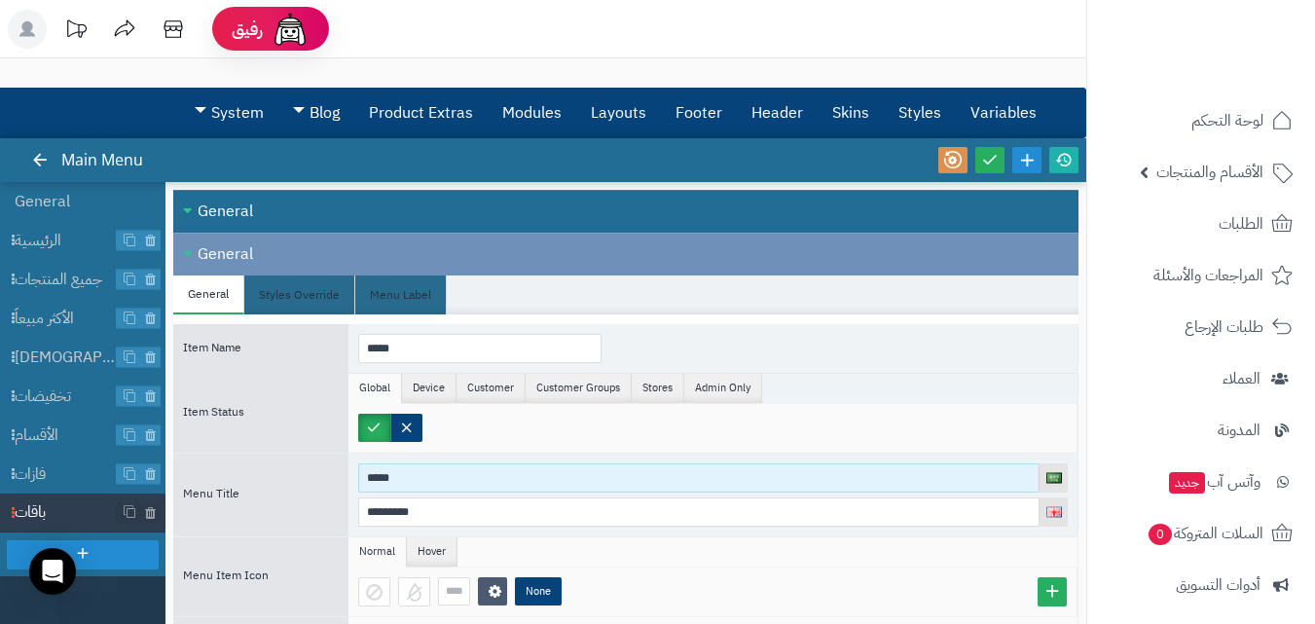
type input "*****"
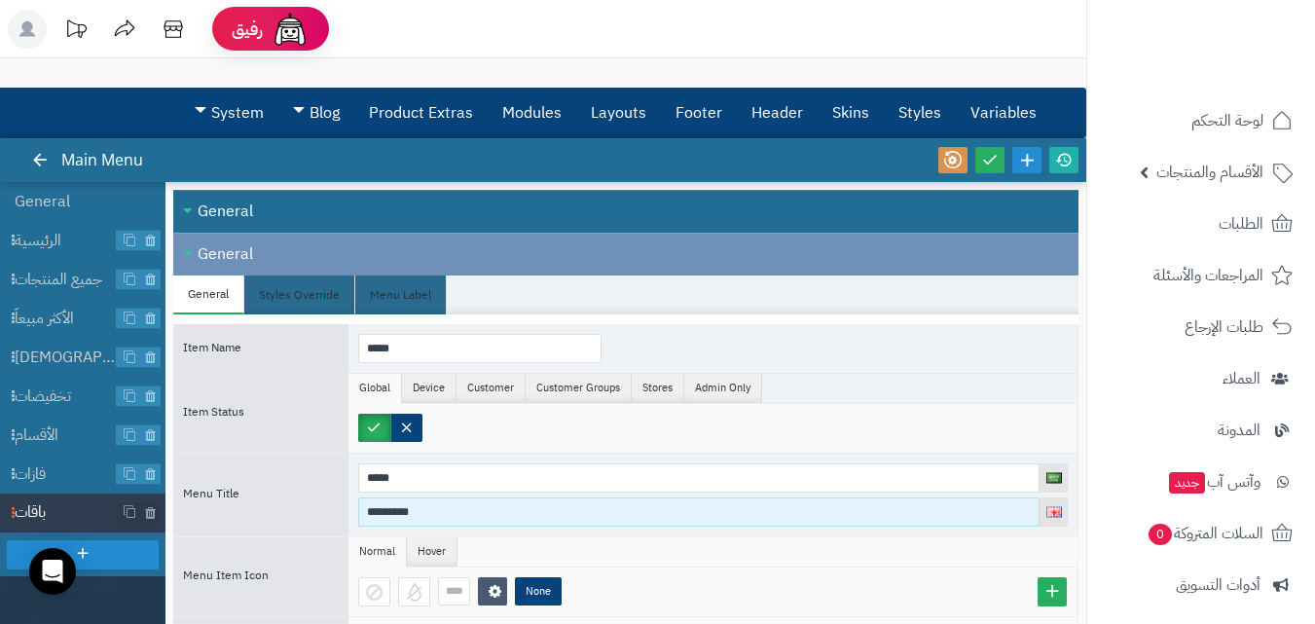
click at [450, 518] on input "*********" at bounding box center [698, 511] width 681 height 29
paste input "******"
type input "**********"
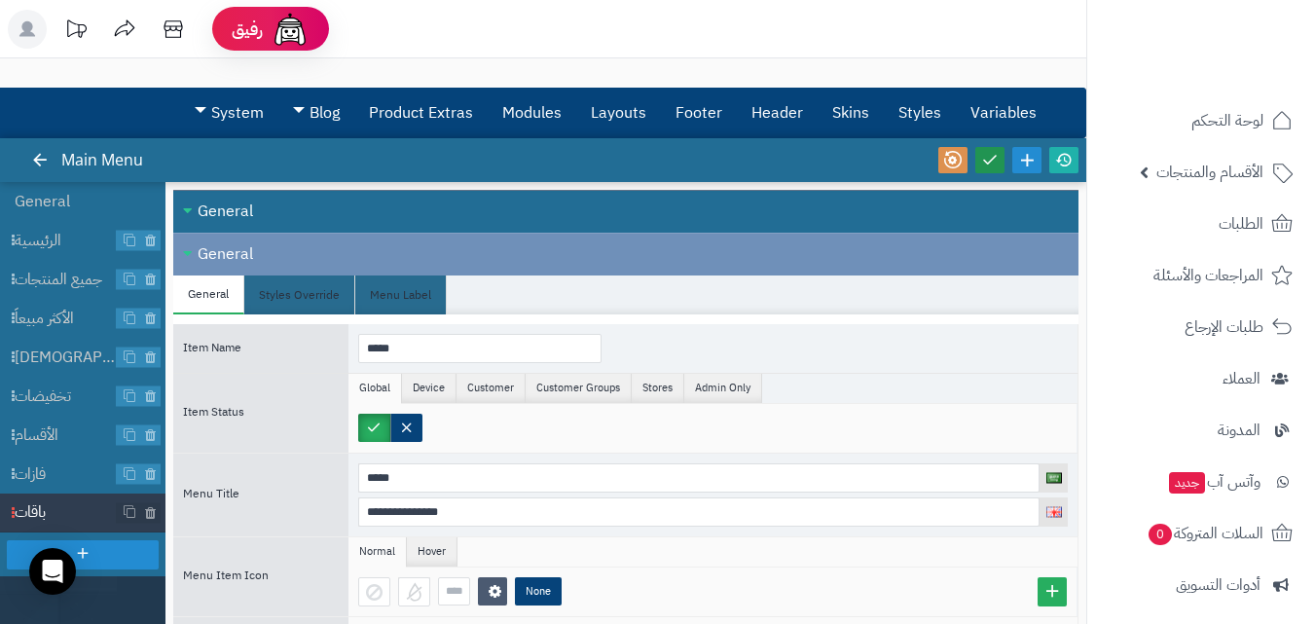
click at [1000, 165] on link at bounding box center [989, 160] width 29 height 26
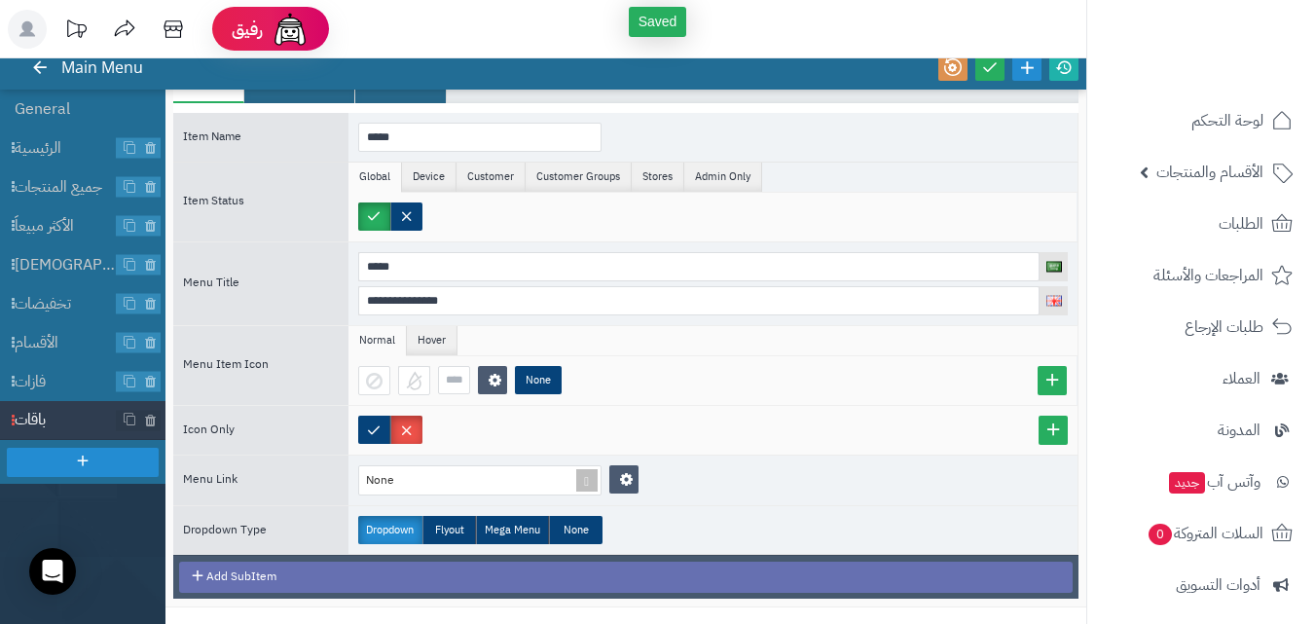
scroll to position [172, 0]
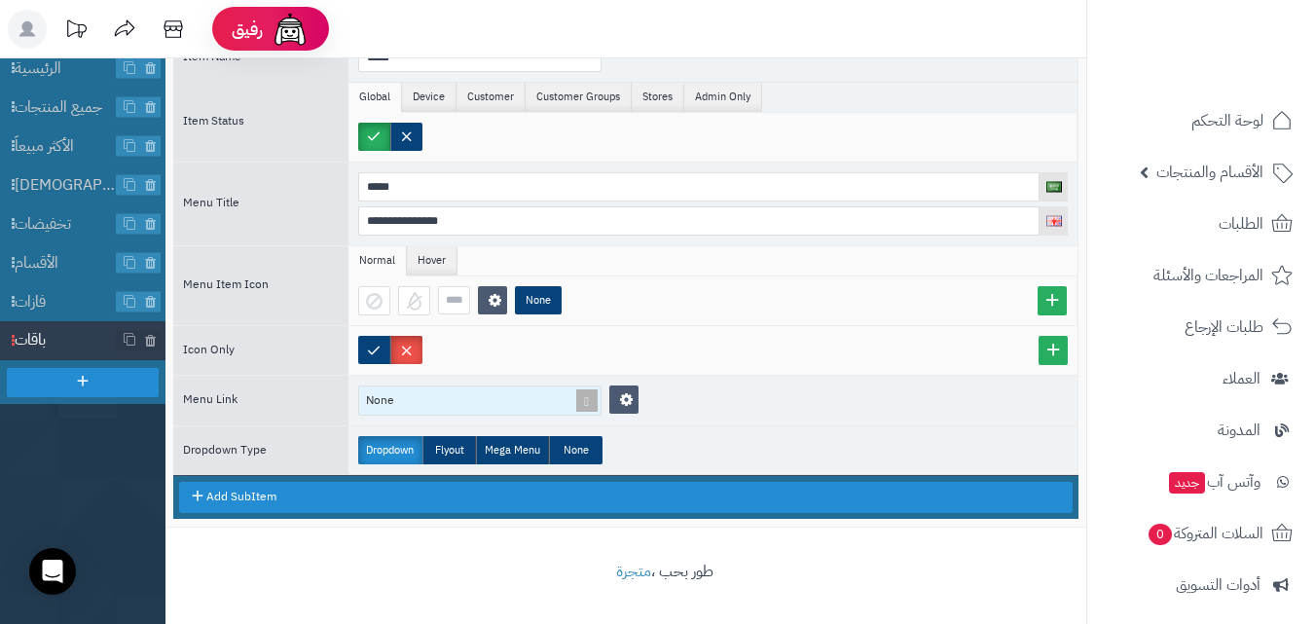
click at [515, 413] on div "None" at bounding box center [471, 400] width 225 height 28
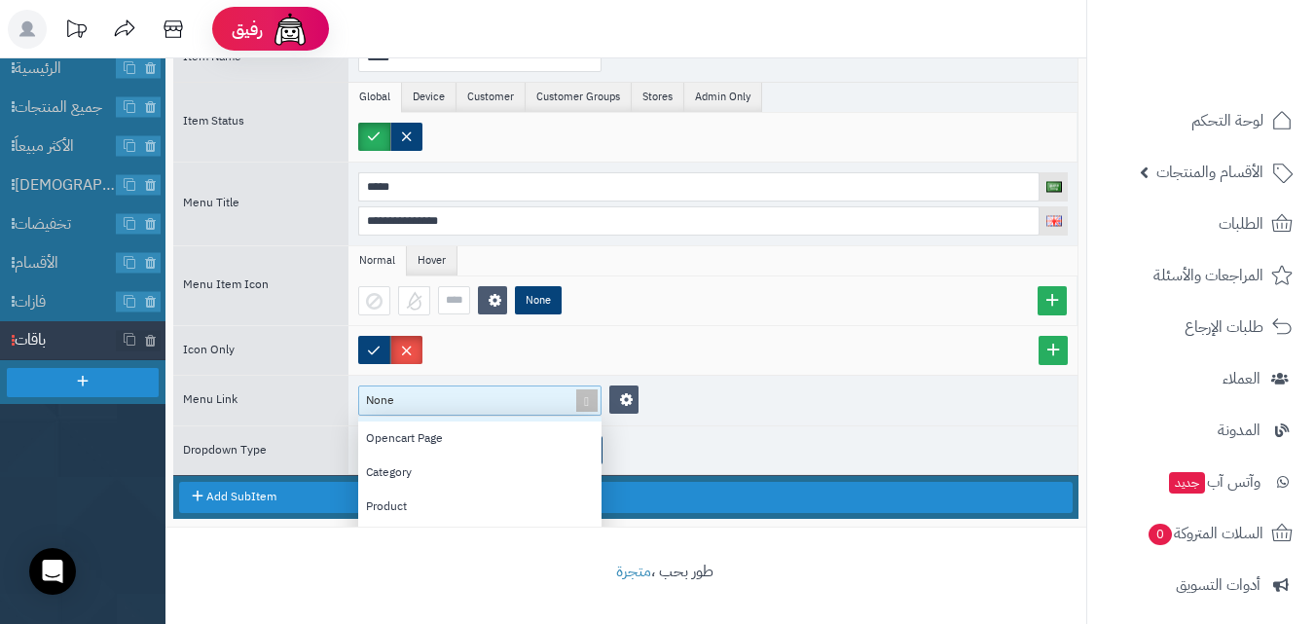
scroll to position [97, 0]
click at [493, 441] on div "Category" at bounding box center [479, 438] width 243 height 34
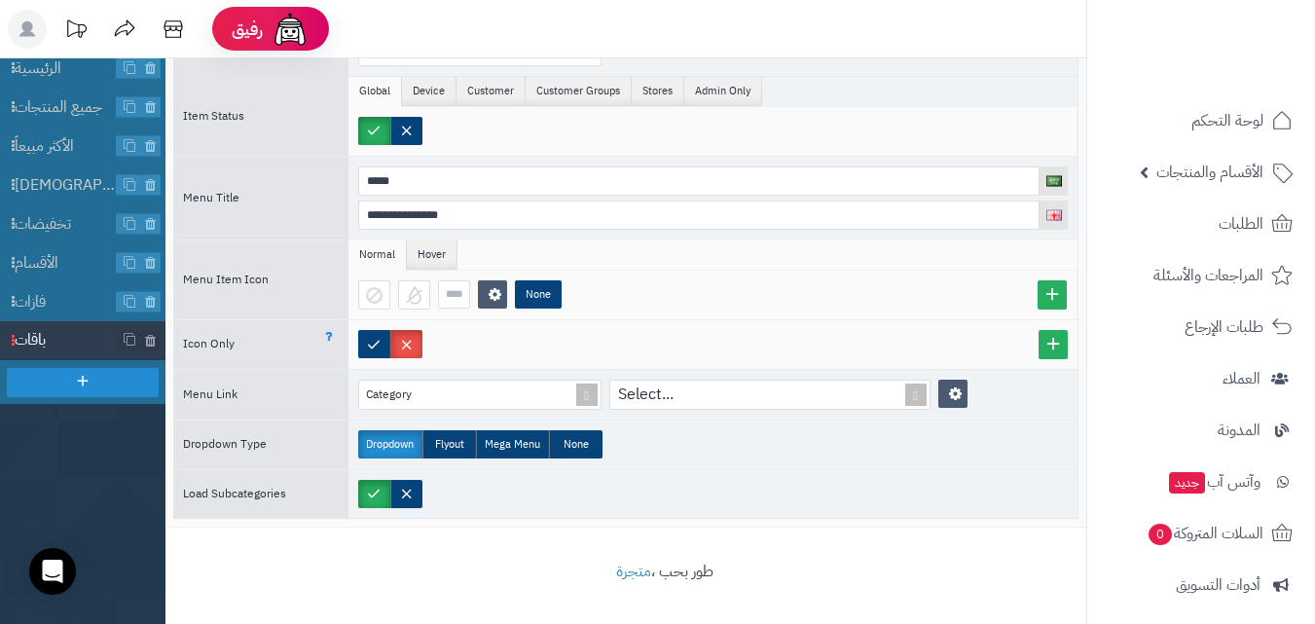
scroll to position [0, 0]
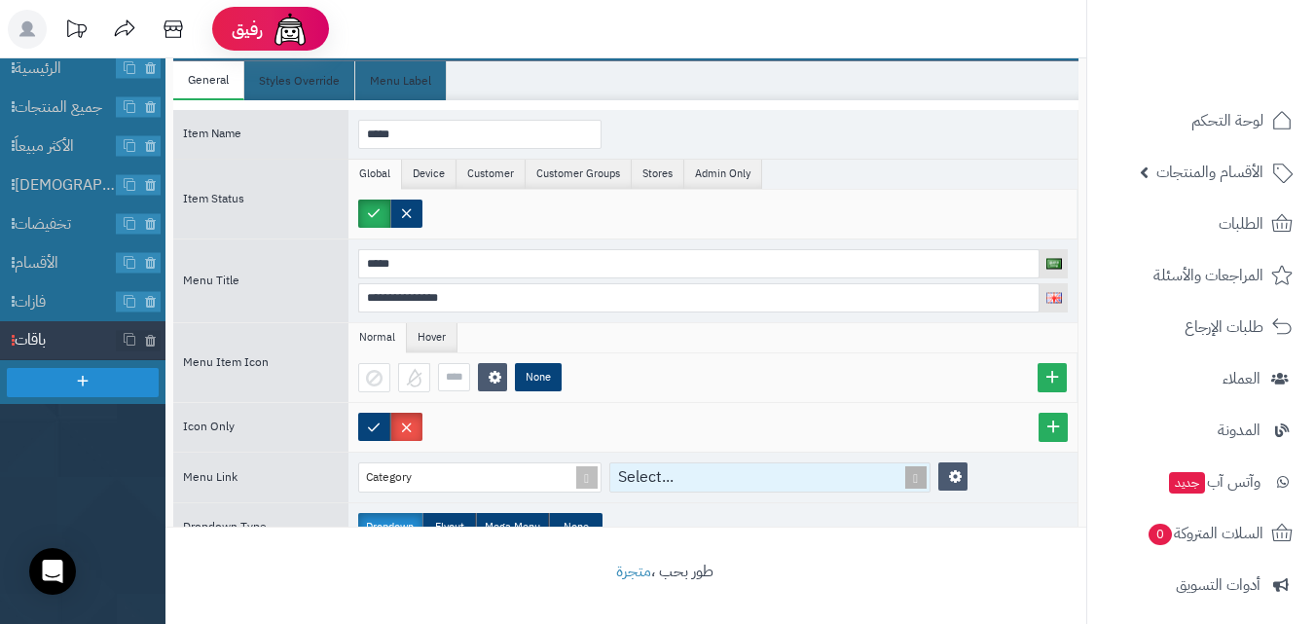
click at [762, 472] on div "Select..." at bounding box center [758, 477] width 297 height 28
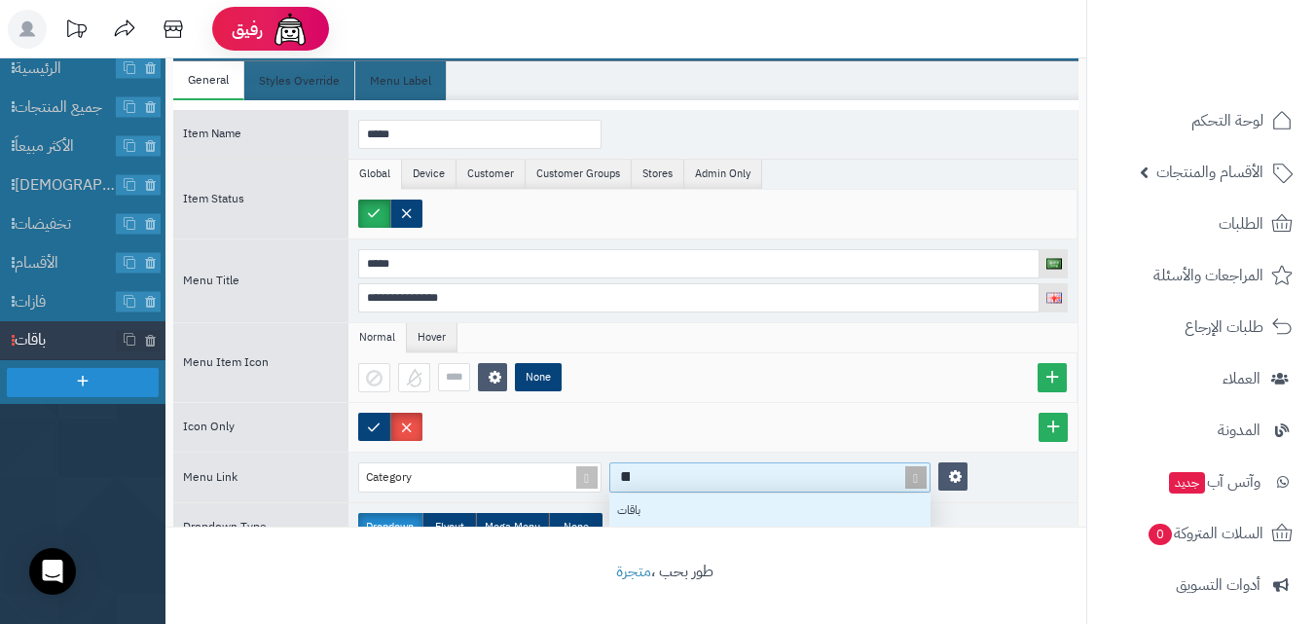
scroll to position [19, 307]
type input "****"
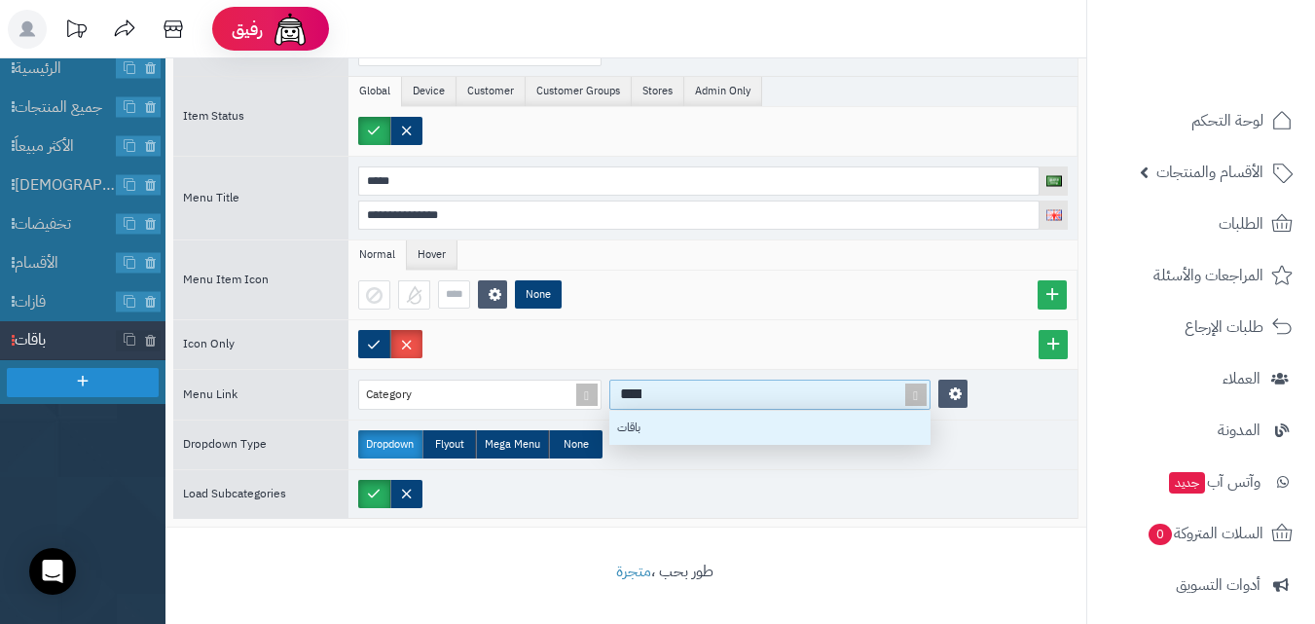
click at [760, 435] on div "باقات" at bounding box center [769, 428] width 321 height 34
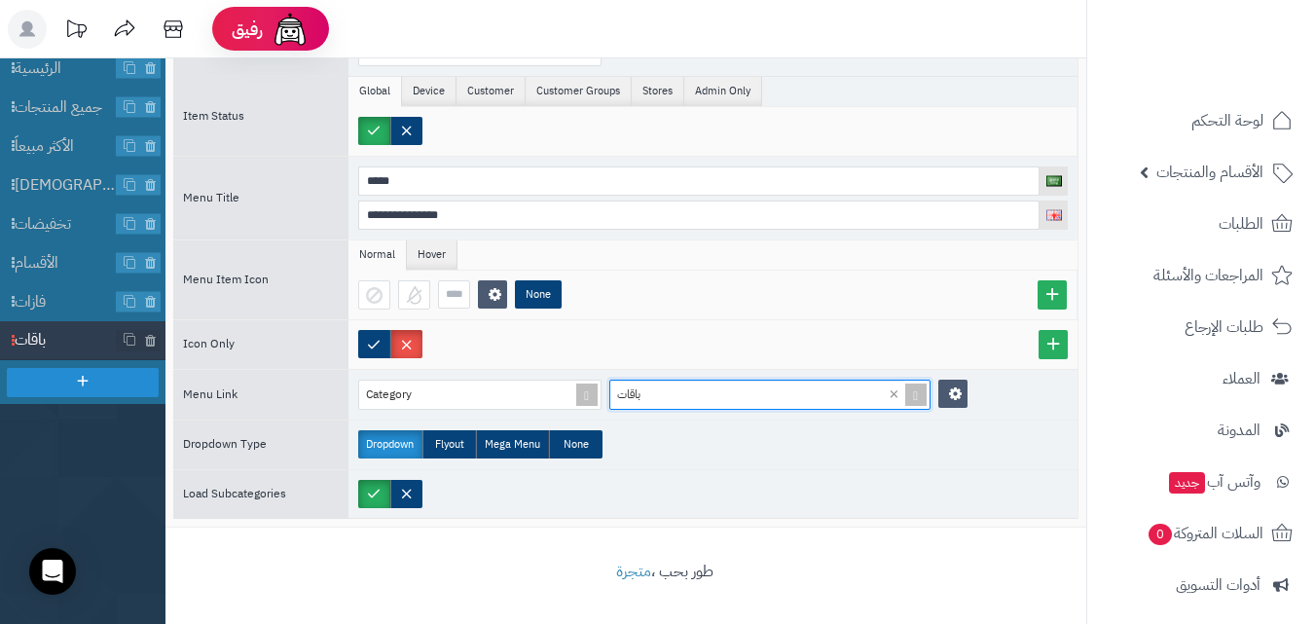
click at [705, 429] on div "Dropdown Flyout Mega Menu None" at bounding box center [712, 445] width 729 height 49
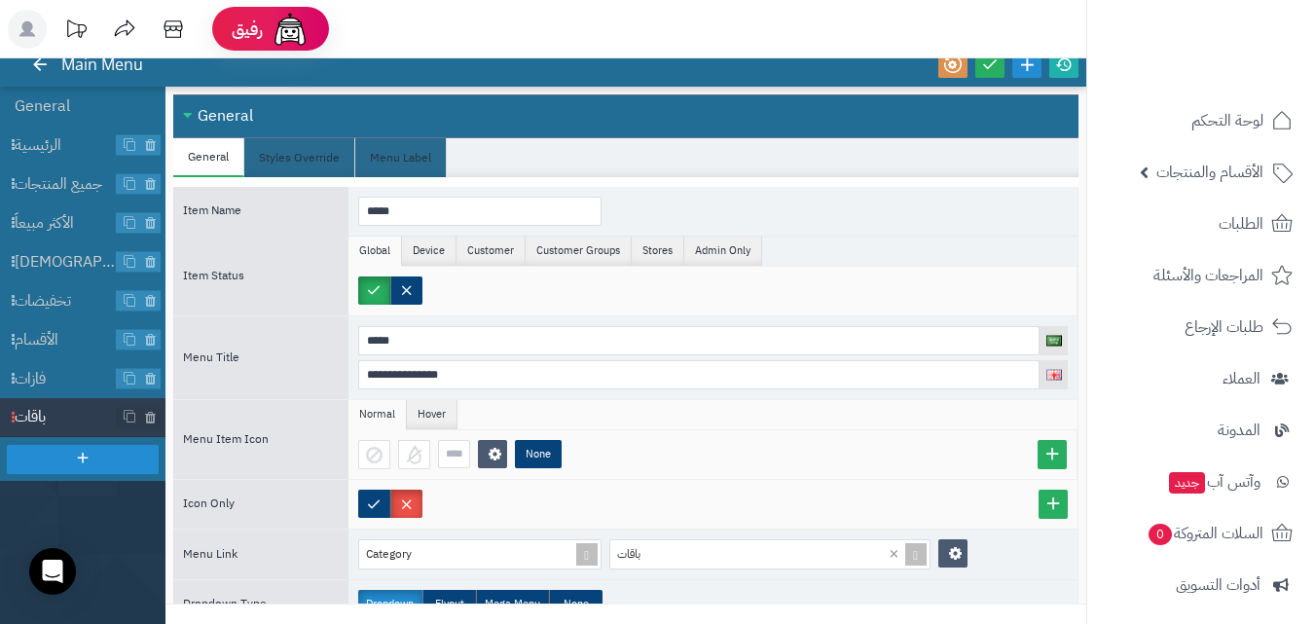
scroll to position [0, 0]
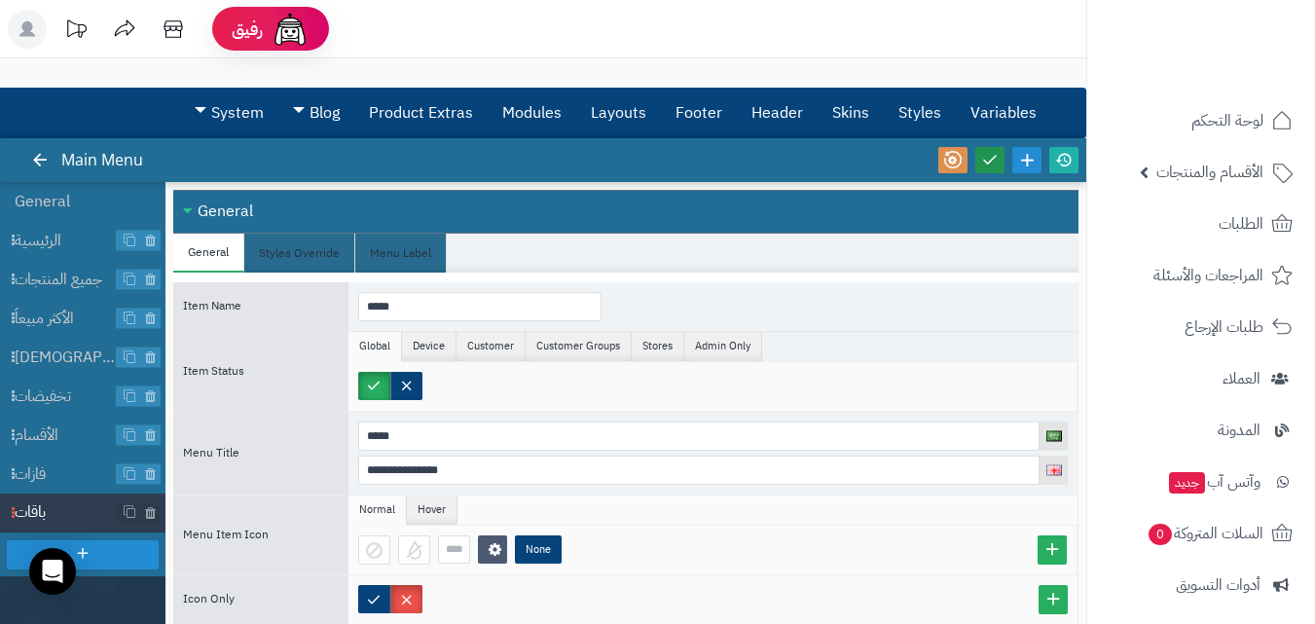
click at [990, 159] on icon at bounding box center [990, 159] width 18 height 18
click at [1067, 162] on icon at bounding box center [1064, 160] width 18 height 18
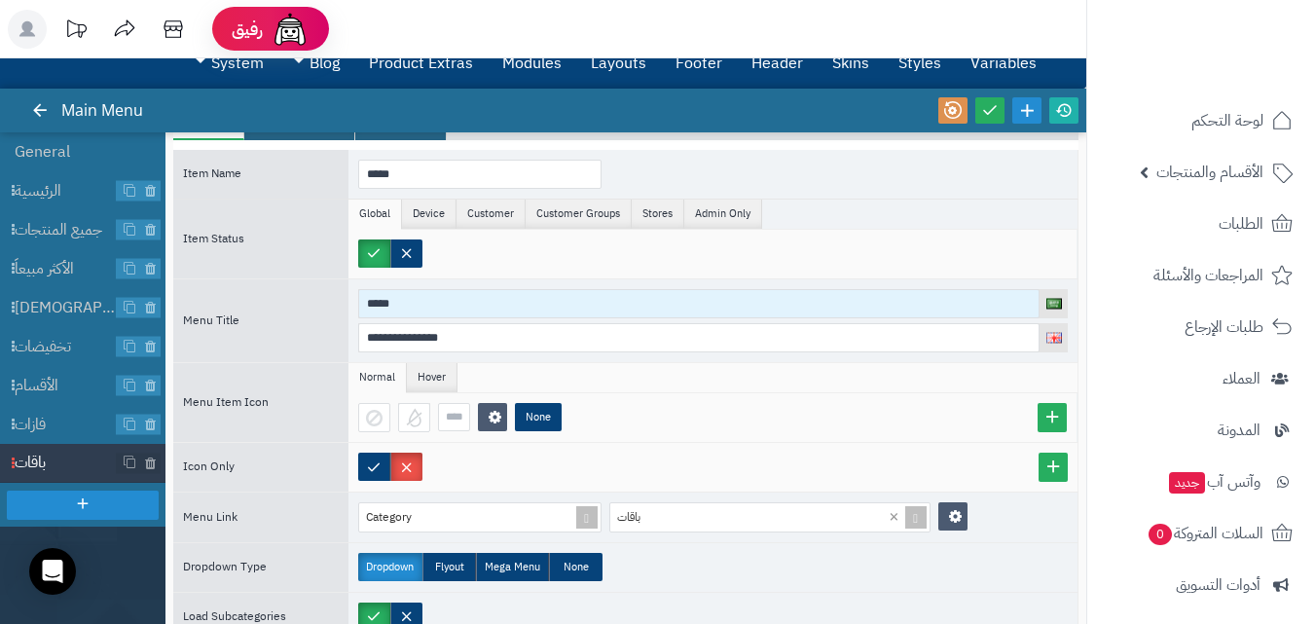
scroll to position [97, 0]
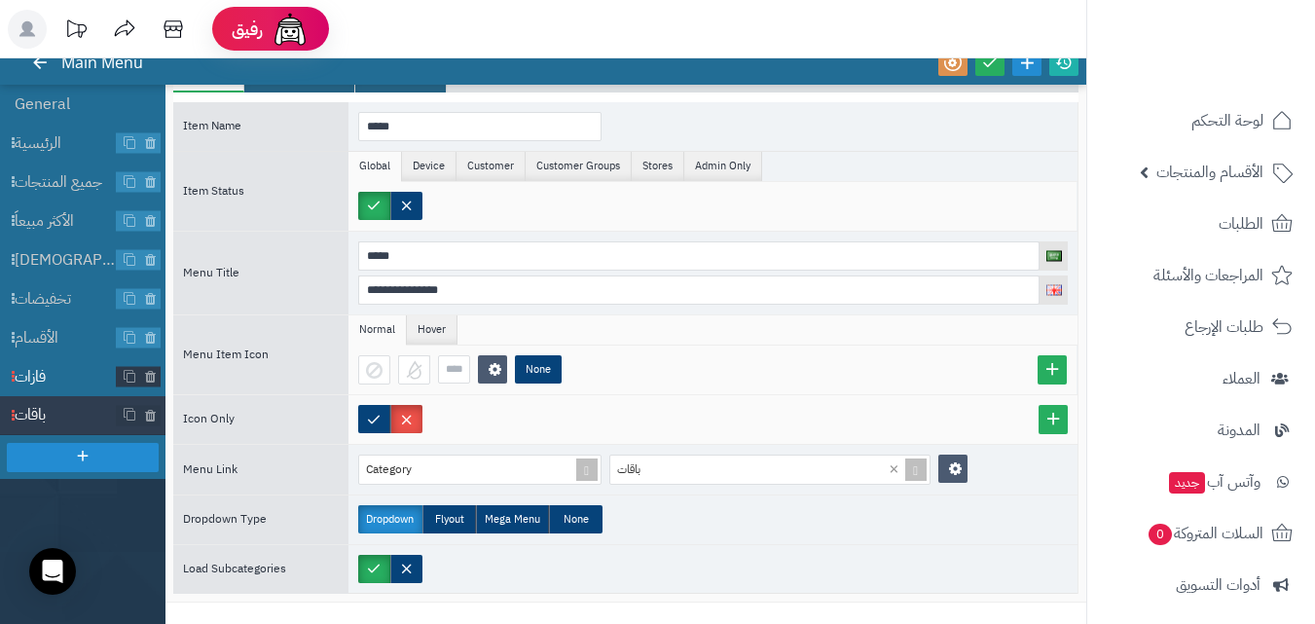
click at [78, 371] on span "فازات" at bounding box center [66, 377] width 102 height 22
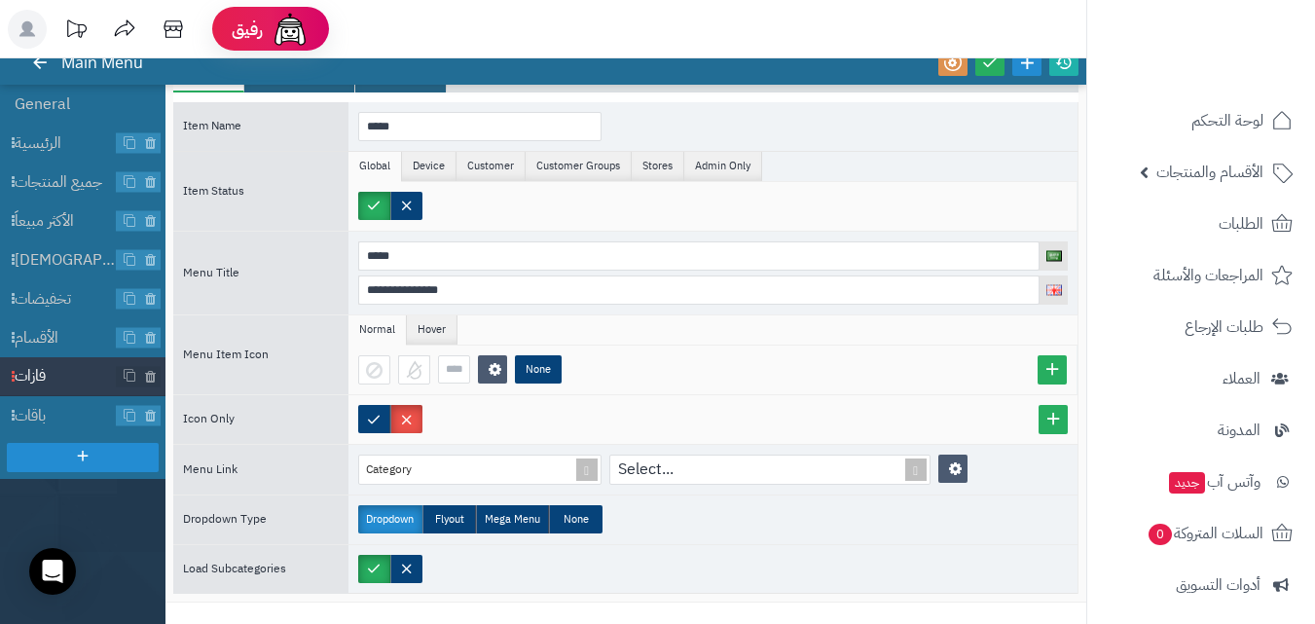
scroll to position [0, 0]
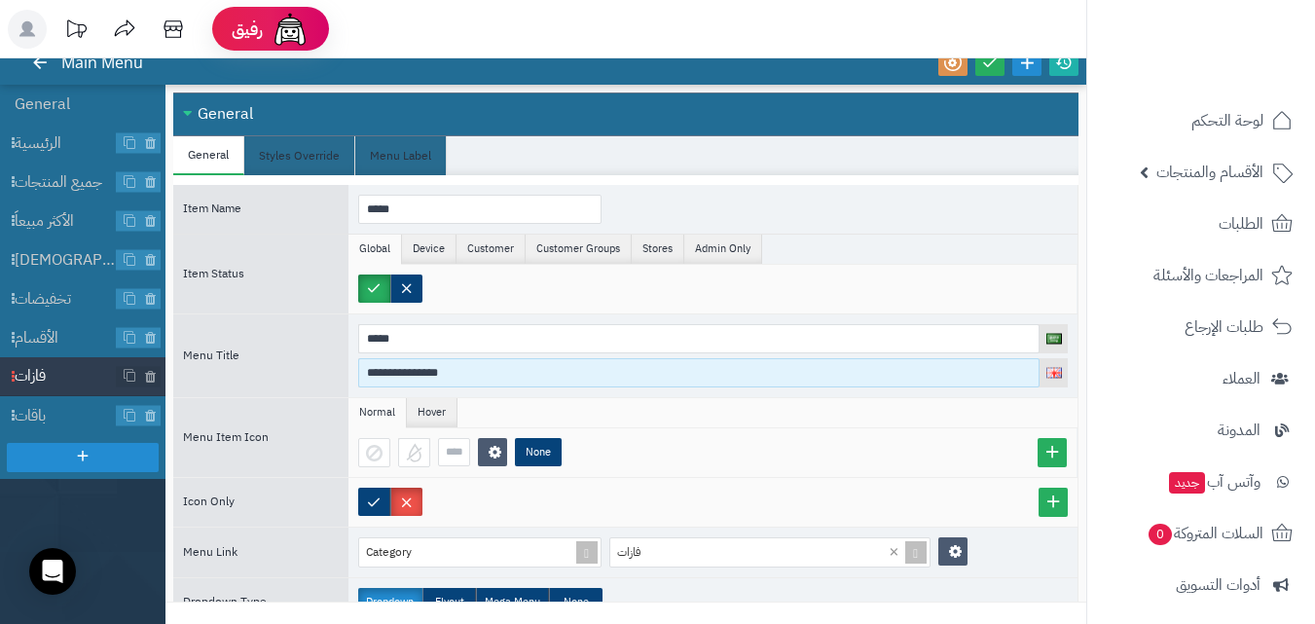
click at [559, 377] on input "**********" at bounding box center [698, 372] width 681 height 29
paste input
type input "**********"
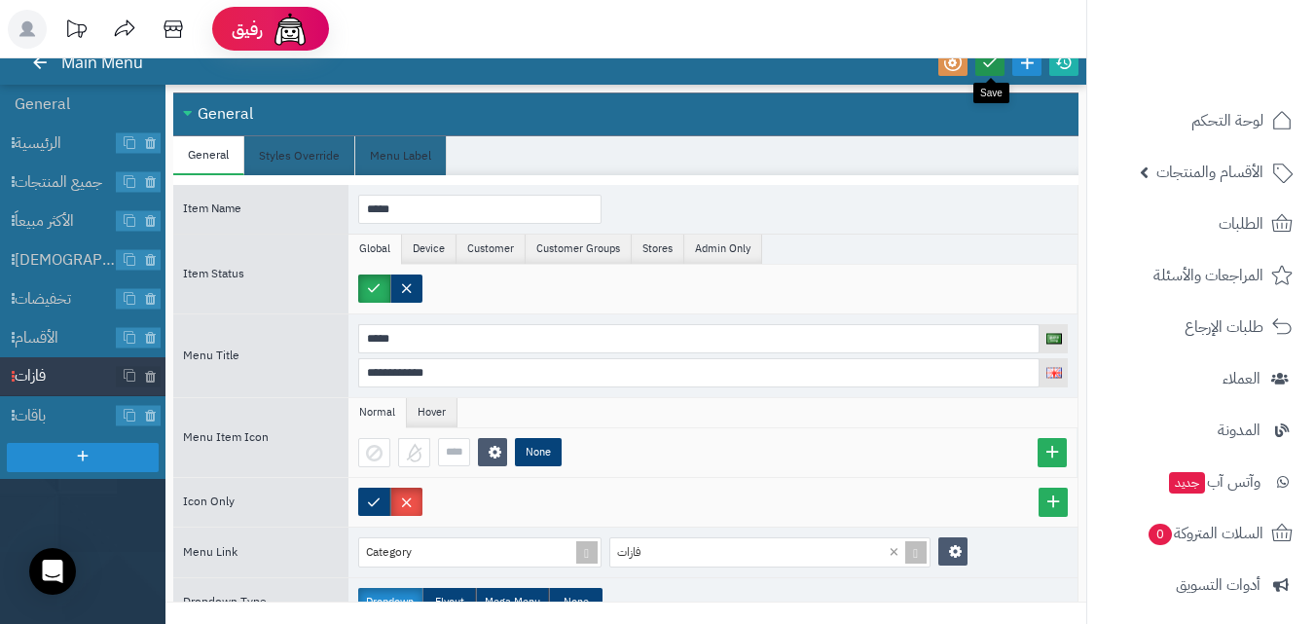
click at [995, 74] on link at bounding box center [989, 63] width 29 height 26
click at [1076, 68] on link at bounding box center [1063, 63] width 29 height 26
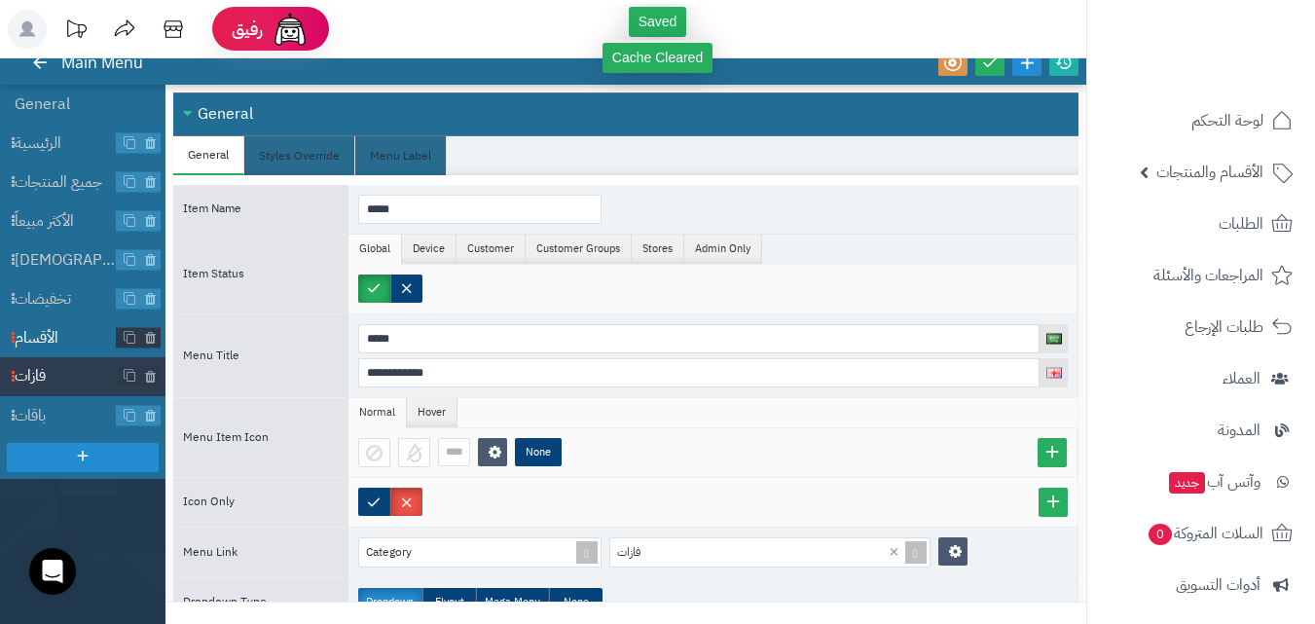
click at [99, 338] on span "الأقسام" at bounding box center [66, 338] width 102 height 22
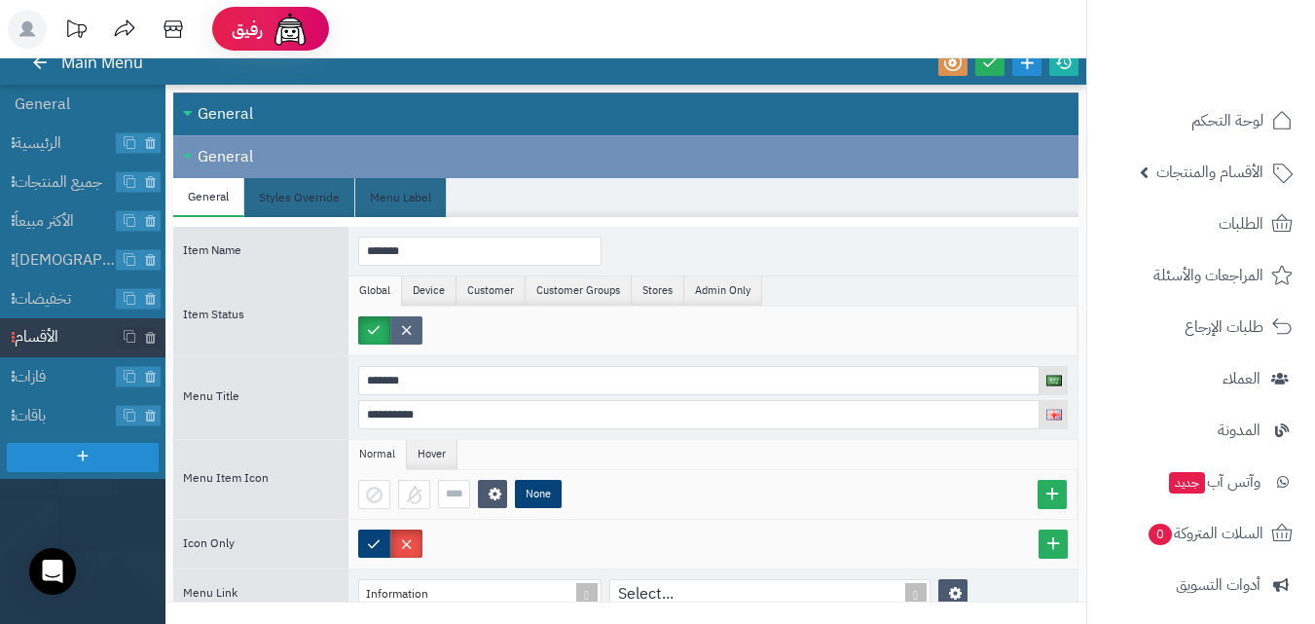
click at [417, 340] on label at bounding box center [406, 330] width 32 height 28
click at [999, 66] on link at bounding box center [989, 63] width 29 height 26
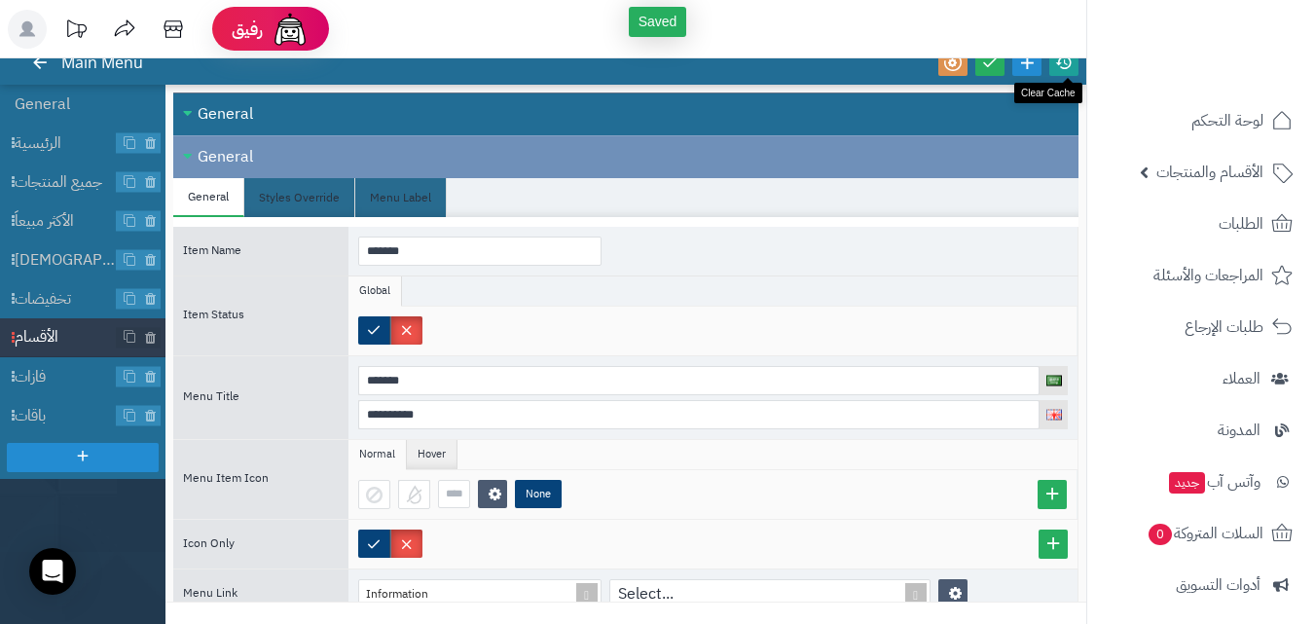
click at [1058, 61] on icon at bounding box center [1064, 63] width 18 height 18
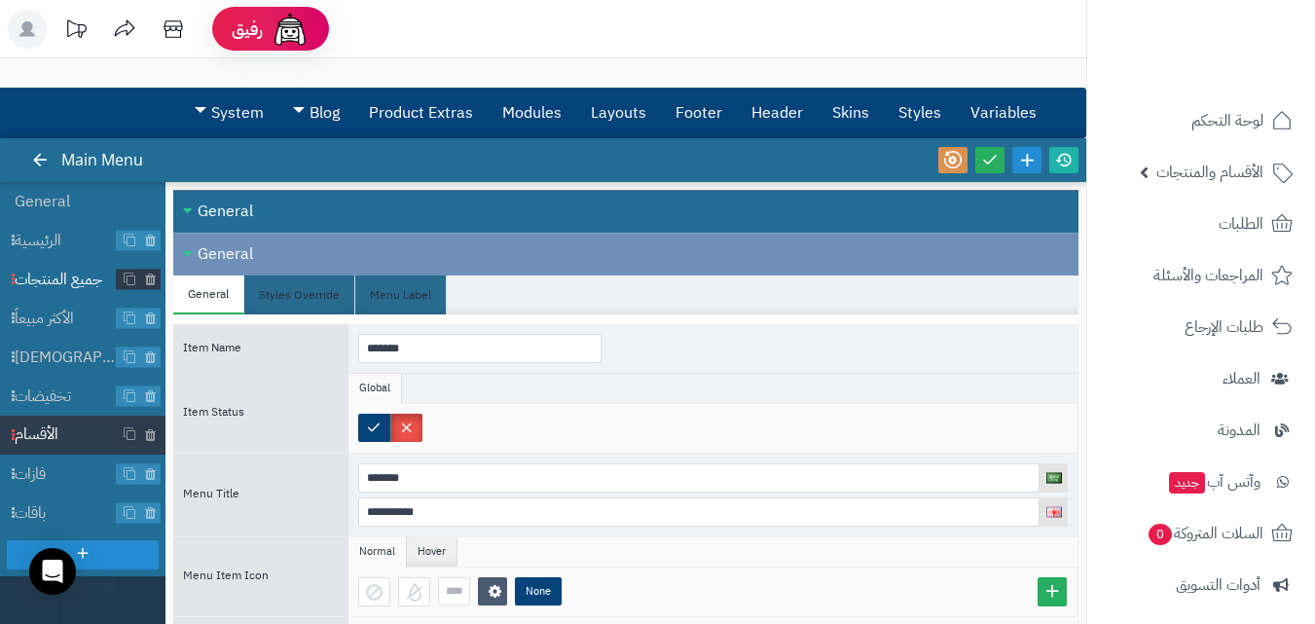
click at [68, 272] on span "جميع المنتجات" at bounding box center [66, 280] width 102 height 22
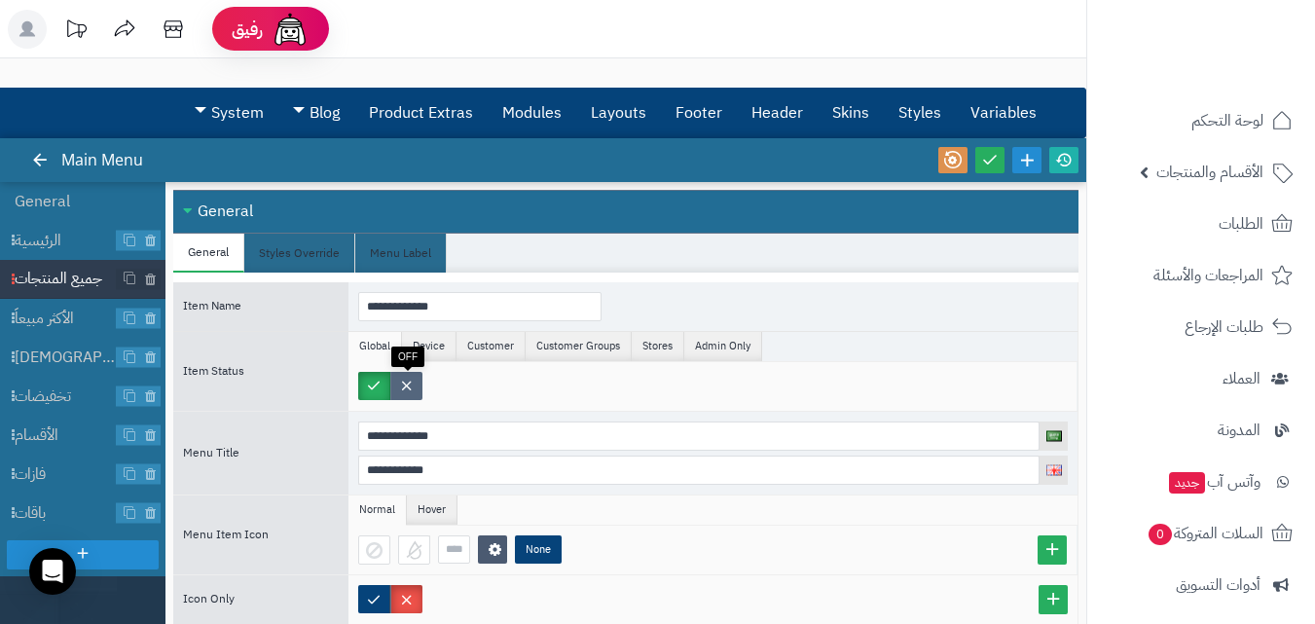
click at [406, 392] on label at bounding box center [406, 386] width 32 height 28
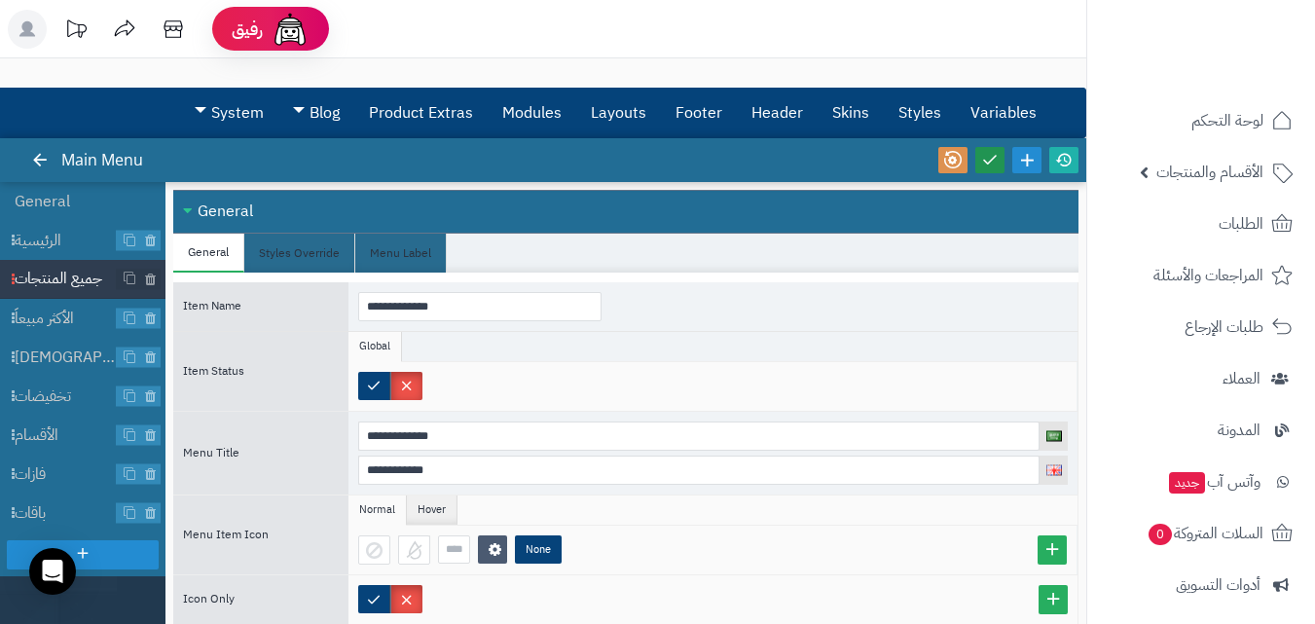
click at [1002, 156] on link at bounding box center [989, 160] width 29 height 26
click at [1067, 165] on icon at bounding box center [1064, 160] width 18 height 18
click at [930, 106] on link "Styles" at bounding box center [920, 113] width 72 height 49
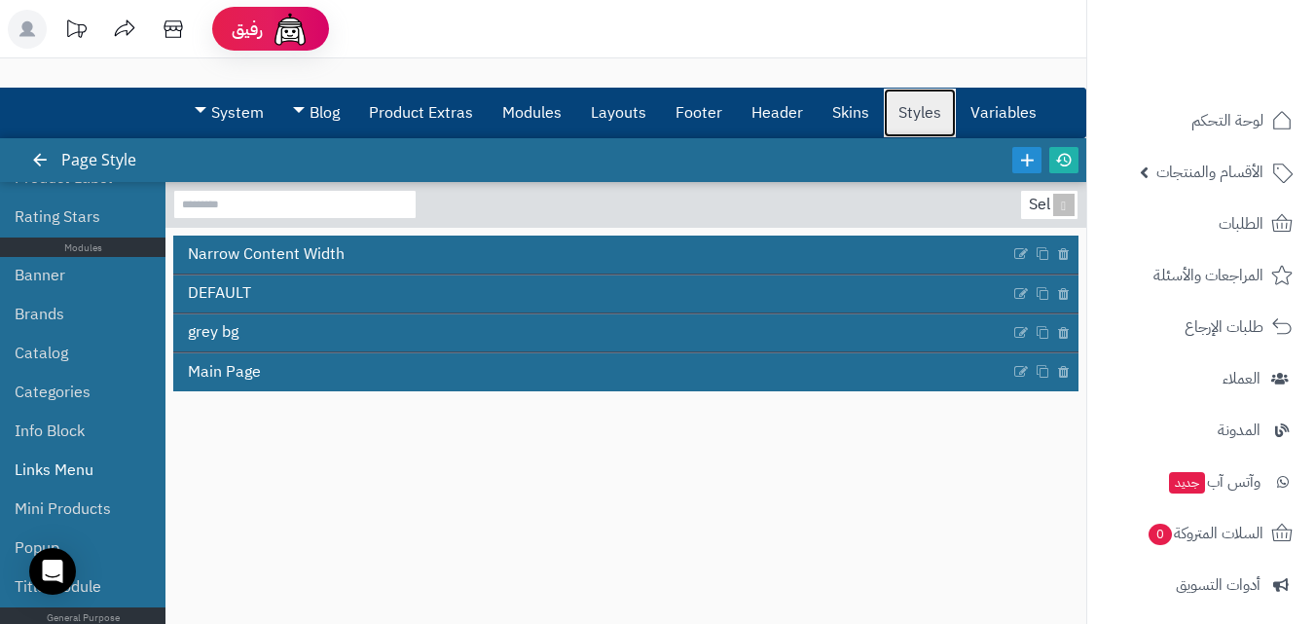
scroll to position [973, 0]
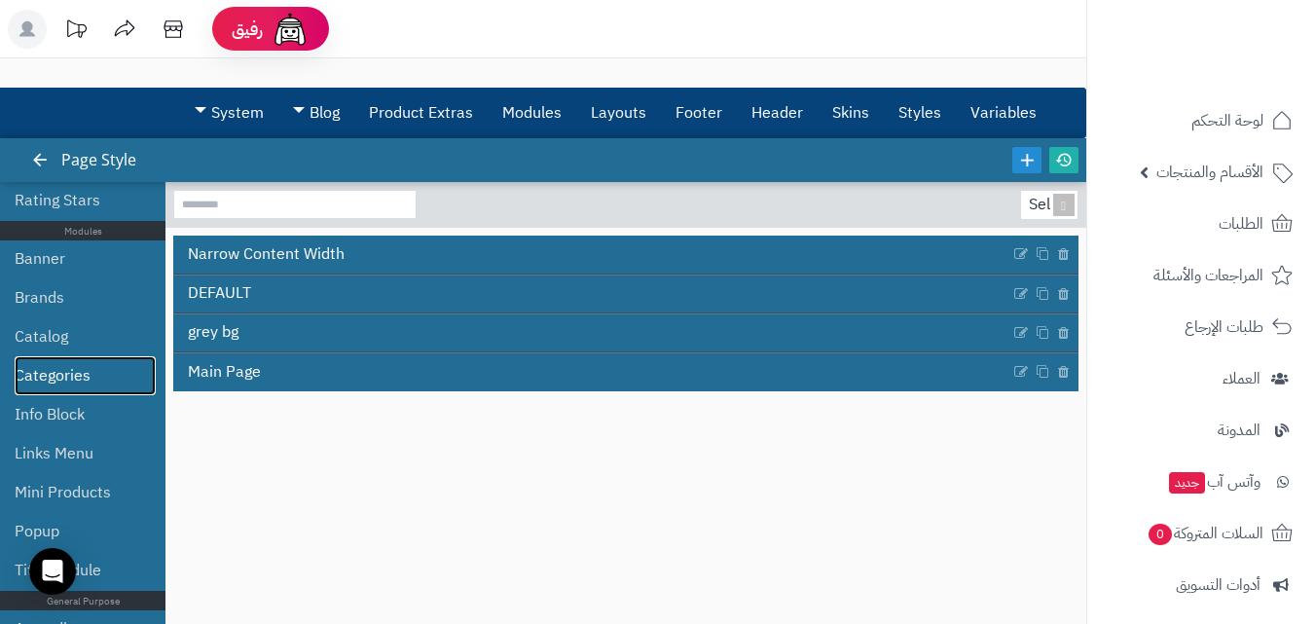
click at [114, 366] on link "Categories" at bounding box center [85, 375] width 141 height 39
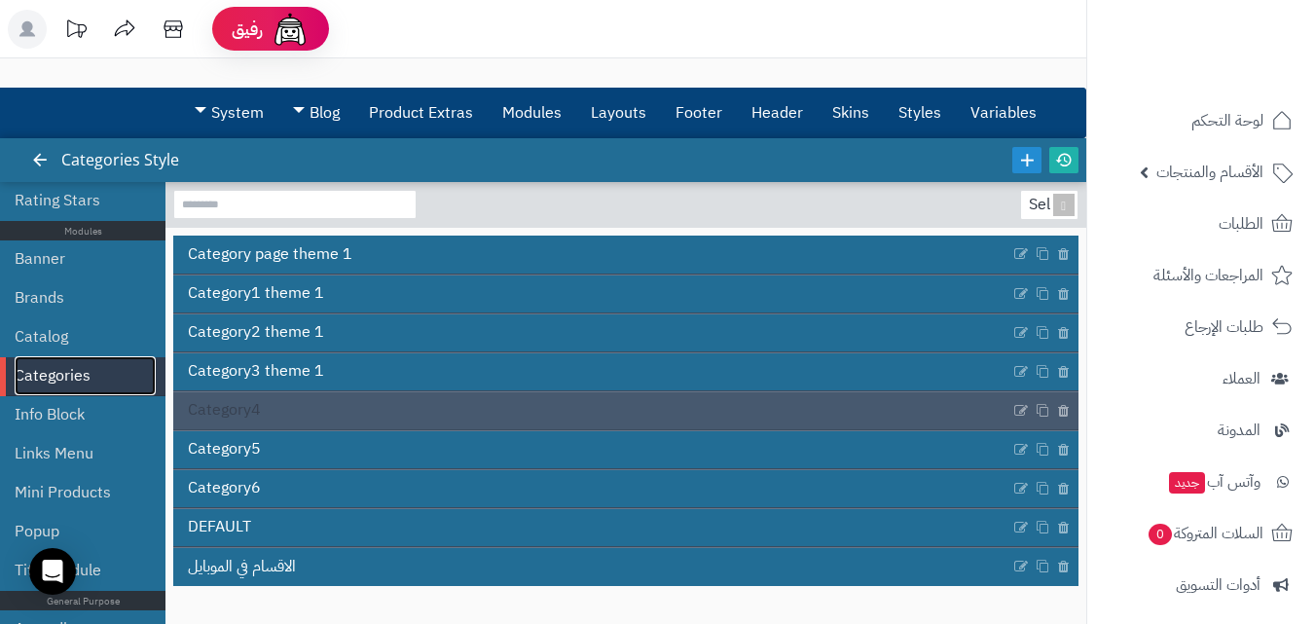
scroll to position [97, 0]
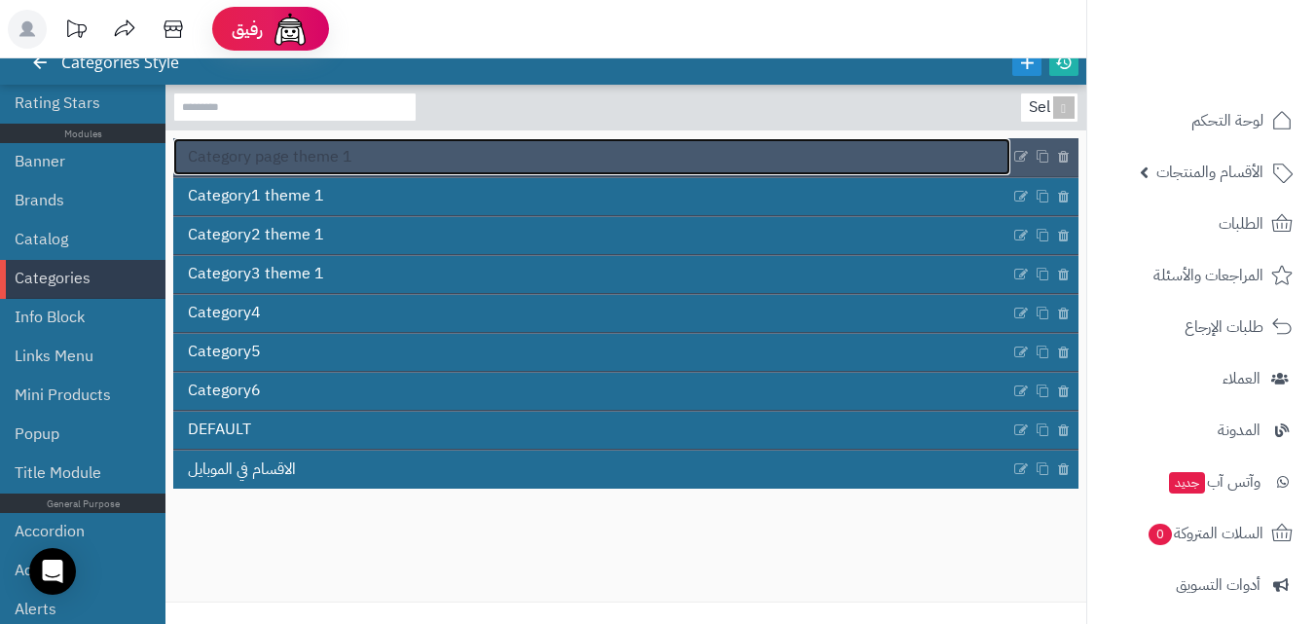
click at [590, 164] on link "Category page theme 1" at bounding box center [591, 156] width 837 height 37
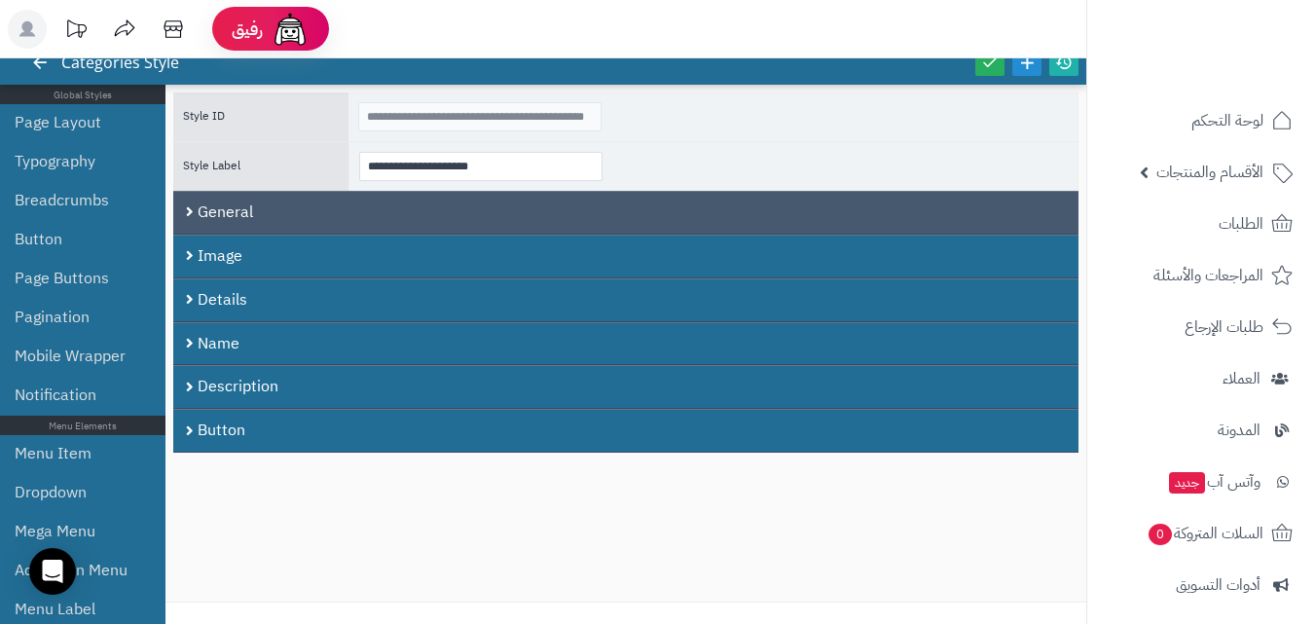
click at [506, 204] on div "General" at bounding box center [625, 213] width 905 height 44
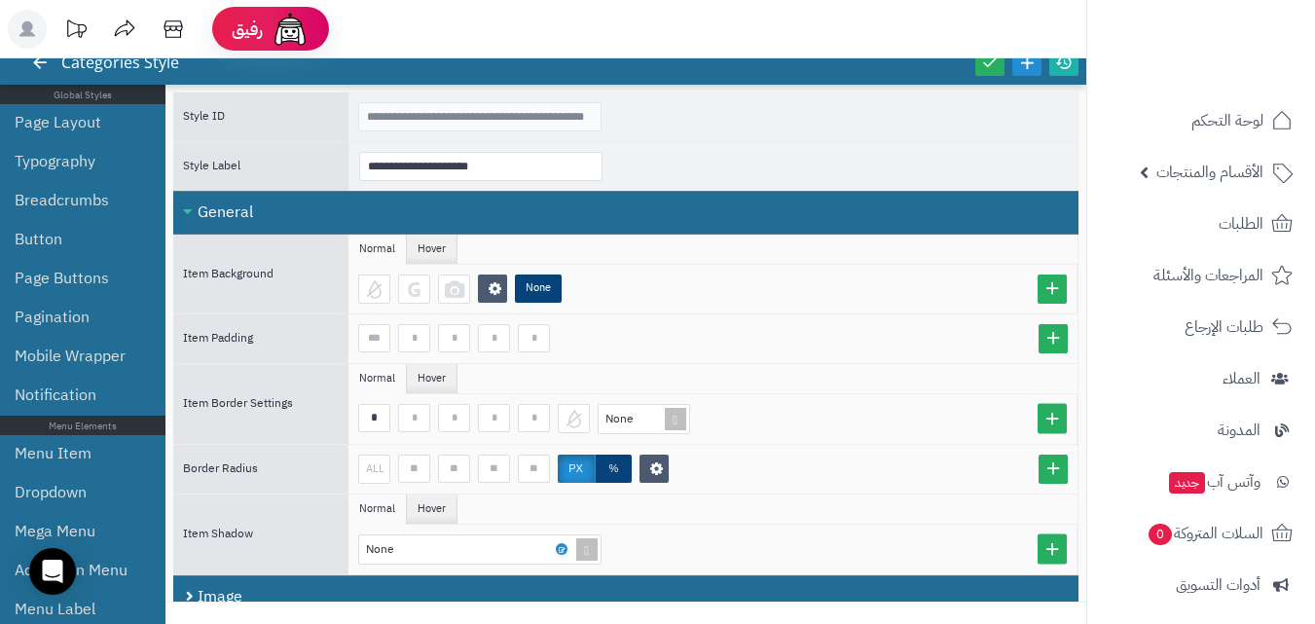
click at [505, 210] on div "General" at bounding box center [625, 213] width 905 height 44
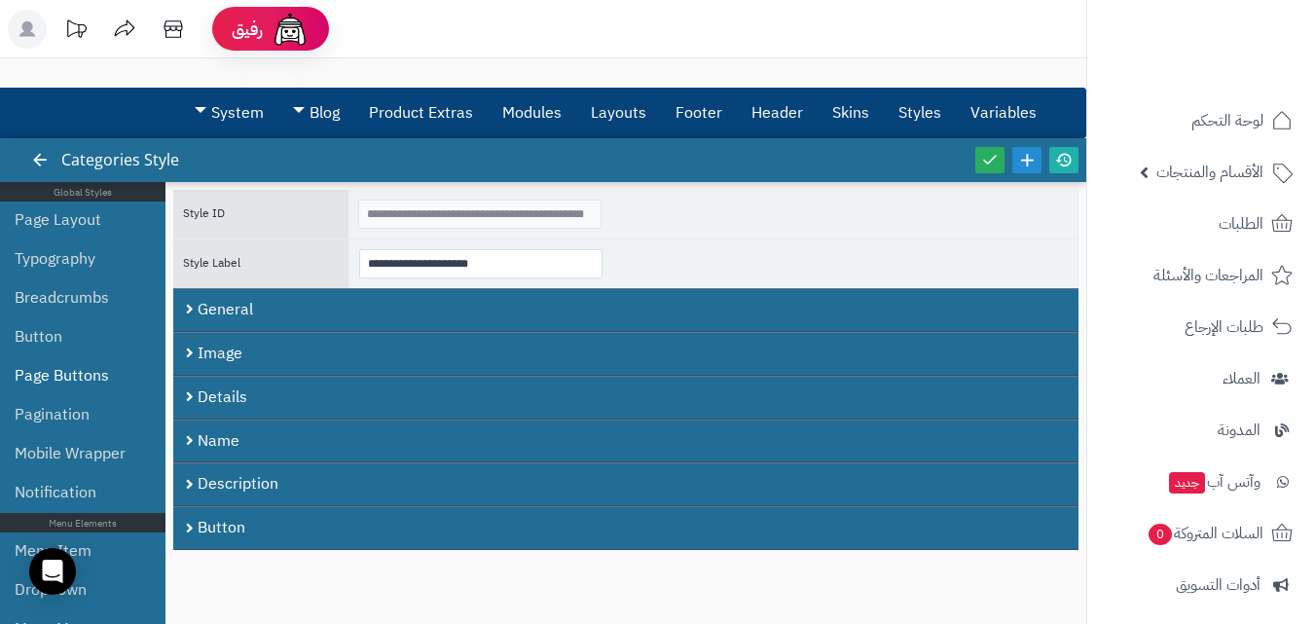
scroll to position [97, 0]
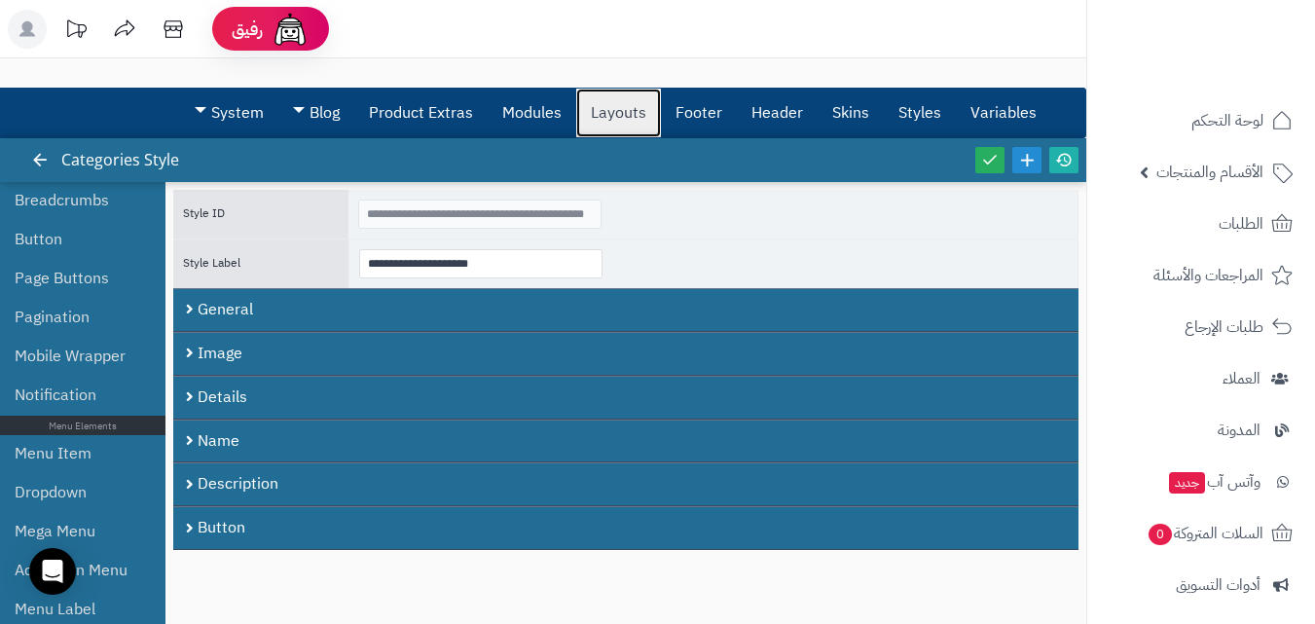
click at [646, 109] on link "Layouts" at bounding box center [618, 113] width 85 height 49
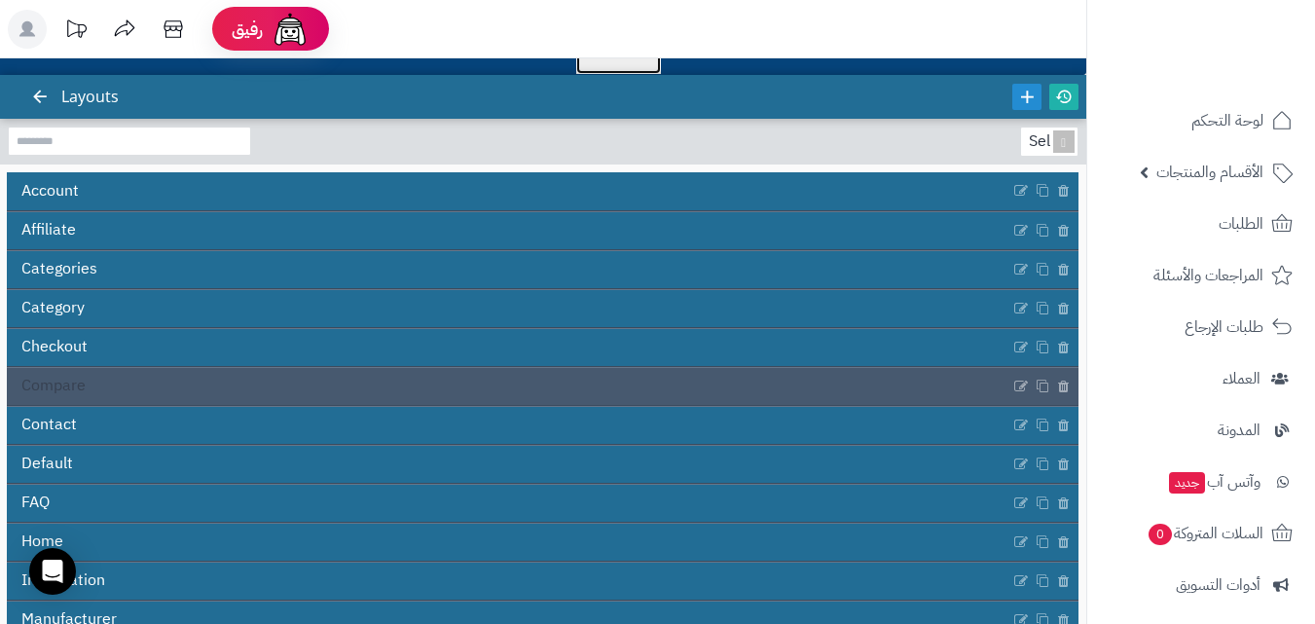
scroll to position [97, 0]
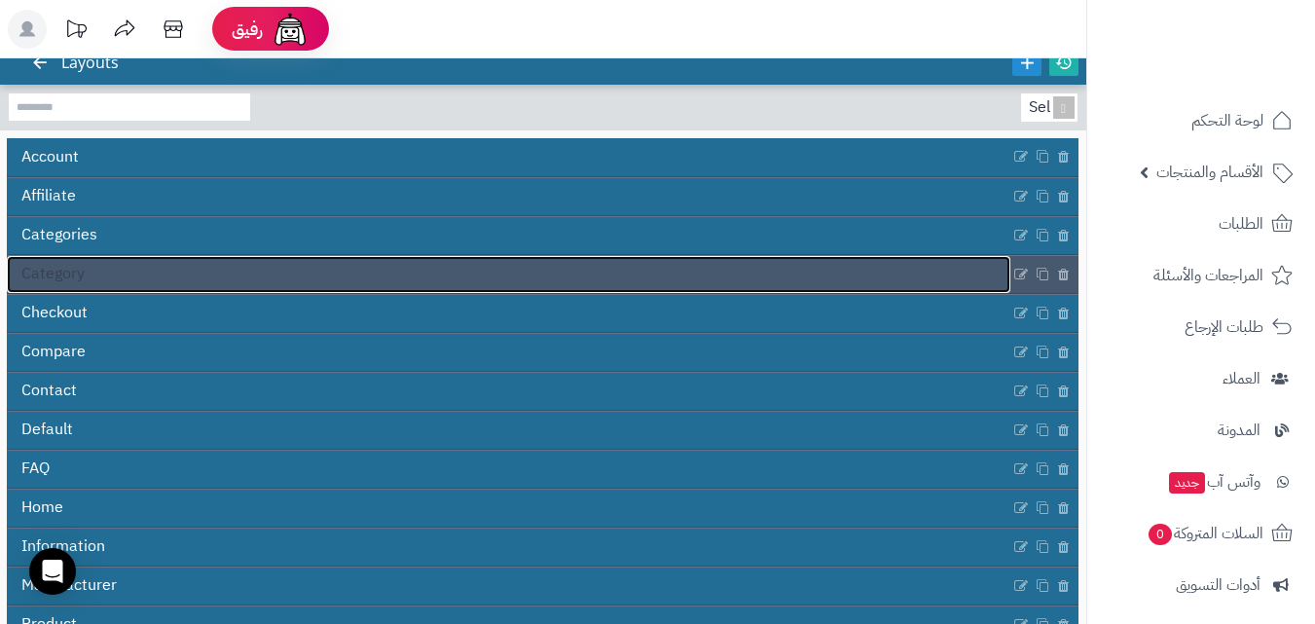
click at [170, 272] on link "Category" at bounding box center [509, 274] width 1004 height 37
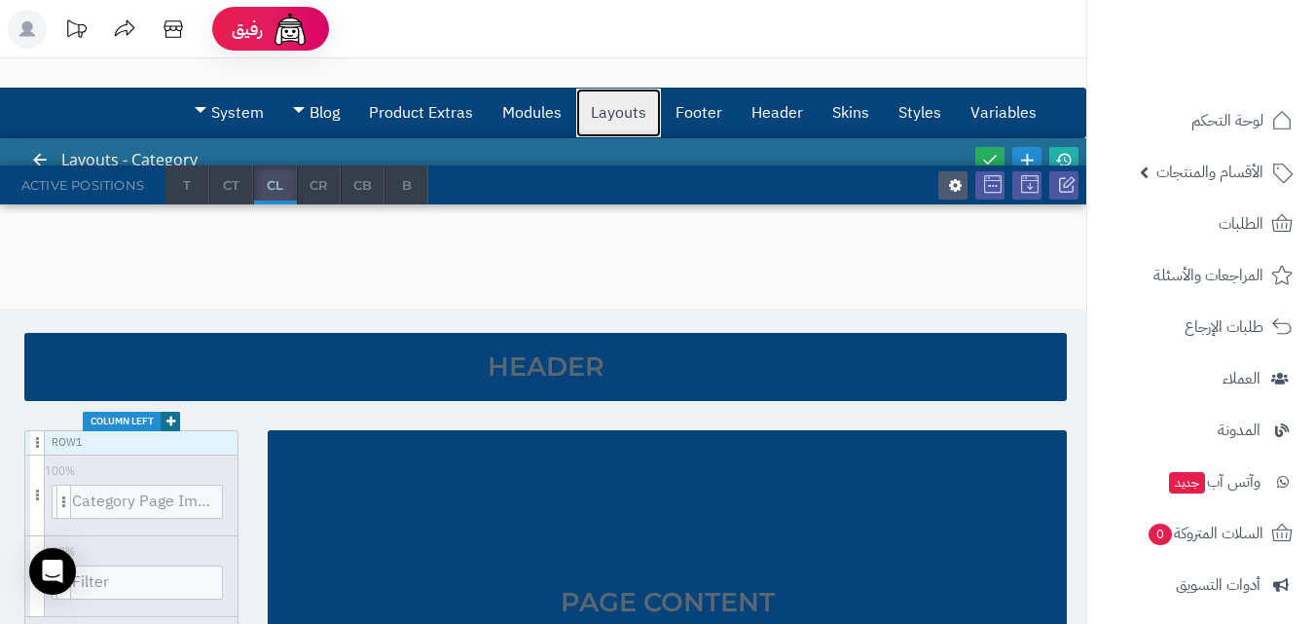
click at [639, 123] on link "Layouts" at bounding box center [618, 113] width 85 height 49
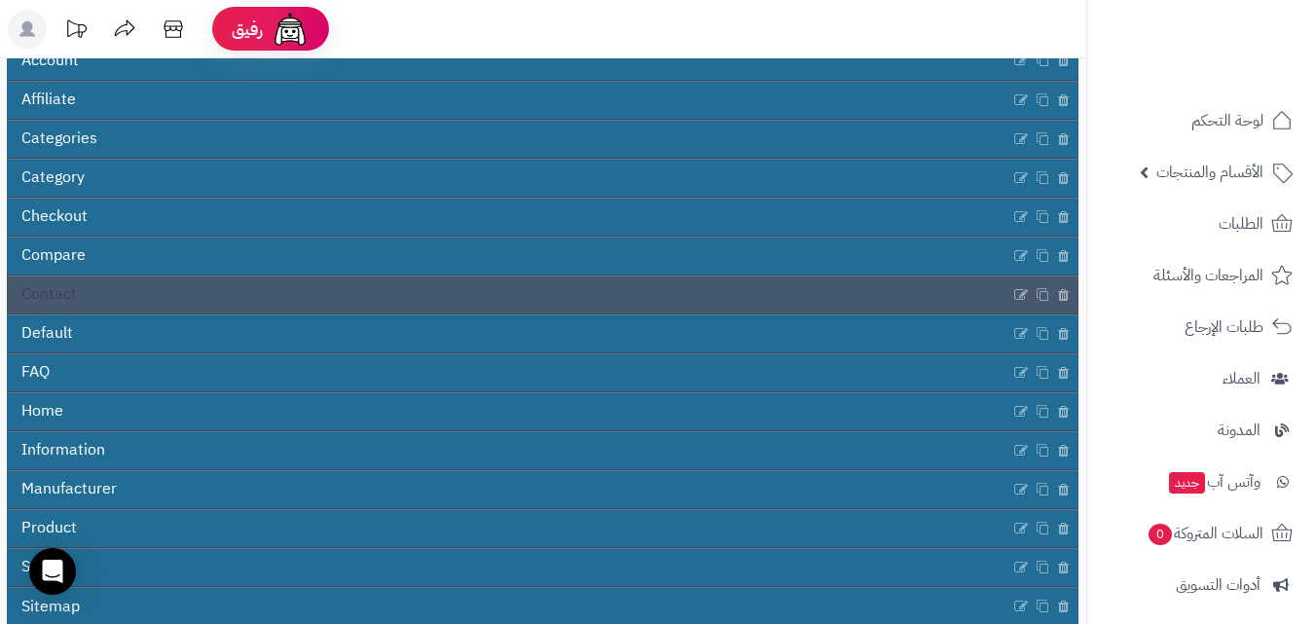
scroll to position [195, 0]
click at [232, 290] on link "Contact" at bounding box center [509, 293] width 1004 height 37
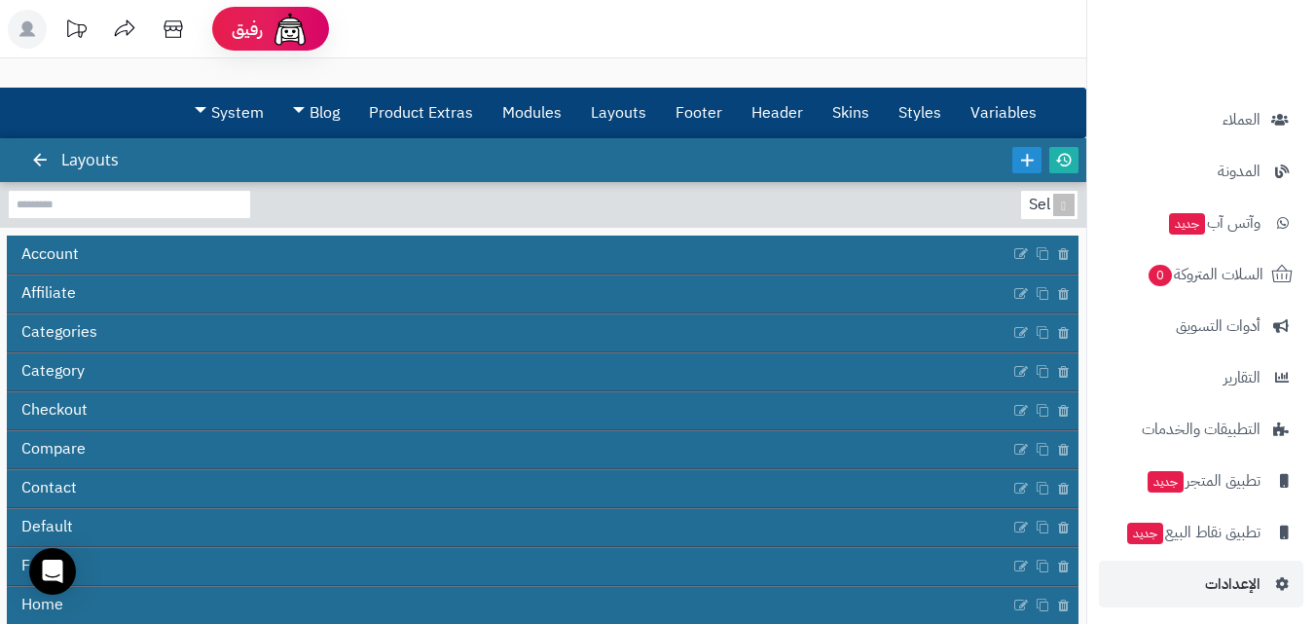
scroll to position [267, 0]
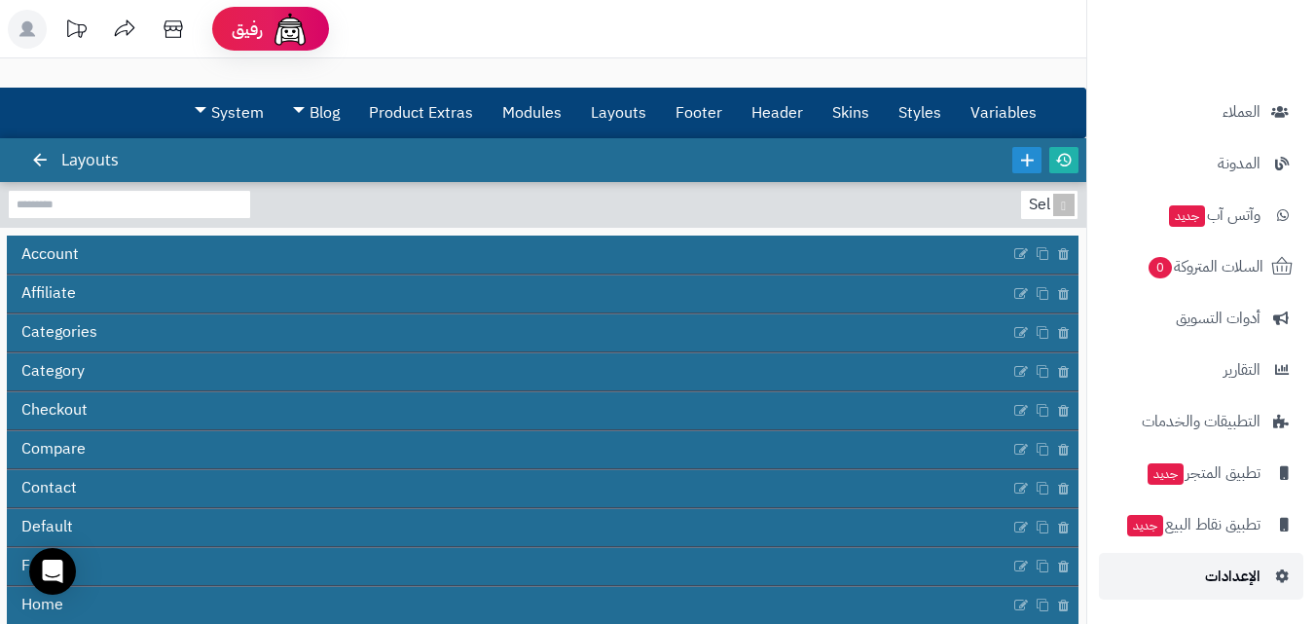
click at [1279, 565] on link "الإعدادات" at bounding box center [1201, 576] width 204 height 47
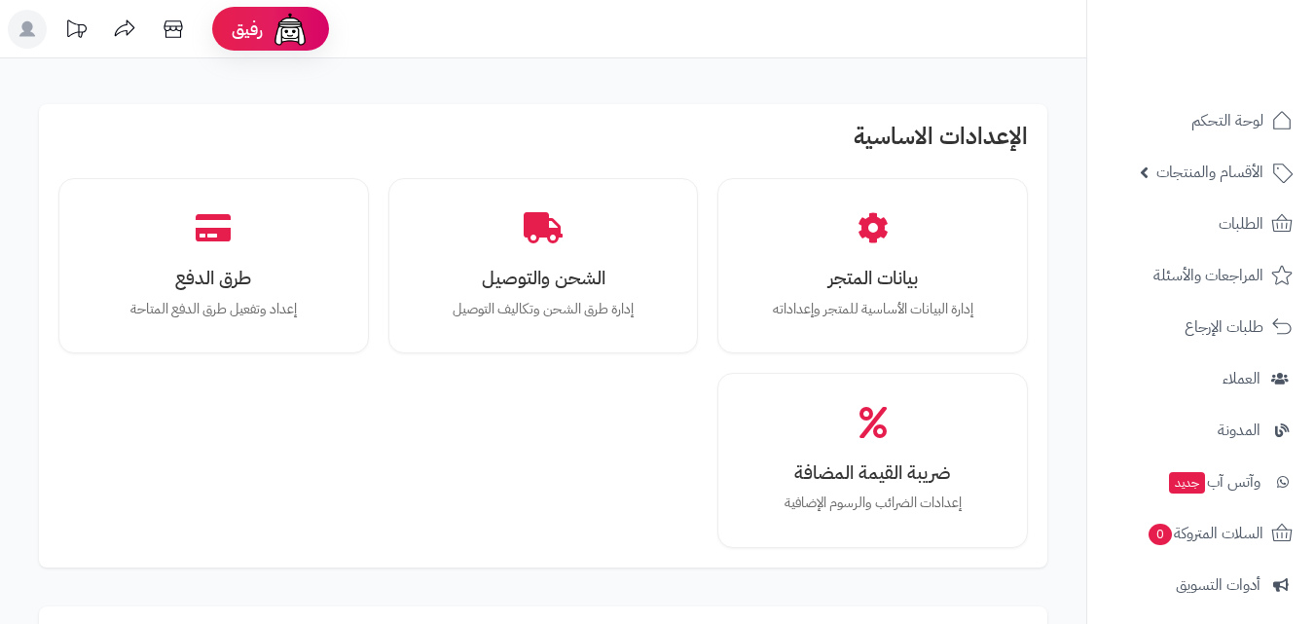
scroll to position [389, 0]
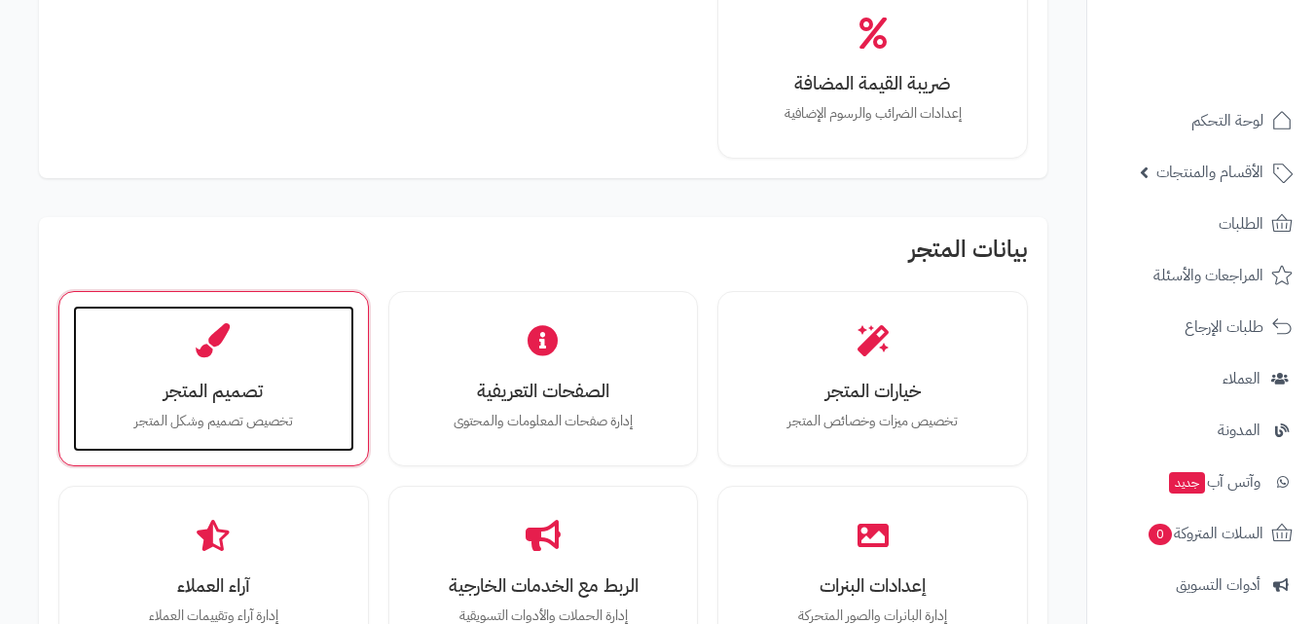
click at [266, 405] on div "تصميم المتجر تخصيص تصميم وشكل المتجر" at bounding box center [213, 379] width 281 height 146
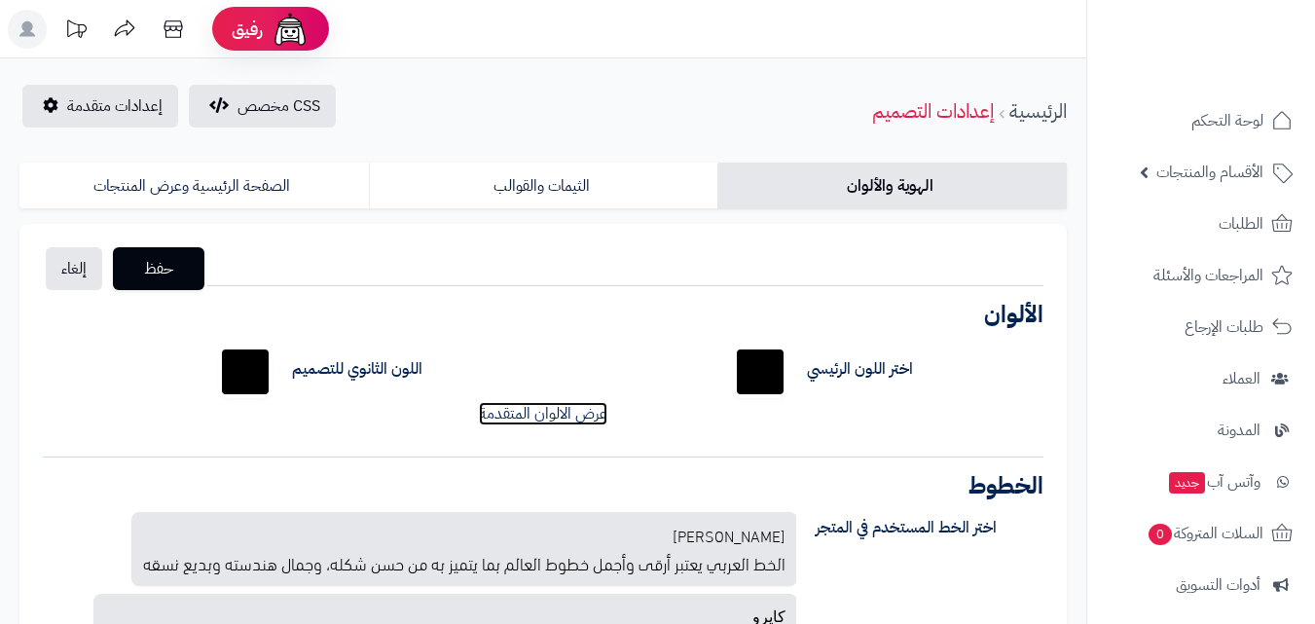
click at [594, 411] on link "عرض الالوان المتقدمة" at bounding box center [543, 413] width 128 height 23
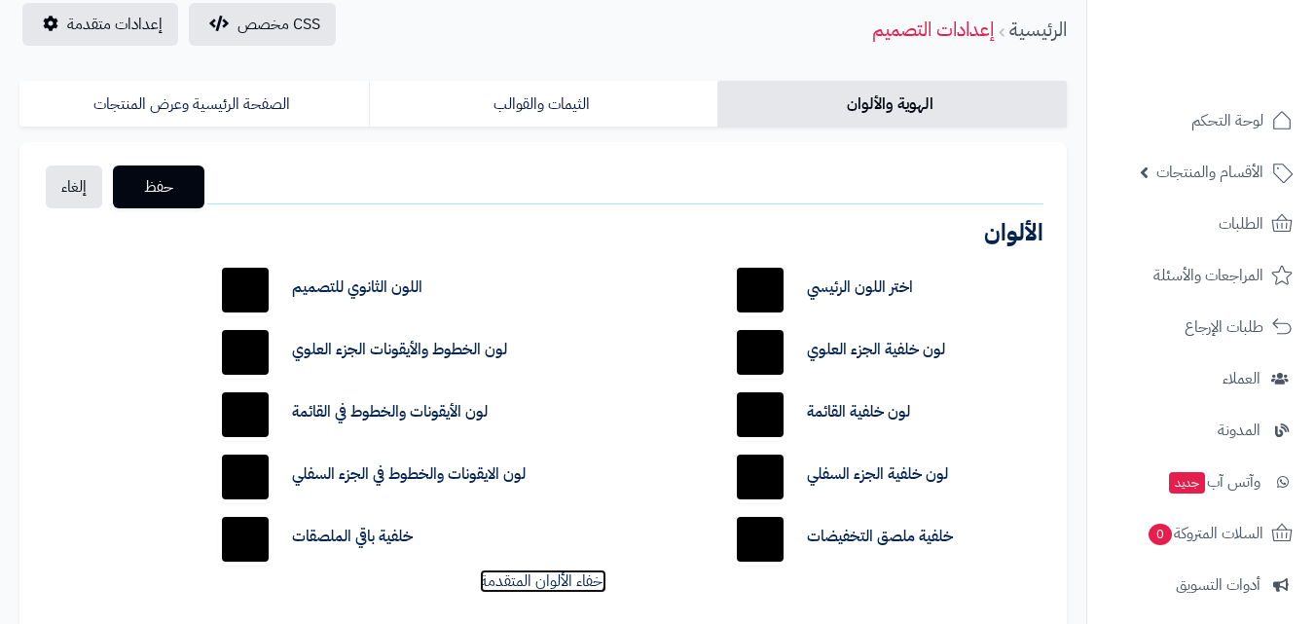
scroll to position [195, 0]
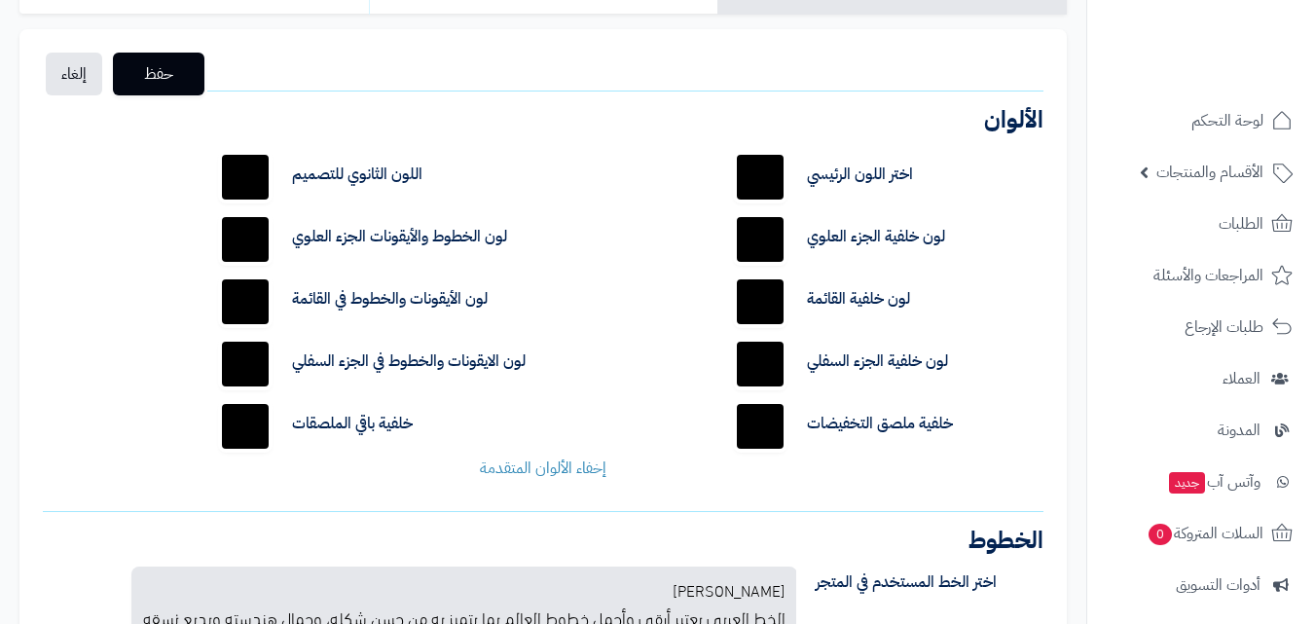
click at [770, 367] on input "*******" at bounding box center [760, 364] width 62 height 62
type input "*******"
click at [727, 500] on div "حفظ إلغاء الشعار الصيغ المدعومة: JPG, PNG الحجم: 5 ميجا بحد أقصى الأبعاد: 160 ب…" at bounding box center [542, 515] width 1047 height 973
click at [256, 356] on input "*******" at bounding box center [245, 364] width 62 height 62
click at [757, 440] on input "*******" at bounding box center [760, 426] width 62 height 62
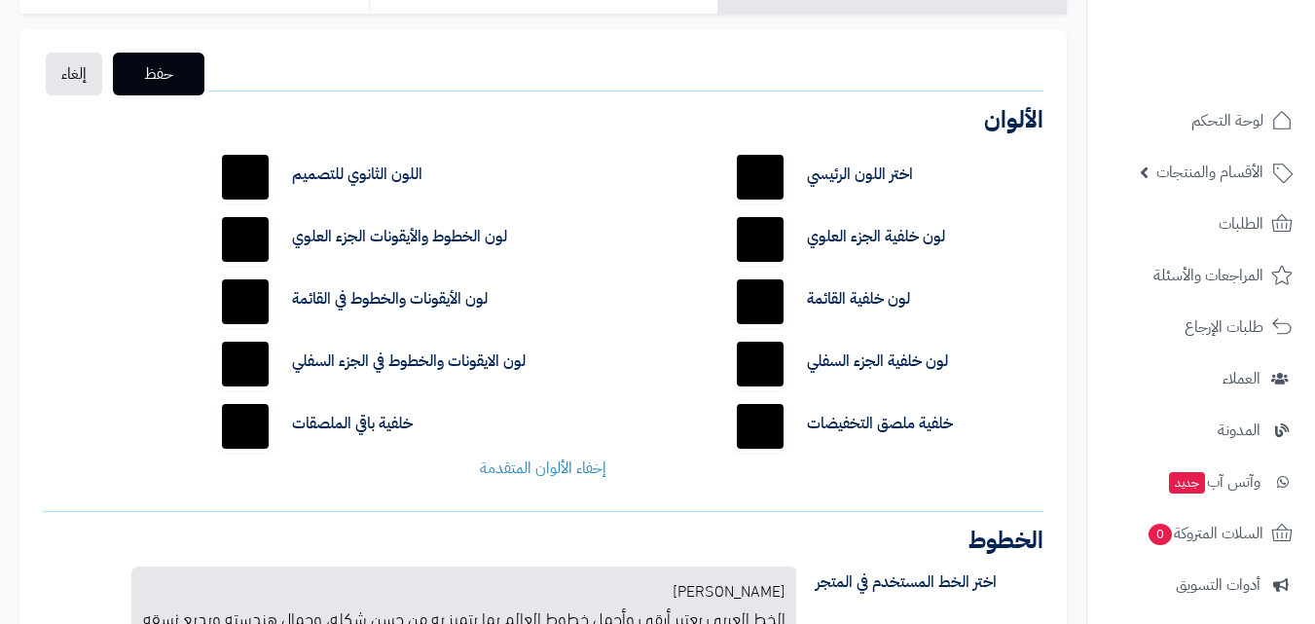
click at [268, 366] on input "*******" at bounding box center [245, 364] width 62 height 62
click at [763, 422] on input "*******" at bounding box center [760, 426] width 62 height 62
click at [231, 377] on input "*******" at bounding box center [245, 364] width 62 height 62
click at [768, 439] on input "*******" at bounding box center [760, 426] width 62 height 62
click at [240, 378] on input "*******" at bounding box center [245, 364] width 62 height 62
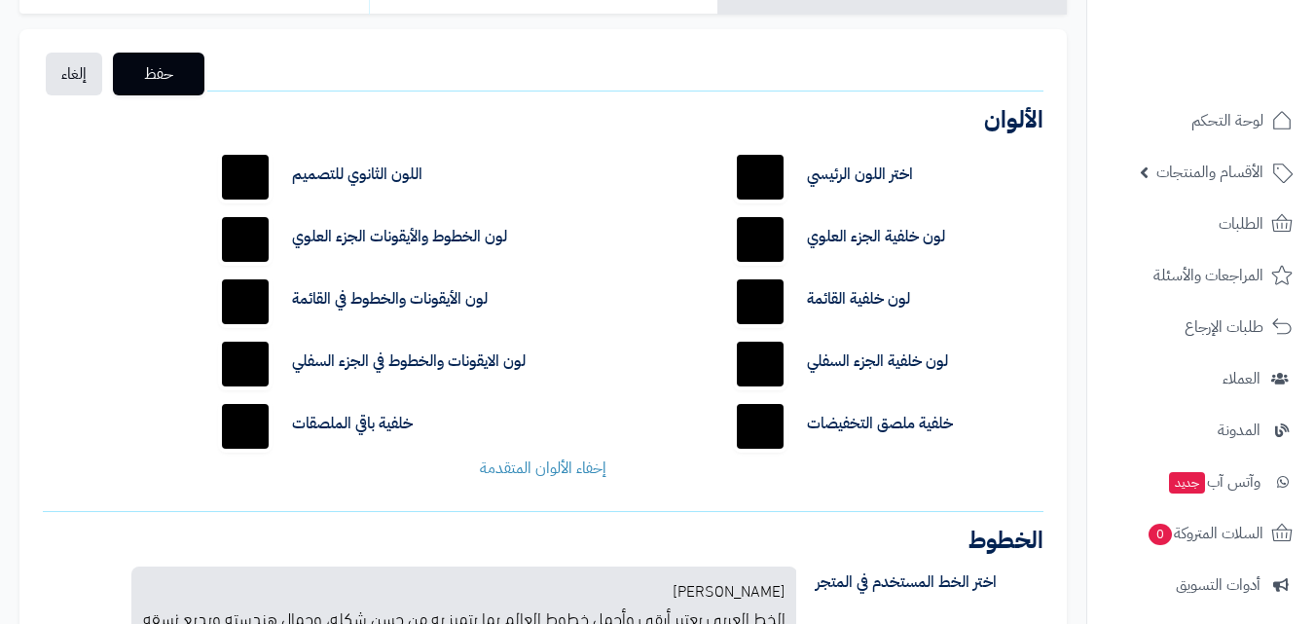
click at [753, 417] on input "*******" at bounding box center [760, 426] width 62 height 62
click at [235, 359] on input "*******" at bounding box center [245, 364] width 62 height 62
type input "*******"
click at [382, 479] on div "إخفاء الألوان المتقدمة" at bounding box center [543, 469] width 1030 height 22
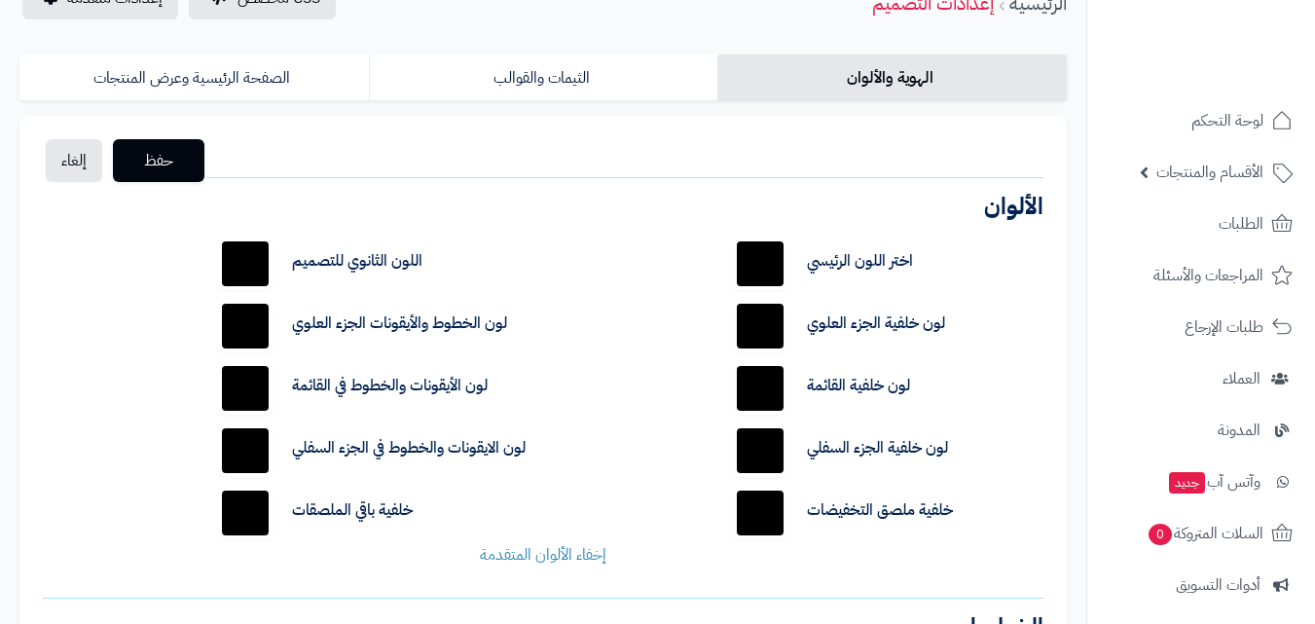
scroll to position [0, 0]
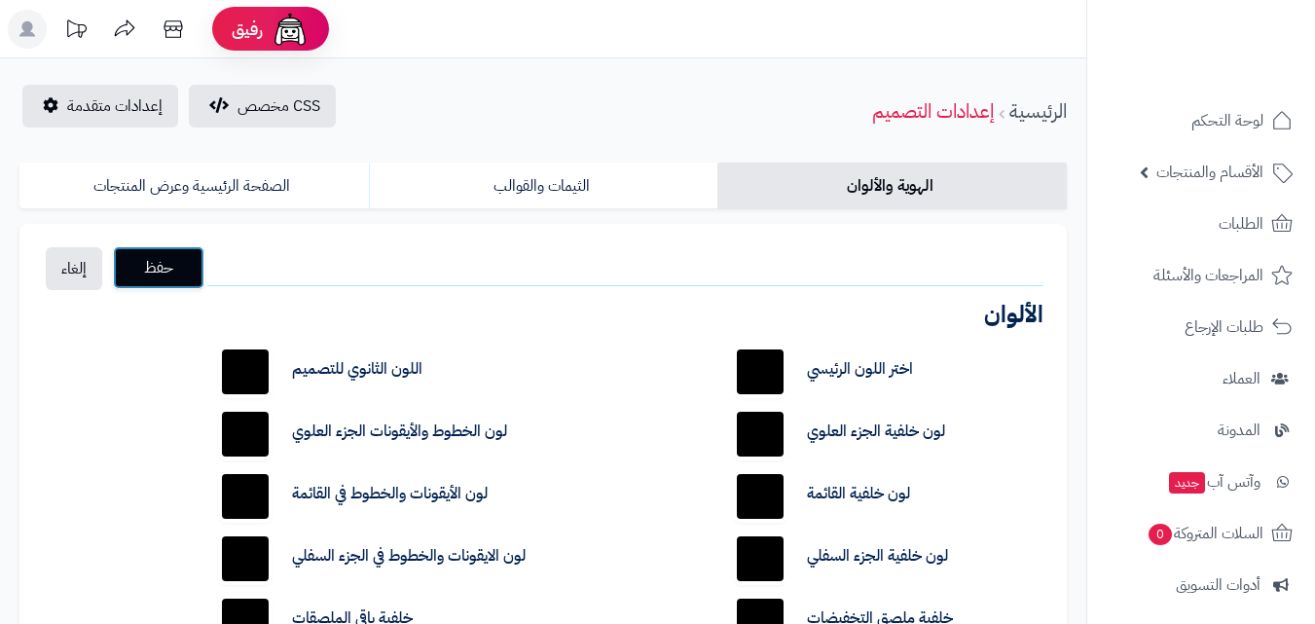
click at [153, 278] on span "حفظ" at bounding box center [158, 267] width 60 height 23
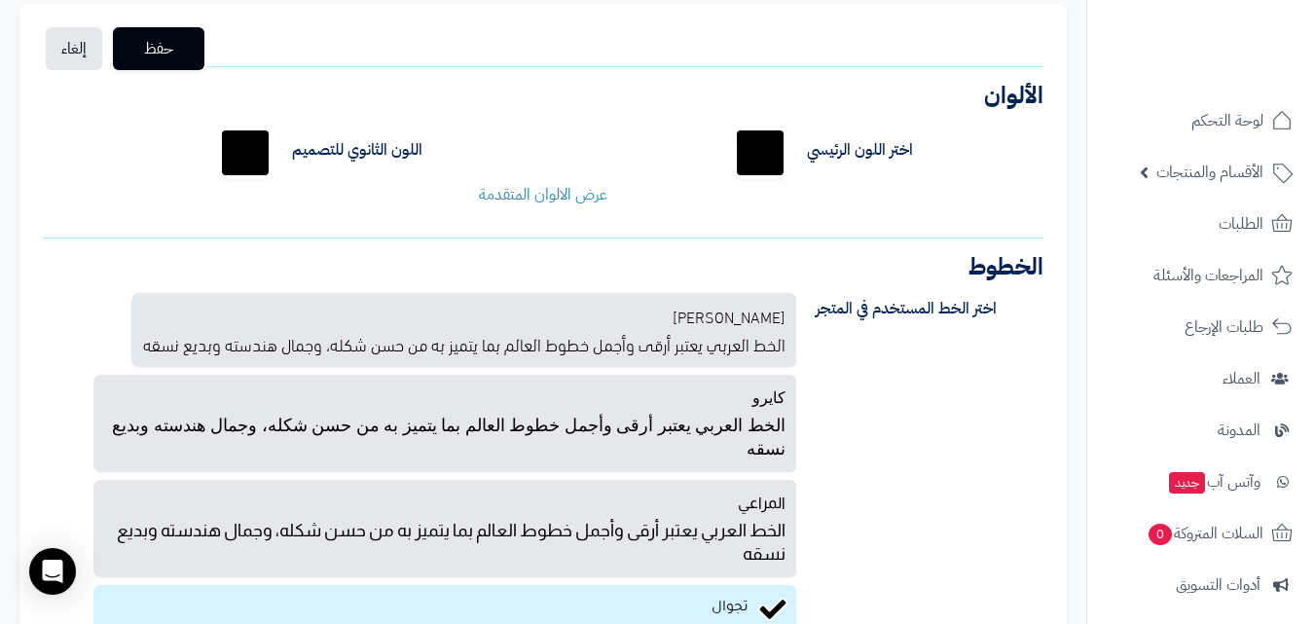
scroll to position [292, 0]
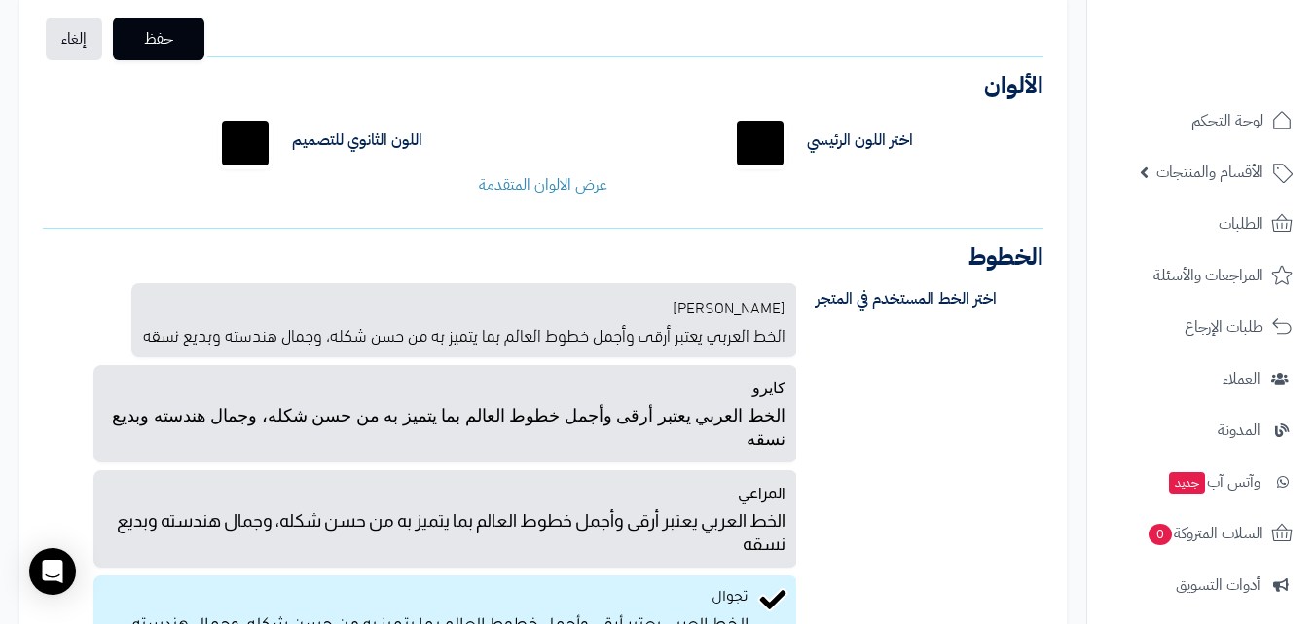
click at [522, 166] on div "اللون الثانوي للتصميم *******" at bounding box center [372, 143] width 344 height 62
click at [534, 184] on link "عرض الالوان المتقدمة" at bounding box center [543, 184] width 128 height 23
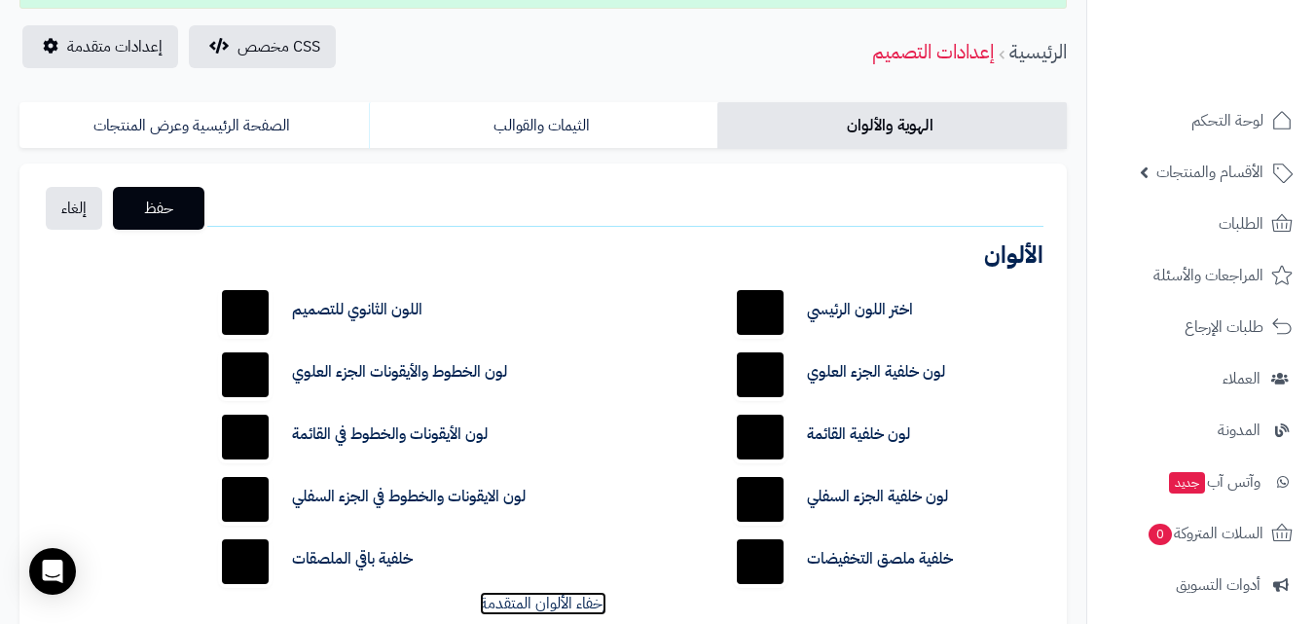
scroll to position [0, 0]
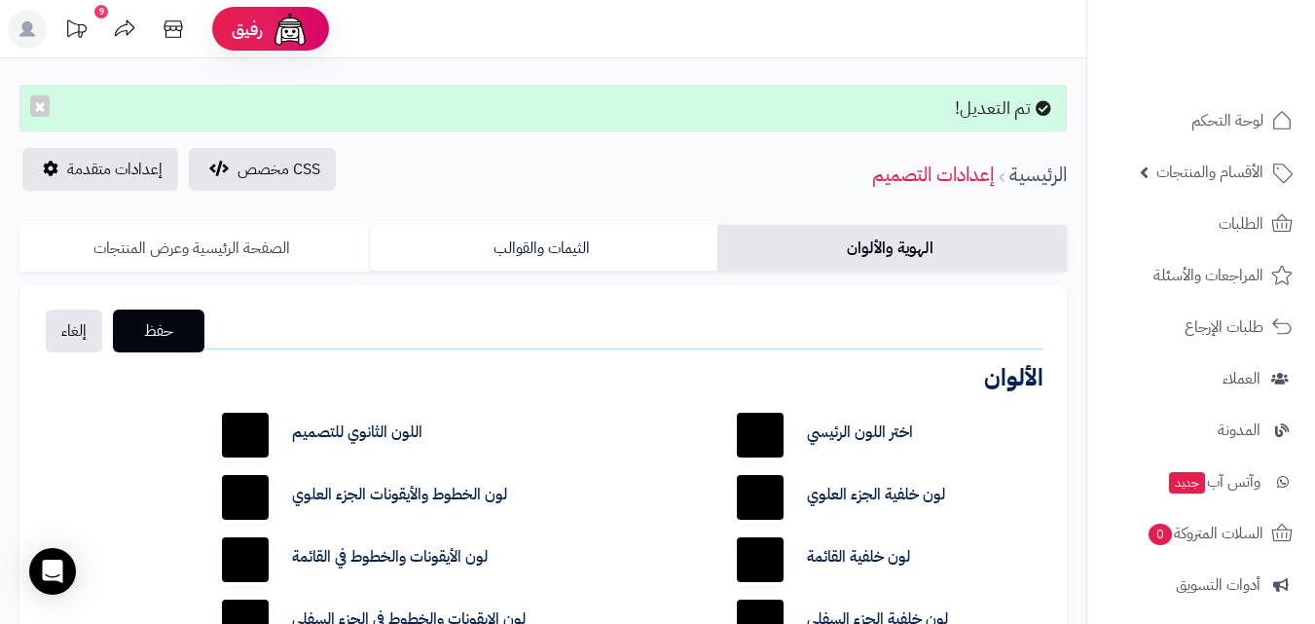
click at [312, 248] on link "الصفحة الرئيسية وعرض المنتجات" at bounding box center [193, 248] width 349 height 47
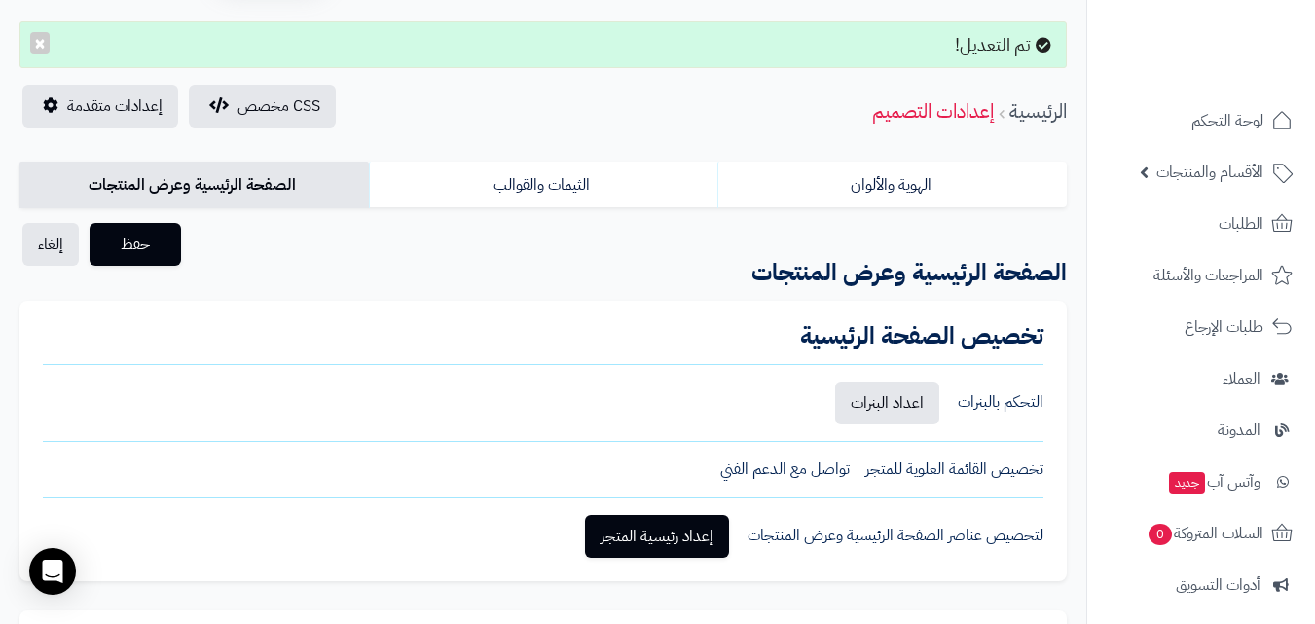
scroll to position [97, 0]
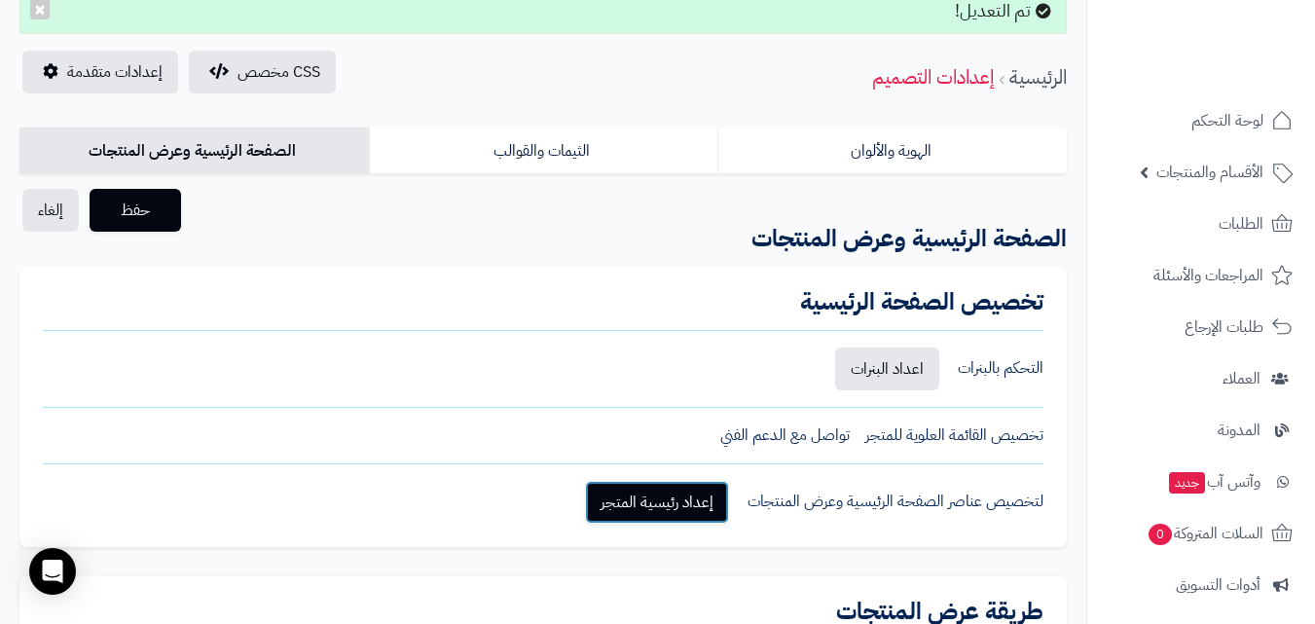
click at [704, 497] on link "إعداد رئيسية المتجر" at bounding box center [657, 502] width 144 height 43
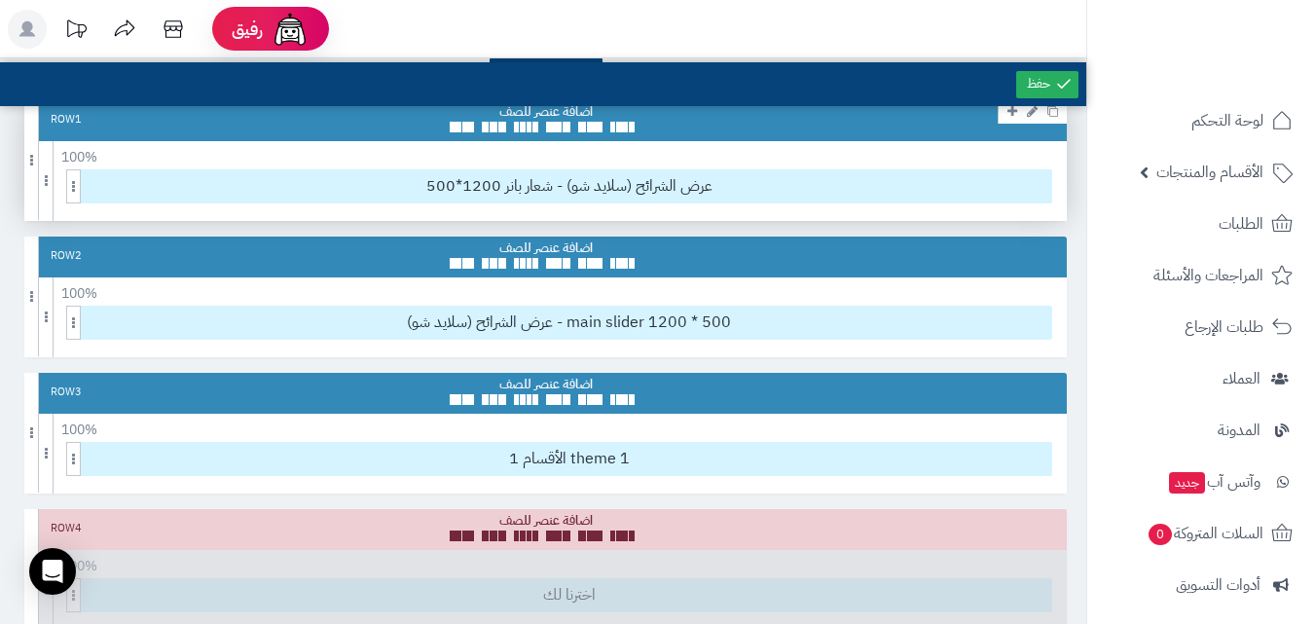
scroll to position [195, 0]
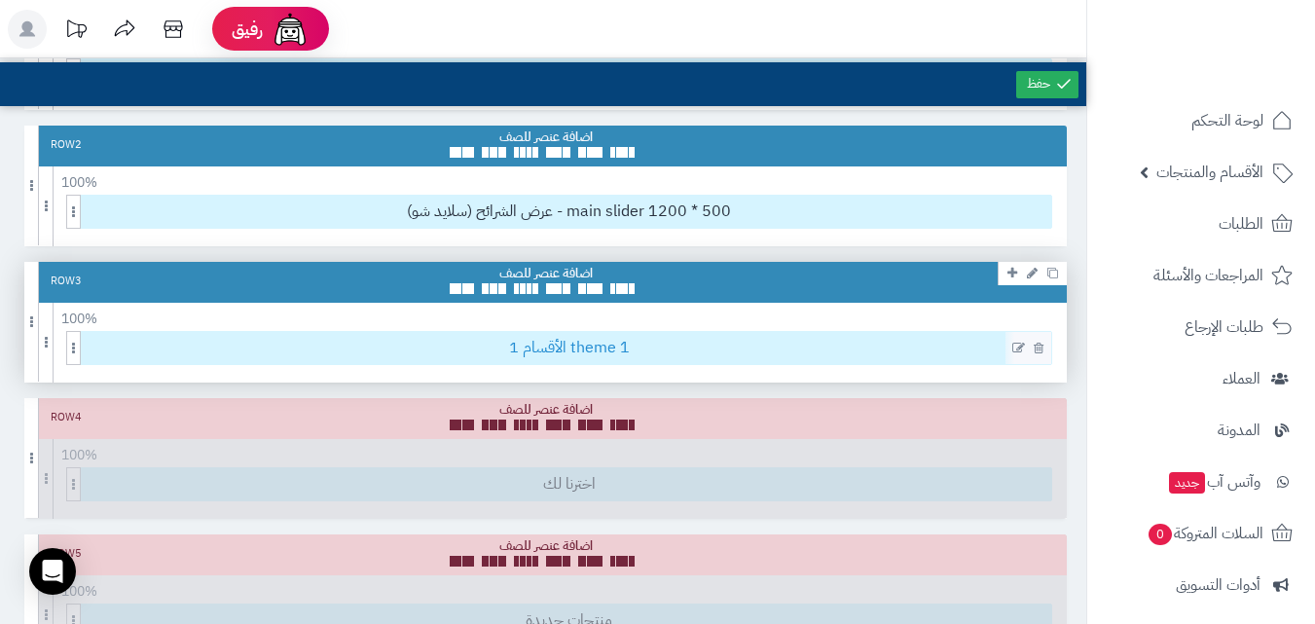
click at [598, 356] on span "1 الأقسام theme 1" at bounding box center [569, 348] width 965 height 32
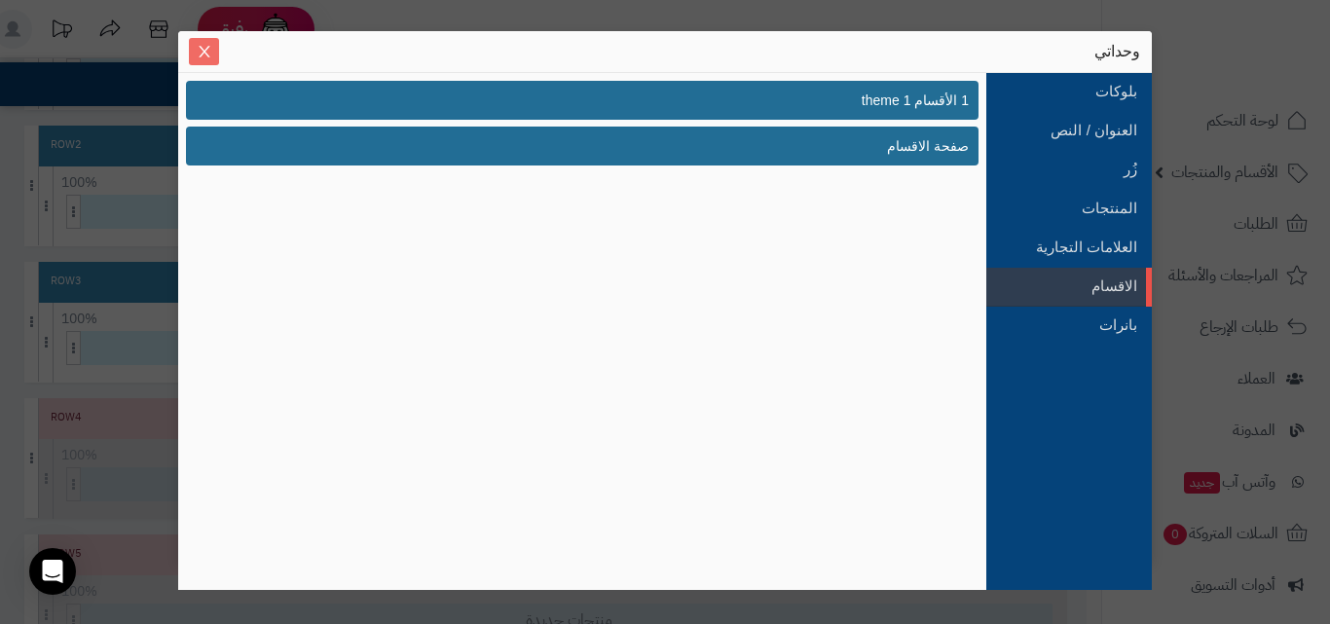
click at [197, 58] on icon "Close" at bounding box center [205, 52] width 16 height 16
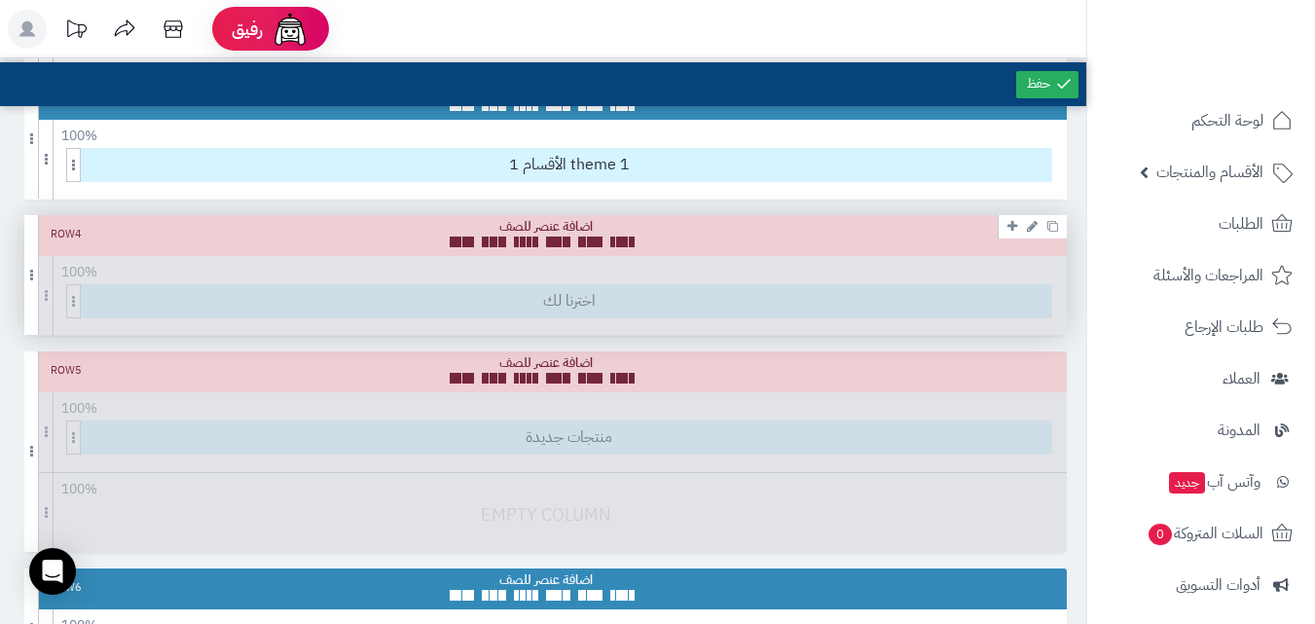
scroll to position [389, 0]
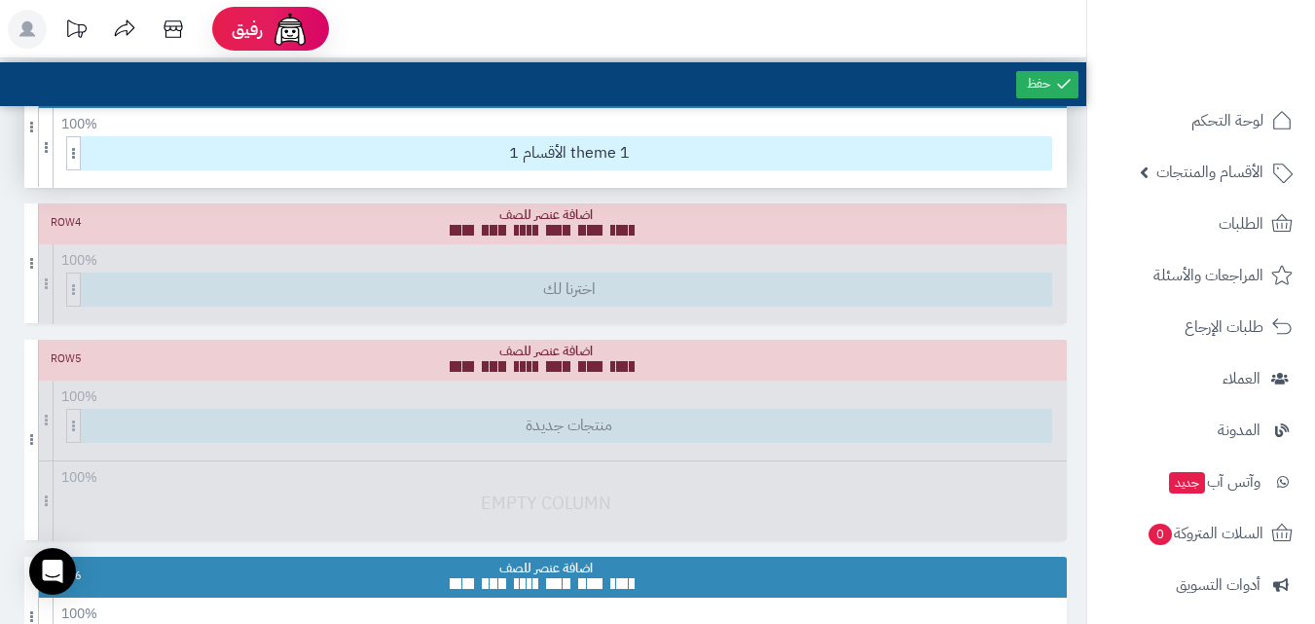
click at [581, 128] on div "100 % 100 95 90 85 80 75 70 66 60 55 50 45 40 33 30 25 20 15 10 5" at bounding box center [545, 119] width 1043 height 23
click at [588, 149] on span "1 الأقسام theme 1" at bounding box center [569, 153] width 965 height 32
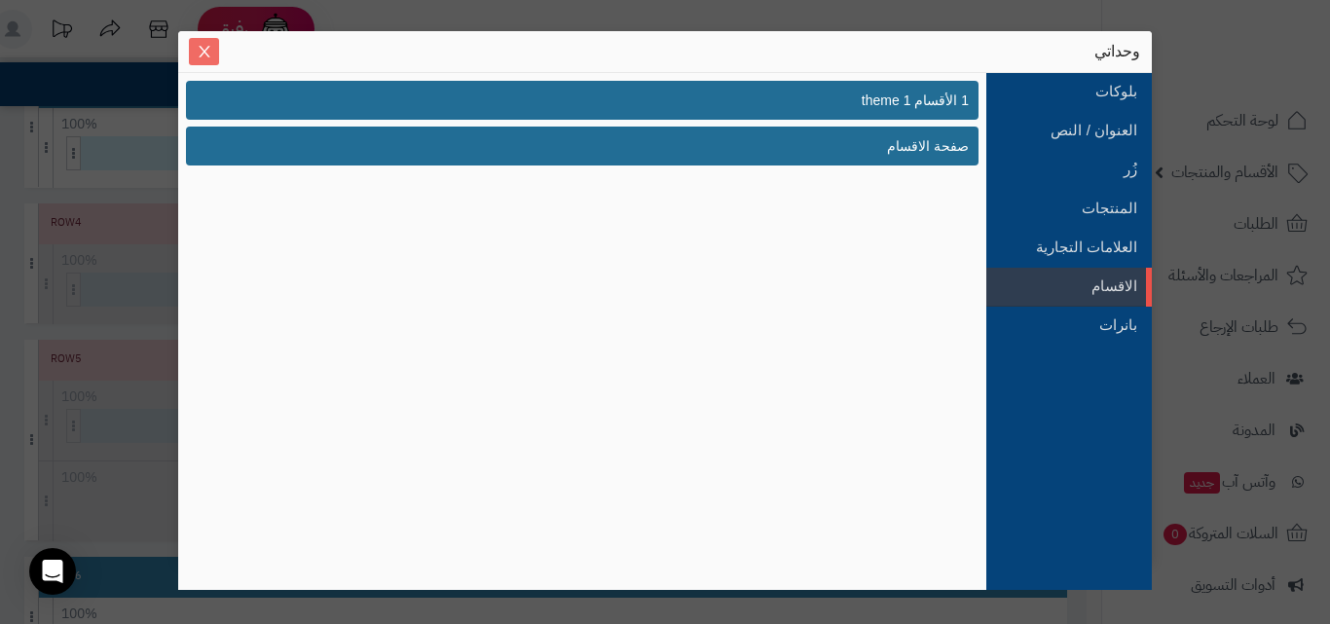
click at [206, 51] on icon "Close" at bounding box center [205, 52] width 16 height 16
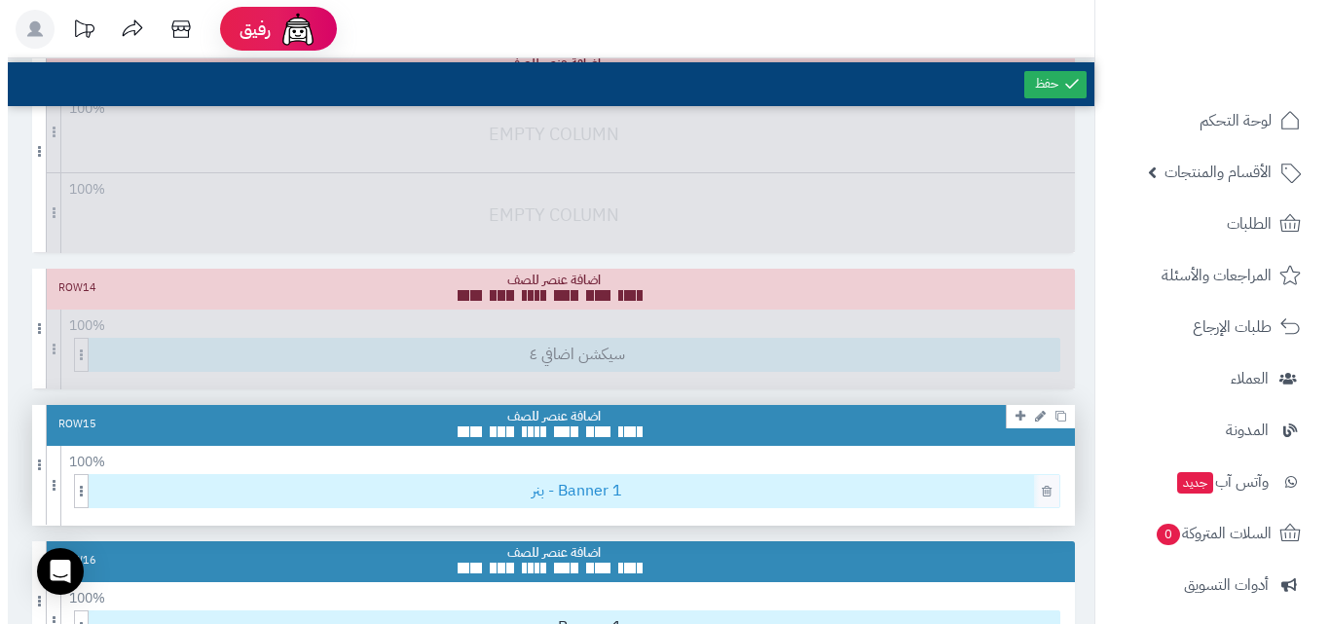
scroll to position [2434, 0]
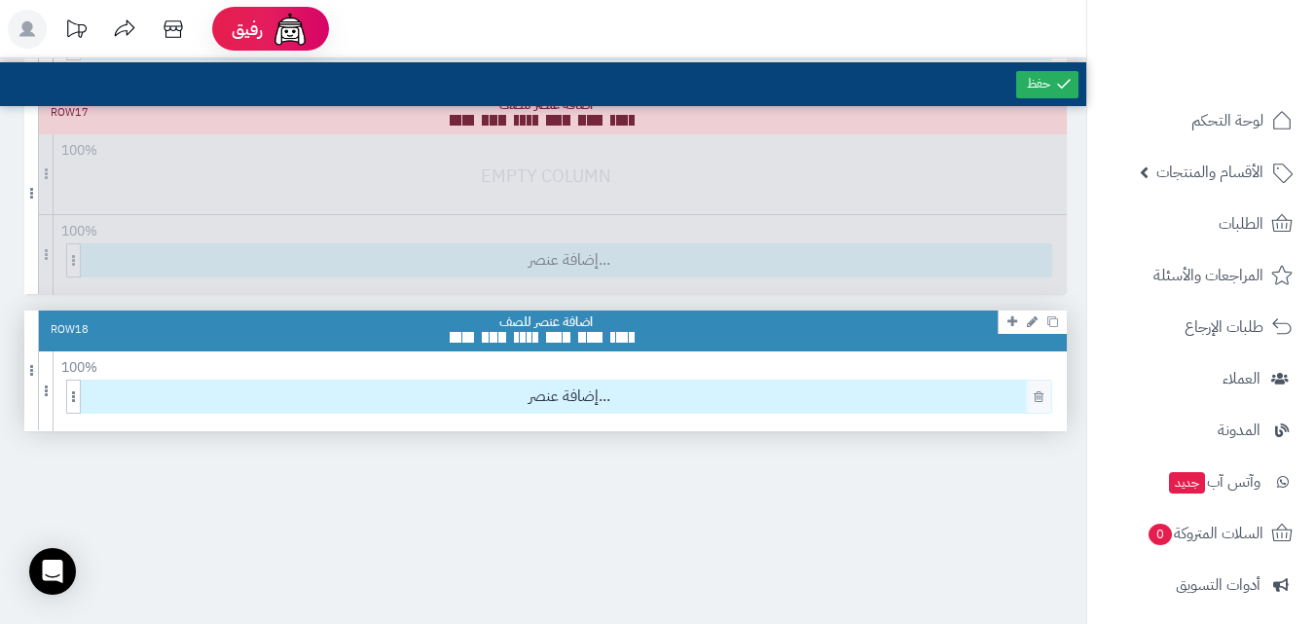
click at [610, 380] on div "إضافة عنصر..." at bounding box center [559, 397] width 986 height 34
click at [892, 398] on span "إضافة عنصر..." at bounding box center [569, 397] width 965 height 32
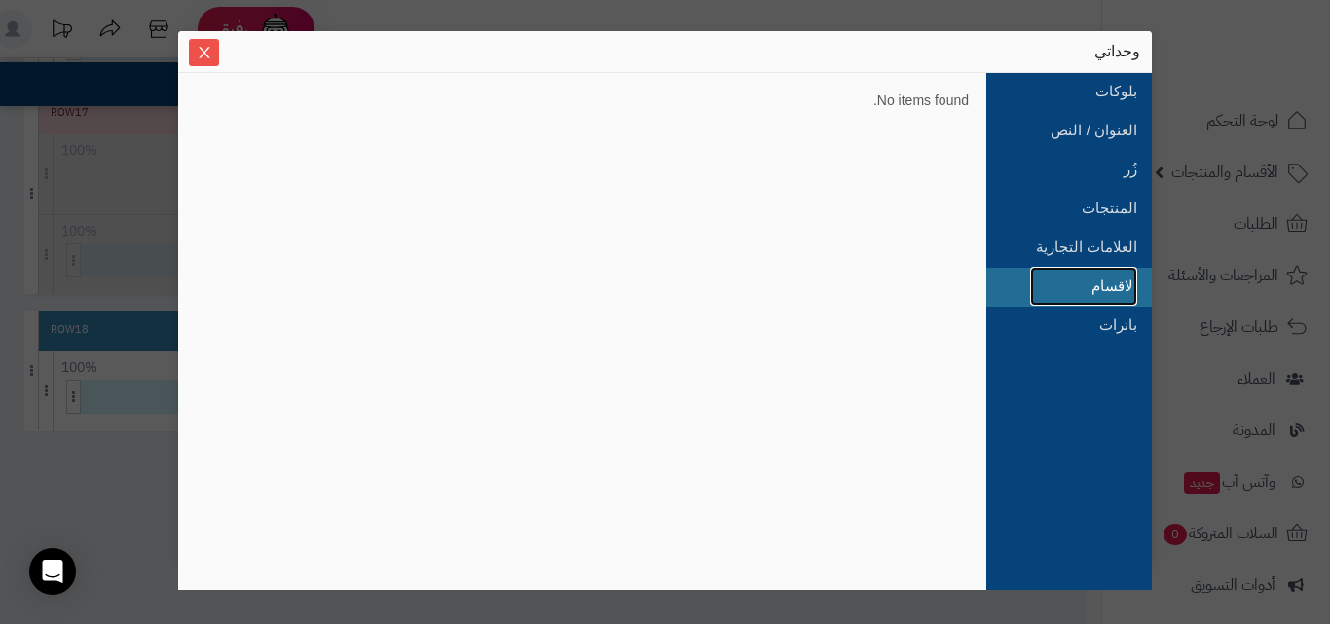
click at [1128, 278] on link "الاقسام" at bounding box center [1083, 286] width 107 height 39
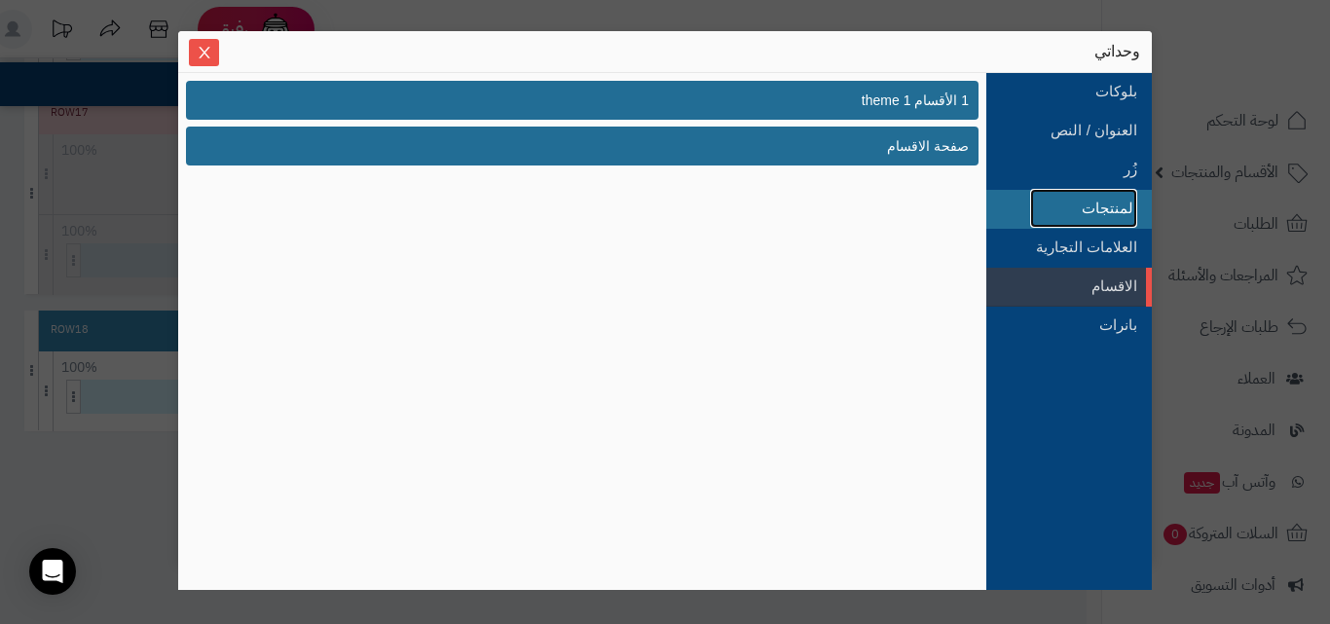
click at [1107, 202] on link "المنتجات" at bounding box center [1083, 208] width 107 height 39
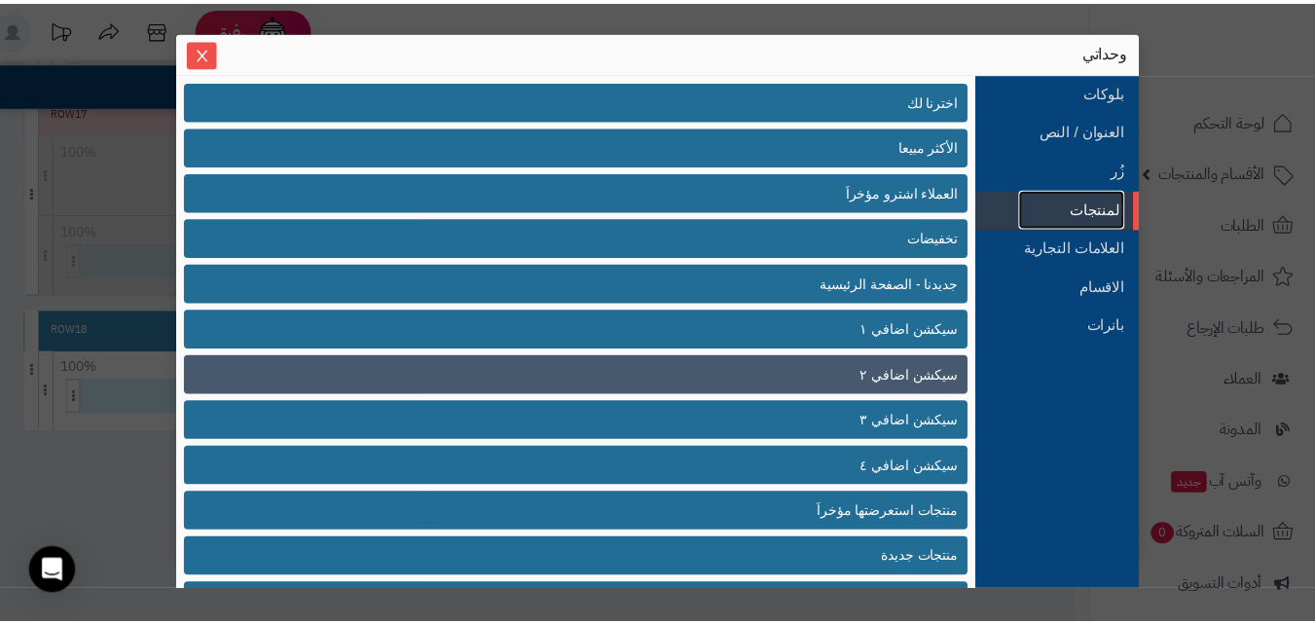
scroll to position [93, 0]
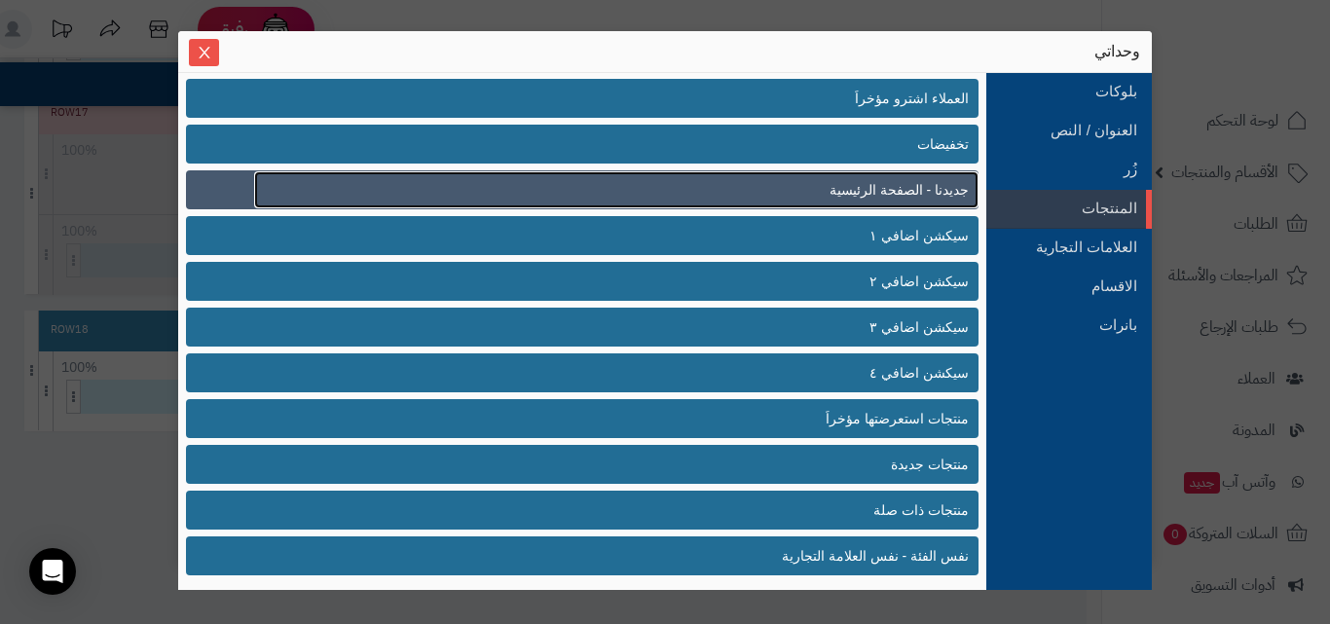
click at [903, 180] on span "جديدنا - الصفحة الرئيسية" at bounding box center [898, 190] width 139 height 20
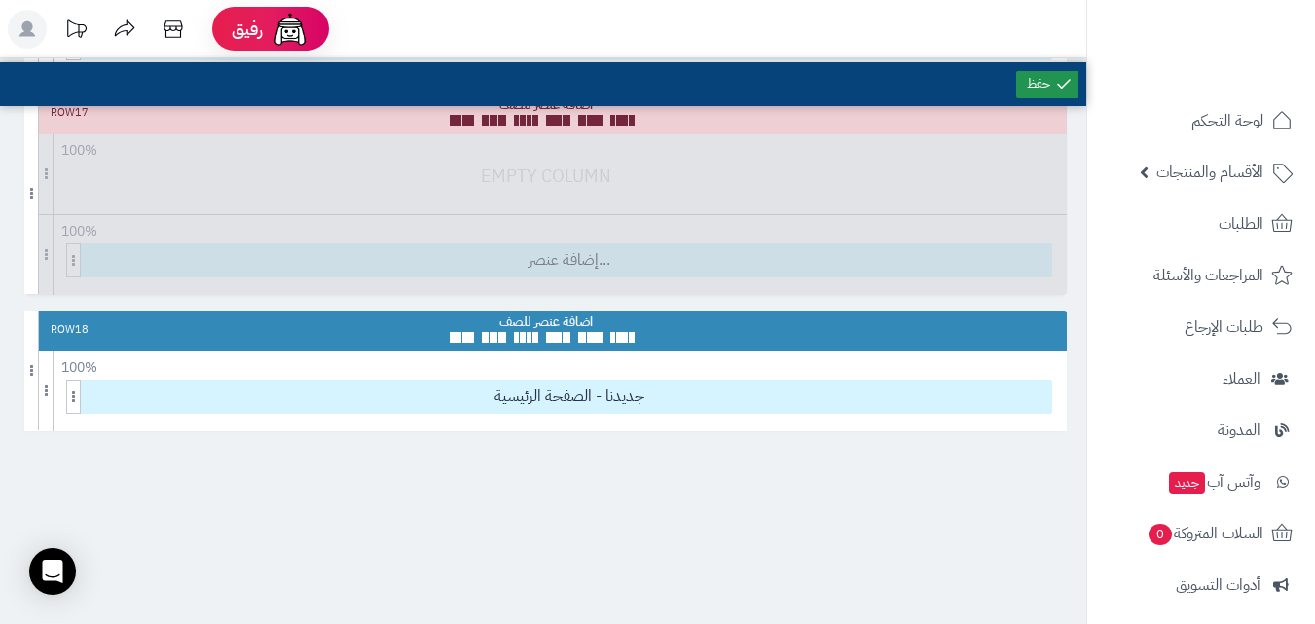
click at [1031, 80] on link at bounding box center [1047, 84] width 62 height 27
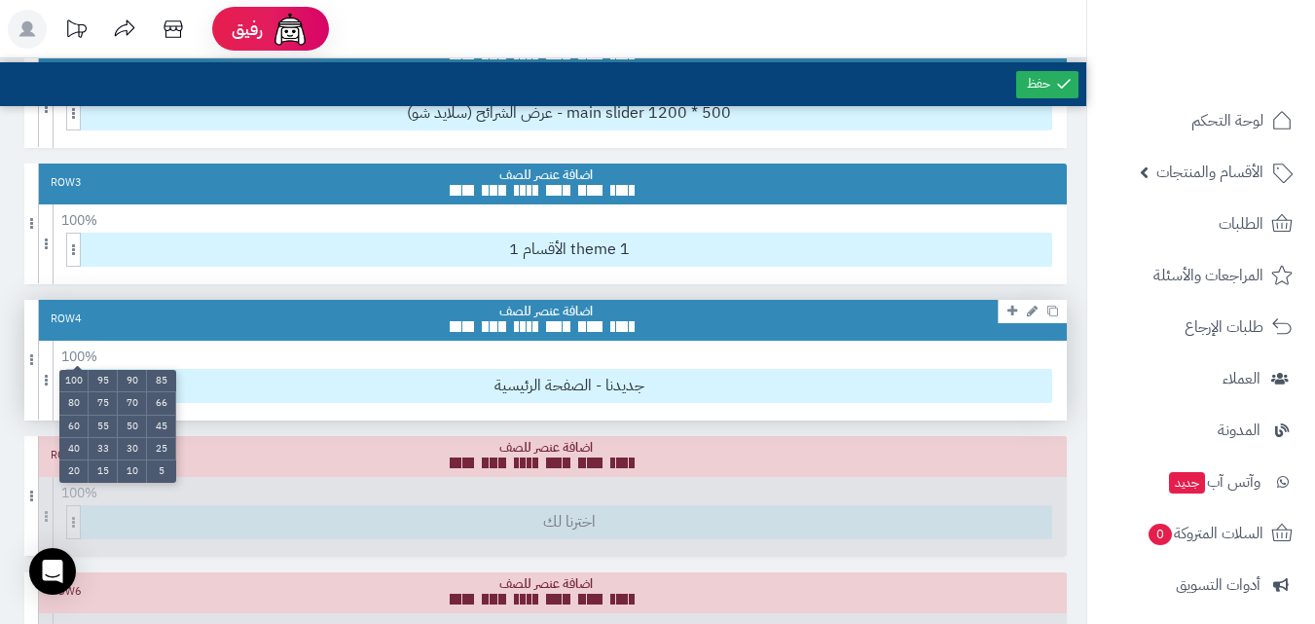
scroll to position [292, 0]
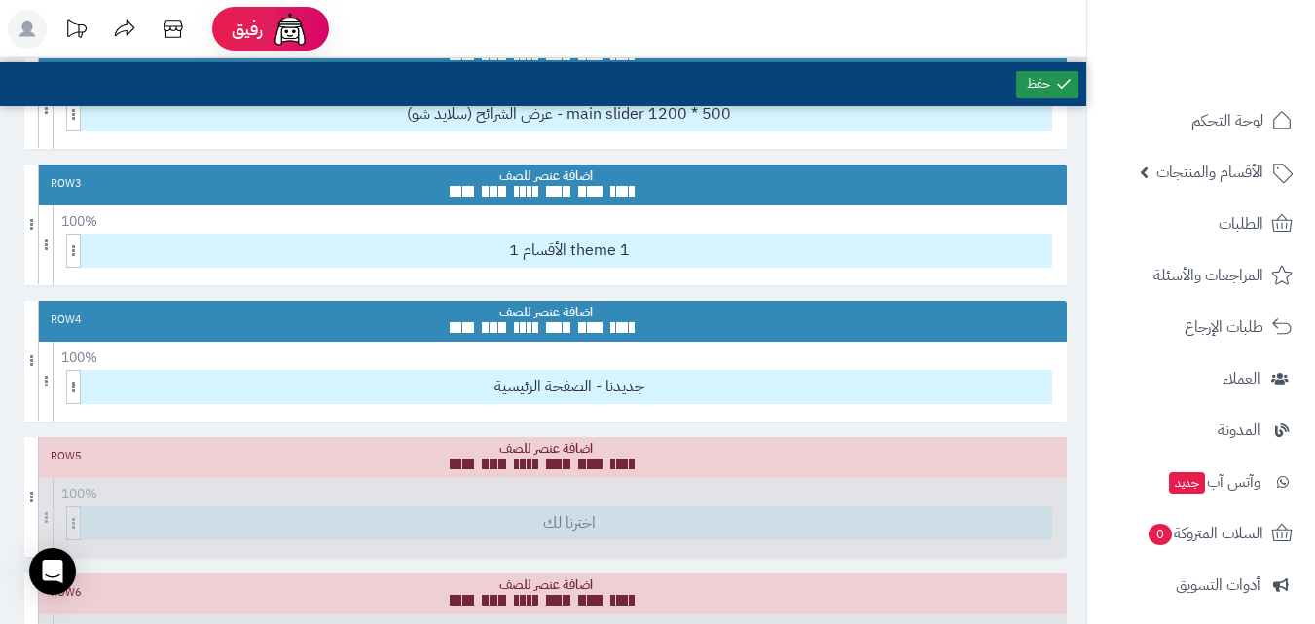
click at [1044, 71] on link at bounding box center [1047, 84] width 62 height 27
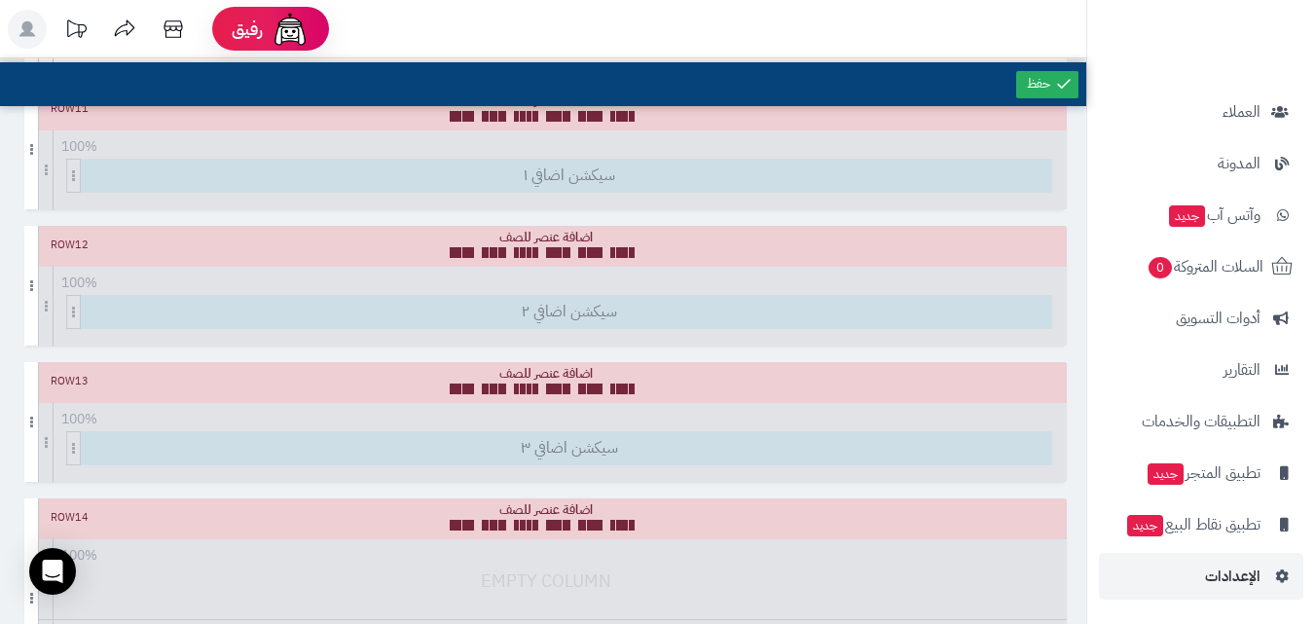
scroll to position [1588, 0]
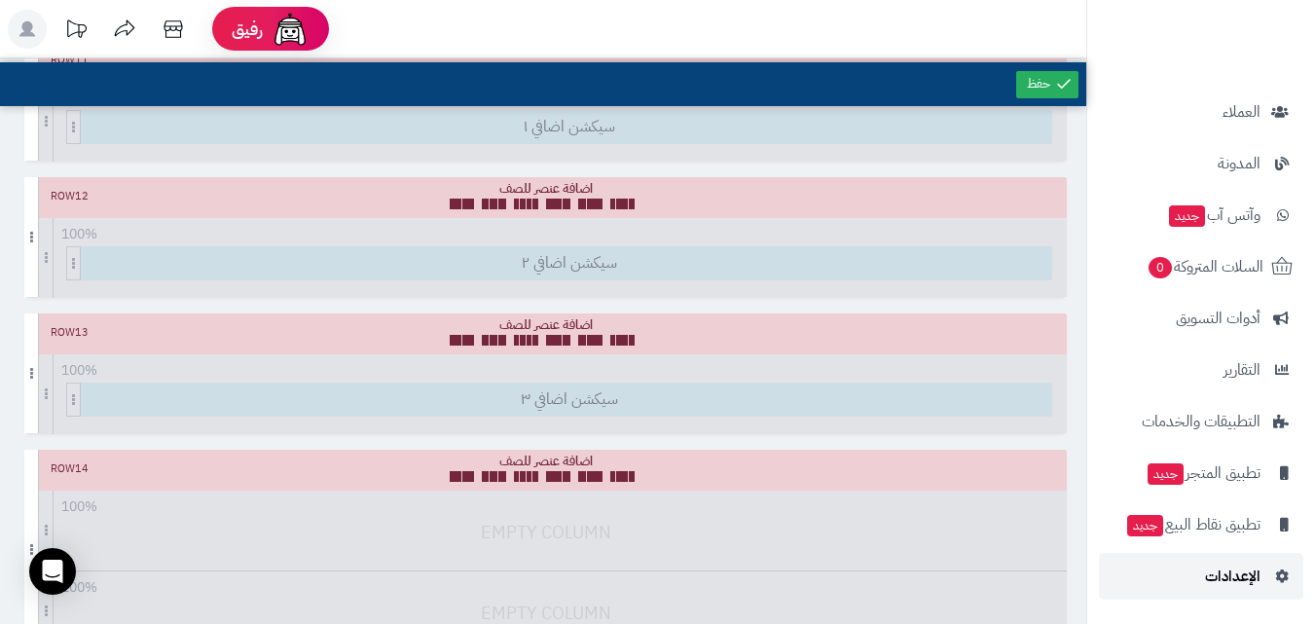
click at [1246, 579] on span "الإعدادات" at bounding box center [1232, 576] width 55 height 27
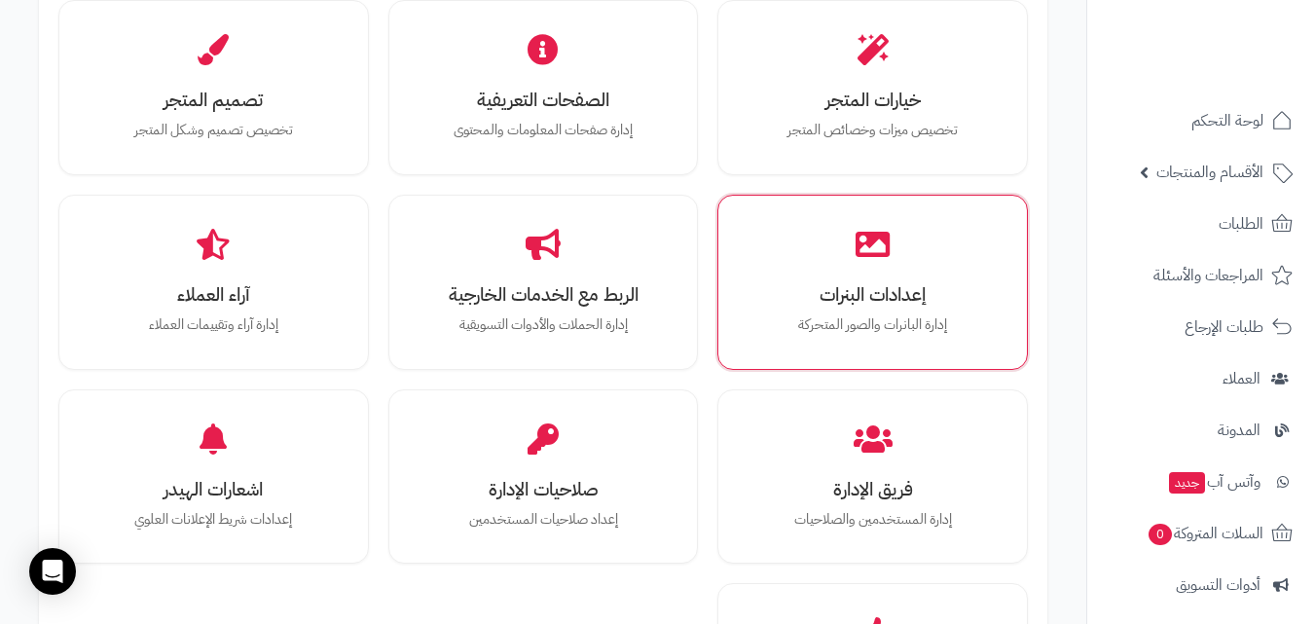
scroll to position [681, 0]
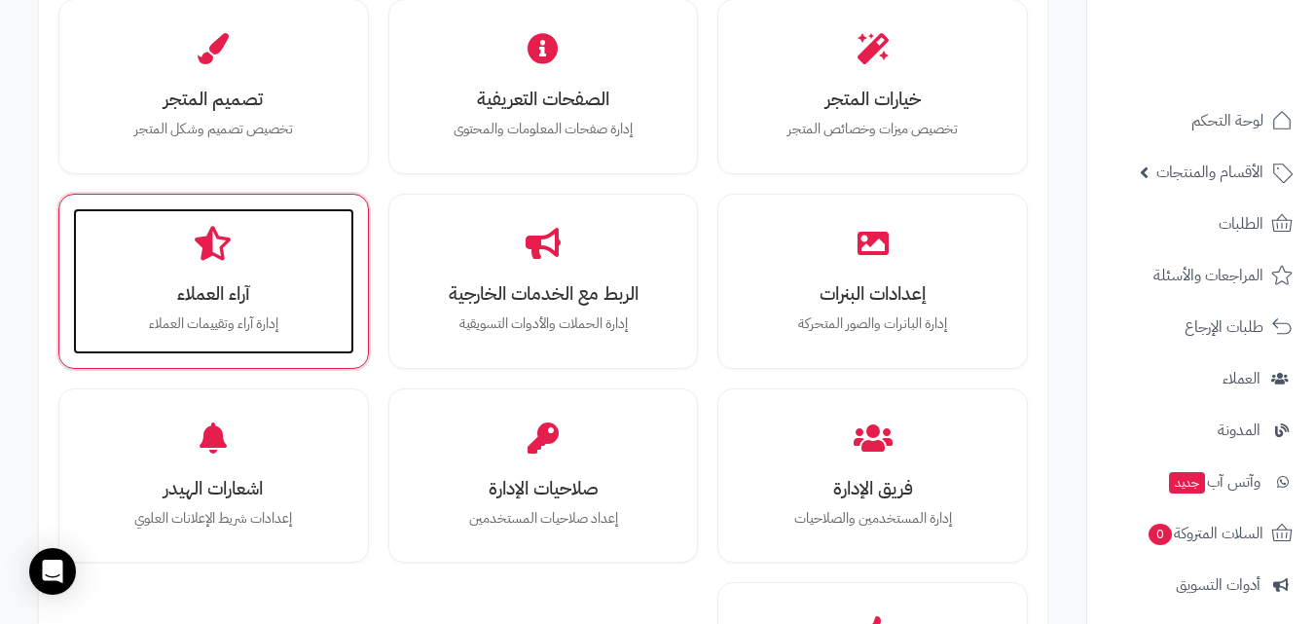
click at [226, 283] on h3 "آراء العملاء" at bounding box center [213, 293] width 242 height 20
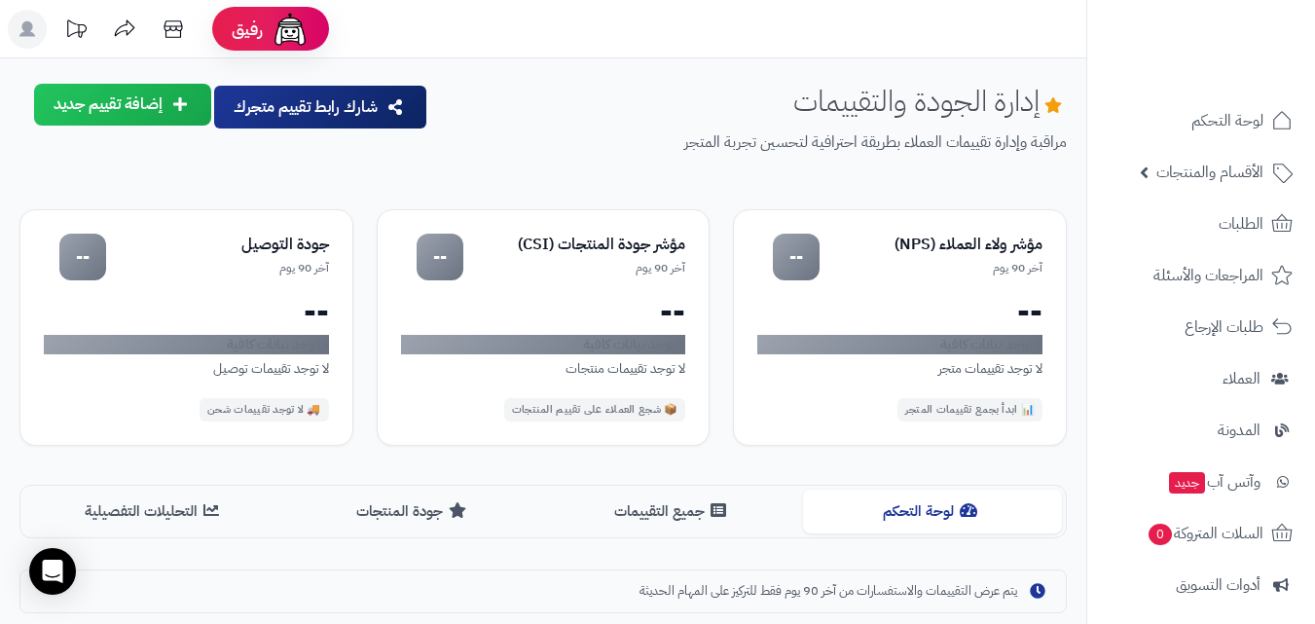
click at [159, 110] on button "إضافة تقييم جديد" at bounding box center [122, 105] width 177 height 42
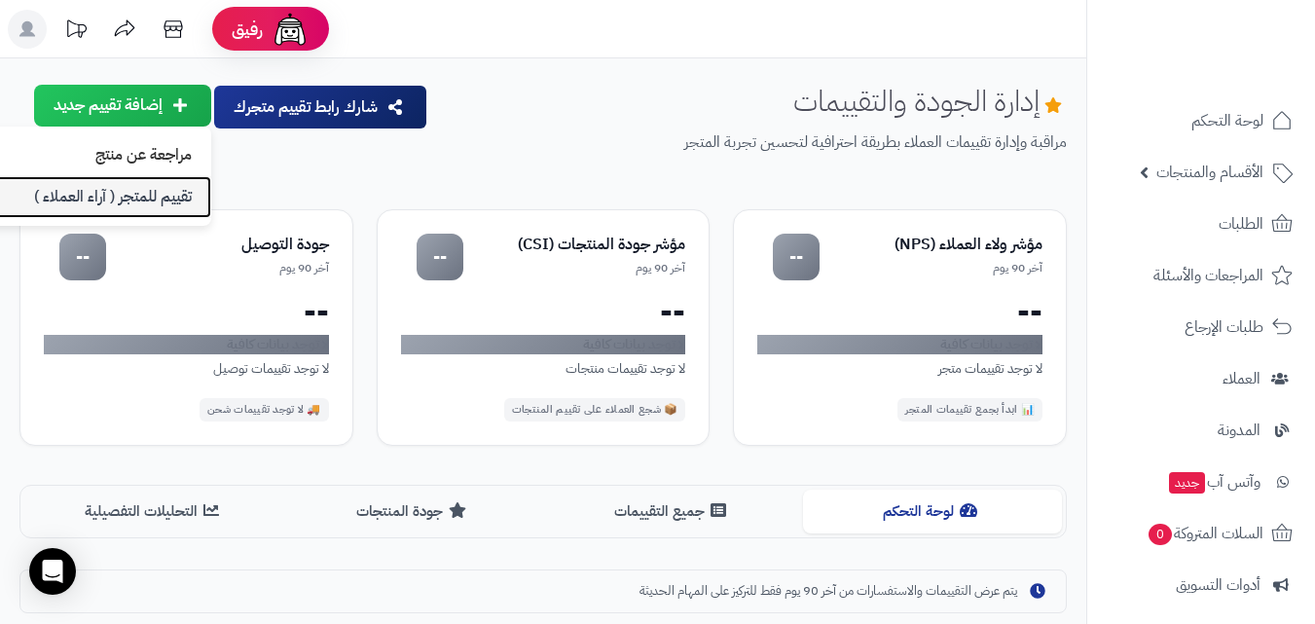
click at [182, 194] on link "تقييم للمتجر ( آراء العملاء )" at bounding box center [84, 197] width 253 height 42
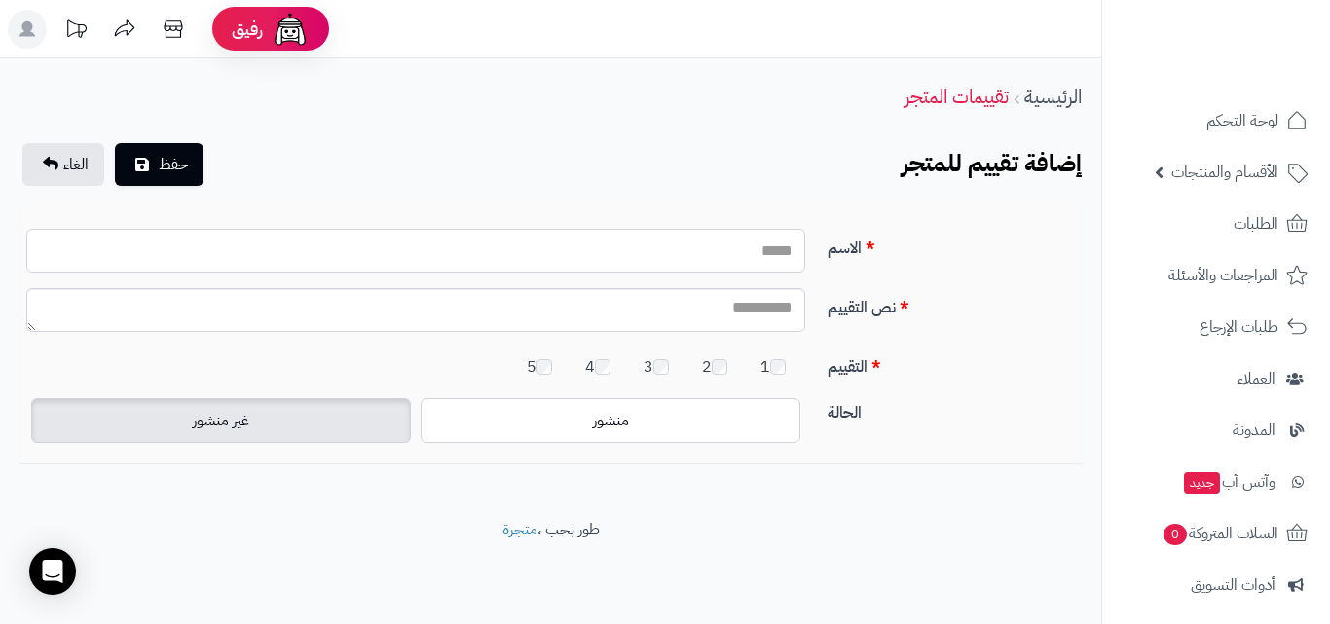
click at [767, 256] on input "الاسم" at bounding box center [415, 251] width 779 height 44
type input "**********"
click at [712, 311] on textarea "نص التقييم" at bounding box center [415, 310] width 779 height 44
type textarea "*********"
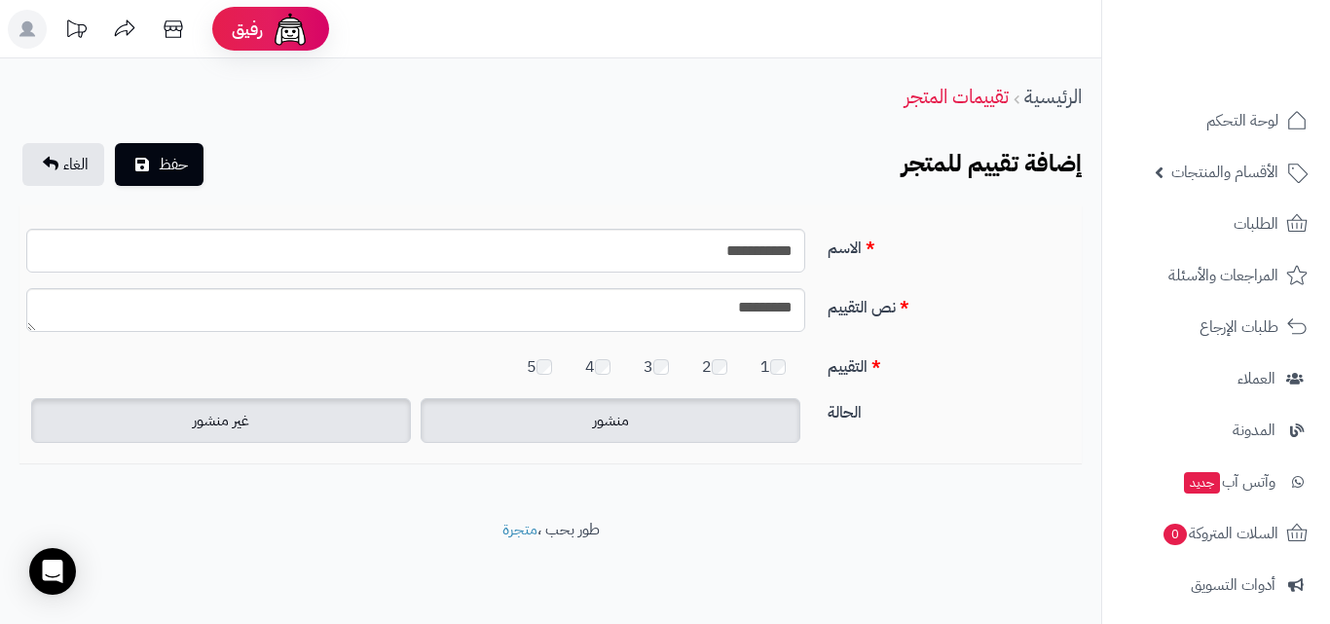
click at [559, 417] on label "منشور" at bounding box center [611, 420] width 380 height 45
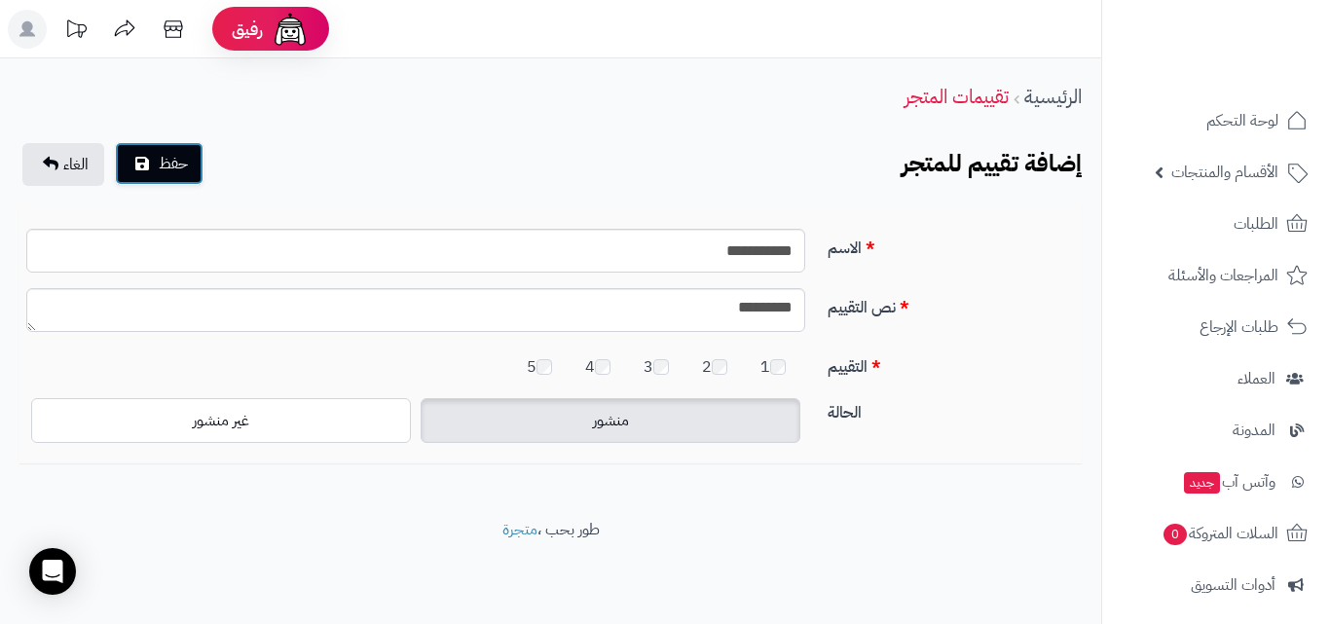
click at [197, 183] on button "حفظ" at bounding box center [159, 163] width 89 height 43
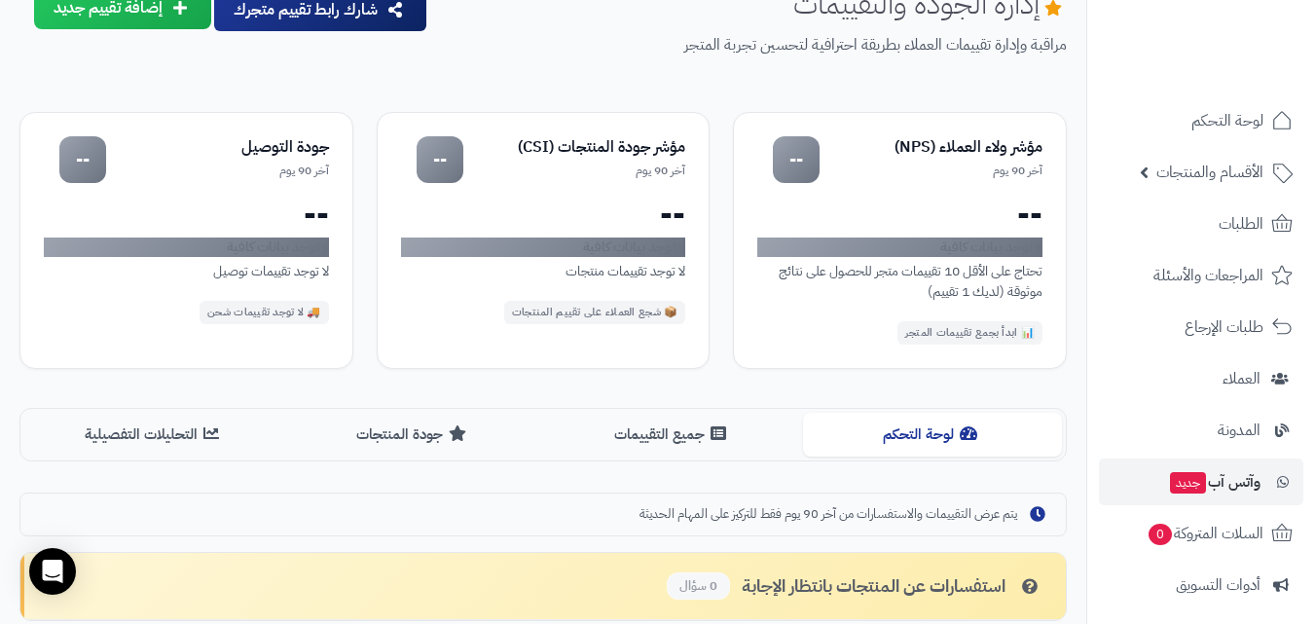
scroll to position [267, 0]
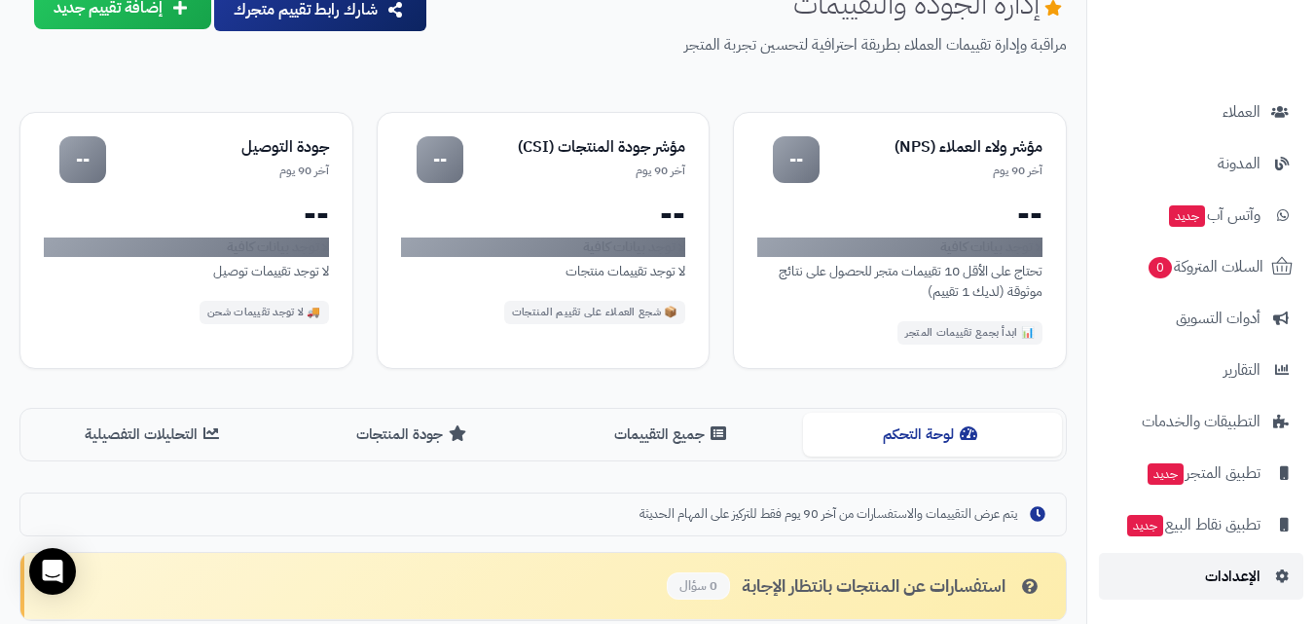
click at [1237, 596] on link "الإعدادات" at bounding box center [1201, 576] width 204 height 47
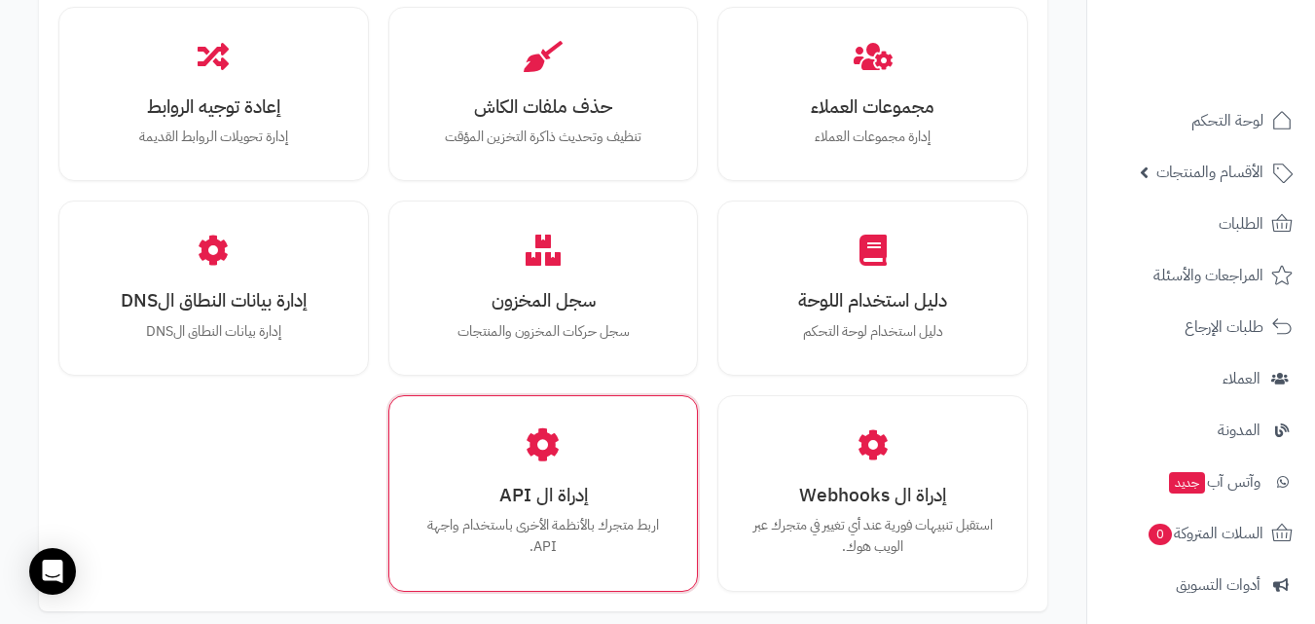
scroll to position [2315, 0]
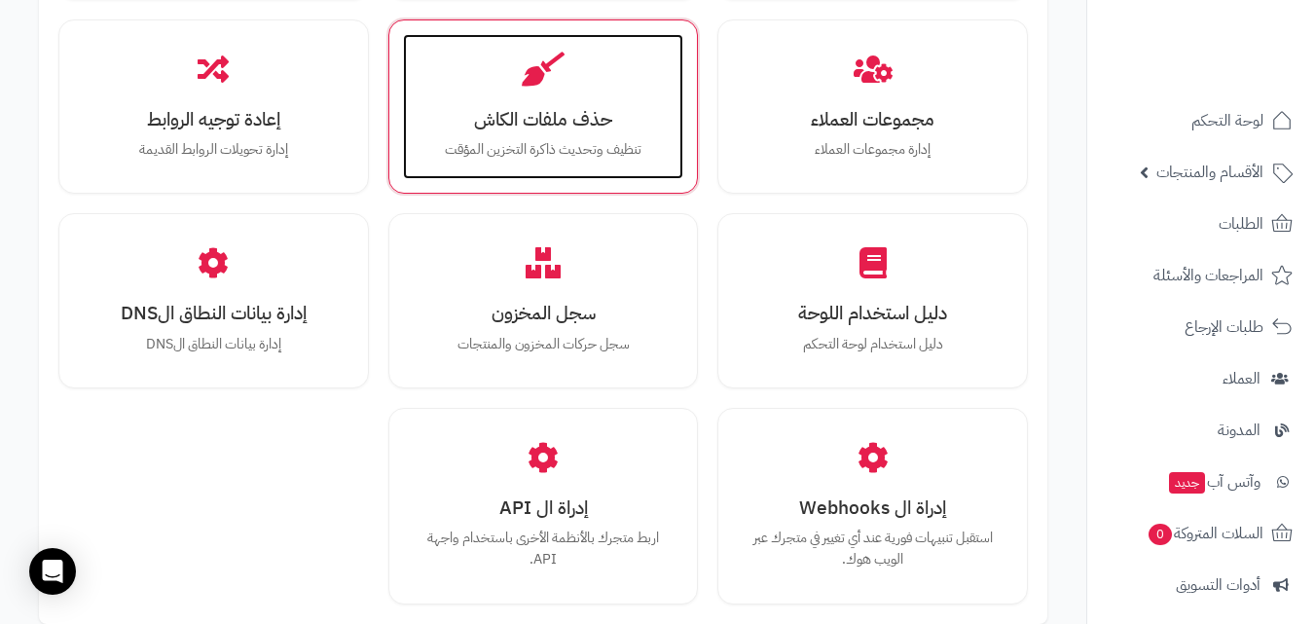
click at [607, 172] on div "حذف ملفات الكاش تنظيف وتحديث ذاكرة التخزين المؤقت" at bounding box center [543, 107] width 281 height 146
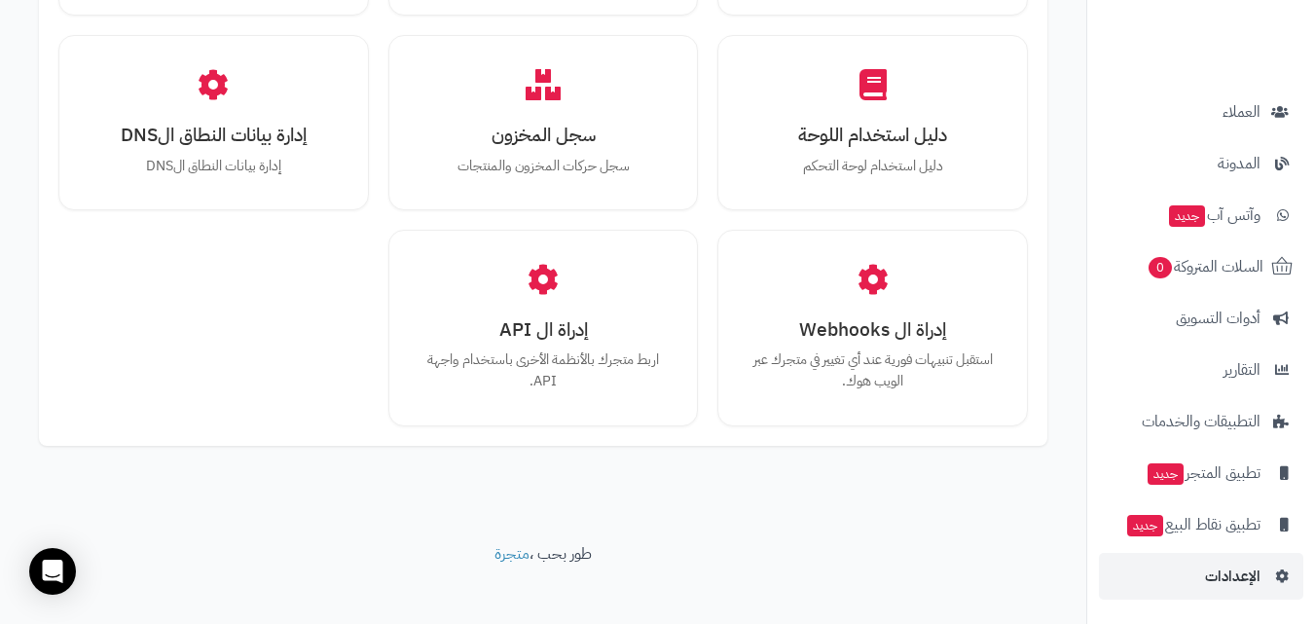
scroll to position [2510, 0]
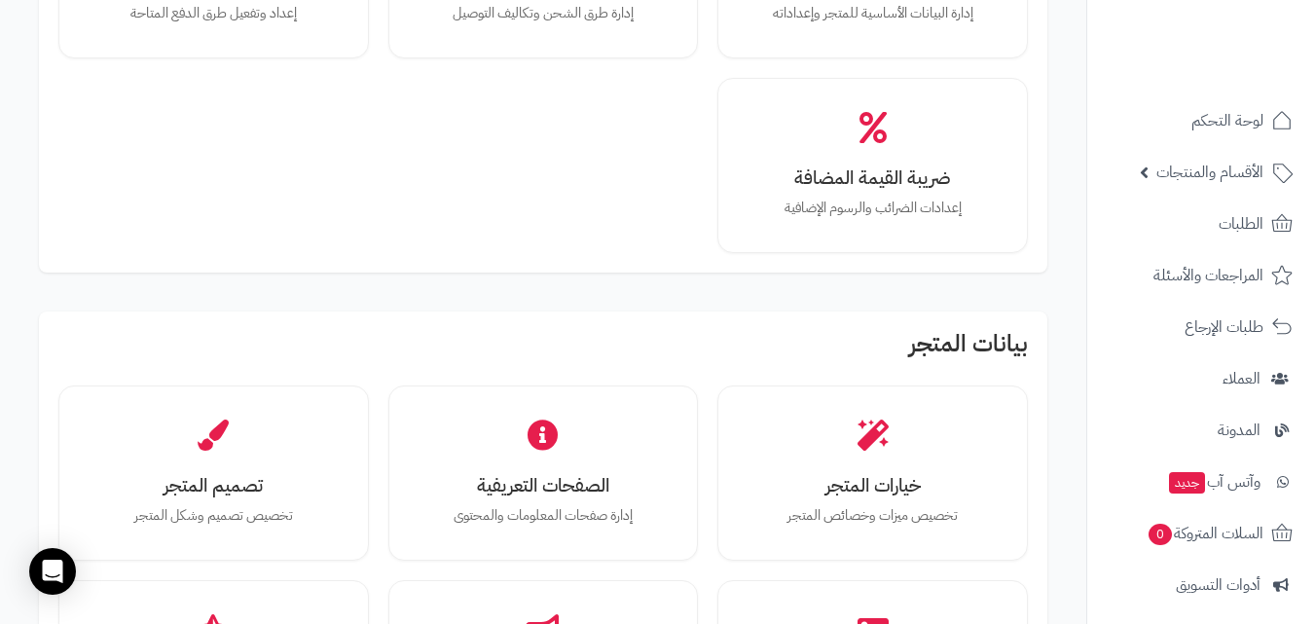
scroll to position [389, 0]
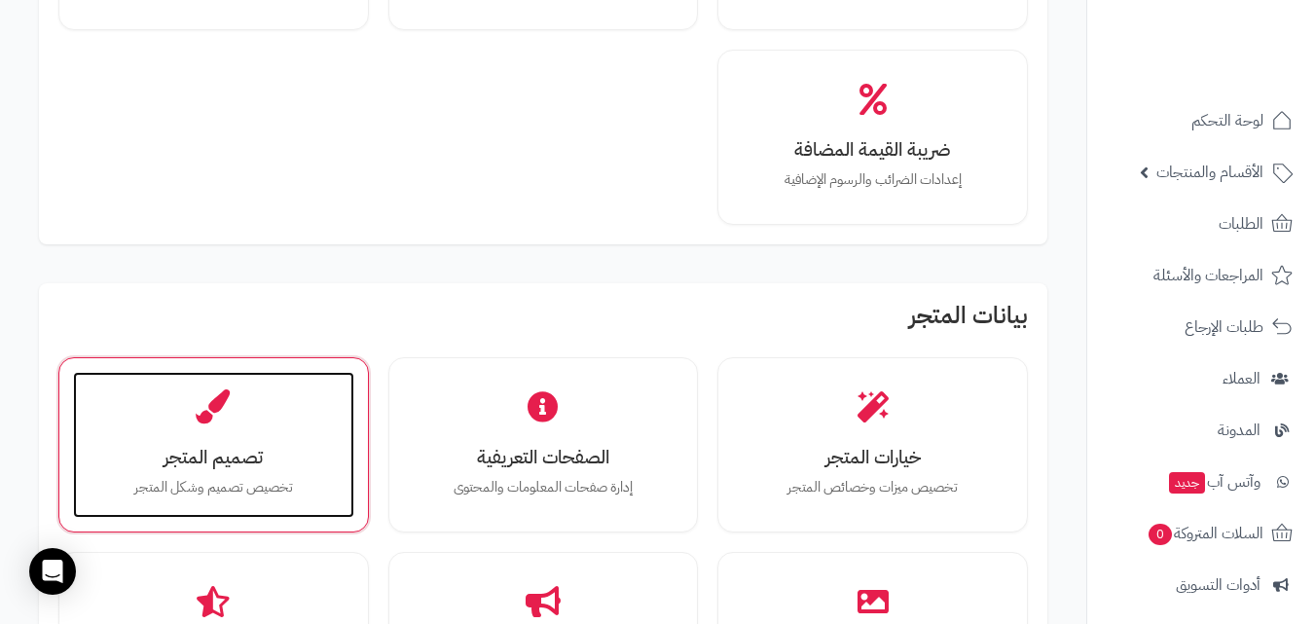
click at [238, 400] on div "تصميم المتجر تخصيص تصميم وشكل المتجر" at bounding box center [213, 445] width 281 height 146
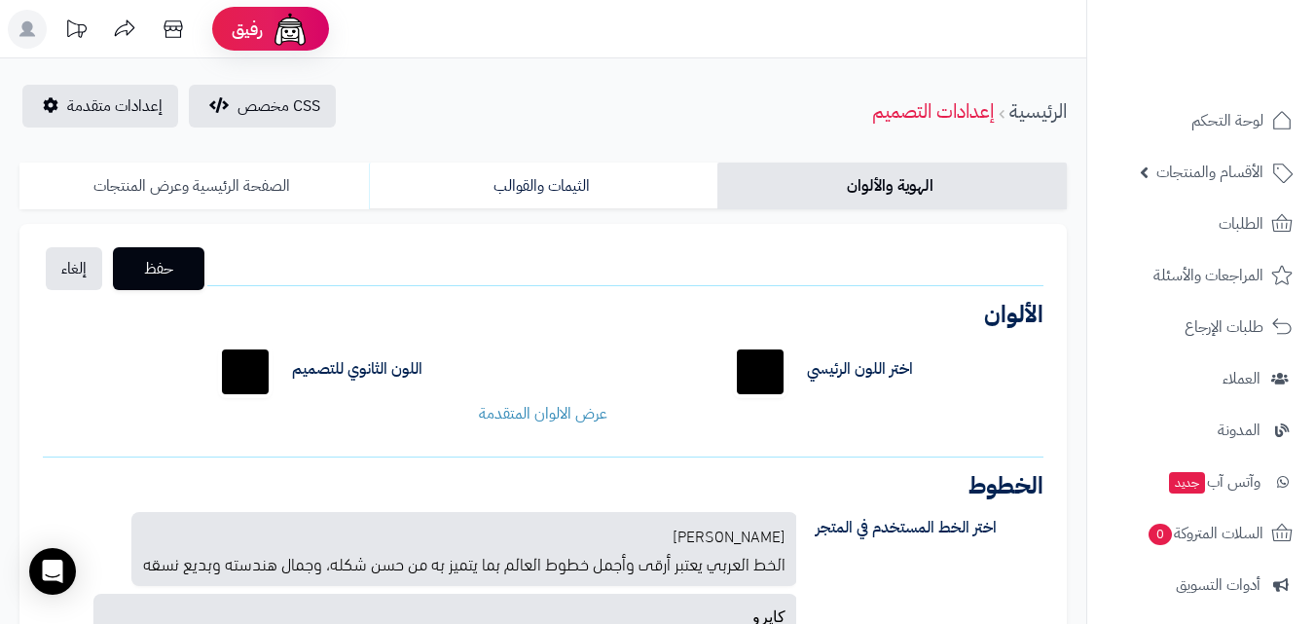
click at [295, 173] on link "الصفحة الرئيسية وعرض المنتجات" at bounding box center [193, 186] width 349 height 47
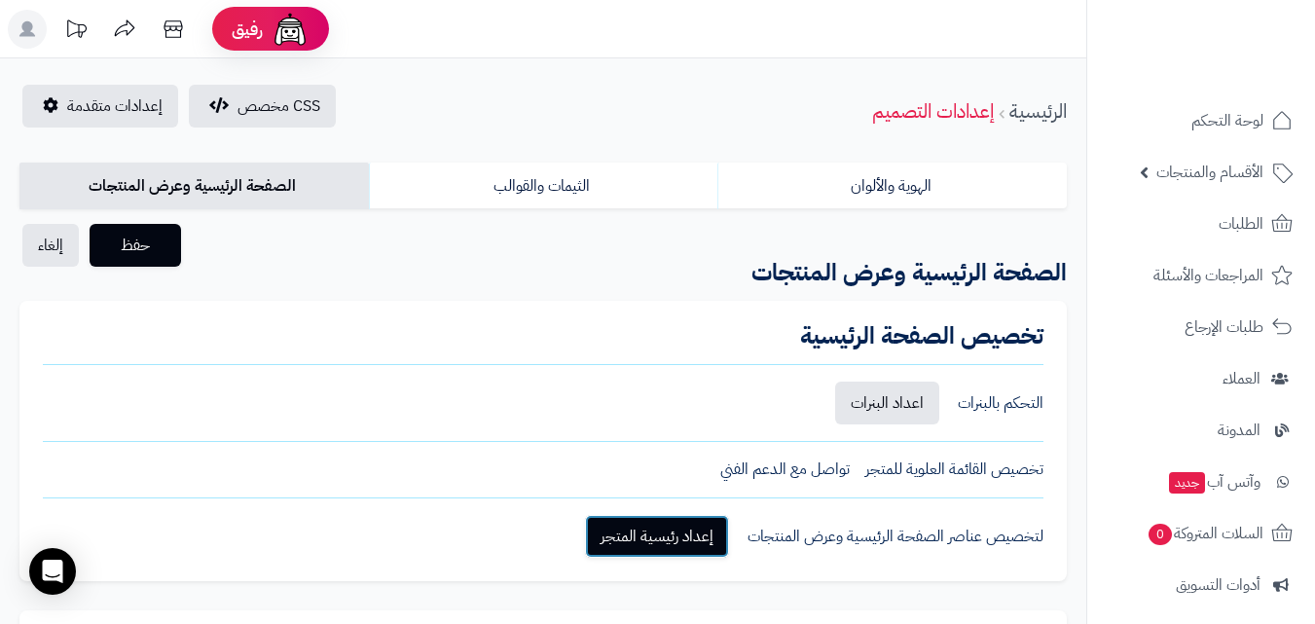
click at [718, 529] on link "إعداد رئيسية المتجر" at bounding box center [657, 536] width 144 height 43
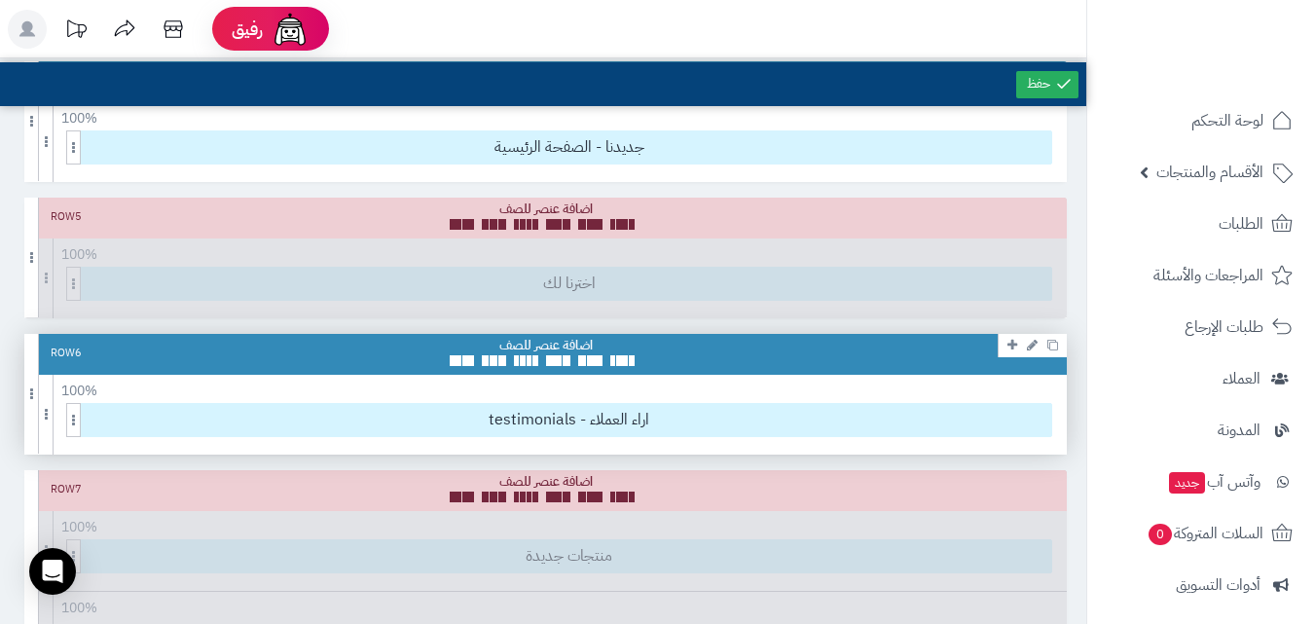
scroll to position [487, 0]
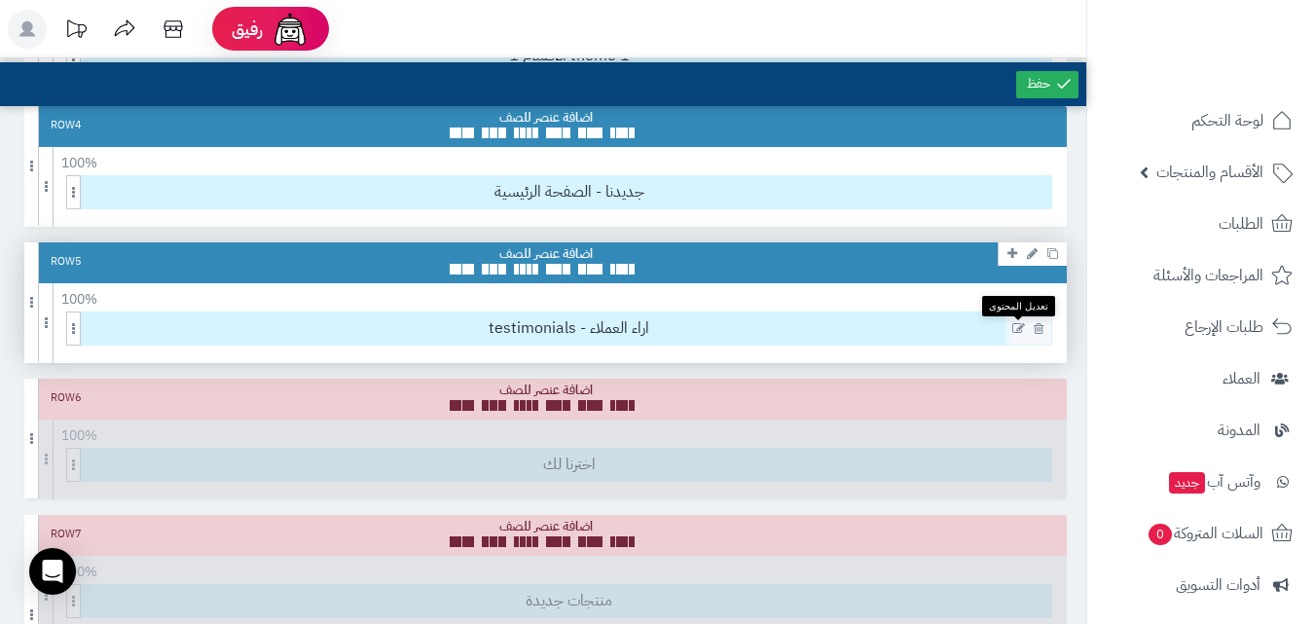
click at [1013, 329] on icon at bounding box center [1018, 329] width 13 height 14
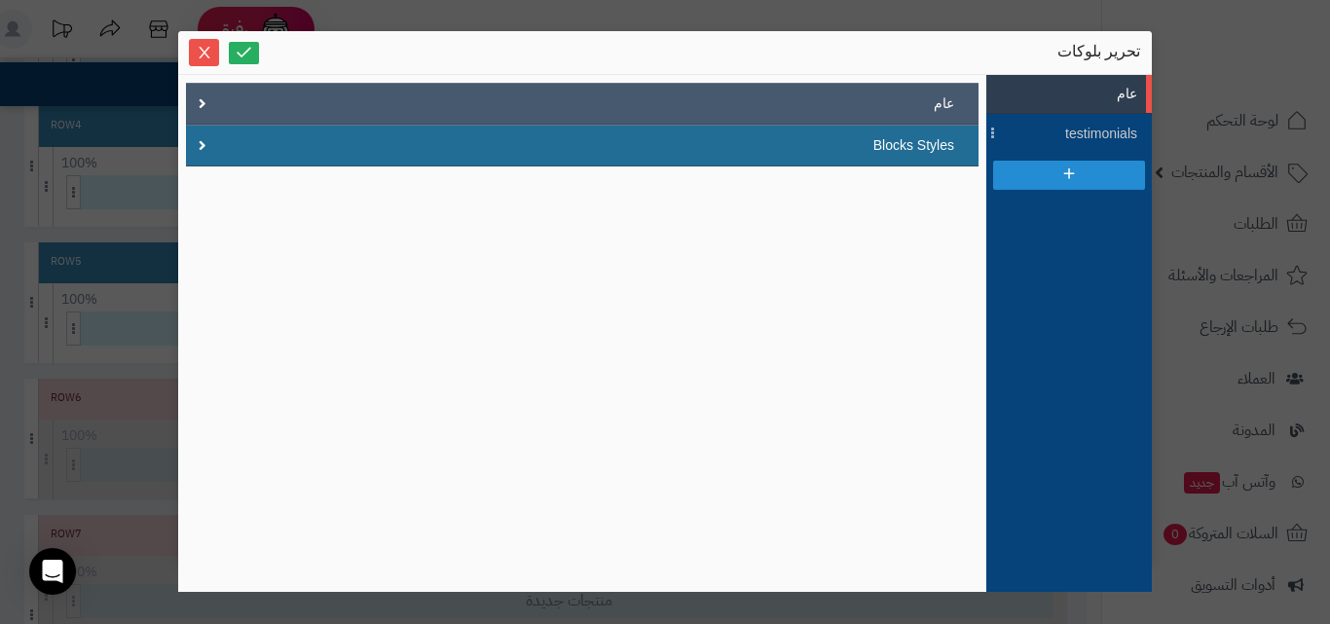
click at [247, 101] on div "عام" at bounding box center [582, 104] width 792 height 42
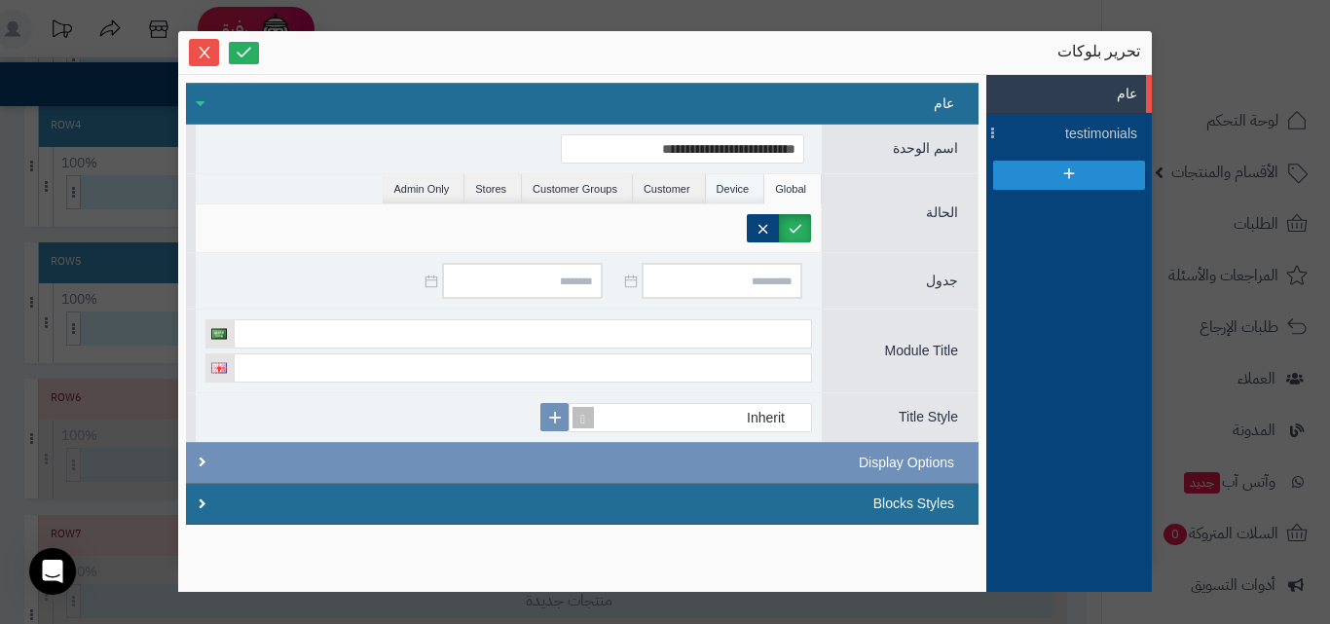
click at [729, 179] on li "Device" at bounding box center [735, 188] width 59 height 29
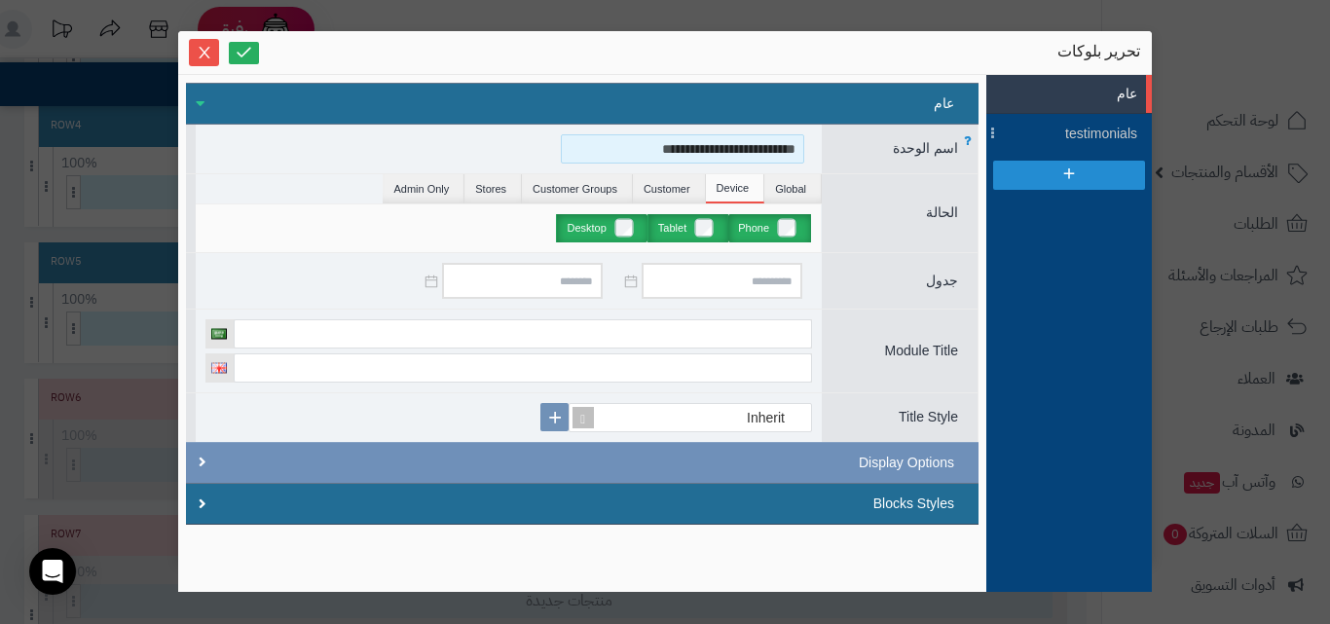
click at [769, 160] on input "**********" at bounding box center [682, 148] width 243 height 29
click at [788, 194] on li "Global" at bounding box center [792, 188] width 57 height 29
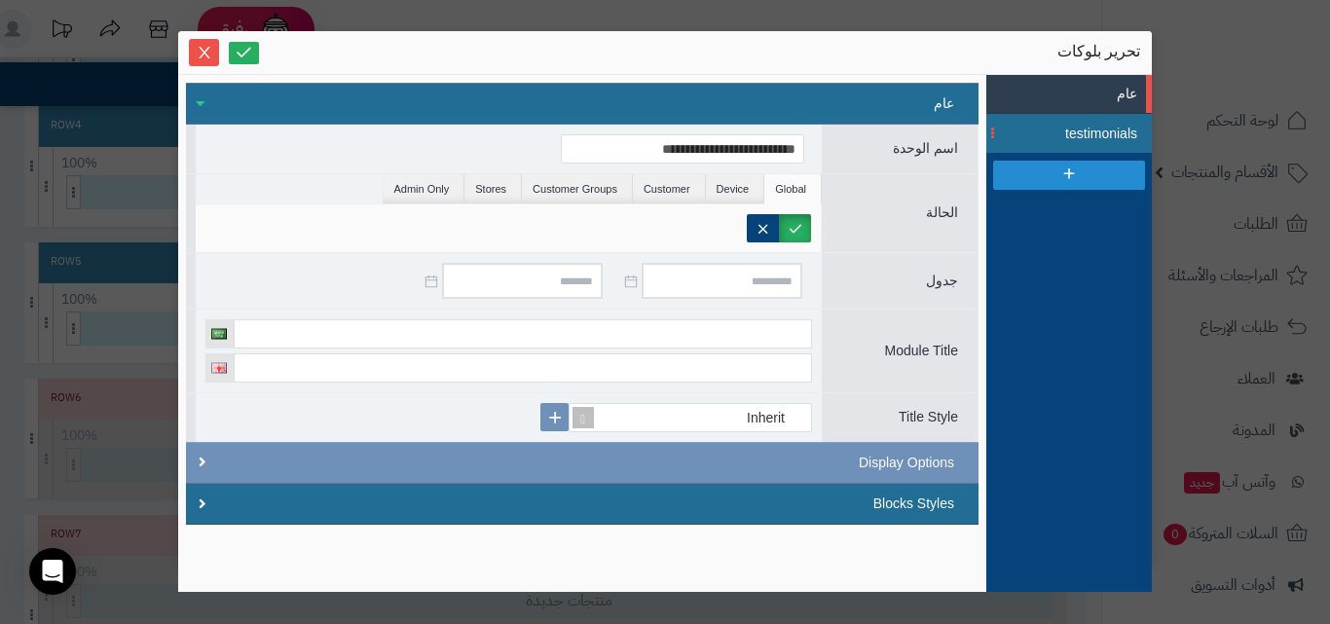
click at [1100, 139] on span "testimonials" at bounding box center [1093, 134] width 88 height 20
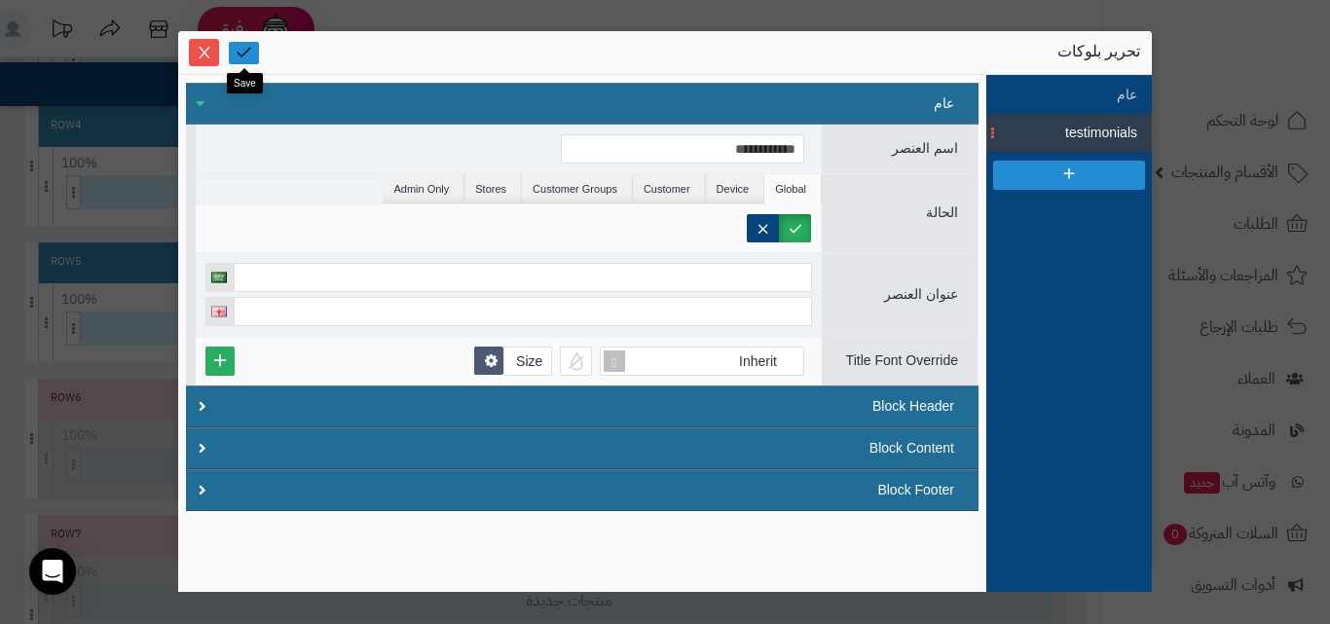
click at [243, 51] on icon at bounding box center [244, 52] width 18 height 18
click at [211, 54] on icon "Close" at bounding box center [205, 52] width 16 height 16
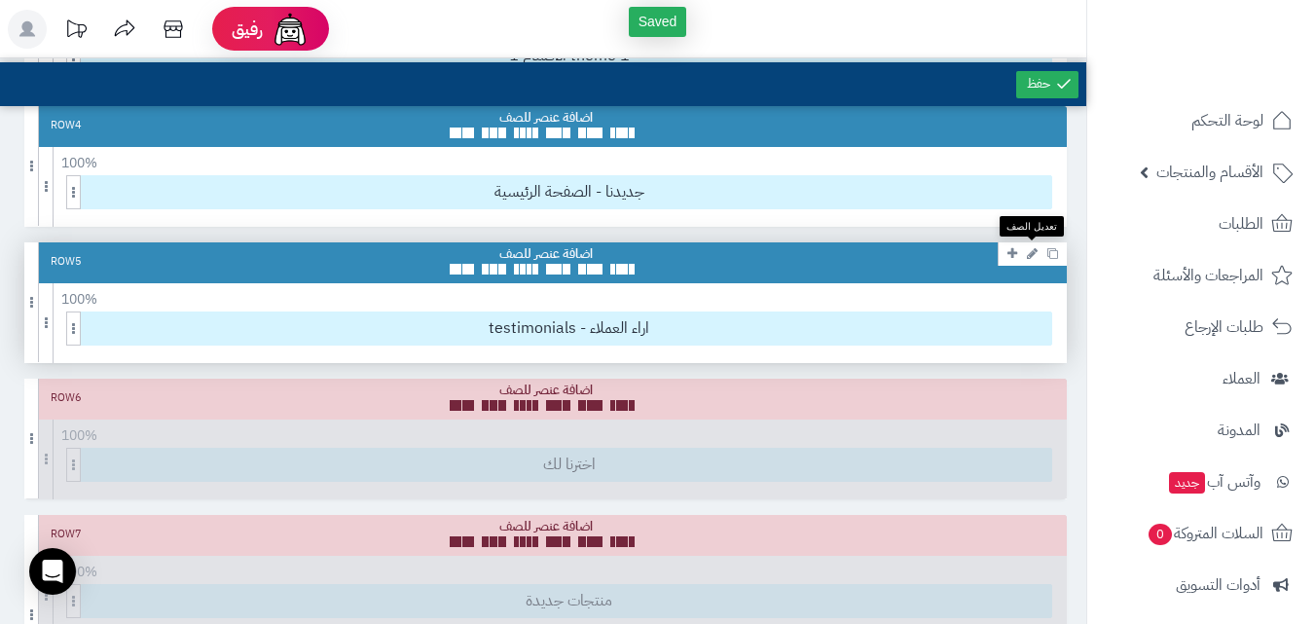
click at [1030, 250] on icon at bounding box center [1032, 253] width 11 height 13
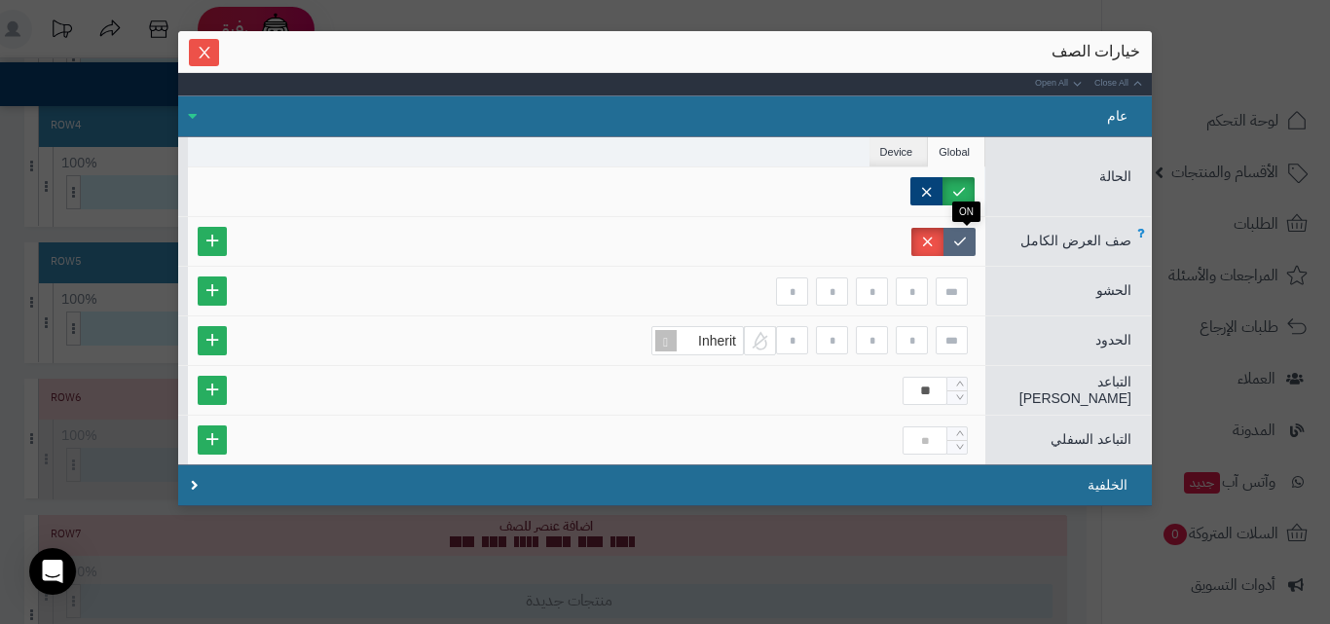
click at [964, 238] on label at bounding box center [959, 242] width 32 height 28
click at [212, 50] on icon "Close" at bounding box center [205, 52] width 16 height 16
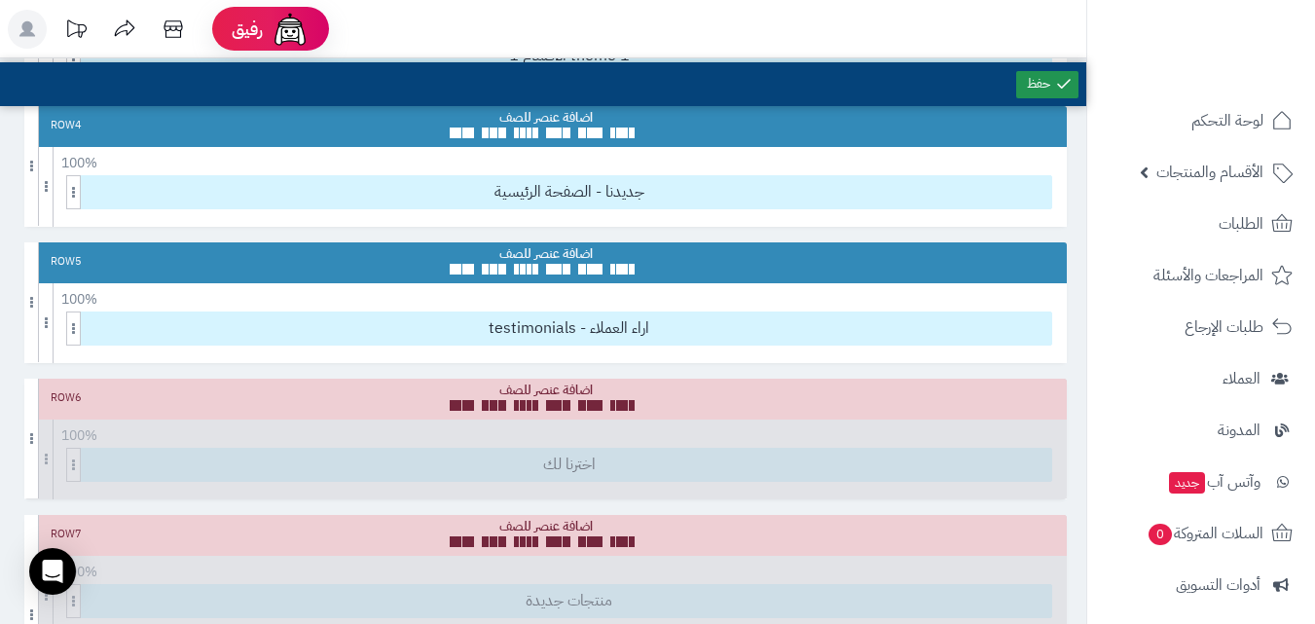
click at [1027, 81] on link at bounding box center [1047, 84] width 62 height 27
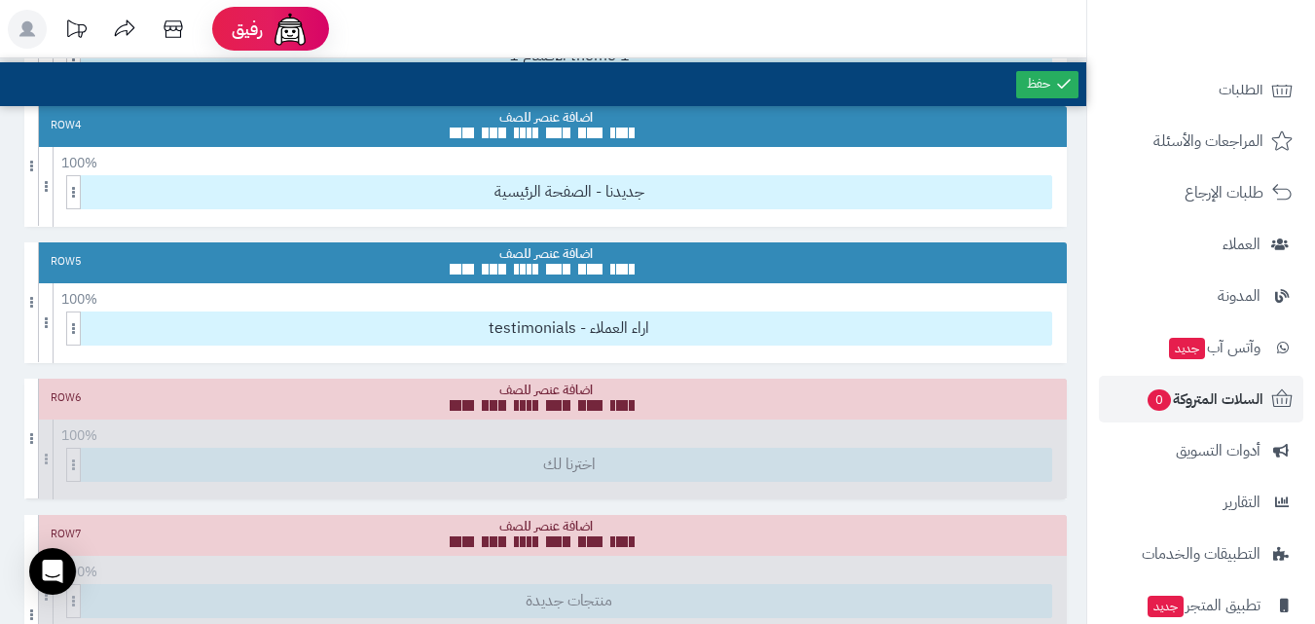
scroll to position [267, 0]
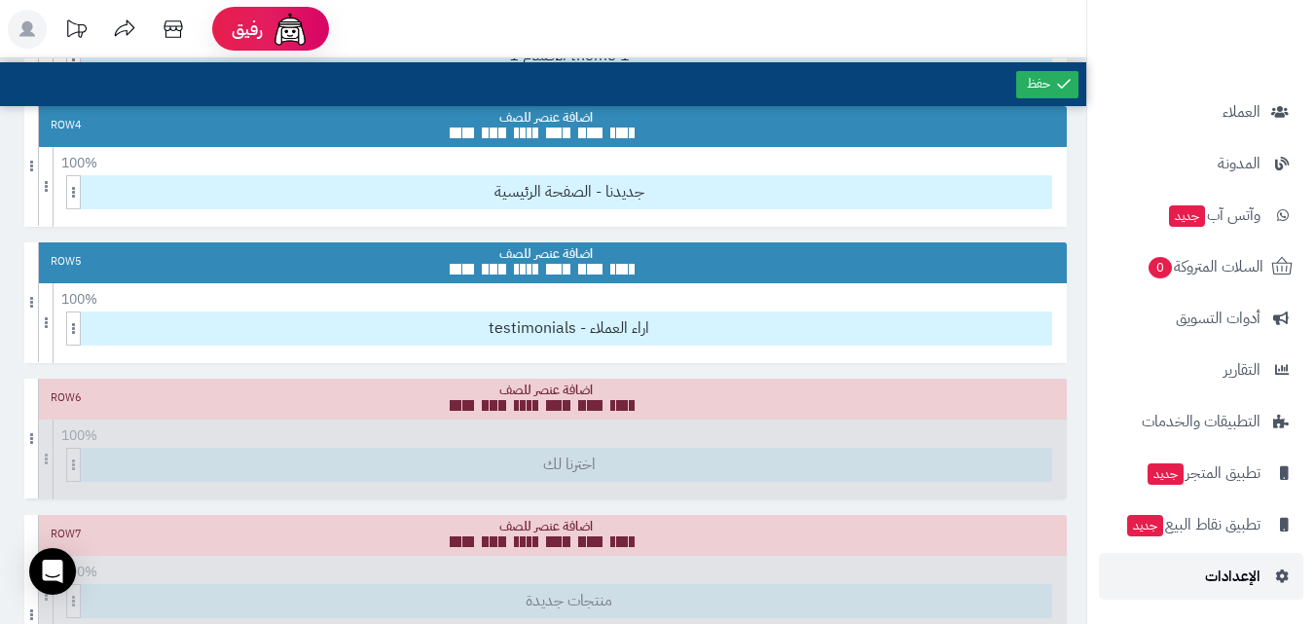
click at [1235, 570] on span "الإعدادات" at bounding box center [1232, 576] width 55 height 27
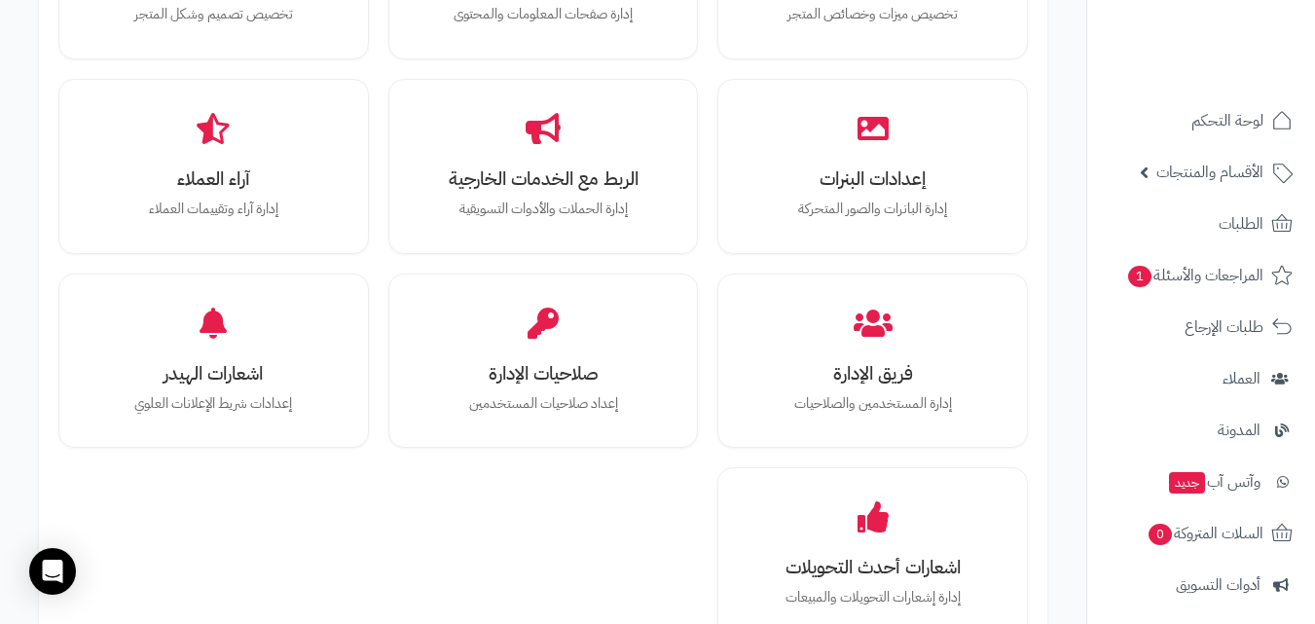
scroll to position [691, 0]
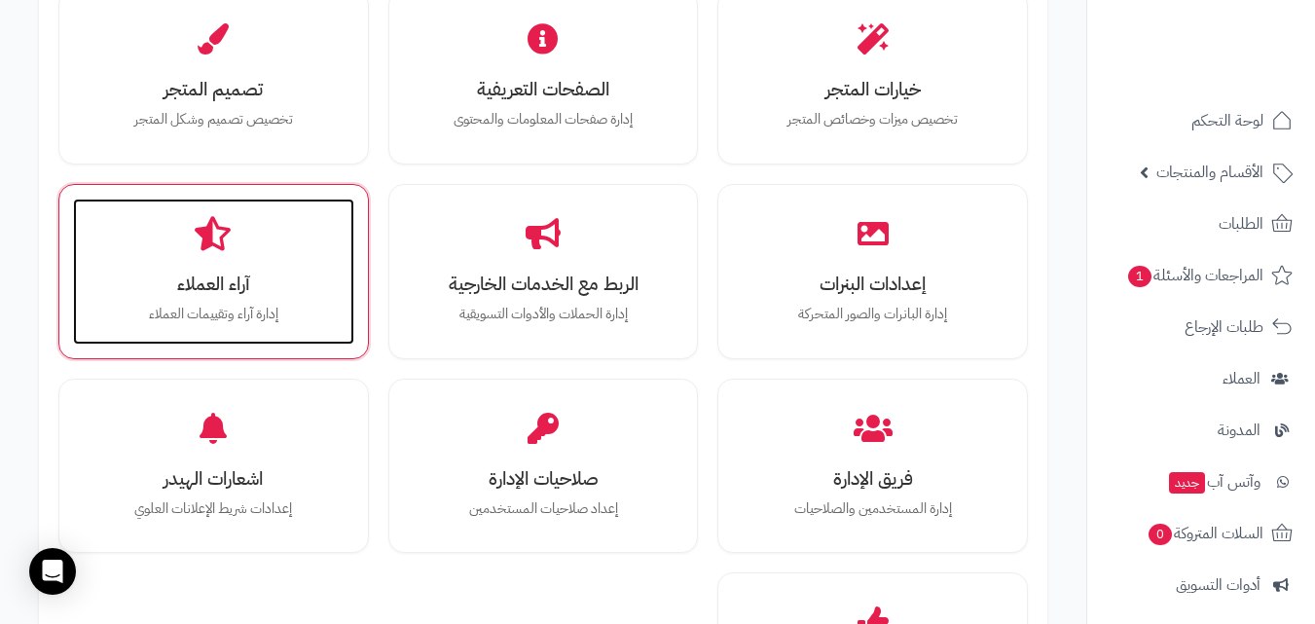
click at [283, 301] on div "آراء العملاء إدارة آراء وتقييمات العملاء" at bounding box center [213, 272] width 281 height 146
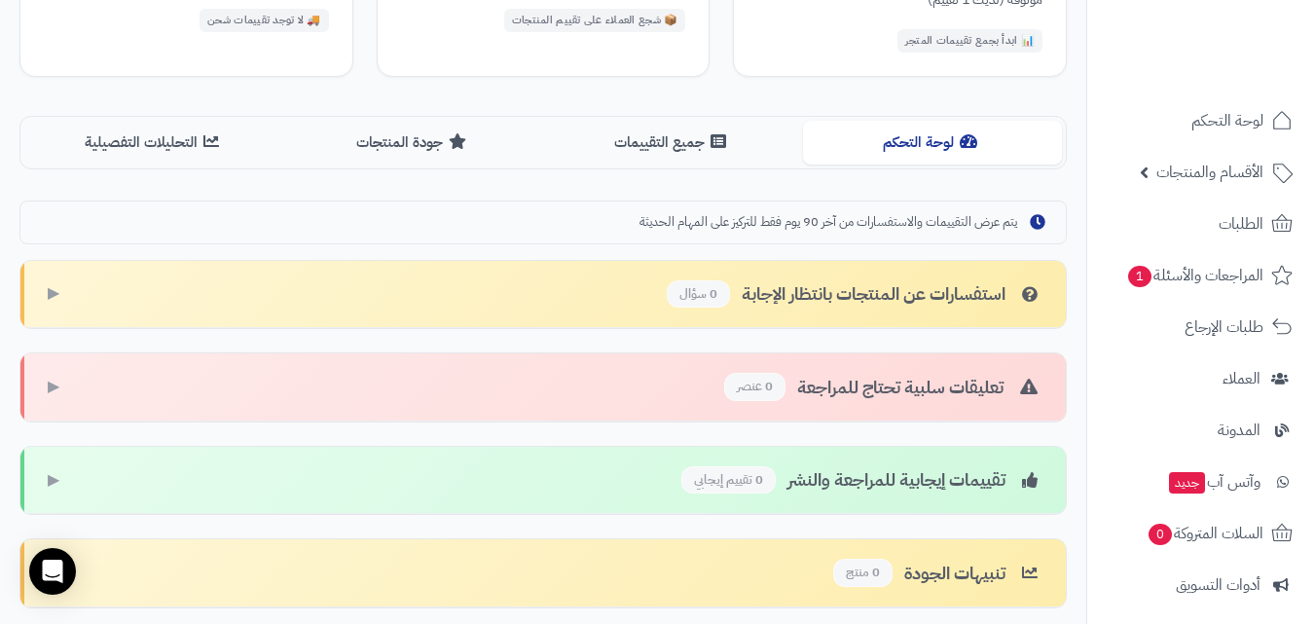
scroll to position [241, 0]
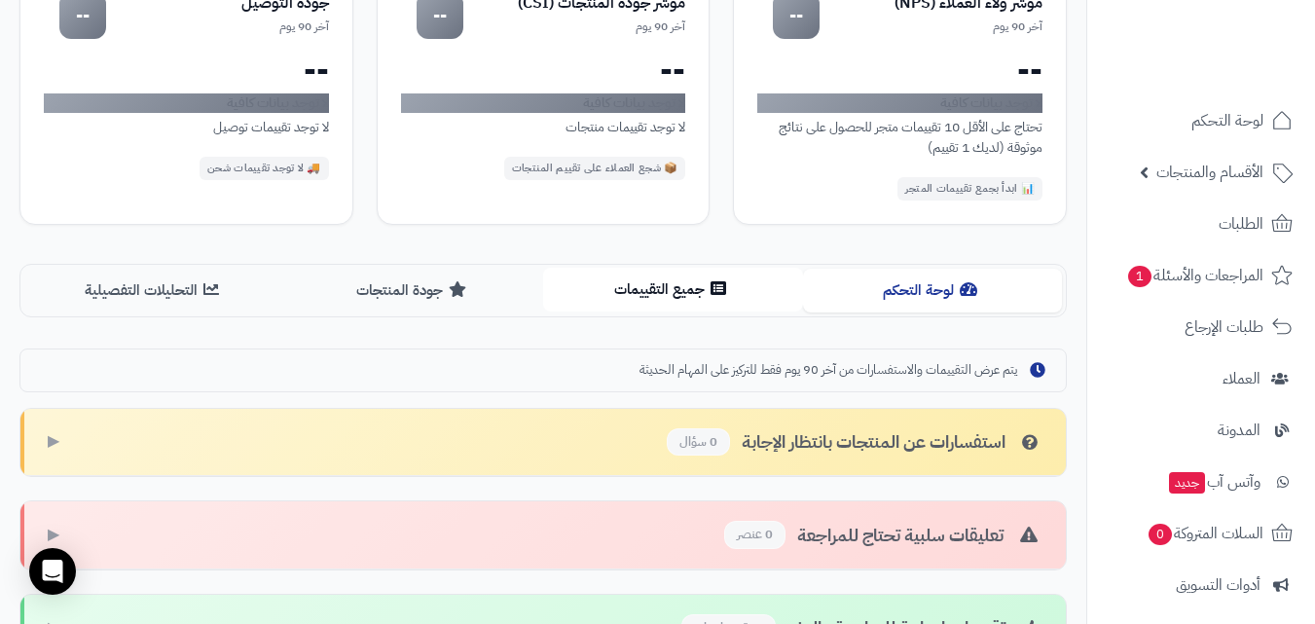
click at [639, 280] on button "جميع التقييمات" at bounding box center [673, 290] width 260 height 44
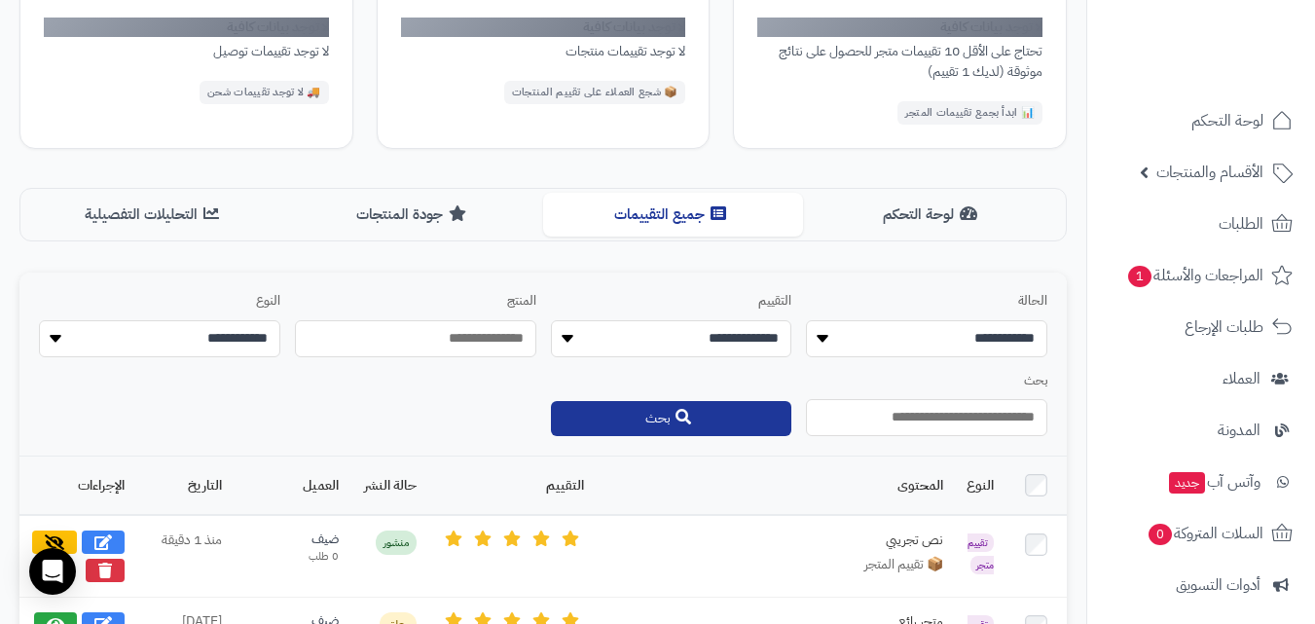
scroll to position [436, 0]
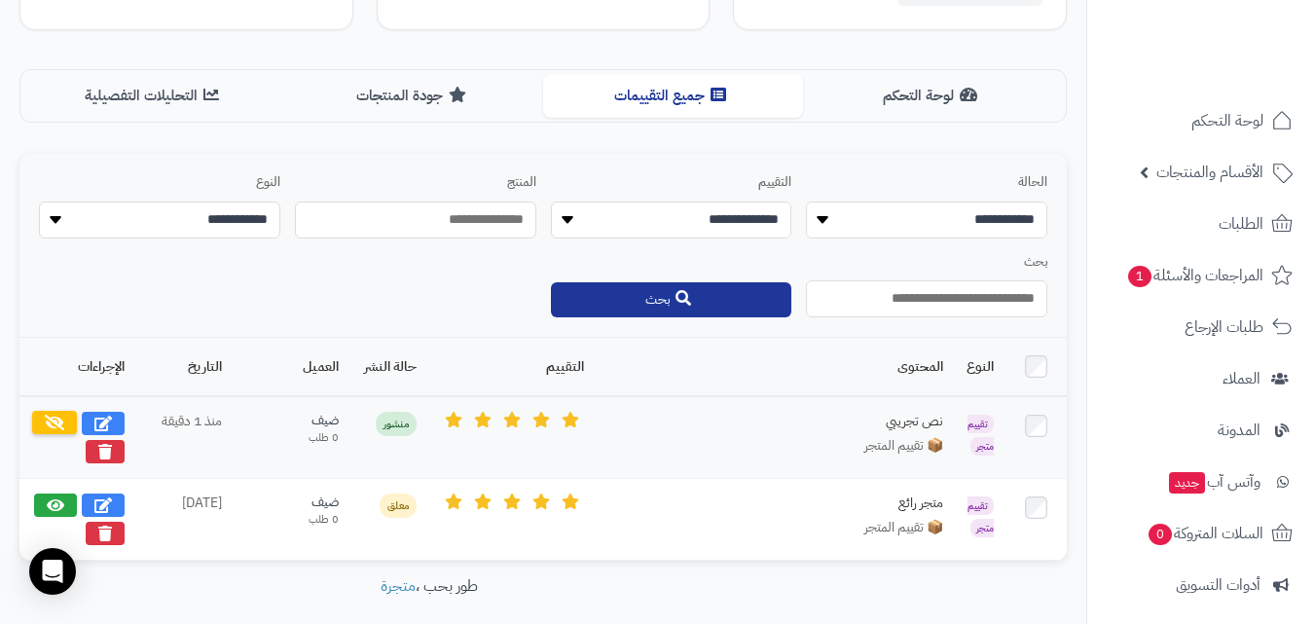
click at [48, 416] on icon at bounding box center [54, 423] width 19 height 16
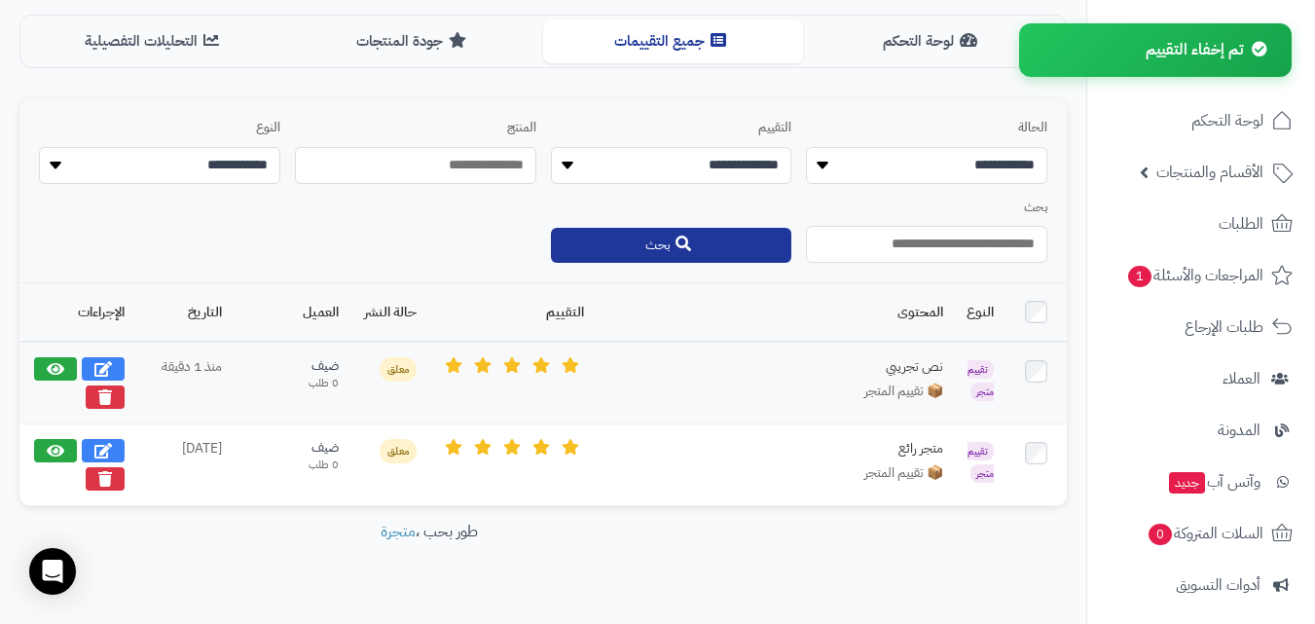
scroll to position [521, 0]
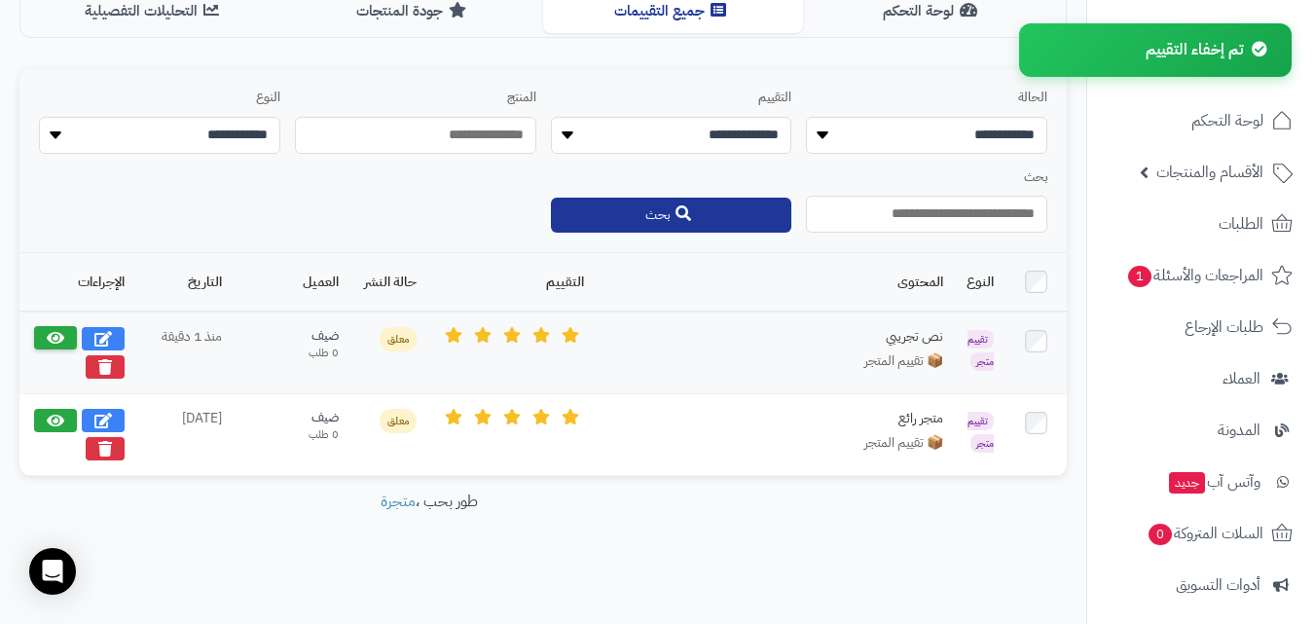
click at [55, 342] on icon at bounding box center [56, 338] width 18 height 16
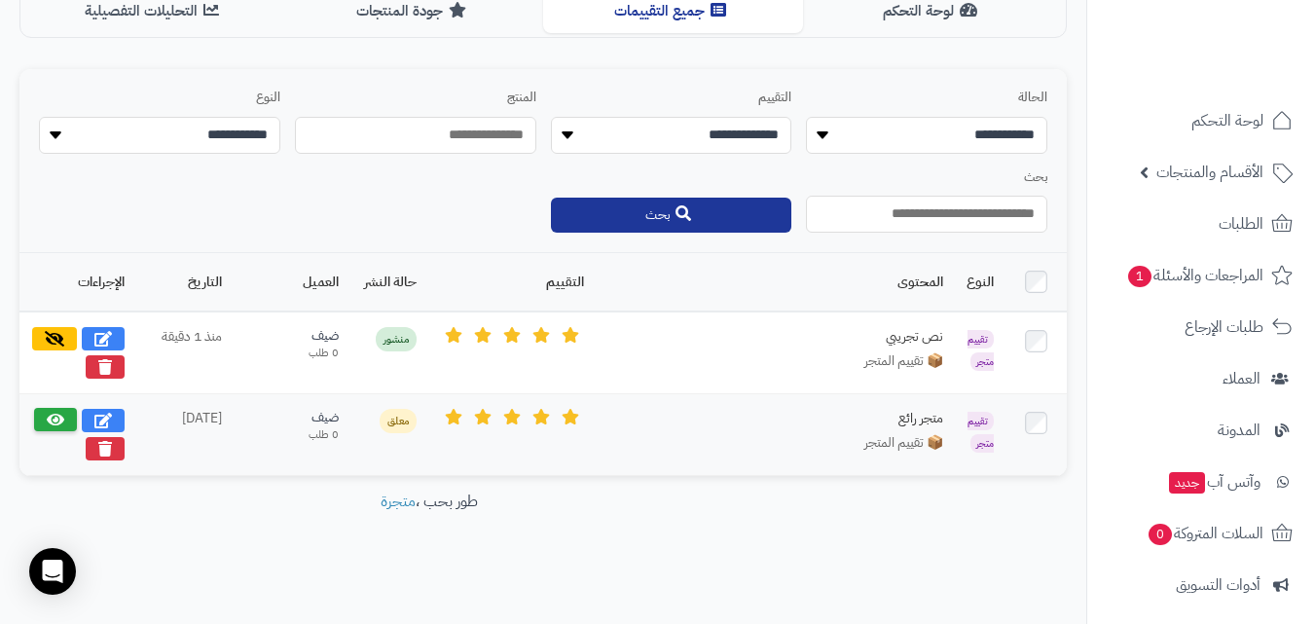
click at [37, 418] on button at bounding box center [55, 419] width 43 height 23
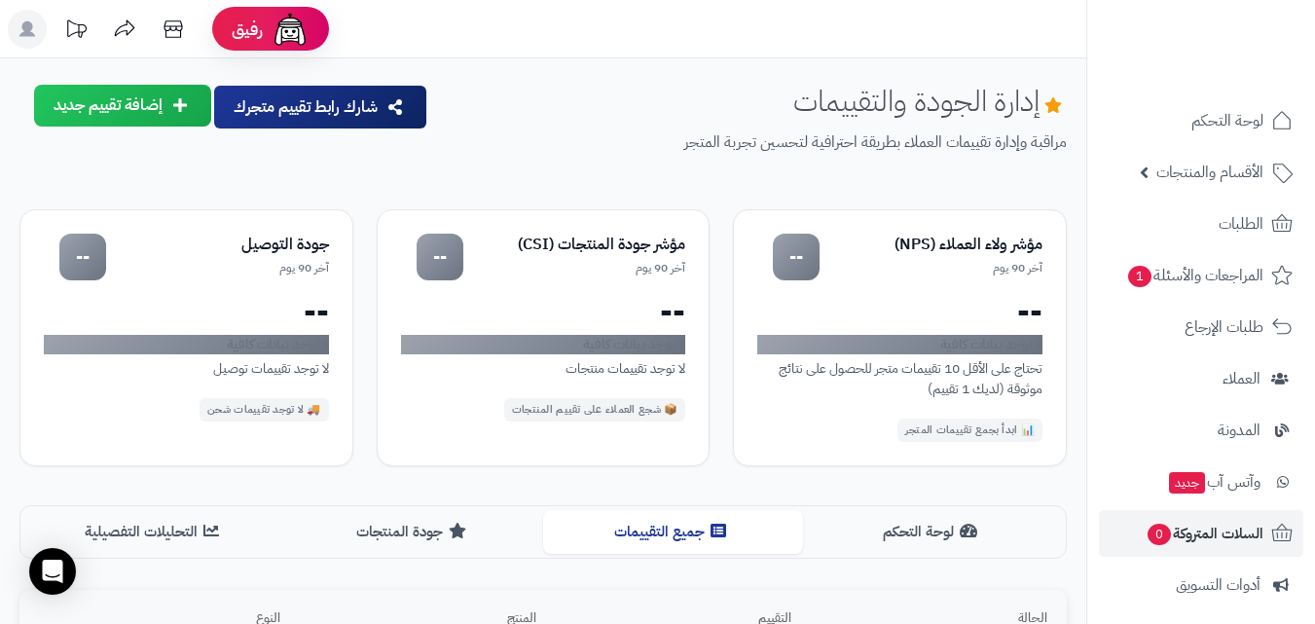
scroll to position [267, 0]
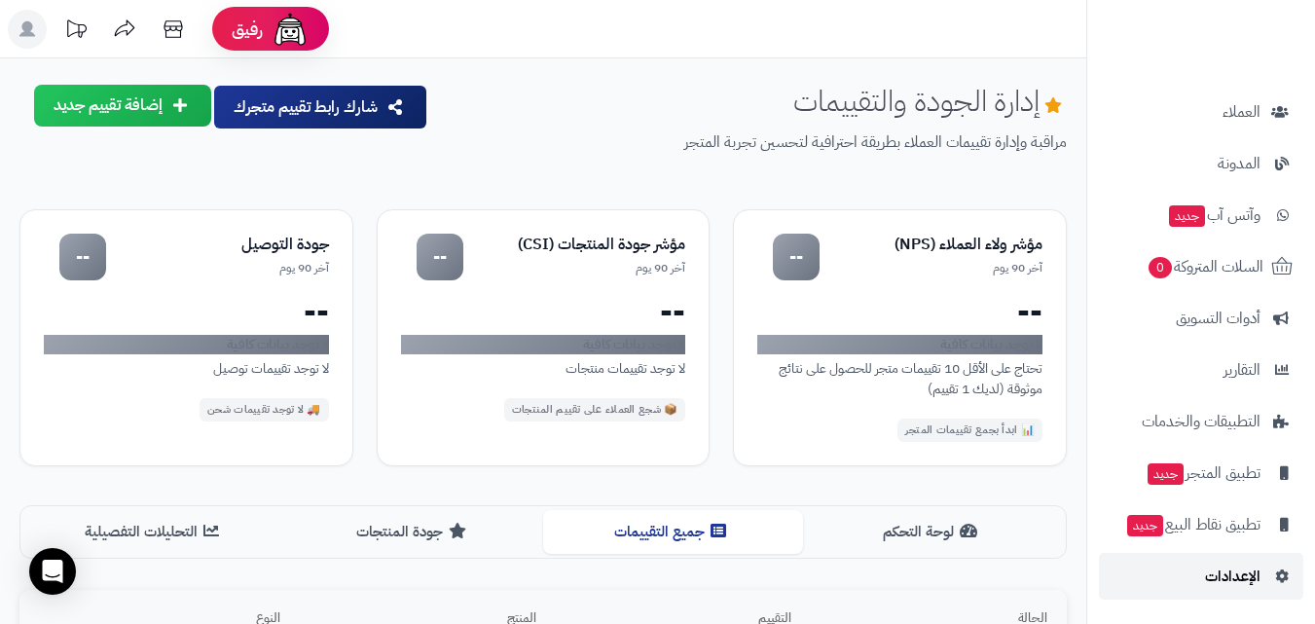
click at [1216, 561] on link "الإعدادات" at bounding box center [1201, 576] width 204 height 47
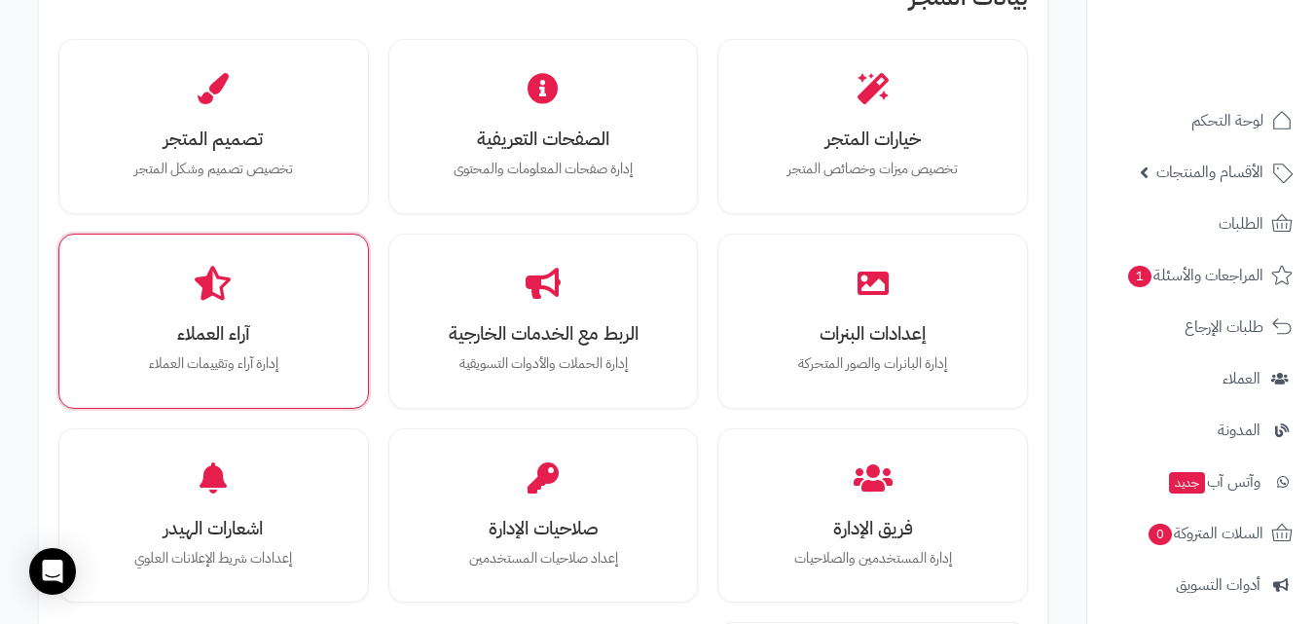
scroll to position [681, 0]
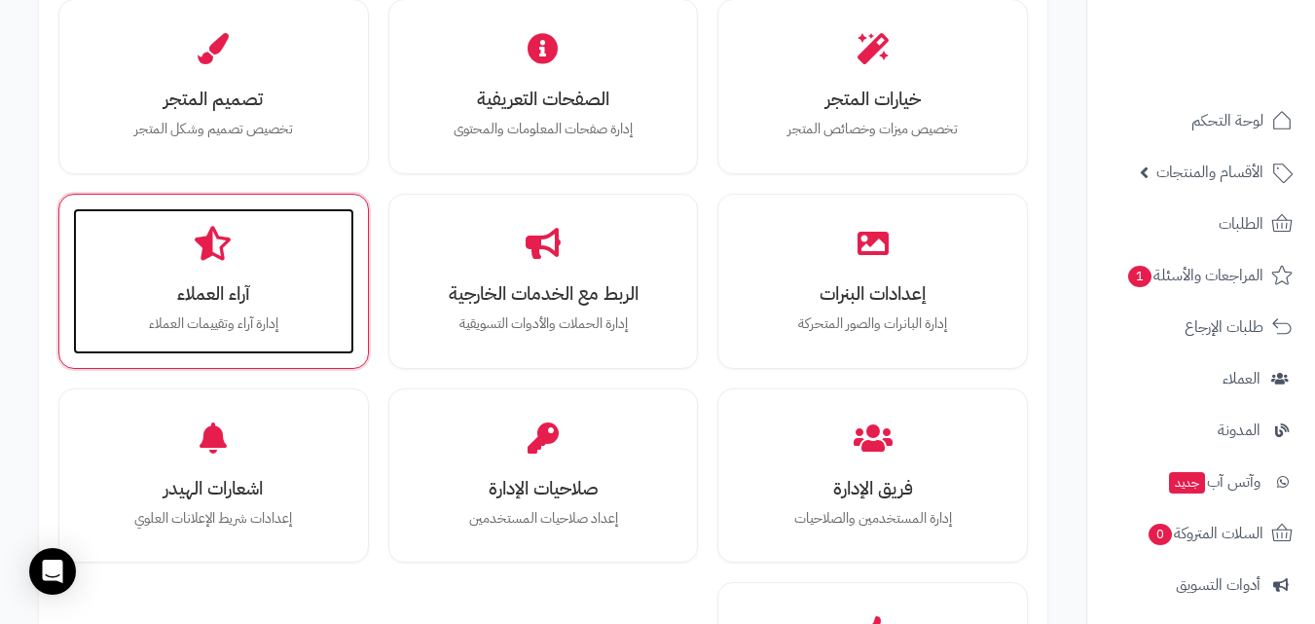
click at [231, 313] on p "إدارة آراء وتقييمات العملاء" at bounding box center [213, 323] width 242 height 21
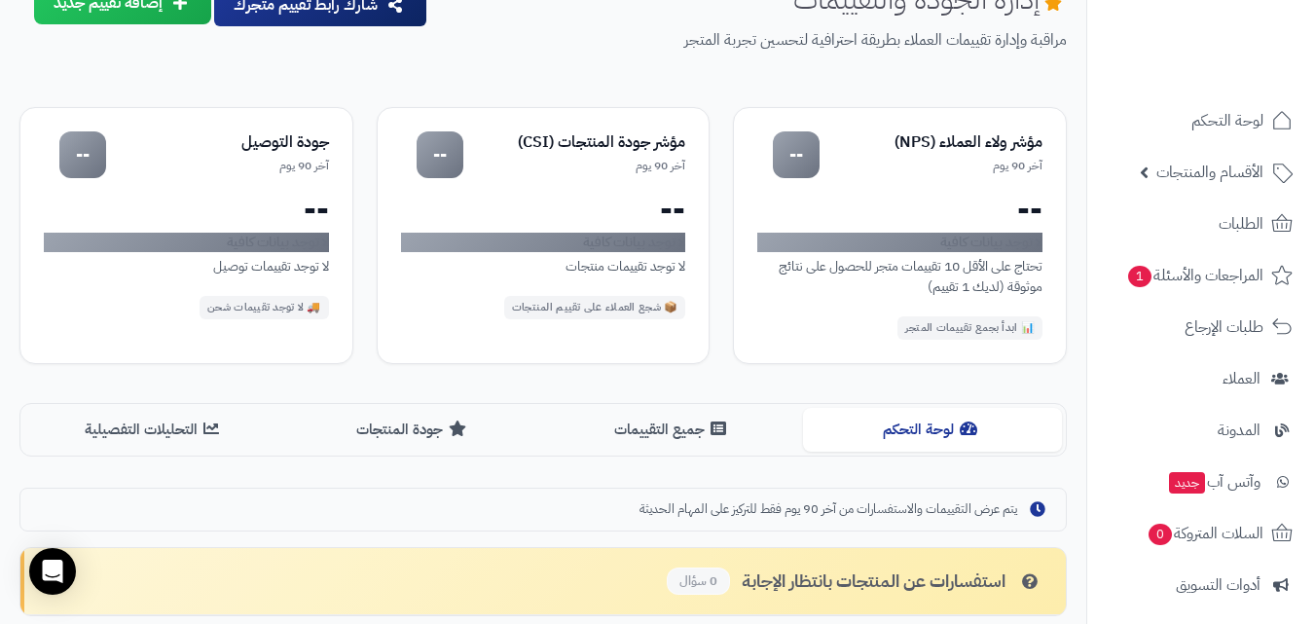
scroll to position [292, 0]
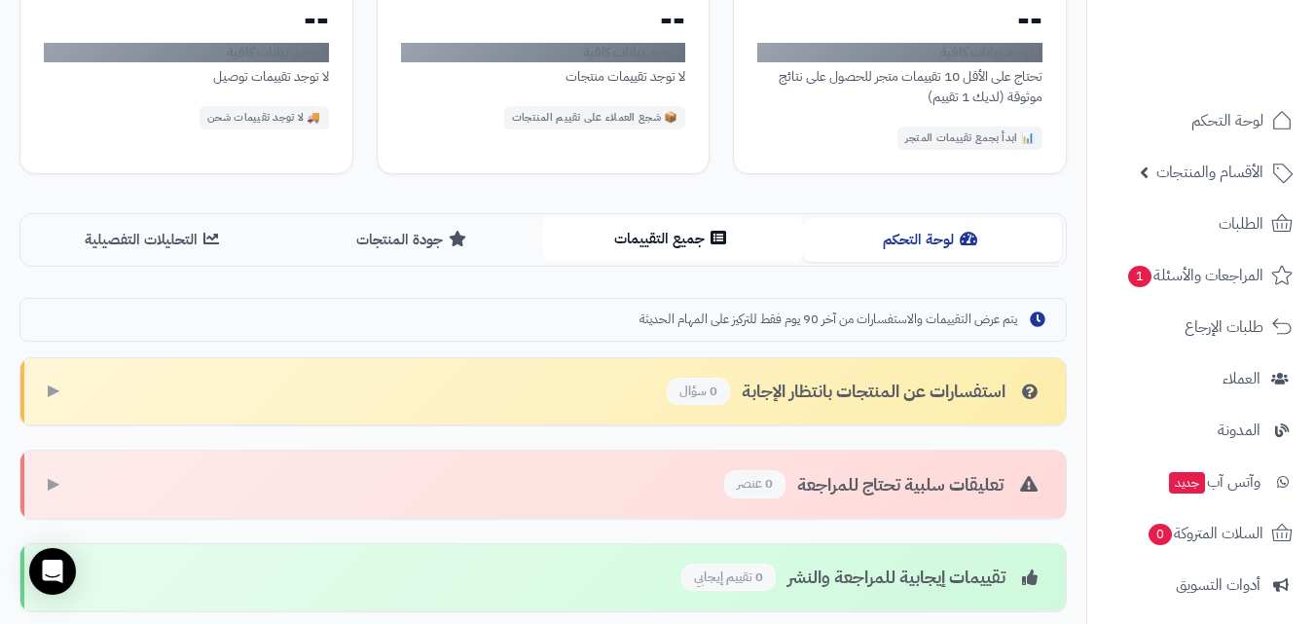
click at [659, 225] on button "جميع التقييمات" at bounding box center [673, 239] width 260 height 44
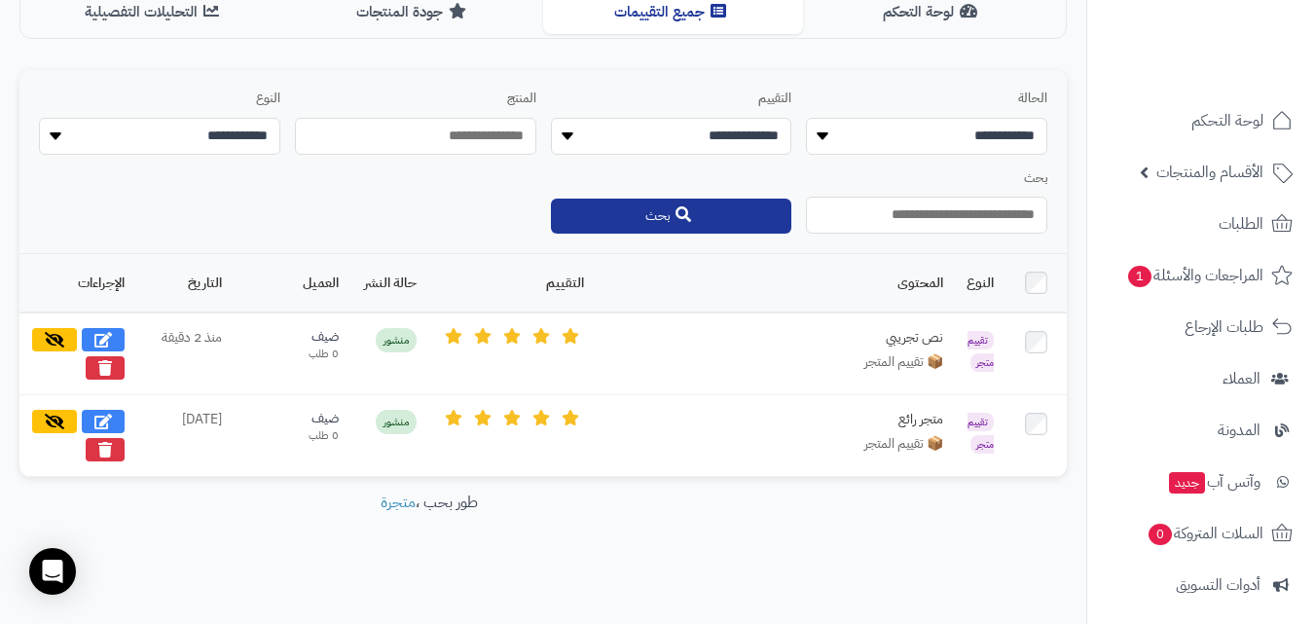
scroll to position [521, 0]
click at [100, 412] on icon at bounding box center [103, 420] width 18 height 16
select select "*"
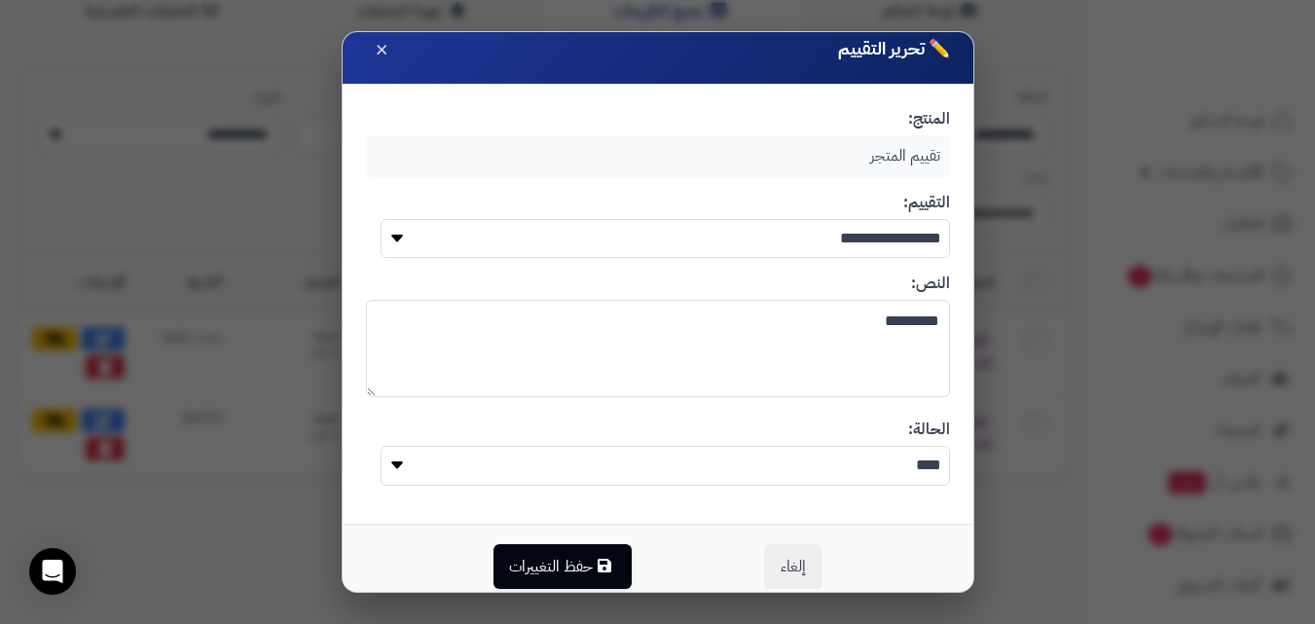
scroll to position [35, 0]
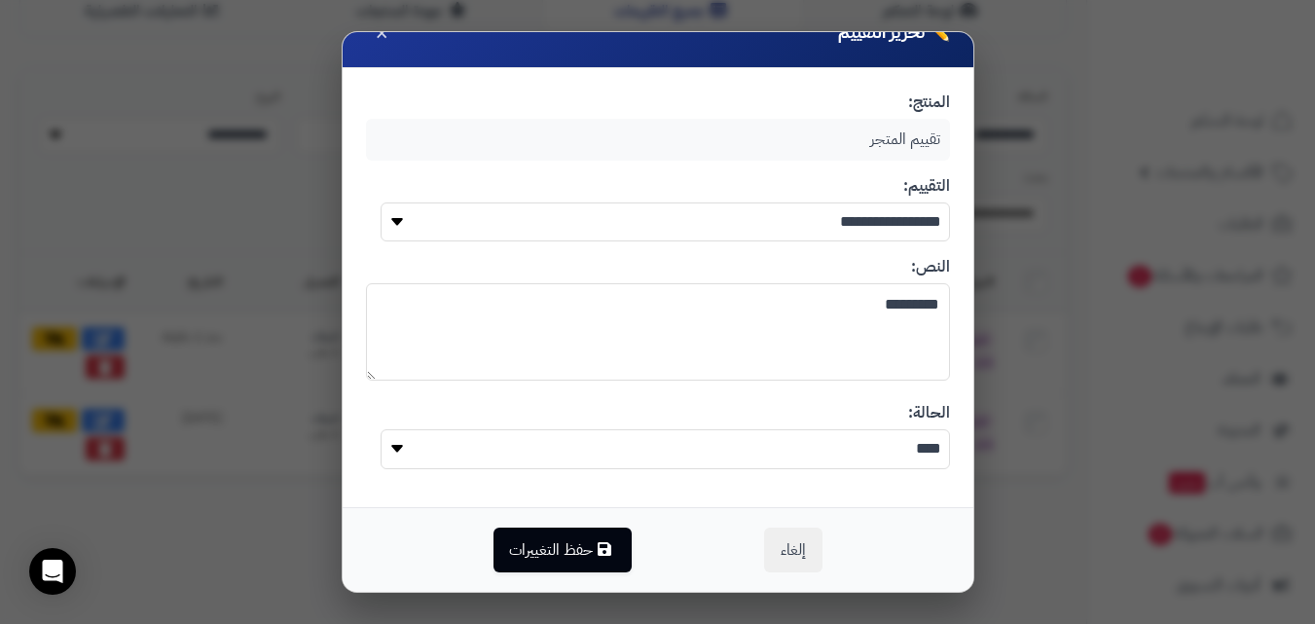
click at [843, 466] on select "**** *****" at bounding box center [665, 449] width 569 height 40
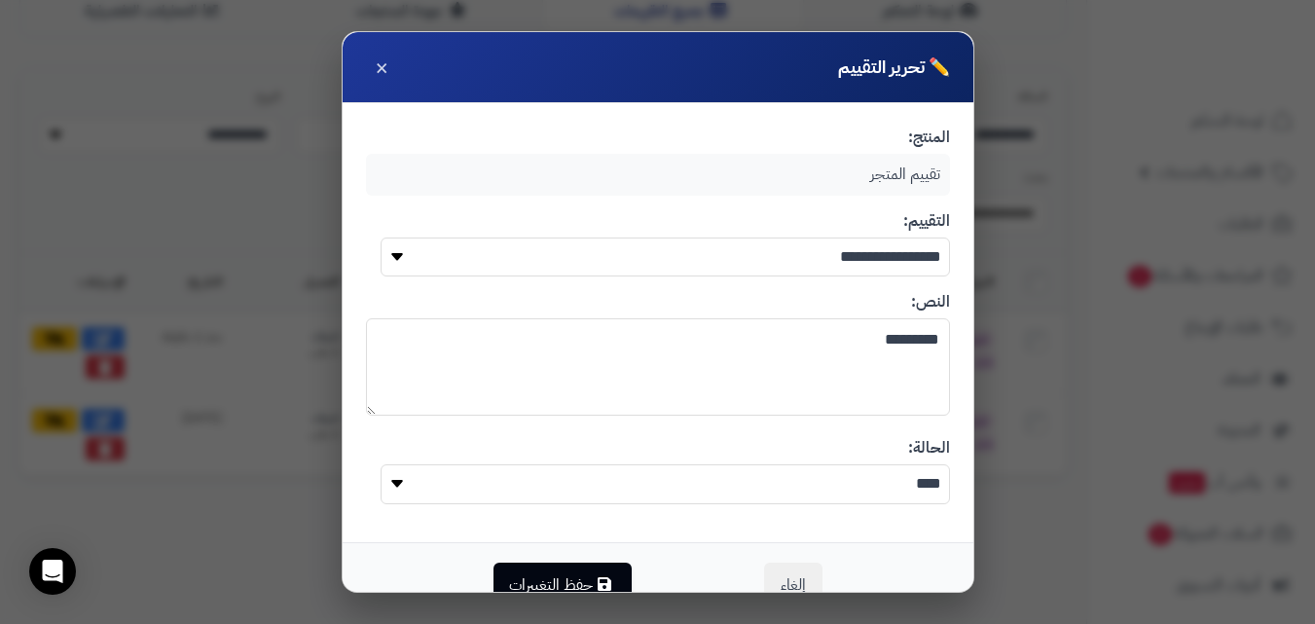
click at [545, 166] on div "تقييم المتجر" at bounding box center [658, 175] width 584 height 42
click at [388, 65] on span "×" at bounding box center [382, 66] width 14 height 33
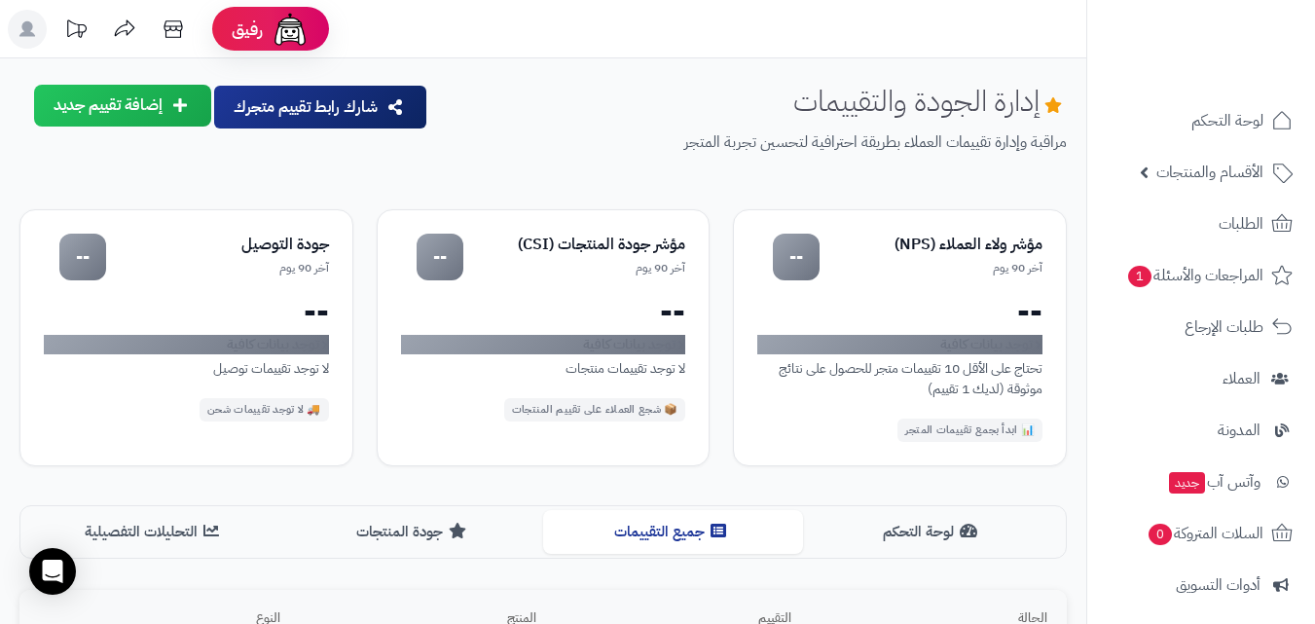
click at [139, 135] on div "إدارة الجودة والتقييمات مراقبة وإدارة تقييمات العملاء بطريقة احترافية لتحسين تج…" at bounding box center [542, 135] width 1047 height 100
click at [141, 127] on div "شارك رابط تقييم متجرك إضافة تقييم جديد مراجعة عن منتج تقييم للمتجر ( آراء العمل…" at bounding box center [224, 107] width 410 height 44
click at [153, 114] on button "إضافة تقييم جديد" at bounding box center [122, 105] width 177 height 42
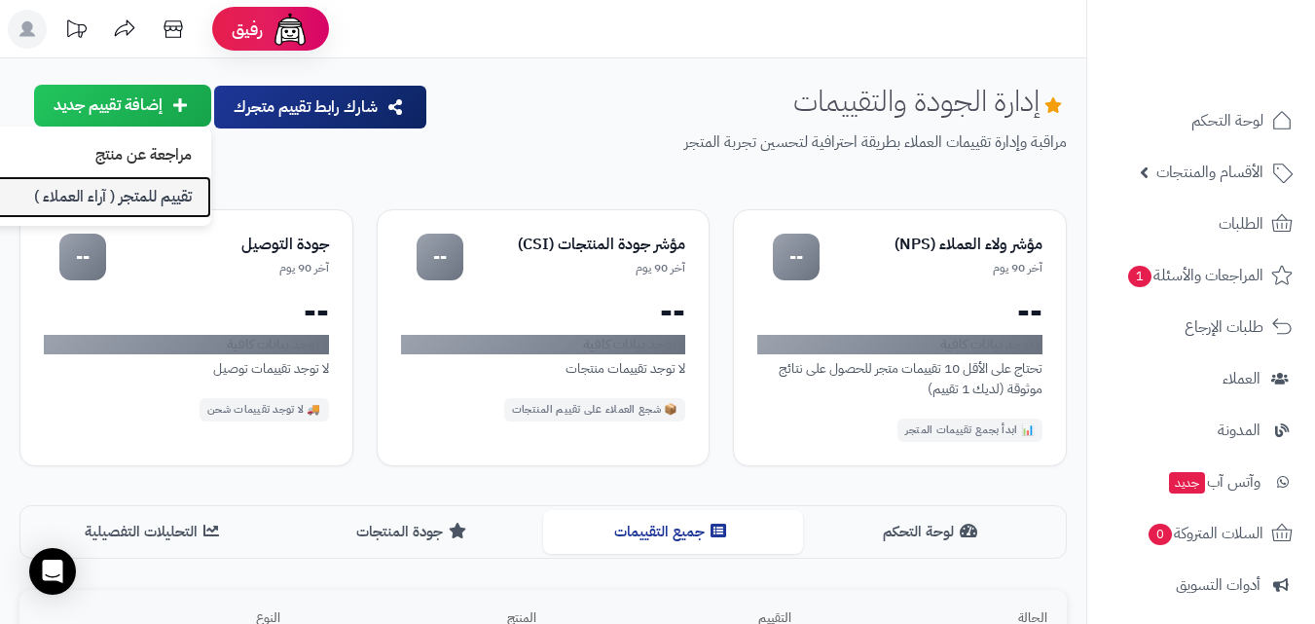
click at [188, 189] on link "تقييم للمتجر ( آراء العملاء )" at bounding box center [84, 197] width 253 height 42
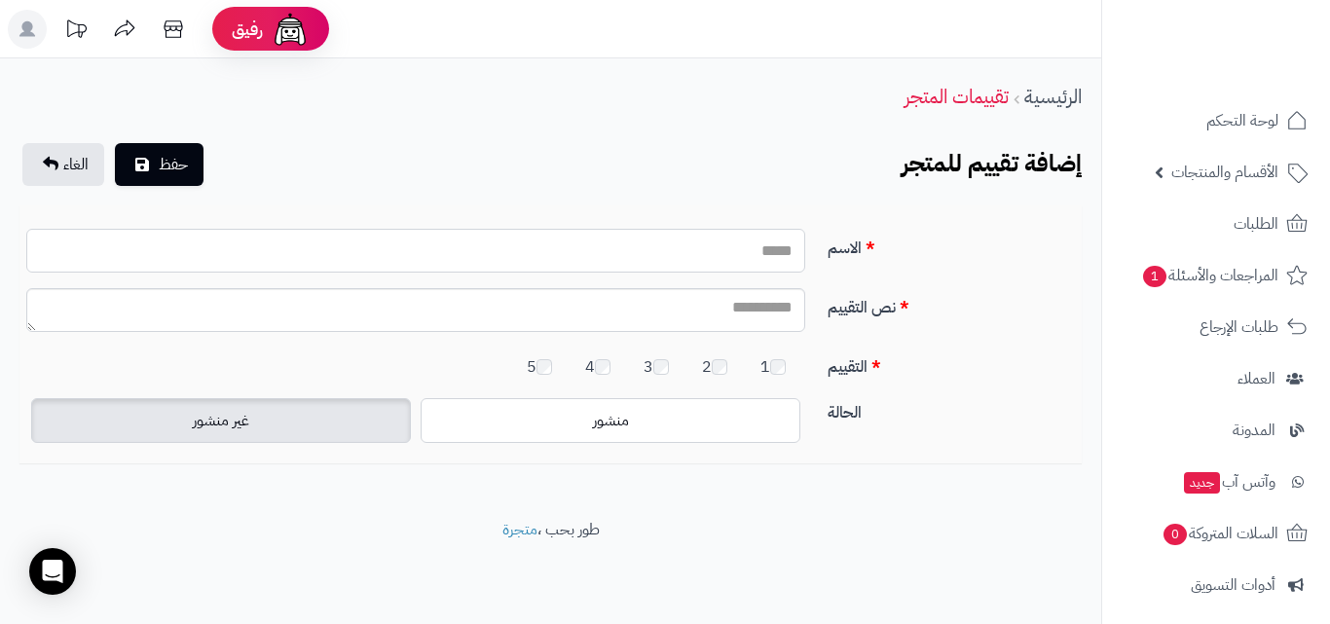
click at [722, 252] on input "الاسم" at bounding box center [415, 251] width 779 height 44
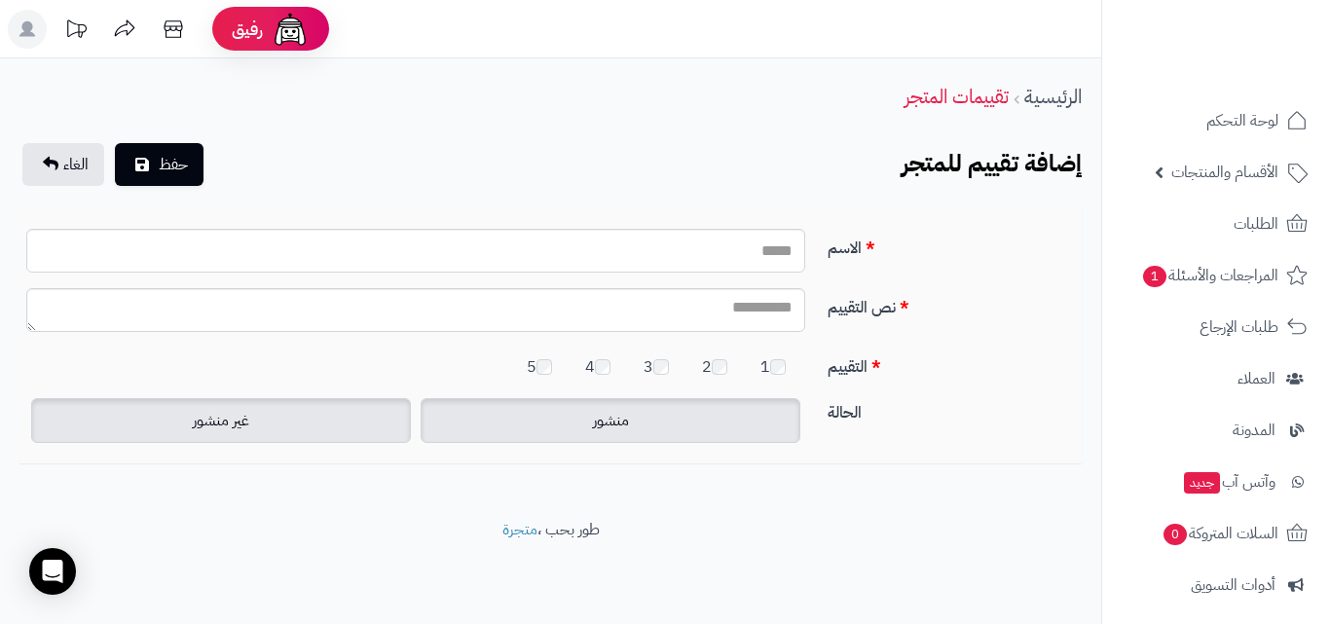
click at [562, 415] on label "منشور" at bounding box center [611, 420] width 380 height 45
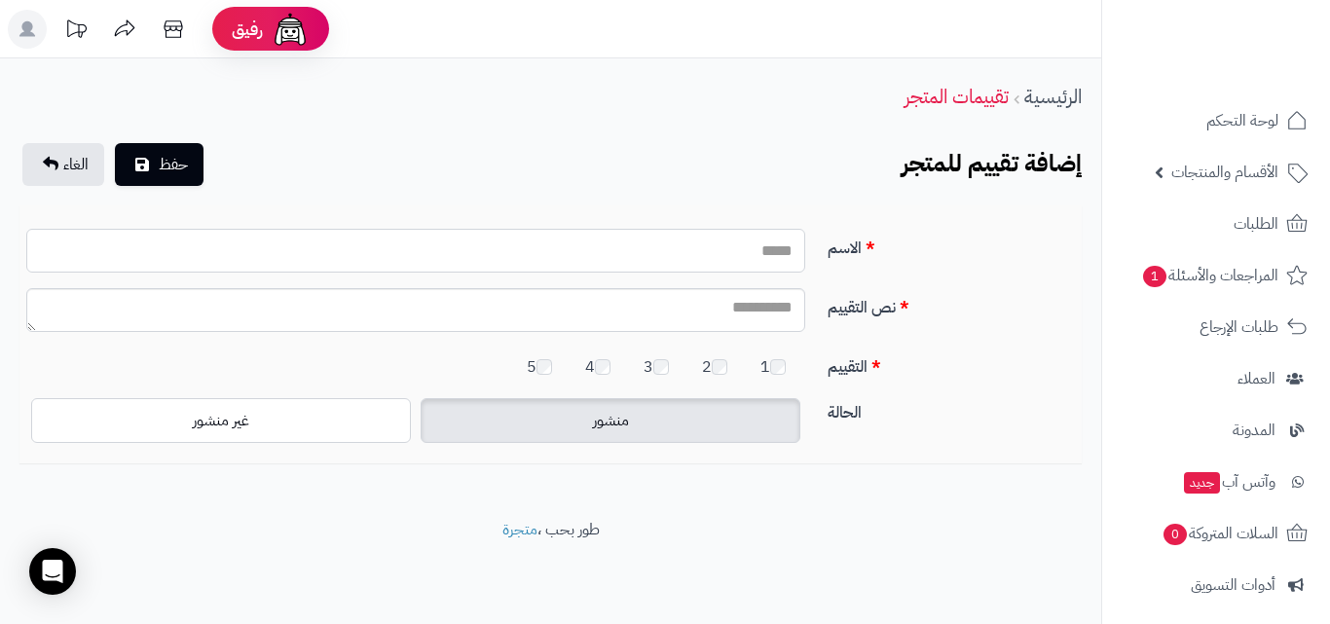
click at [772, 246] on input "الاسم" at bounding box center [415, 251] width 779 height 44
type input "**********"
click at [730, 314] on textarea "نص التقييم" at bounding box center [415, 310] width 779 height 44
type textarea "**********"
click at [192, 156] on button "حفظ" at bounding box center [159, 163] width 89 height 43
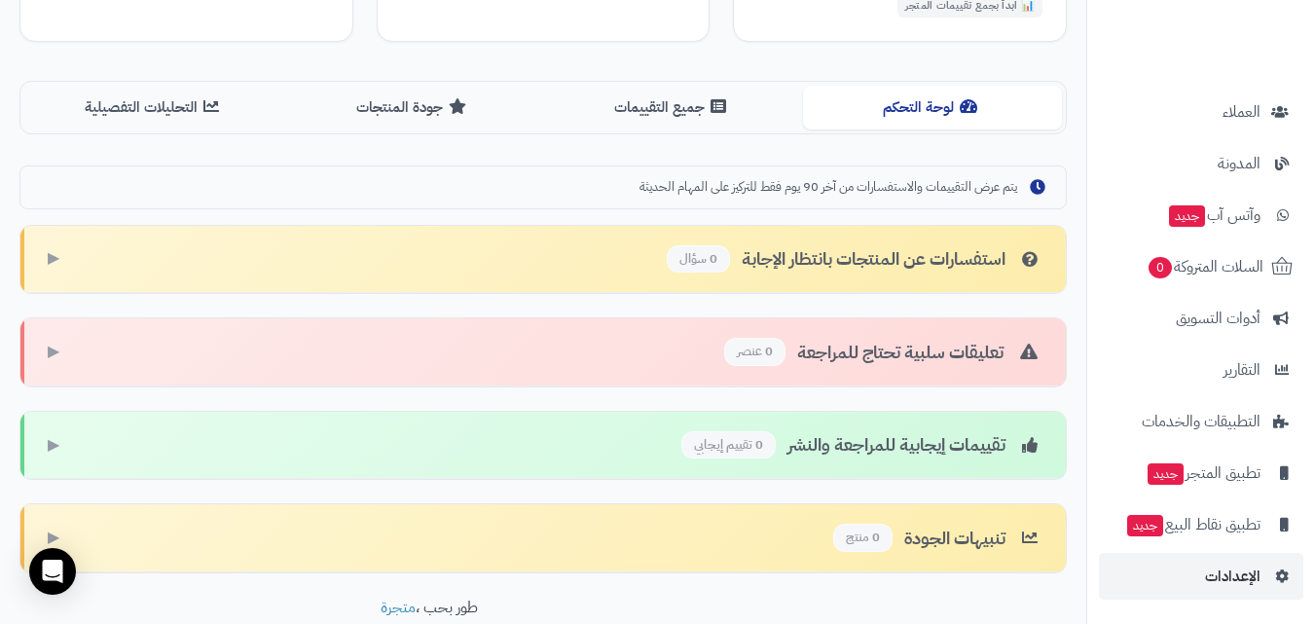
scroll to position [241, 0]
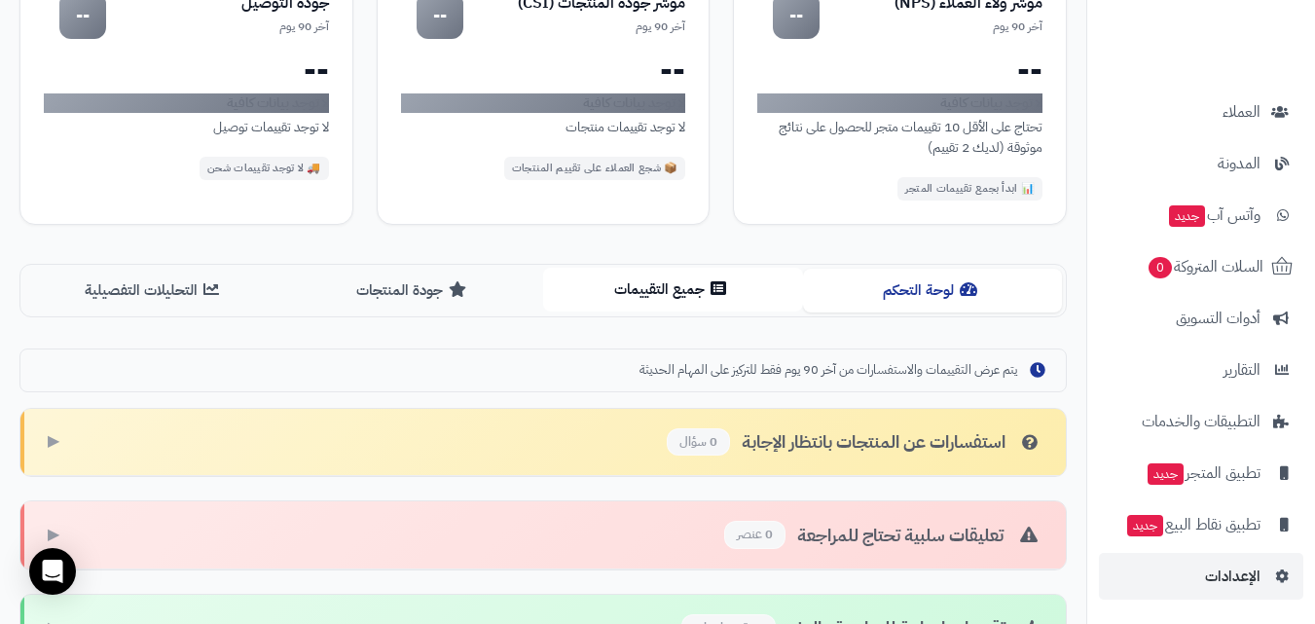
click at [708, 276] on button "جميع التقييمات" at bounding box center [673, 290] width 260 height 44
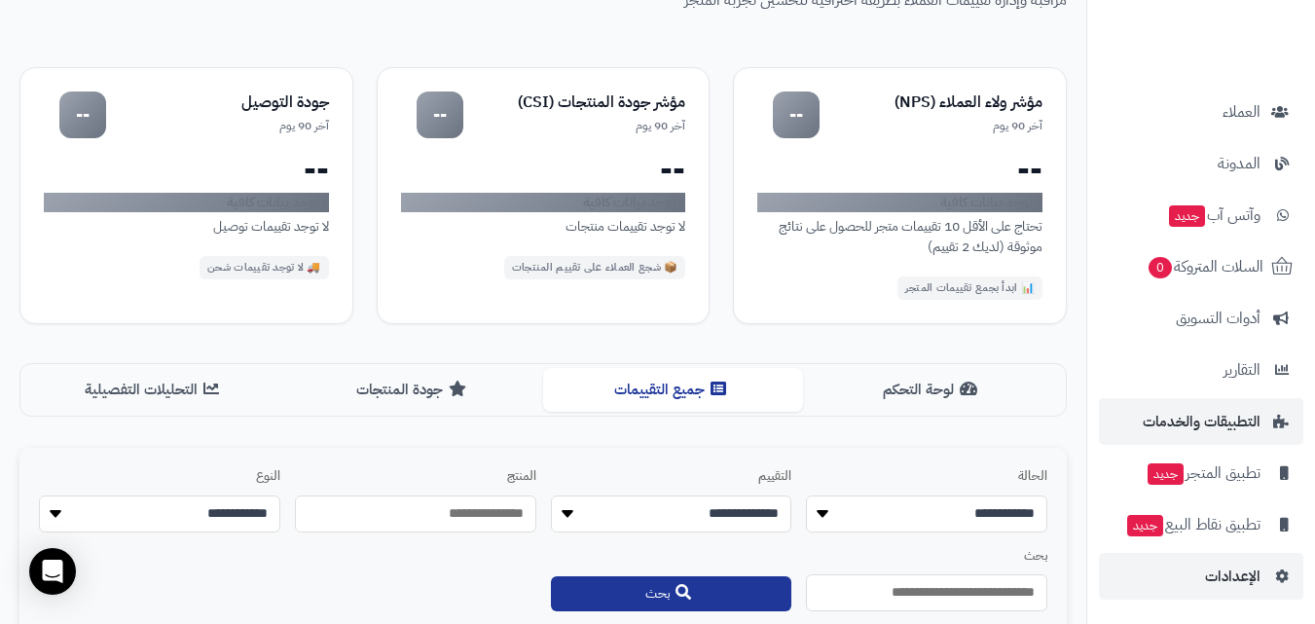
scroll to position [311, 0]
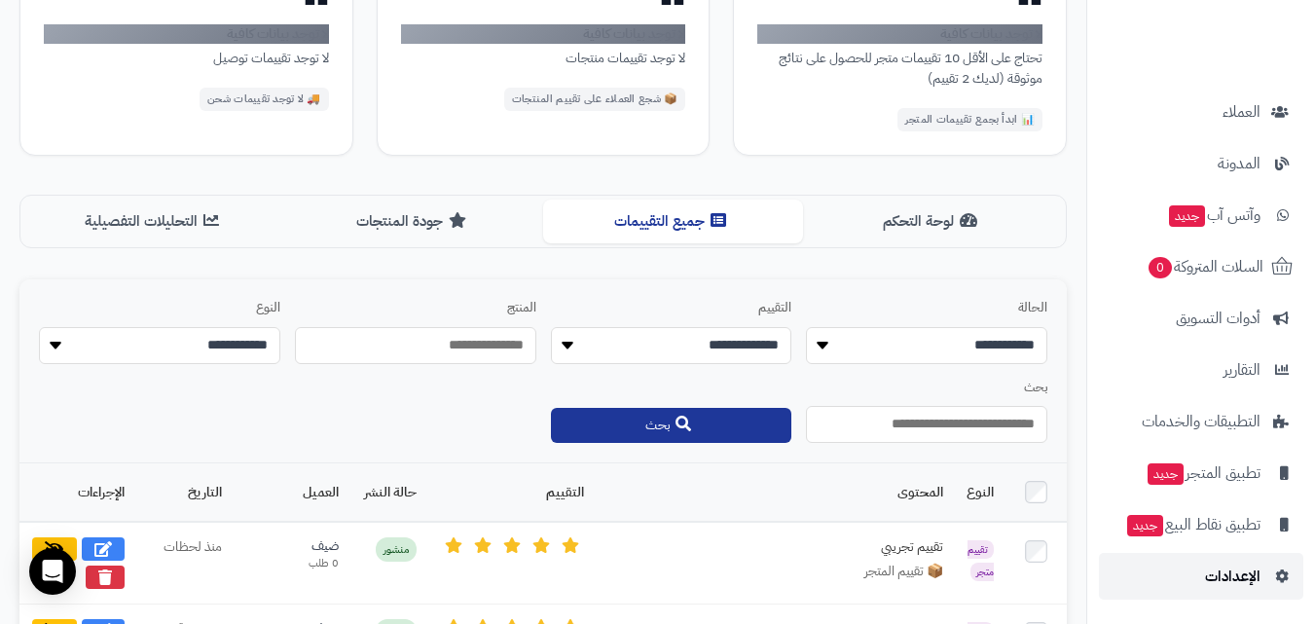
click at [1227, 560] on link "الإعدادات" at bounding box center [1201, 576] width 204 height 47
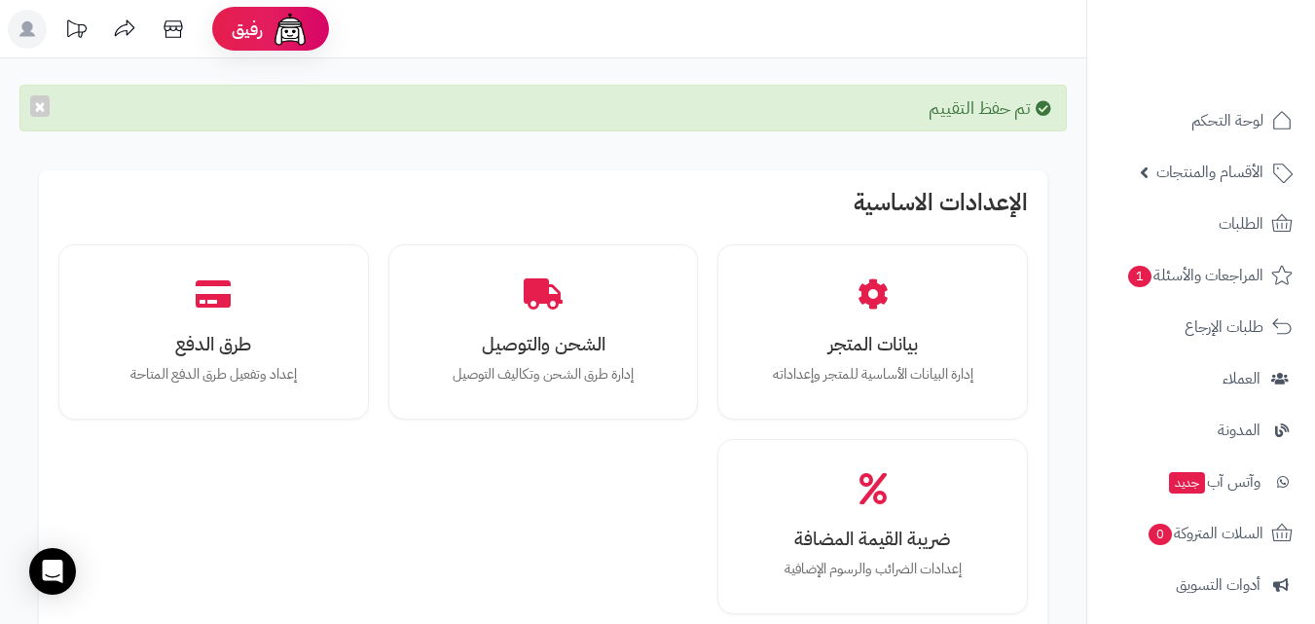
scroll to position [584, 0]
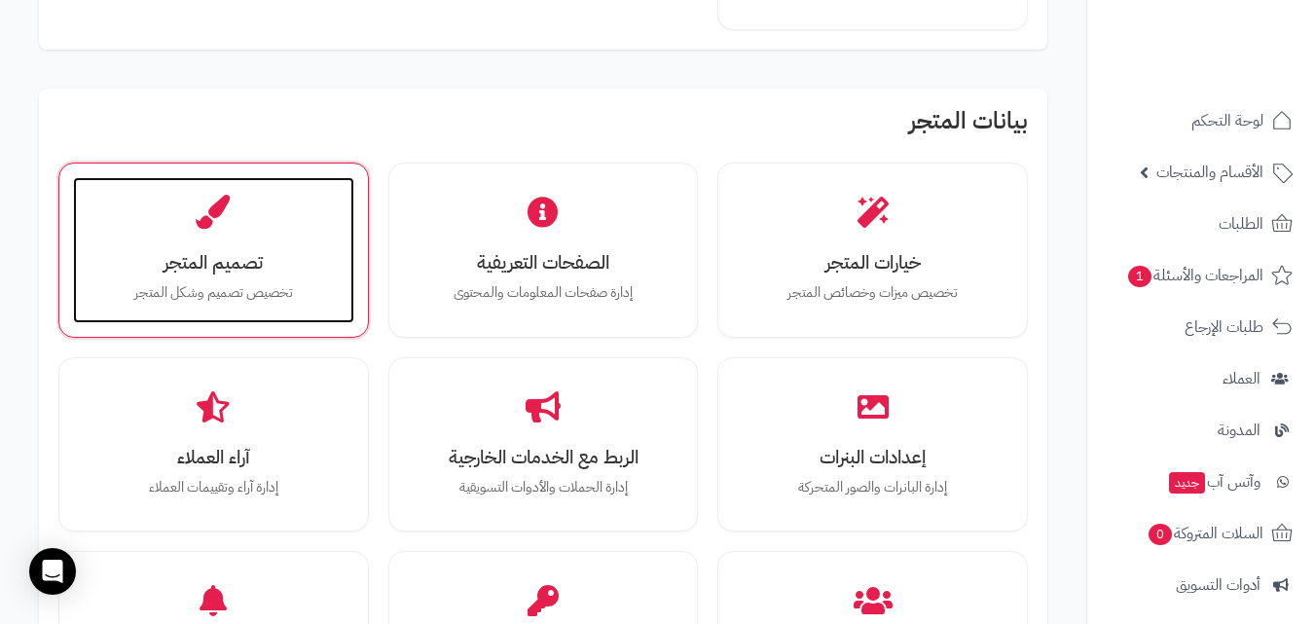
click at [297, 299] on p "تخصيص تصميم وشكل المتجر" at bounding box center [213, 292] width 242 height 21
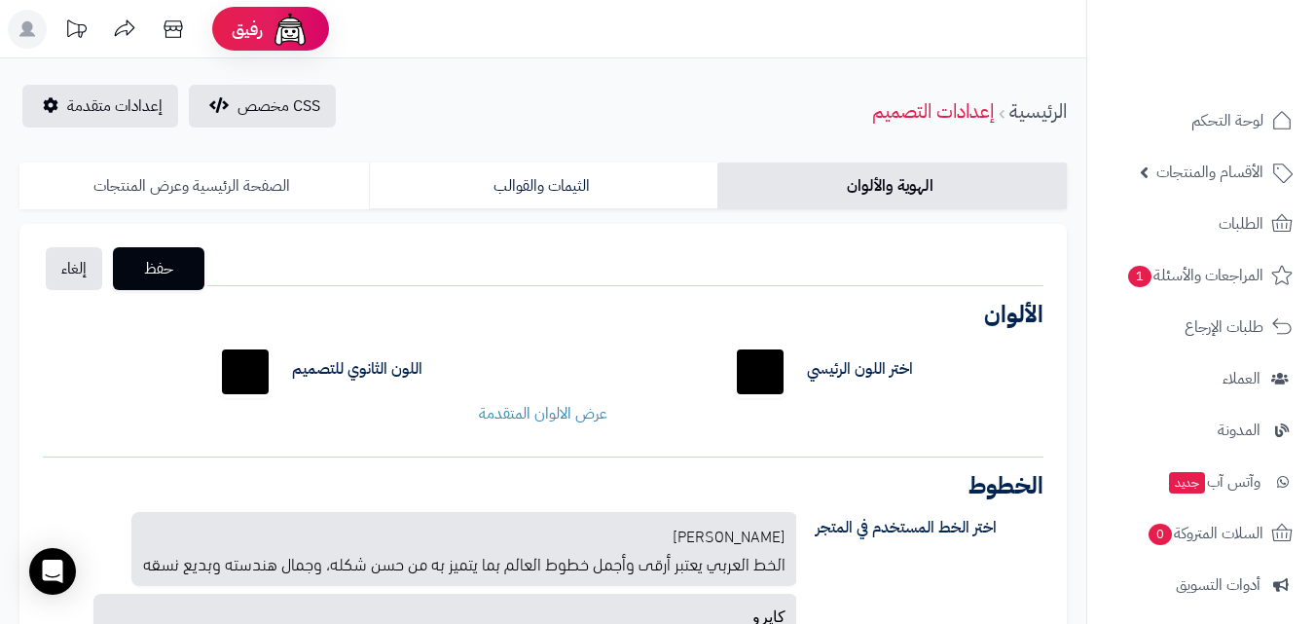
click at [245, 187] on link "الصفحة الرئيسية وعرض المنتجات" at bounding box center [193, 186] width 349 height 47
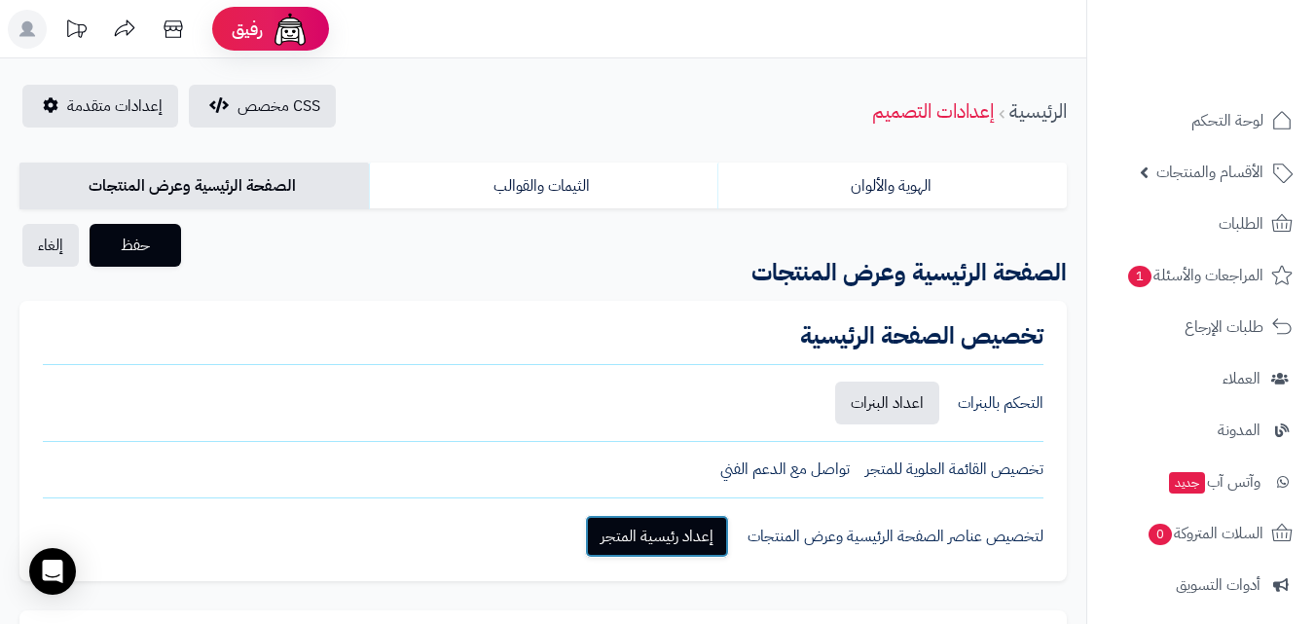
click at [726, 526] on link "إعداد رئيسية المتجر" at bounding box center [657, 536] width 144 height 43
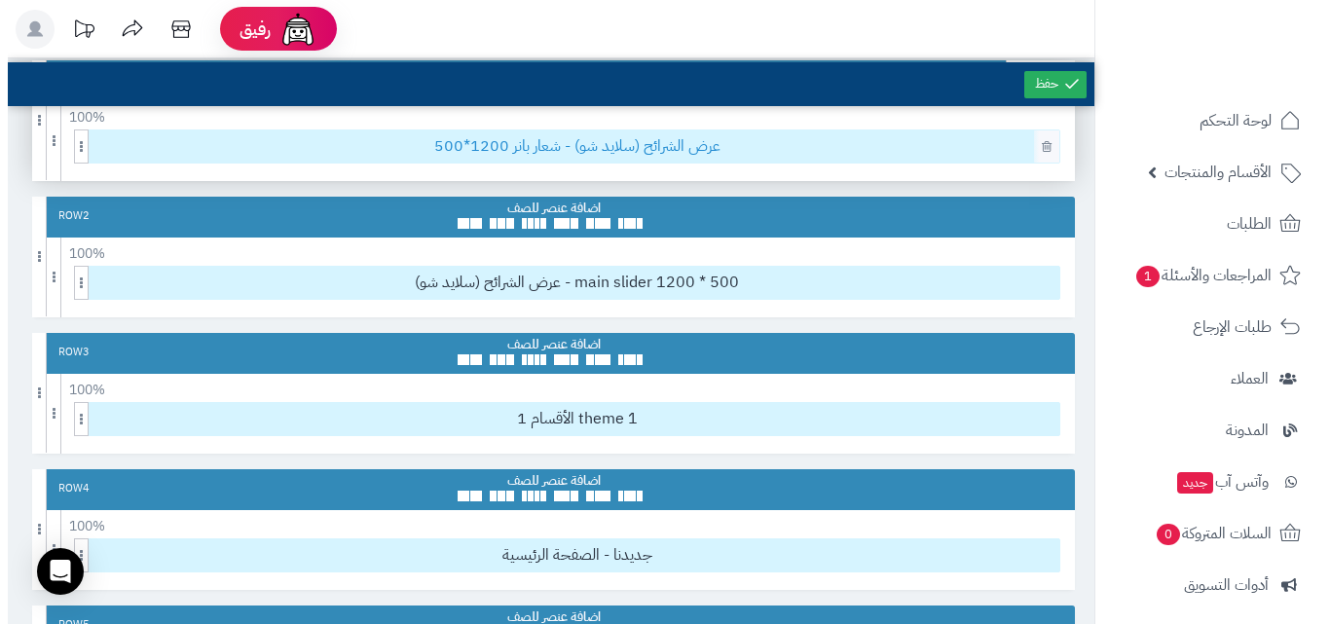
scroll to position [389, 0]
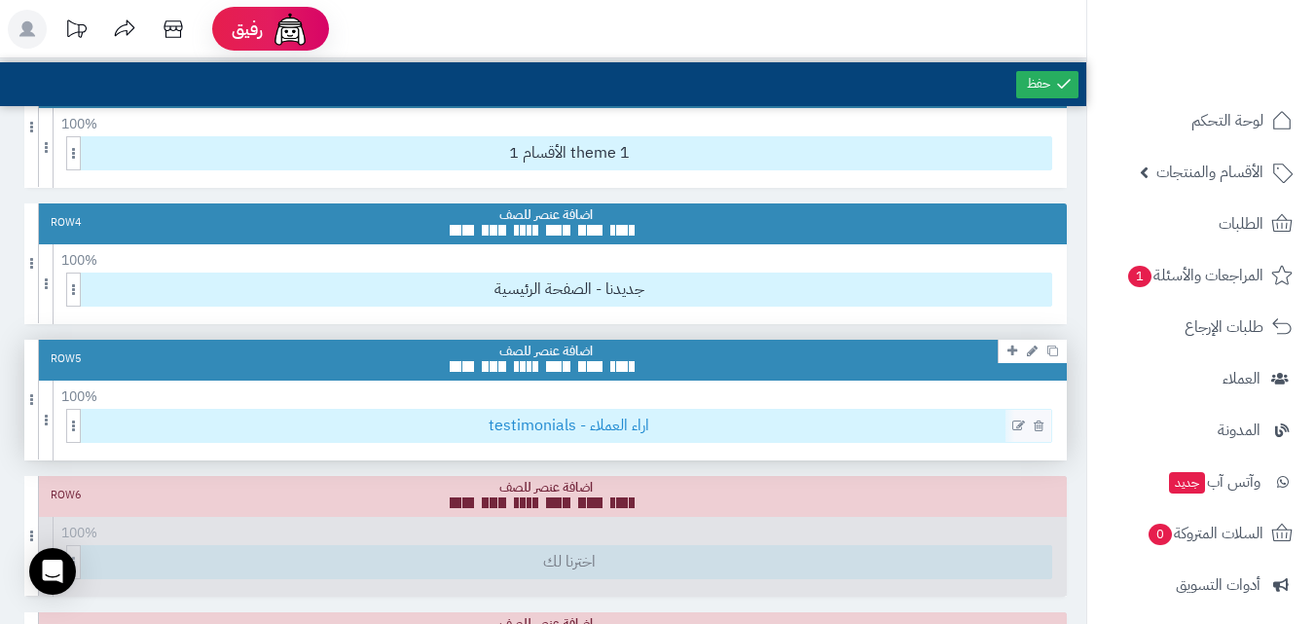
click at [615, 433] on span "testimonials - اراء العملاء" at bounding box center [569, 426] width 965 height 32
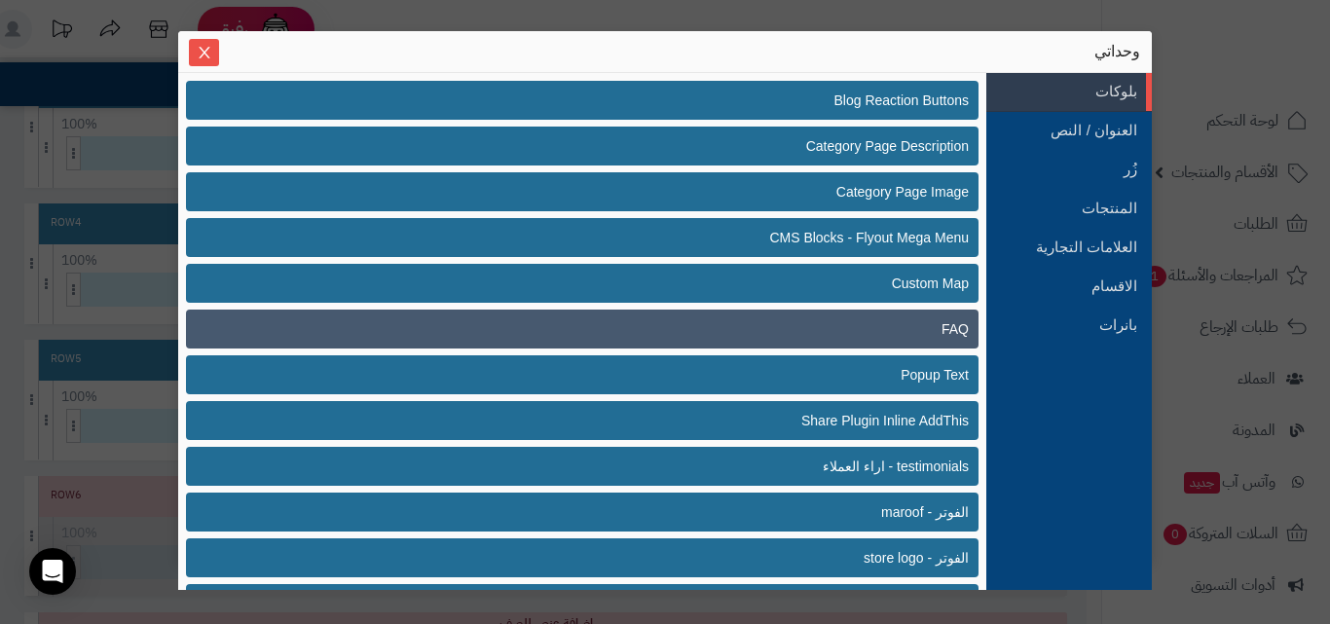
scroll to position [97, 0]
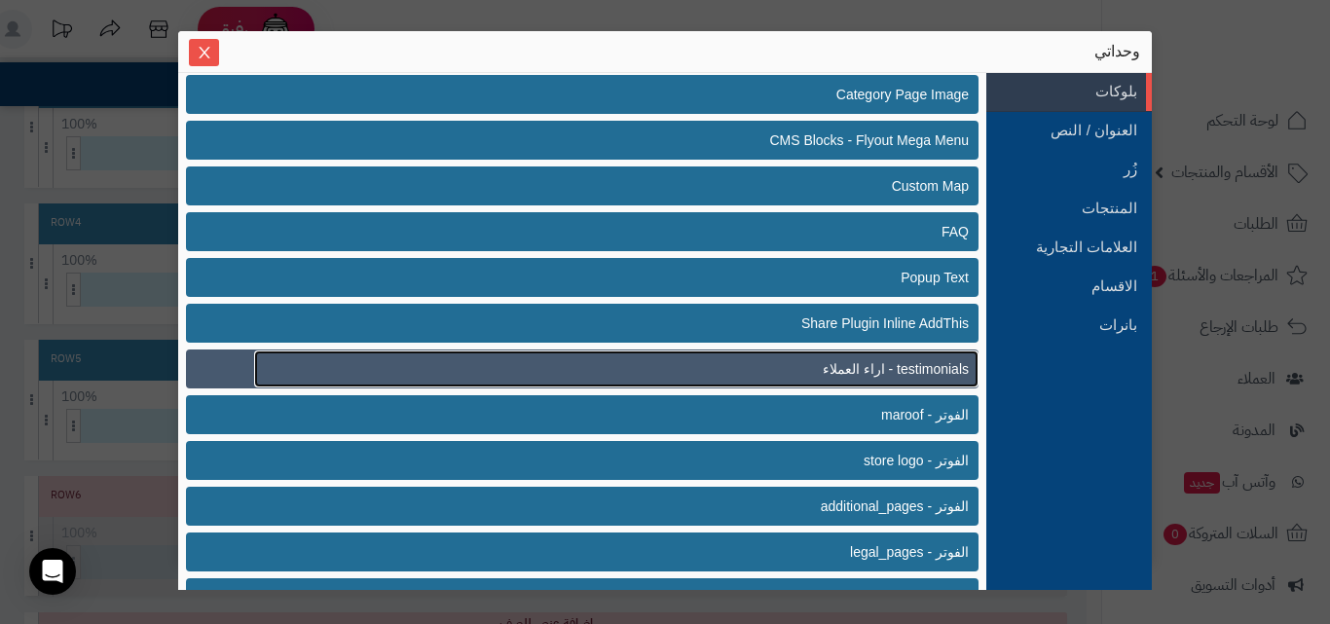
click at [939, 375] on span "testimonials - اراء العملاء" at bounding box center [896, 369] width 146 height 20
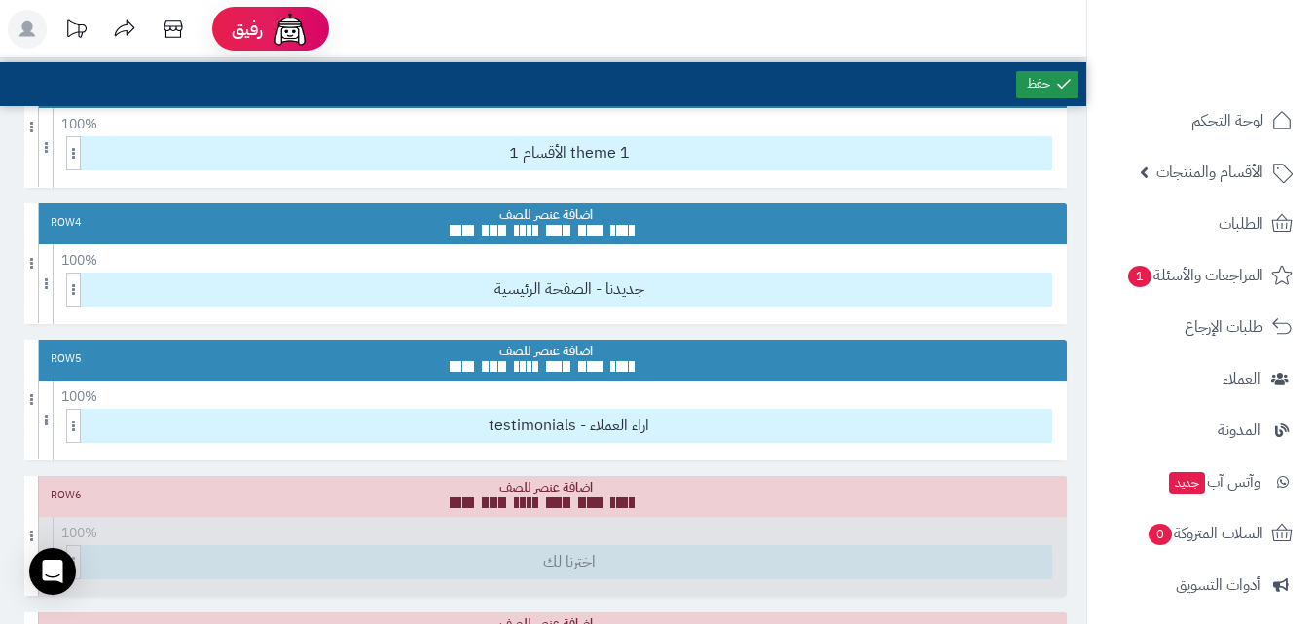
click at [1016, 80] on link at bounding box center [1047, 84] width 62 height 27
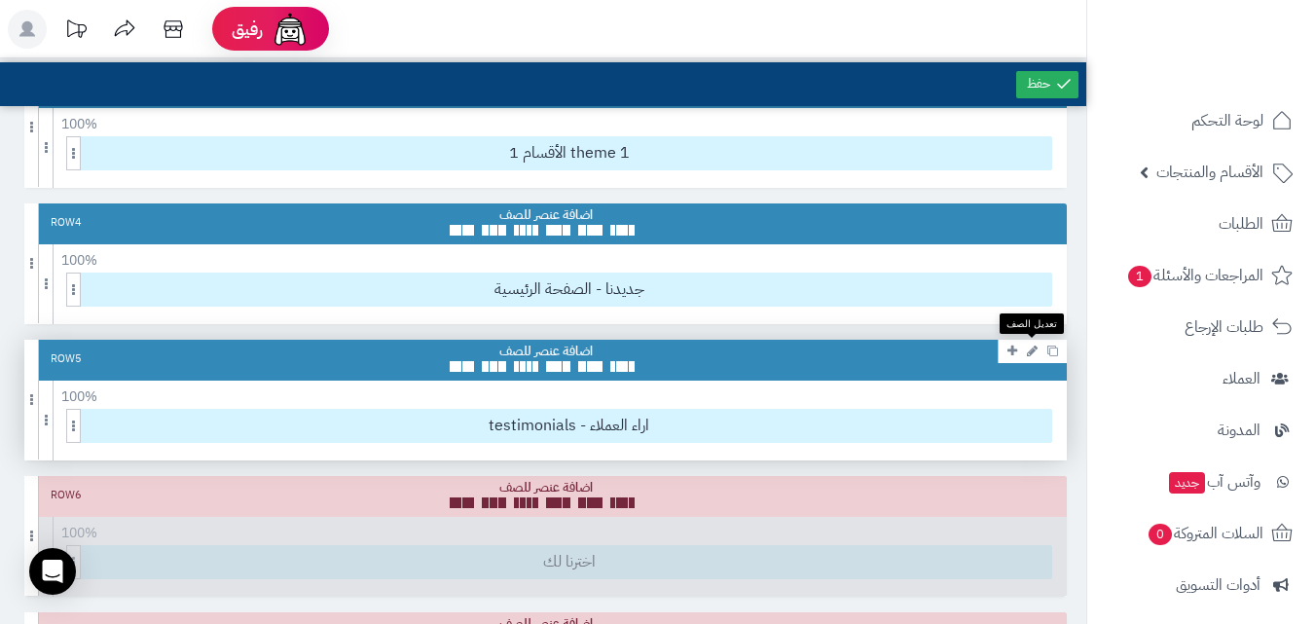
click at [1024, 354] on link at bounding box center [1032, 350] width 20 height 23
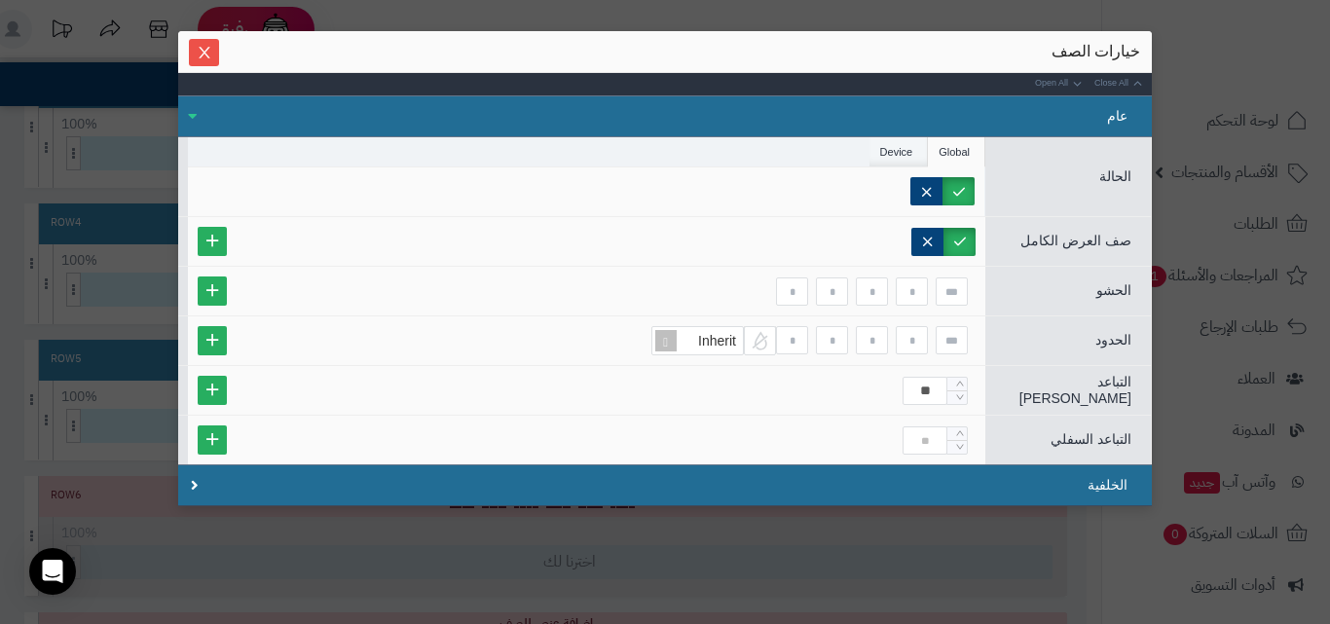
click at [929, 164] on li "Device" at bounding box center [898, 151] width 59 height 29
click at [937, 163] on li "Global" at bounding box center [956, 151] width 57 height 29
click at [219, 49] on span "Close" at bounding box center [204, 52] width 30 height 17
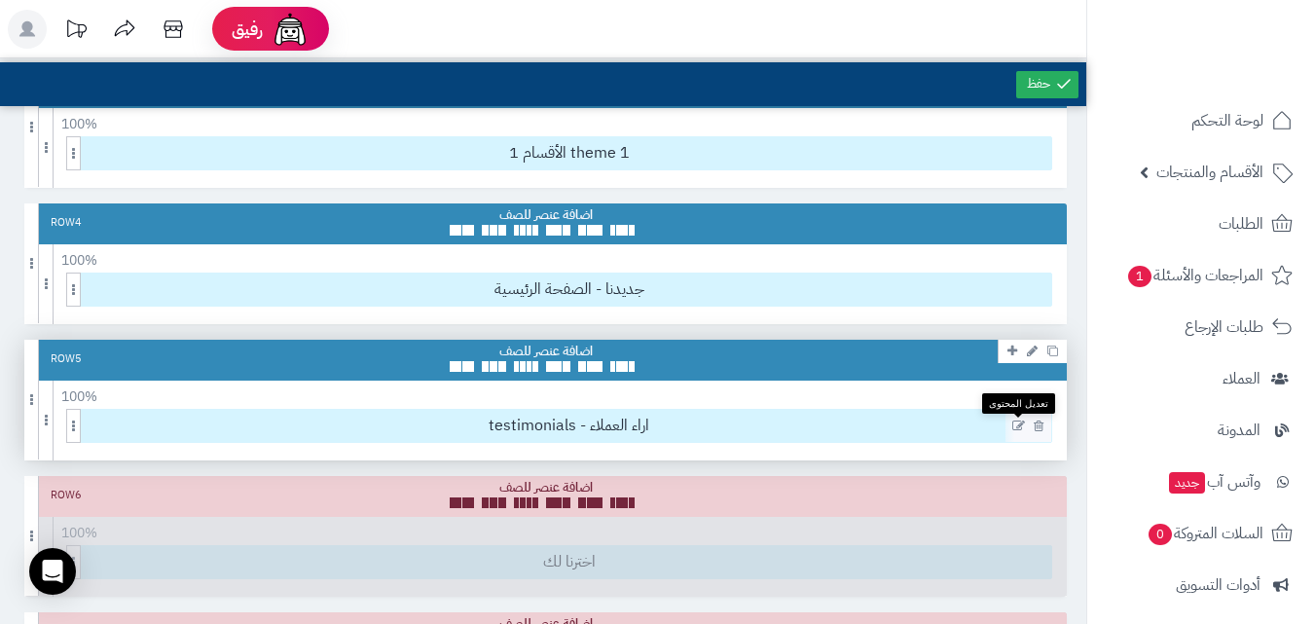
click at [1014, 422] on icon at bounding box center [1018, 427] width 13 height 14
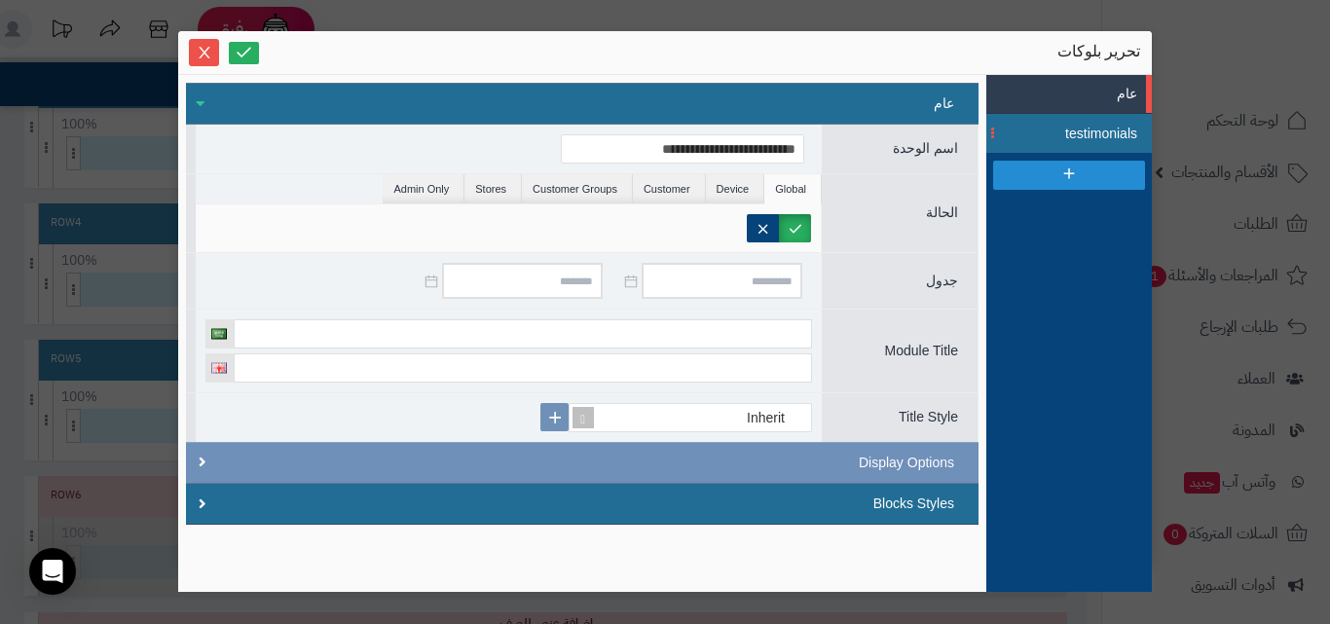
click at [1099, 135] on span "testimonials" at bounding box center [1093, 134] width 88 height 20
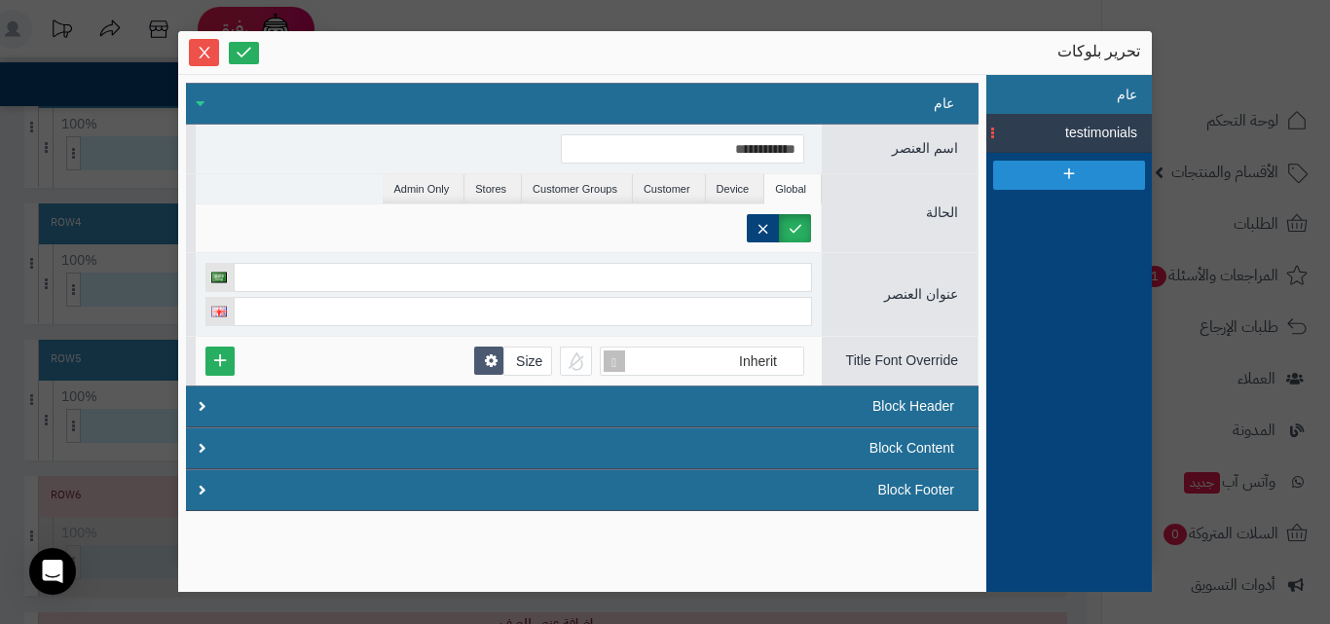
click at [1053, 88] on li "عام" at bounding box center [1068, 94] width 165 height 39
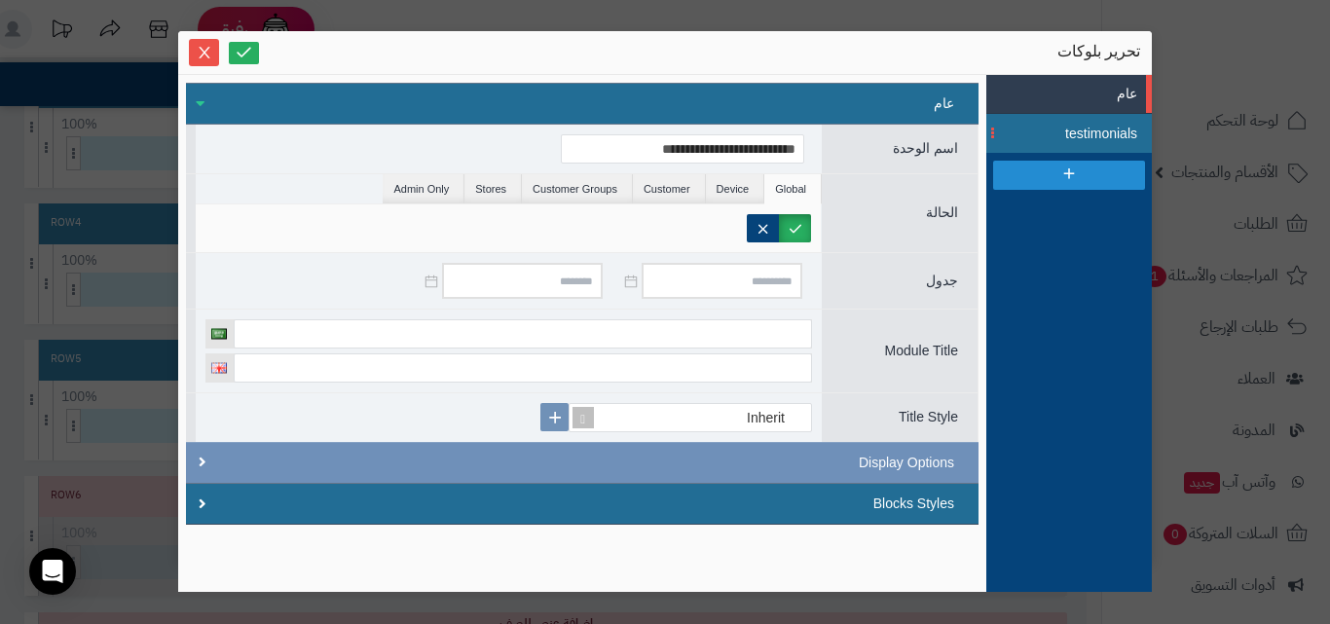
click at [1074, 136] on span "testimonials" at bounding box center [1093, 134] width 88 height 20
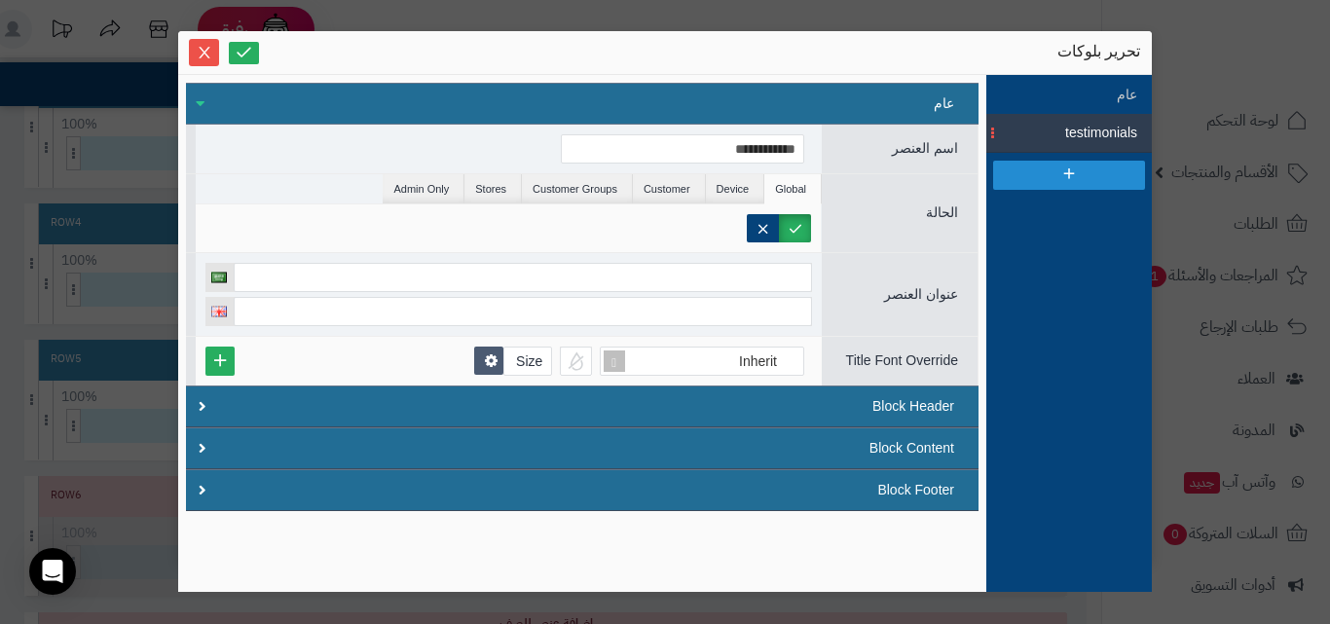
click at [1087, 115] on li "testimonials" at bounding box center [1068, 133] width 165 height 39
click at [1092, 103] on li "عام" at bounding box center [1068, 94] width 165 height 39
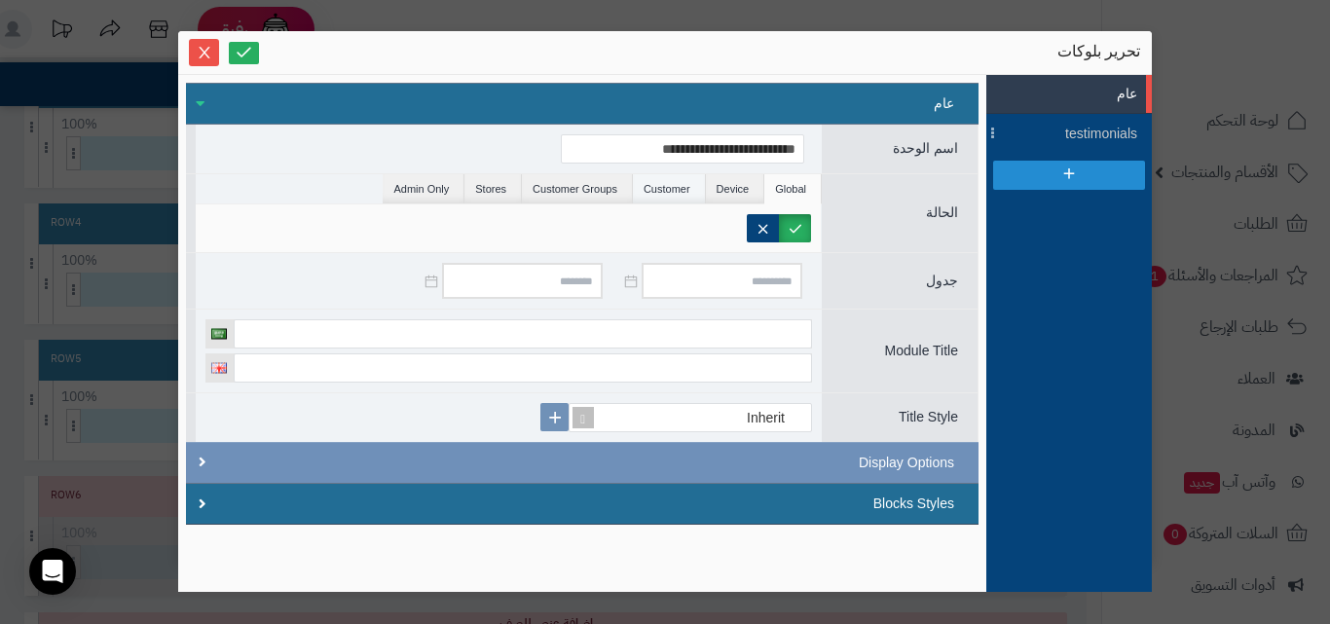
click at [668, 196] on li "Customer" at bounding box center [669, 188] width 73 height 29
click at [606, 188] on li "Customer Groups" at bounding box center [577, 188] width 111 height 29
click at [505, 202] on li "Stores" at bounding box center [492, 188] width 57 height 29
click at [789, 218] on label "اختيار الصفوة" at bounding box center [756, 228] width 110 height 28
click at [788, 222] on label "اختيار الصفوة" at bounding box center [756, 228] width 110 height 28
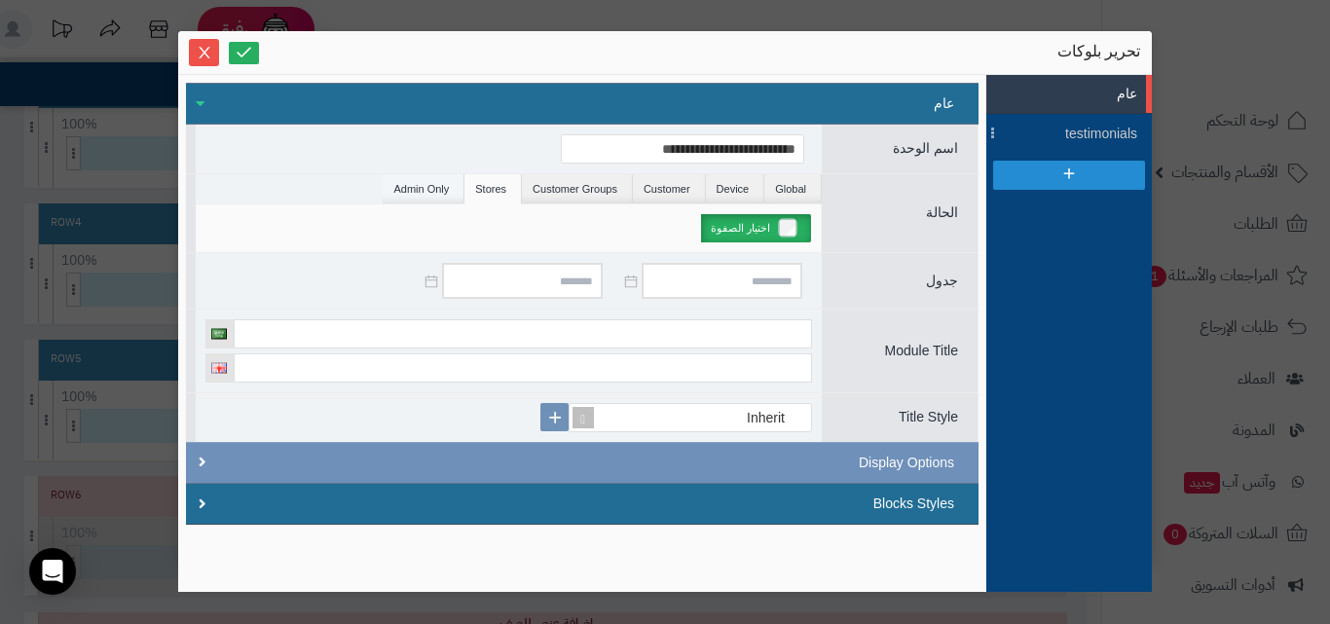
click at [454, 186] on li "Admin Only" at bounding box center [424, 188] width 82 height 29
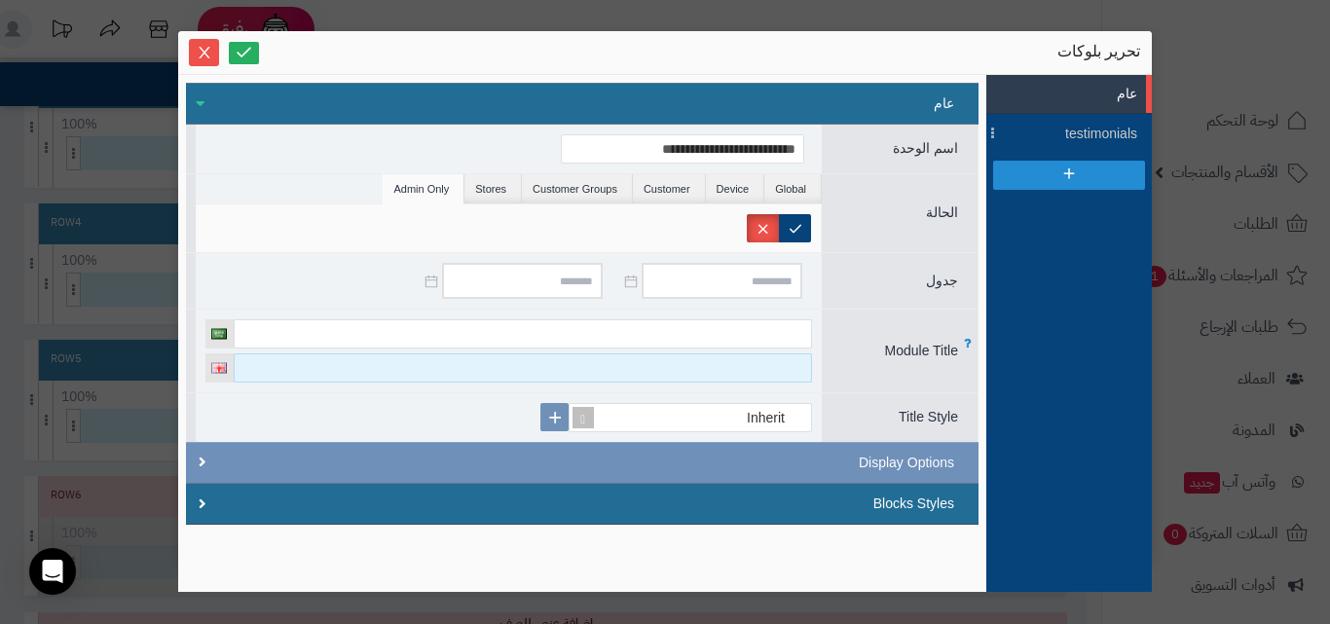
click at [681, 354] on input at bounding box center [523, 367] width 578 height 29
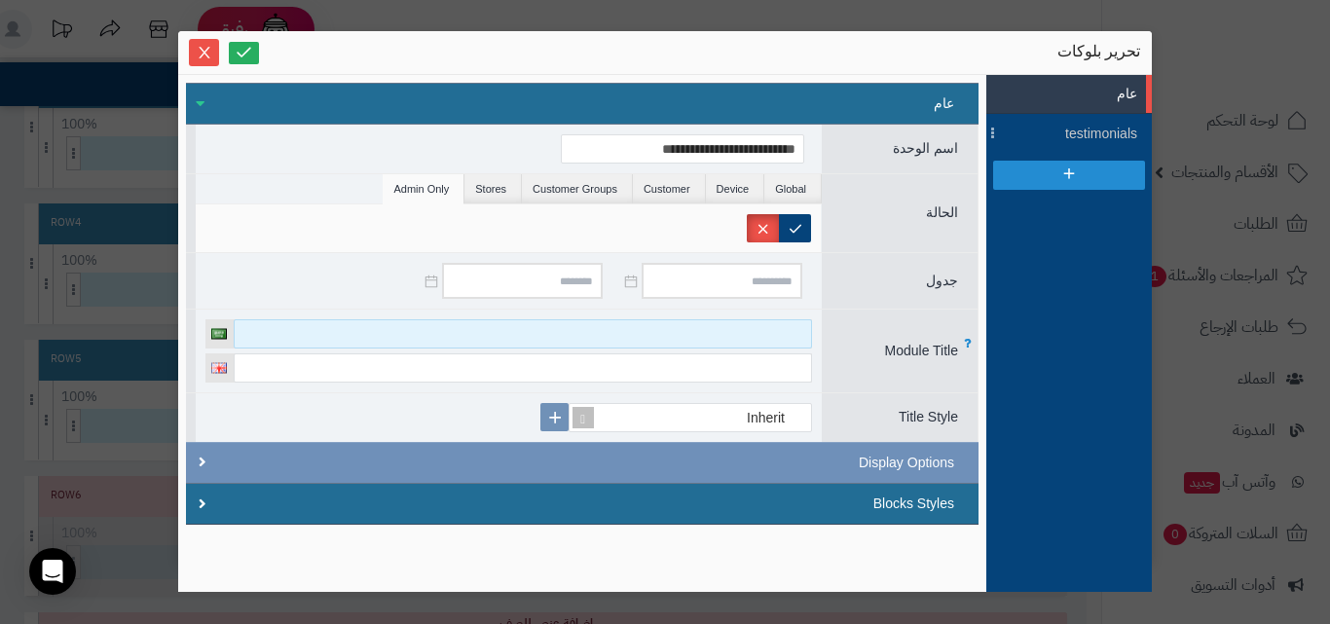
click at [691, 336] on input at bounding box center [523, 333] width 578 height 29
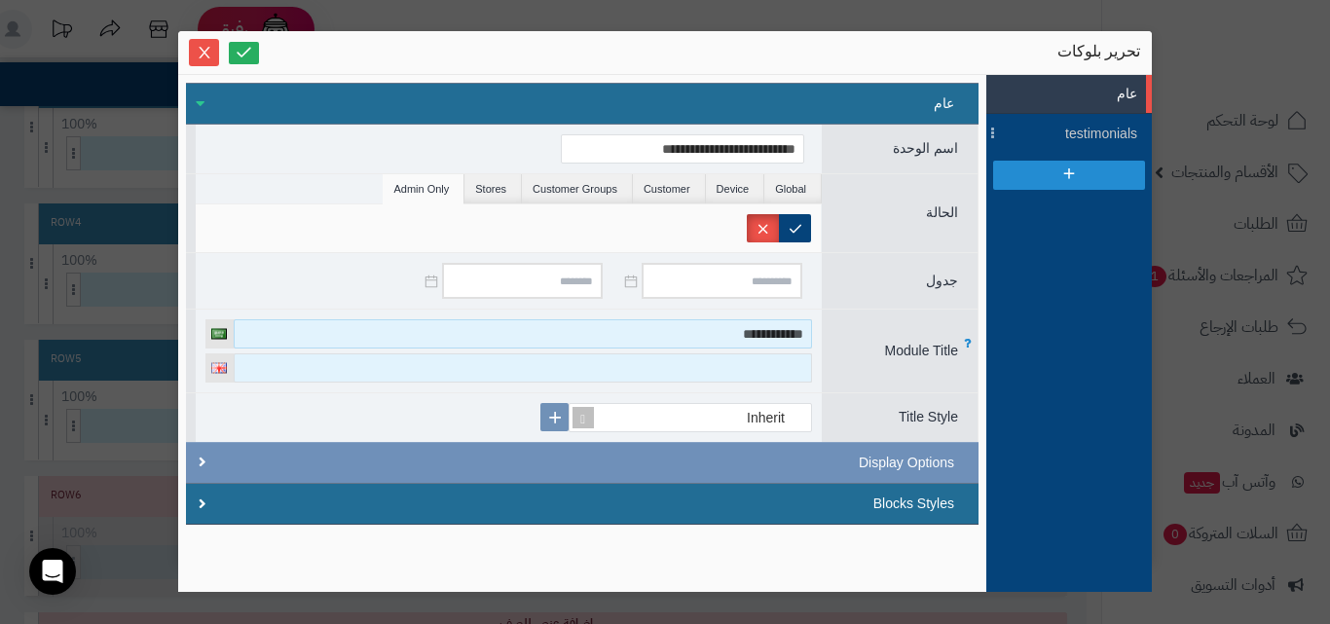
type input "**********"
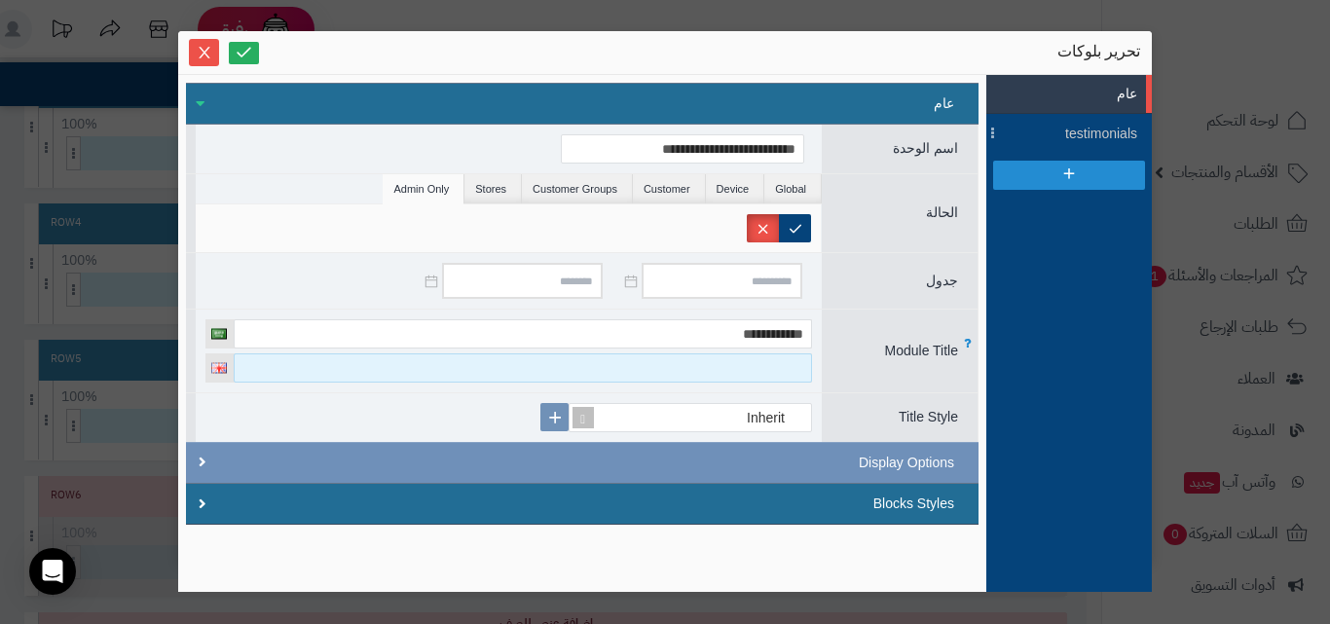
click at [735, 374] on input at bounding box center [523, 367] width 578 height 29
type input "*"
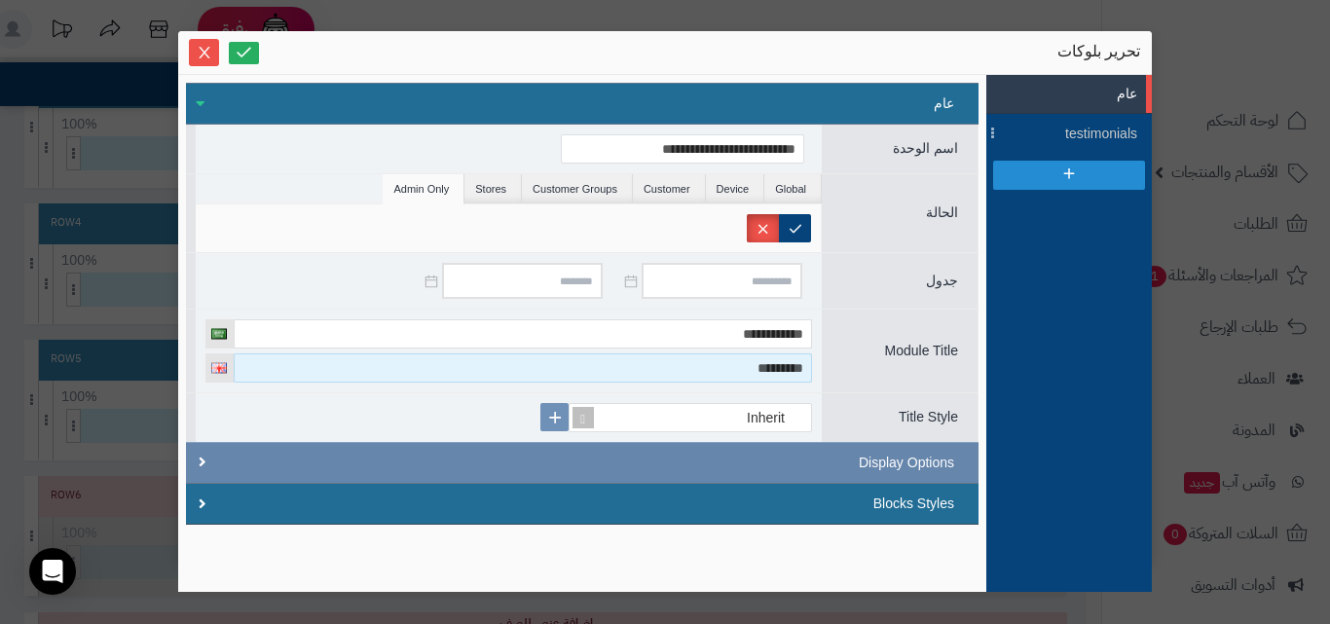
type input "*********"
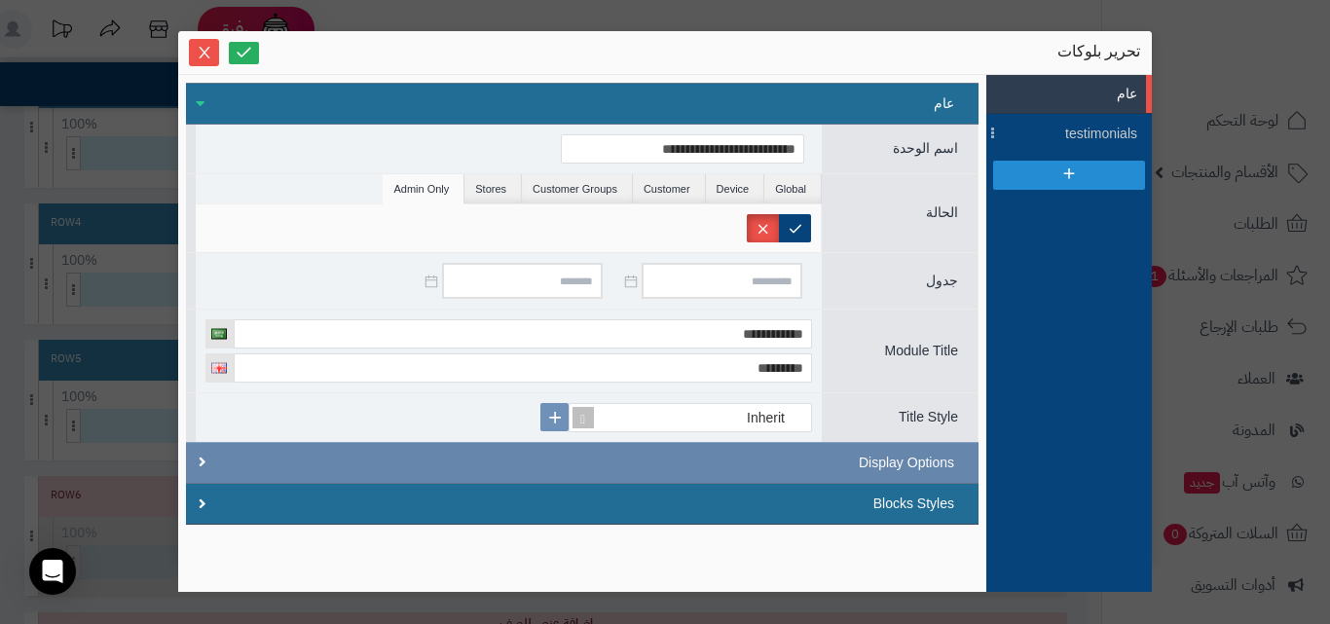
click at [763, 476] on div "Display Options" at bounding box center [582, 462] width 792 height 41
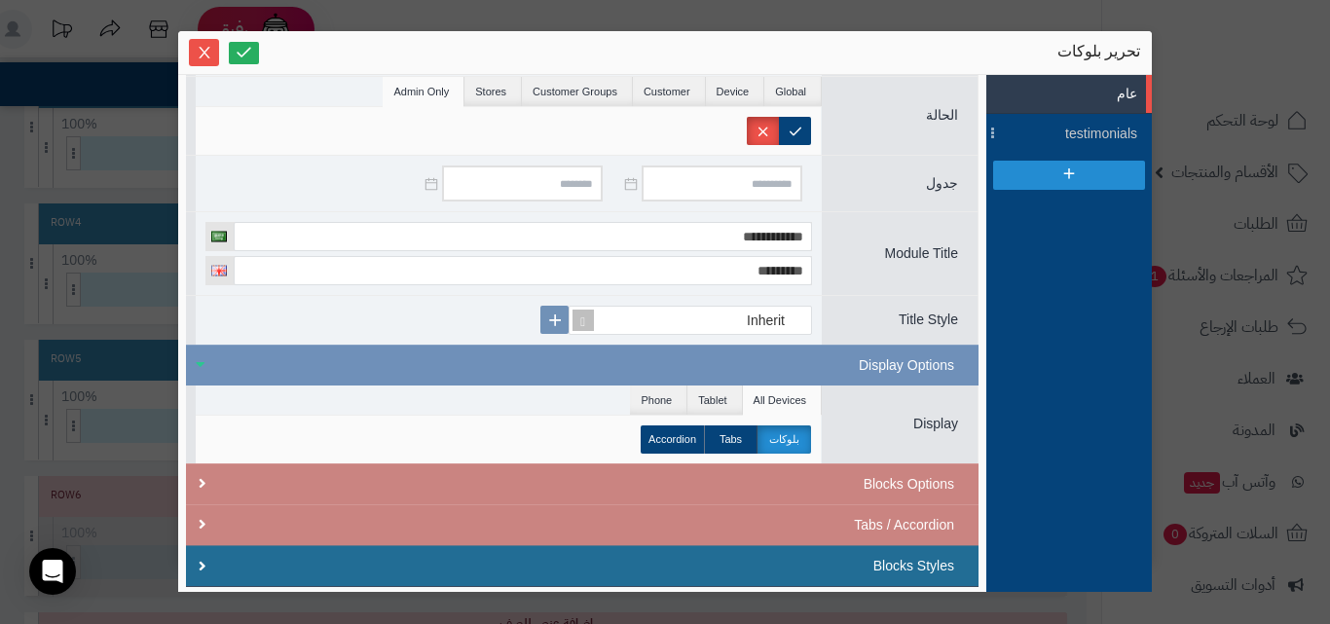
scroll to position [100, 0]
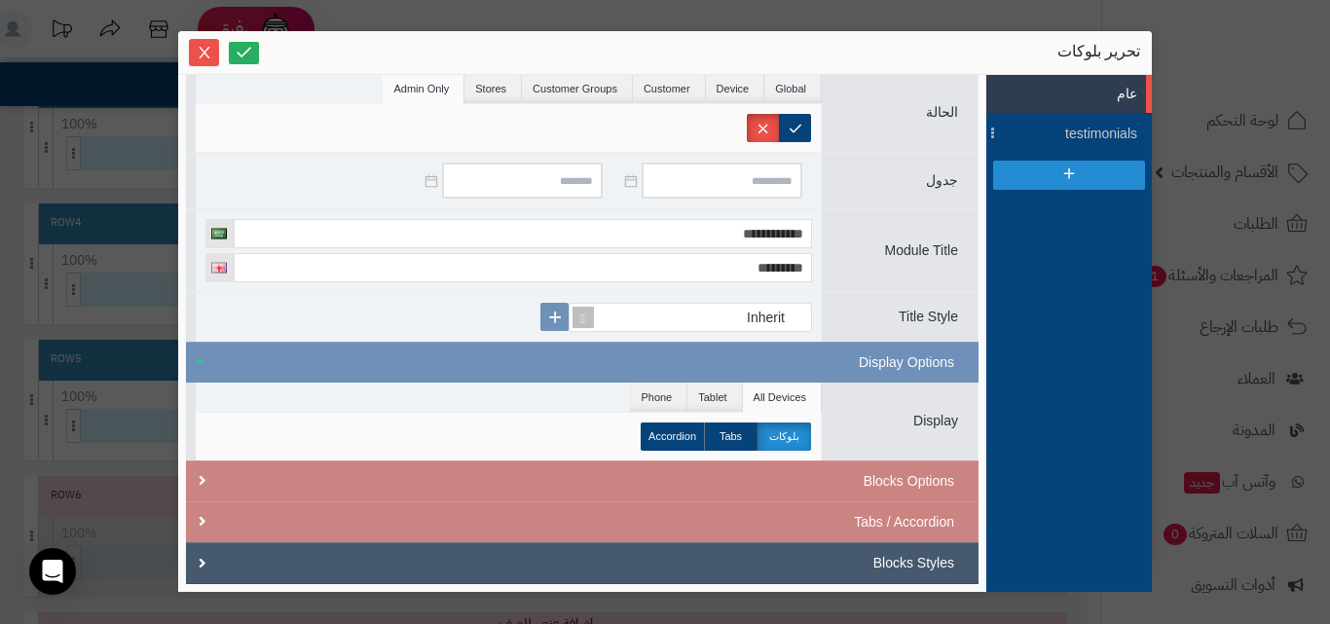
click at [824, 553] on div "Blocks Styles" at bounding box center [582, 563] width 744 height 20
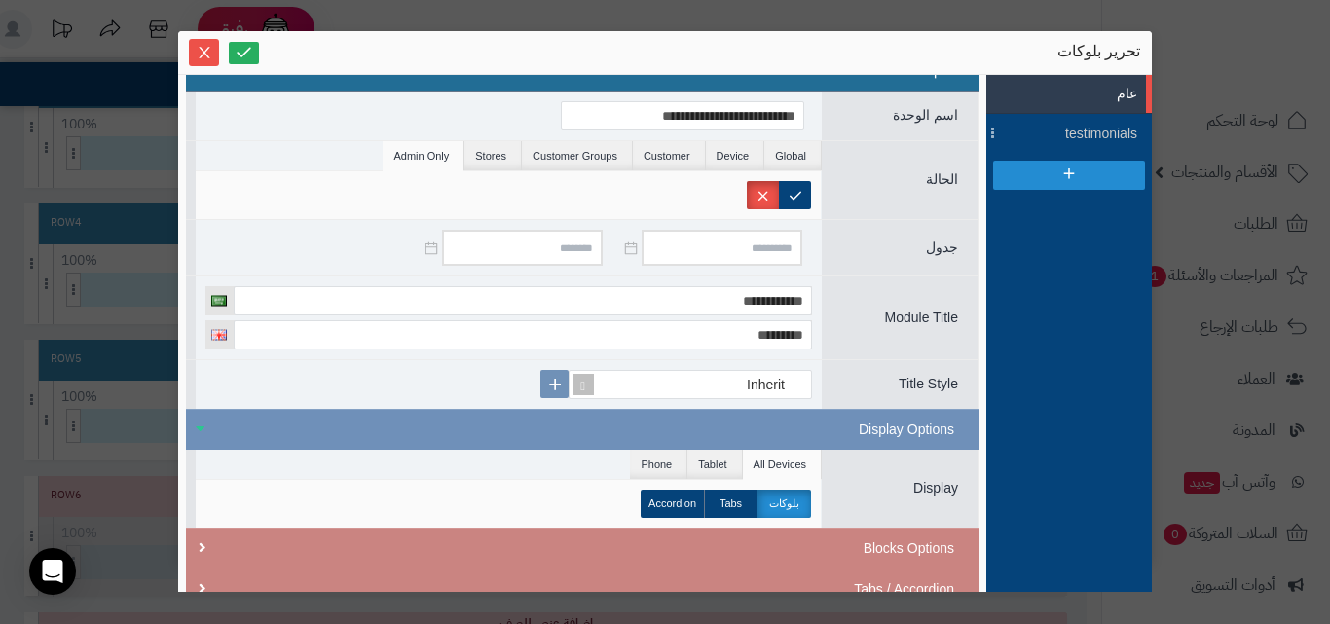
scroll to position [0, 0]
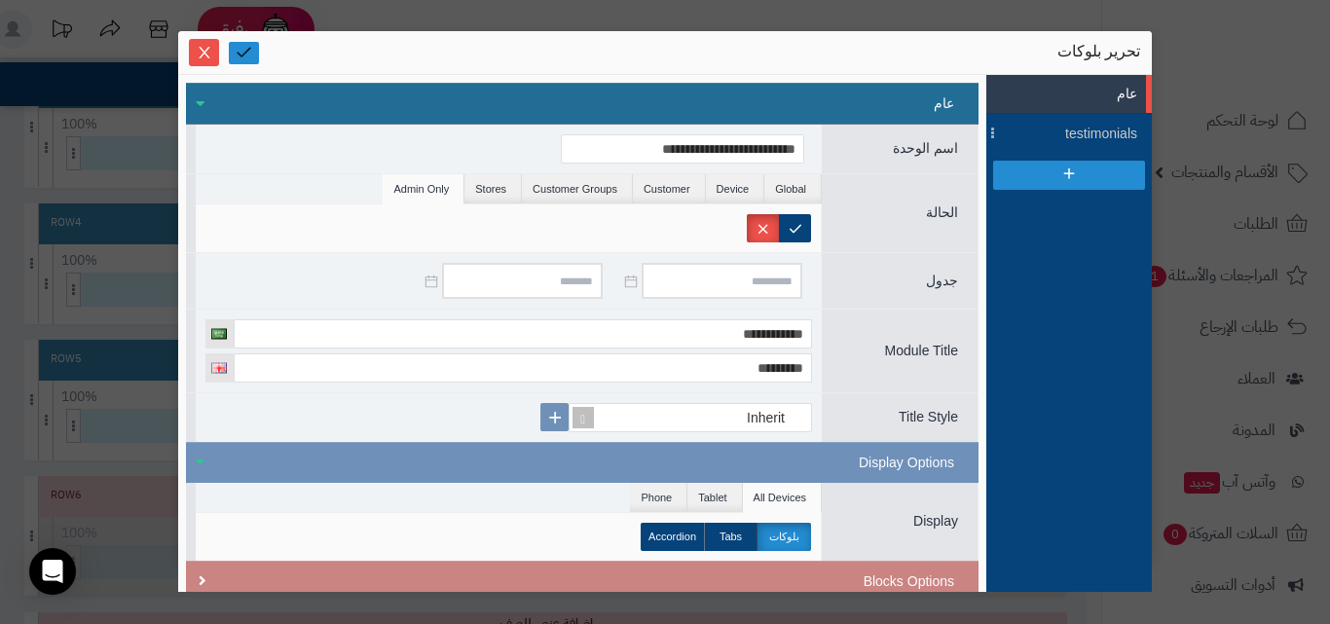
click at [239, 61] on icon at bounding box center [244, 52] width 18 height 18
click at [794, 227] on label at bounding box center [795, 228] width 32 height 28
click at [256, 52] on link at bounding box center [244, 53] width 30 height 22
click at [1085, 128] on span "testimonials" at bounding box center [1093, 134] width 88 height 20
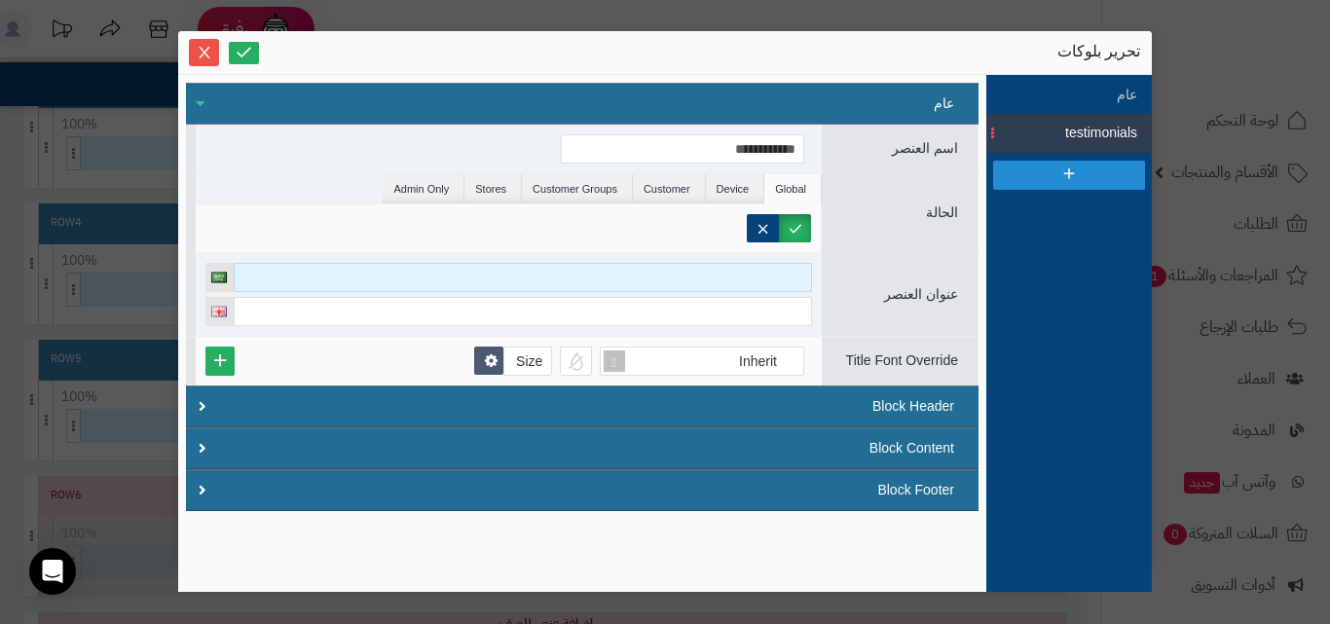
click at [762, 287] on input at bounding box center [523, 277] width 578 height 29
click at [763, 287] on input at bounding box center [523, 277] width 578 height 29
type input "*"
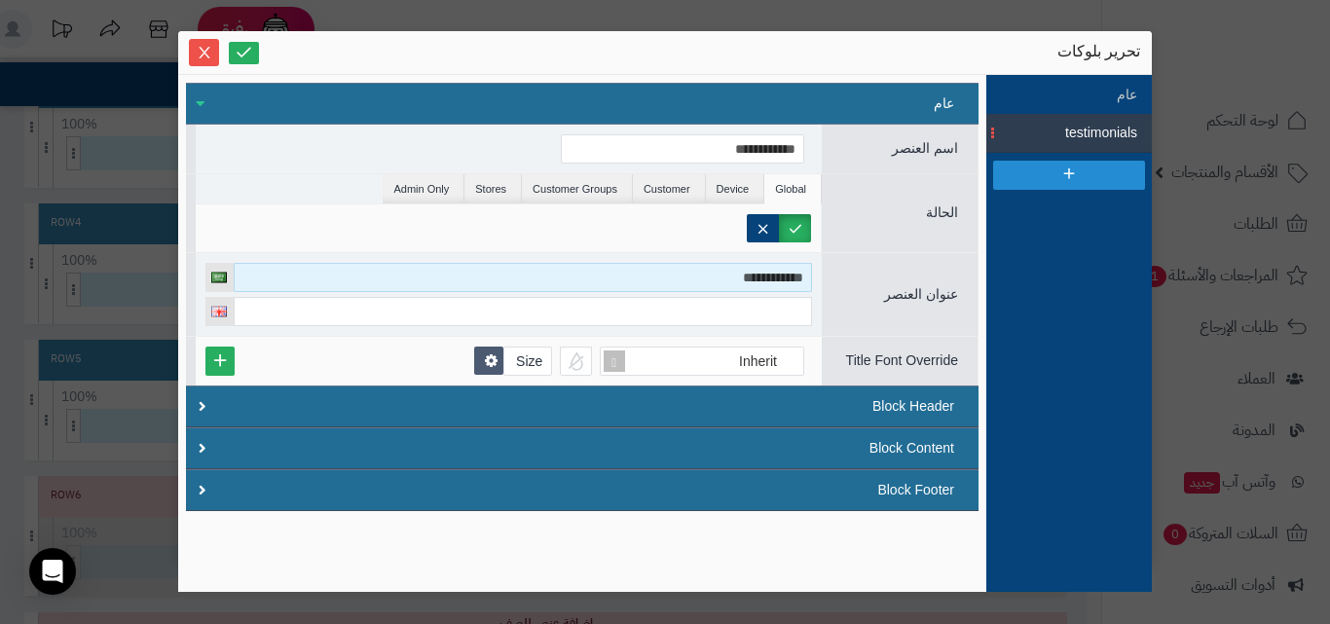
type input "**********"
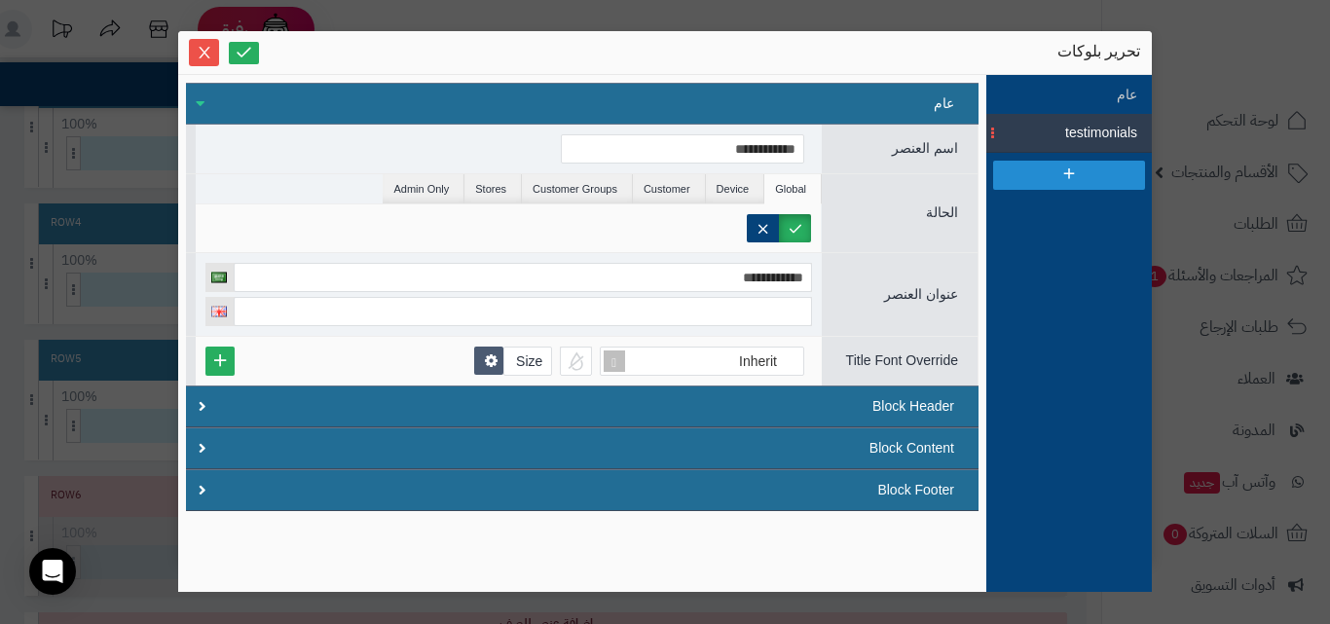
click at [751, 293] on div "**********" at bounding box center [508, 294] width 606 height 63
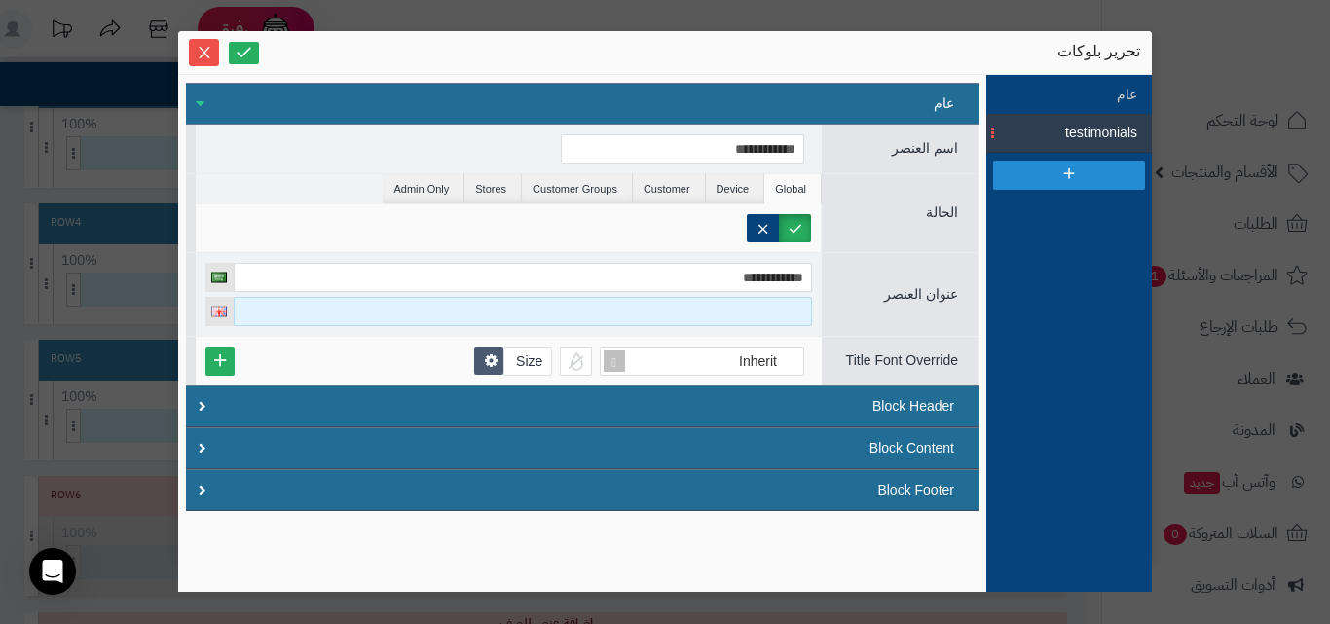
click at [798, 325] on input at bounding box center [523, 311] width 578 height 29
click at [788, 318] on input at bounding box center [523, 311] width 578 height 29
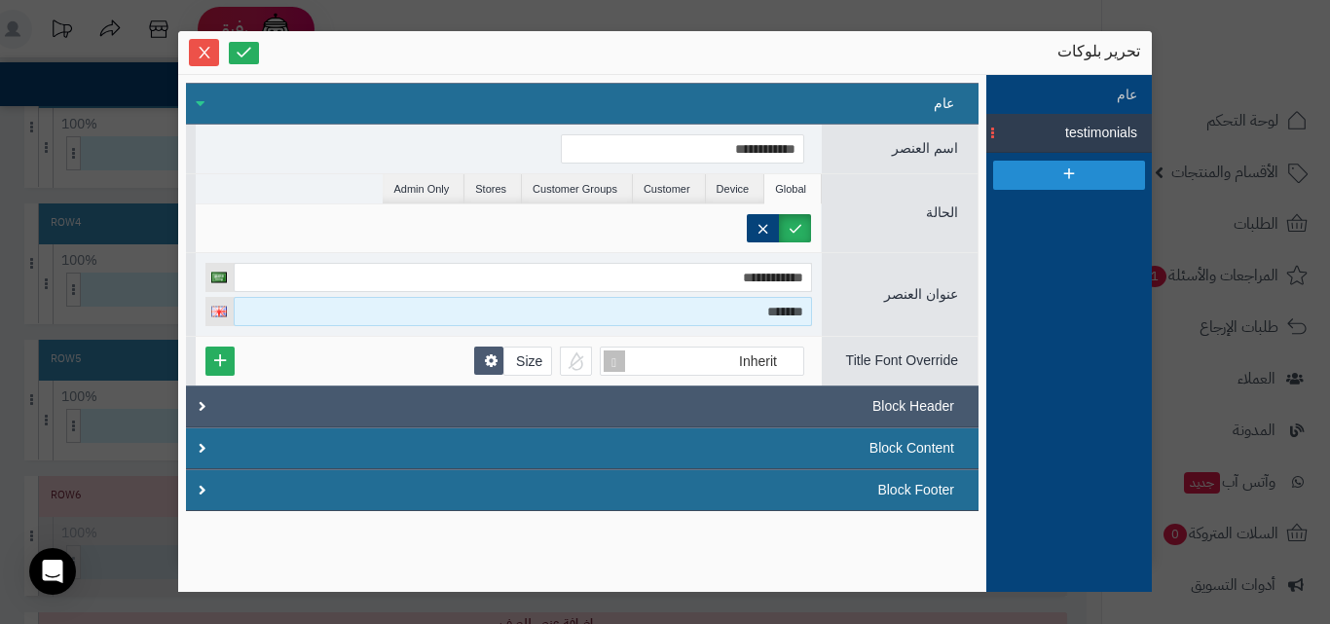
type input "*******"
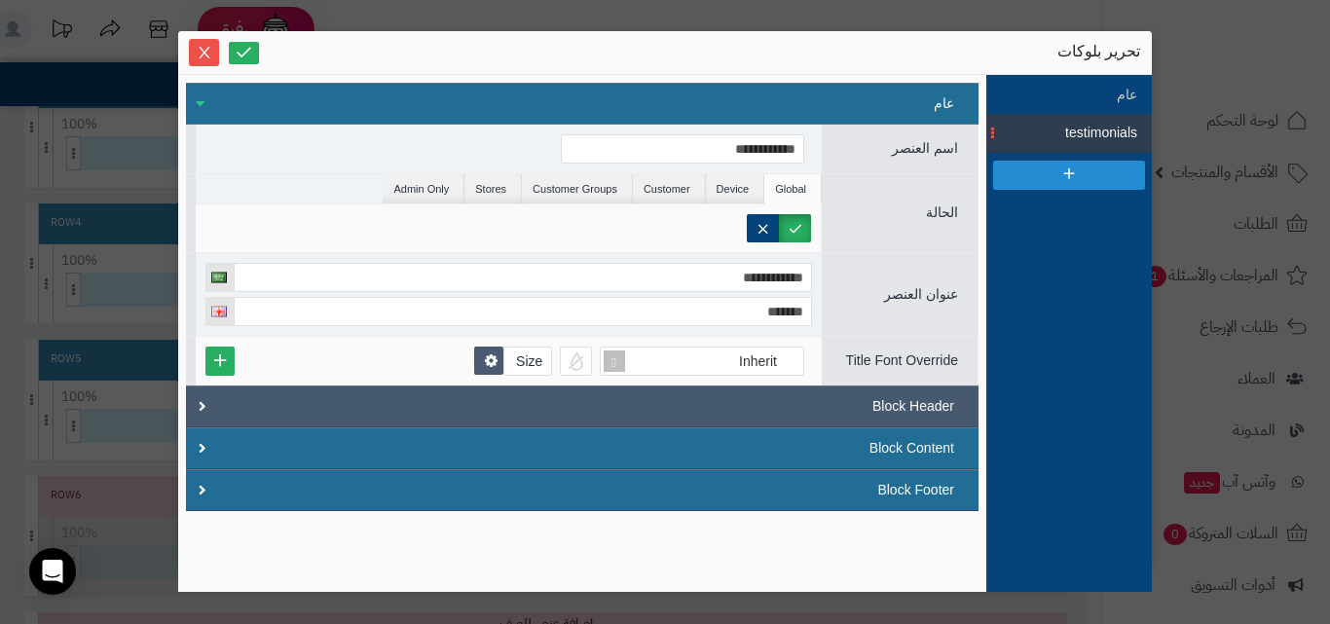
click at [796, 407] on div "Block Header" at bounding box center [582, 406] width 792 height 42
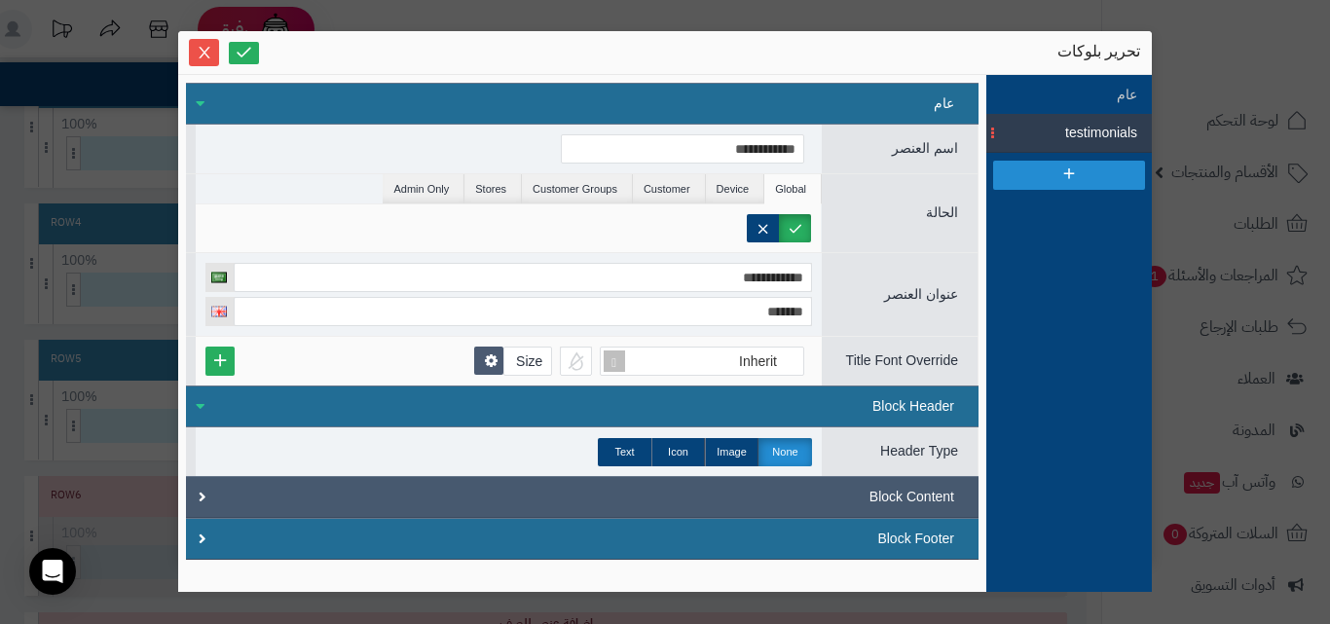
click at [704, 506] on div "Block Content" at bounding box center [582, 497] width 792 height 42
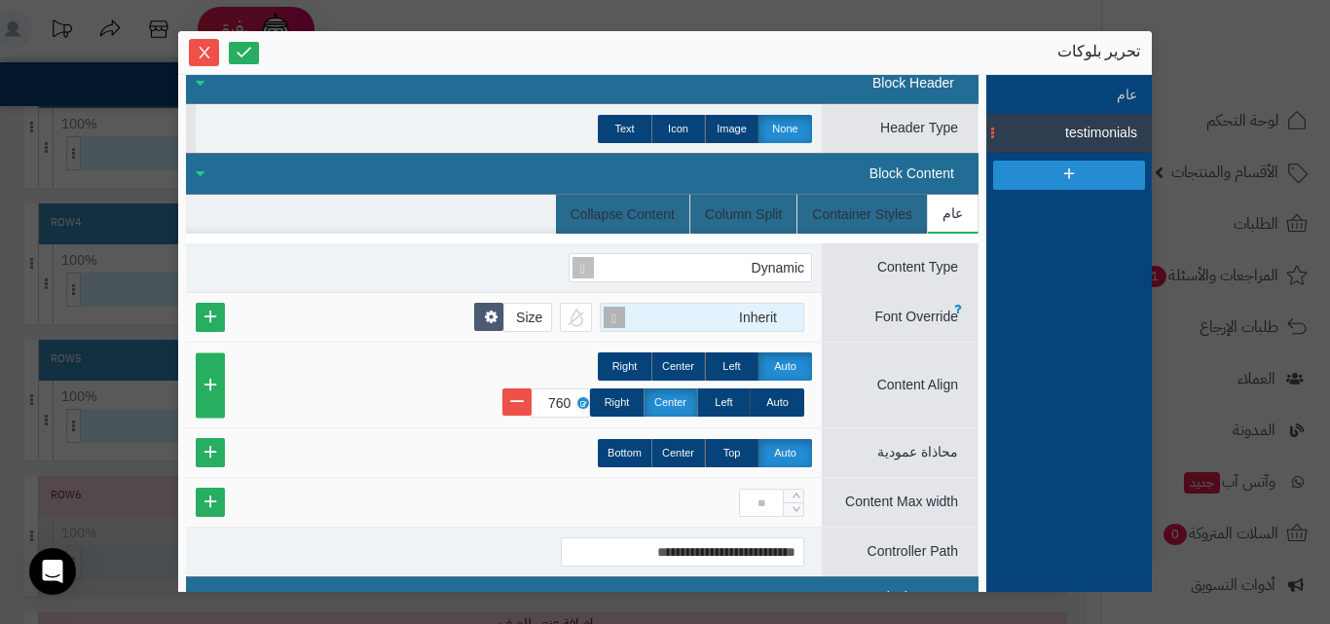
scroll to position [357, 0]
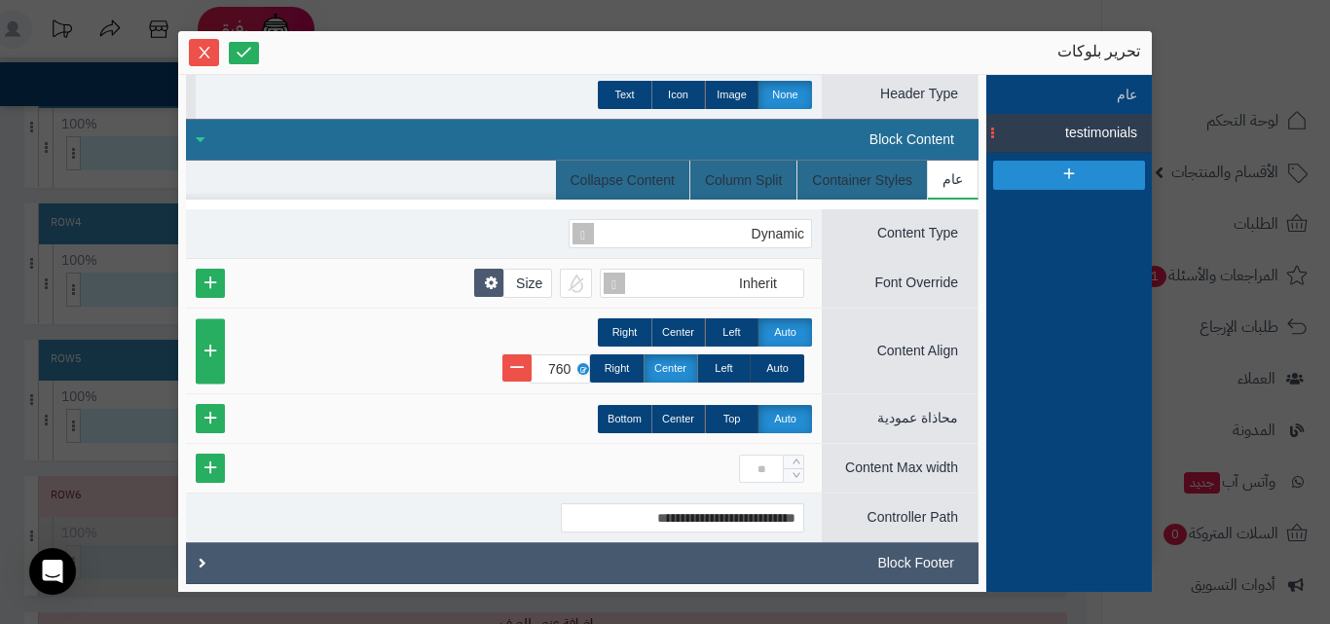
click at [739, 575] on div "Block Footer" at bounding box center [582, 563] width 792 height 42
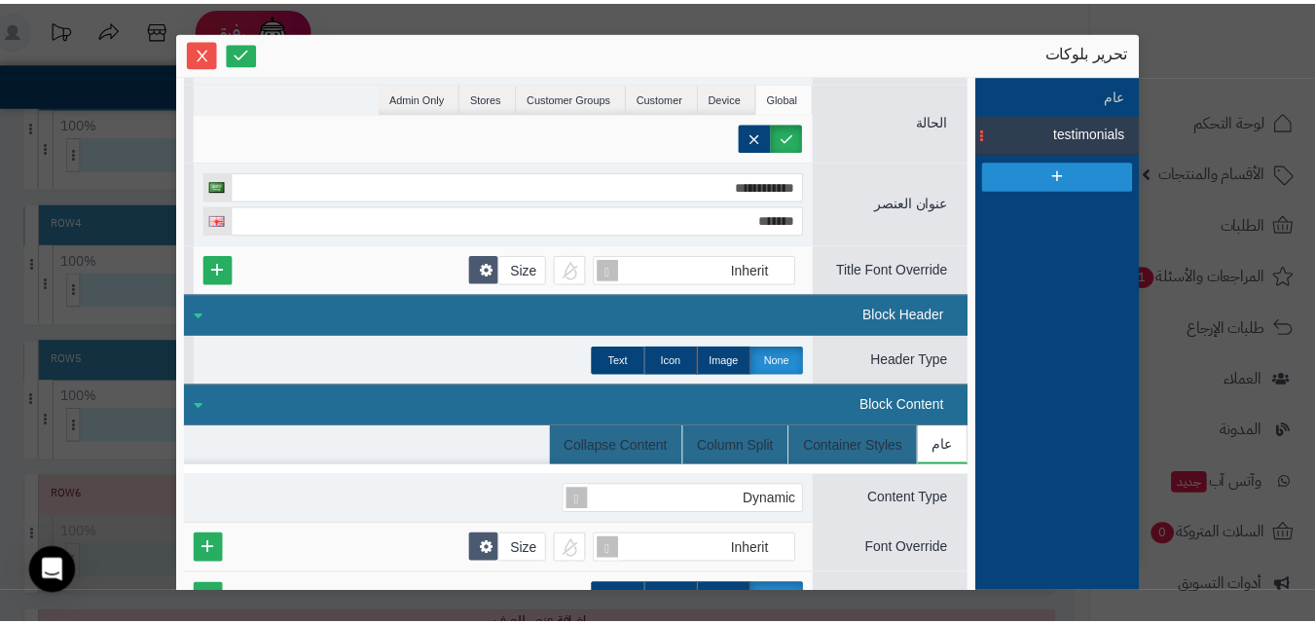
scroll to position [0, 0]
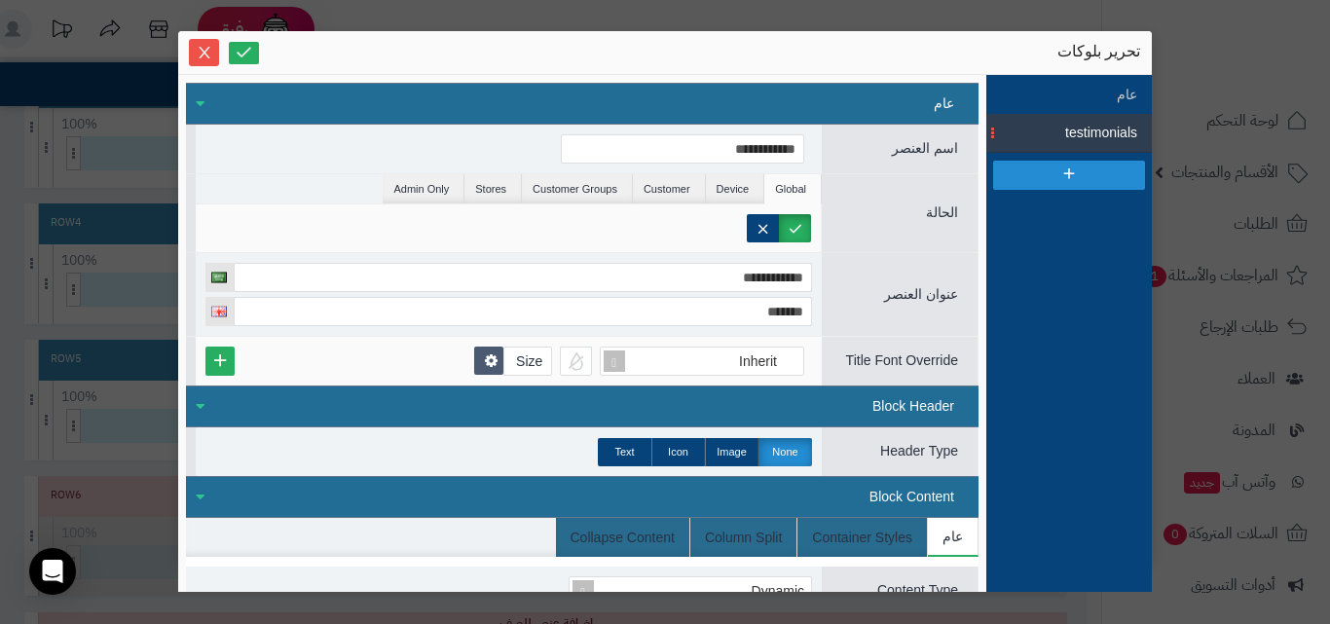
click at [260, 58] on div "تحرير بلوكات" at bounding box center [665, 52] width 950 height 23
click at [256, 58] on link at bounding box center [244, 53] width 30 height 22
click at [200, 61] on button "Close" at bounding box center [204, 51] width 30 height 27
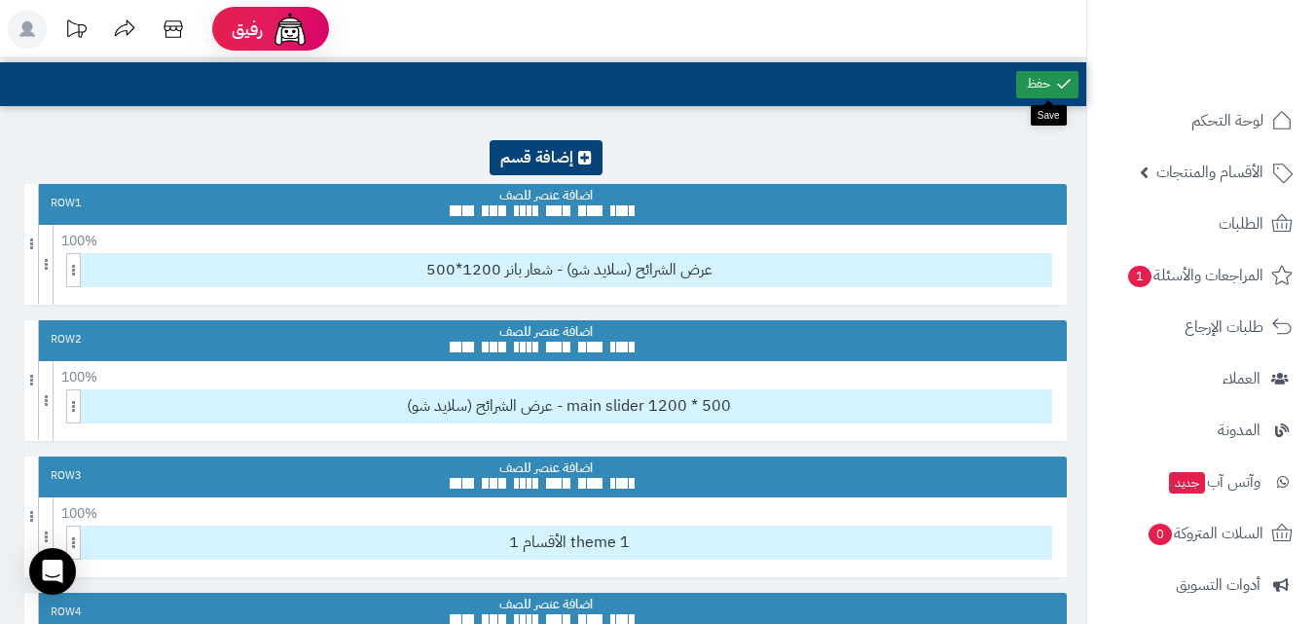
click at [1024, 95] on link at bounding box center [1047, 84] width 62 height 27
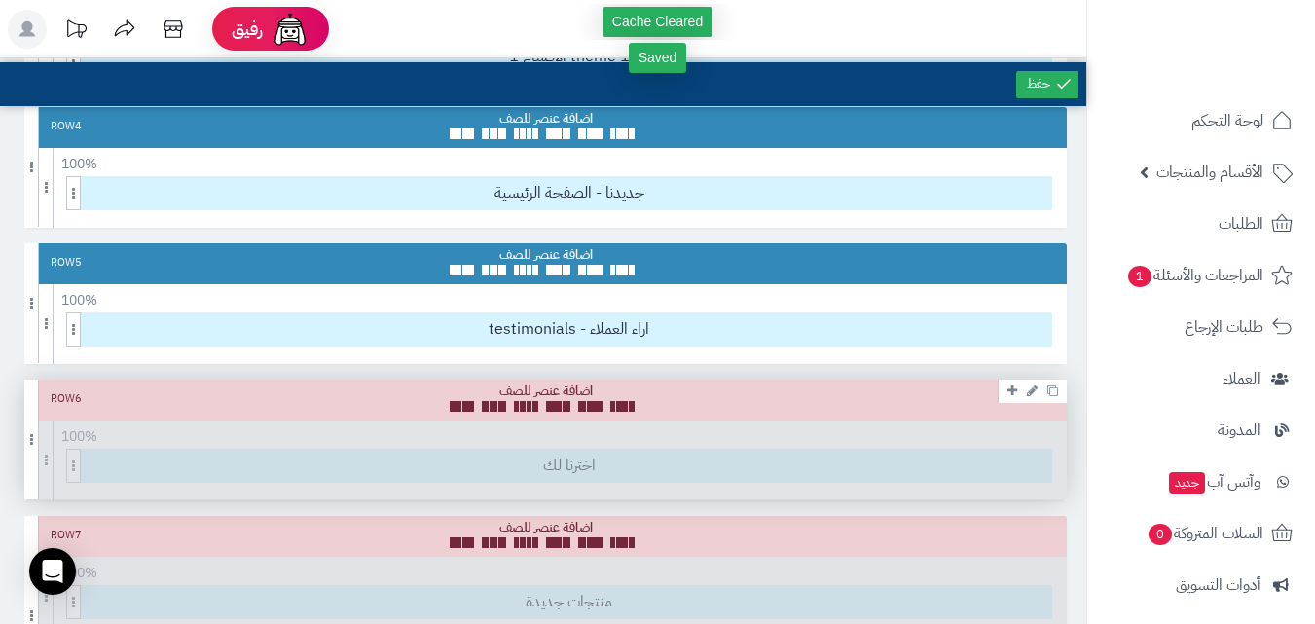
scroll to position [487, 0]
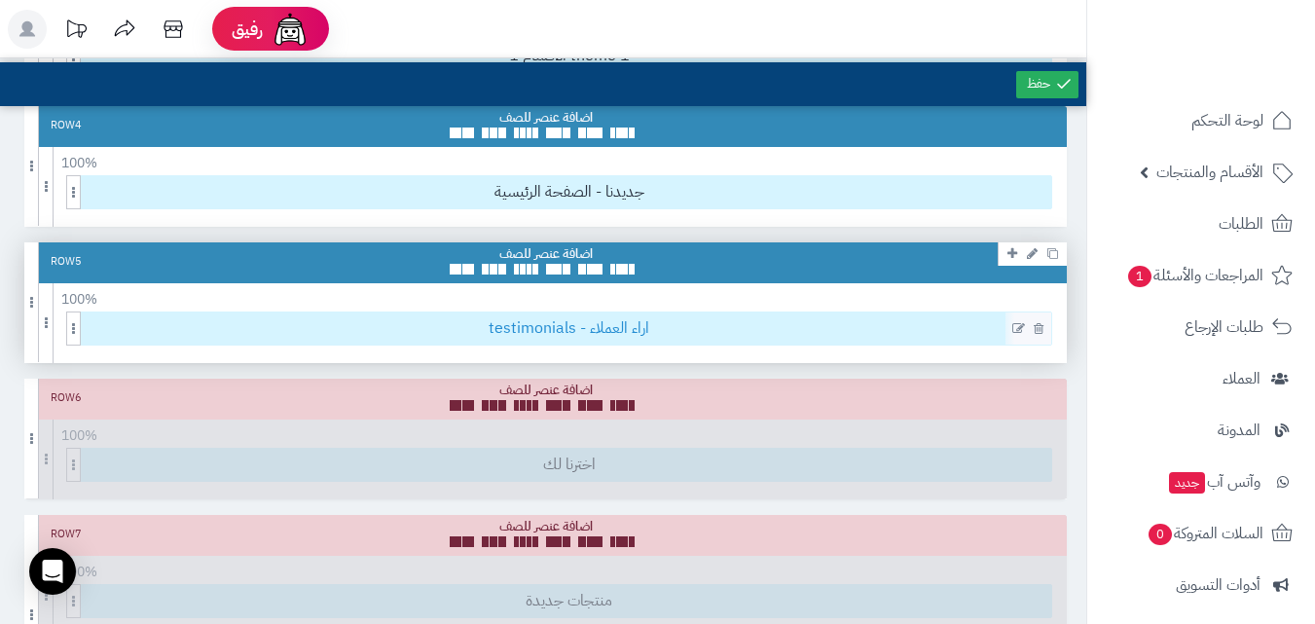
click at [659, 321] on span "testimonials - اراء العملاء" at bounding box center [569, 328] width 965 height 32
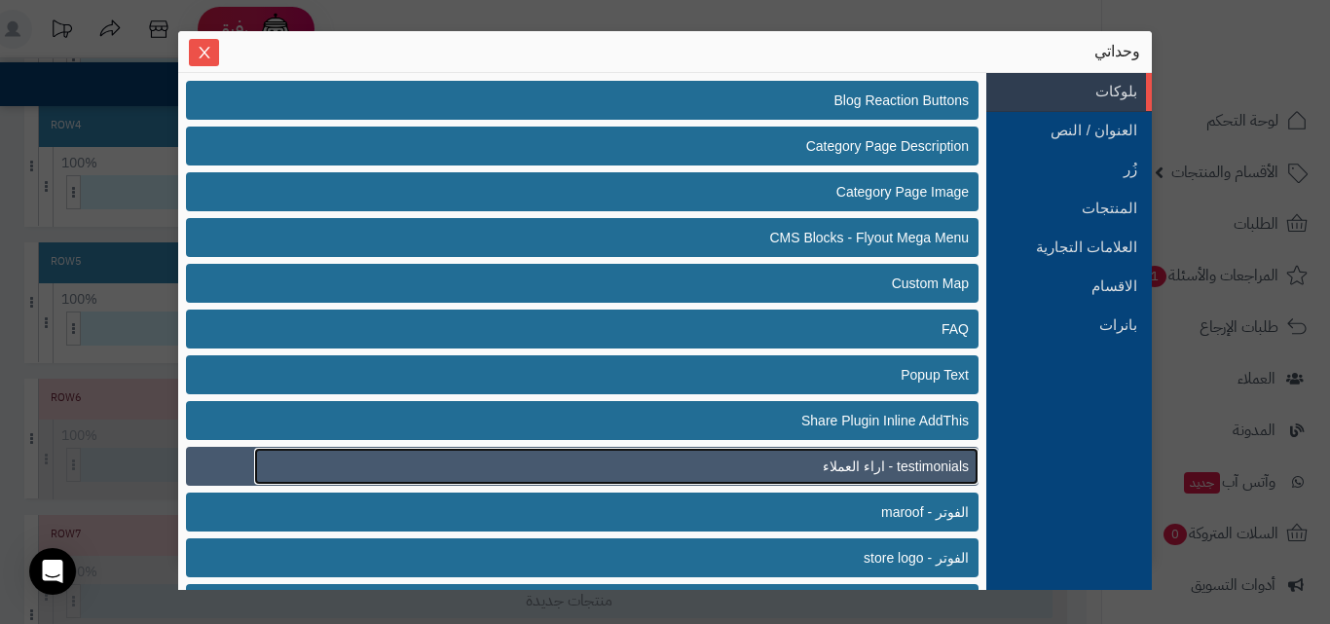
click at [870, 448] on link "testimonials - اراء العملاء" at bounding box center [616, 466] width 724 height 37
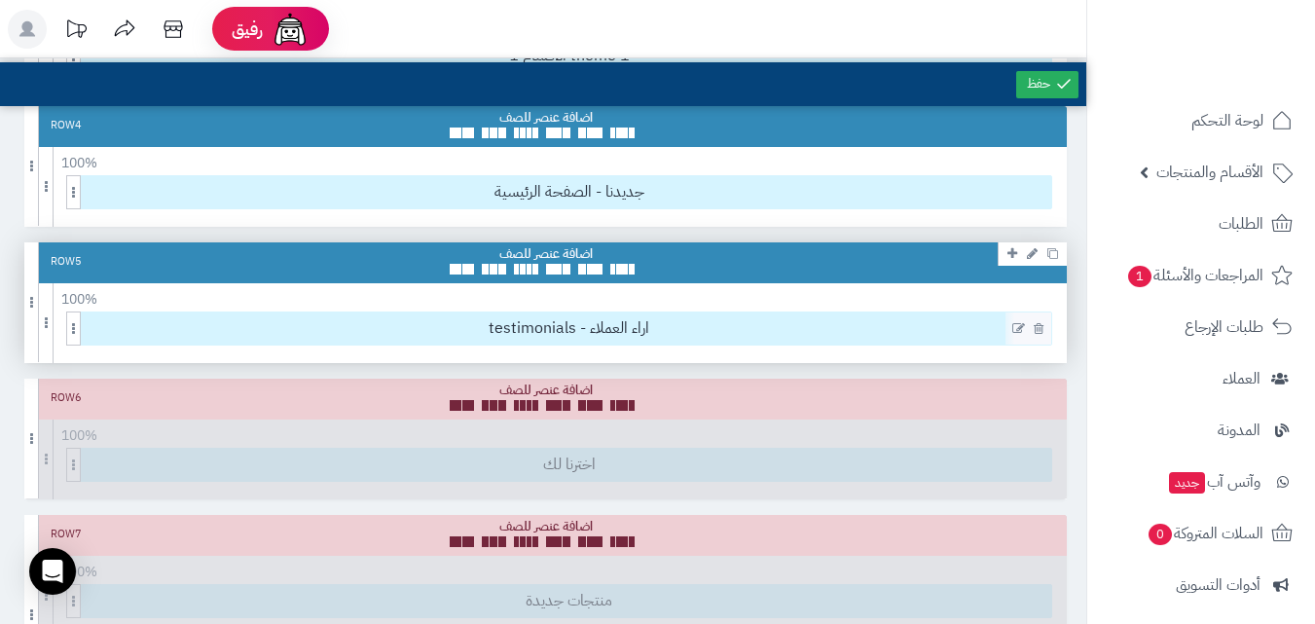
click at [553, 311] on div "testimonials - اراء العملاء" at bounding box center [559, 328] width 986 height 34
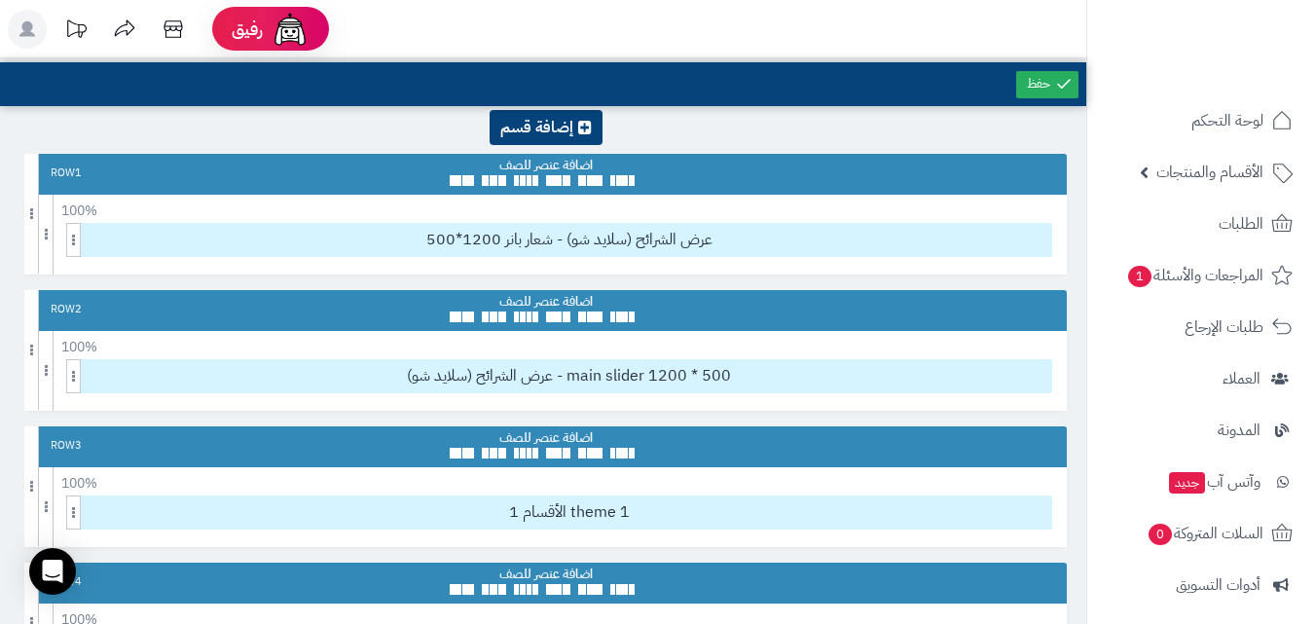
scroll to position [0, 0]
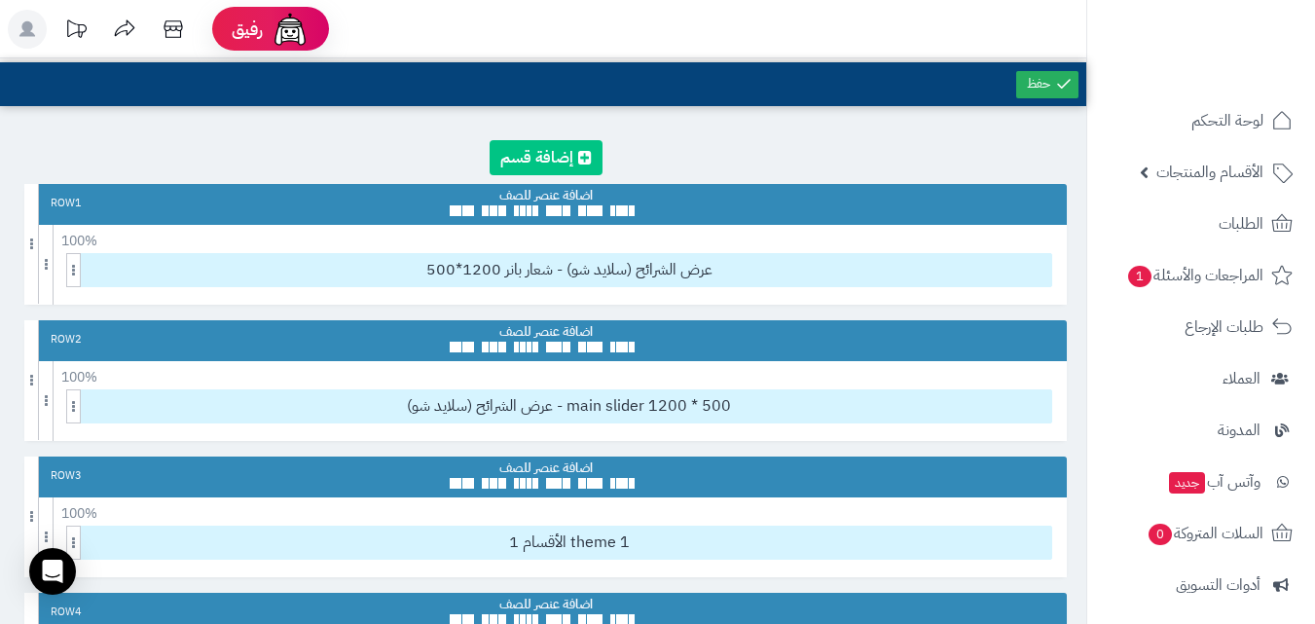
click at [565, 167] on link at bounding box center [546, 157] width 113 height 35
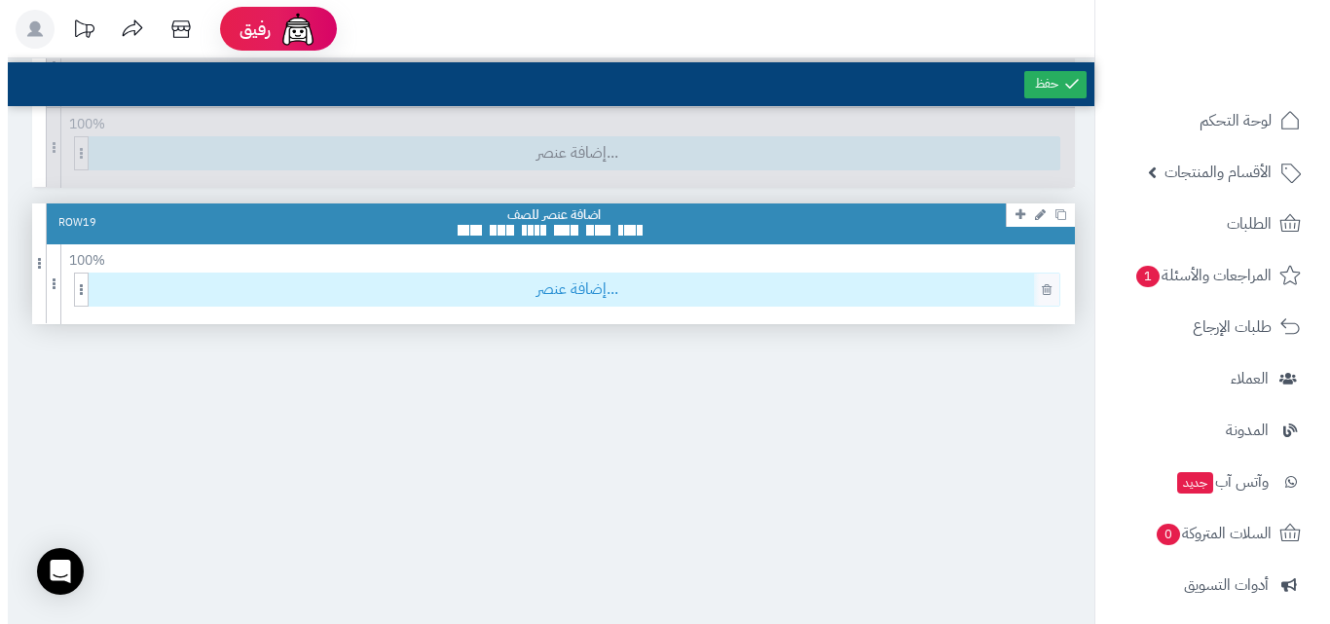
scroll to position [2680, 0]
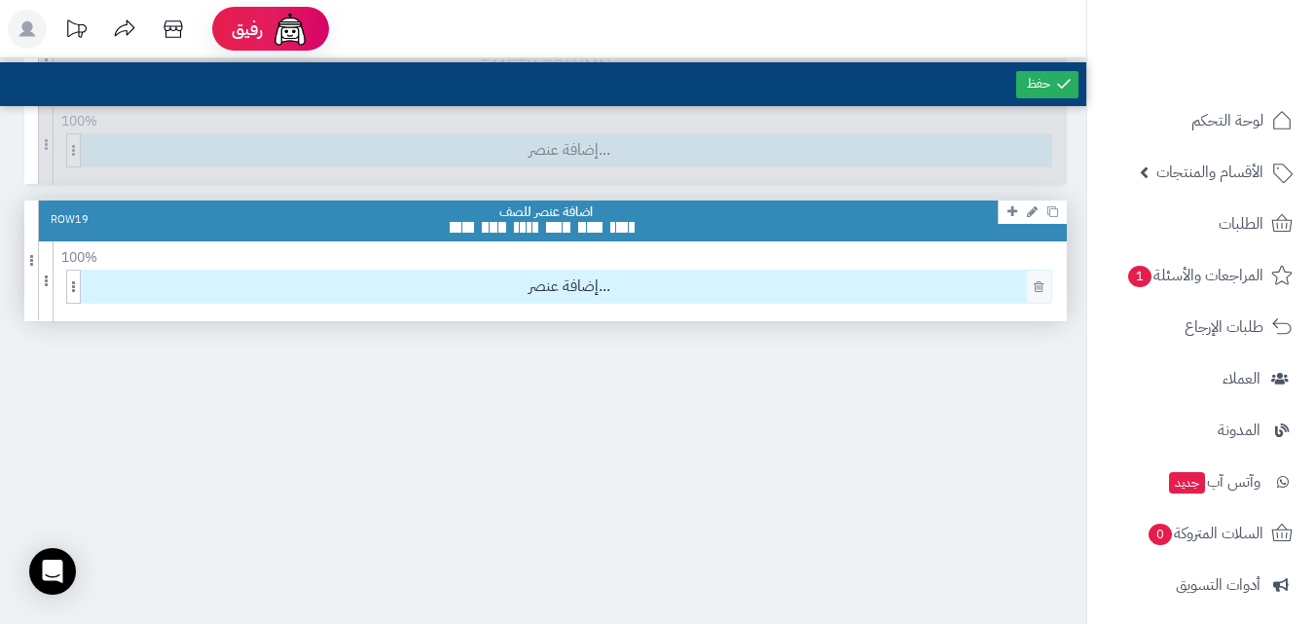
click at [581, 305] on div "إضافة عنصر..." at bounding box center [564, 288] width 996 height 36
click at [593, 289] on span "إضافة عنصر..." at bounding box center [569, 287] width 965 height 32
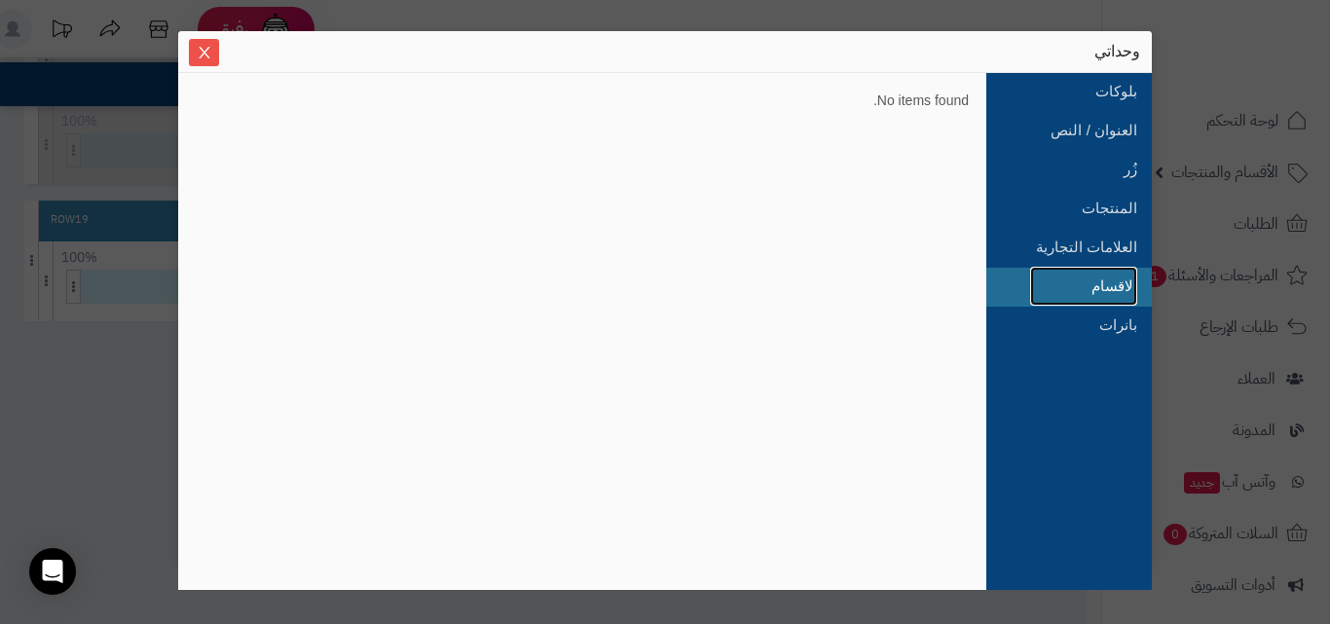
click at [1122, 290] on link "الاقسام" at bounding box center [1083, 286] width 107 height 39
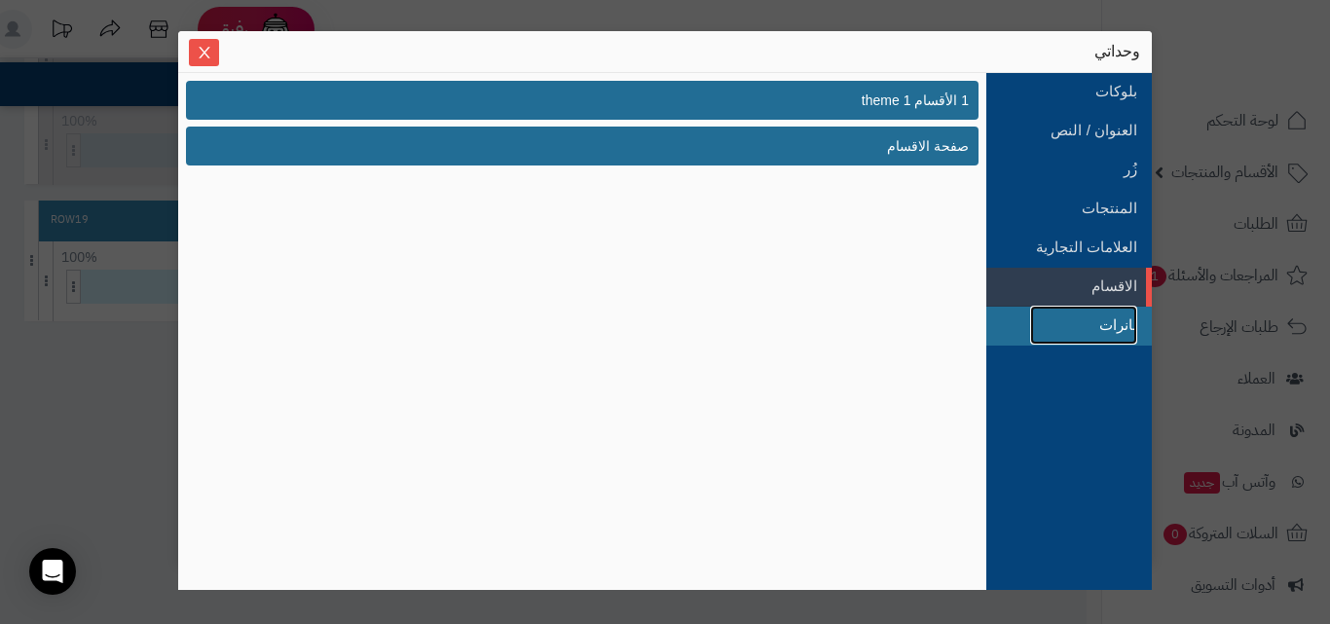
click at [1118, 340] on link "بانرات" at bounding box center [1083, 325] width 107 height 39
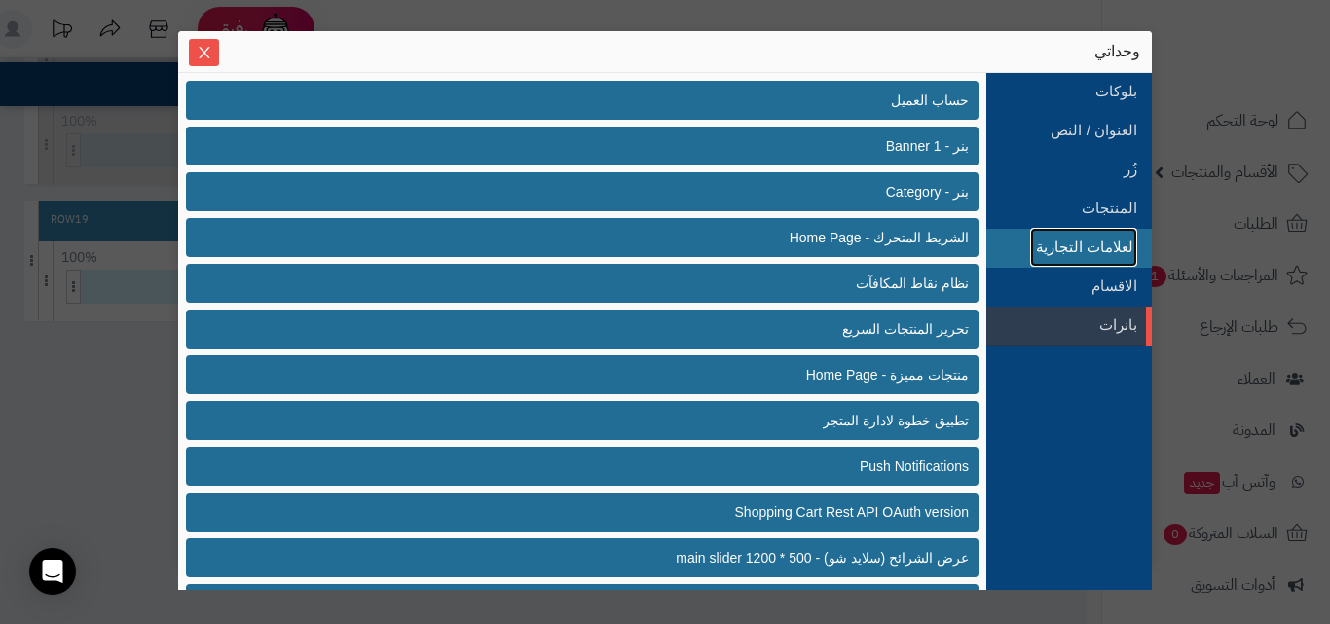
click at [1098, 241] on link "العلامات التجارية" at bounding box center [1083, 247] width 107 height 39
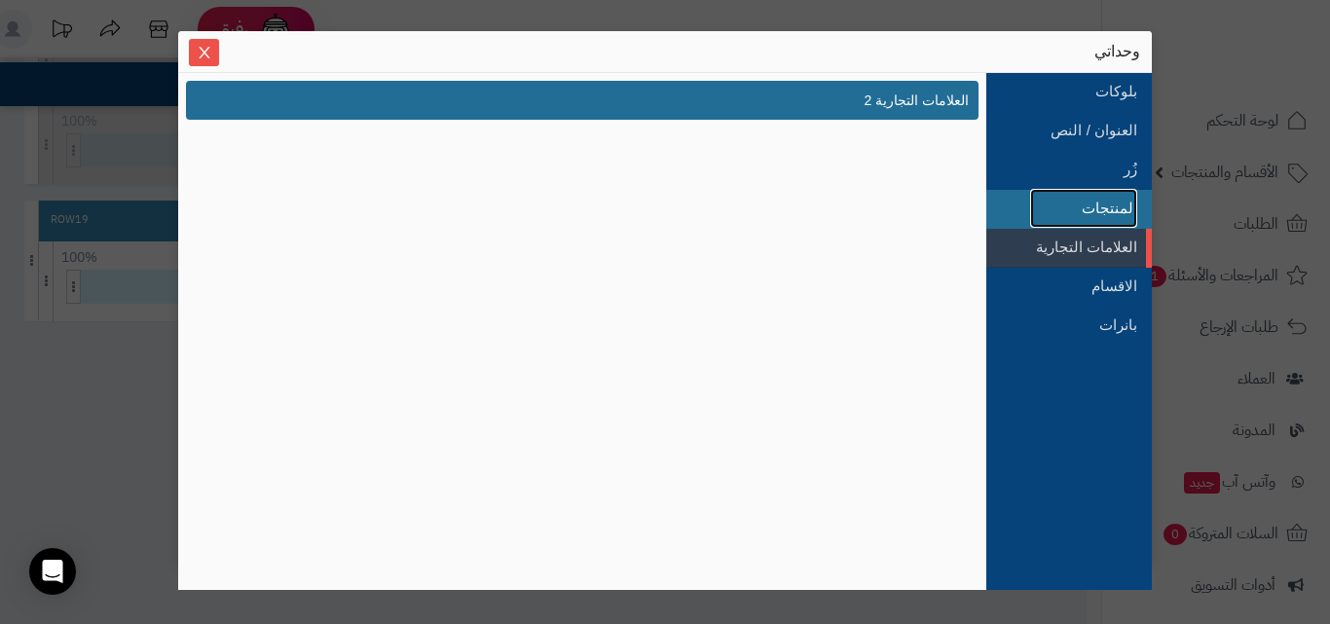
click at [1098, 210] on link "المنتجات" at bounding box center [1083, 208] width 107 height 39
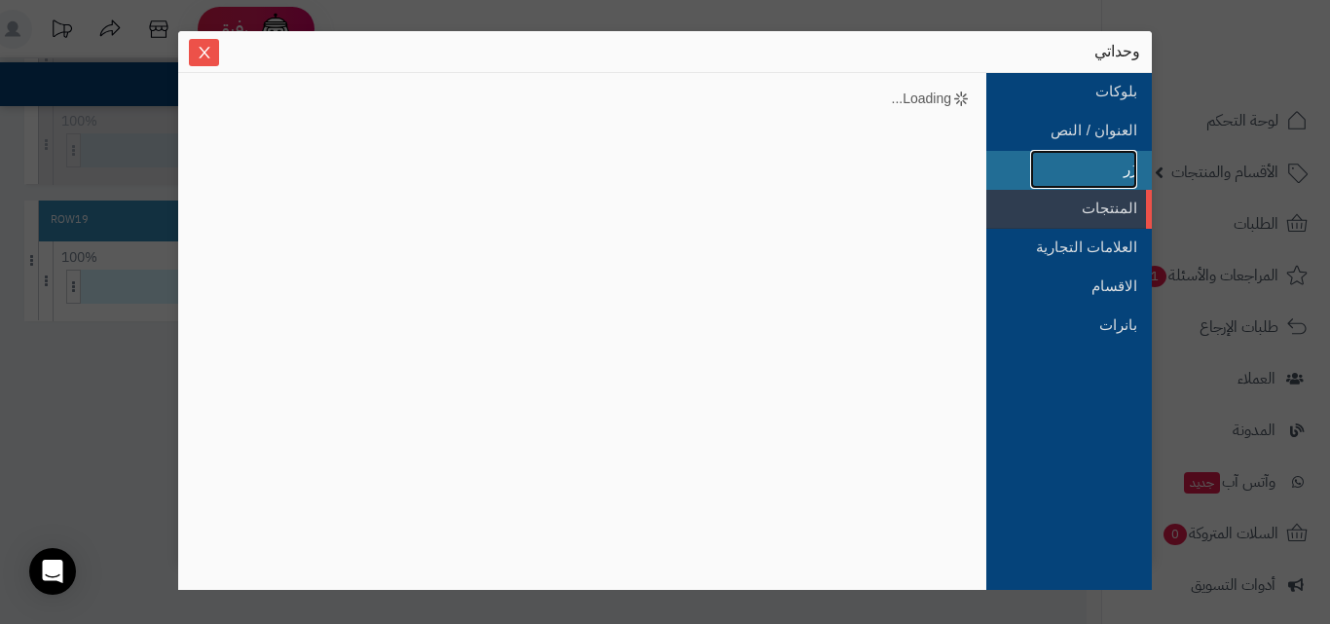
click at [1106, 171] on link "زُر" at bounding box center [1083, 169] width 107 height 39
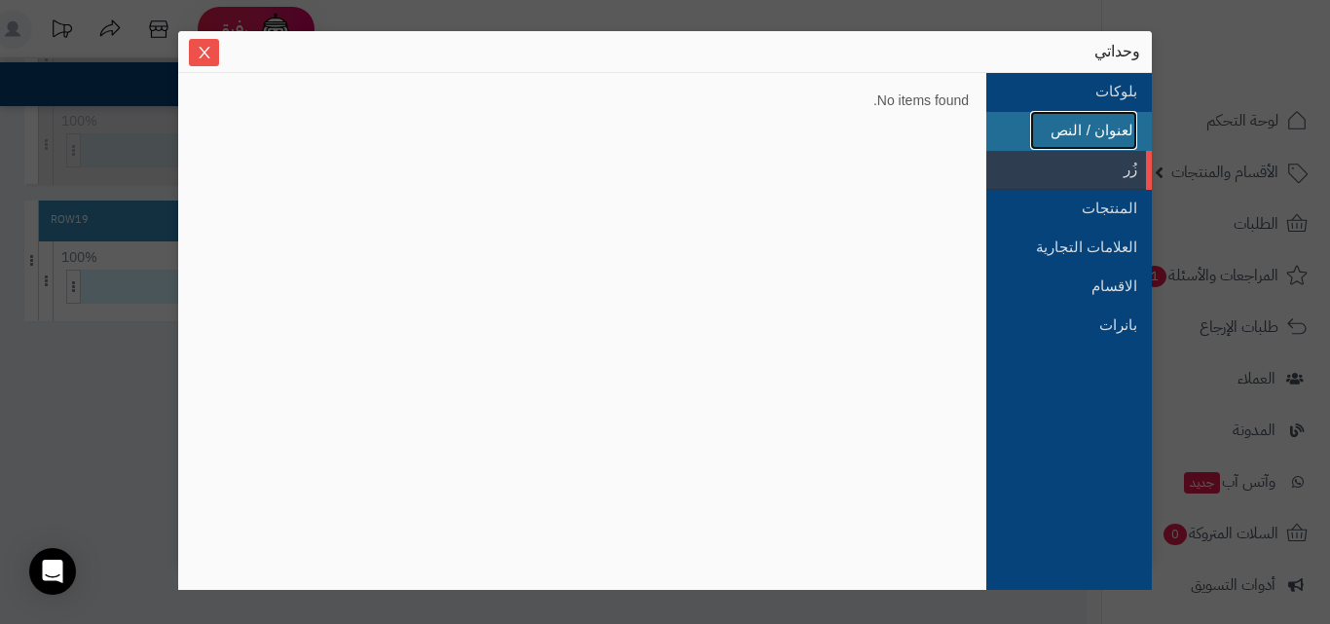
click at [1106, 143] on link "العنوان / النص" at bounding box center [1083, 130] width 107 height 39
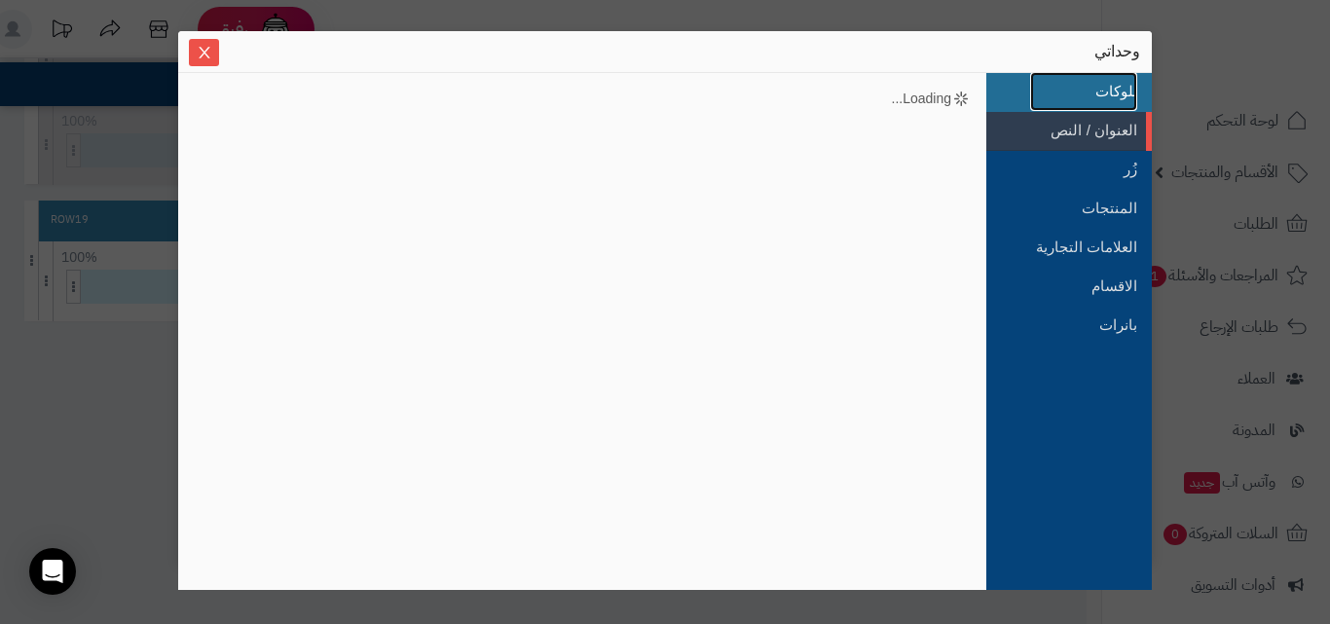
click at [1112, 96] on link "بلوكات" at bounding box center [1083, 91] width 107 height 39
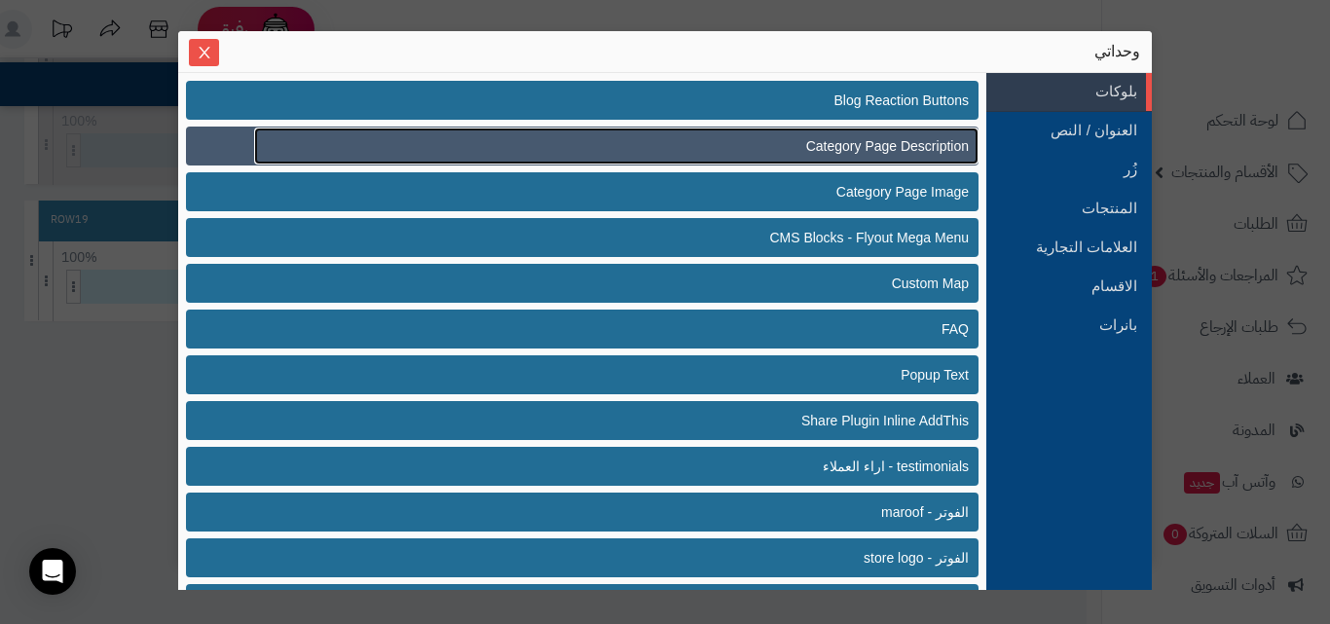
click at [873, 152] on span "Category Page Description" at bounding box center [887, 146] width 163 height 20
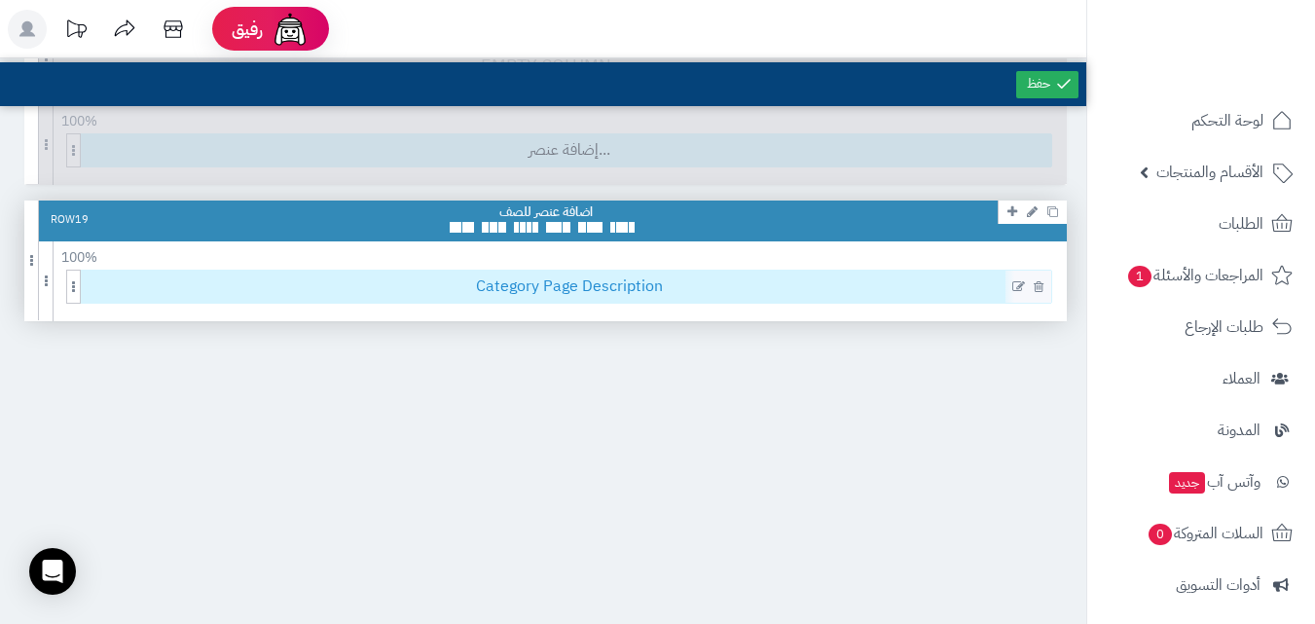
click at [743, 291] on span "Category Page Description" at bounding box center [569, 287] width 965 height 32
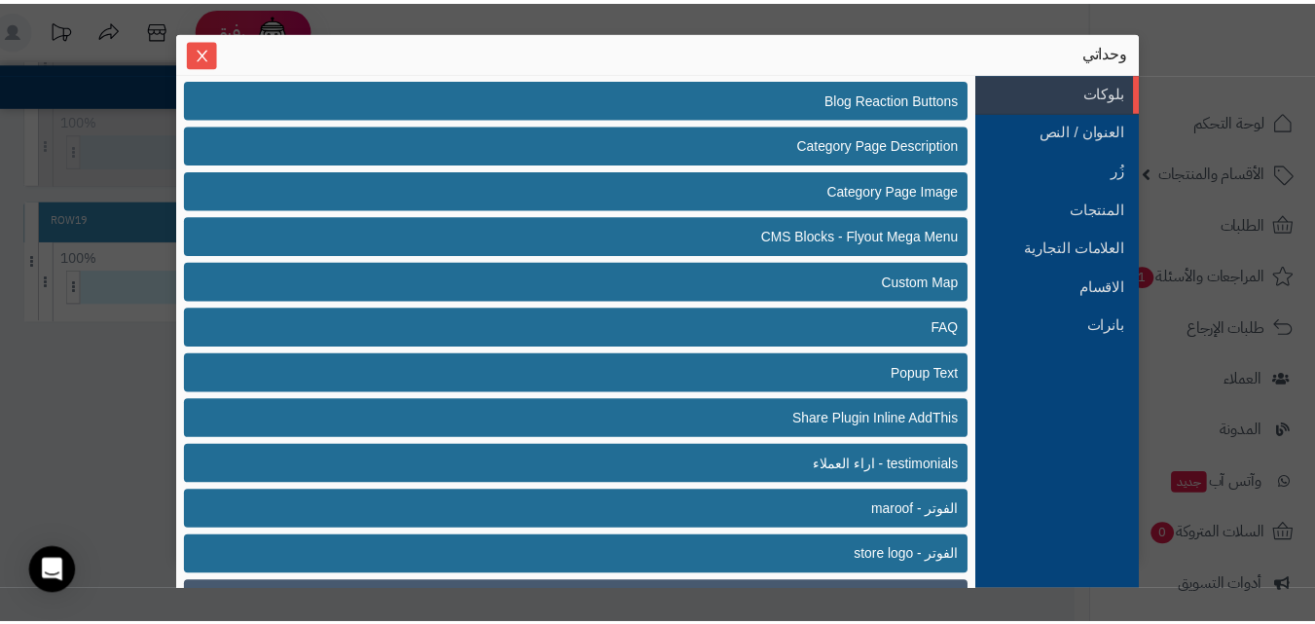
scroll to position [0, 0]
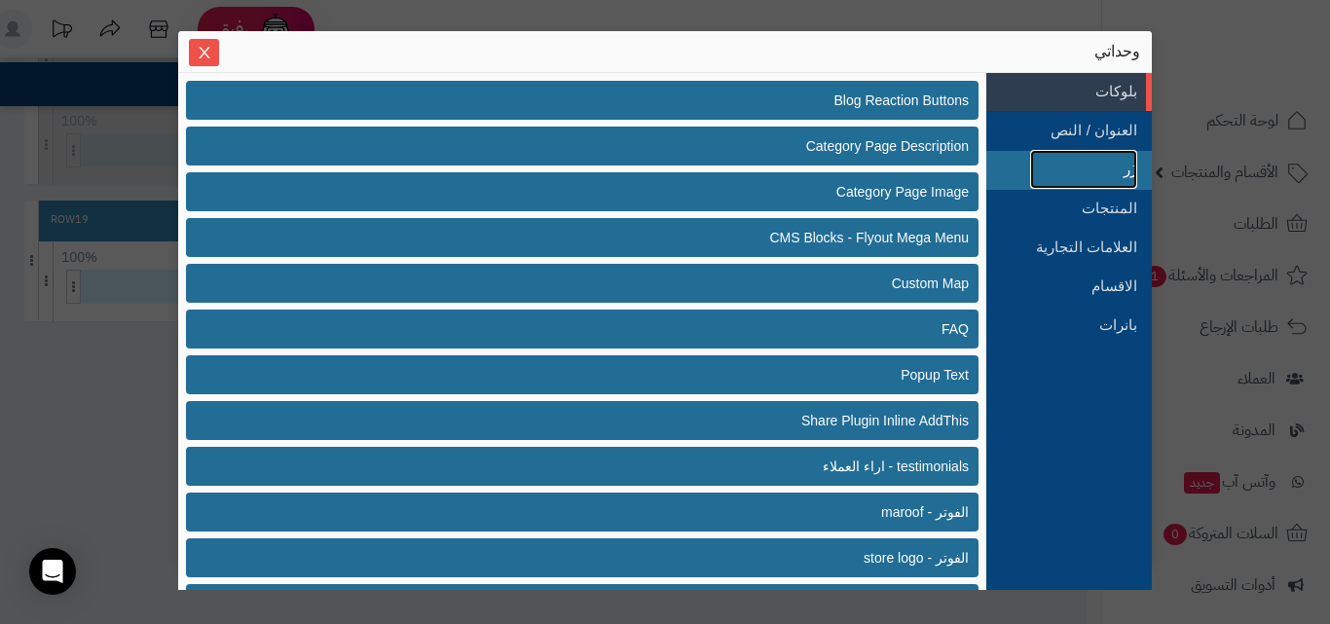
click at [1117, 153] on link "زُر" at bounding box center [1083, 169] width 107 height 39
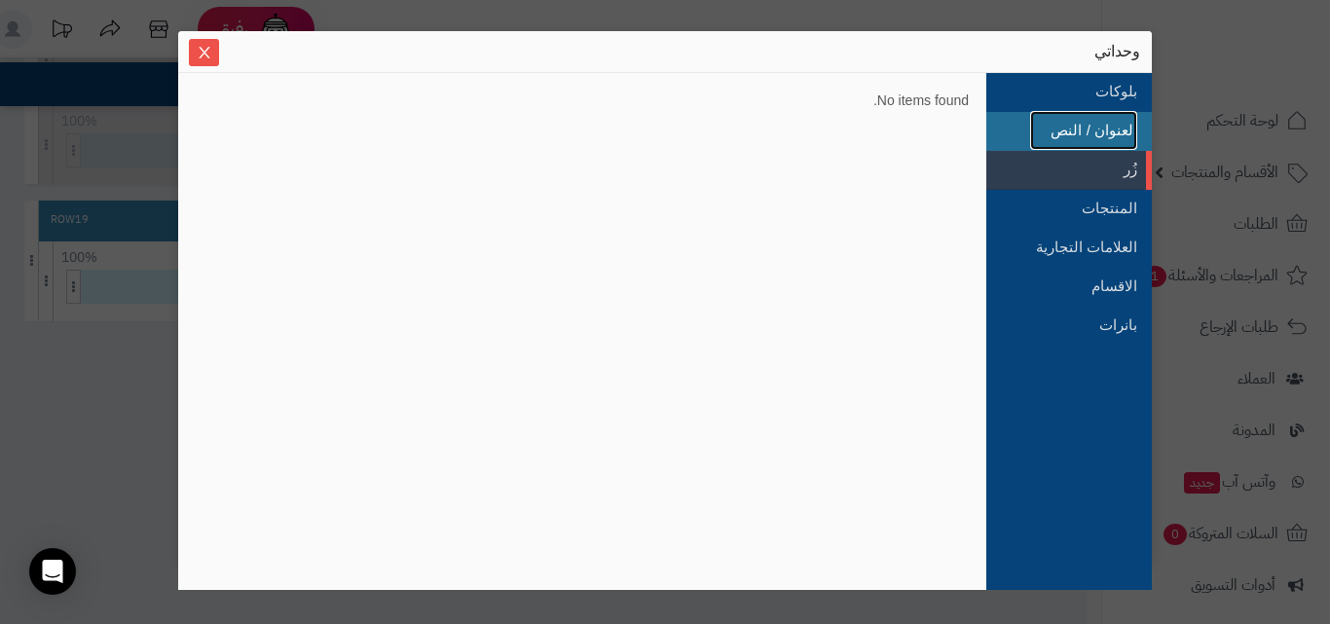
click at [1114, 133] on link "العنوان / النص" at bounding box center [1083, 130] width 107 height 39
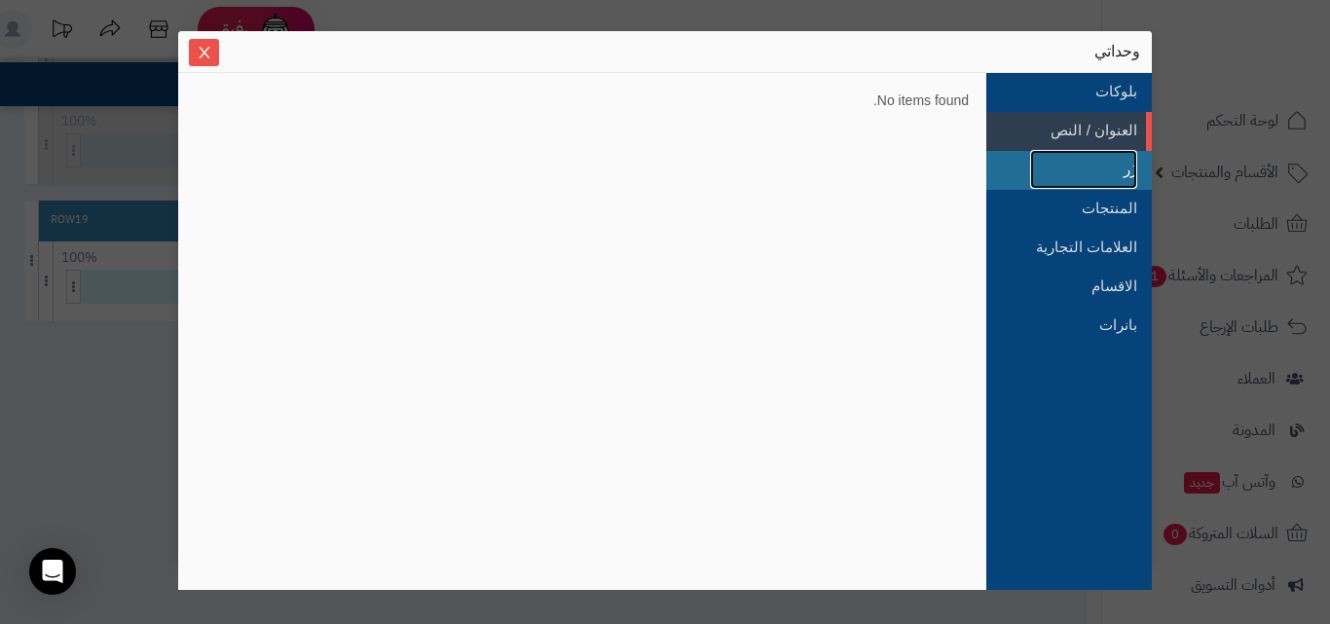
click at [1131, 172] on link "زُر" at bounding box center [1083, 169] width 107 height 39
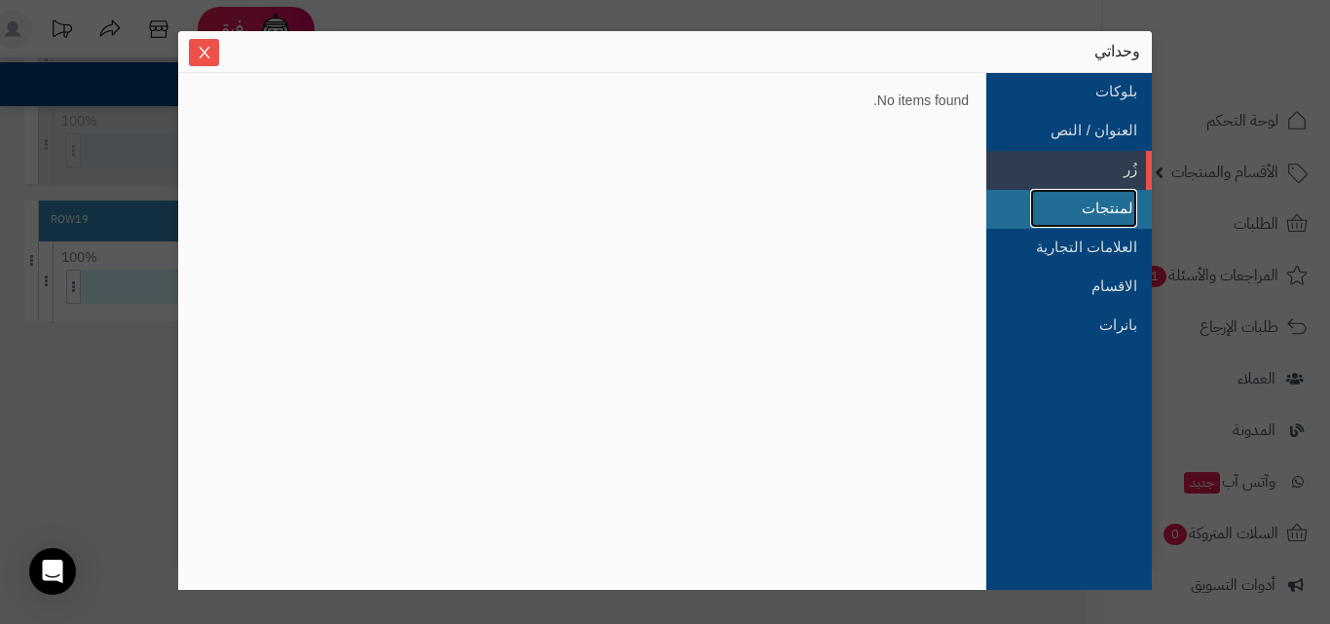
click at [1101, 205] on link "المنتجات" at bounding box center [1083, 208] width 107 height 39
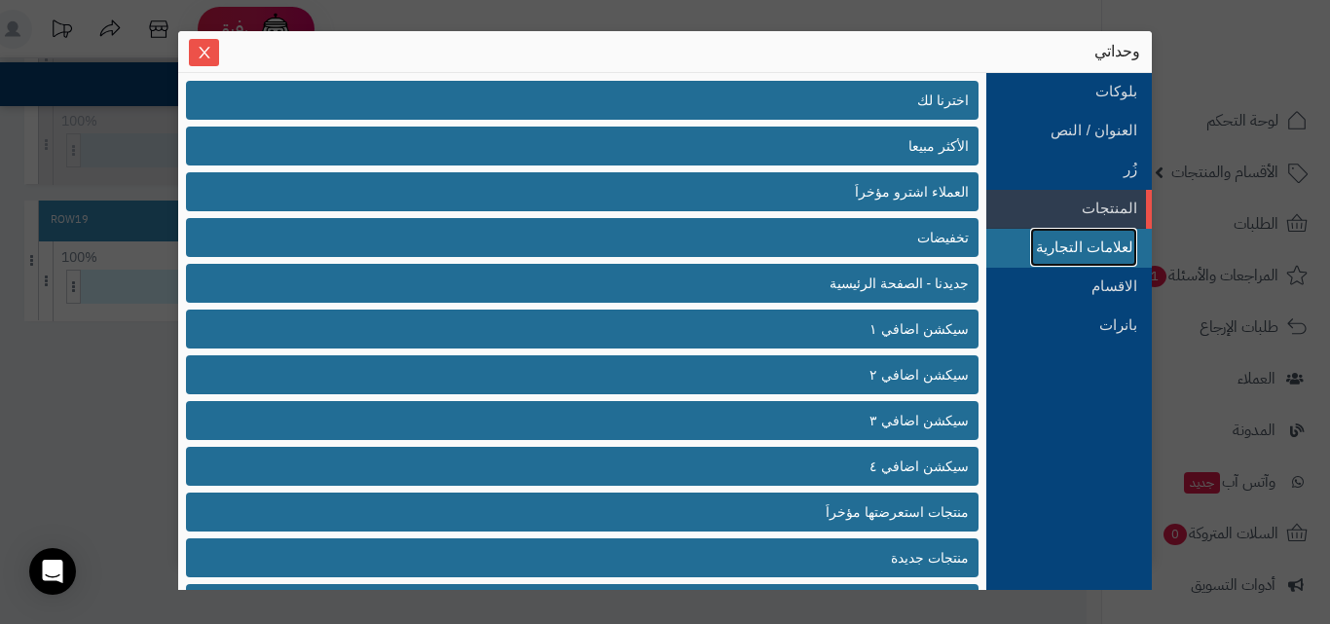
click at [1112, 250] on link "العلامات التجارية" at bounding box center [1083, 247] width 107 height 39
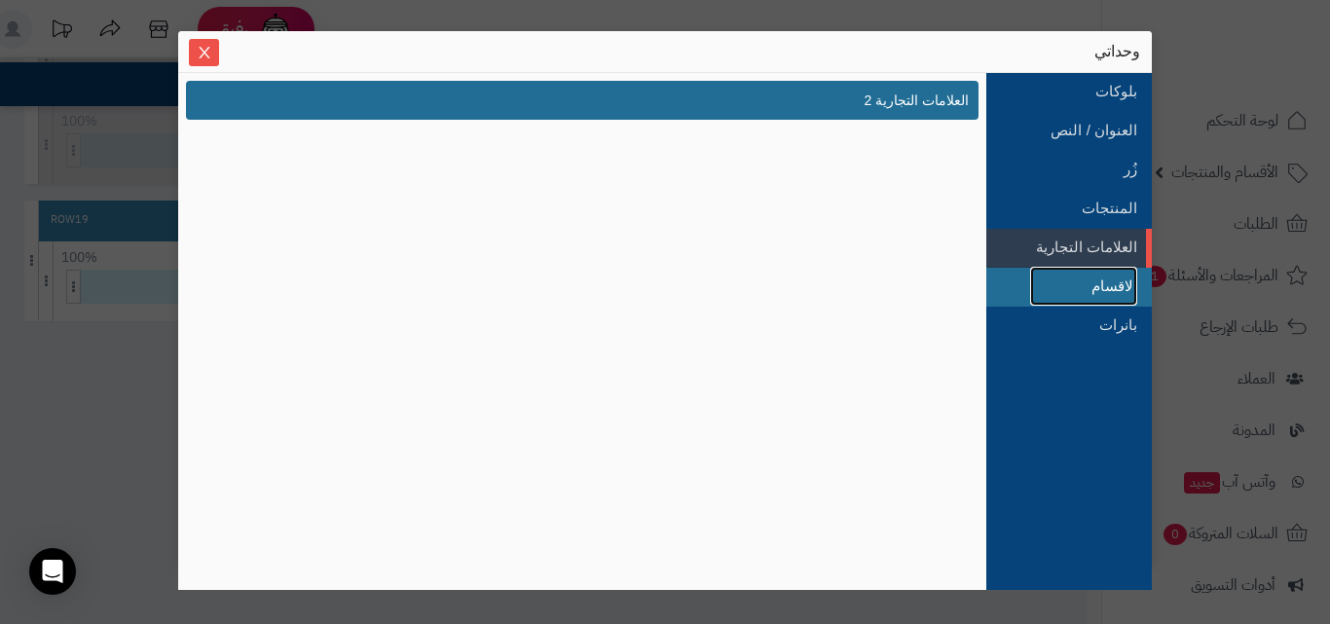
click at [1107, 282] on link "الاقسام" at bounding box center [1083, 286] width 107 height 39
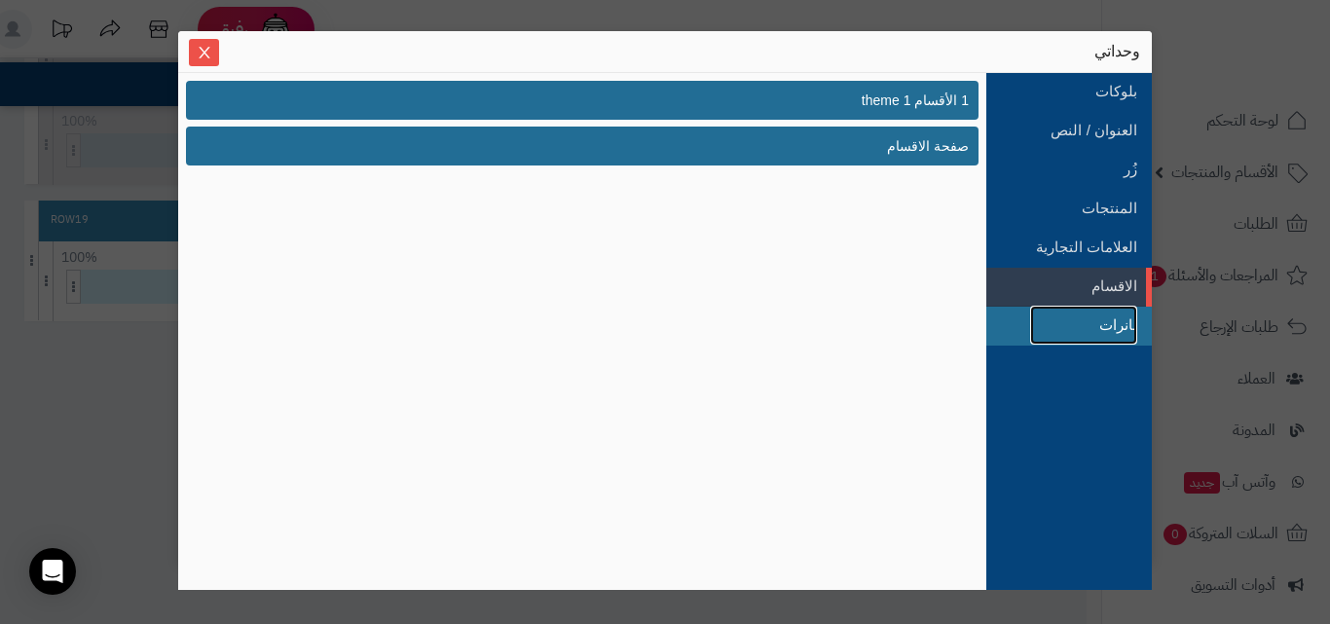
click at [1128, 313] on link "بانرات" at bounding box center [1083, 325] width 107 height 39
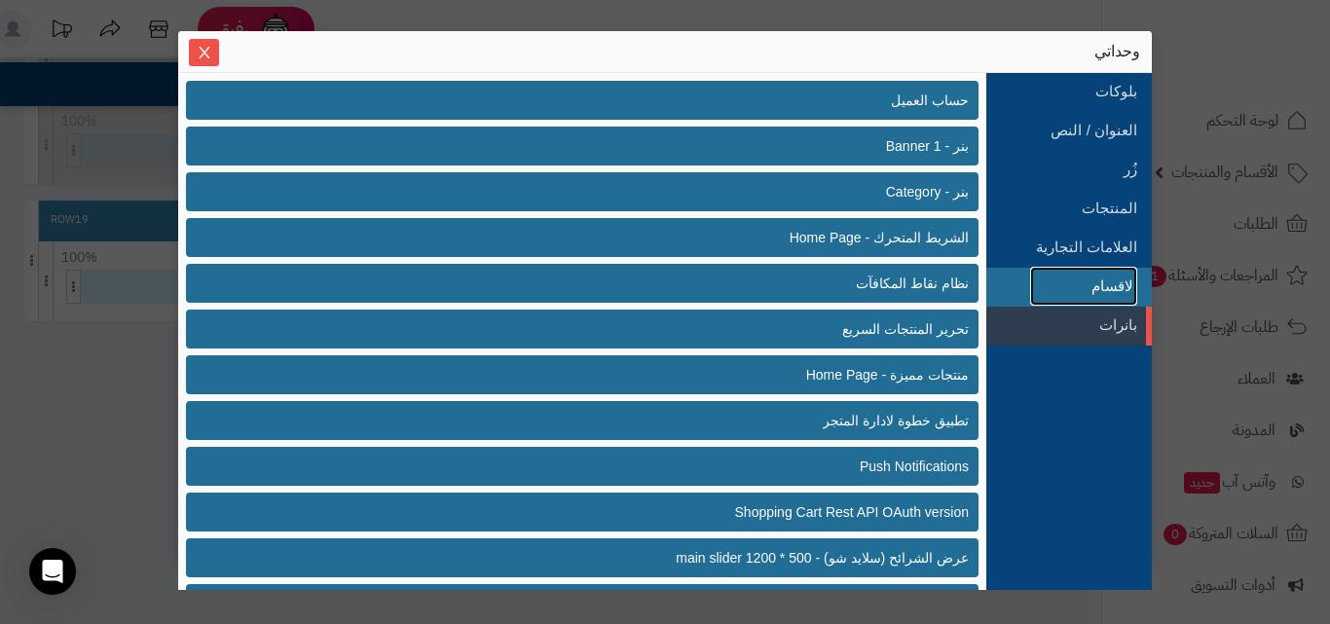
click at [1120, 292] on link "الاقسام" at bounding box center [1083, 286] width 107 height 39
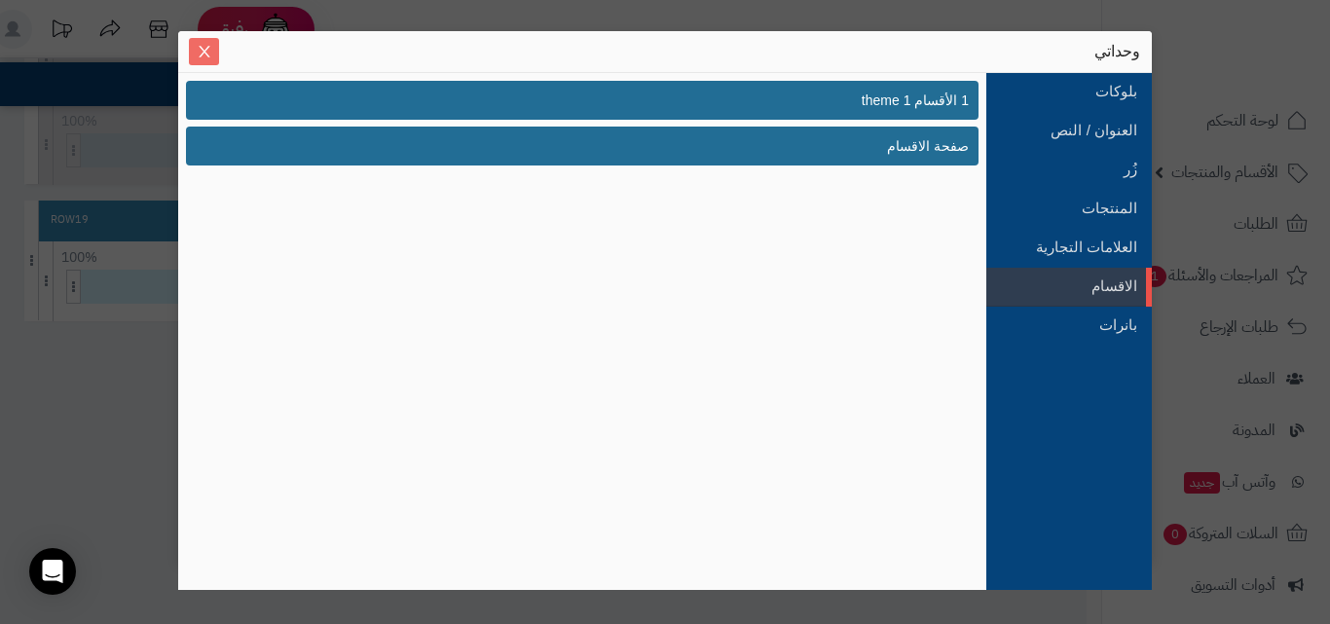
click at [206, 64] on button "Close" at bounding box center [204, 51] width 30 height 27
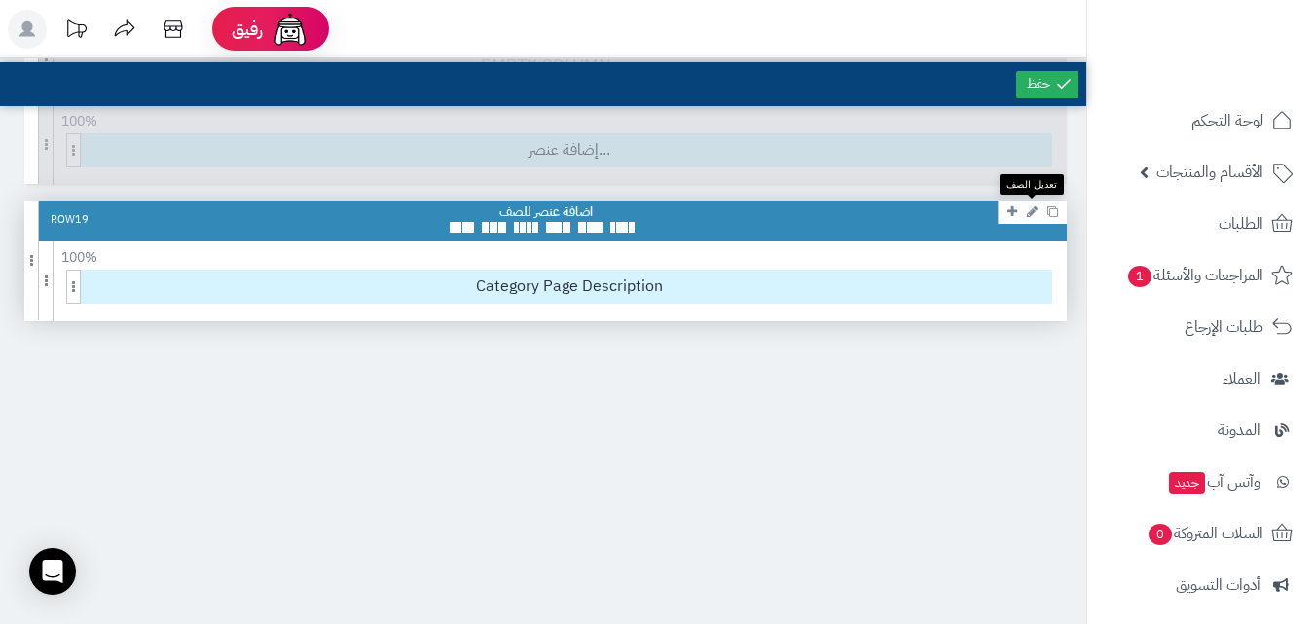
click at [1031, 216] on icon at bounding box center [1032, 211] width 11 height 13
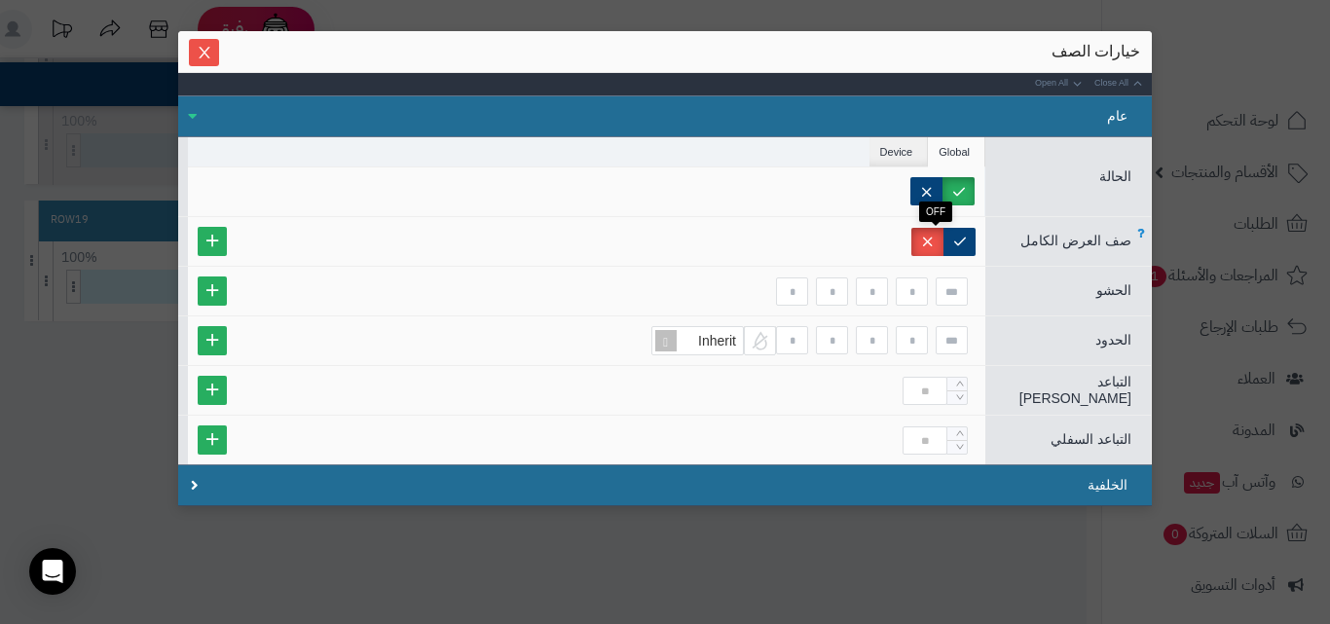
click at [939, 247] on label at bounding box center [927, 242] width 32 height 28
click at [935, 187] on label at bounding box center [926, 191] width 32 height 28
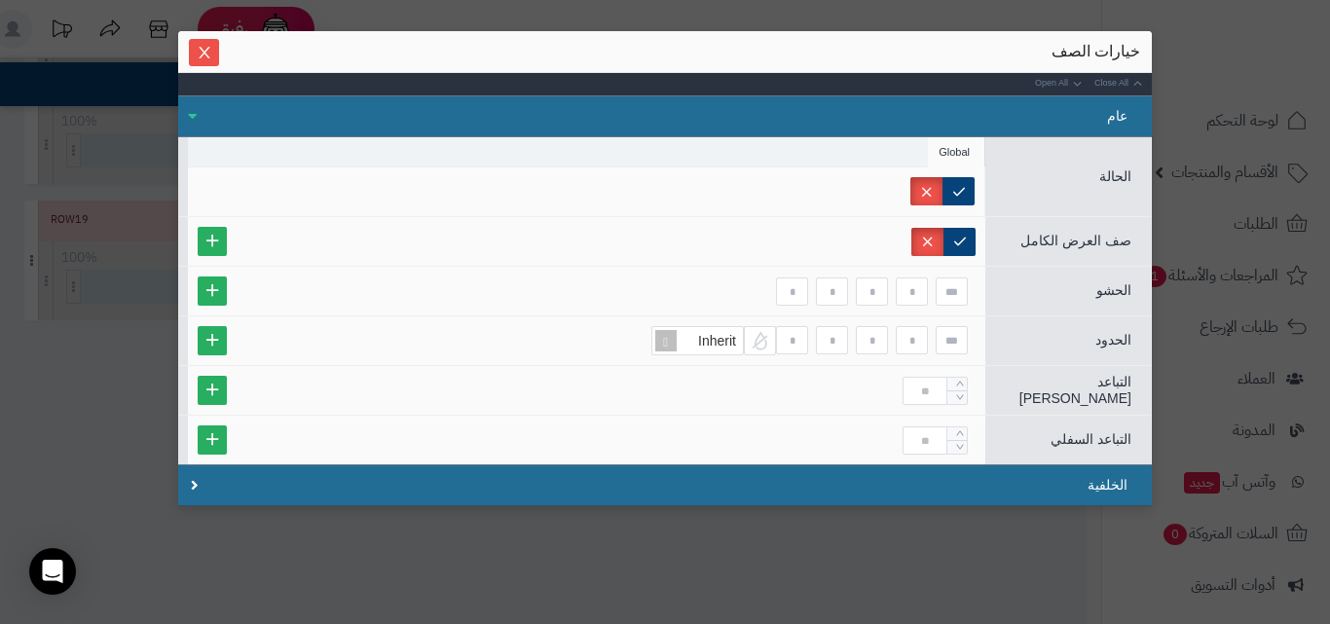
click at [212, 32] on div "خيارات الصف" at bounding box center [664, 52] width 973 height 42
click at [219, 50] on span "Close" at bounding box center [204, 52] width 30 height 17
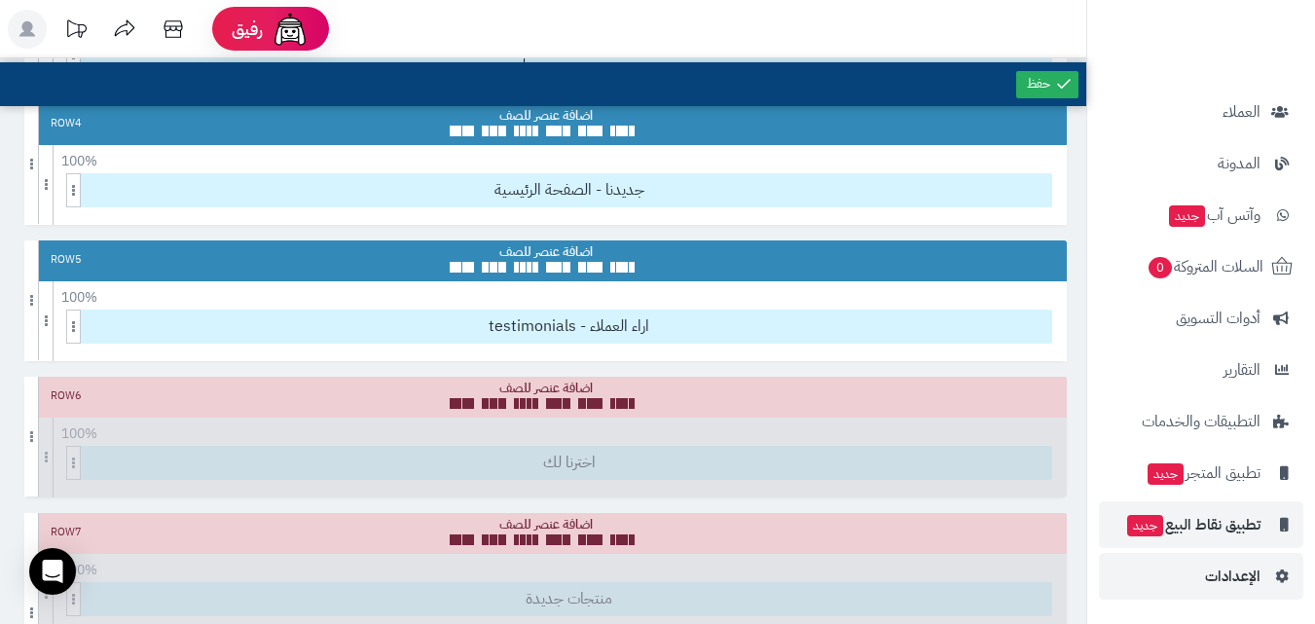
scroll to position [584, 0]
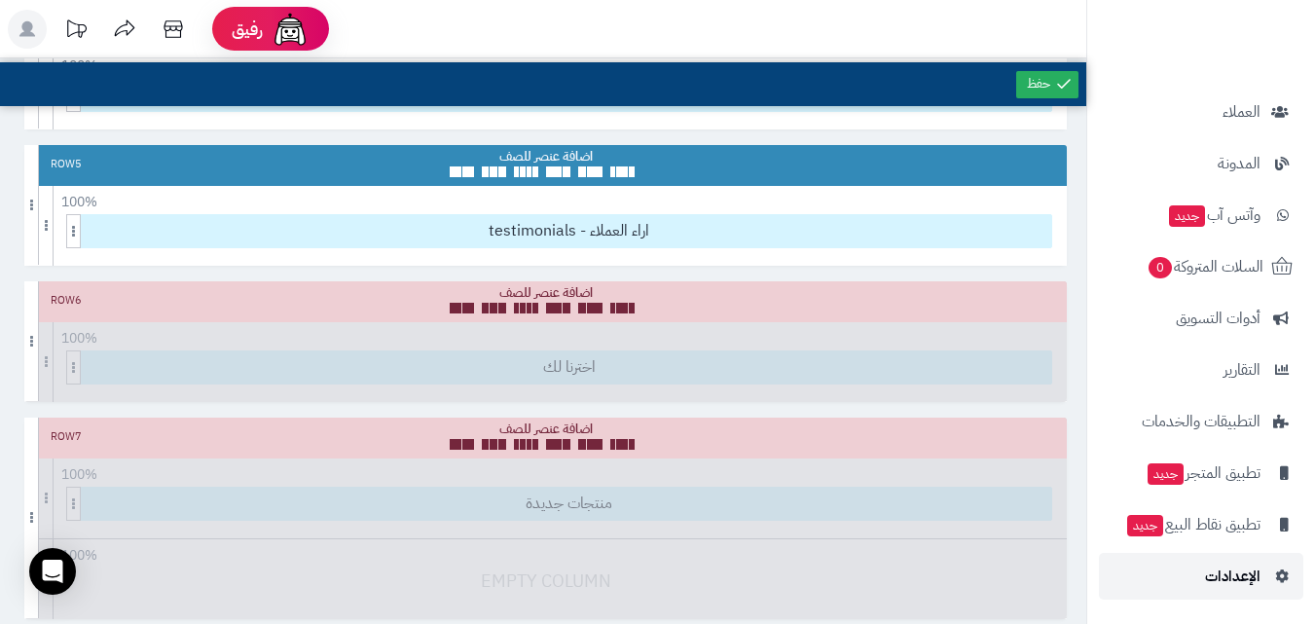
click at [1237, 587] on span "الإعدادات" at bounding box center [1232, 576] width 55 height 27
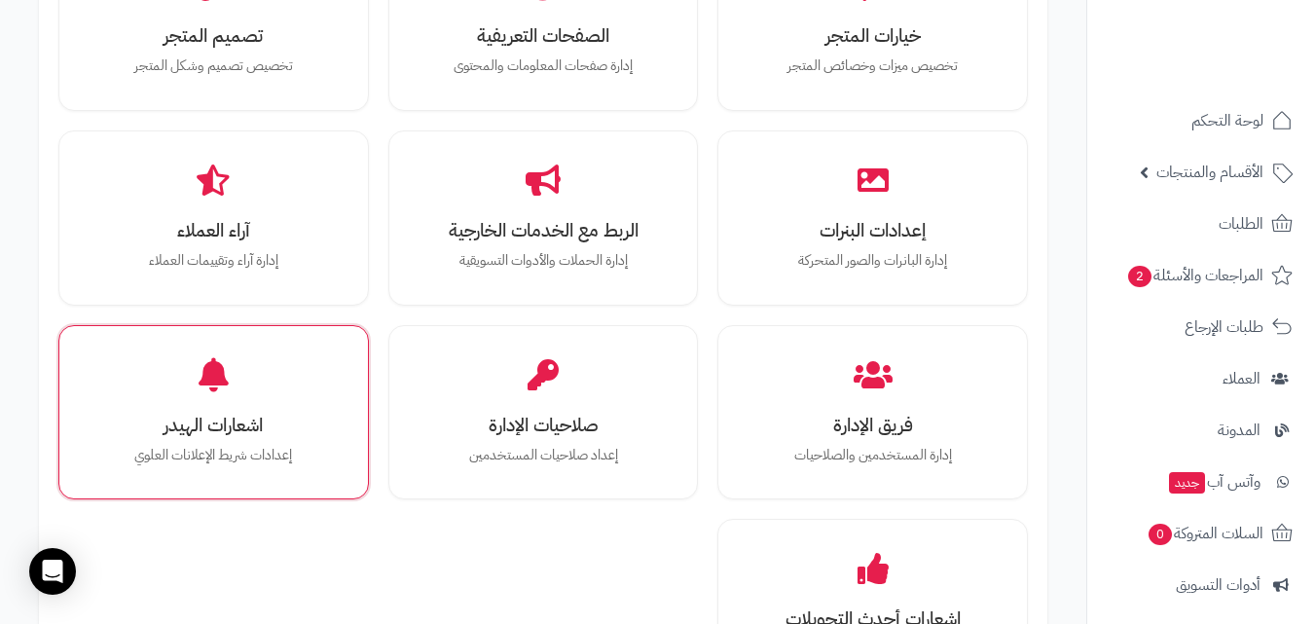
scroll to position [779, 0]
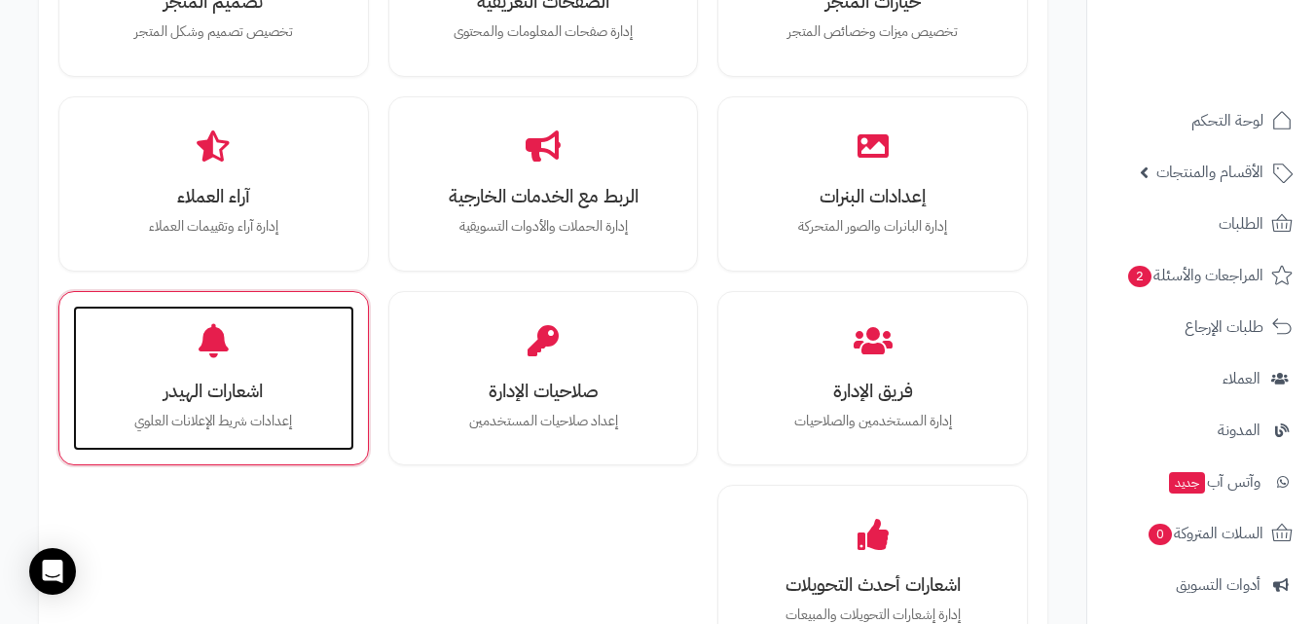
click at [276, 390] on h3 "اشعارات الهيدر" at bounding box center [213, 391] width 242 height 20
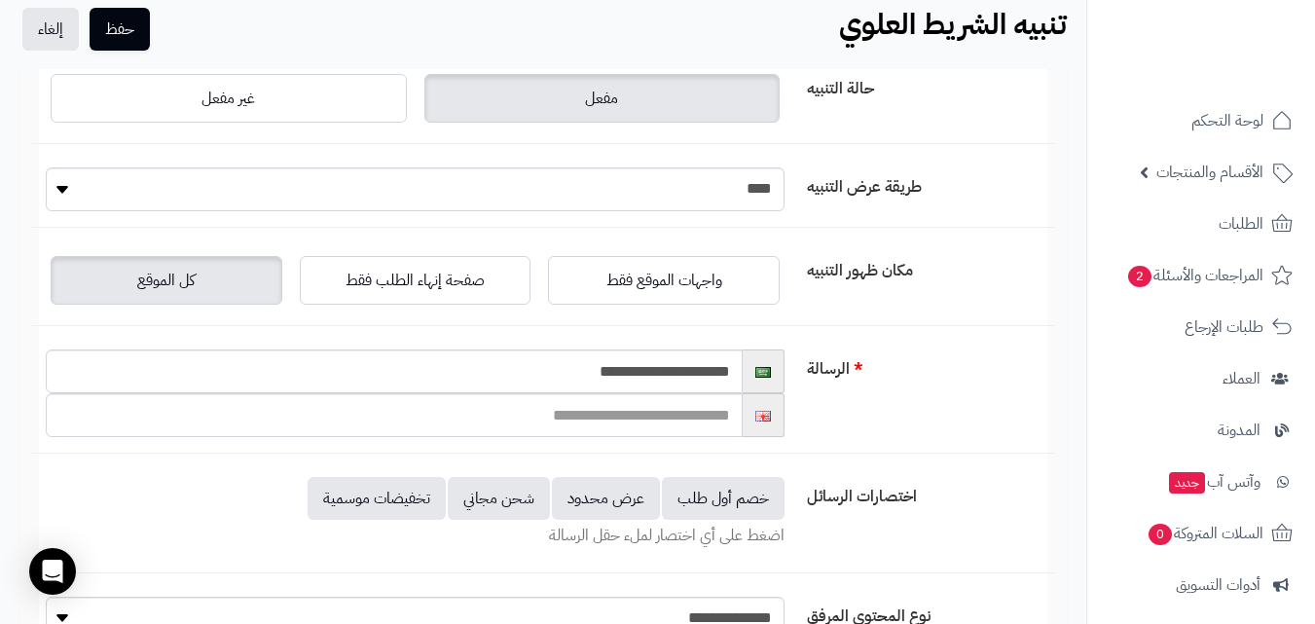
scroll to position [195, 0]
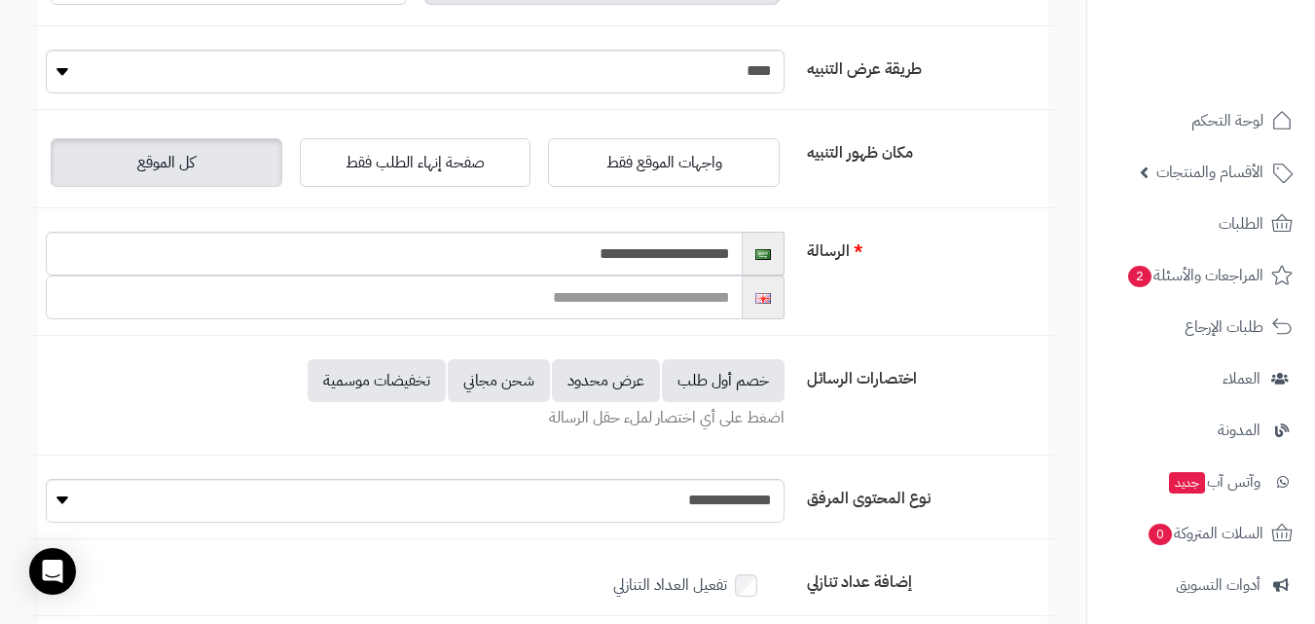
click at [686, 308] on input "text" at bounding box center [394, 297] width 697 height 44
type input "*"
drag, startPoint x: 580, startPoint y: 296, endPoint x: 569, endPoint y: 294, distance: 10.9
click at [569, 294] on input "**********" at bounding box center [394, 297] width 697 height 44
click at [587, 296] on input "**********" at bounding box center [394, 297] width 697 height 44
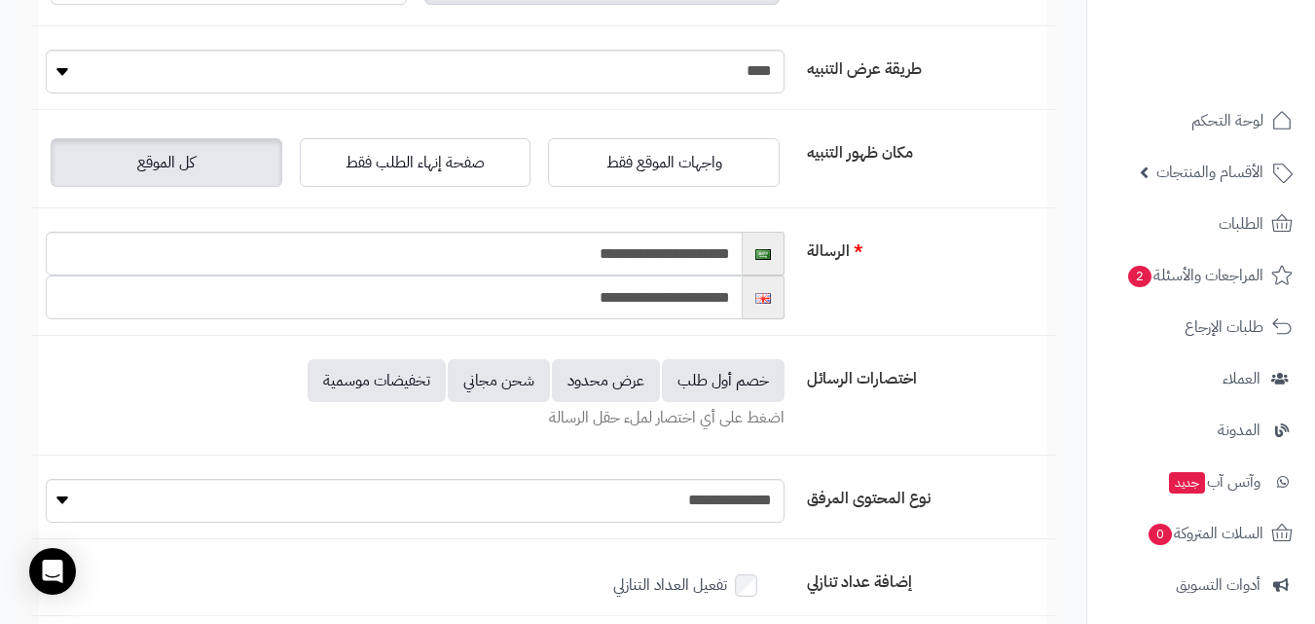
drag, startPoint x: 587, startPoint y: 296, endPoint x: 624, endPoint y: 303, distance: 37.6
click at [624, 303] on input "**********" at bounding box center [394, 297] width 697 height 44
drag, startPoint x: 624, startPoint y: 302, endPoint x: 655, endPoint y: 289, distance: 33.6
click at [655, 289] on input "**********" at bounding box center [394, 297] width 697 height 44
drag, startPoint x: 583, startPoint y: 293, endPoint x: 569, endPoint y: 294, distance: 13.7
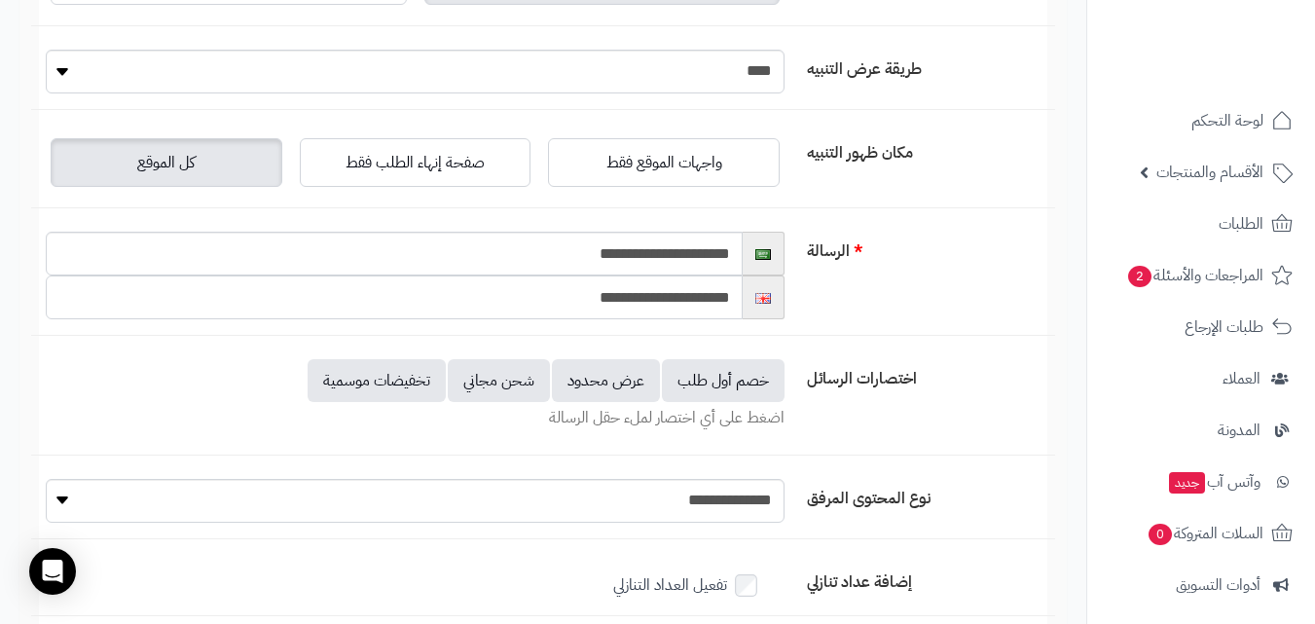
click at [569, 294] on input "**********" at bounding box center [394, 297] width 697 height 44
click at [730, 303] on input "**********" at bounding box center [394, 297] width 697 height 44
paste input "**"
click at [627, 297] on input "**********" at bounding box center [394, 297] width 697 height 44
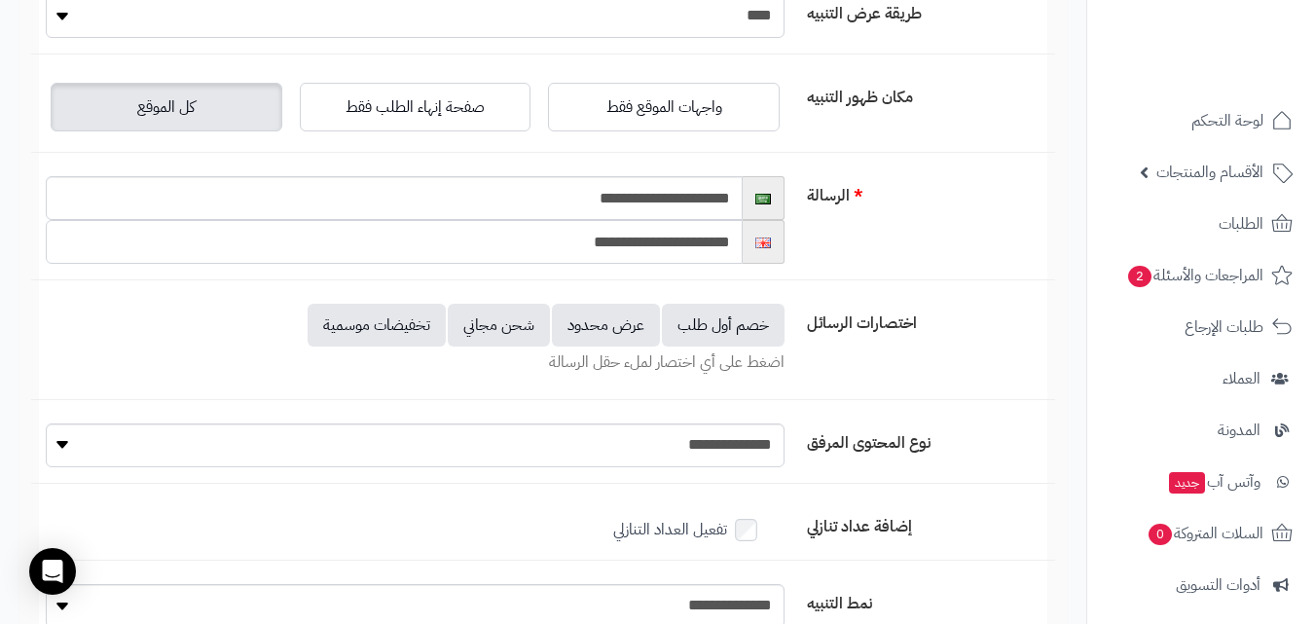
scroll to position [0, 0]
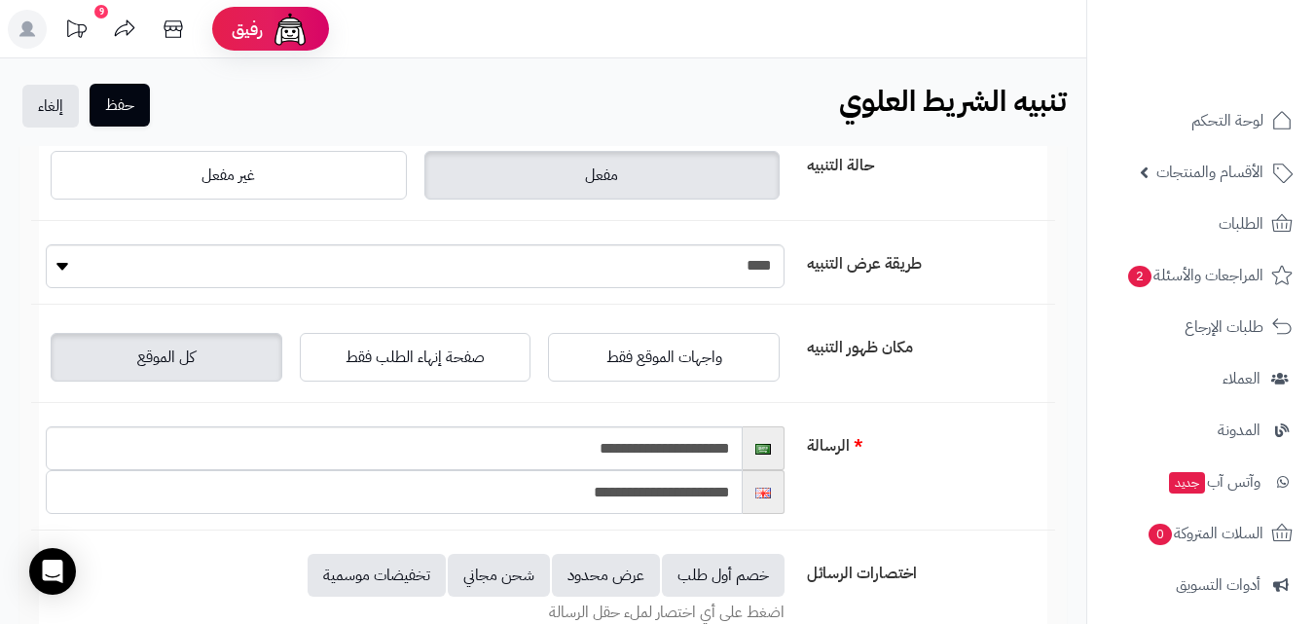
type input "**********"
click at [129, 101] on button "حفظ" at bounding box center [120, 105] width 60 height 43
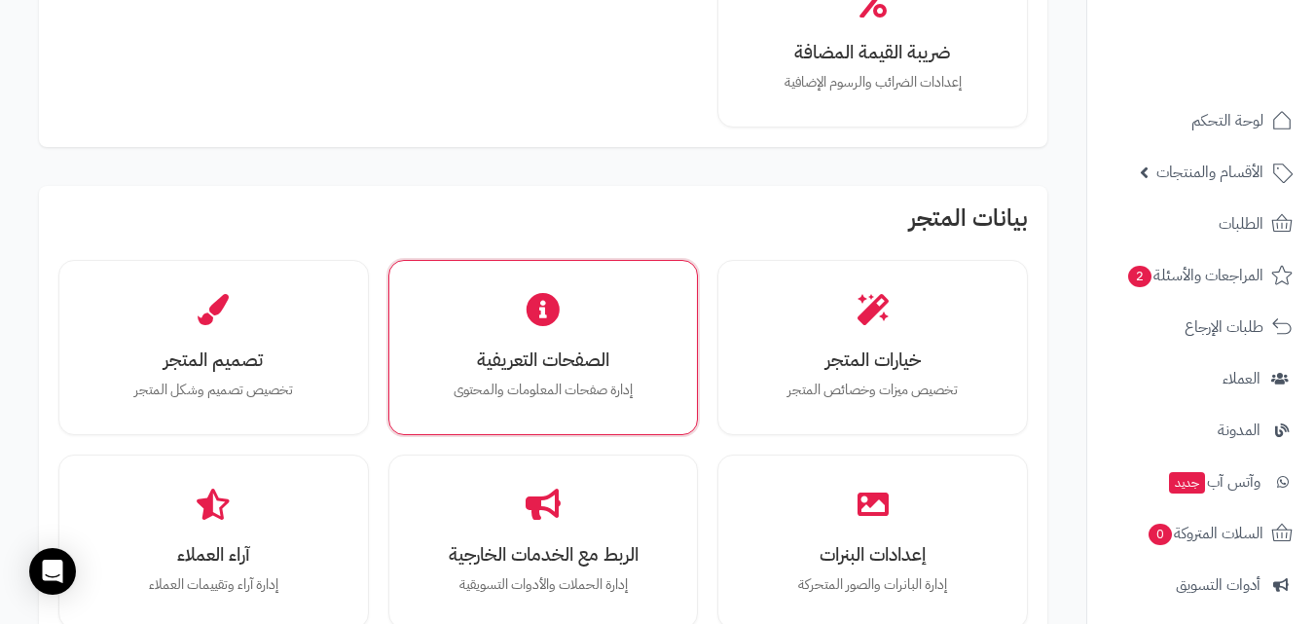
scroll to position [1071, 0]
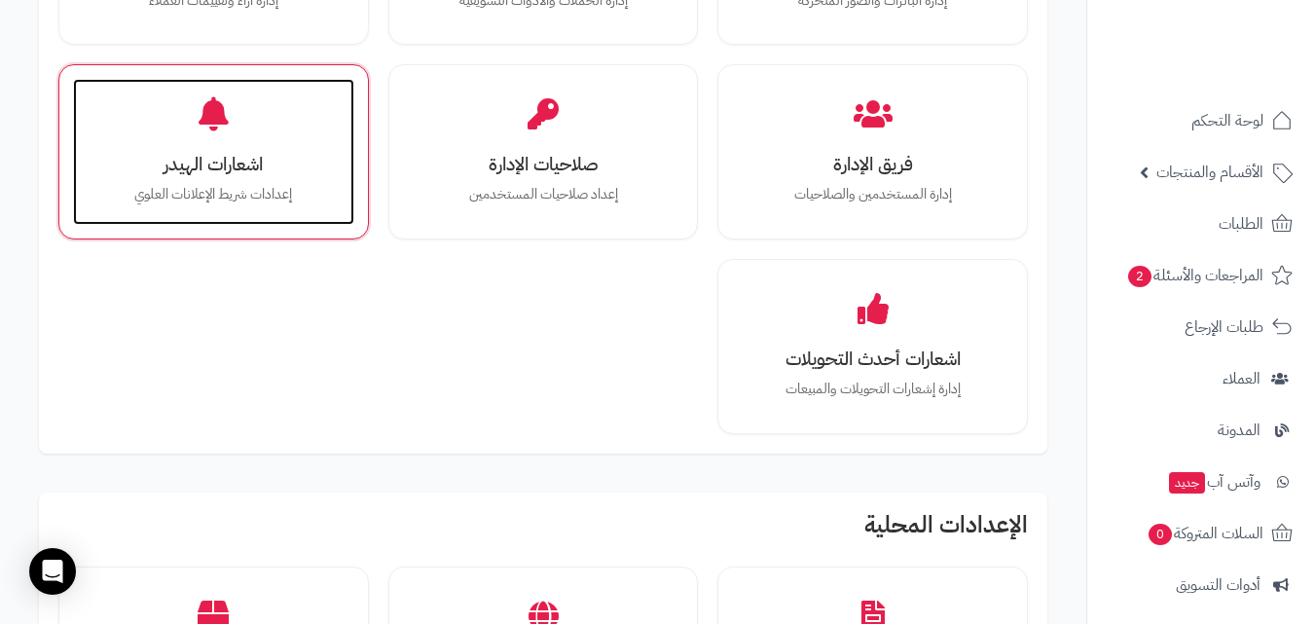
click at [326, 182] on div "اشعارات الهيدر إعدادات شريط الإعلانات [PERSON_NAME]" at bounding box center [213, 152] width 281 height 146
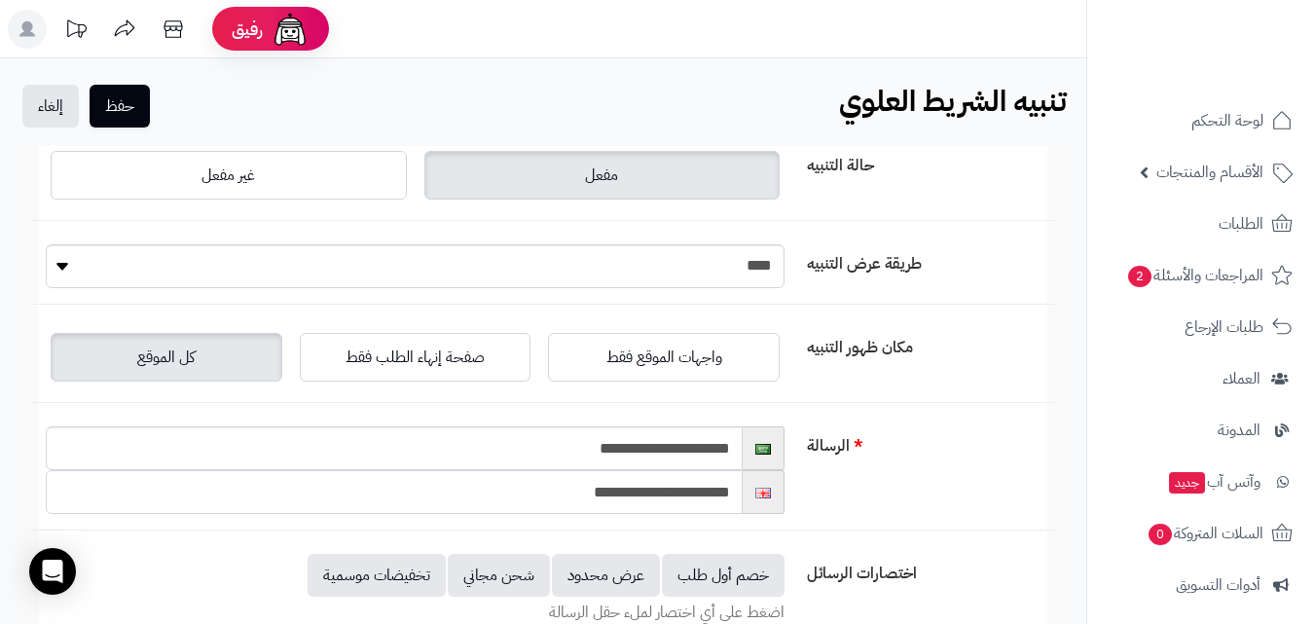
drag, startPoint x: 722, startPoint y: 493, endPoint x: 739, endPoint y: 495, distance: 16.7
click at [739, 495] on input "**********" at bounding box center [394, 492] width 697 height 44
click at [581, 490] on input "**********" at bounding box center [394, 492] width 697 height 44
paste input "***"
type input "**********"
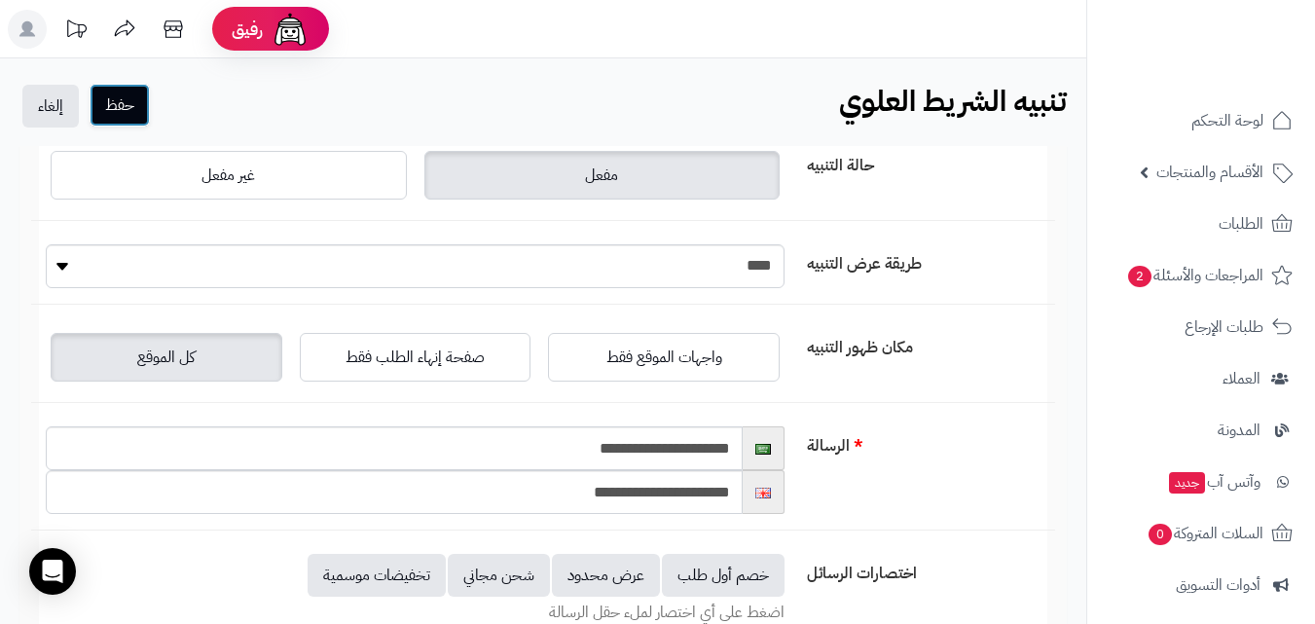
click at [144, 102] on button "حفظ" at bounding box center [120, 105] width 60 height 43
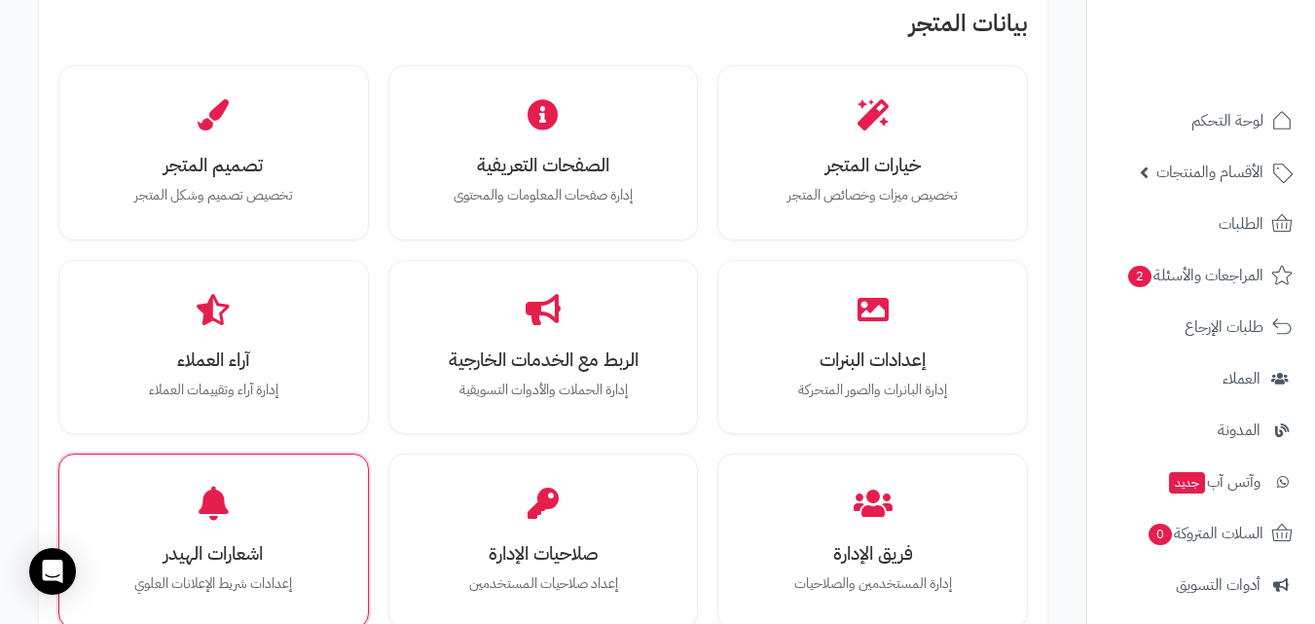
scroll to position [779, 0]
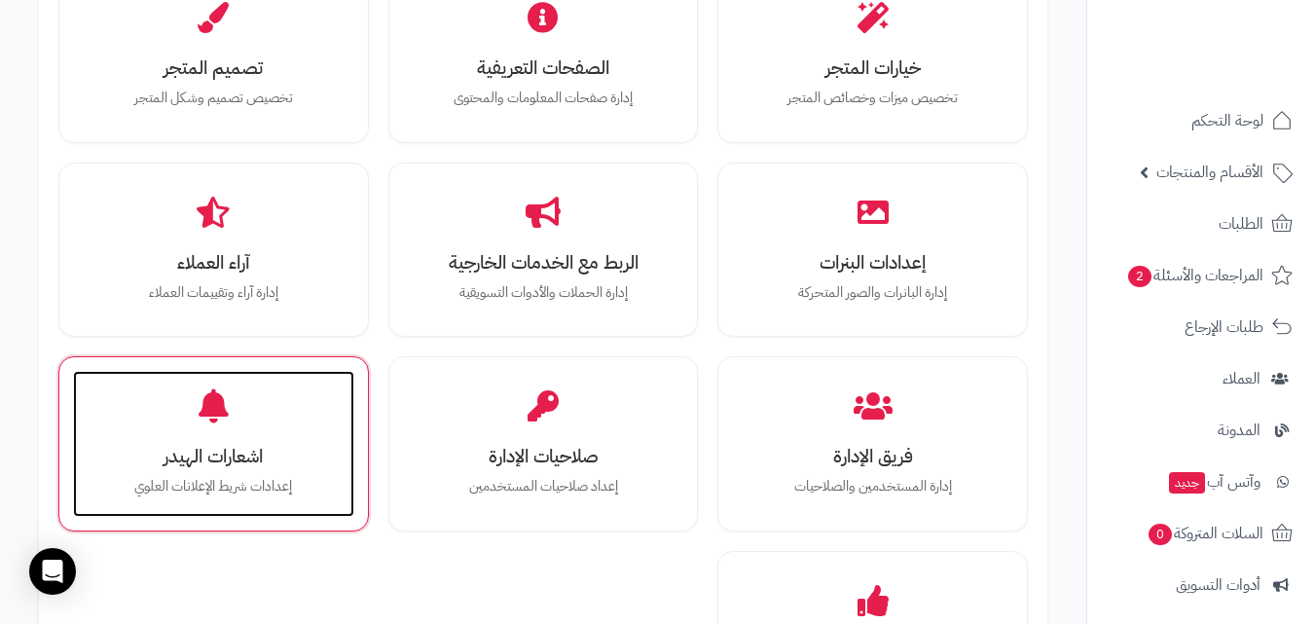
click at [276, 457] on h3 "اشعارات الهيدر" at bounding box center [213, 456] width 242 height 20
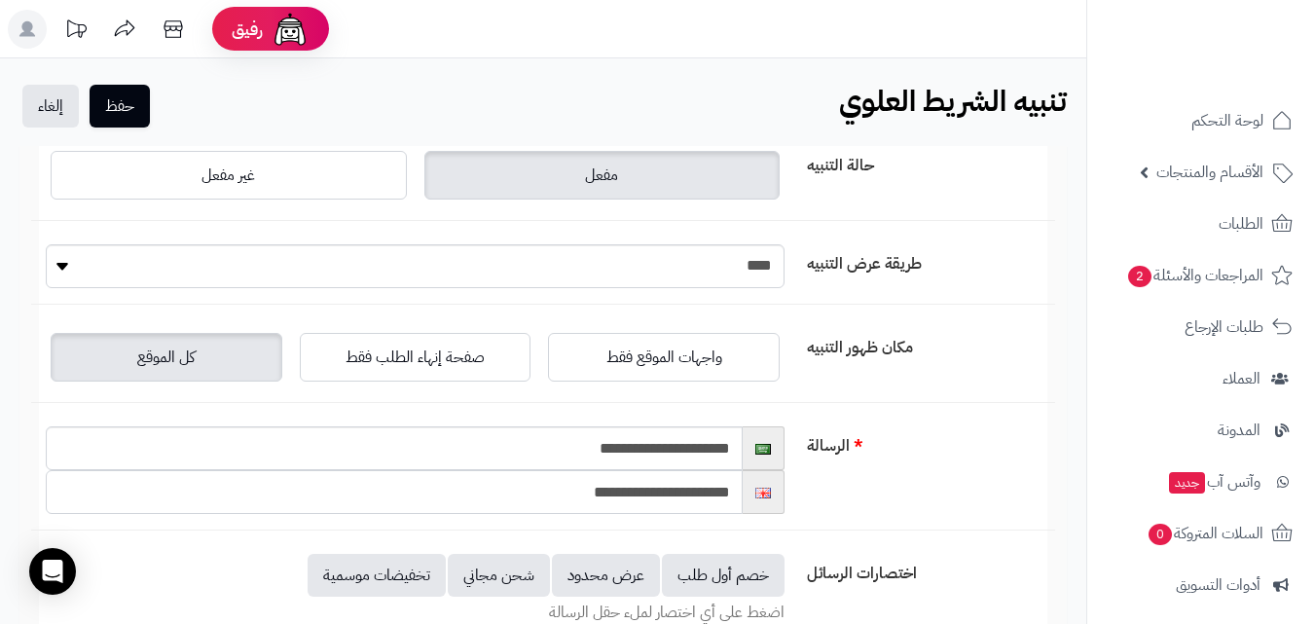
drag, startPoint x: 574, startPoint y: 491, endPoint x: 544, endPoint y: 487, distance: 30.4
click at [544, 487] on input "**********" at bounding box center [394, 492] width 697 height 44
type input "**********"
click at [996, 332] on label "مكان ظهور التنبيه" at bounding box center [927, 343] width 256 height 31
click at [134, 88] on button "حفظ" at bounding box center [120, 105] width 60 height 43
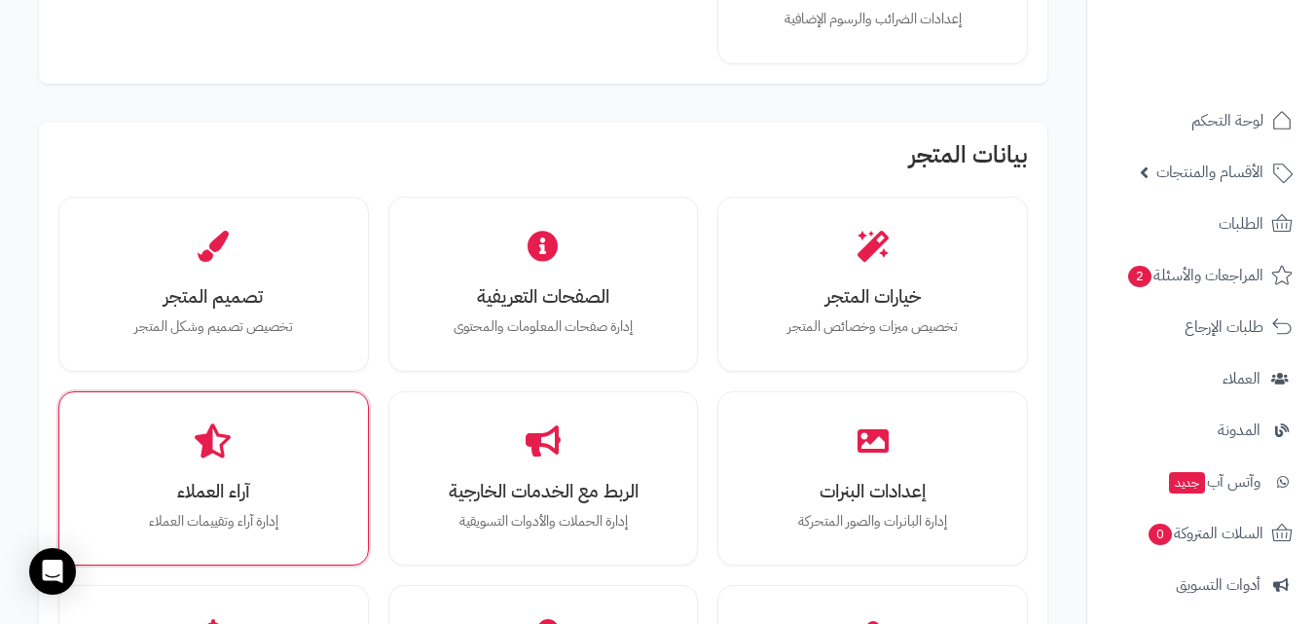
scroll to position [584, 0]
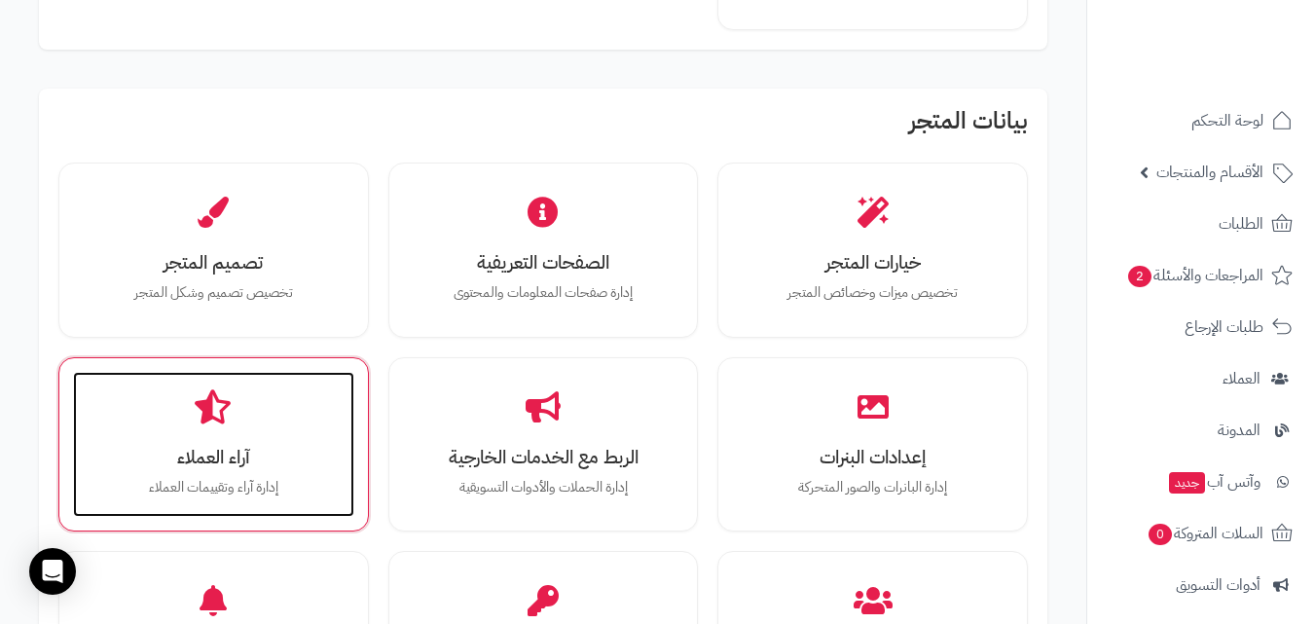
click at [247, 466] on h3 "آراء العملاء" at bounding box center [213, 457] width 242 height 20
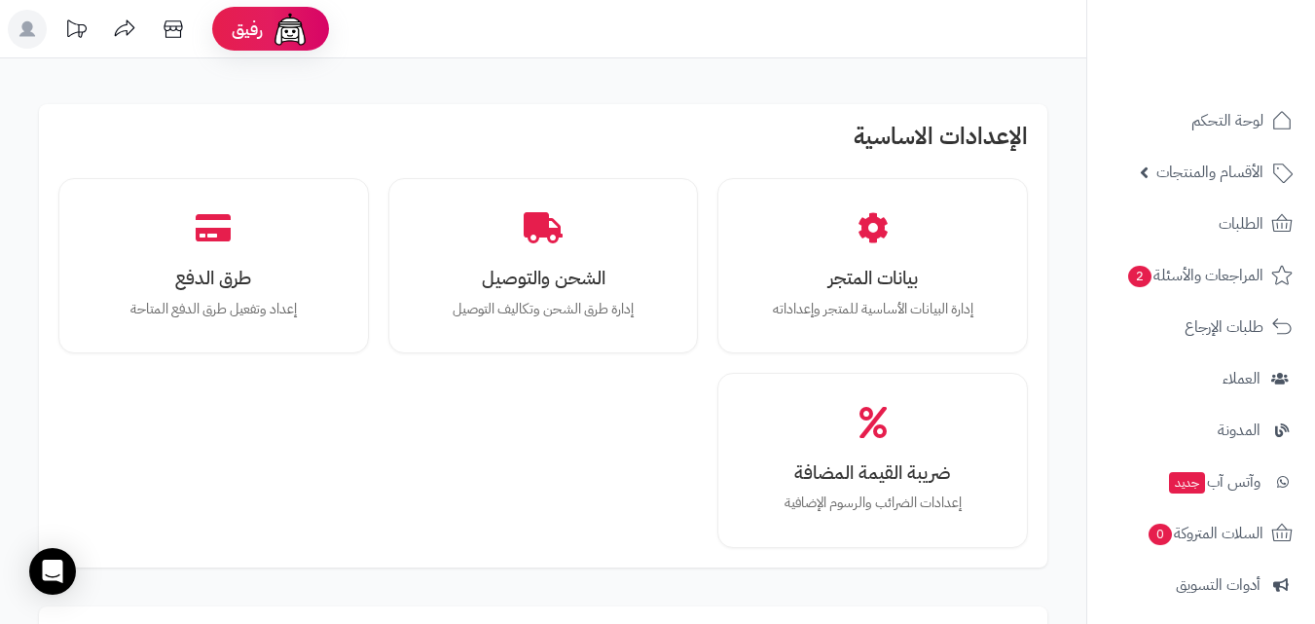
scroll to position [1044, 0]
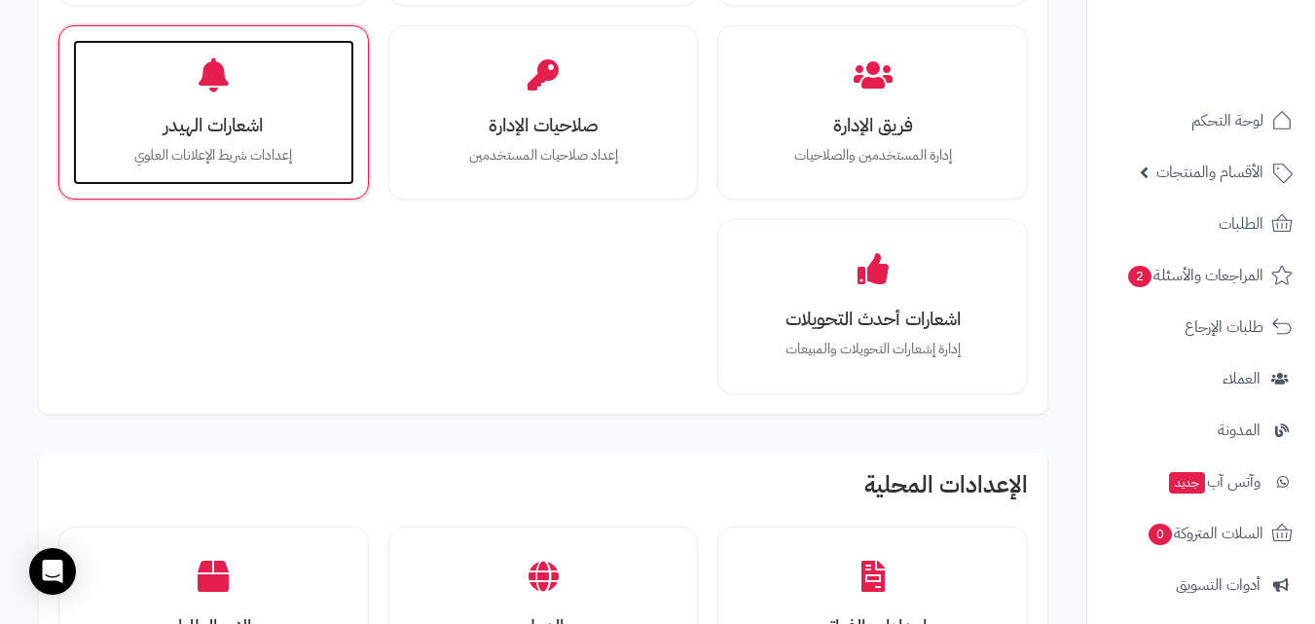
click at [293, 175] on div "اشعارات الهيدر إعدادات شريط الإعلانات [PERSON_NAME]" at bounding box center [213, 113] width 281 height 146
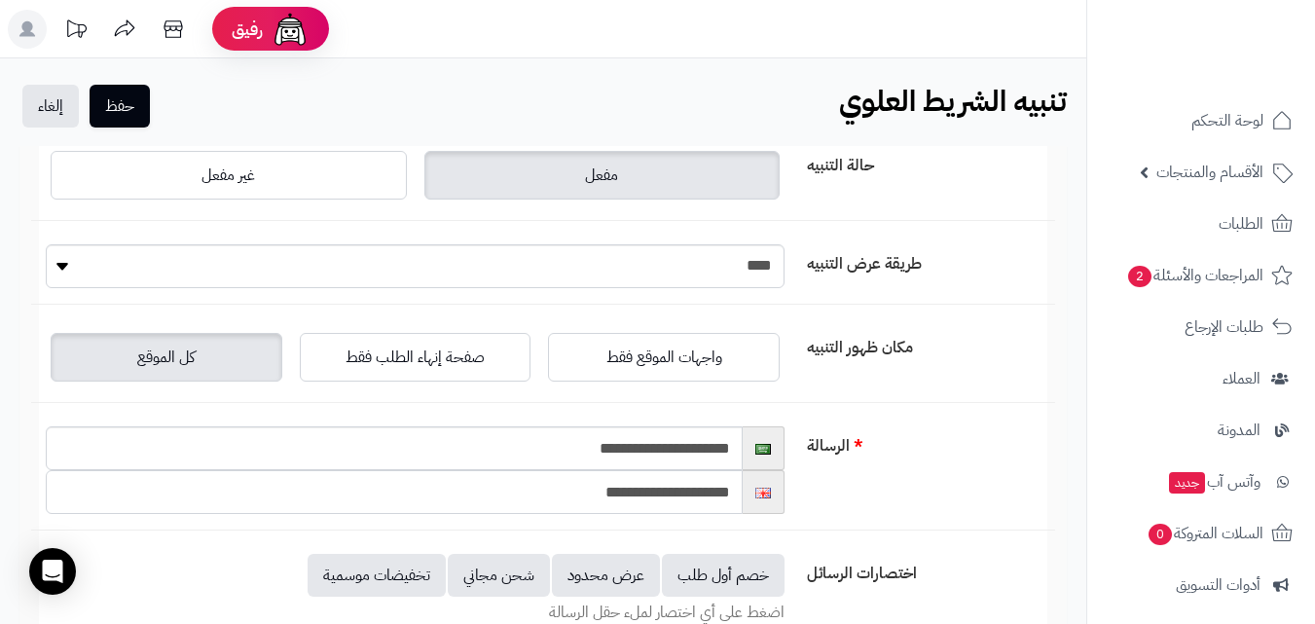
drag, startPoint x: 689, startPoint y: 496, endPoint x: 755, endPoint y: 492, distance: 66.4
click at [755, 492] on div "**********" at bounding box center [415, 492] width 739 height 44
type input "**********"
click at [923, 476] on div "**********" at bounding box center [543, 478] width 1024 height 104
click at [112, 99] on button "حفظ" at bounding box center [120, 105] width 60 height 43
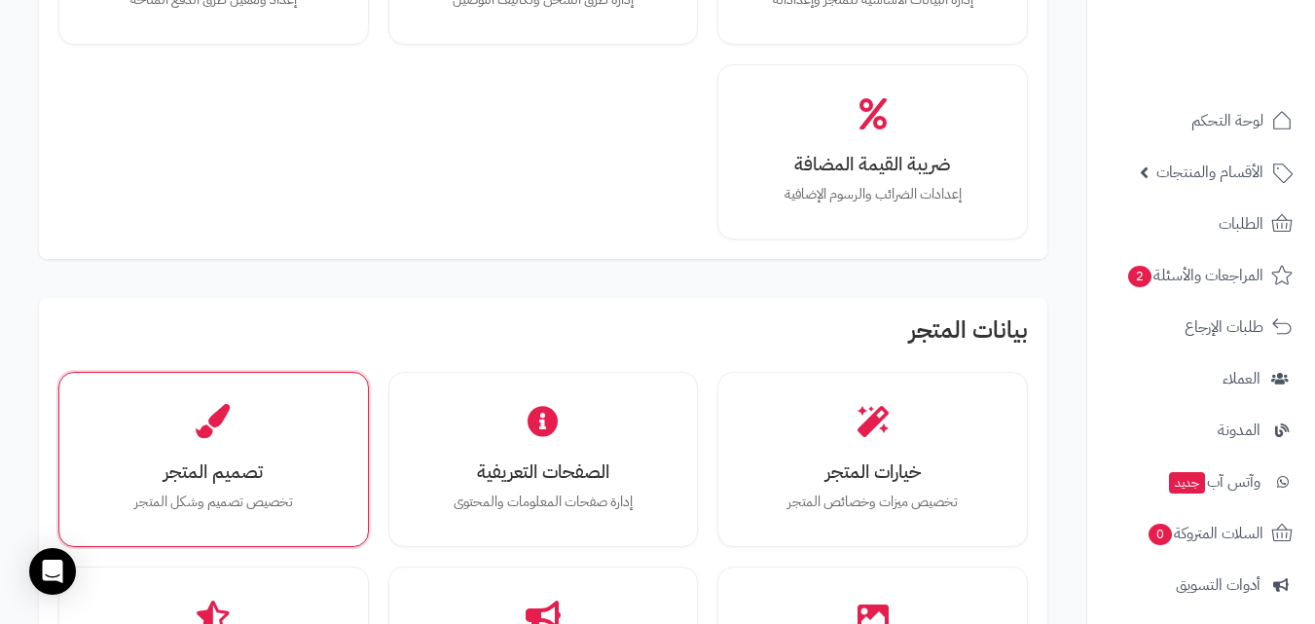
scroll to position [389, 0]
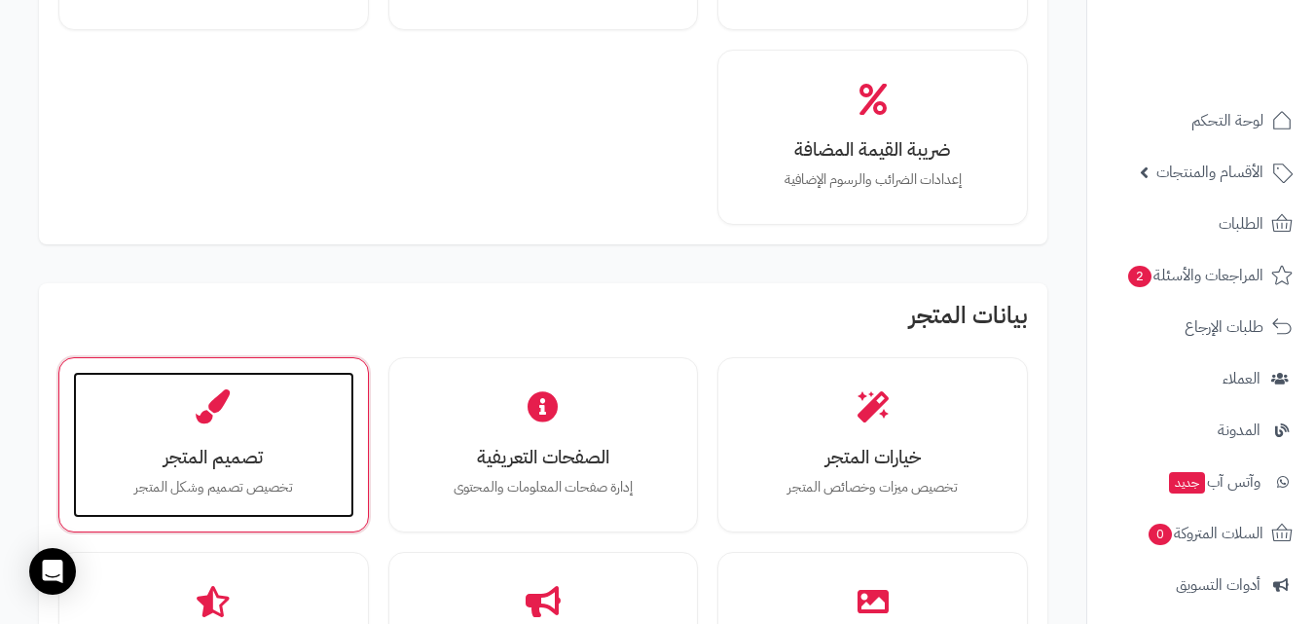
click at [267, 410] on div "تصميم المتجر تخصيص تصميم وشكل المتجر" at bounding box center [213, 445] width 281 height 146
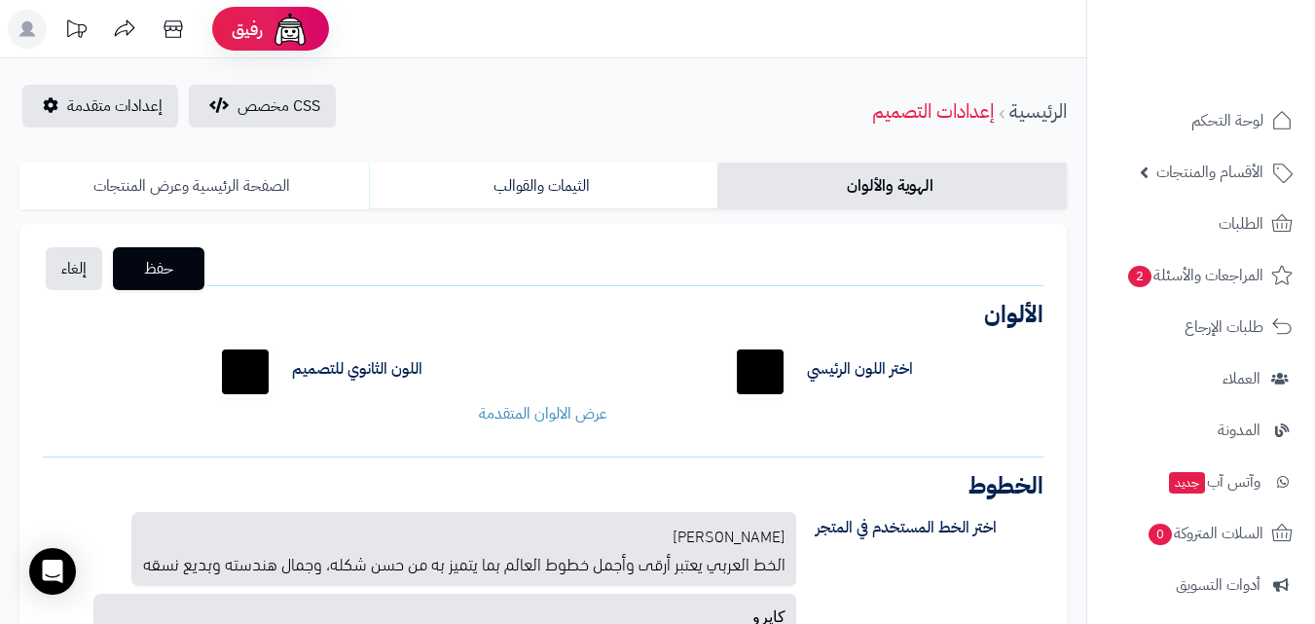
click at [318, 175] on link "الصفحة الرئيسية وعرض المنتجات" at bounding box center [193, 186] width 349 height 47
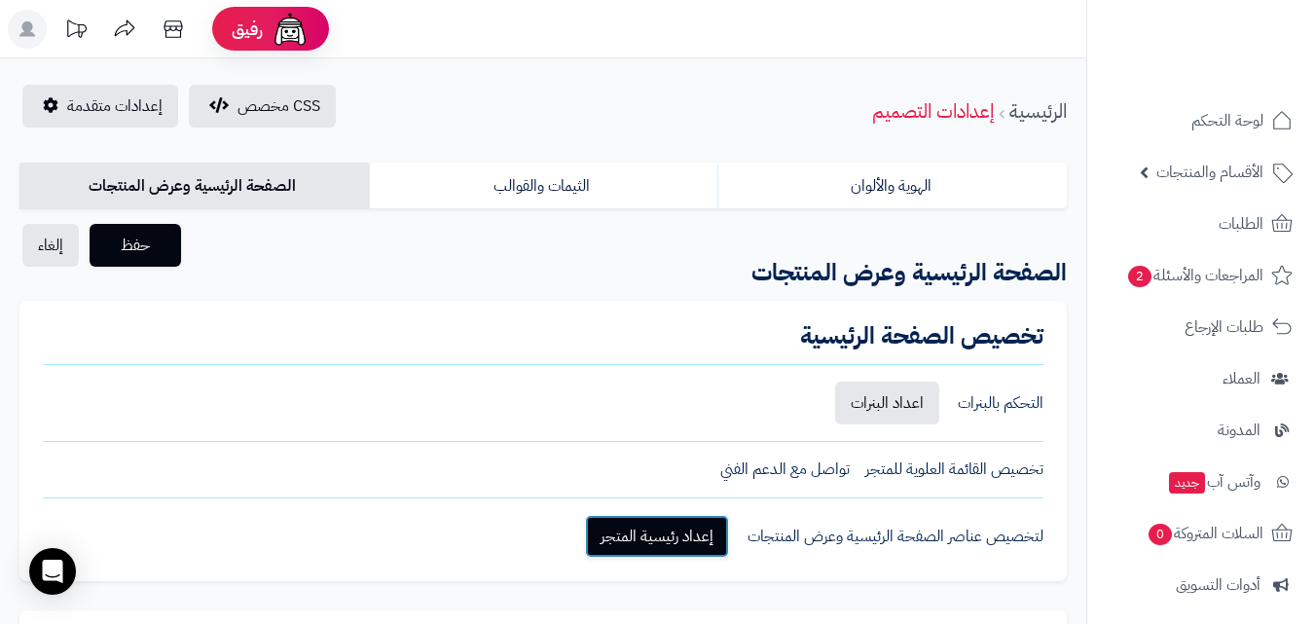
click at [707, 530] on link "إعداد رئيسية المتجر" at bounding box center [657, 536] width 144 height 43
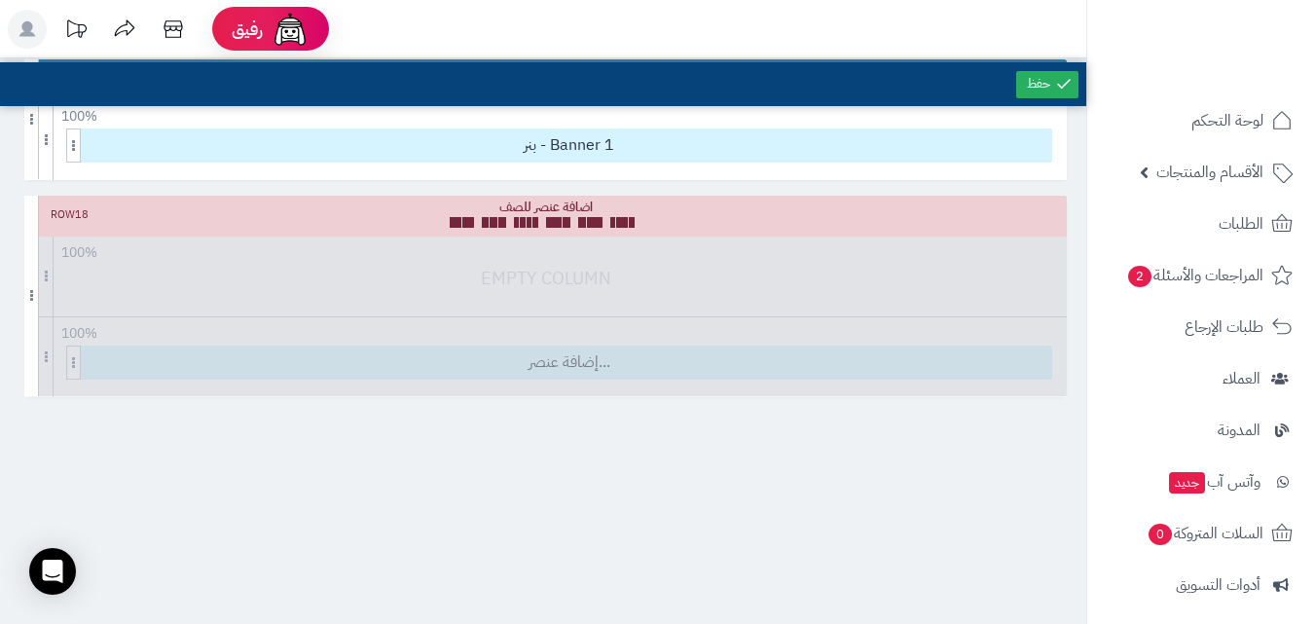
scroll to position [2434, 0]
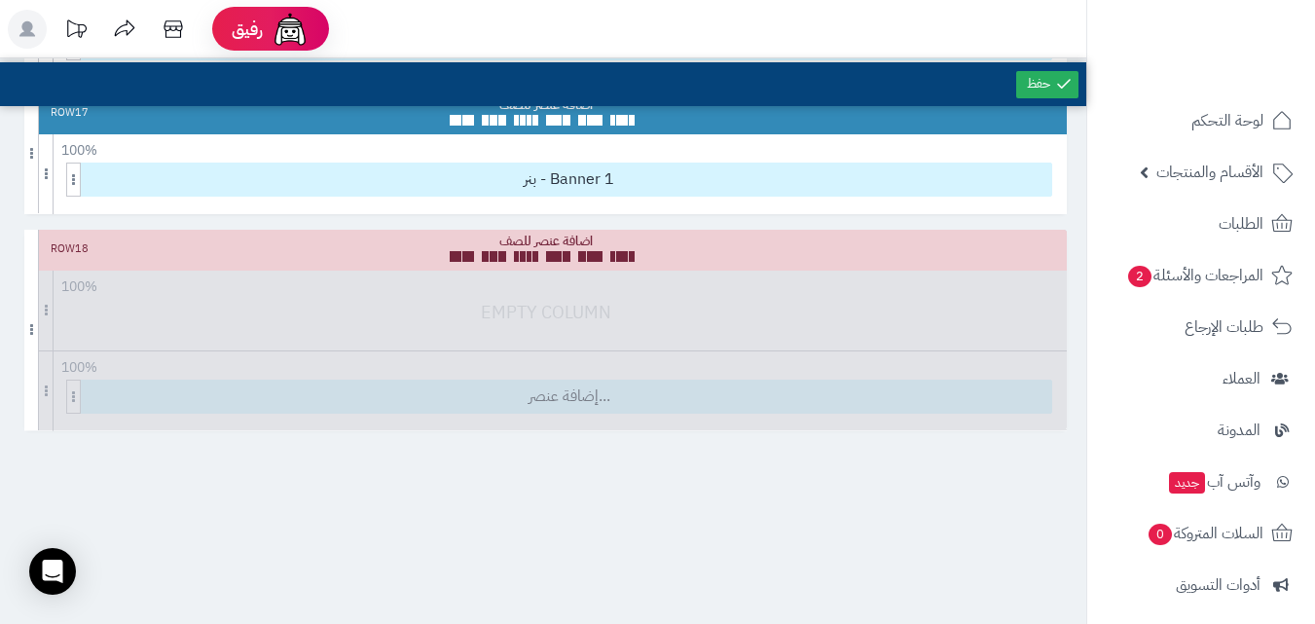
drag, startPoint x: 99, startPoint y: 335, endPoint x: 728, endPoint y: 545, distance: 663.1
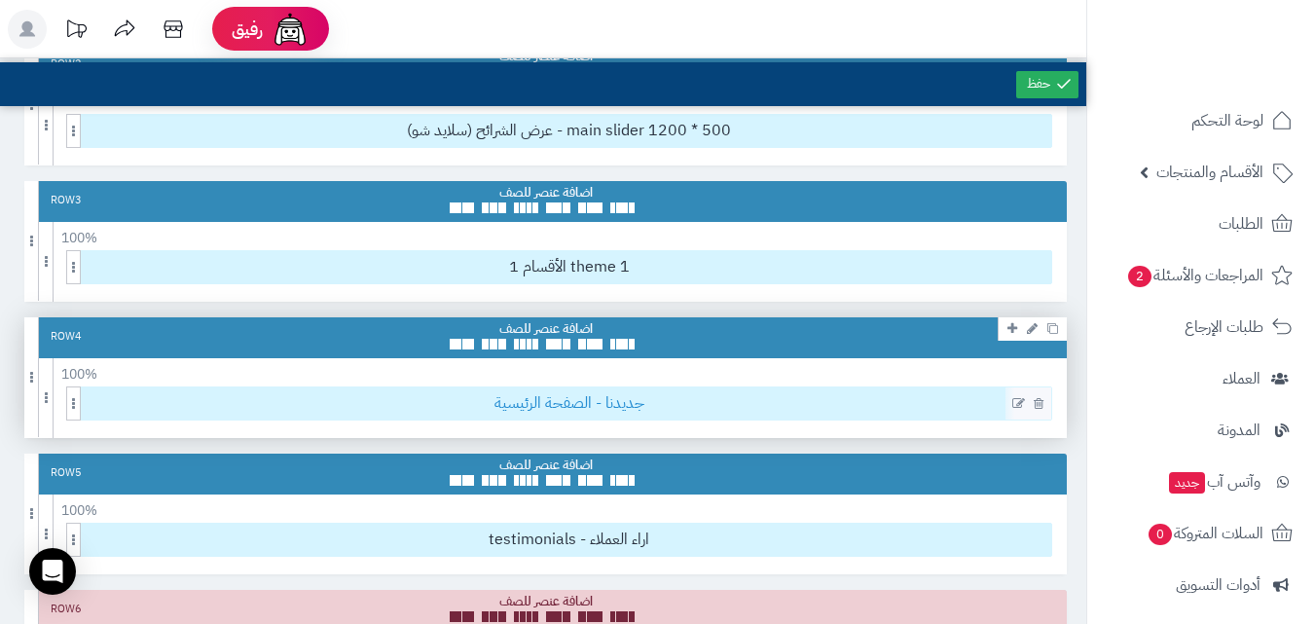
scroll to position [0, 0]
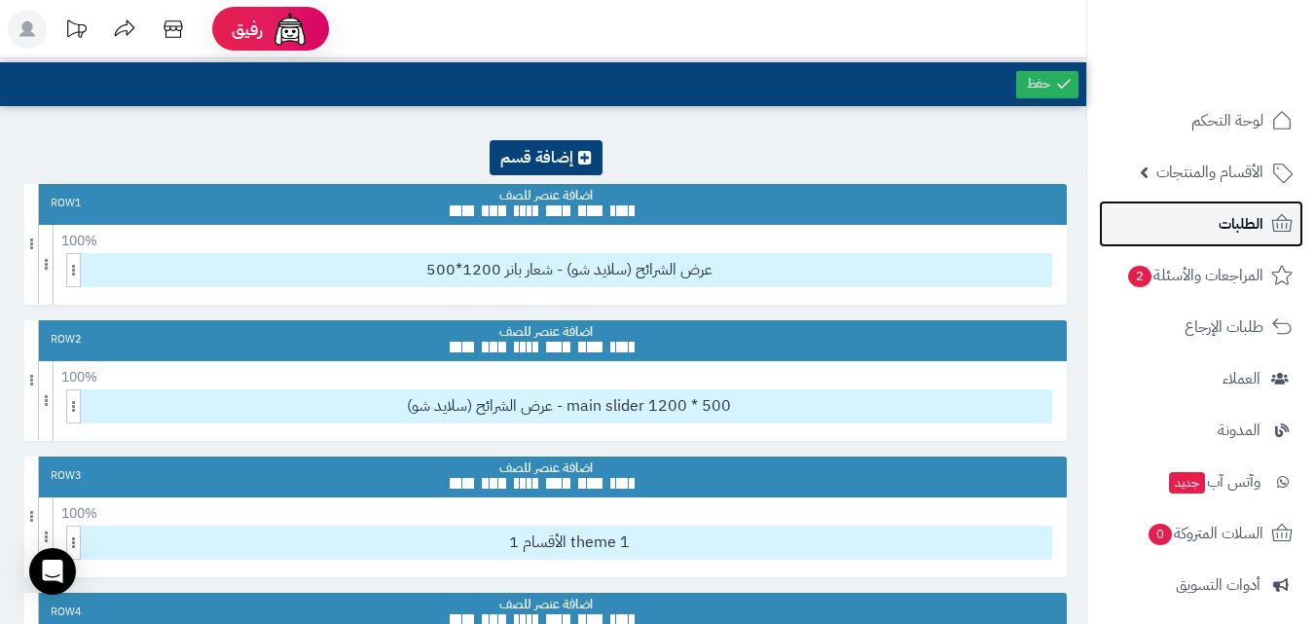
click at [1194, 242] on link "الطلبات" at bounding box center [1201, 224] width 204 height 47
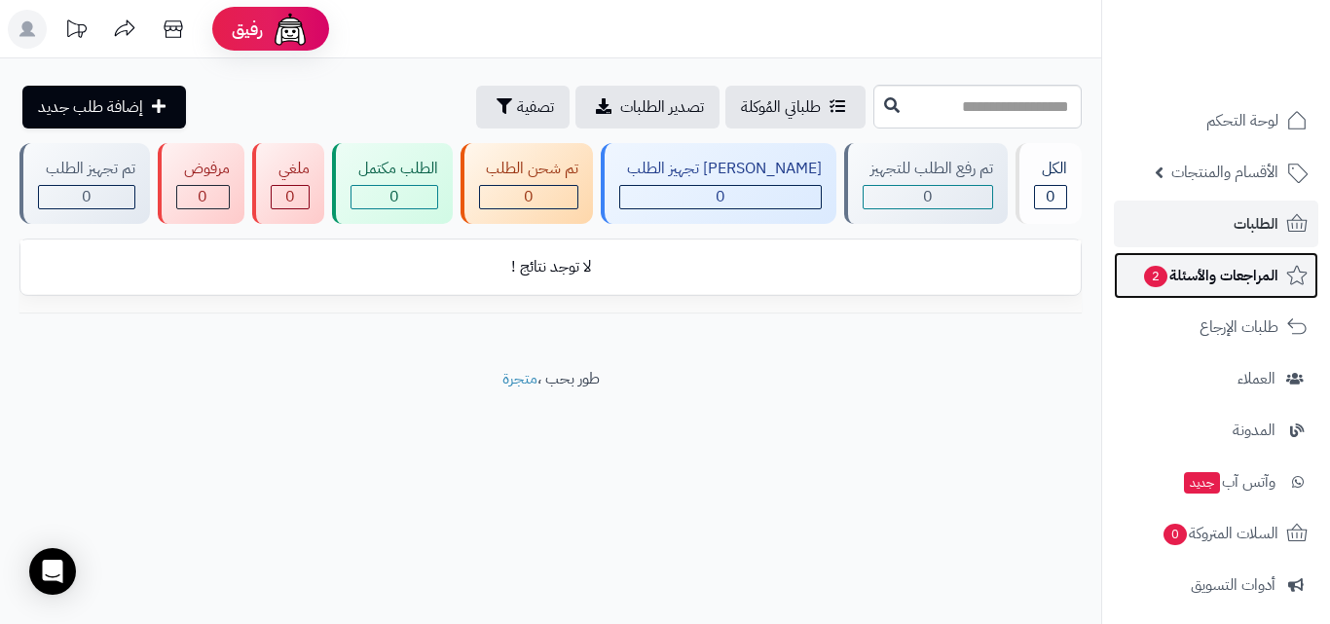
click at [1198, 274] on span "المراجعات والأسئلة 2" at bounding box center [1210, 275] width 136 height 27
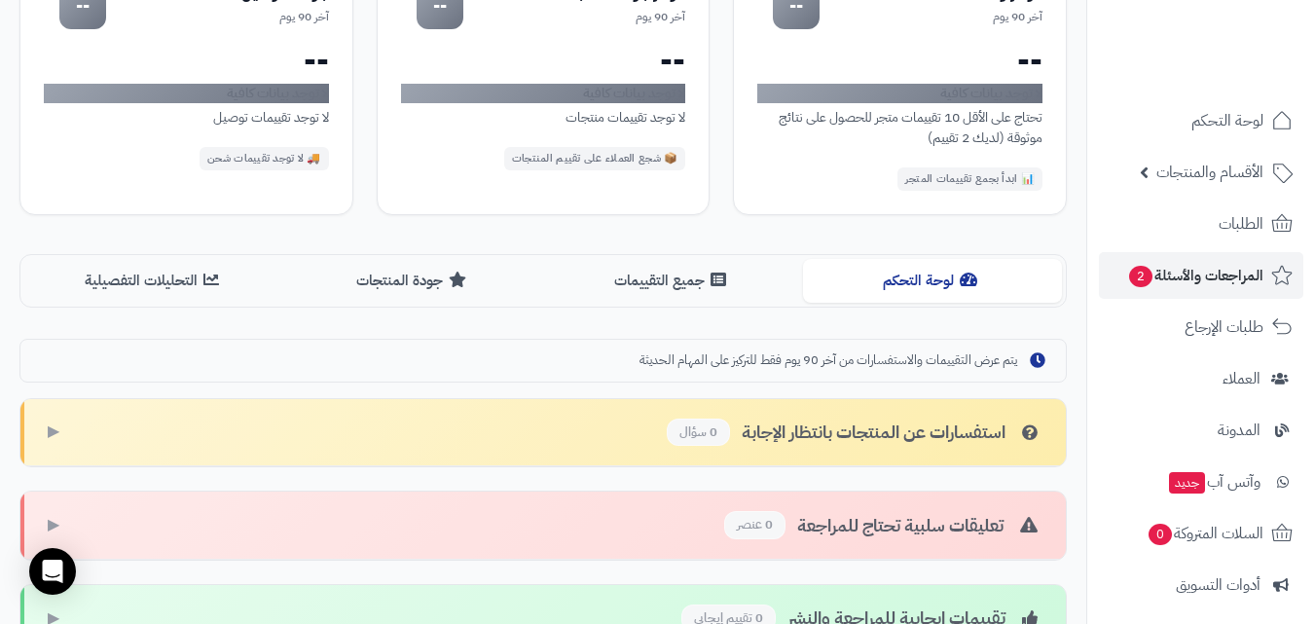
scroll to position [533, 0]
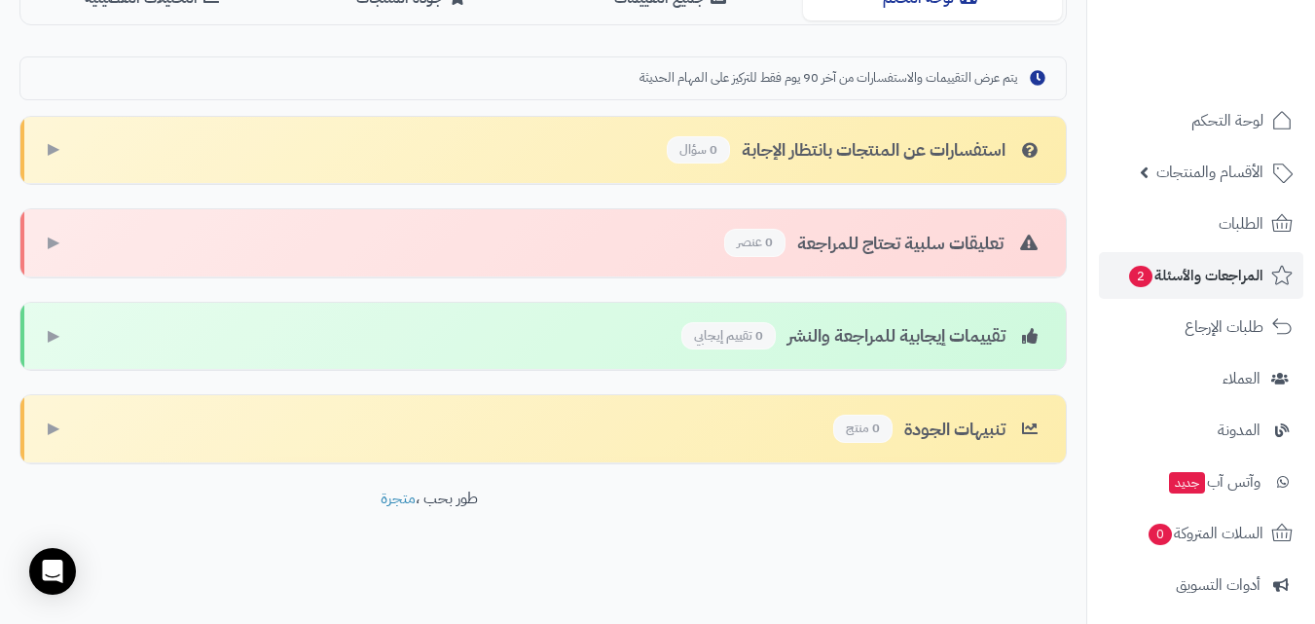
click at [788, 420] on div "تنبيهات الجودة 0 منتج ▶" at bounding box center [542, 429] width 1045 height 68
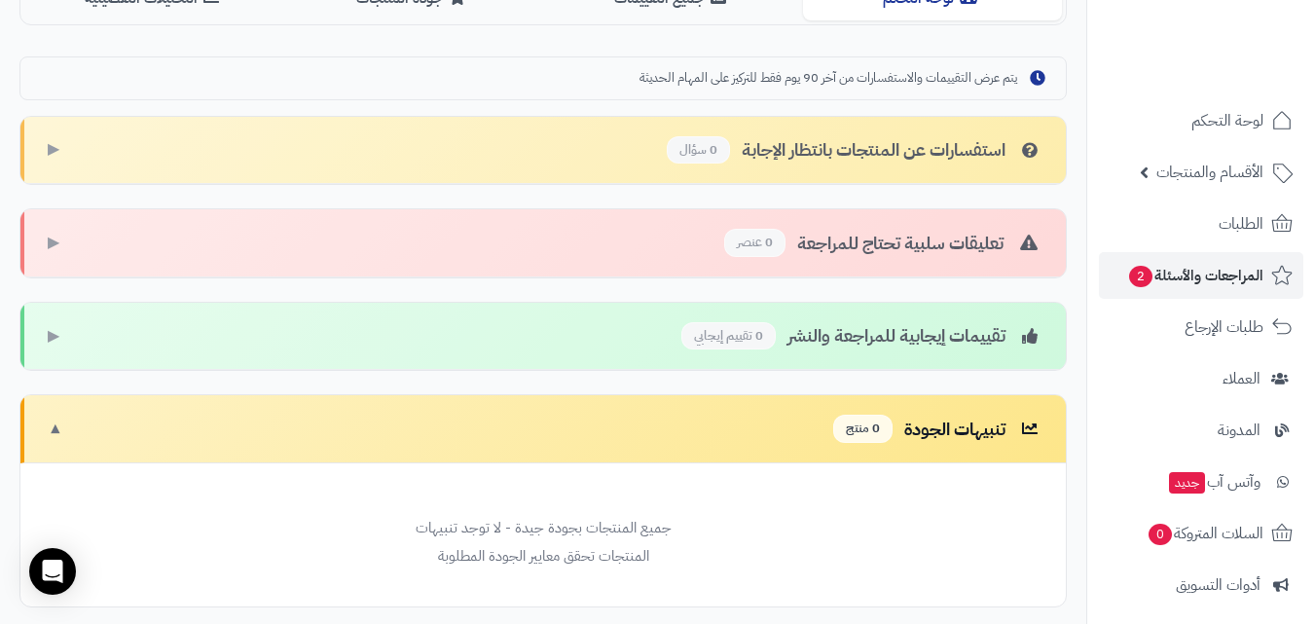
click at [606, 365] on div "تقييمات إيجابية للمراجعة والنشر 0 تقييم إيجابي ▶" at bounding box center [542, 337] width 1045 height 68
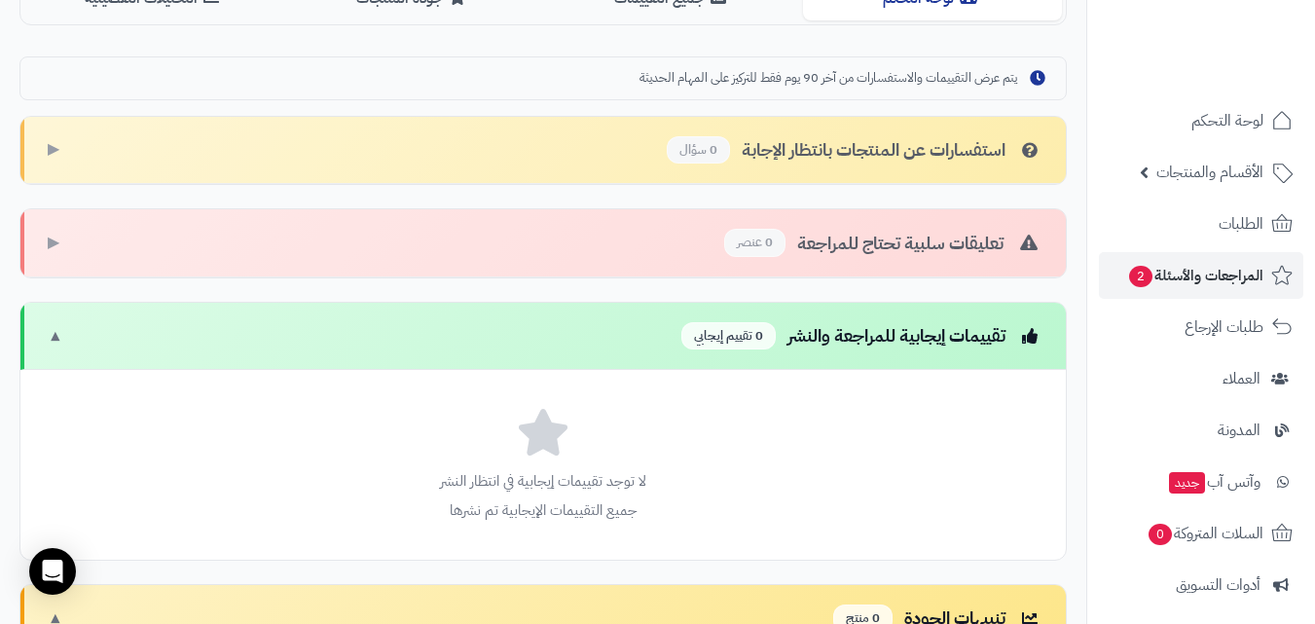
click at [657, 248] on div "تعليقات سلبية تحتاج للمراجعة 0 عنصر ▶" at bounding box center [542, 243] width 1045 height 68
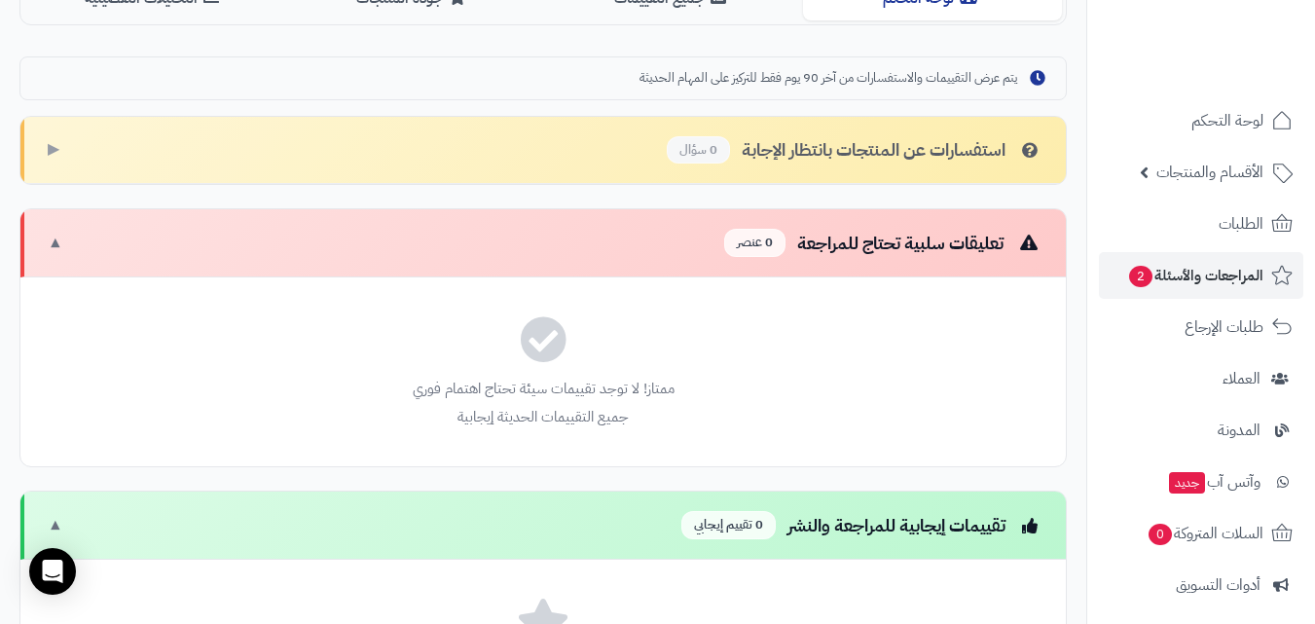
drag, startPoint x: 652, startPoint y: 159, endPoint x: 656, endPoint y: 169, distance: 11.4
click at [651, 159] on div "استفسارات عن المنتجات بانتظار الإجابة 0 سؤال ▶" at bounding box center [542, 151] width 1045 height 68
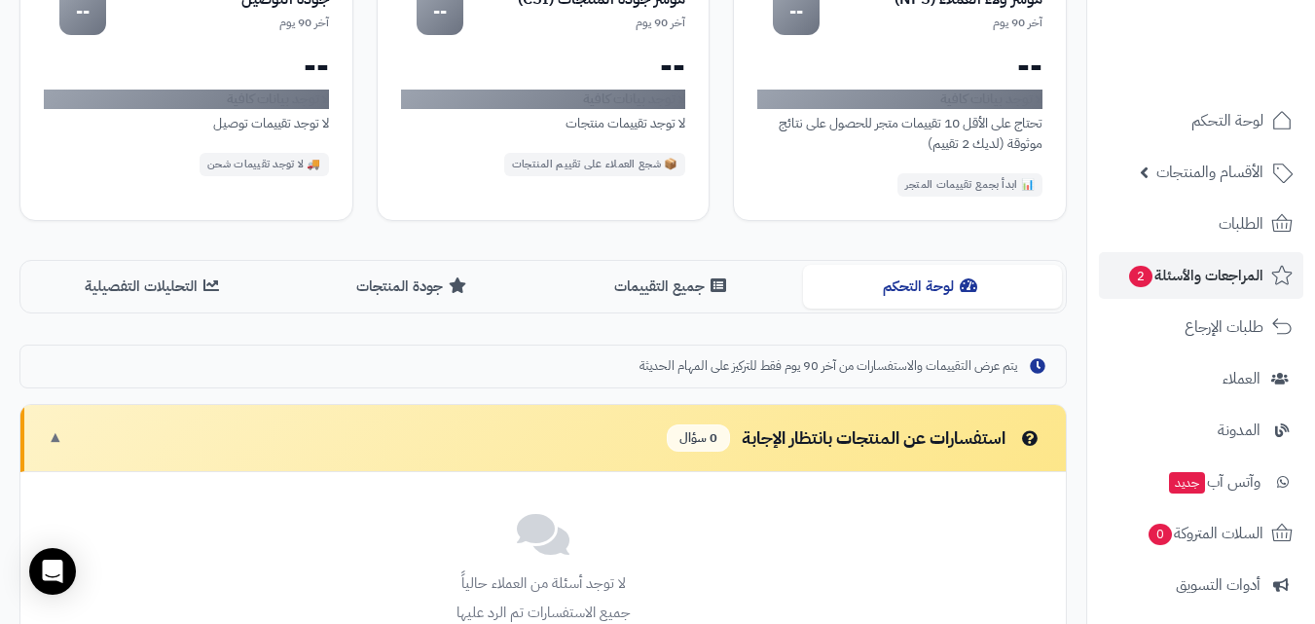
scroll to position [0, 0]
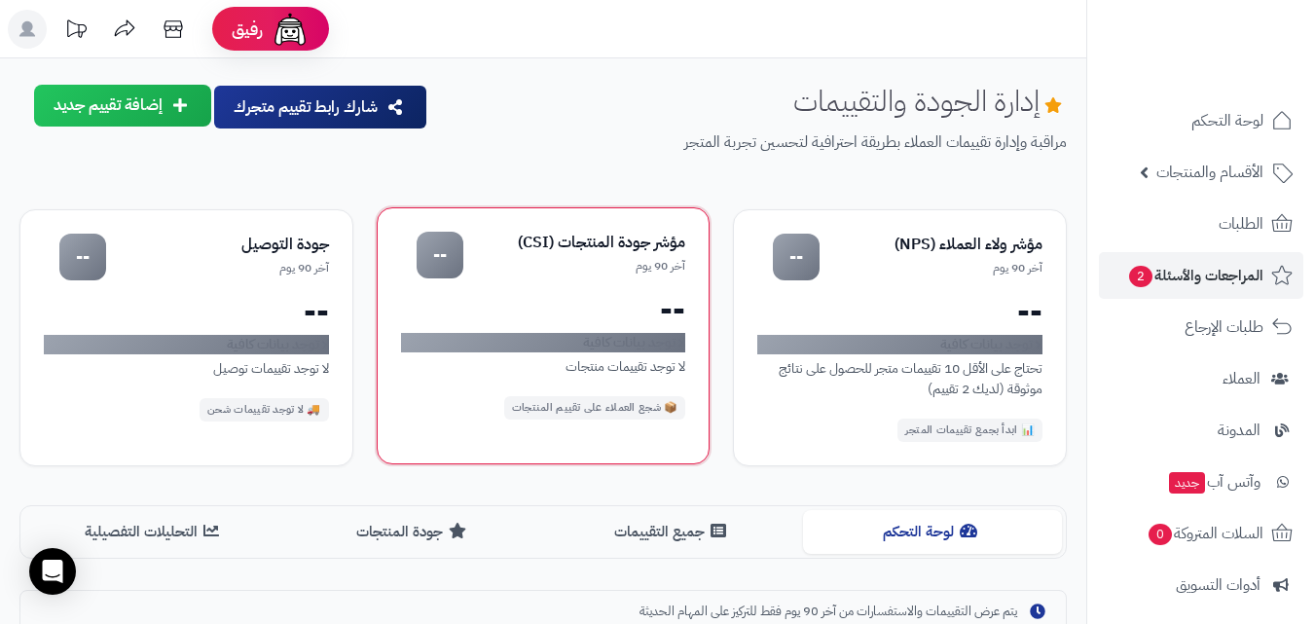
click at [544, 268] on div "آخر 90 يوم" at bounding box center [574, 266] width 223 height 17
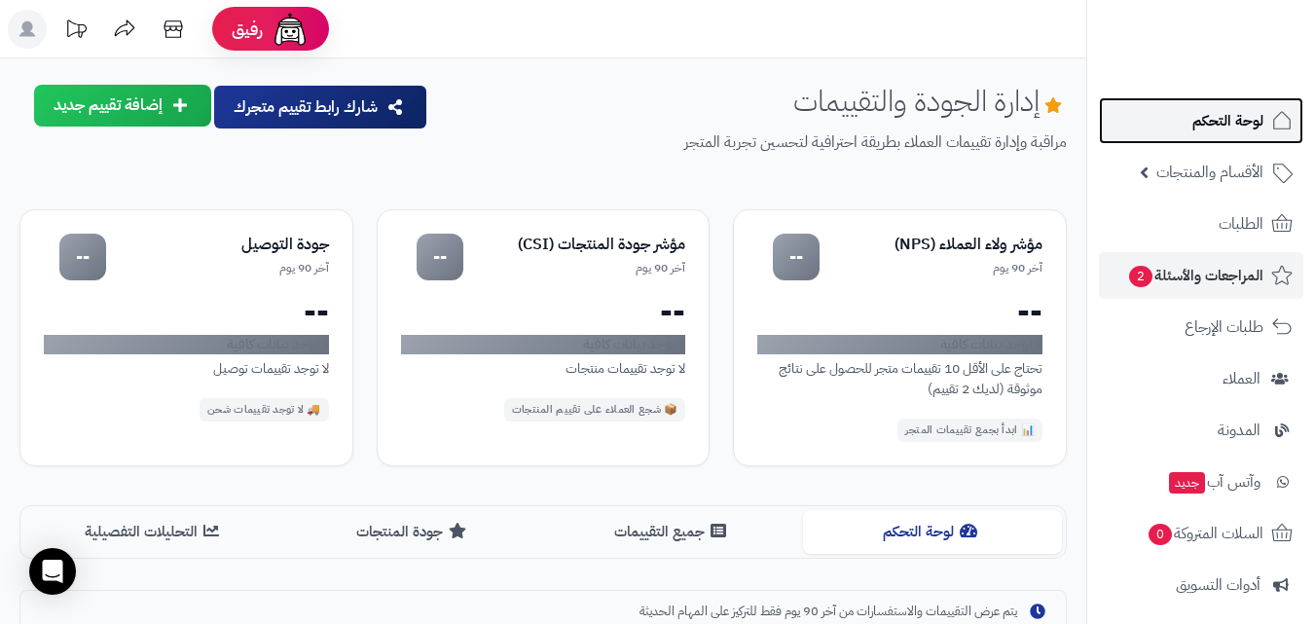
click at [1253, 128] on span "لوحة التحكم" at bounding box center [1227, 120] width 71 height 27
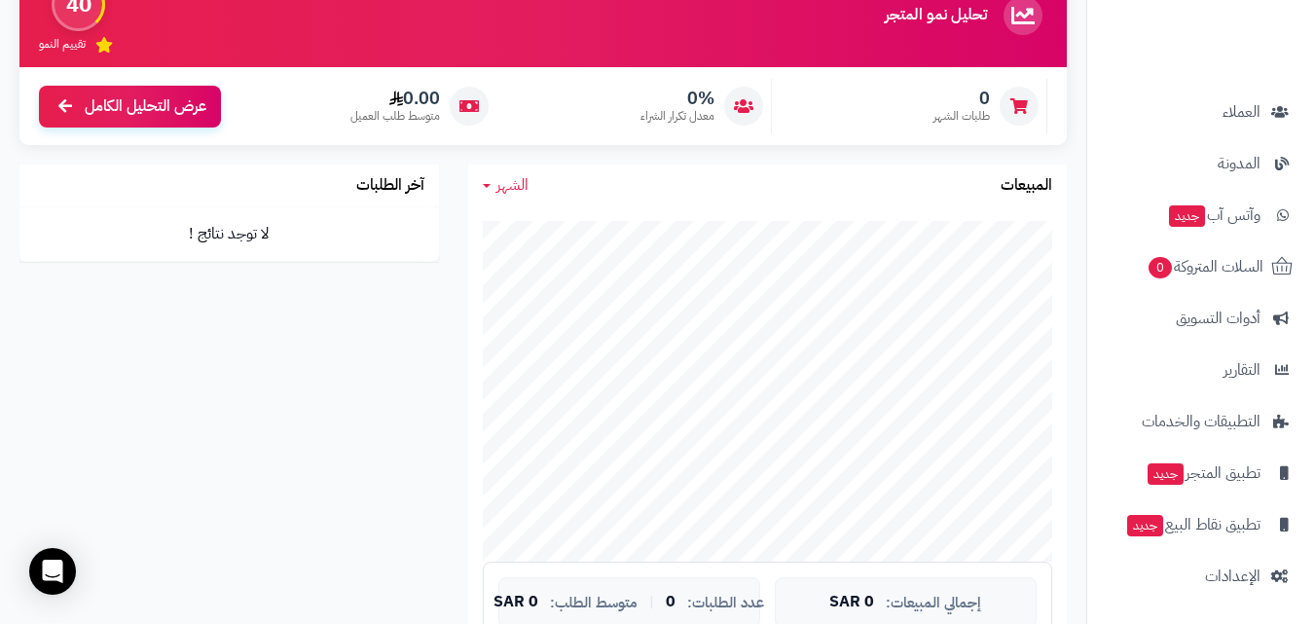
scroll to position [195, 0]
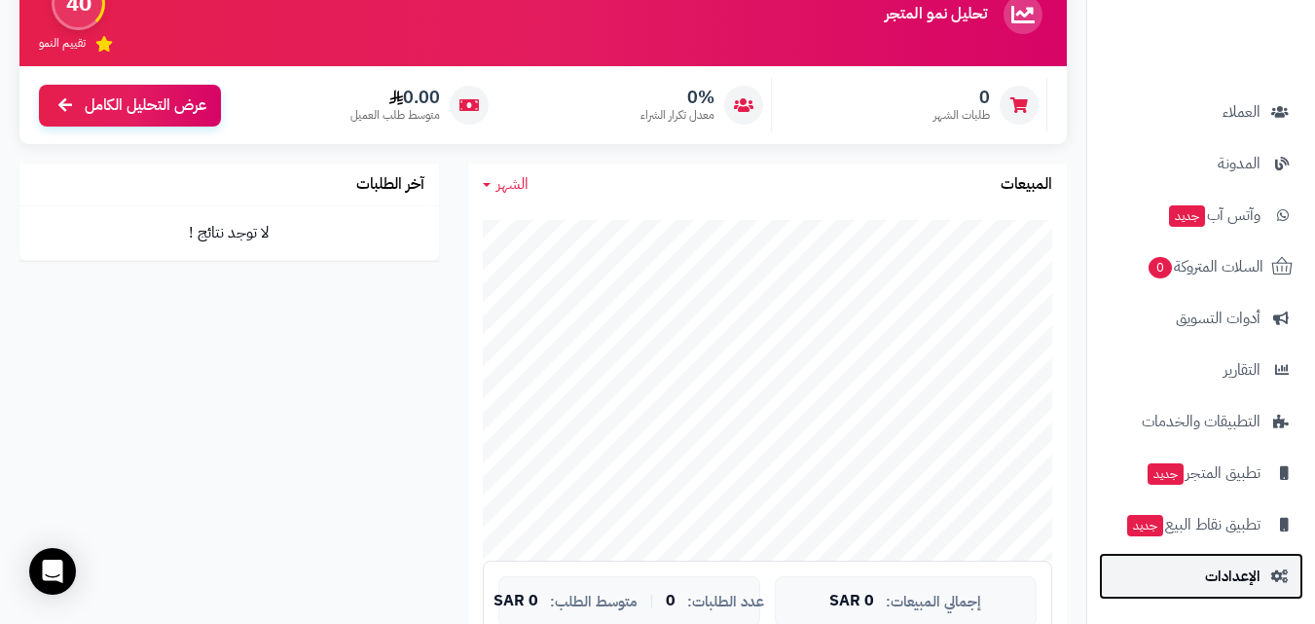
click at [1251, 585] on span "الإعدادات" at bounding box center [1232, 576] width 55 height 27
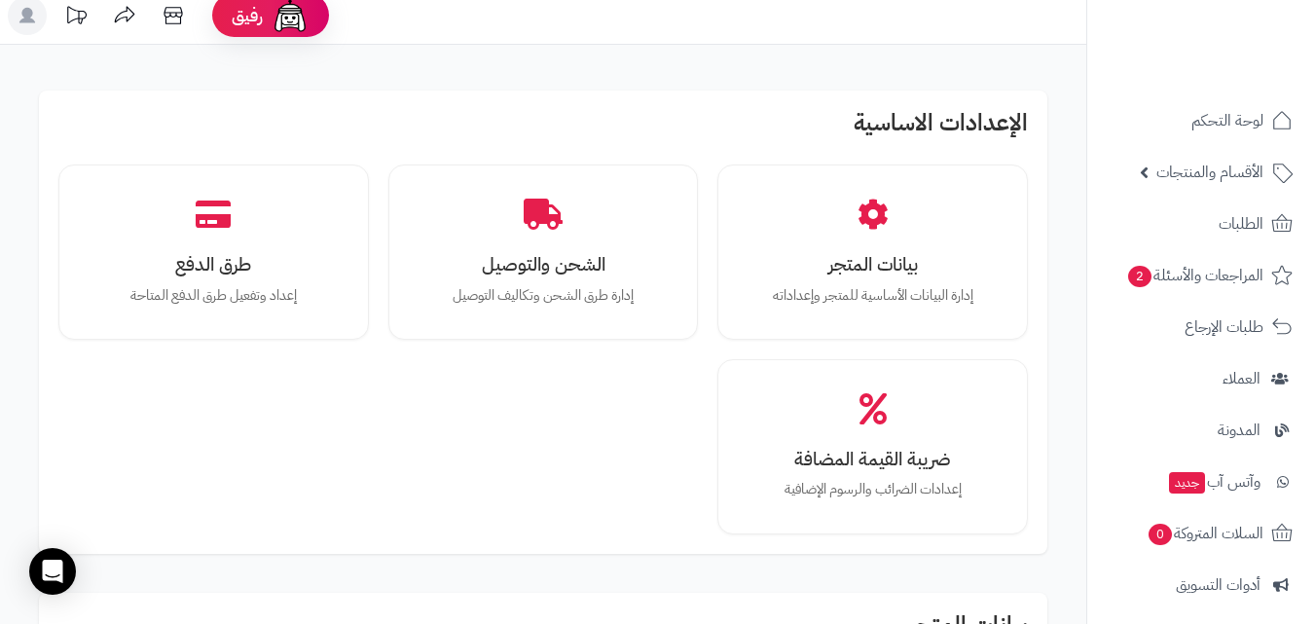
scroll to position [487, 0]
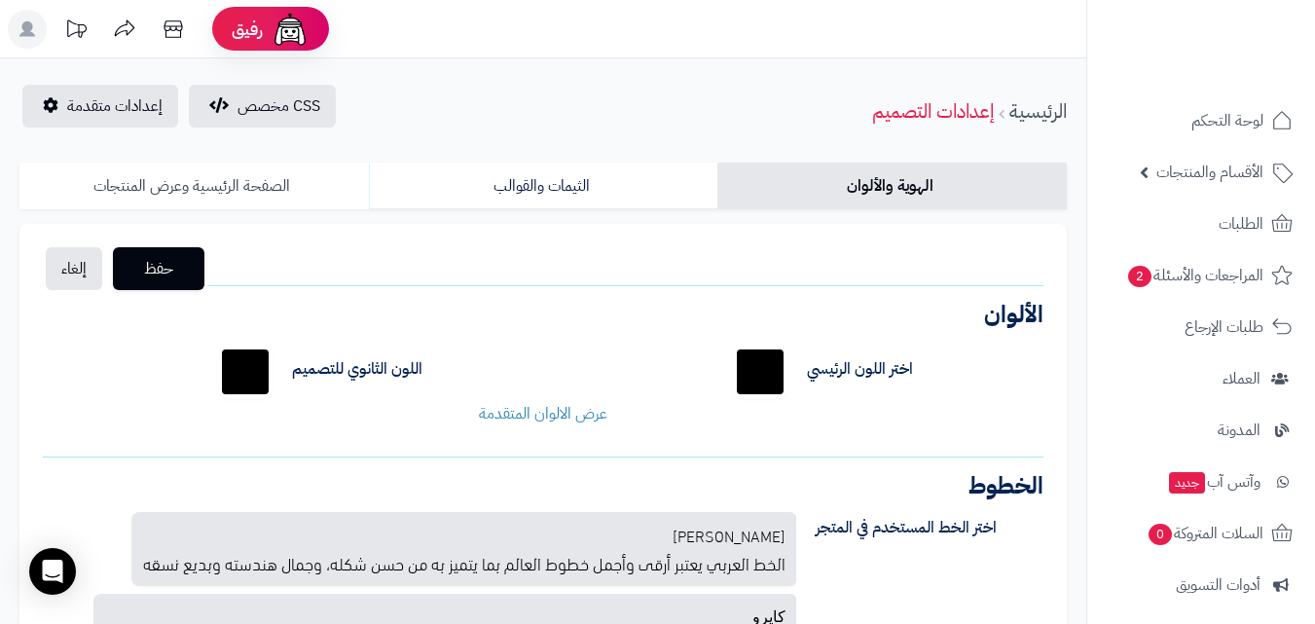
click at [232, 182] on link "الصفحة الرئيسية وعرض المنتجات" at bounding box center [193, 186] width 349 height 47
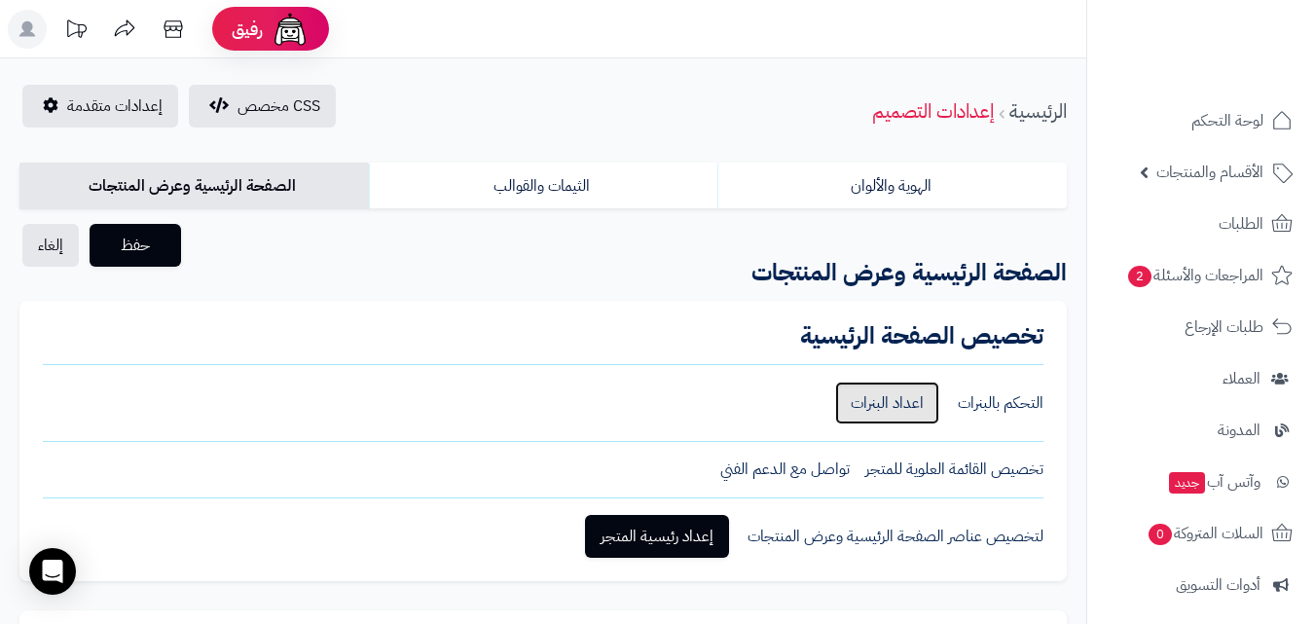
click at [906, 410] on link "اعداد البنرات" at bounding box center [887, 403] width 104 height 43
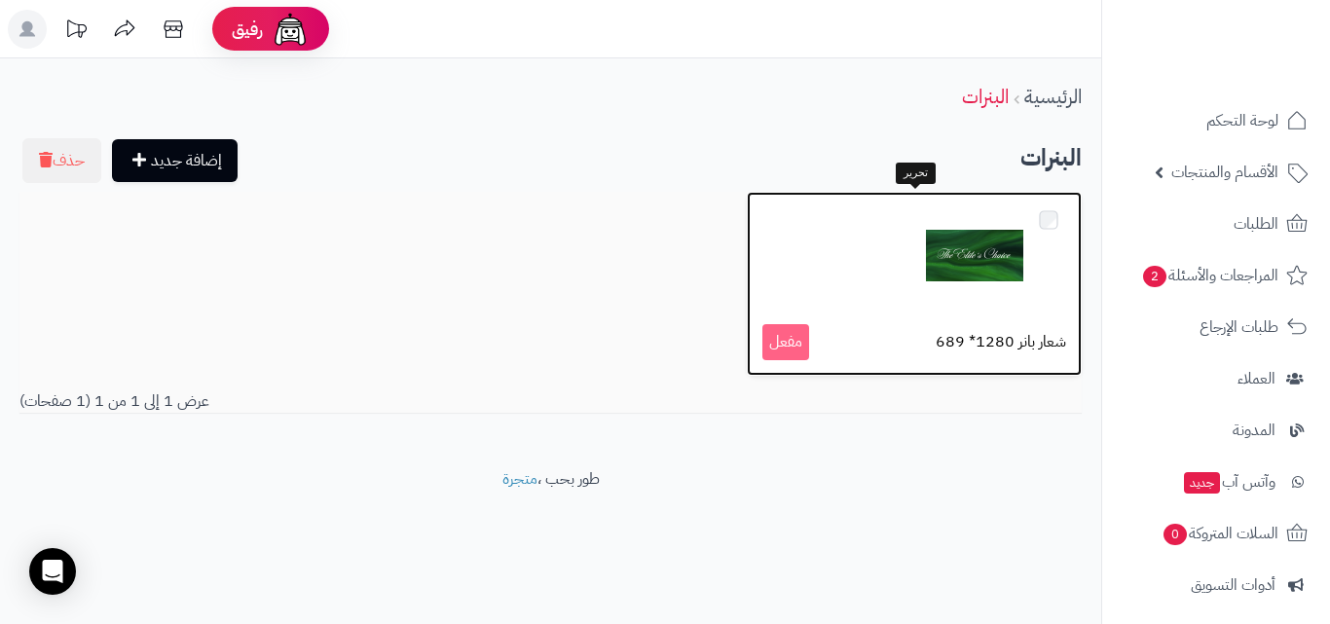
click at [900, 275] on div at bounding box center [914, 255] width 304 height 97
click at [932, 292] on img at bounding box center [974, 255] width 97 height 97
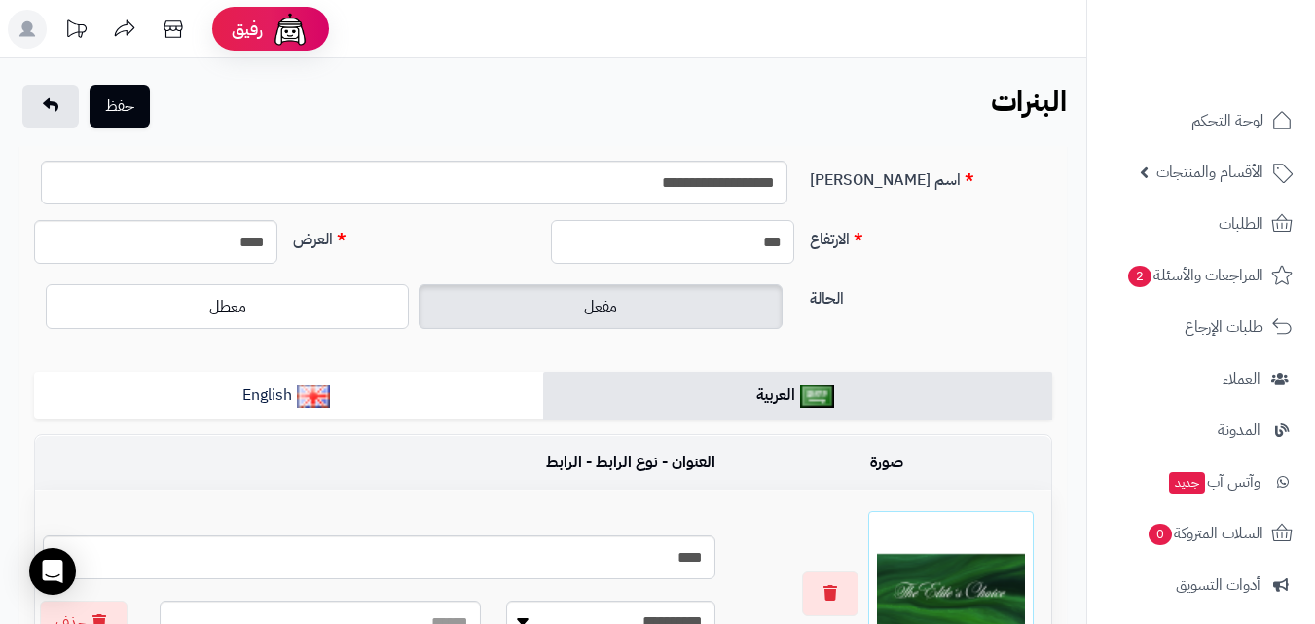
drag, startPoint x: 742, startPoint y: 244, endPoint x: 801, endPoint y: 247, distance: 59.5
click at [801, 247] on div "***" at bounding box center [672, 242] width 259 height 44
type input "***"
click at [151, 123] on div "حفظ" at bounding box center [85, 106] width 133 height 43
click at [142, 117] on button "حفظ" at bounding box center [120, 105] width 60 height 43
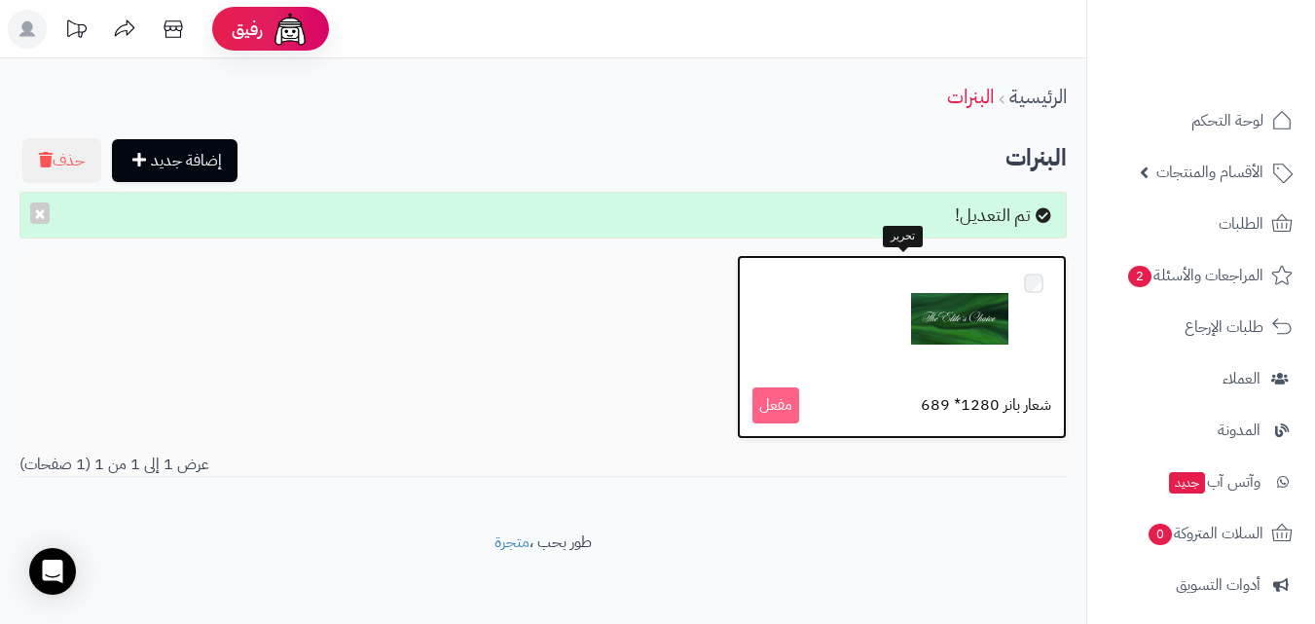
click at [952, 314] on img at bounding box center [959, 319] width 97 height 97
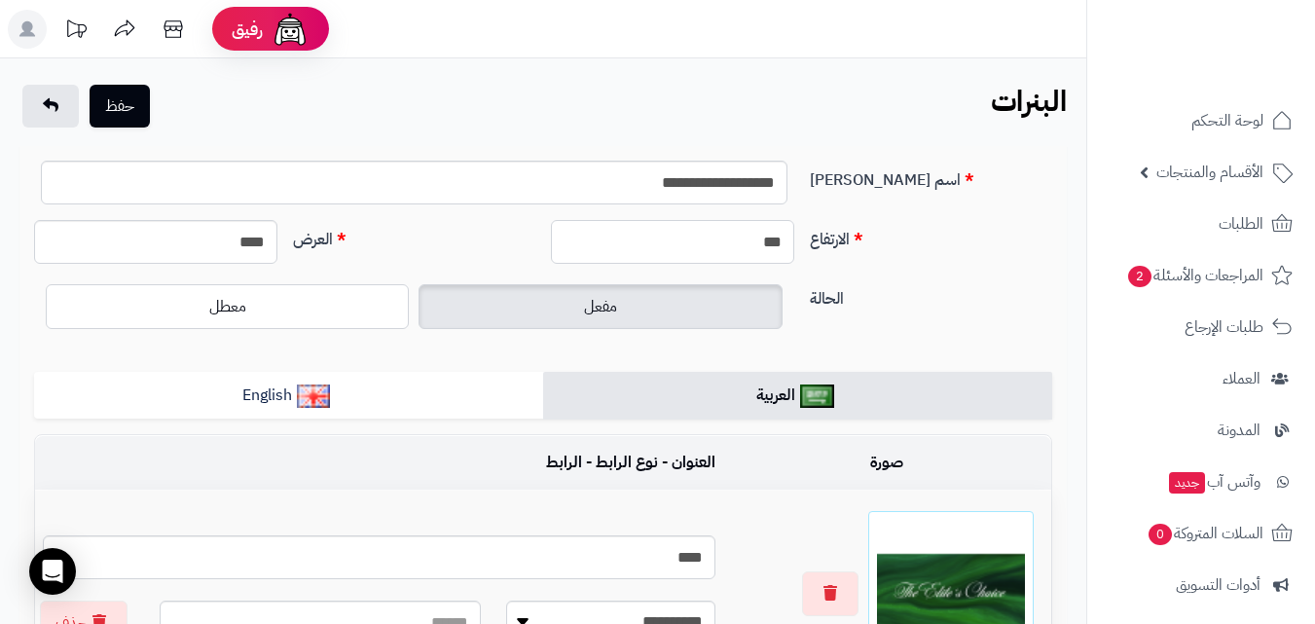
click at [736, 255] on input "***" at bounding box center [672, 242] width 243 height 44
type input "***"
click at [126, 108] on button "حفظ" at bounding box center [120, 105] width 60 height 43
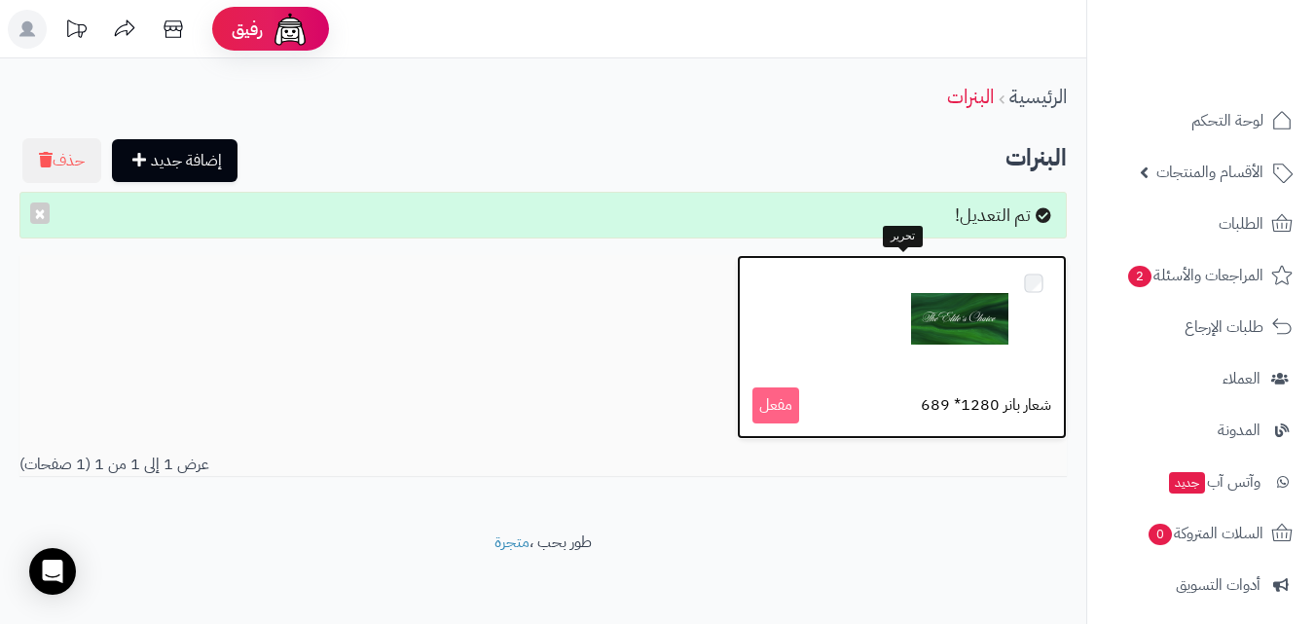
click at [972, 329] on img at bounding box center [959, 319] width 97 height 97
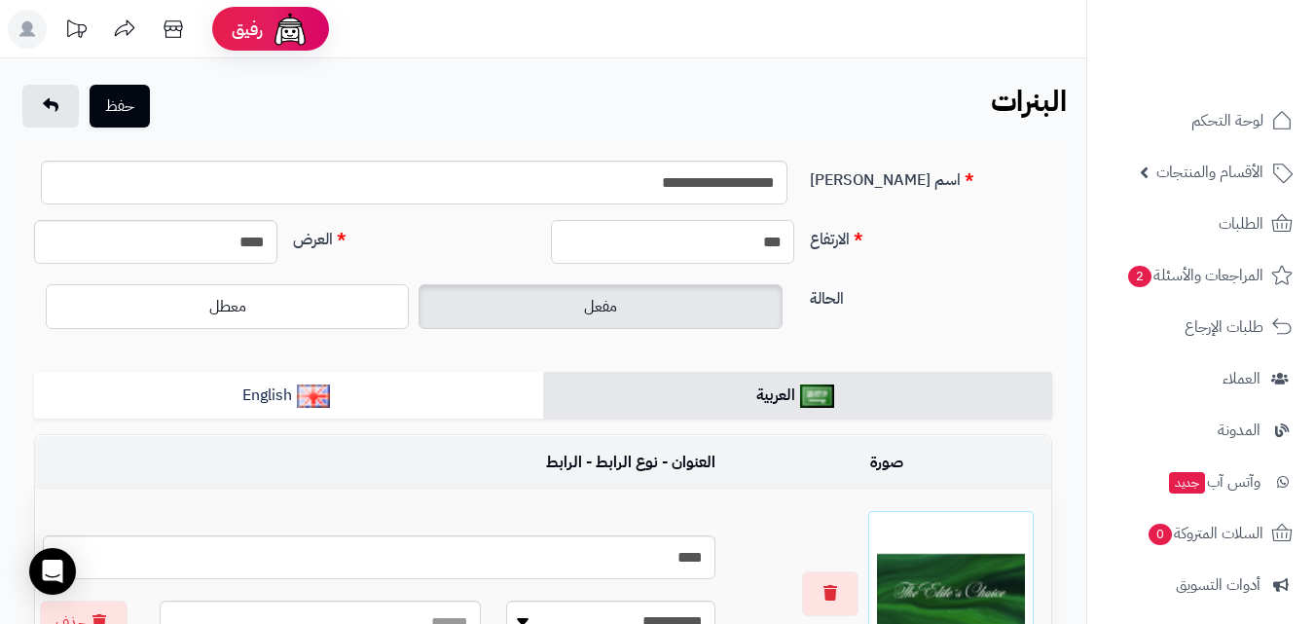
click at [699, 252] on input "***" at bounding box center [672, 242] width 243 height 44
type input "***"
click at [146, 99] on button "حفظ" at bounding box center [120, 105] width 60 height 43
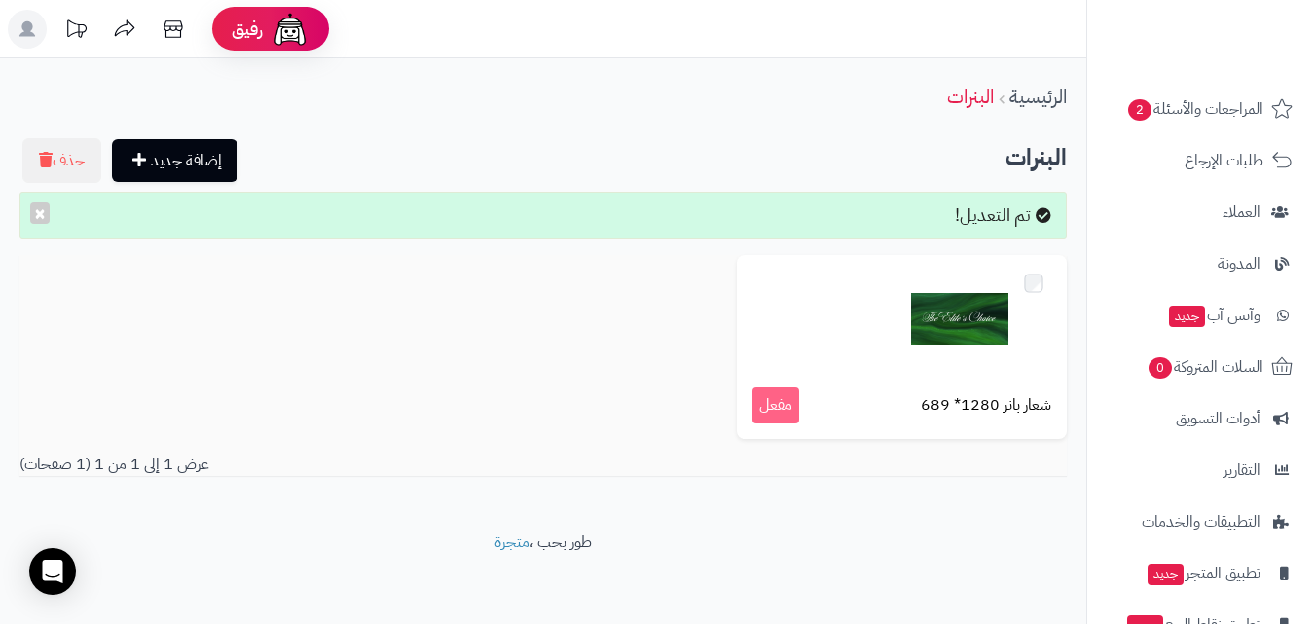
scroll to position [267, 0]
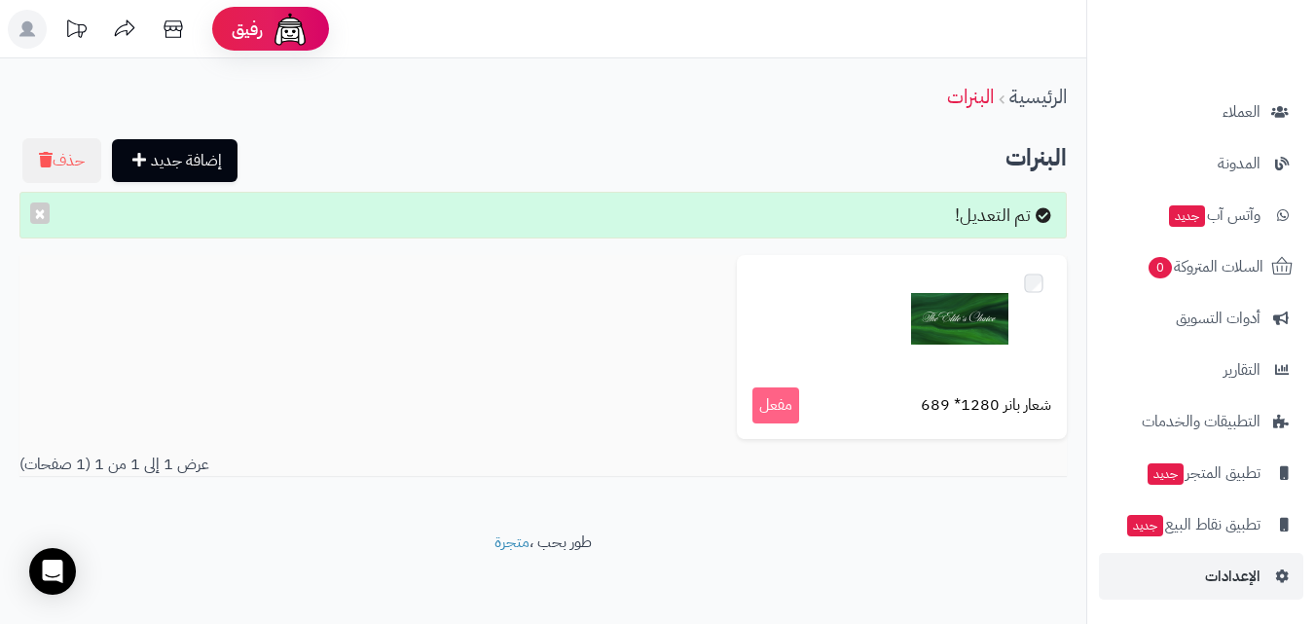
click at [1238, 605] on nav "لوحة التحكم الأقسام والمنتجات المنتجات الأقسام الماركات مواصفات المنتجات مواصفا…" at bounding box center [1200, 336] width 229 height 624
click at [1237, 595] on link "الإعدادات" at bounding box center [1201, 576] width 204 height 47
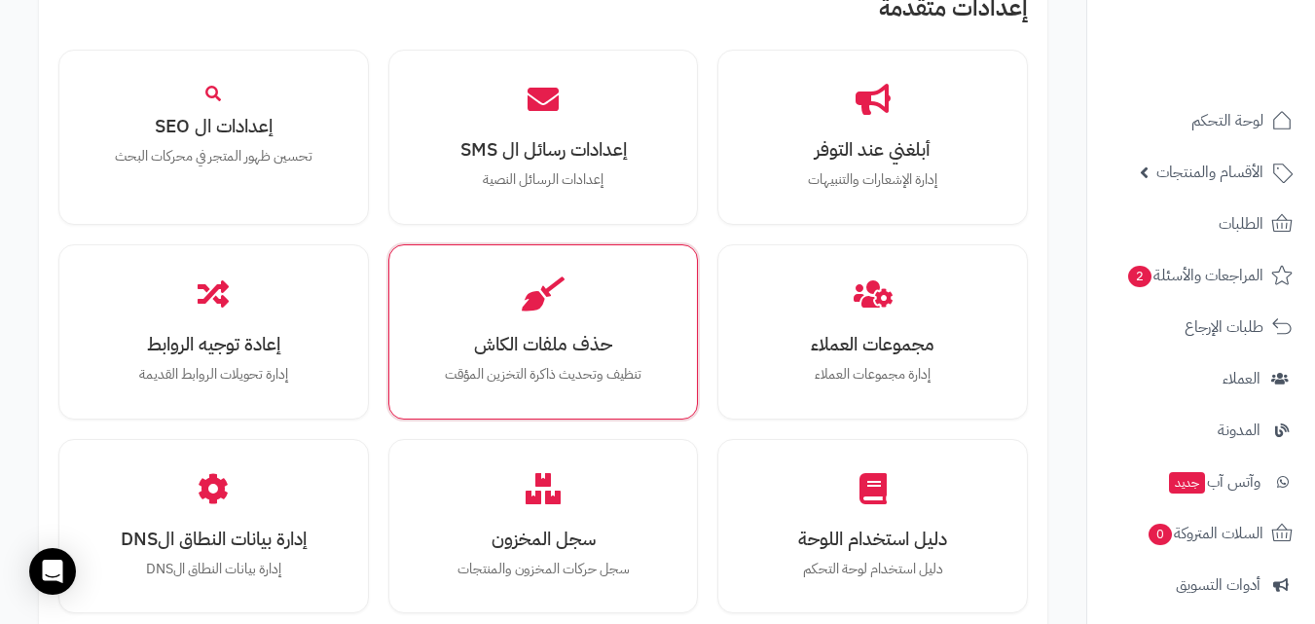
scroll to position [2044, 0]
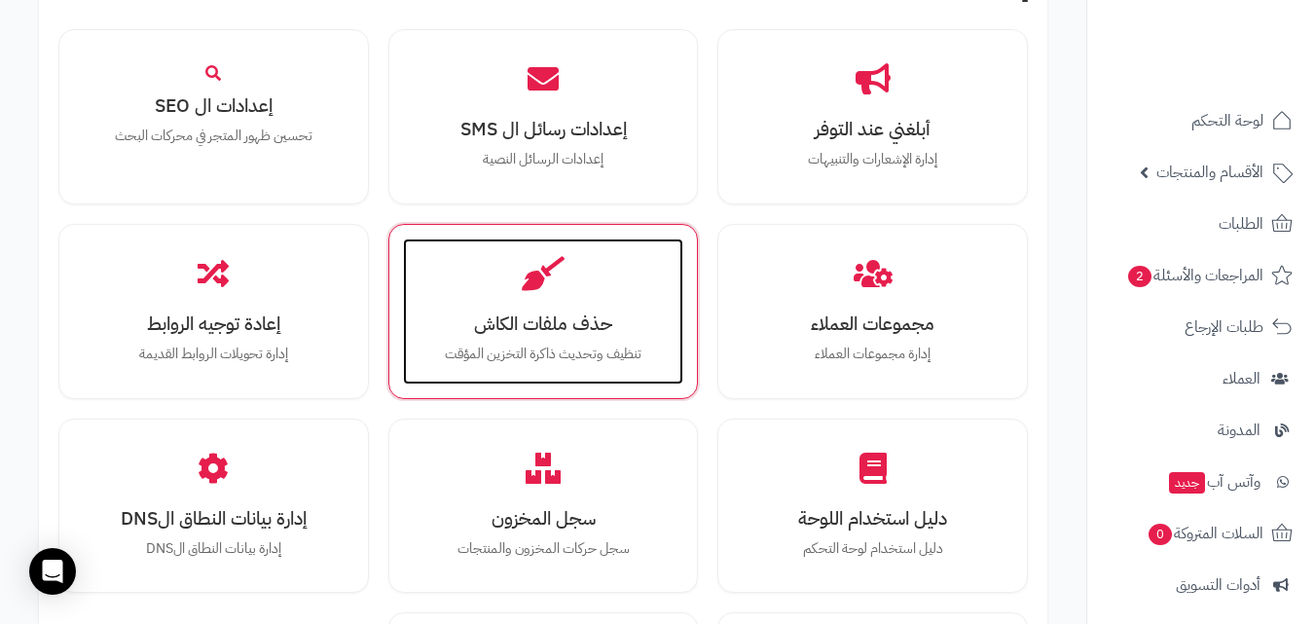
click at [517, 289] on div "حذف ملفات الكاش تنظيف وتحديث ذاكرة التخزين المؤقت" at bounding box center [543, 311] width 281 height 146
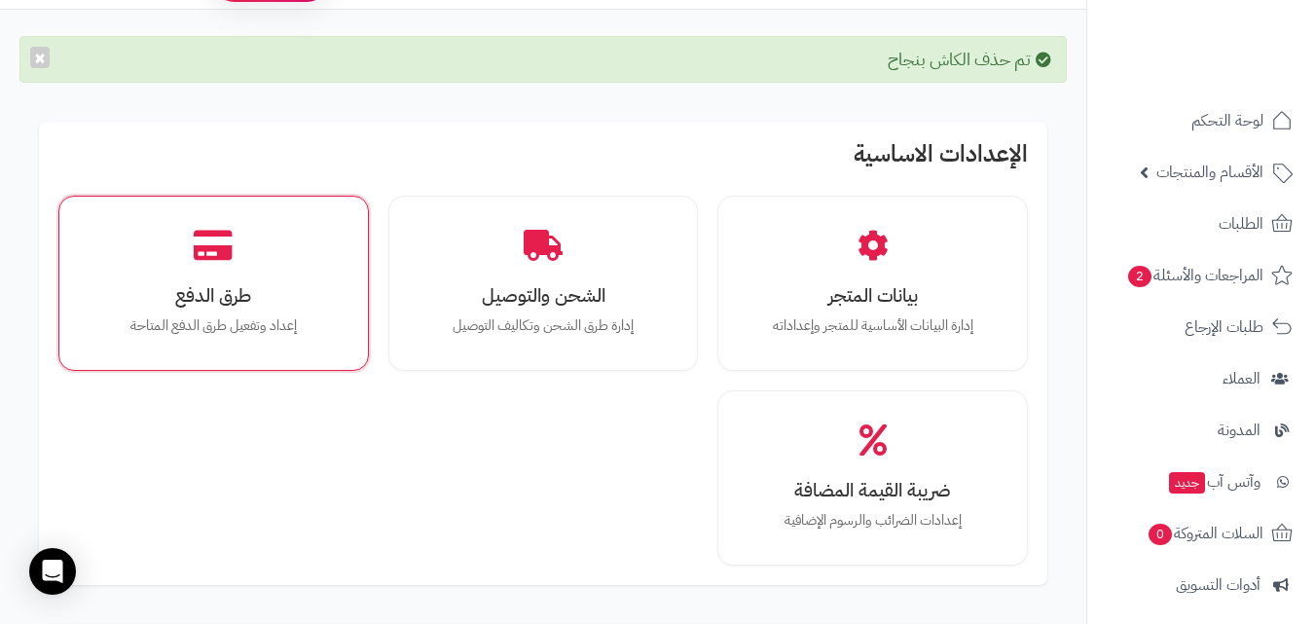
scroll to position [487, 0]
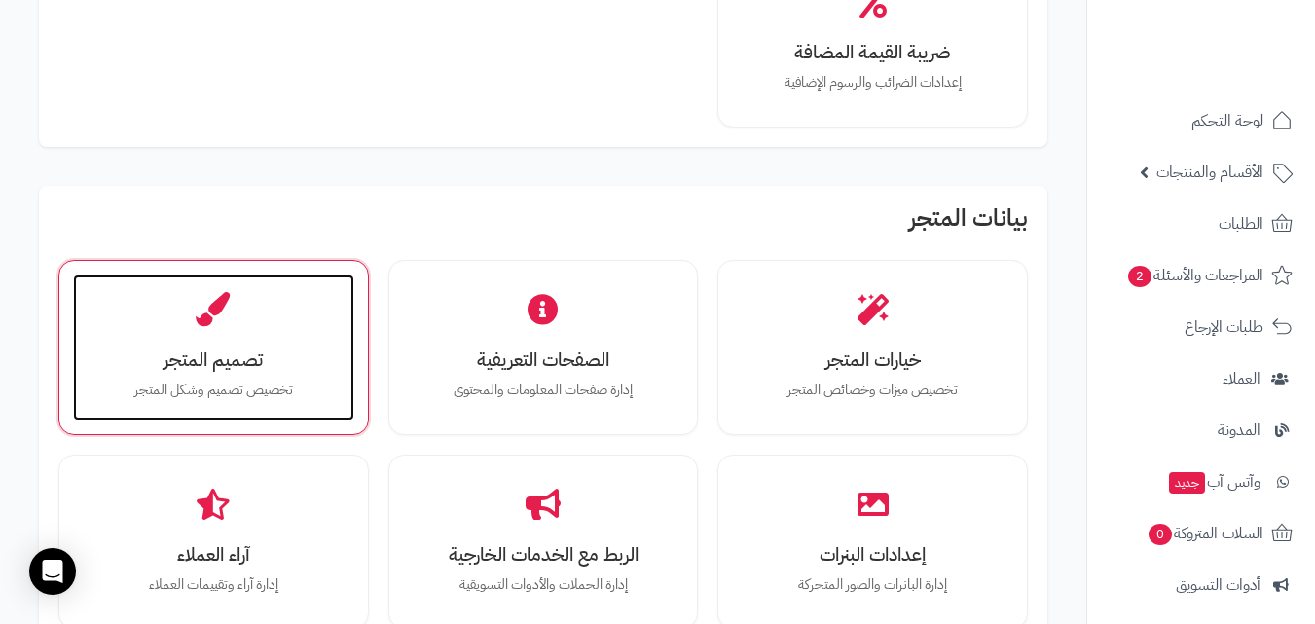
click at [229, 382] on p "تخصيص تصميم وشكل المتجر" at bounding box center [213, 390] width 242 height 21
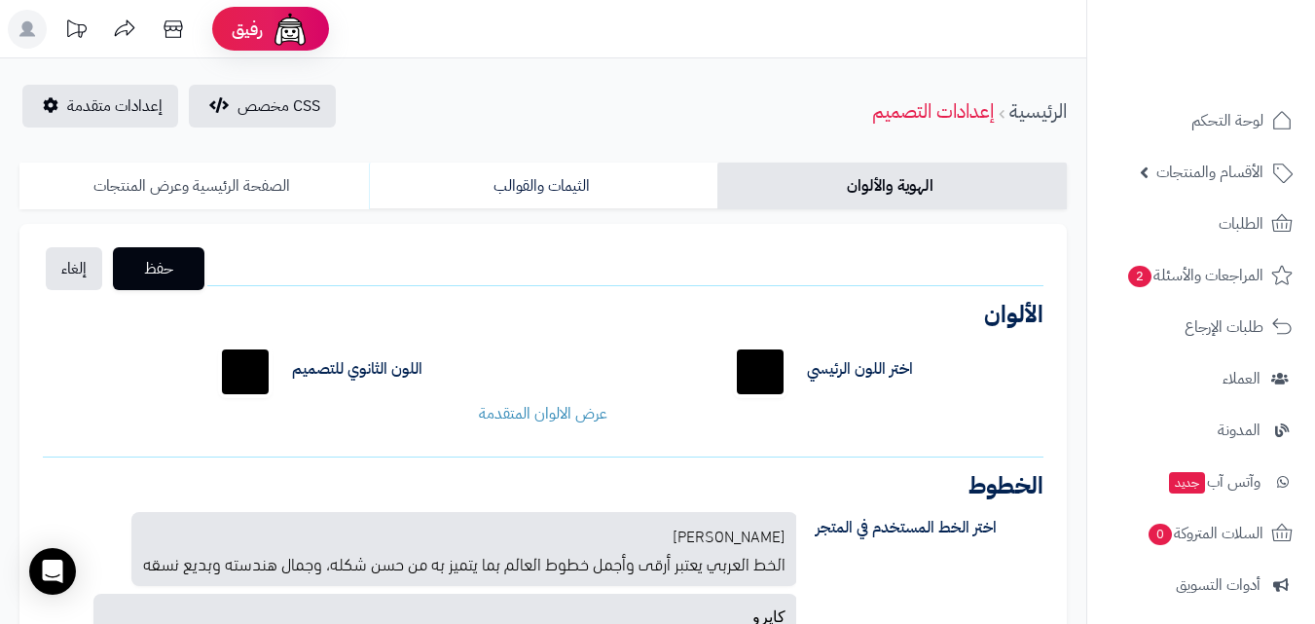
click at [308, 181] on link "الصفحة الرئيسية وعرض المنتجات" at bounding box center [193, 186] width 349 height 47
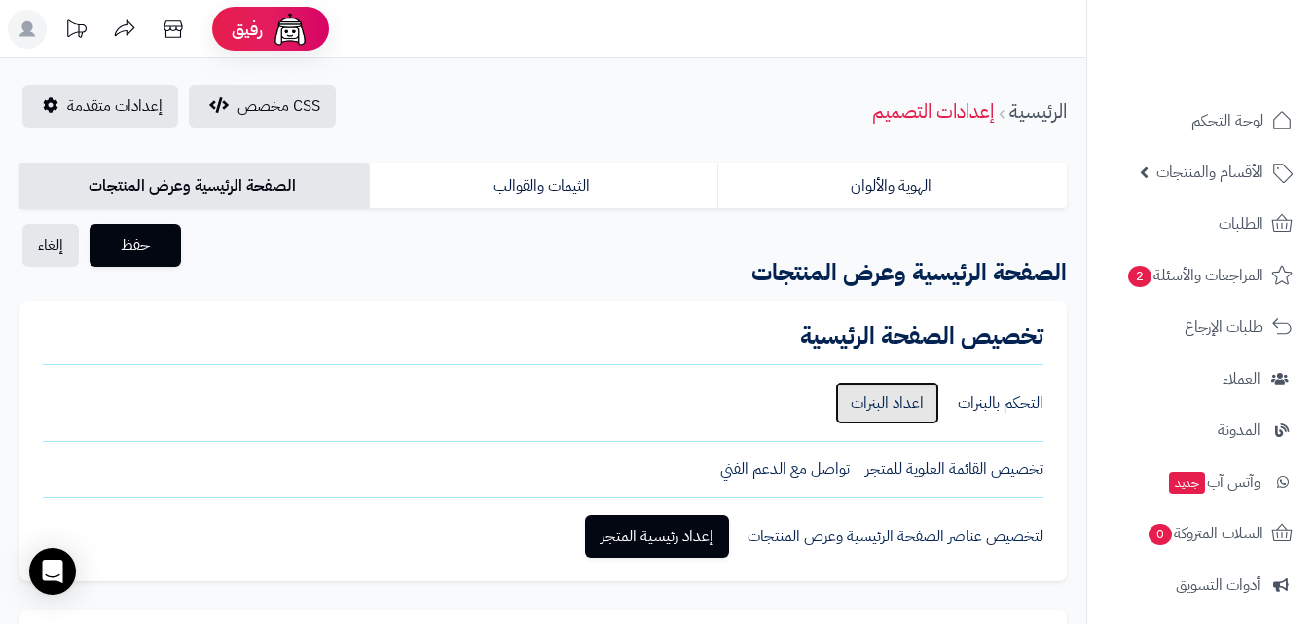
click at [917, 399] on link "اعداد البنرات" at bounding box center [887, 403] width 104 height 43
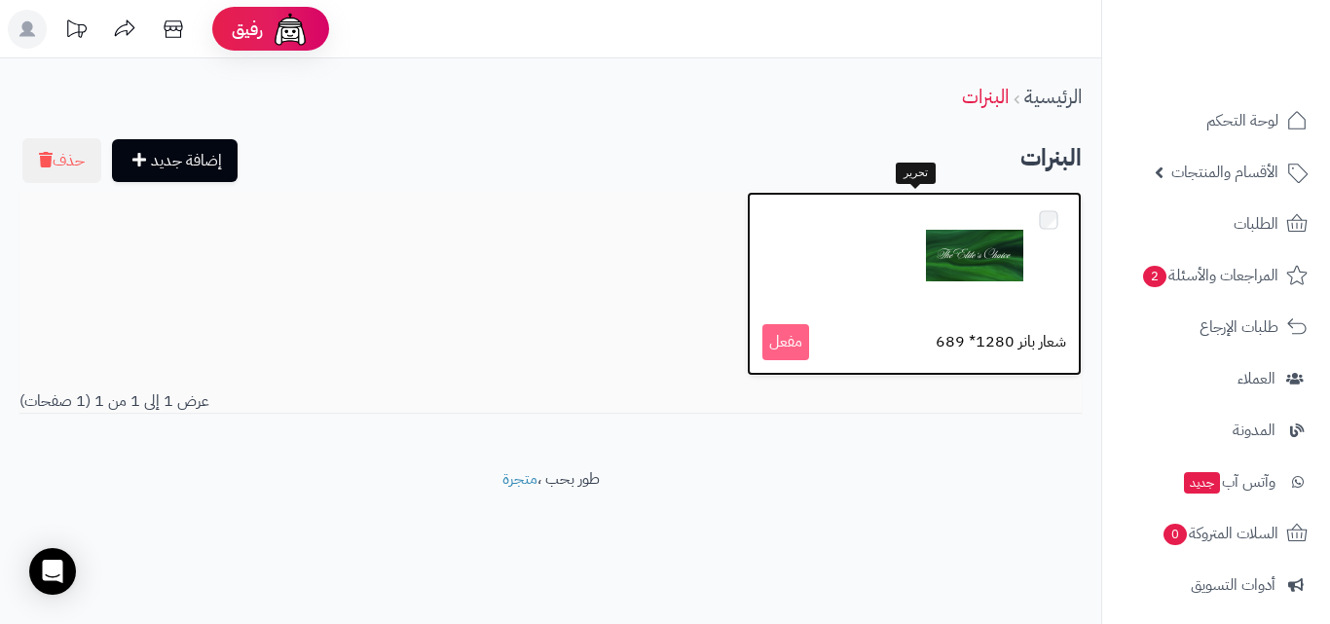
click at [990, 284] on img at bounding box center [974, 255] width 97 height 97
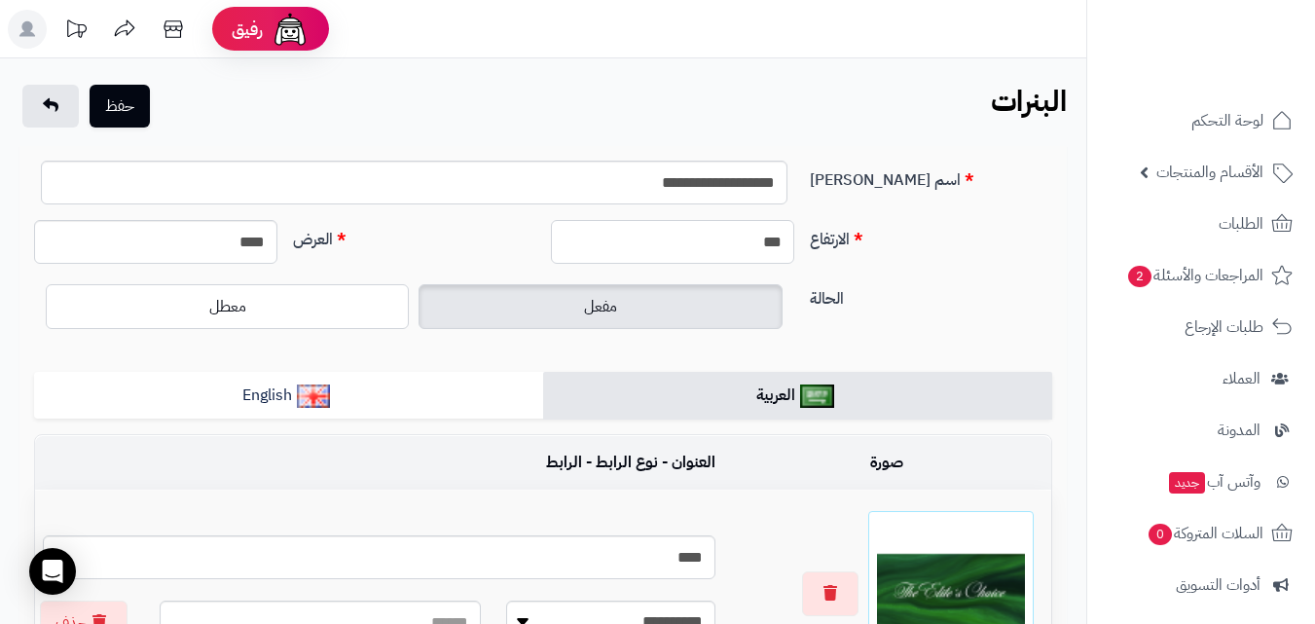
click at [690, 243] on input "***" at bounding box center [672, 242] width 243 height 44
type input "***"
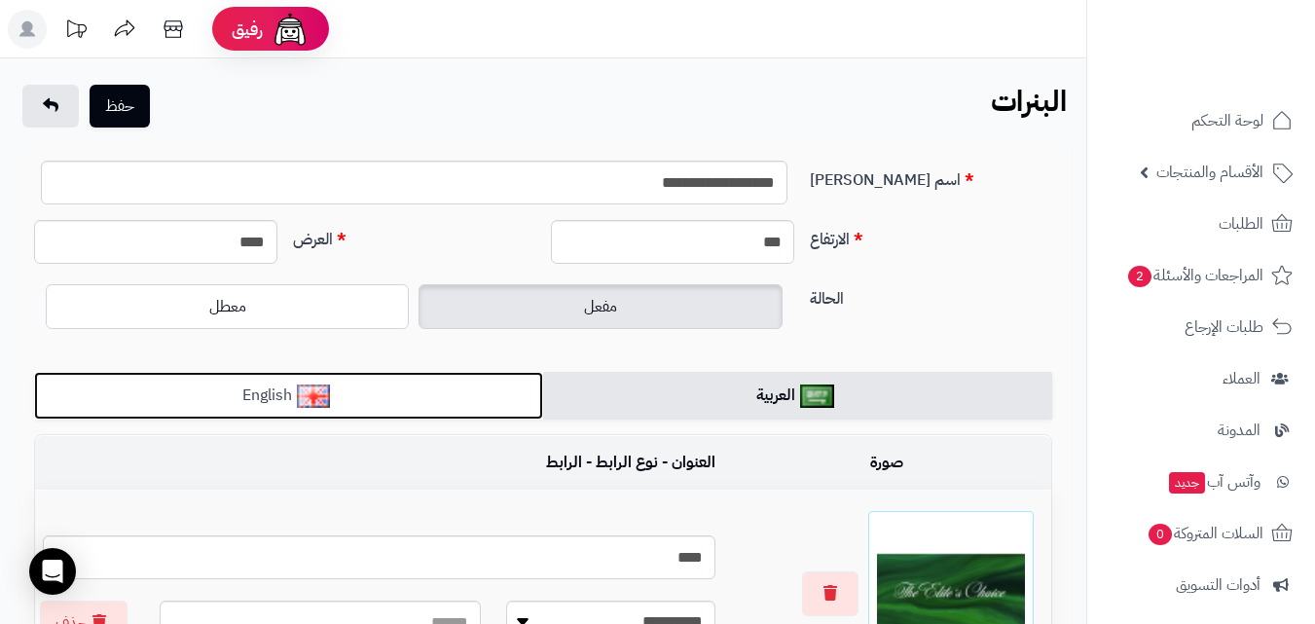
click at [340, 387] on link "English" at bounding box center [288, 396] width 509 height 48
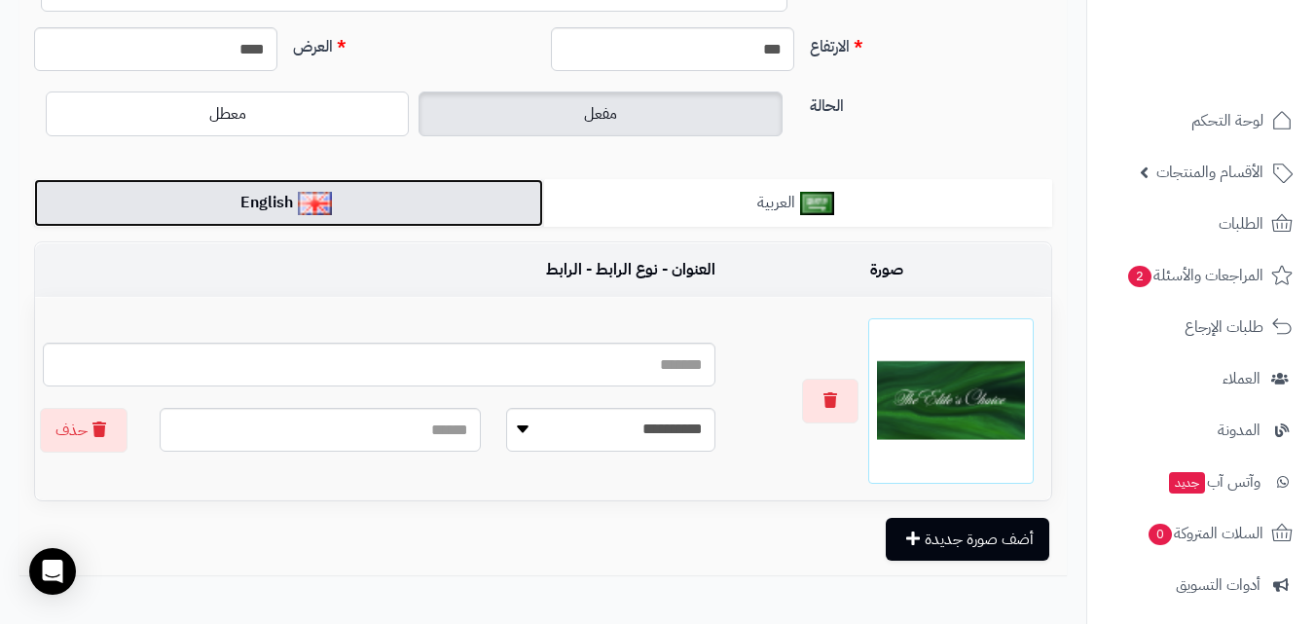
scroll to position [195, 0]
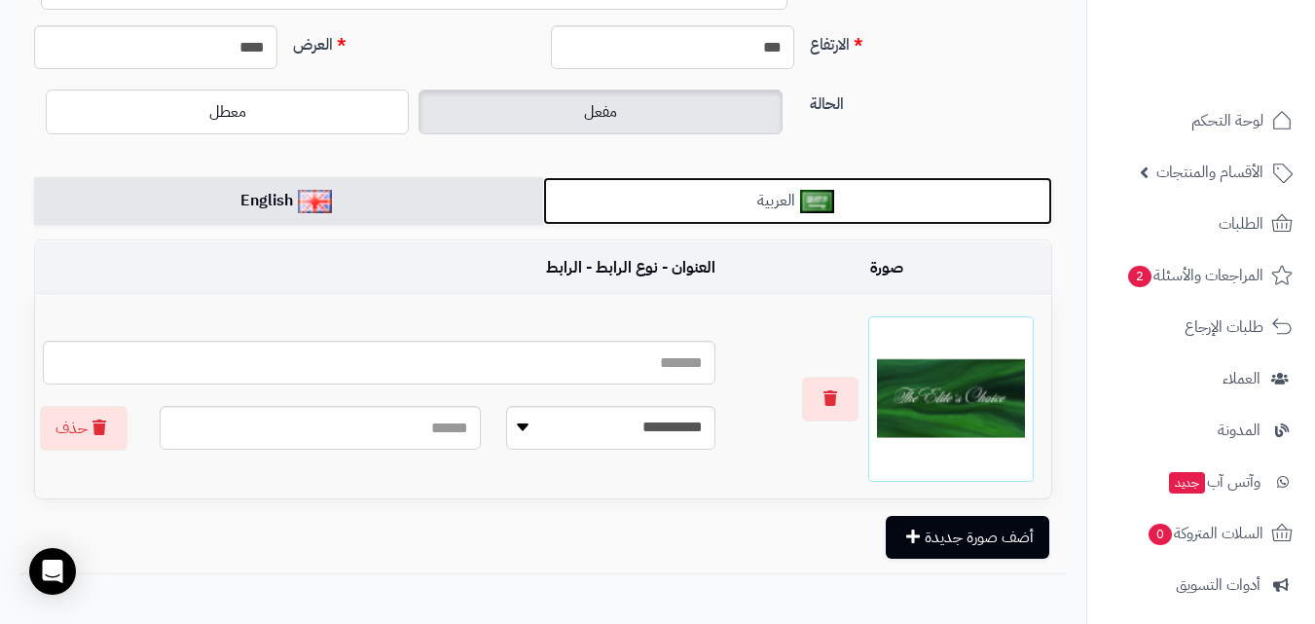
click at [717, 202] on link "العربية" at bounding box center [797, 201] width 509 height 48
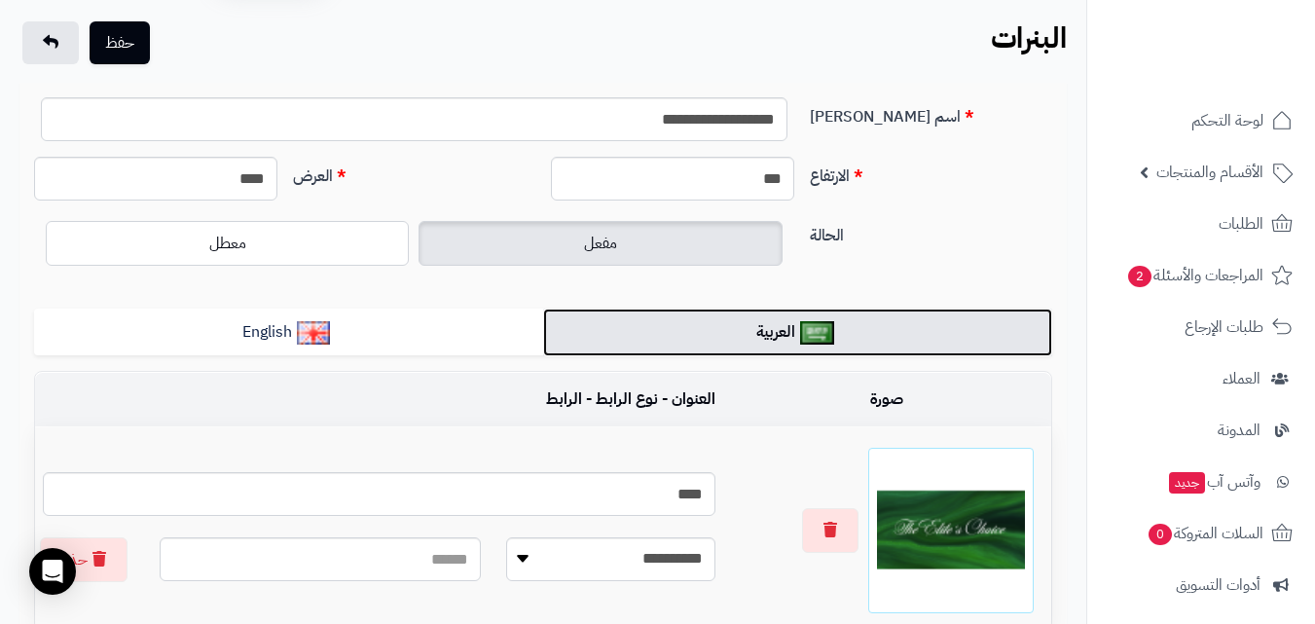
scroll to position [97, 0]
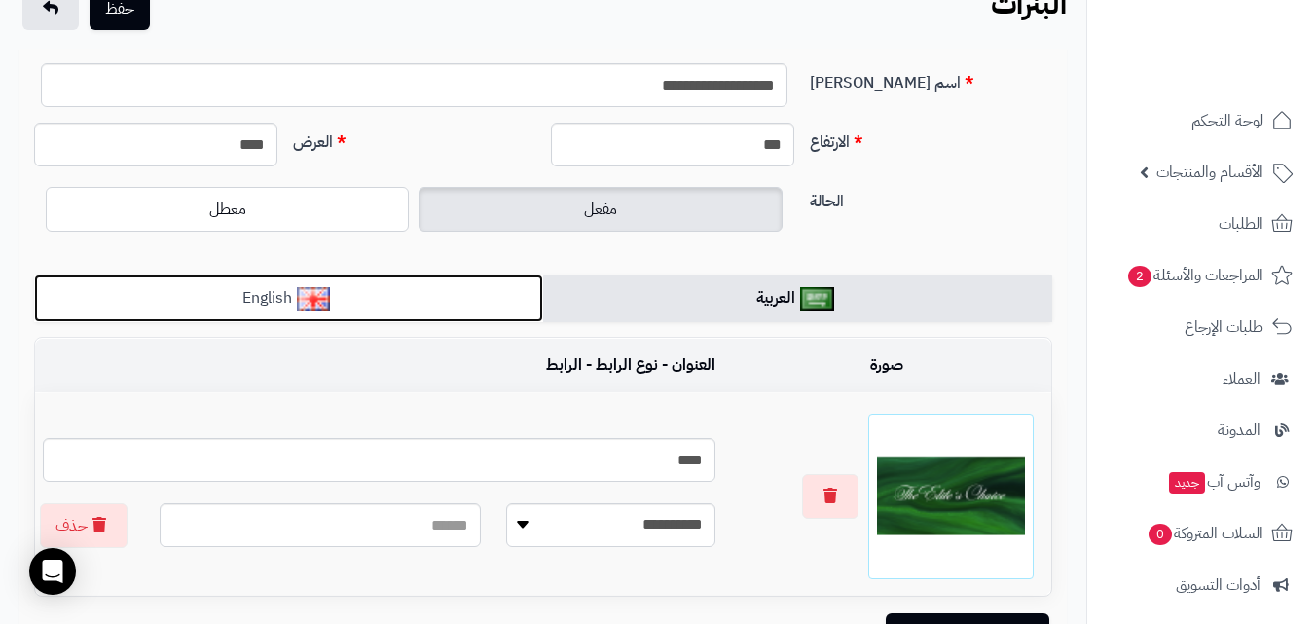
click at [477, 308] on link "English" at bounding box center [288, 299] width 509 height 48
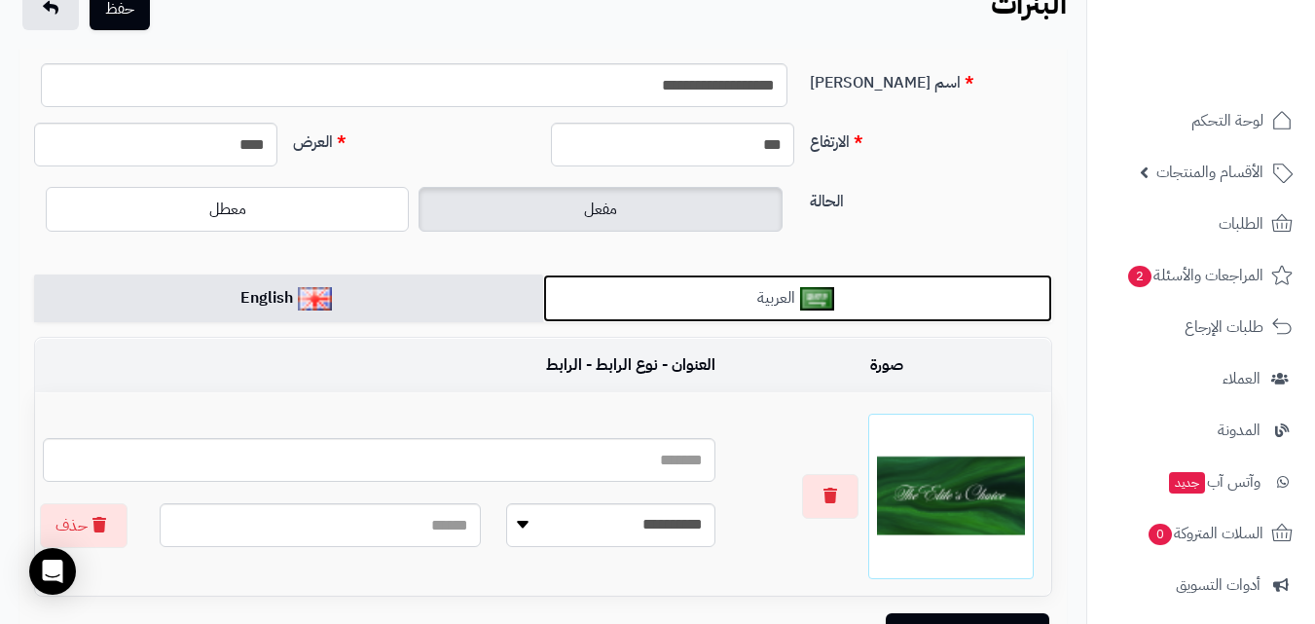
click at [772, 312] on link "العربية" at bounding box center [797, 299] width 509 height 48
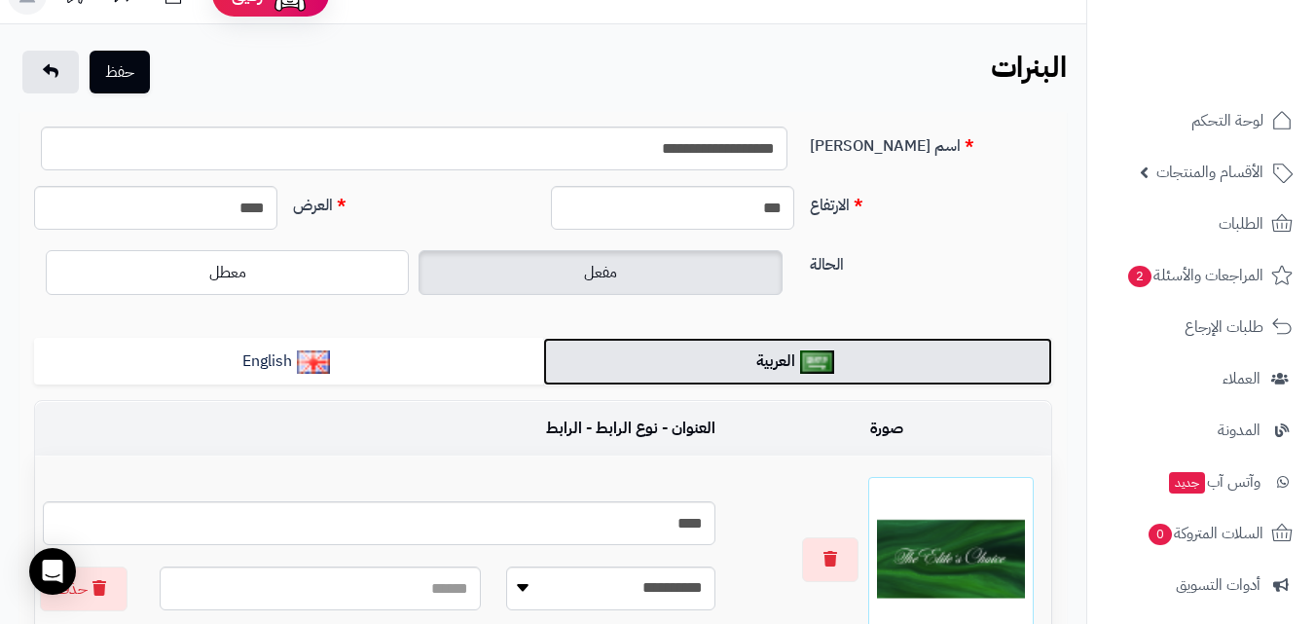
scroll to position [0, 0]
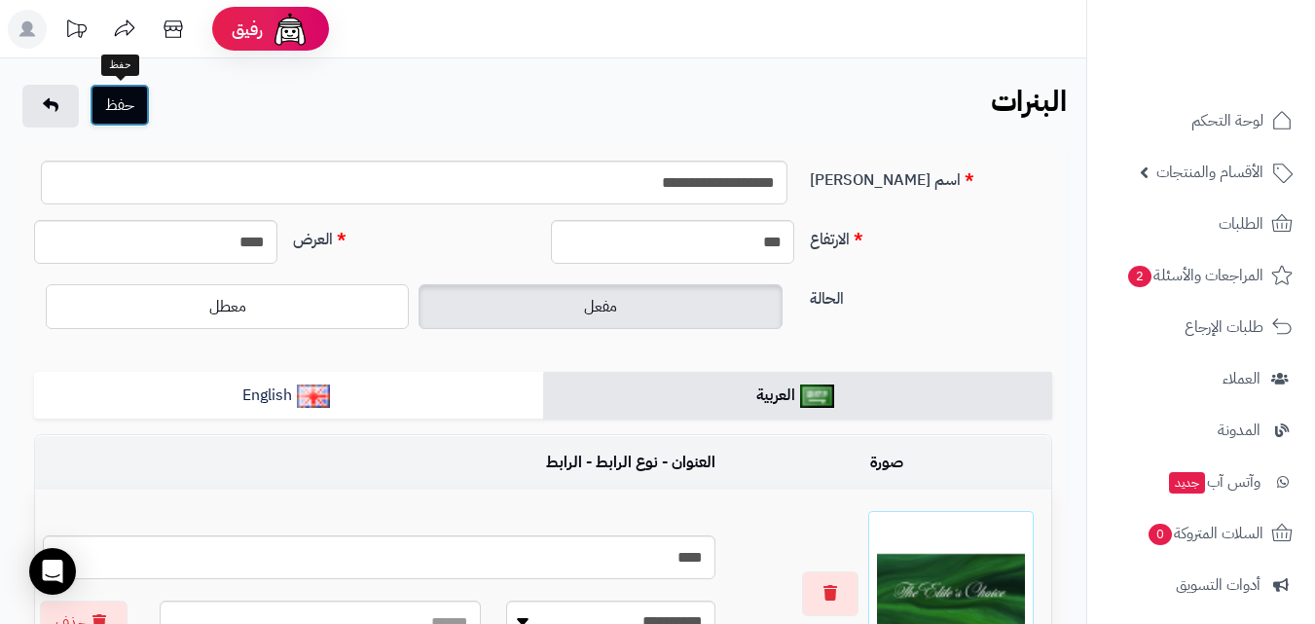
click at [124, 101] on button "حفظ" at bounding box center [120, 105] width 60 height 43
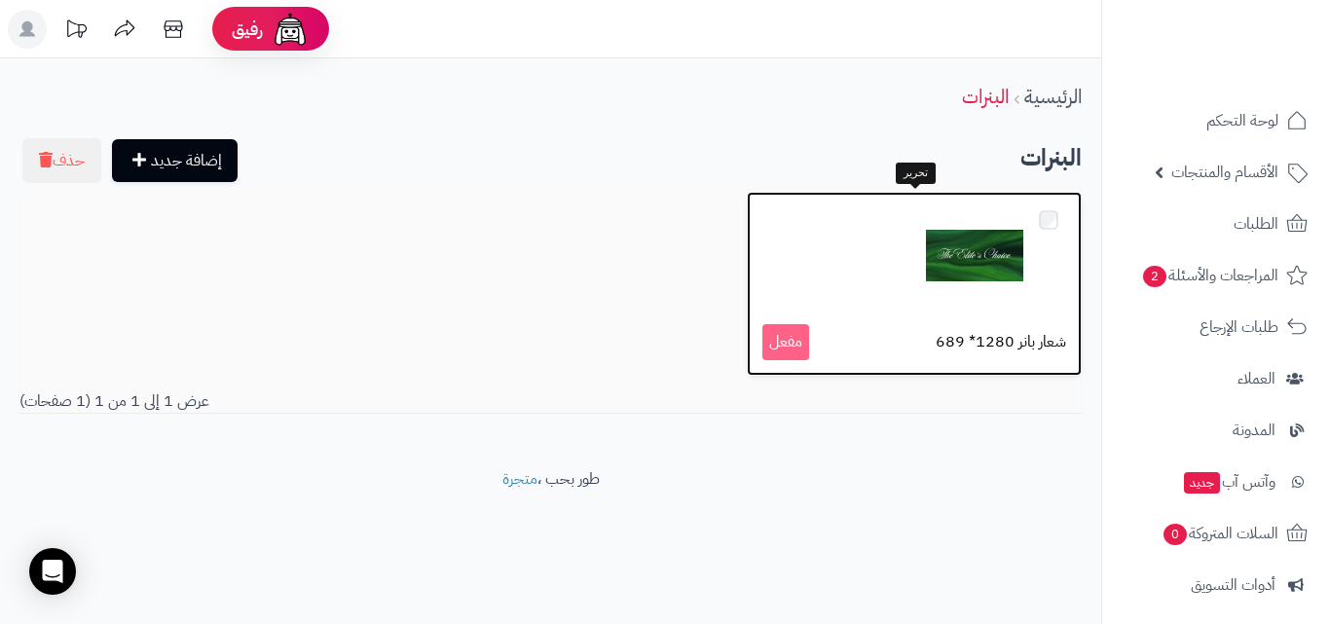
click at [876, 247] on div at bounding box center [914, 255] width 304 height 97
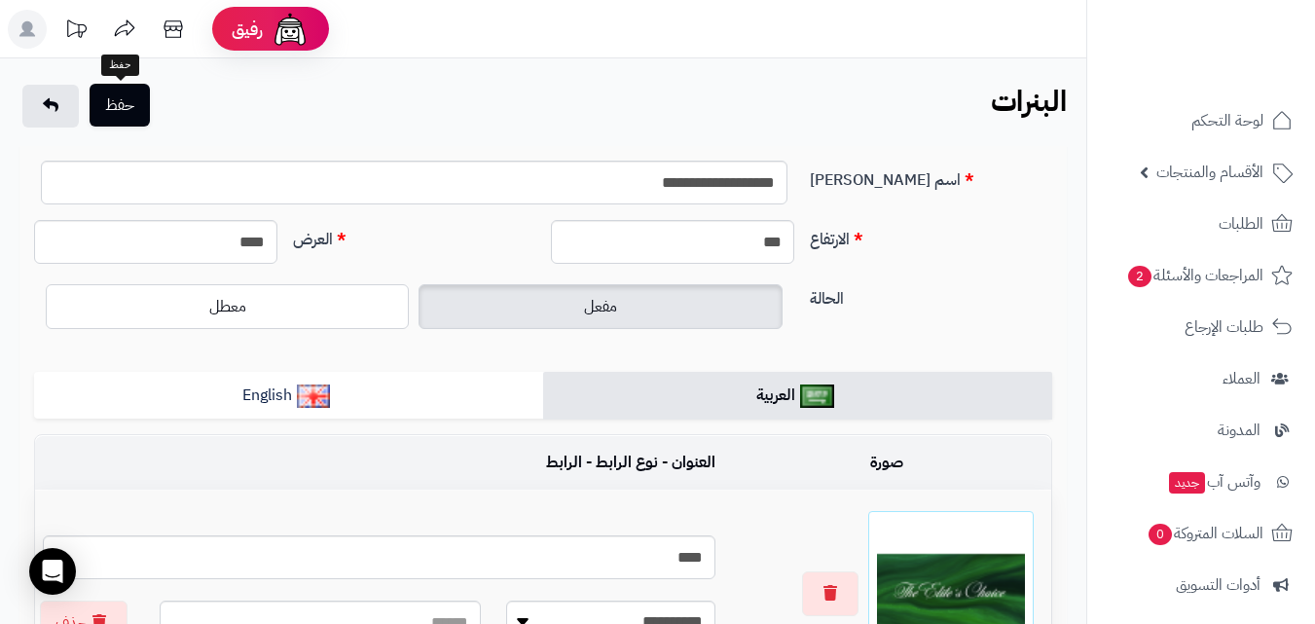
type input "***"
click at [135, 117] on button "حفظ" at bounding box center [120, 105] width 60 height 43
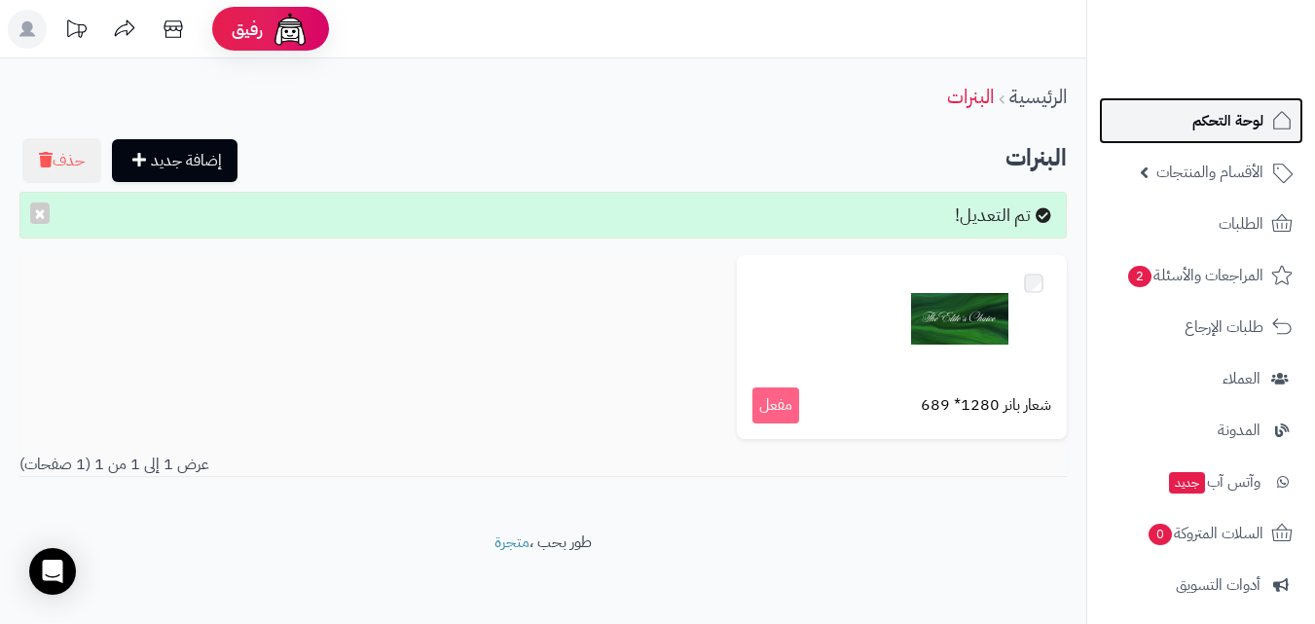
click at [1268, 141] on link "لوحة التحكم" at bounding box center [1201, 120] width 204 height 47
